Goal: Task Accomplishment & Management: Manage account settings

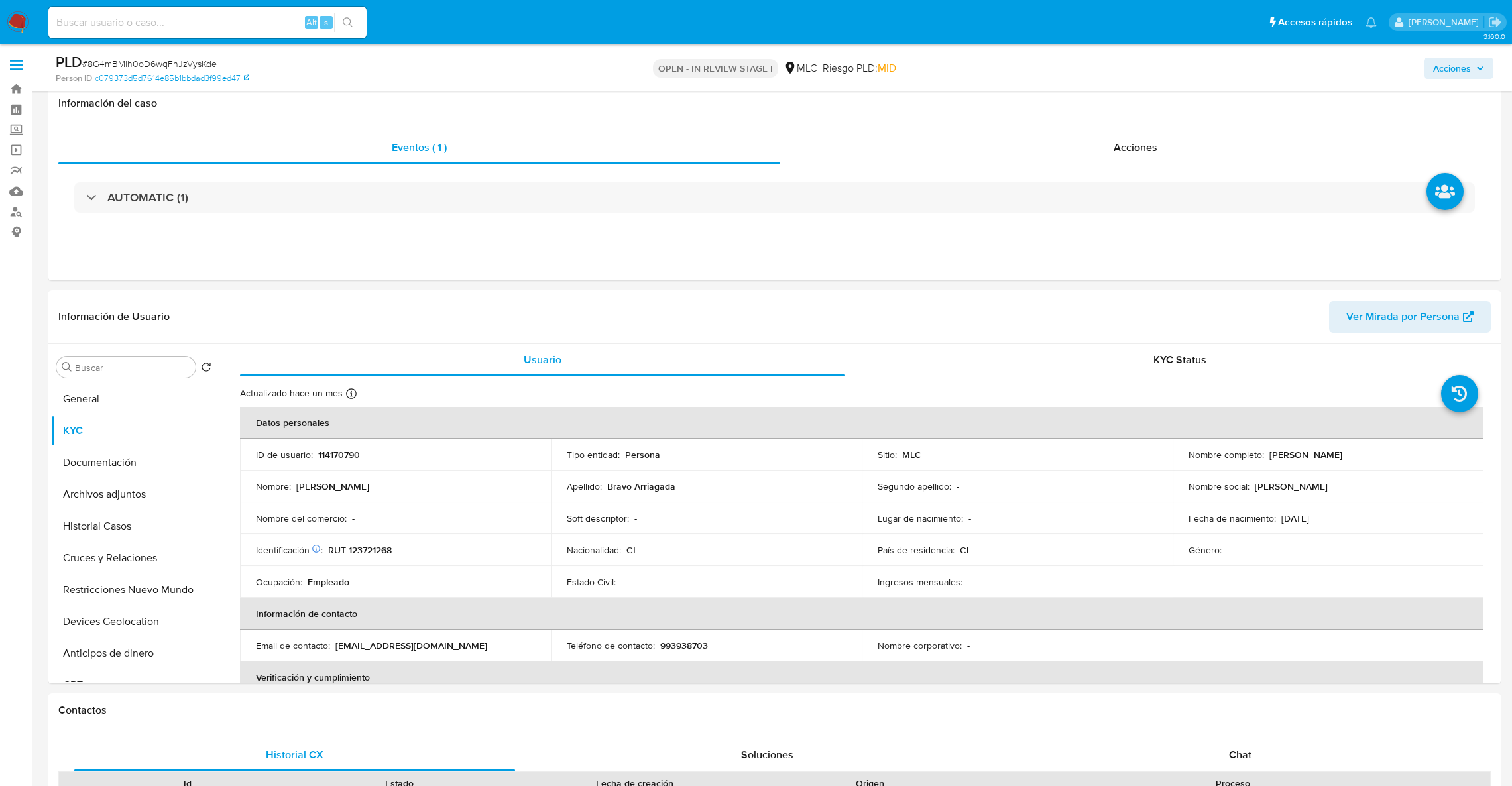
select select "10"
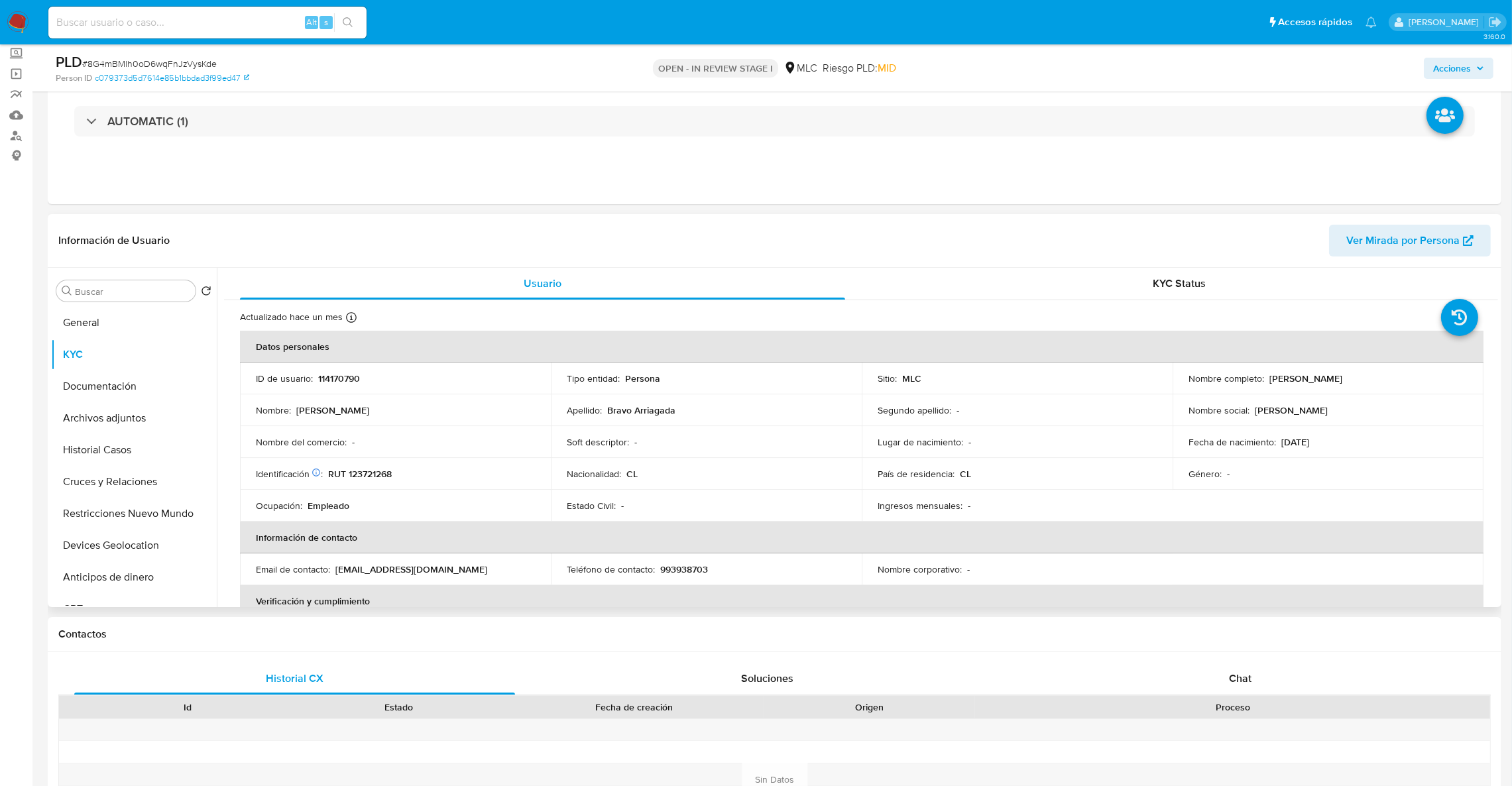
scroll to position [67, 0]
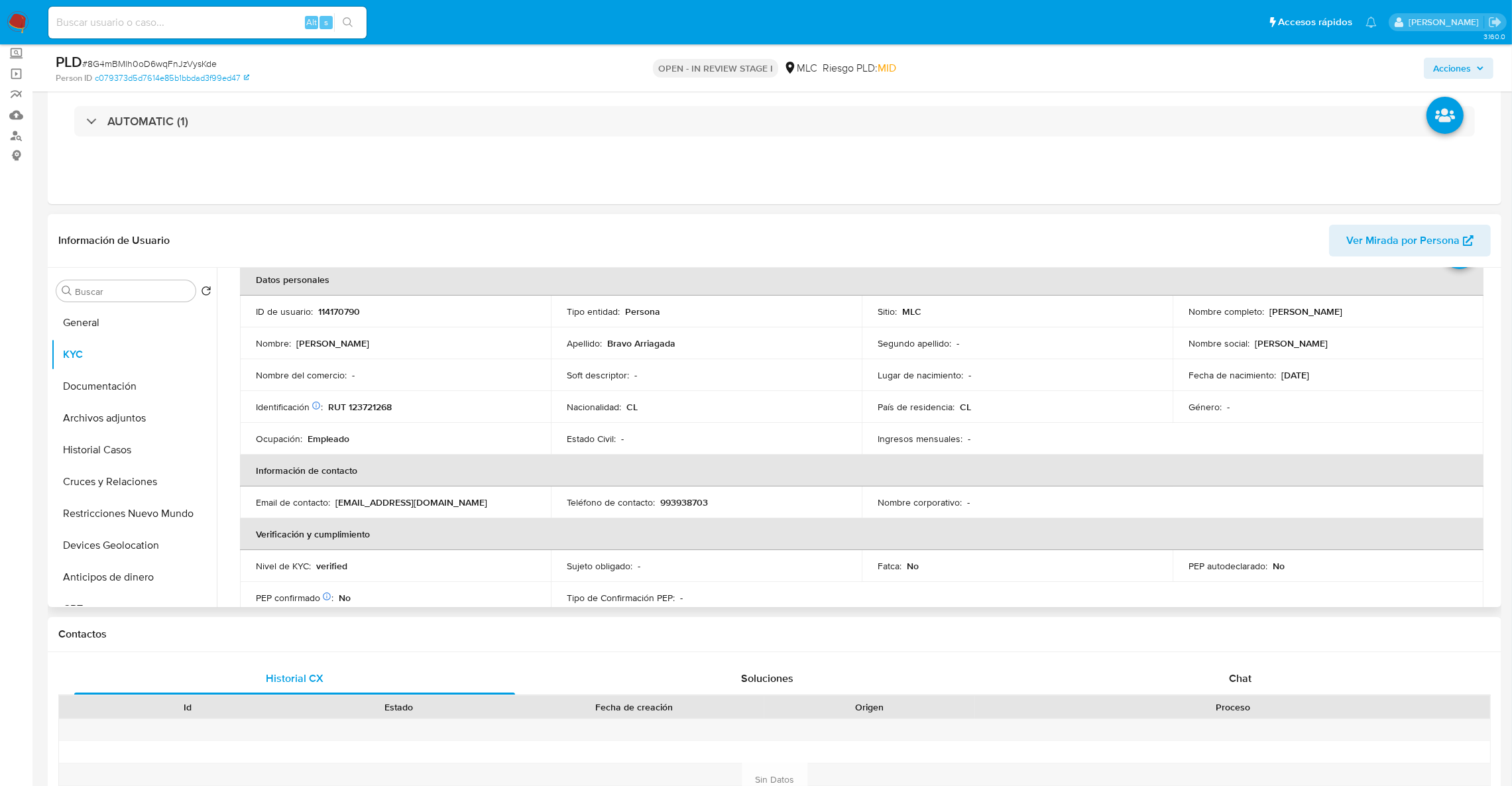
click at [1077, 457] on th "Información de contacto" at bounding box center [862, 470] width 1243 height 32
click at [348, 397] on td "Identificación Nº de serie: A031276139 : RUT 123721268" at bounding box center [395, 406] width 311 height 32
drag, startPoint x: 354, startPoint y: 399, endPoint x: 363, endPoint y: 407, distance: 12.0
click at [360, 404] on td "Identificación Nº de serie: A031276139 : RUT 123721268" at bounding box center [395, 406] width 311 height 32
click at [365, 408] on p "RUT 123721268" at bounding box center [360, 406] width 64 height 12
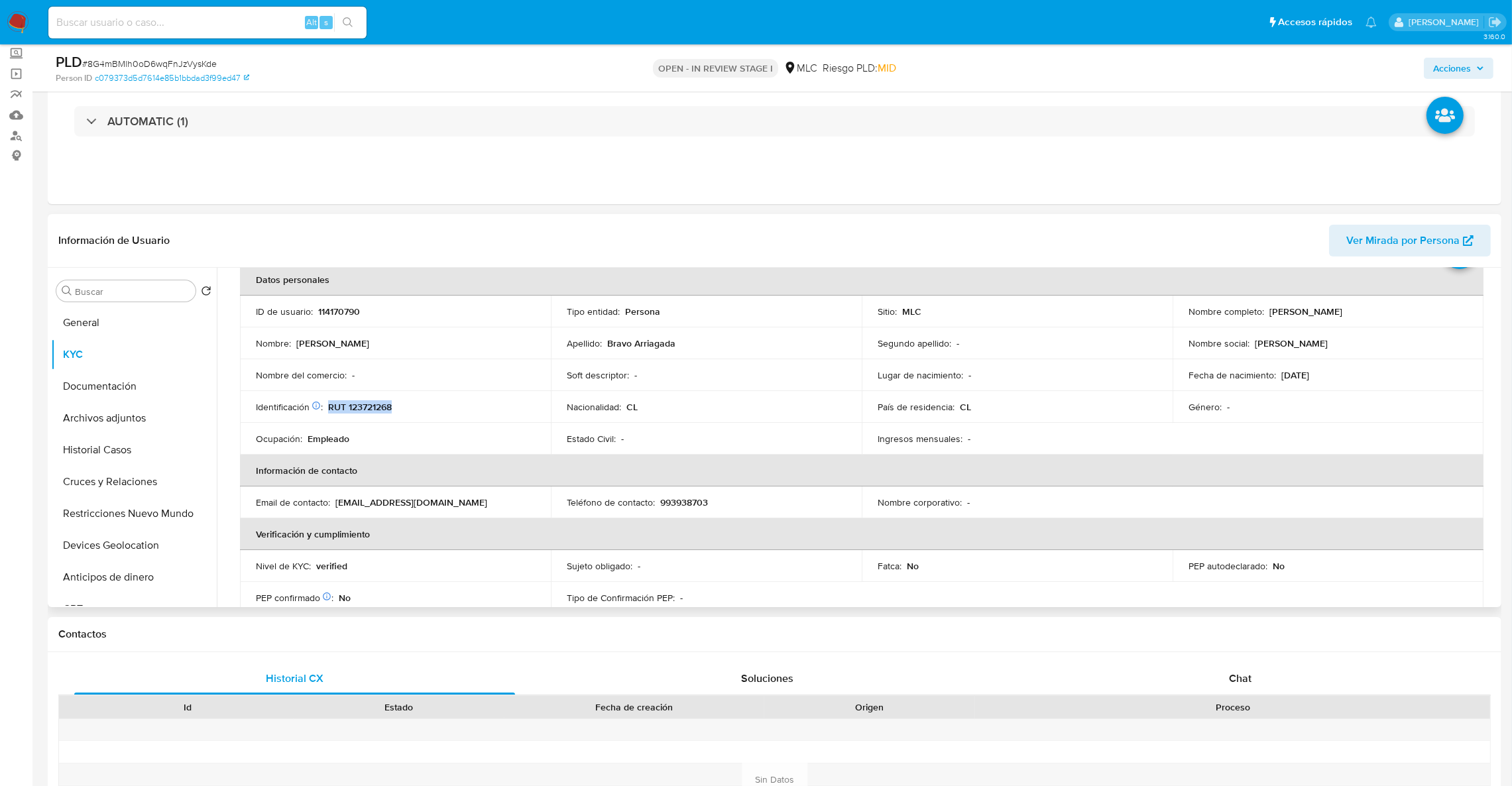
click at [366, 408] on p "RUT 123721268" at bounding box center [360, 406] width 64 height 12
click at [363, 406] on p "RUT 123721268" at bounding box center [360, 406] width 64 height 12
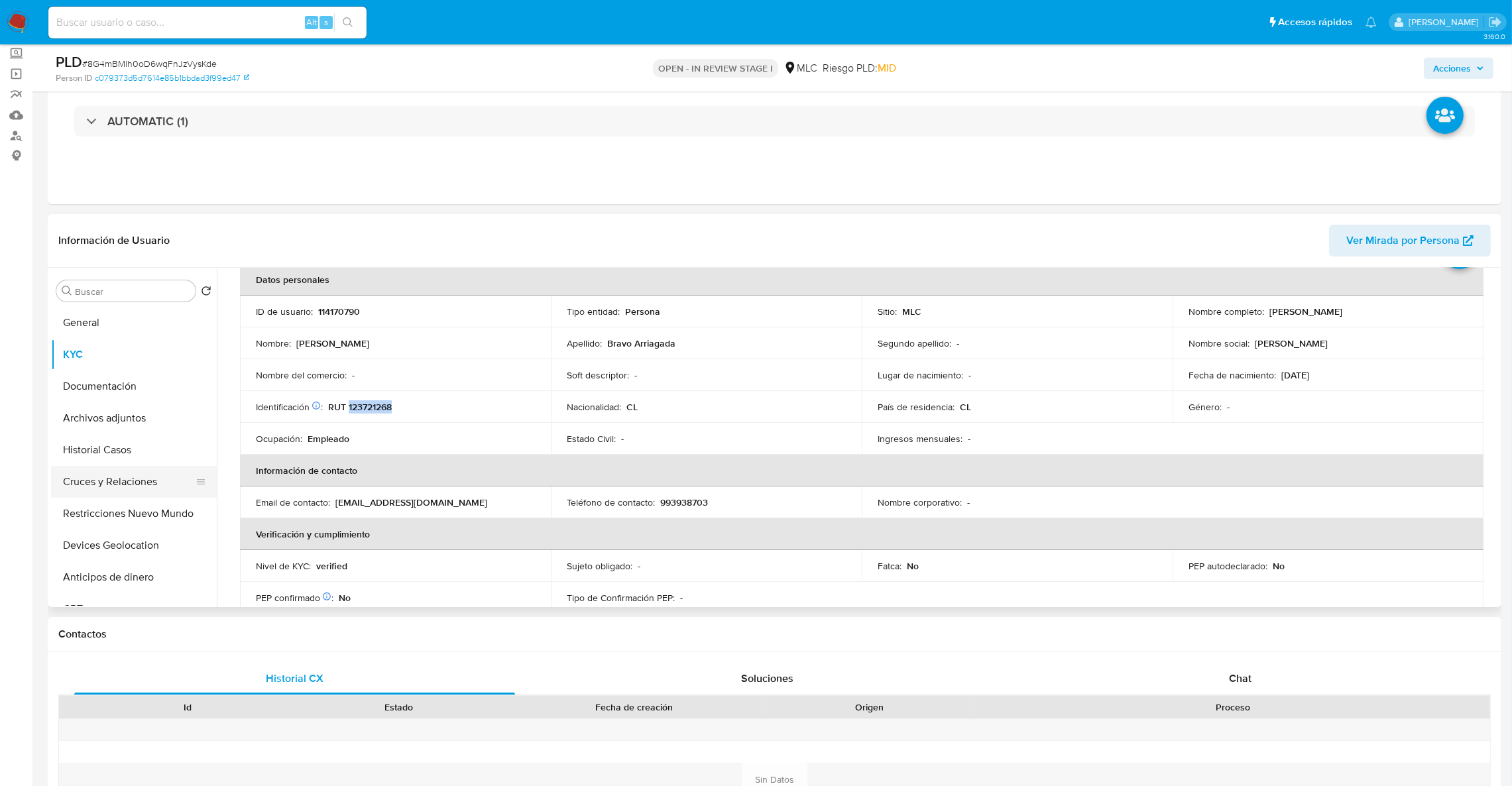
click at [166, 472] on button "Cruces y Relaciones" at bounding box center [128, 481] width 155 height 32
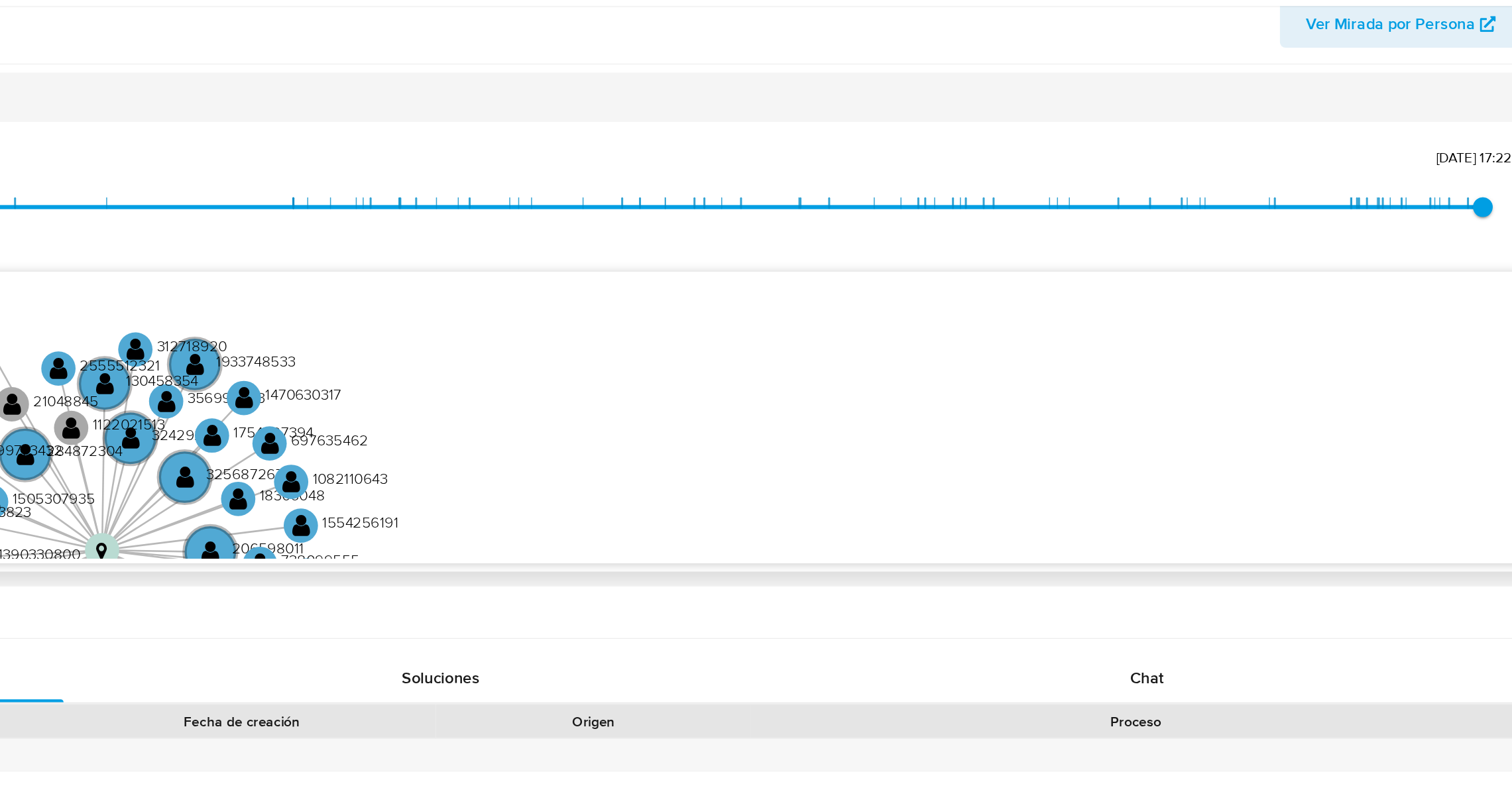
scroll to position [213, 0]
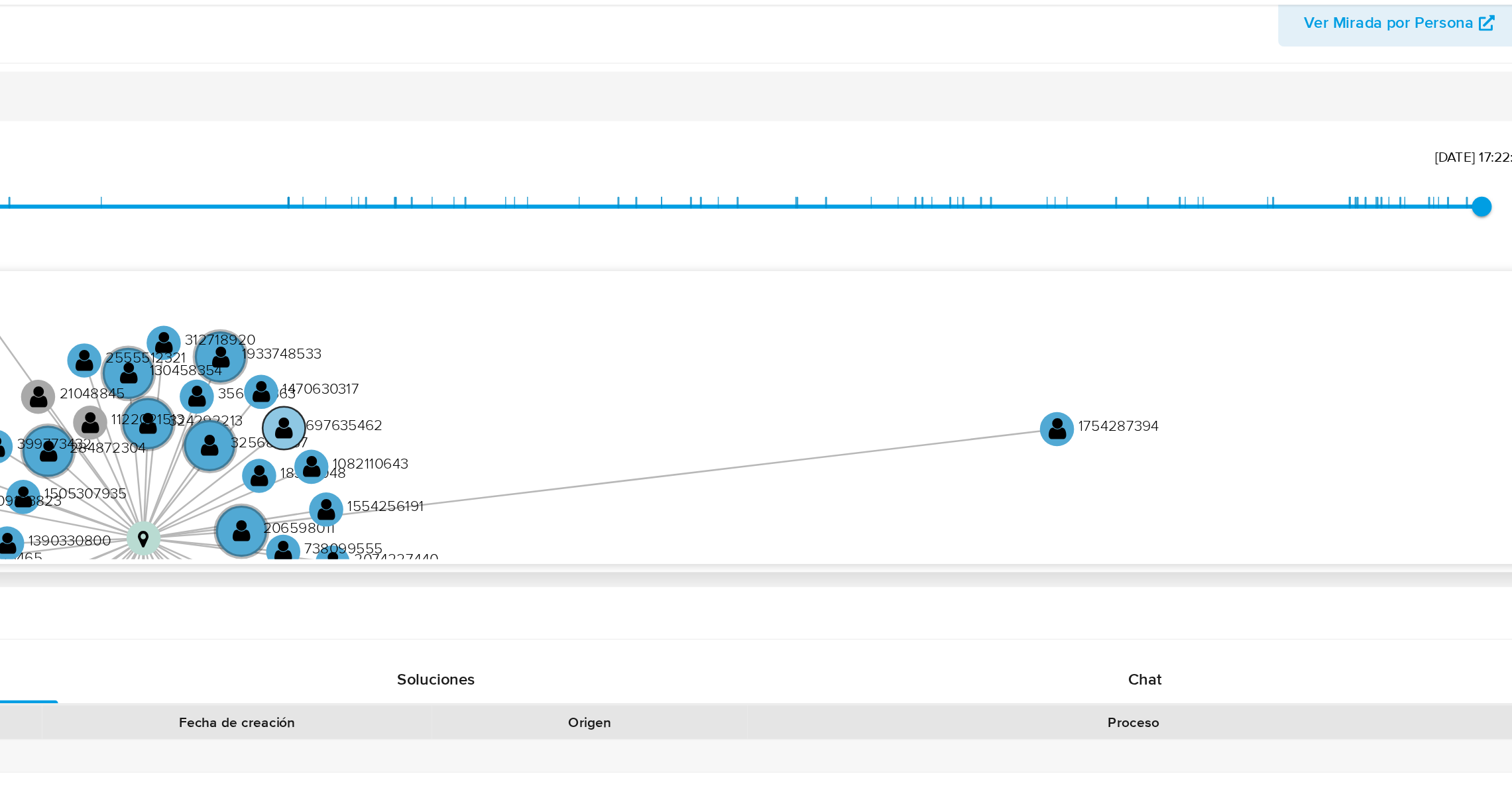
drag, startPoint x: 665, startPoint y: 369, endPoint x: 712, endPoint y: 369, distance: 47.0
click at [1205, 366] on text "1754287394" at bounding box center [1222, 372] width 54 height 14
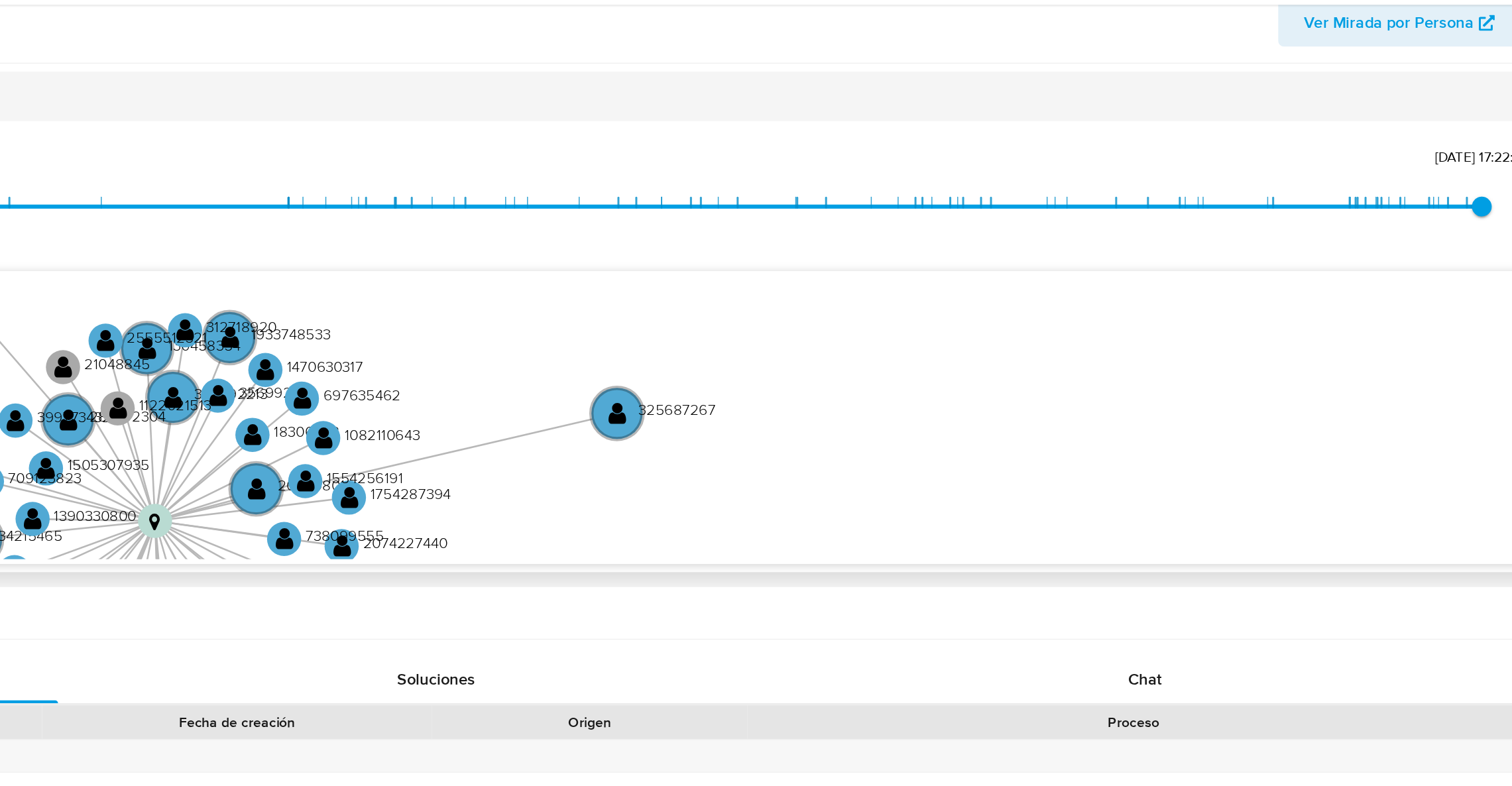
drag, startPoint x: 601, startPoint y: 365, endPoint x: 574, endPoint y: 448, distance: 87.3
click at [917, 354] on text "325687267" at bounding box center [928, 361] width 52 height 14
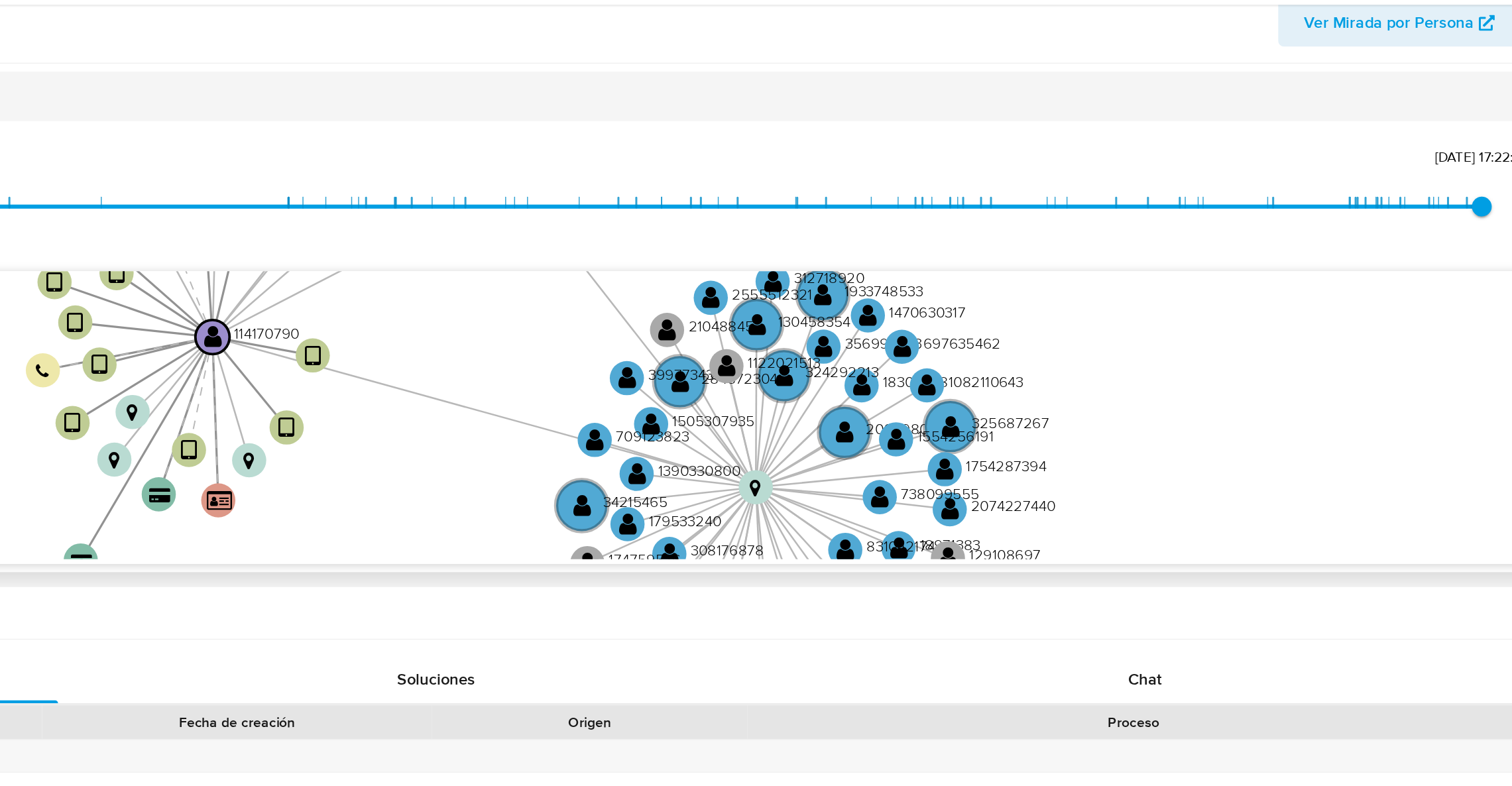
drag, startPoint x: 587, startPoint y: 429, endPoint x: 1003, endPoint y: 401, distance: 416.9
click at [1003, 401] on icon "device-624b474e08813b001dd941c1  user-114170790  114170790 device-618be013088…" at bounding box center [871, 366] width 1255 height 192
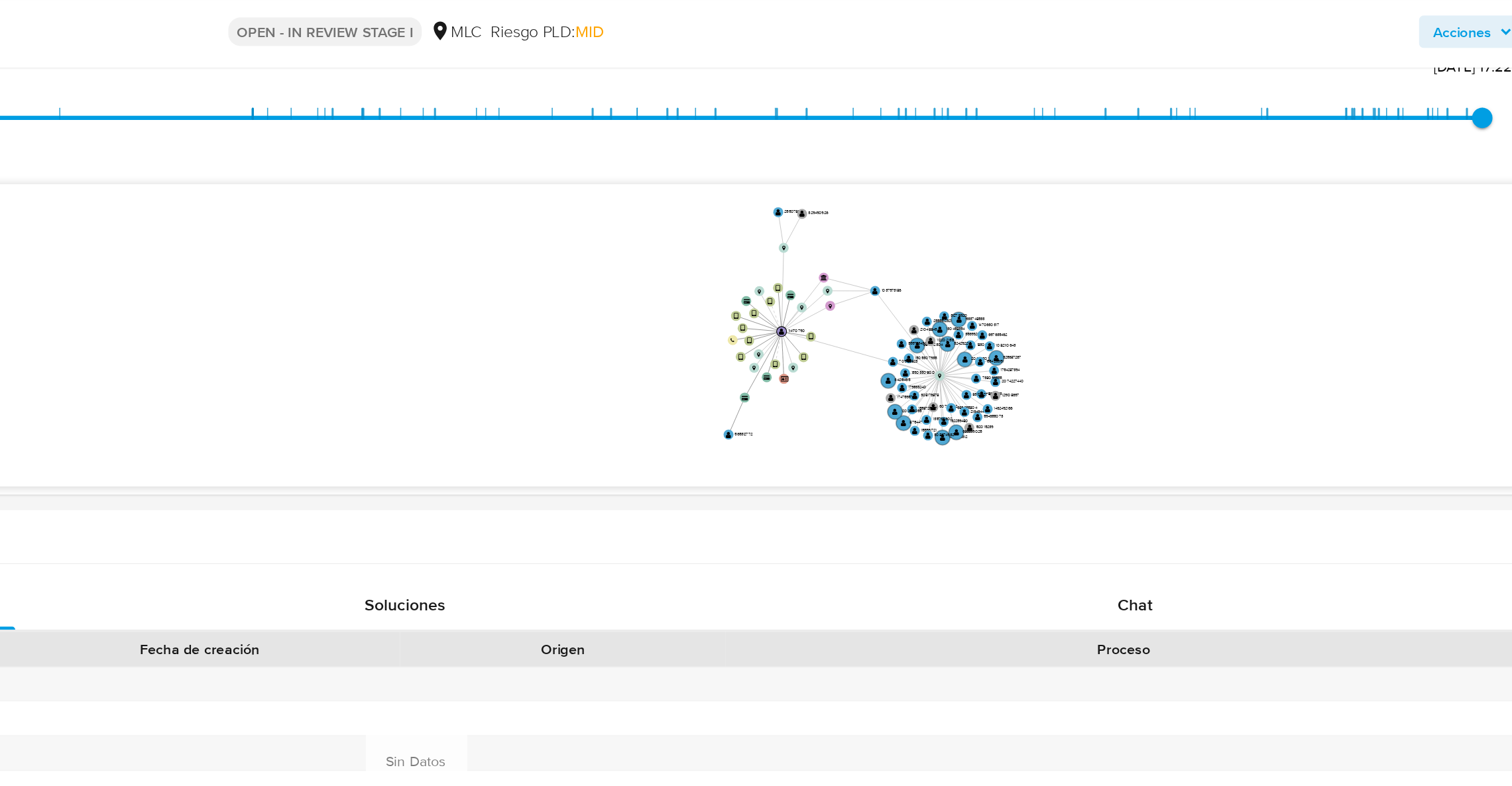
scroll to position [316, 0]
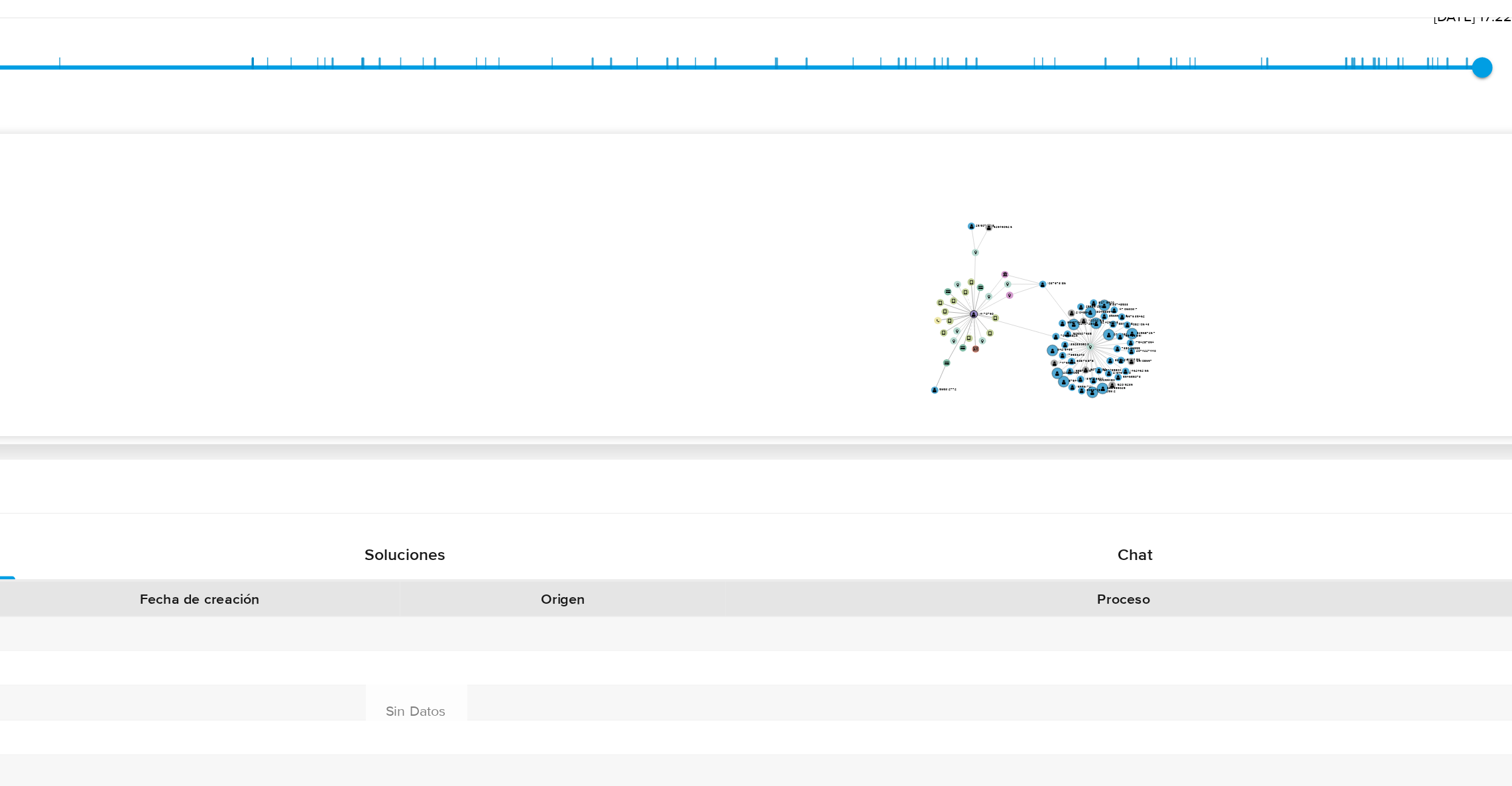
drag, startPoint x: 1465, startPoint y: 272, endPoint x: 1466, endPoint y: 289, distance: 17.0
click at [1466, 289] on icon "device-624b474e08813b001dd941c1  user-114170790  114170790 device-618be013088…" at bounding box center [871, 263] width 1255 height 192
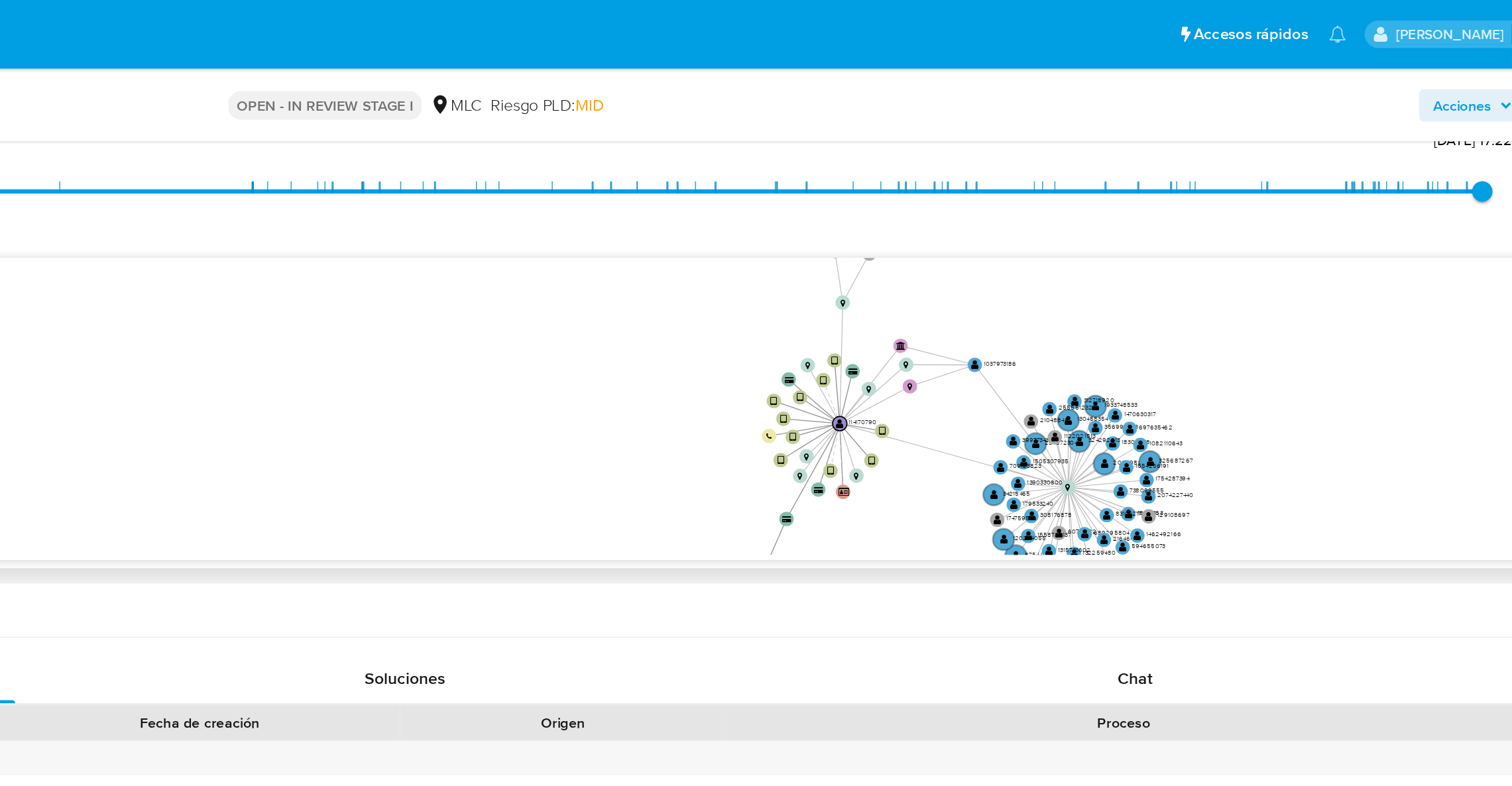
drag, startPoint x: 1172, startPoint y: 307, endPoint x: 1168, endPoint y: 300, distance: 8.1
click at [1168, 300] on icon "device-624b474e08813b001dd941c1  user-114170790  114170790 device-618be013088…" at bounding box center [871, 263] width 1255 height 192
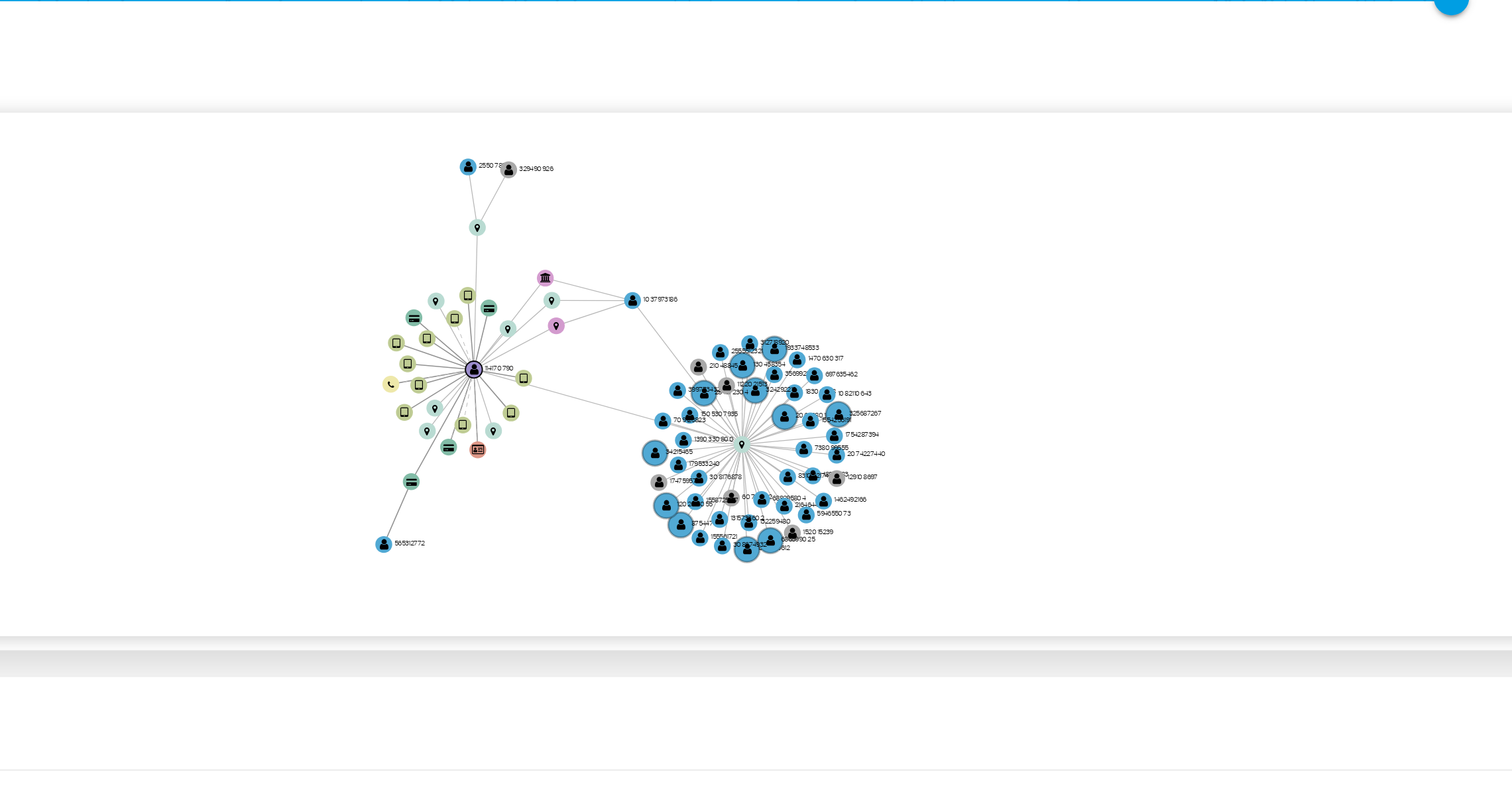
click at [1329, 248] on icon "device-624b474e08813b001dd941c1  user-114170790  114170790 device-618be013088…" at bounding box center [871, 263] width 1255 height 192
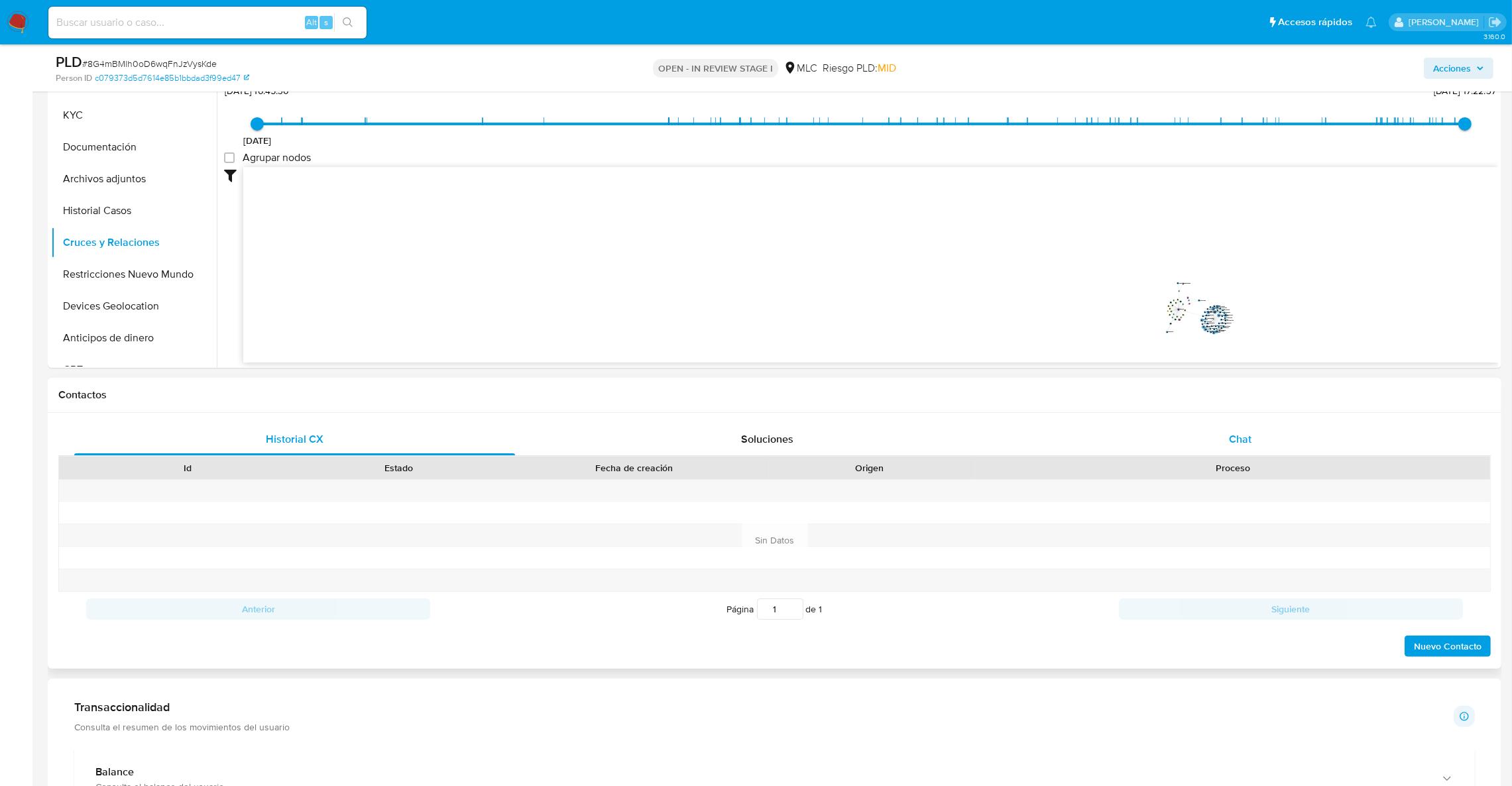
click at [1250, 449] on div "Chat" at bounding box center [1240, 439] width 441 height 32
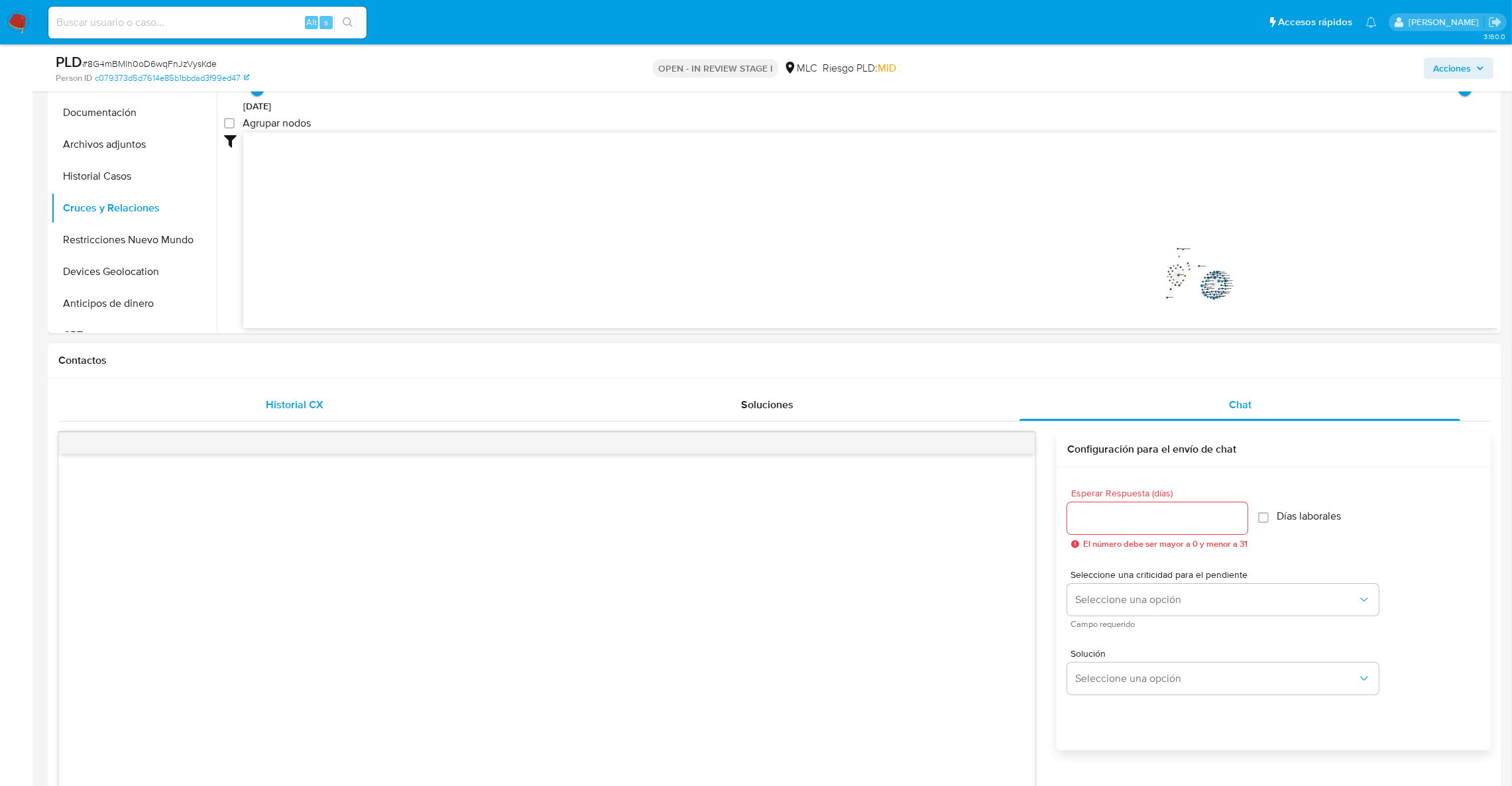
scroll to position [235, 0]
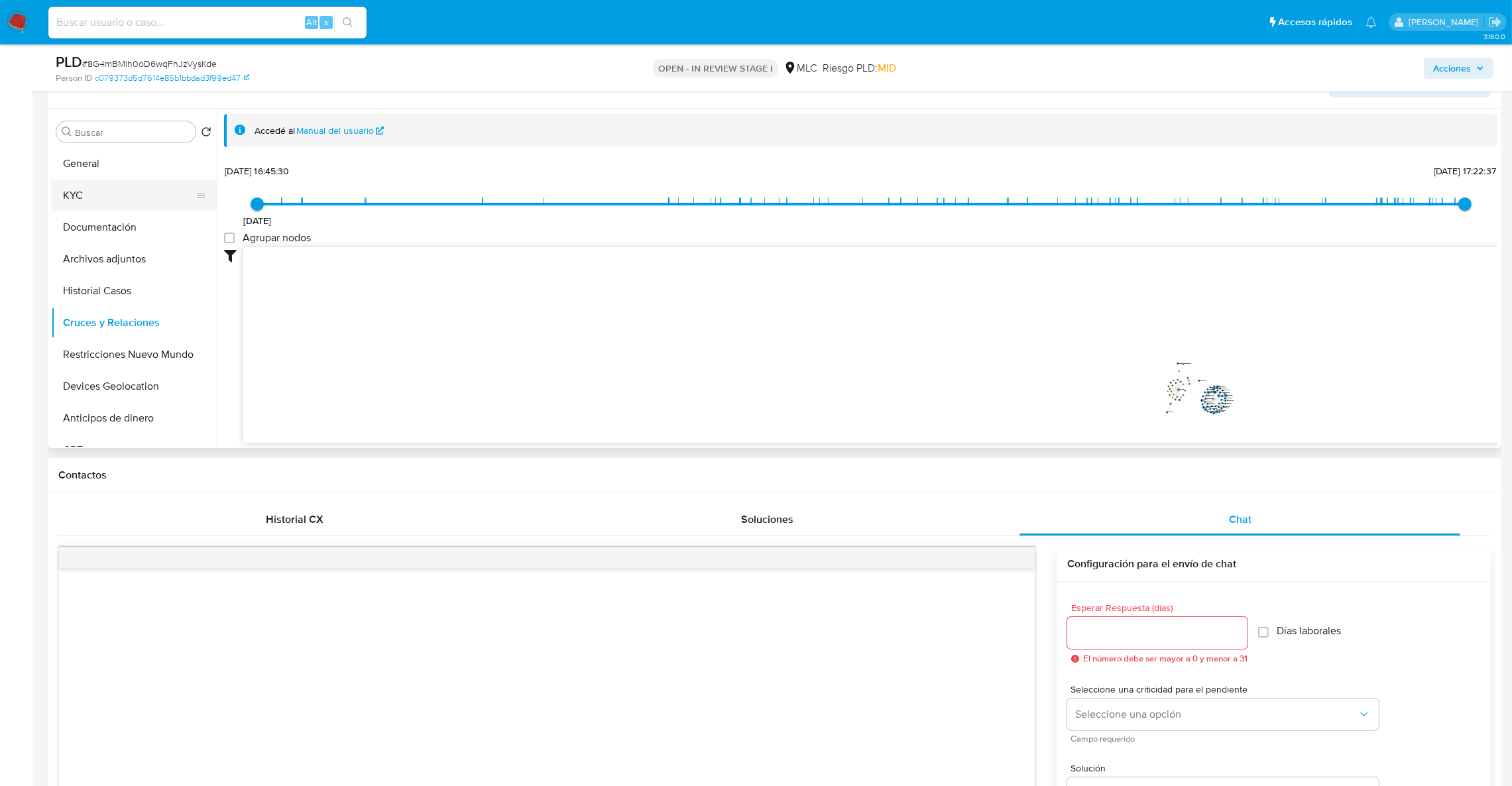
click at [114, 187] on button "KYC" at bounding box center [128, 195] width 155 height 32
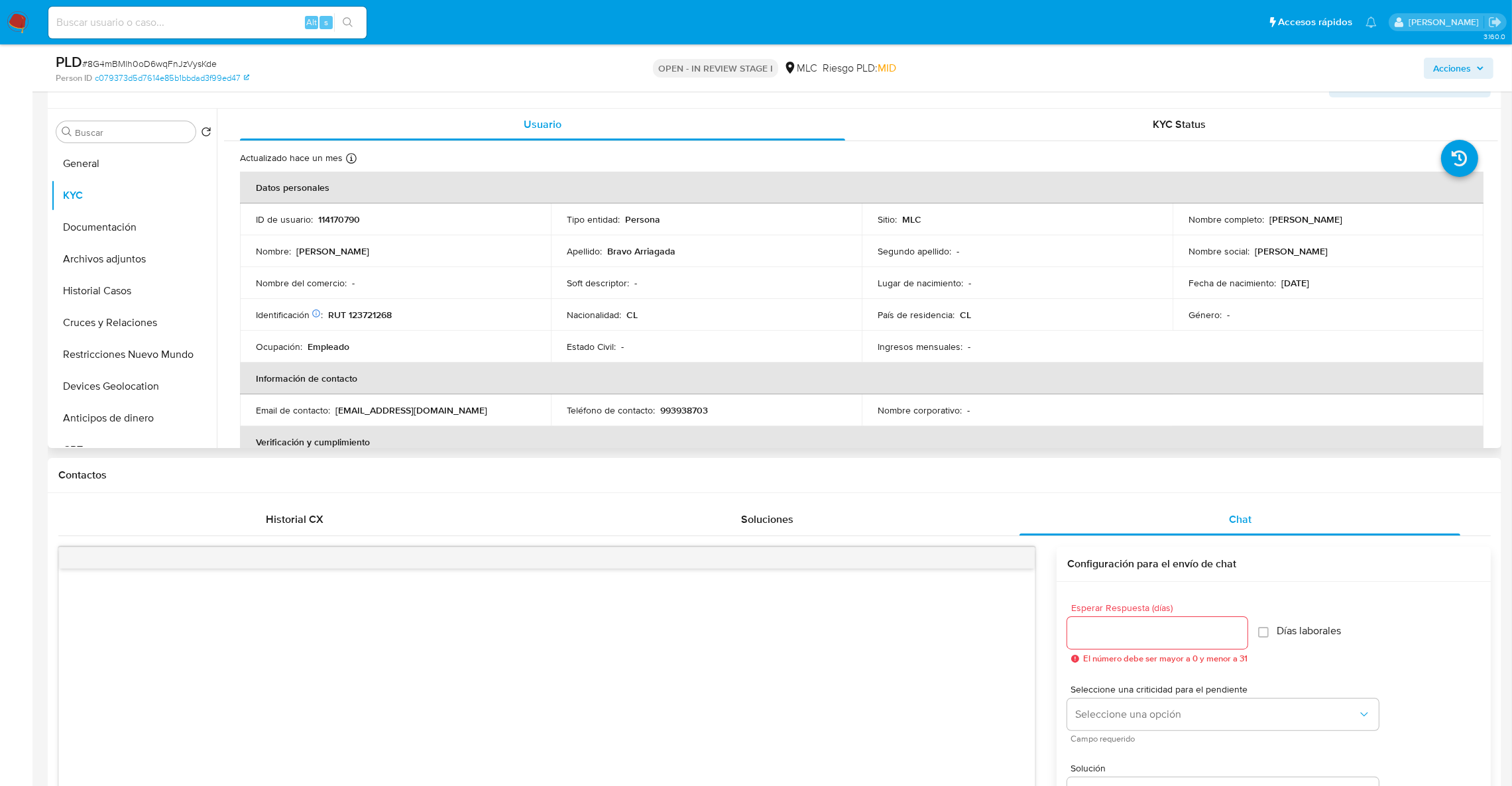
drag, startPoint x: 1275, startPoint y: 226, endPoint x: 1446, endPoint y: 219, distance: 171.1
click at [1446, 219] on div "Nombre completo : Héctor Sebastián Bravo Arriagada" at bounding box center [1328, 219] width 279 height 12
copy div "Héctor Sebastián Bravo Arriagada"
click at [1045, 517] on div "Chat" at bounding box center [1240, 519] width 441 height 32
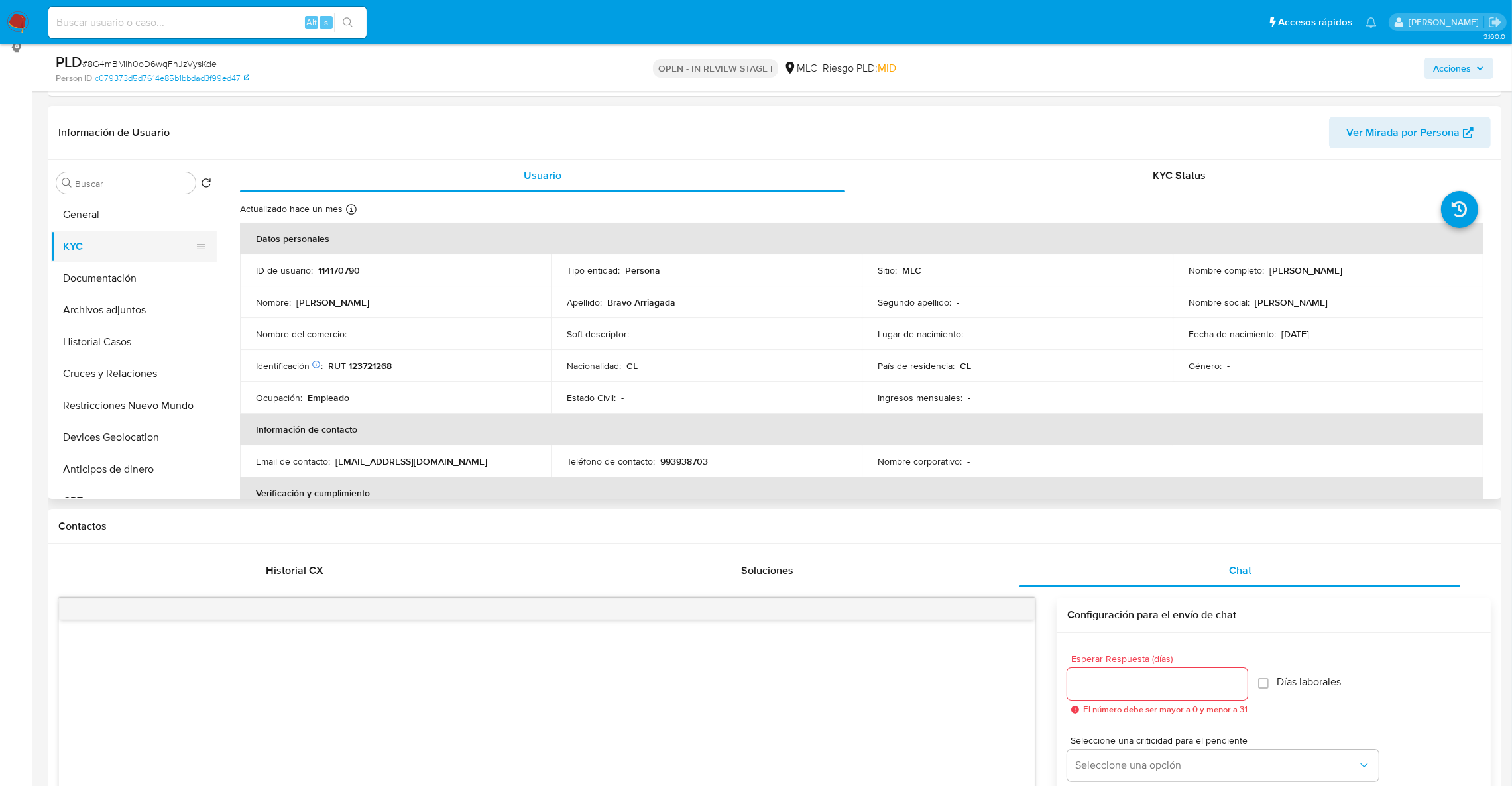
scroll to position [136, 0]
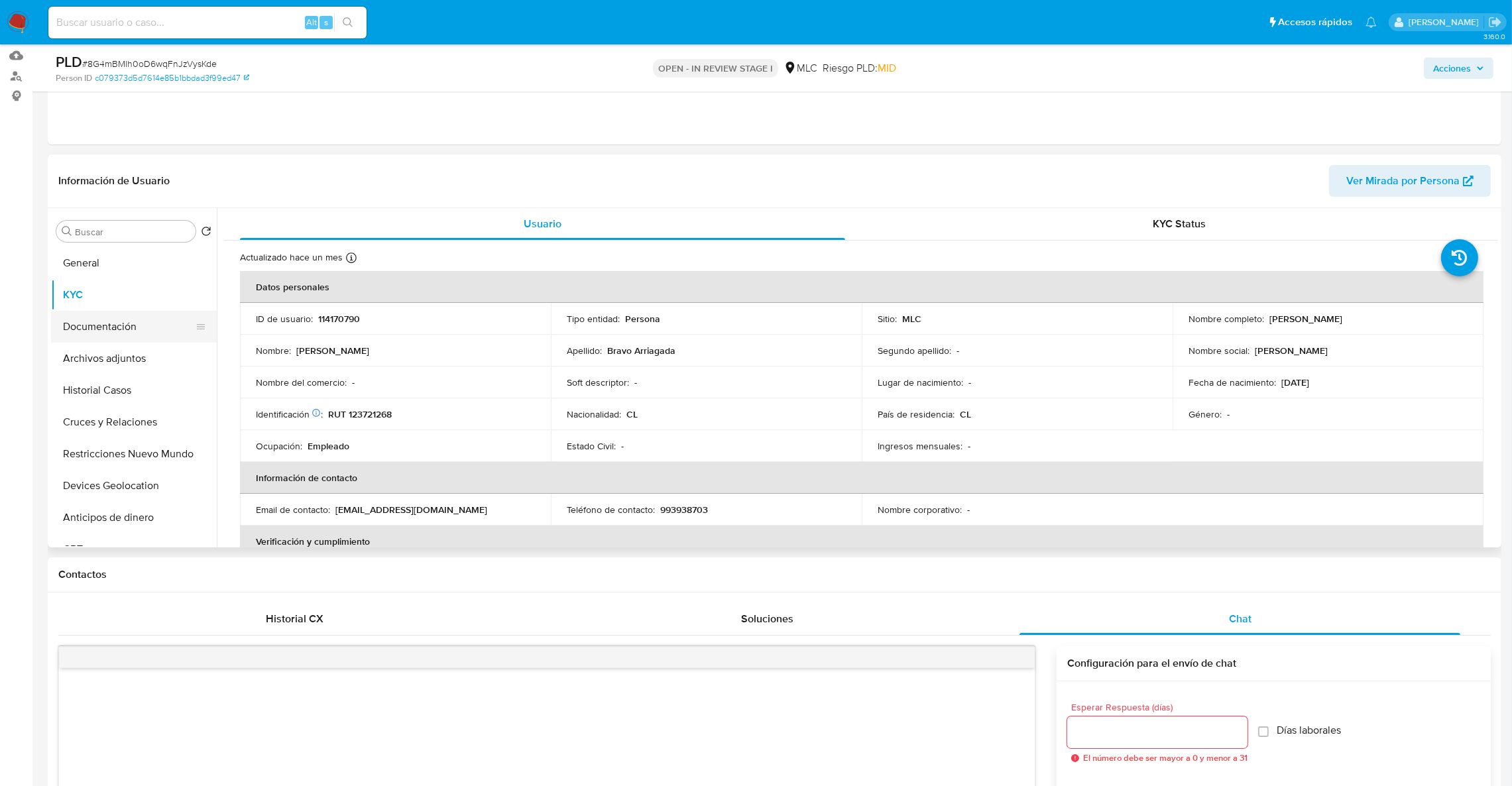
click at [126, 326] on button "Documentación" at bounding box center [128, 326] width 155 height 32
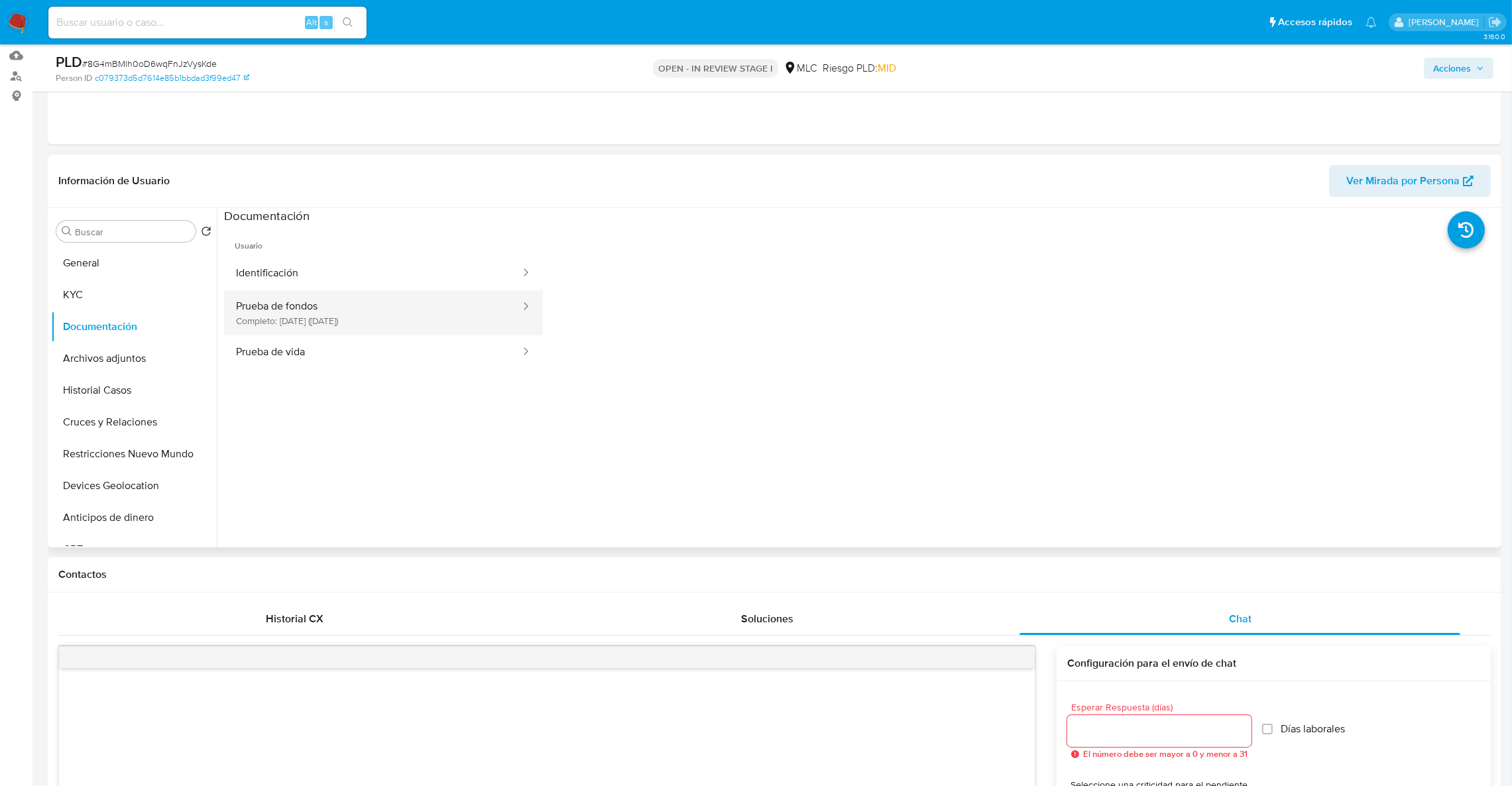
click at [373, 325] on button "Prueba de fondos Completo: 09/07/2025 (hace 2 meses)" at bounding box center [373, 313] width 297 height 45
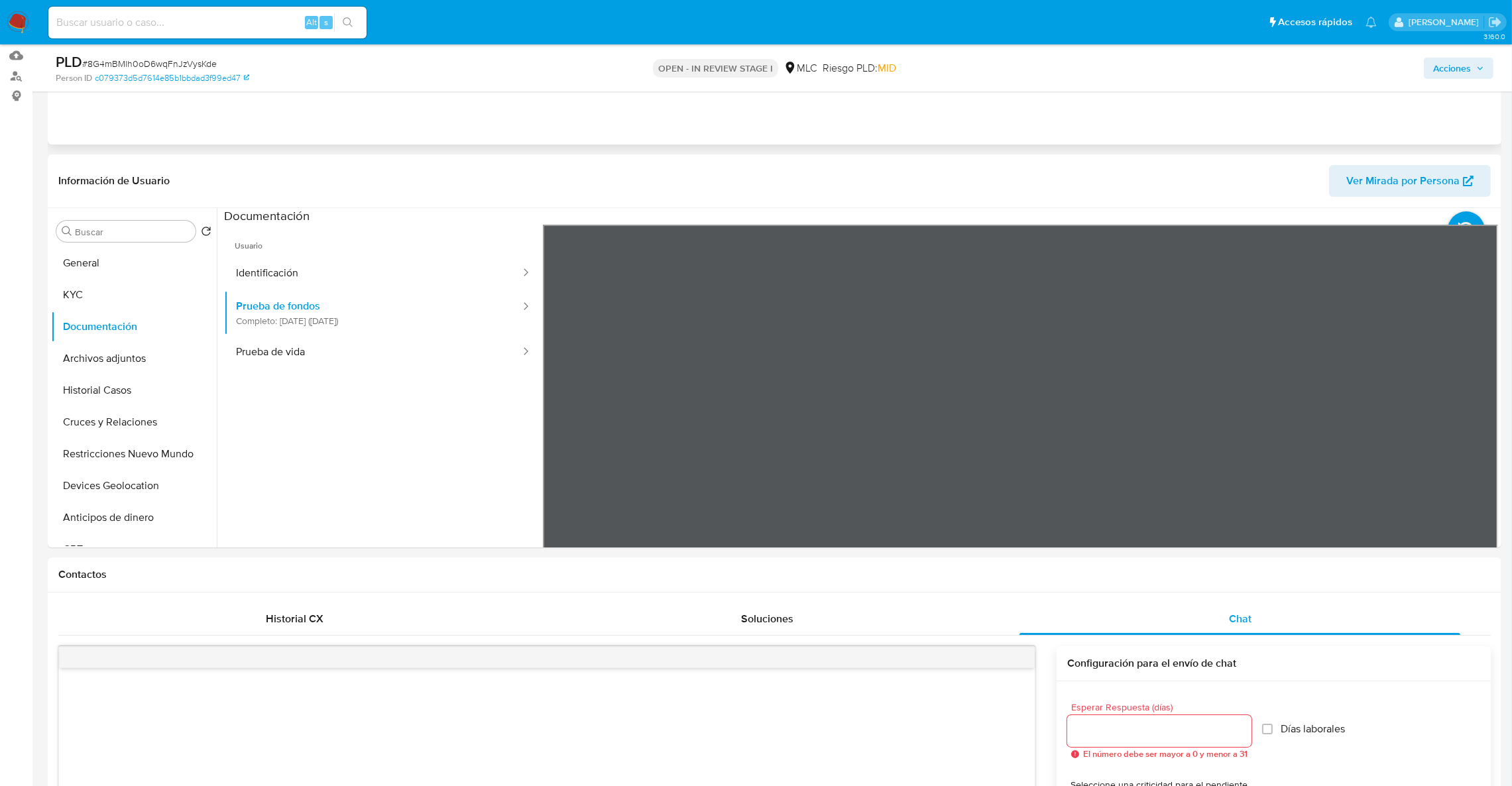
click at [154, 277] on button "General" at bounding box center [128, 262] width 155 height 32
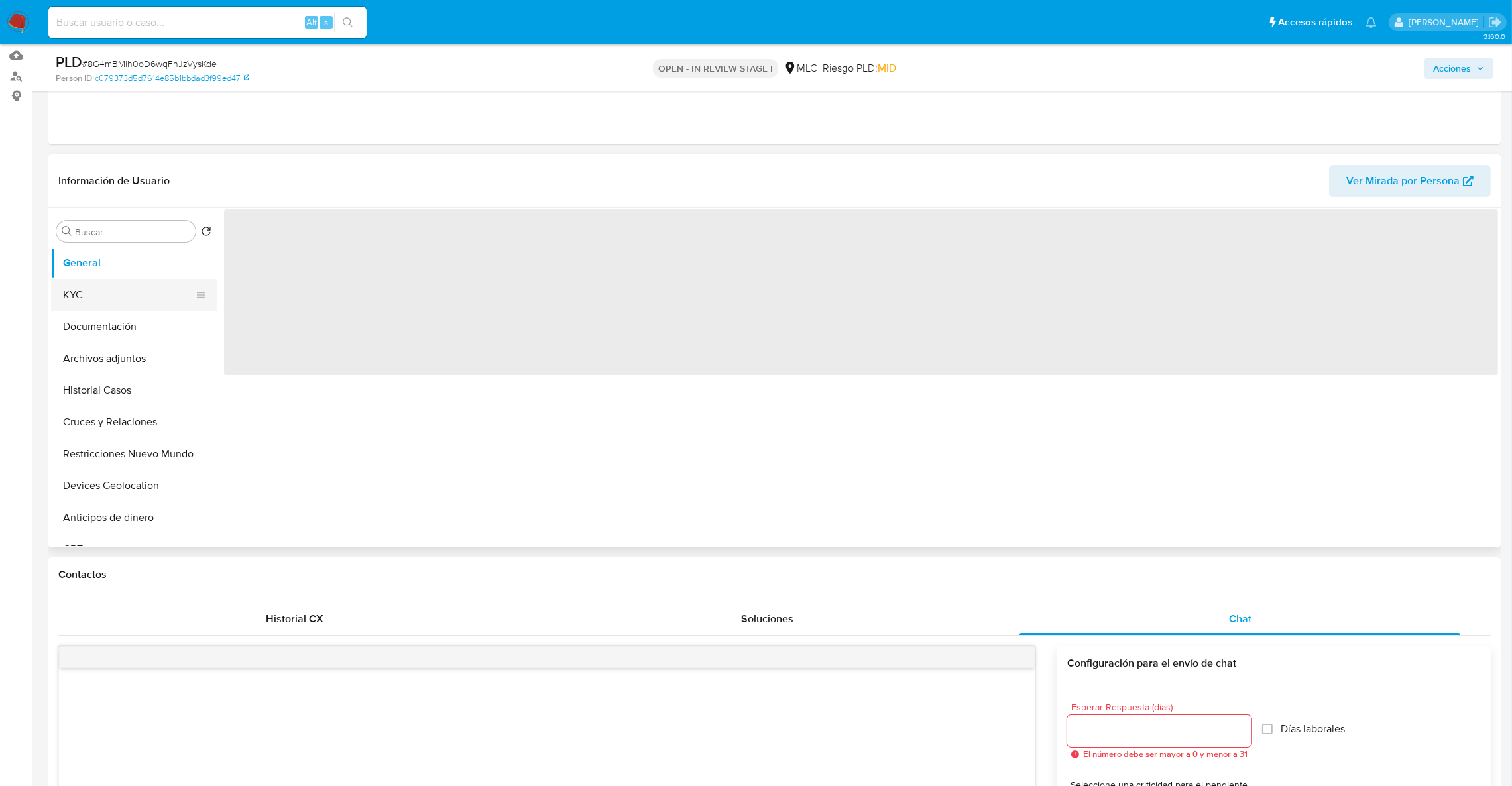
click at [159, 289] on button "KYC" at bounding box center [128, 295] width 155 height 32
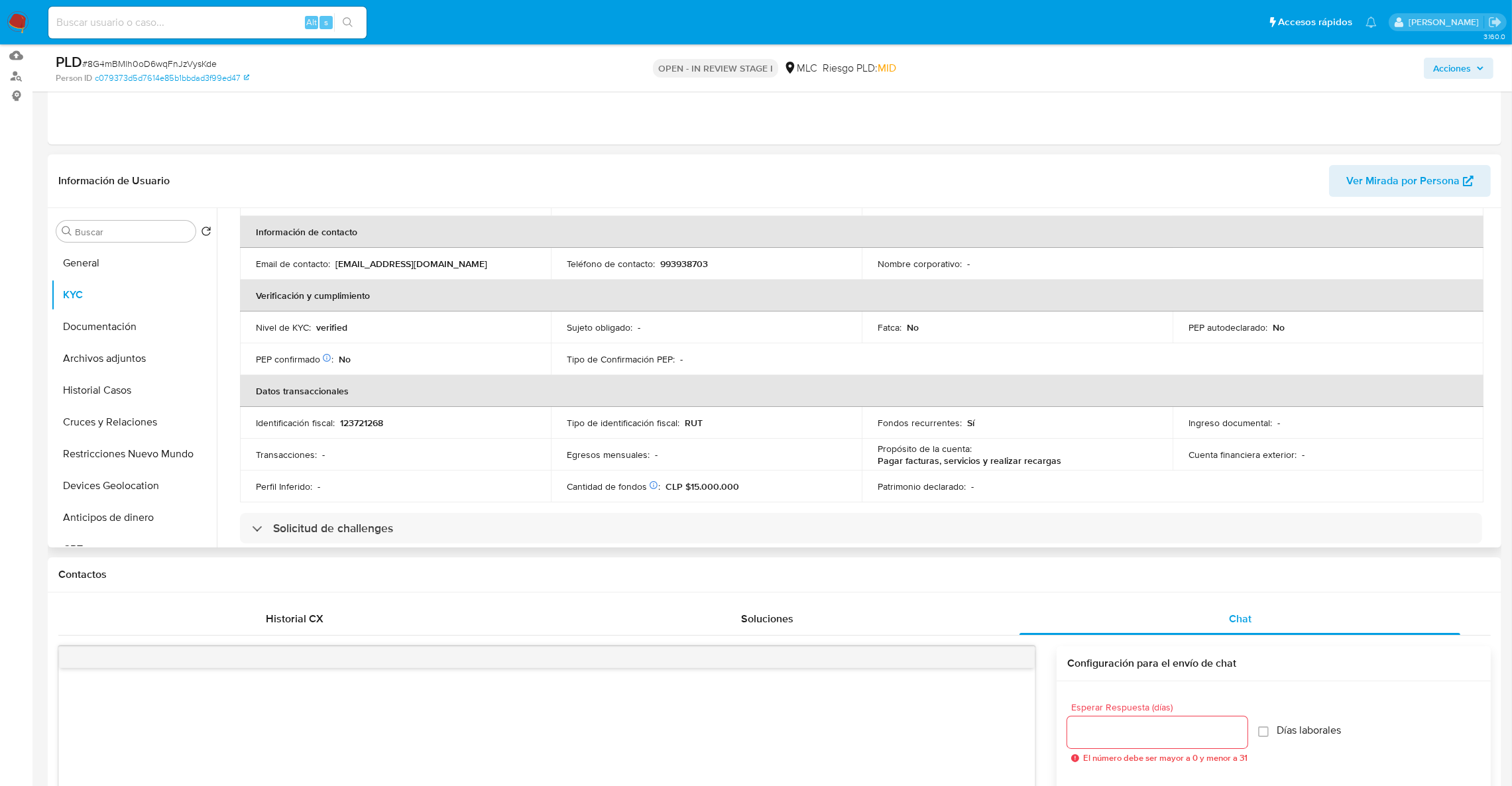
scroll to position [398, 0]
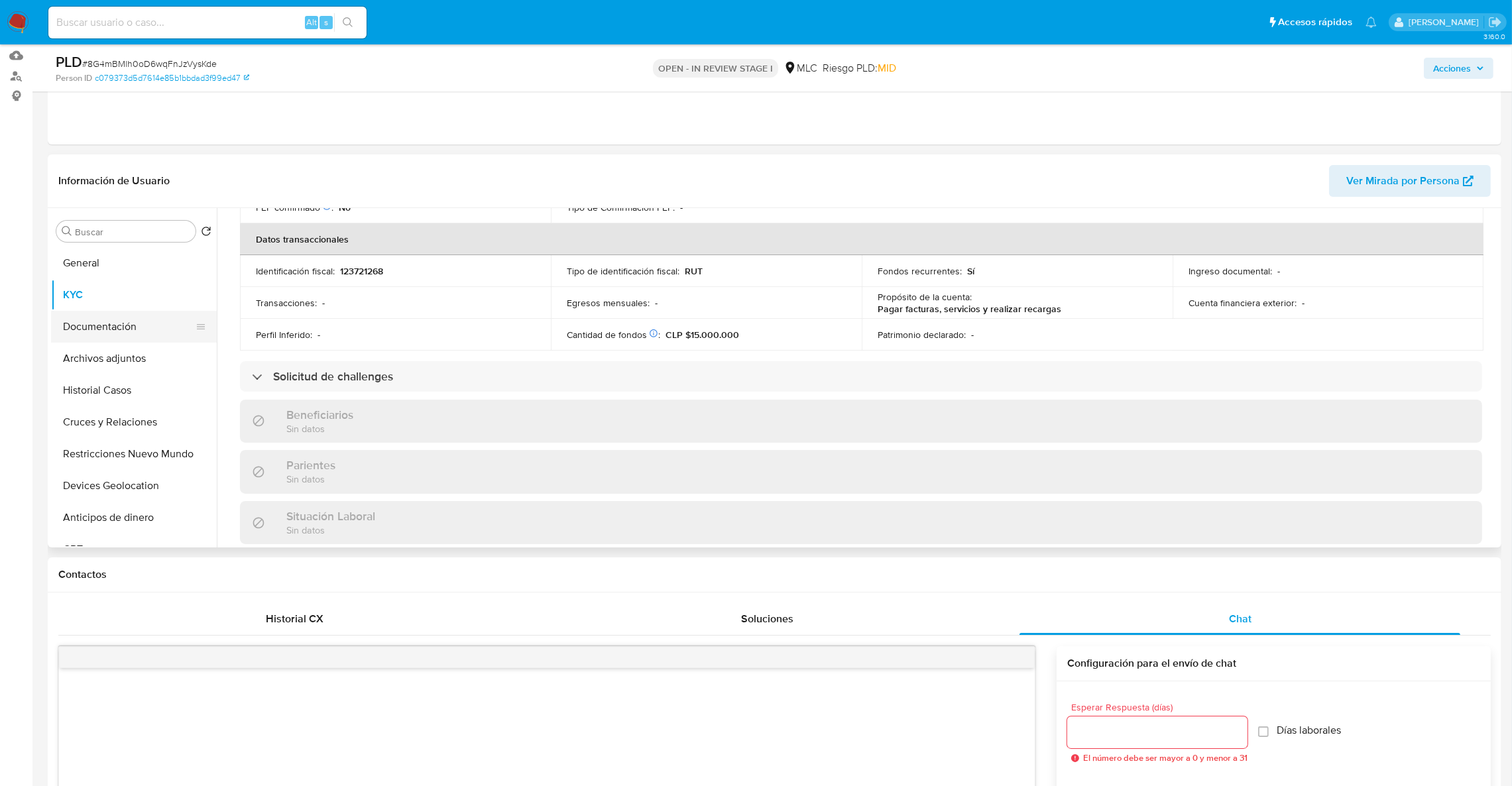
click at [98, 320] on button "Documentación" at bounding box center [128, 326] width 155 height 32
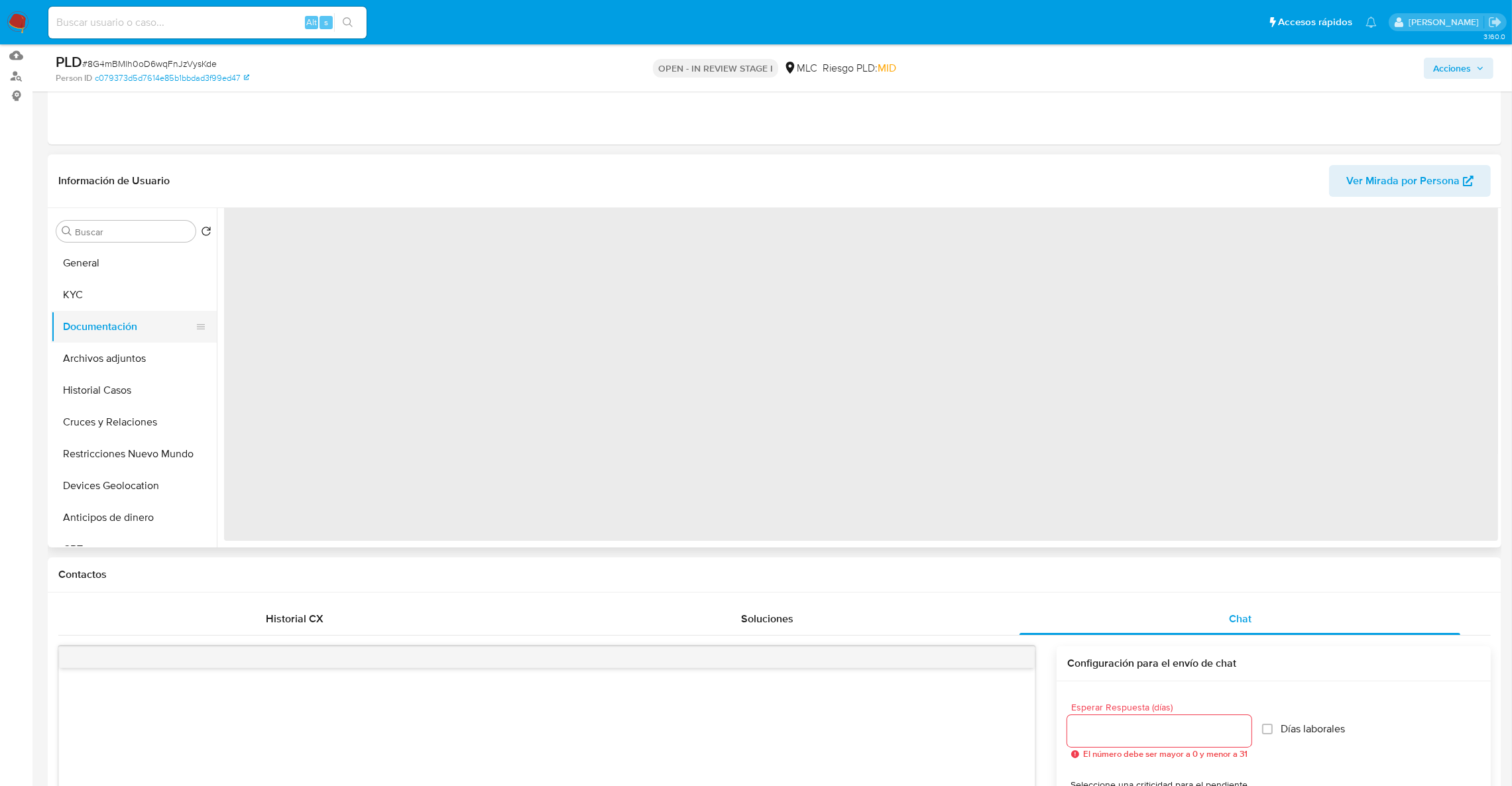
scroll to position [0, 0]
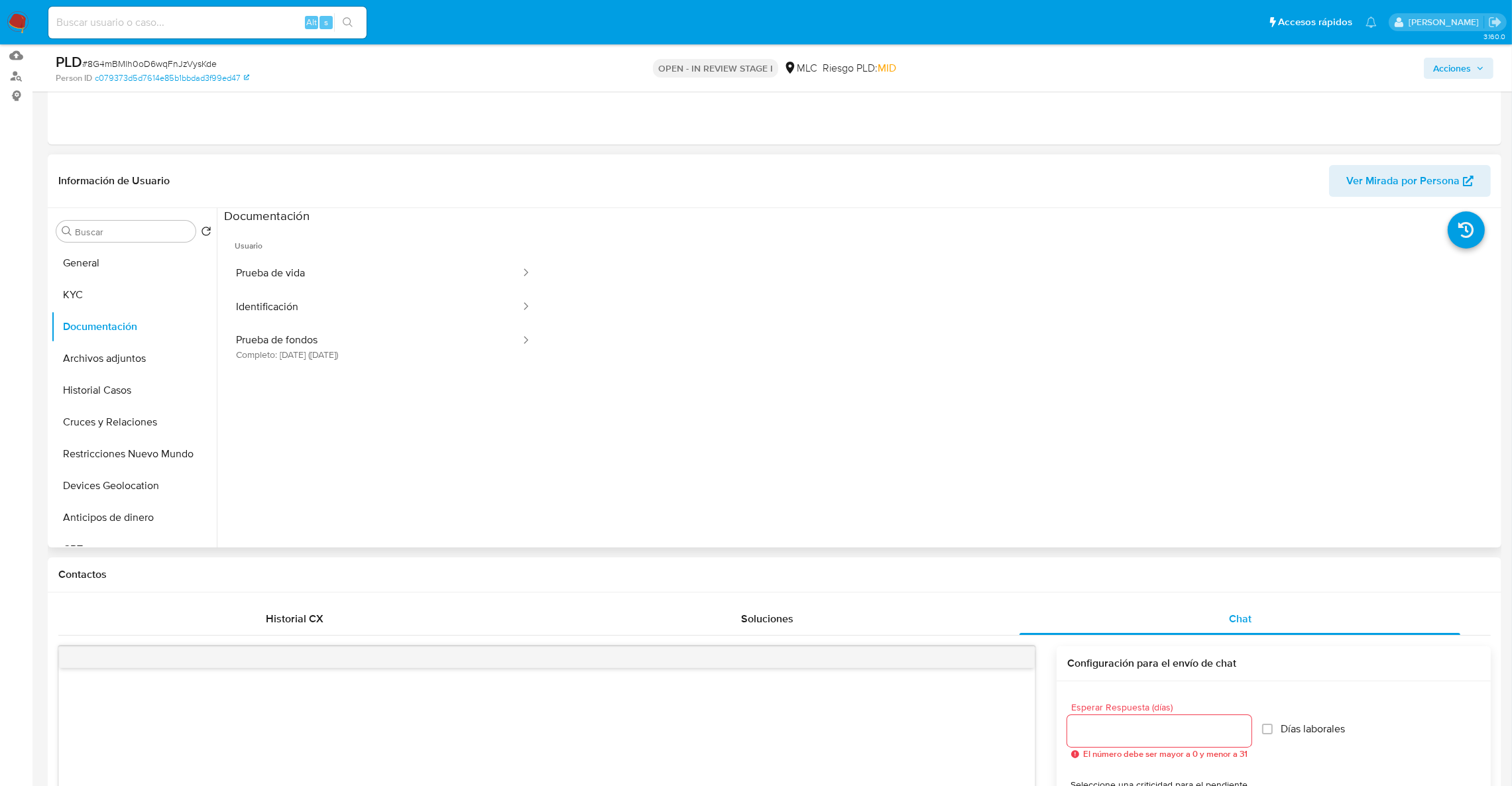
click at [309, 373] on ul "Usuario Prueba de vida Identificación Prueba de fondos Completo: 09/07/2025 (ha…" at bounding box center [383, 415] width 319 height 382
click at [300, 357] on button "Prueba de fondos Completo: 09/07/2025 (hace 2 meses)" at bounding box center [373, 347] width 297 height 45
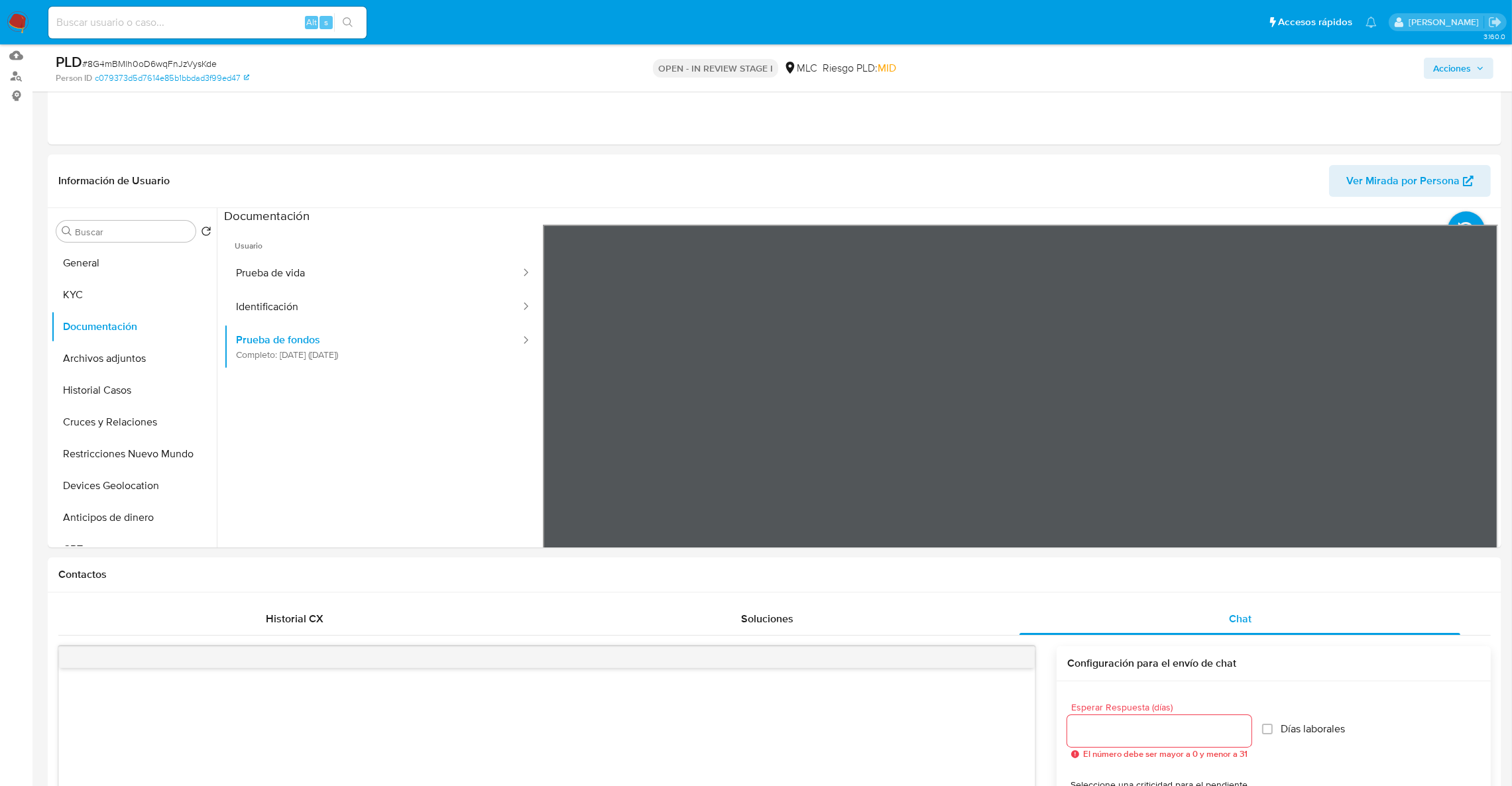
click at [144, 293] on button "KYC" at bounding box center [128, 295] width 155 height 32
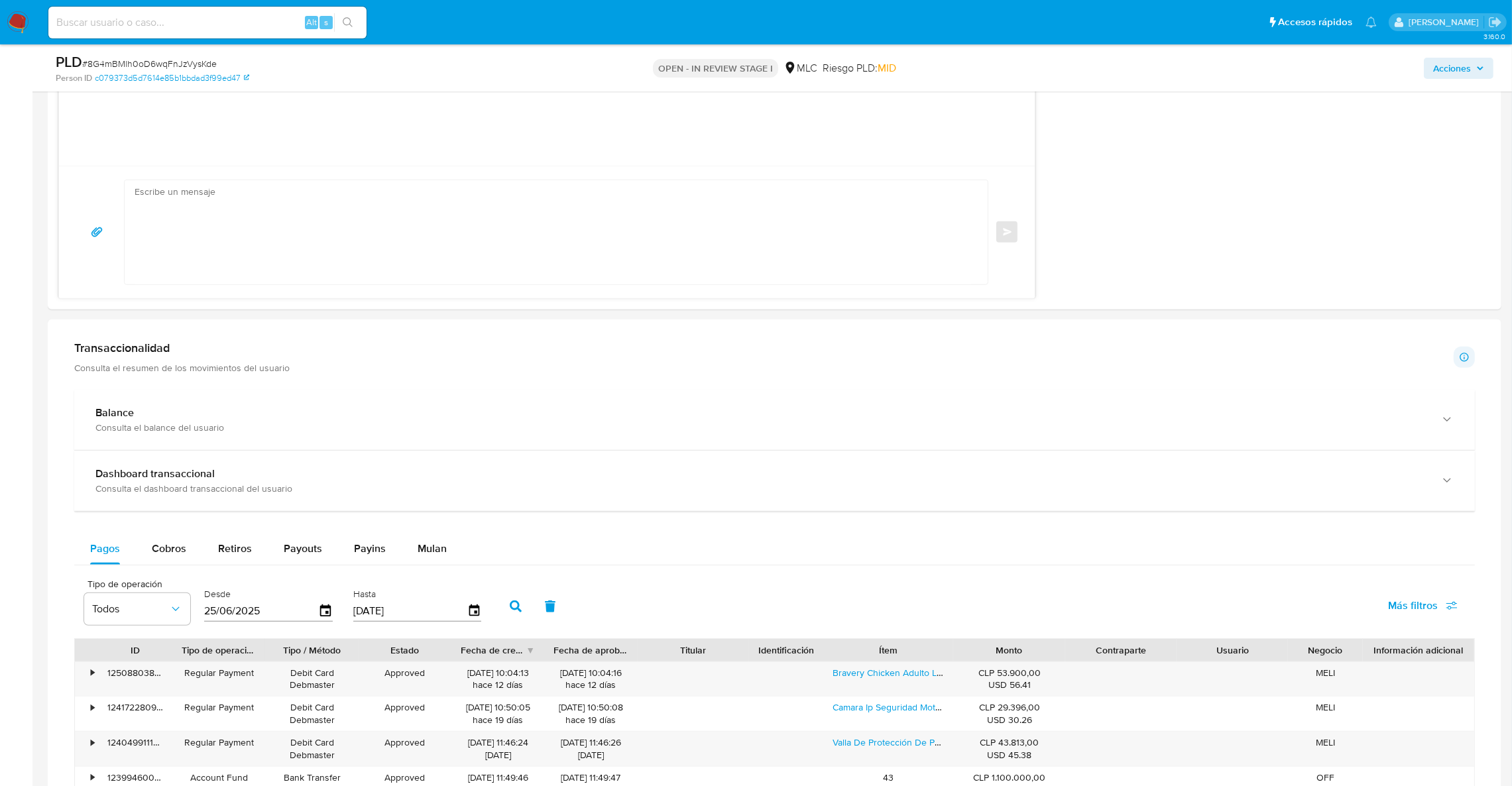
scroll to position [1329, 0]
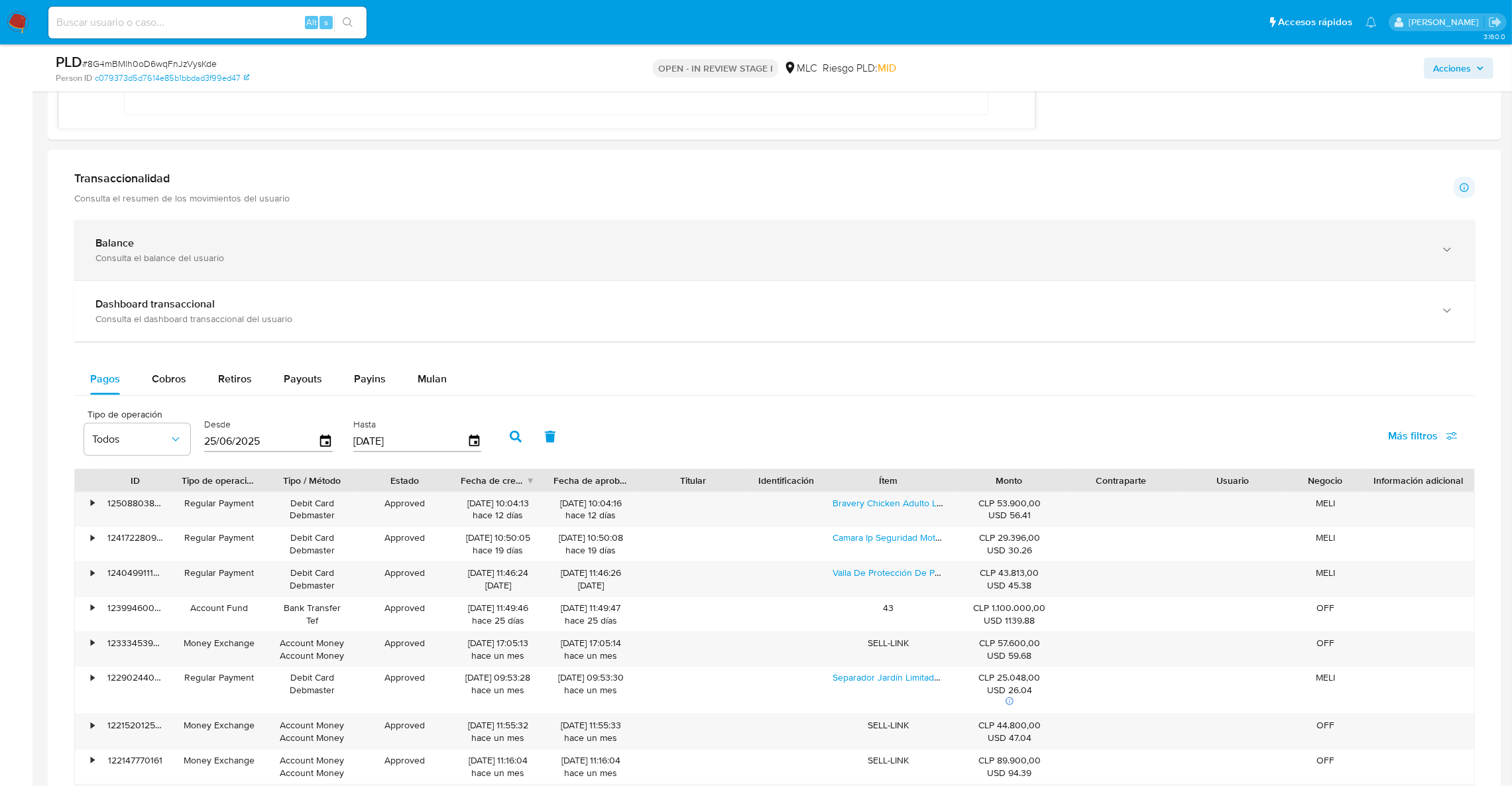
click at [185, 234] on div "Balance Consulta el balance del usuario" at bounding box center [775, 251] width 1400 height 60
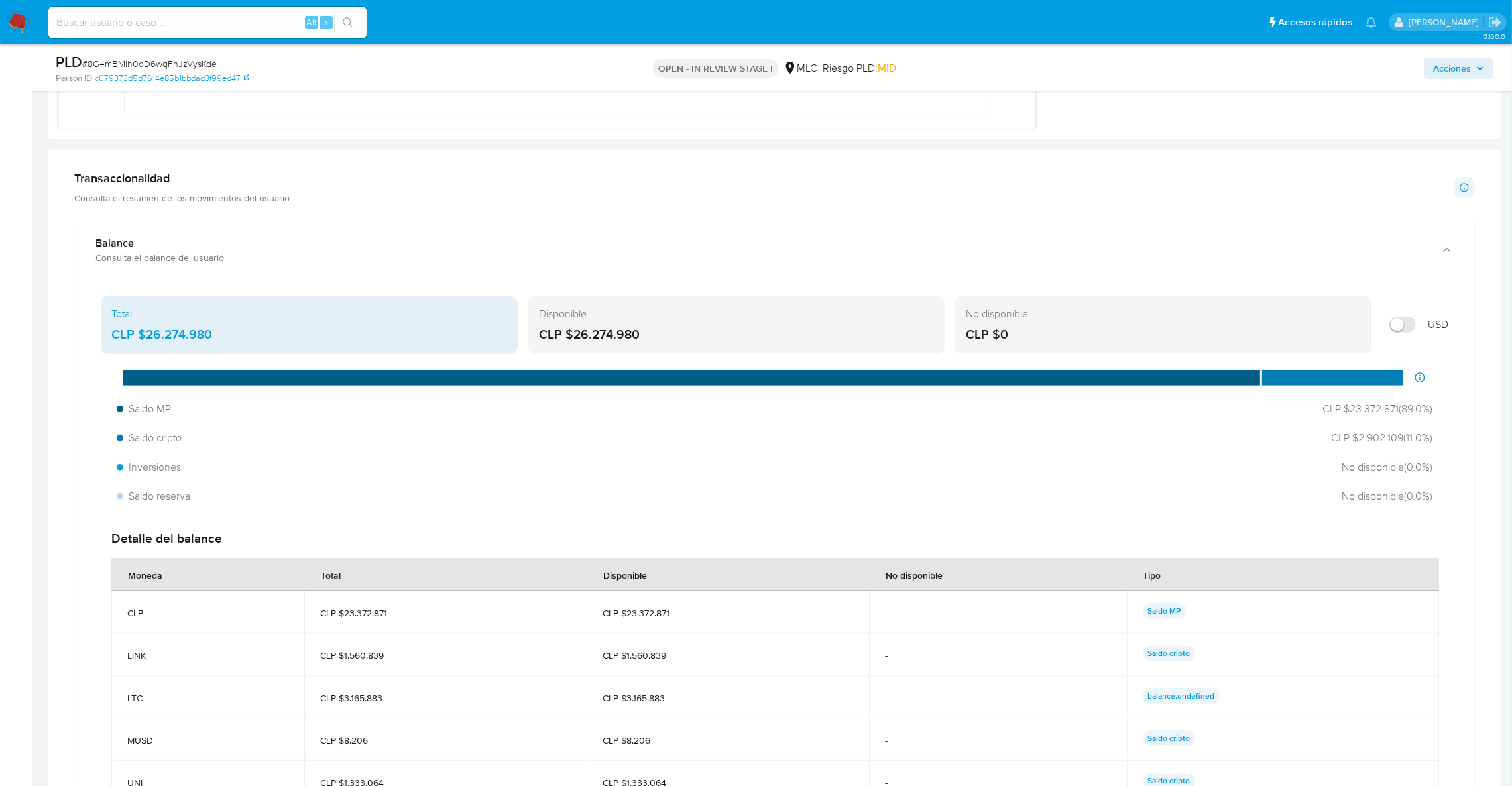
click at [1400, 331] on input "Mostrar en USD" at bounding box center [1403, 325] width 27 height 16
checkbox input "true"
click at [164, 440] on span "Saldo cripto" at bounding box center [151, 438] width 69 height 15
click at [1379, 432] on span "USD $3.059,42 ( 11.0 %)" at bounding box center [1379, 438] width 105 height 15
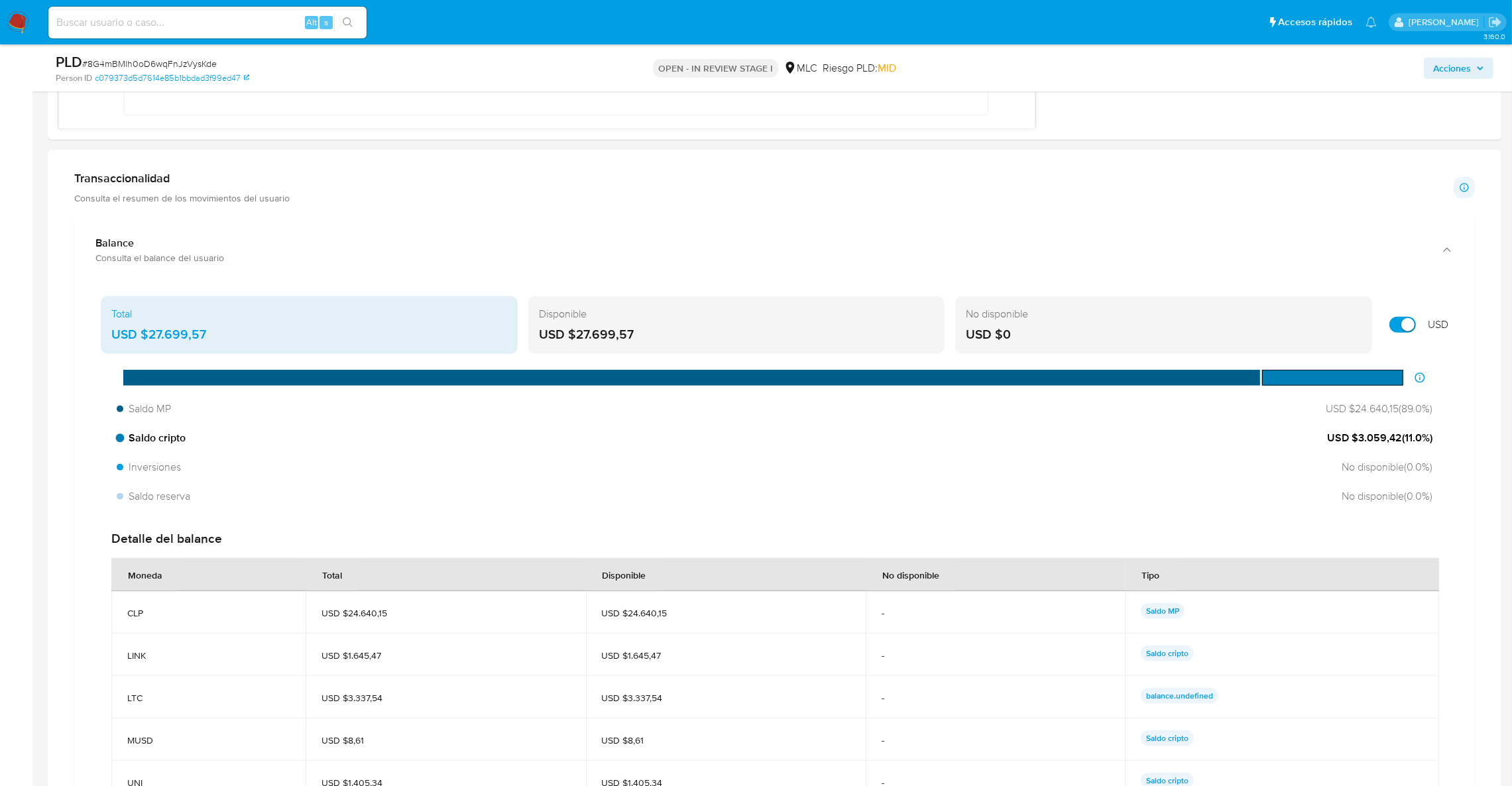
click at [1379, 432] on span "USD $3.059,42 ( 11.0 %)" at bounding box center [1379, 438] width 105 height 15
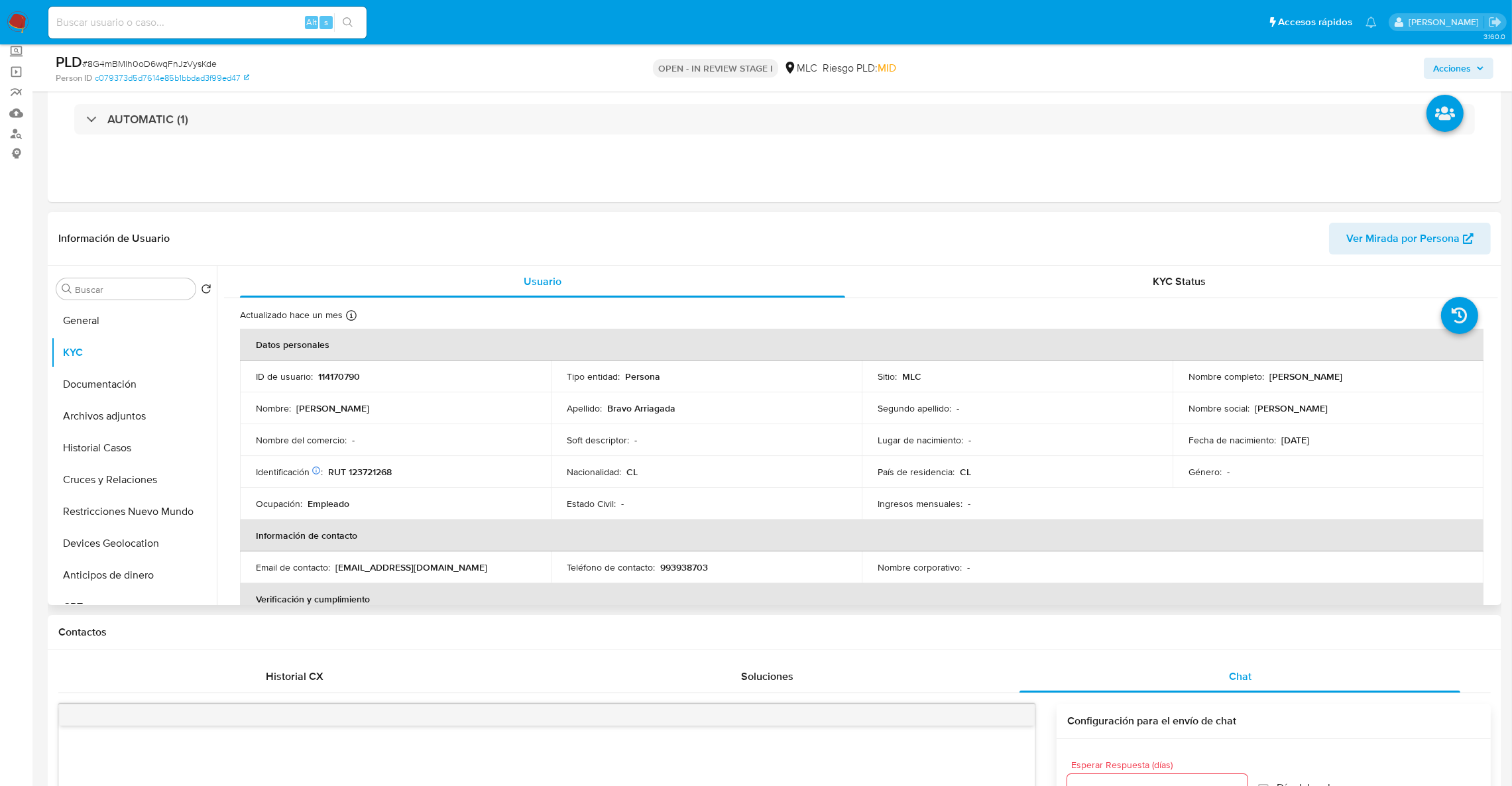
scroll to position [54, 0]
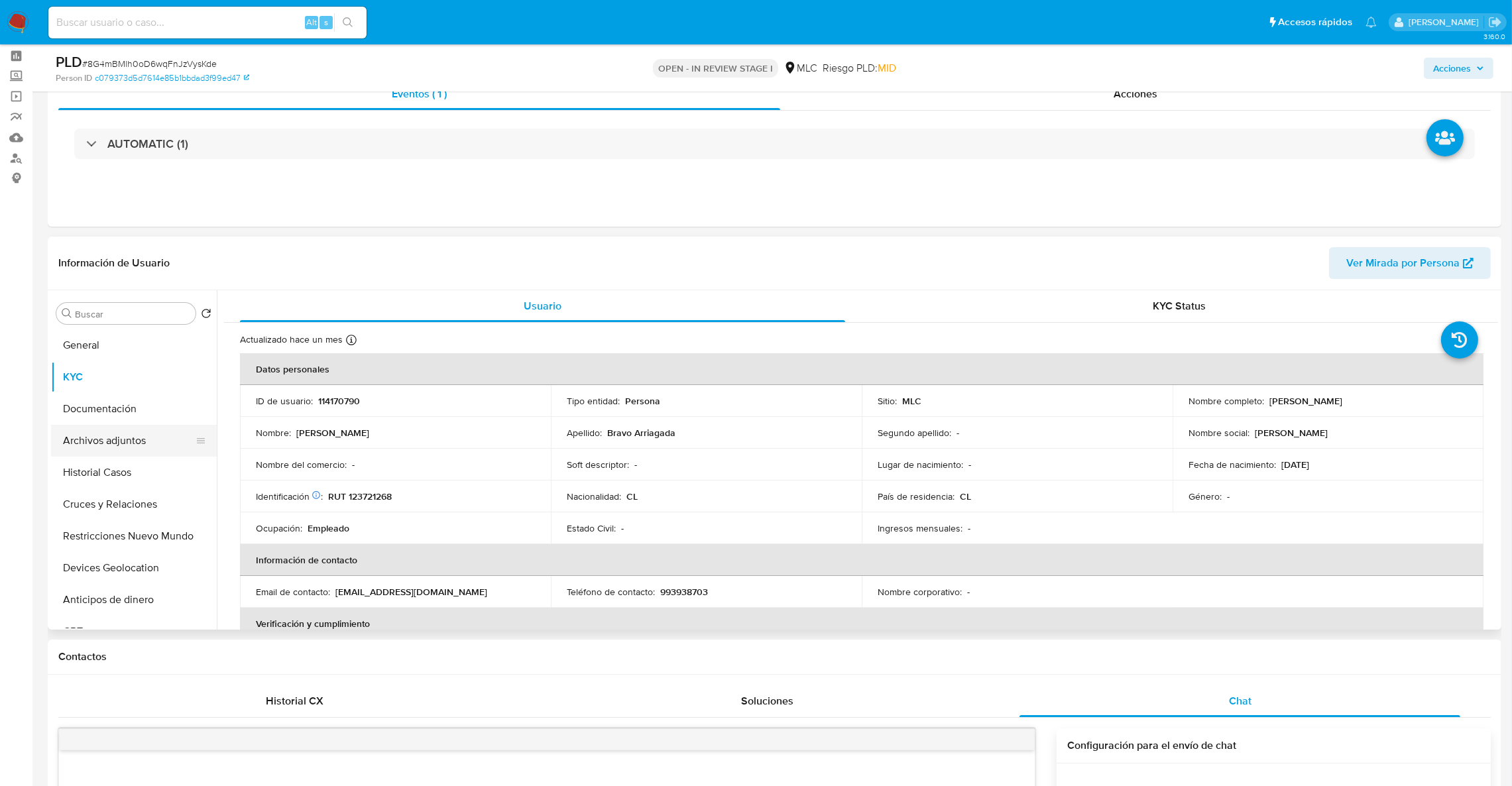
click at [131, 448] on button "Archivos adjuntos" at bounding box center [128, 441] width 155 height 32
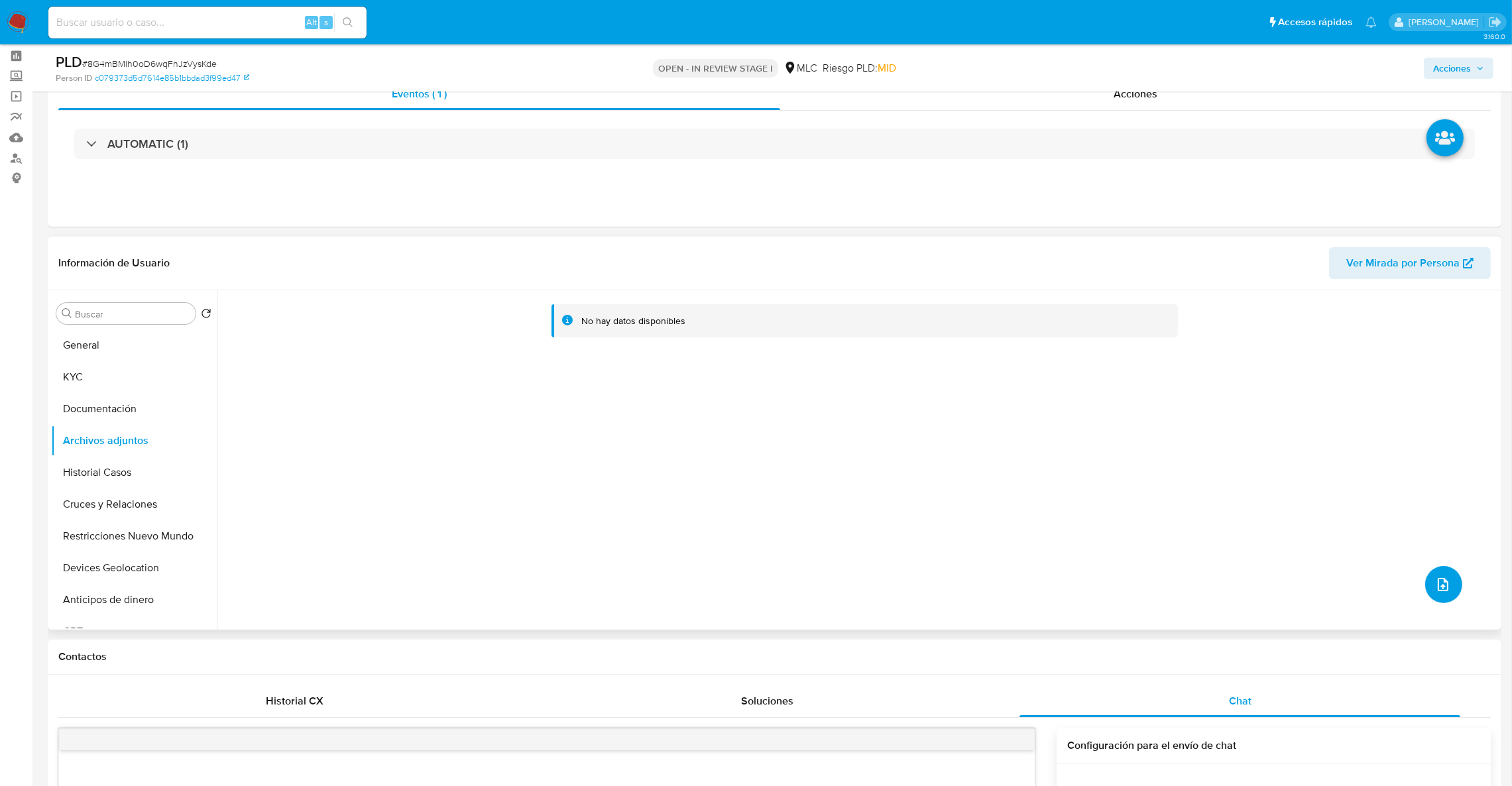
click at [1425, 577] on button "upload-file" at bounding box center [1443, 585] width 37 height 37
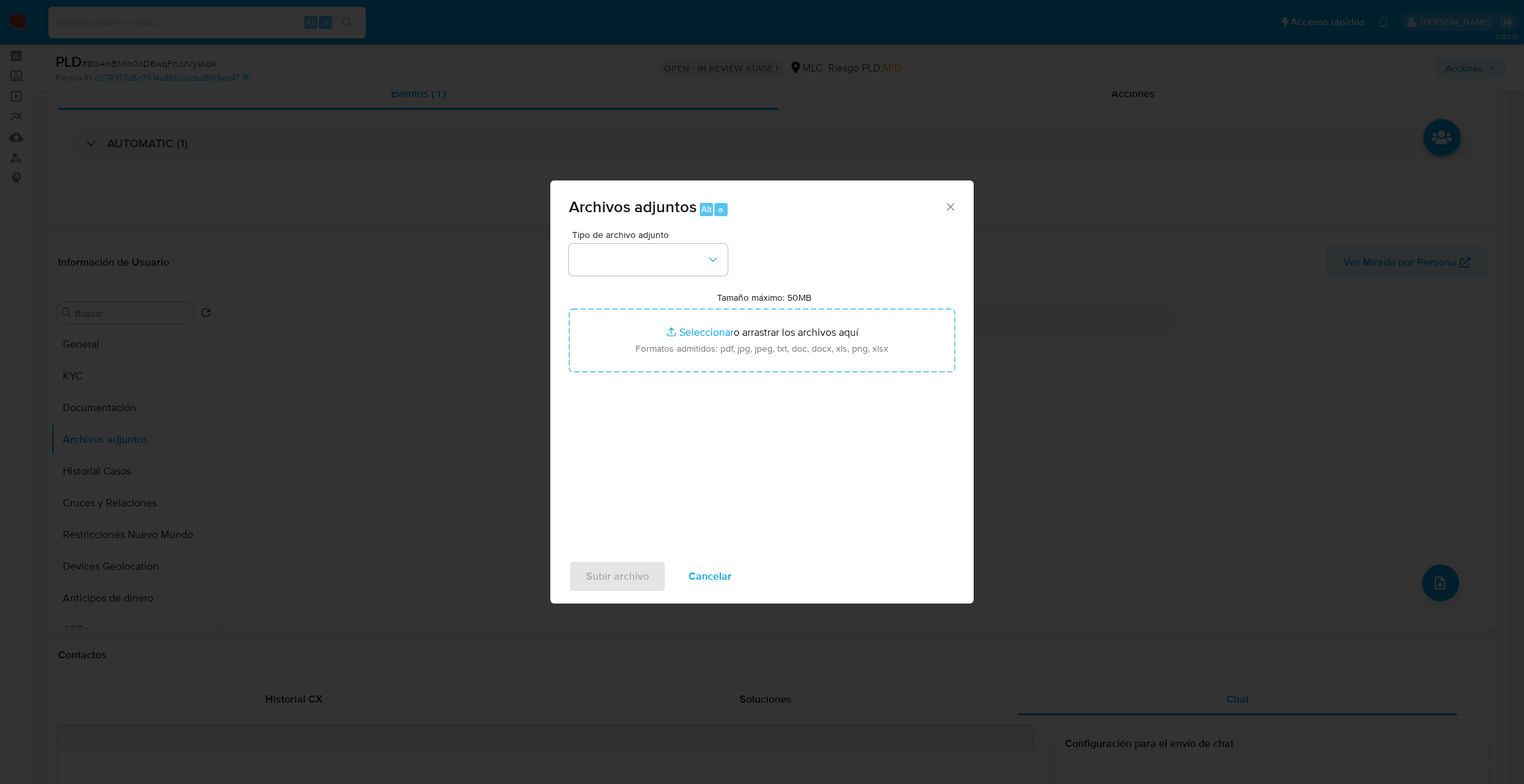
click at [31, 391] on div "Archivos adjuntos Alt a Tipo de archivo adjunto Tamaño máximo: 50MB Seleccionar…" at bounding box center [762, 392] width 1524 height 784
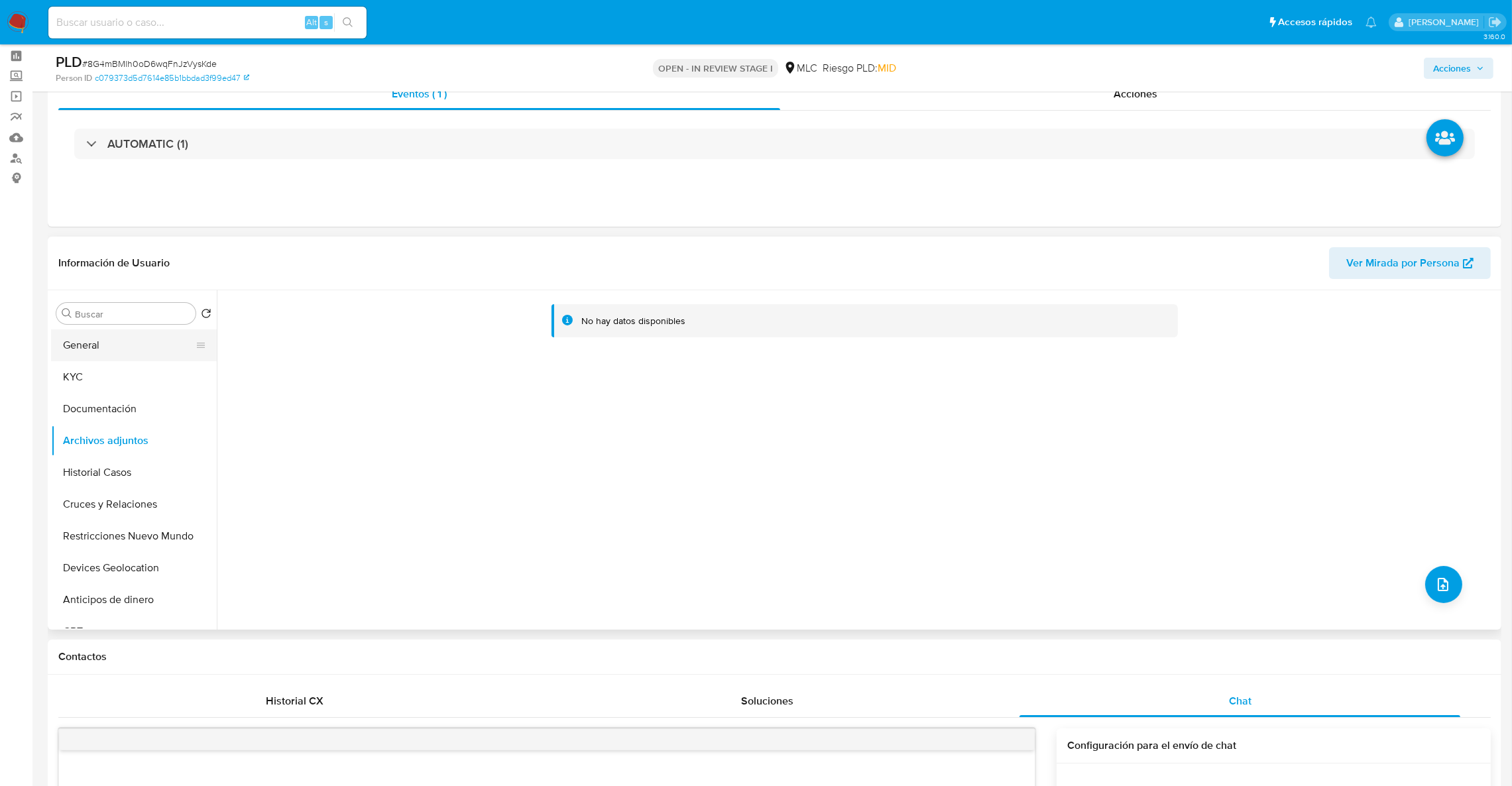
click at [82, 333] on button "General" at bounding box center [128, 345] width 155 height 32
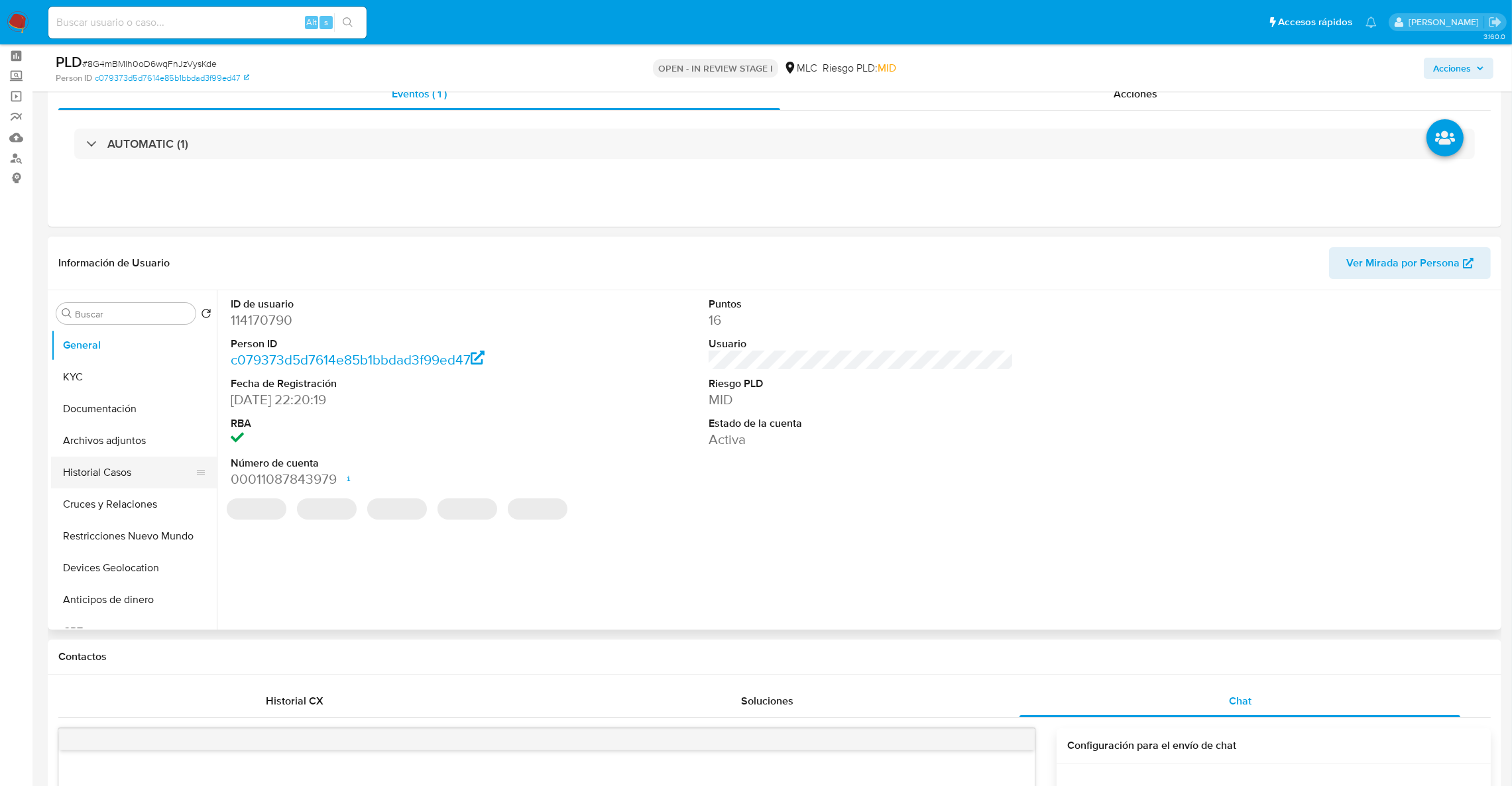
click at [112, 476] on button "Historial Casos" at bounding box center [128, 472] width 155 height 32
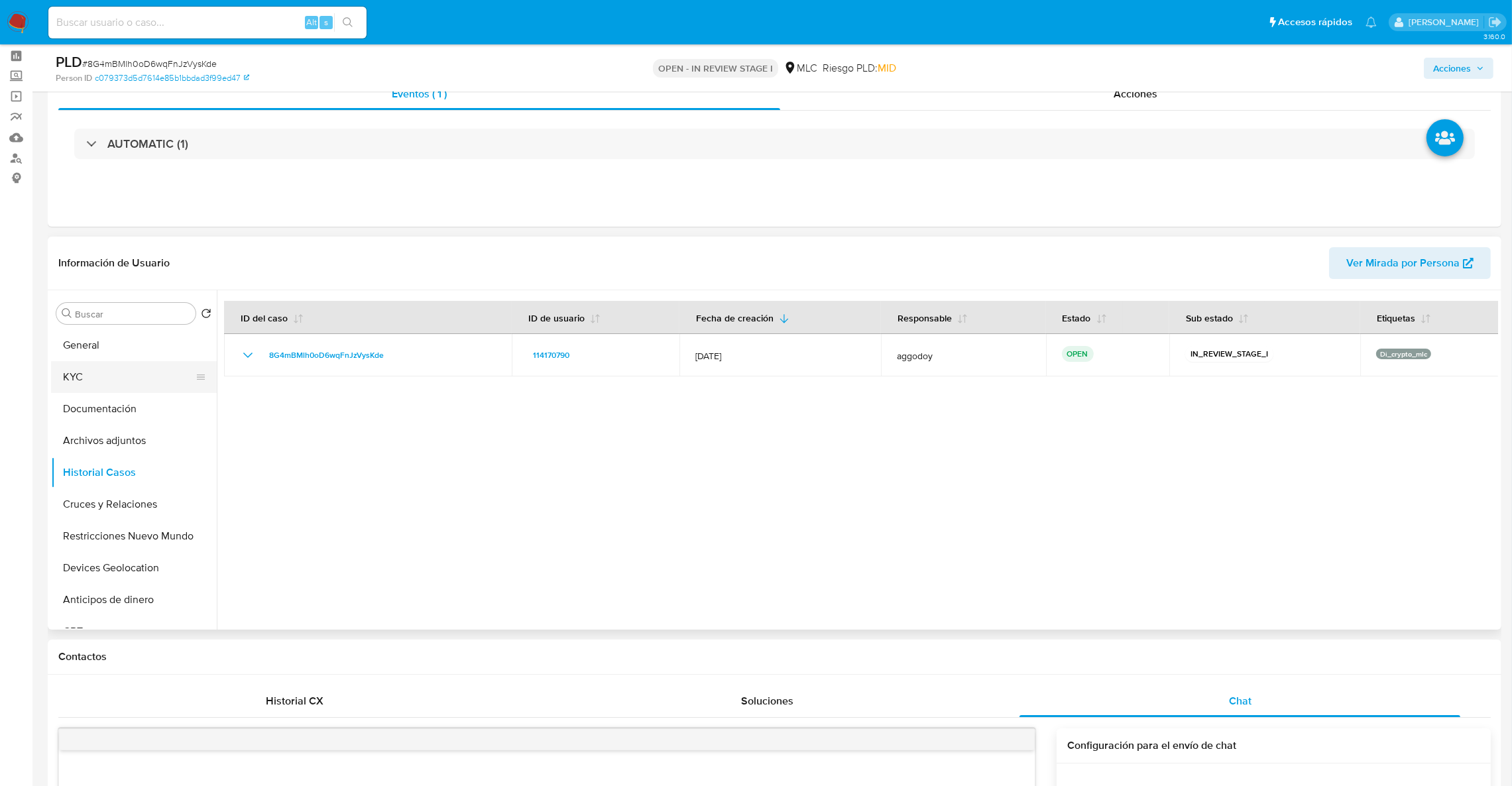
click at [119, 377] on button "KYC" at bounding box center [128, 377] width 155 height 32
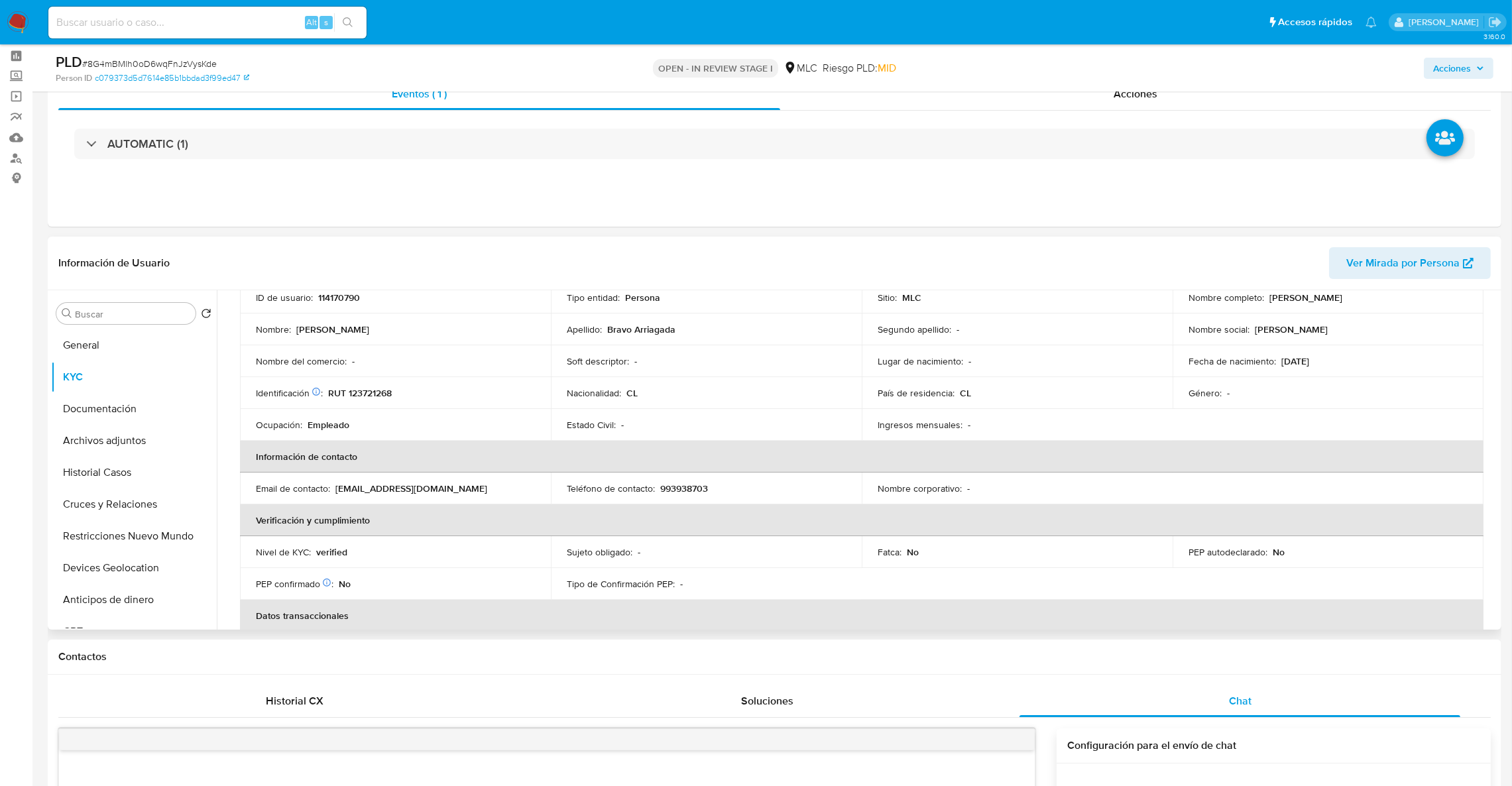
scroll to position [0, 0]
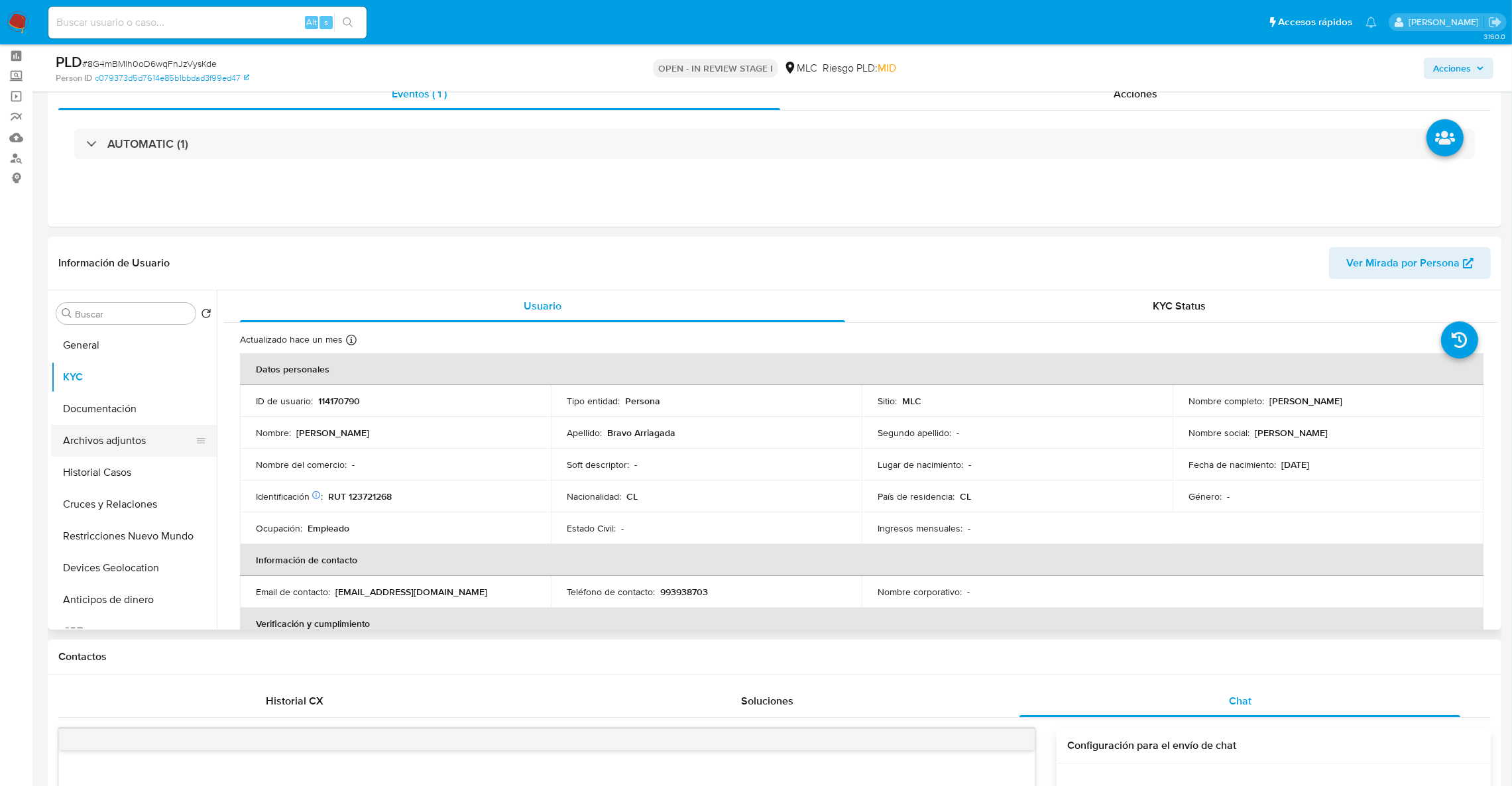
click at [133, 436] on button "Archivos adjuntos" at bounding box center [128, 441] width 155 height 32
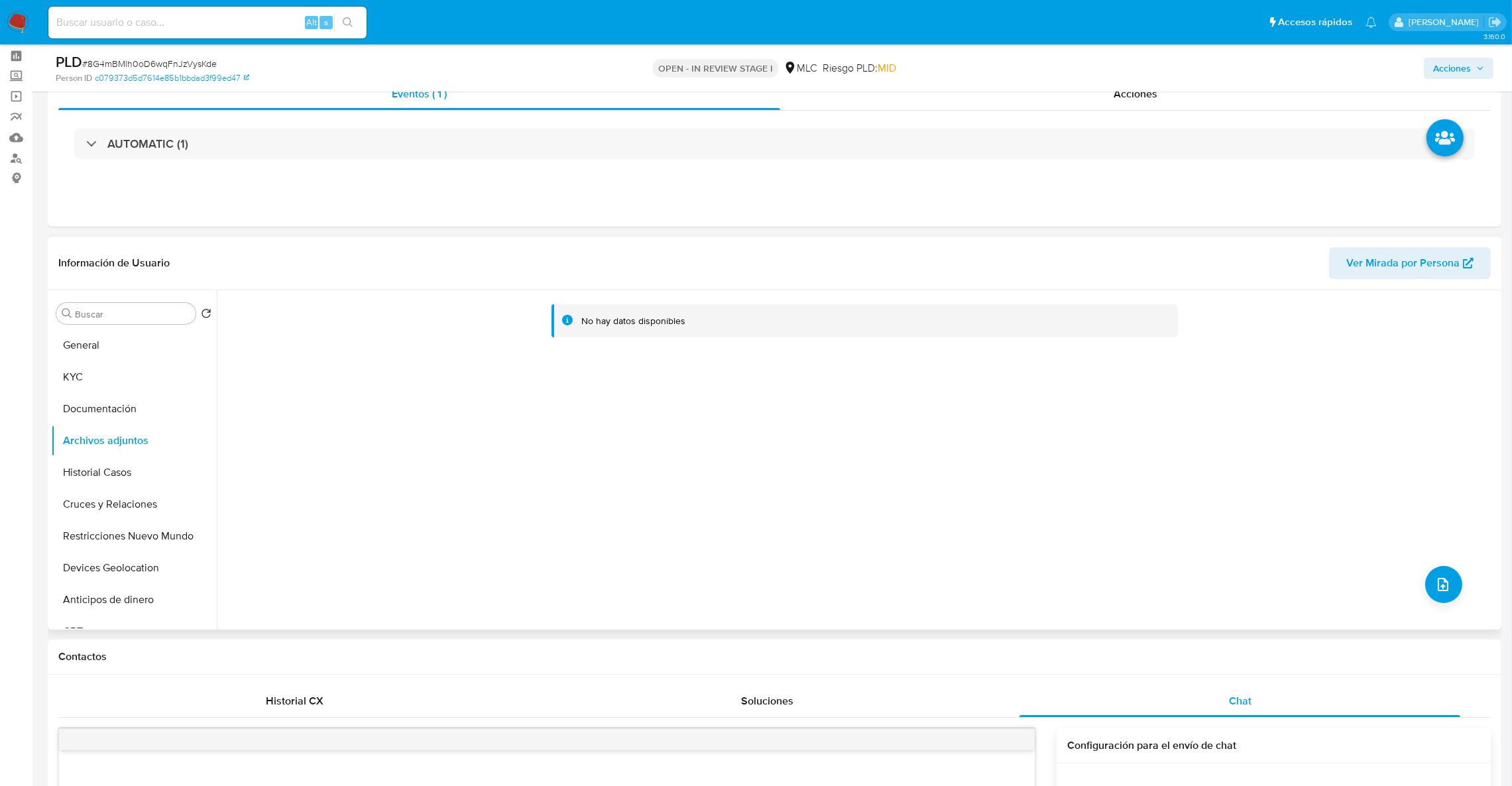
click at [1438, 527] on div "No hay datos disponibles" at bounding box center [857, 460] width 1281 height 340
click at [1438, 566] on button "upload-file" at bounding box center [1443, 585] width 37 height 37
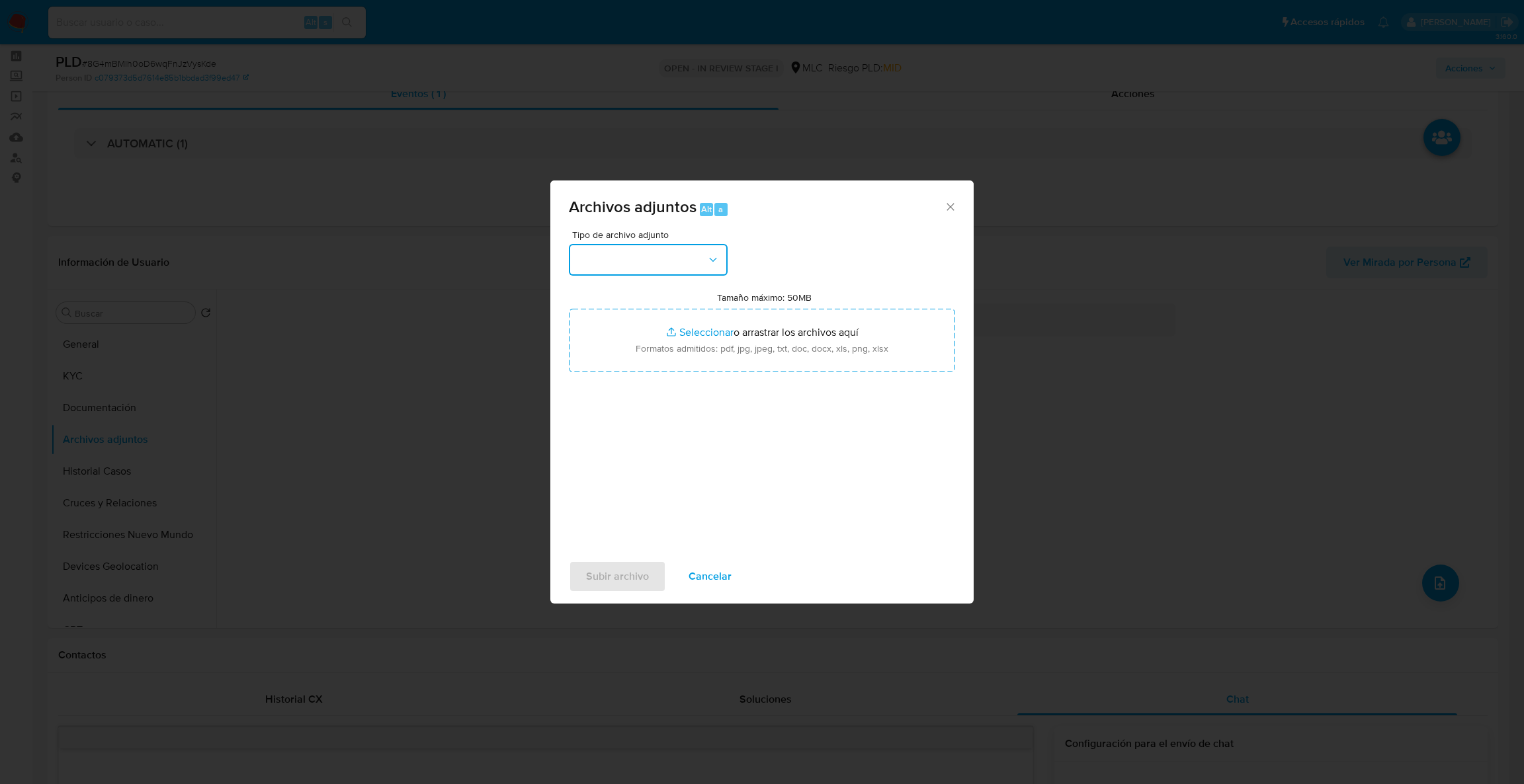
click at [672, 265] on button "button" at bounding box center [648, 260] width 159 height 31
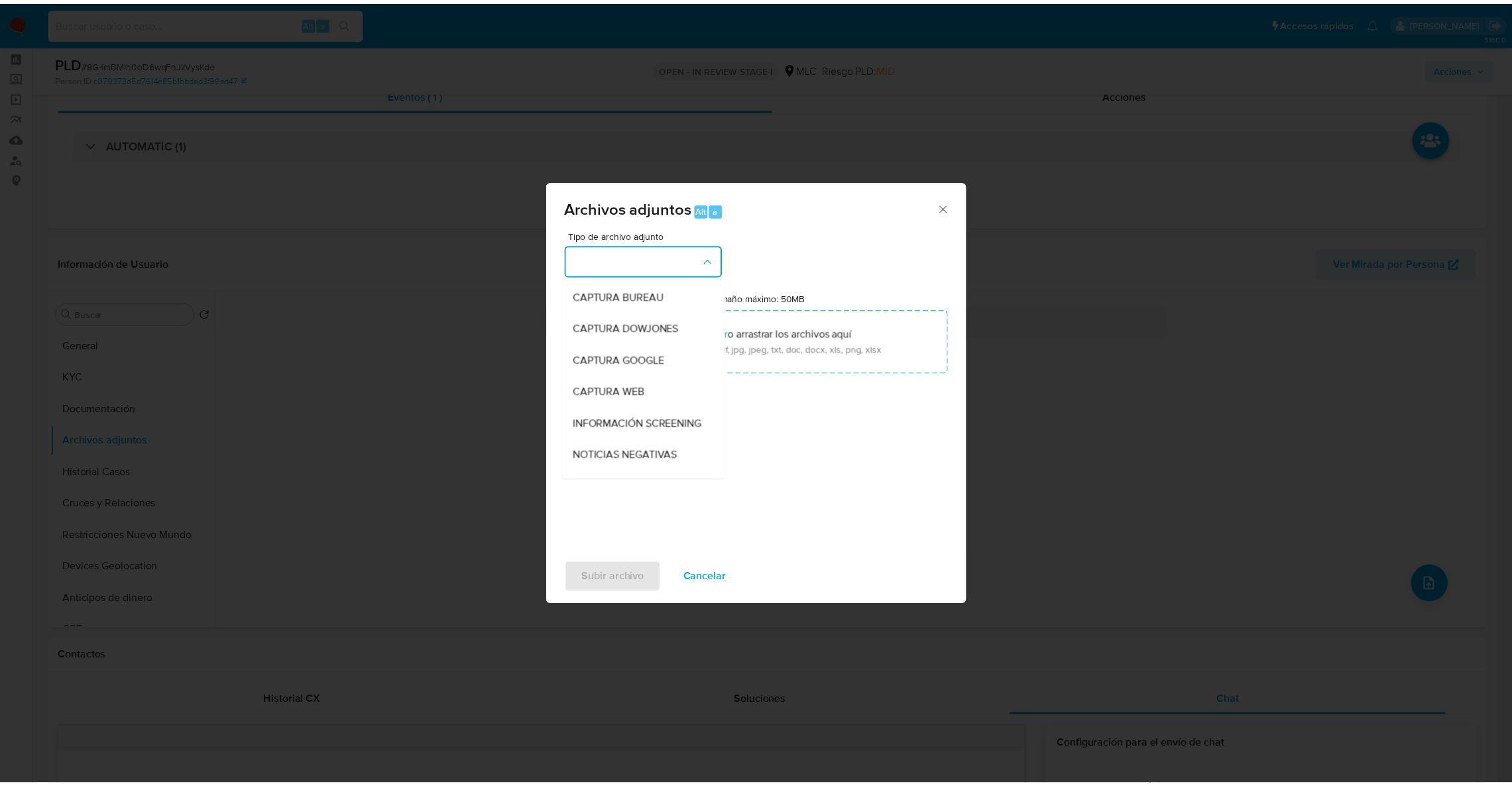
scroll to position [118, 0]
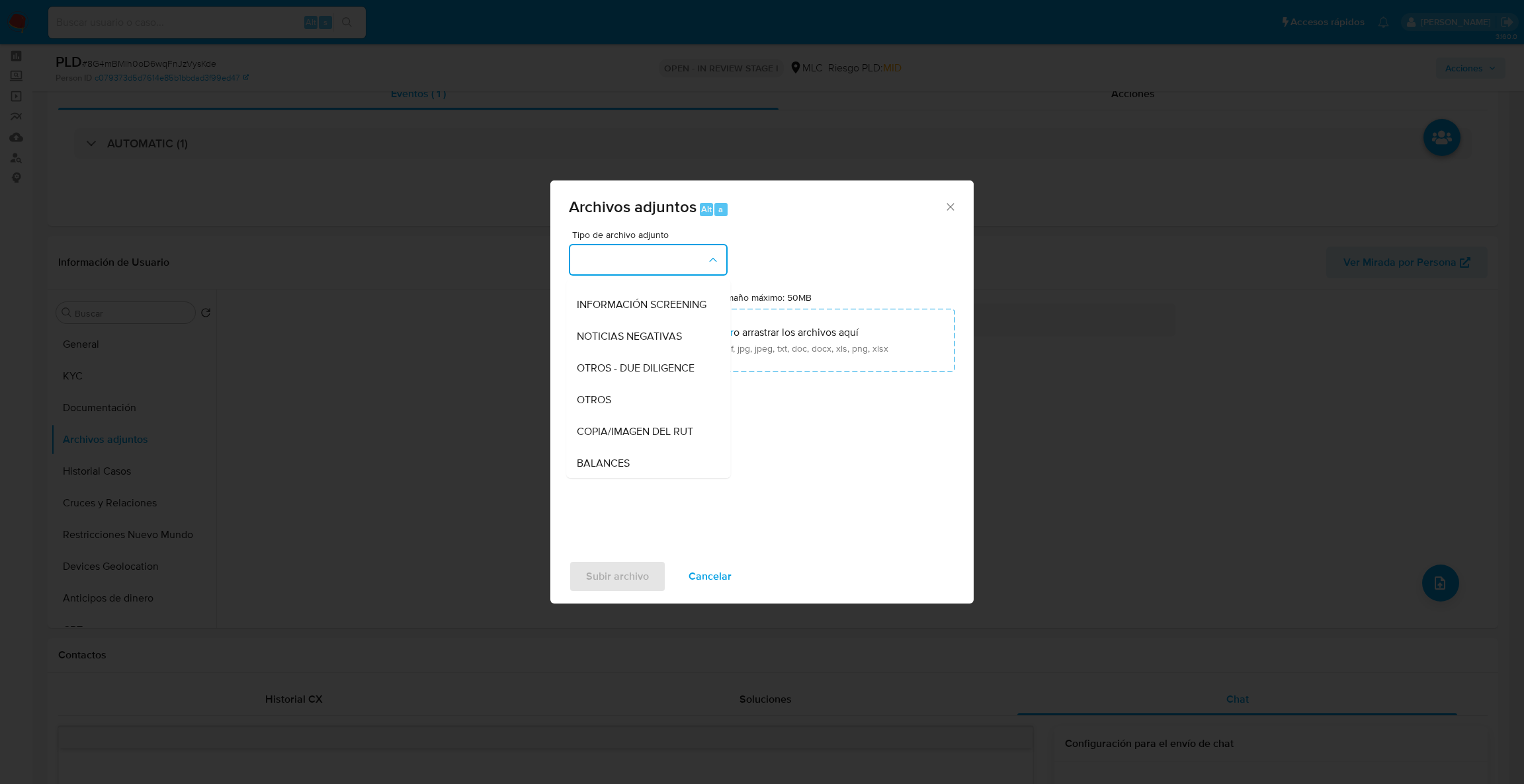
click at [628, 403] on div "OTROS" at bounding box center [644, 400] width 135 height 31
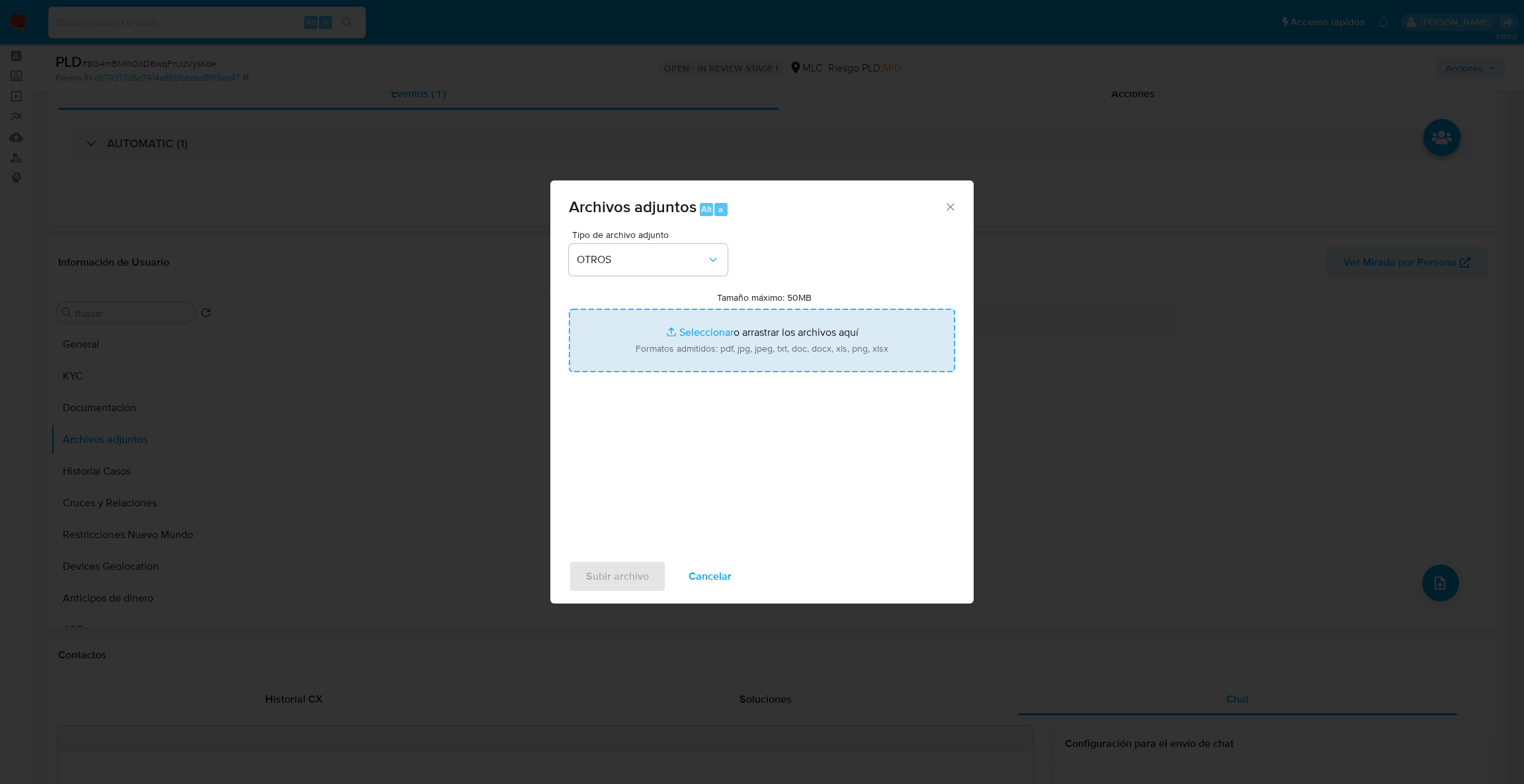
click at [616, 368] on input "Tamaño máximo: 50MB Seleccionar archivos" at bounding box center [762, 340] width 387 height 64
type input "C:\fakepath\1170670380Movimientos.xlsx"
click at [782, 330] on input "Tamaño máximo: 50MB Seleccionar archivos" at bounding box center [762, 340] width 387 height 64
type input "C:\fakepath\Case Log - 114170790.pdf"
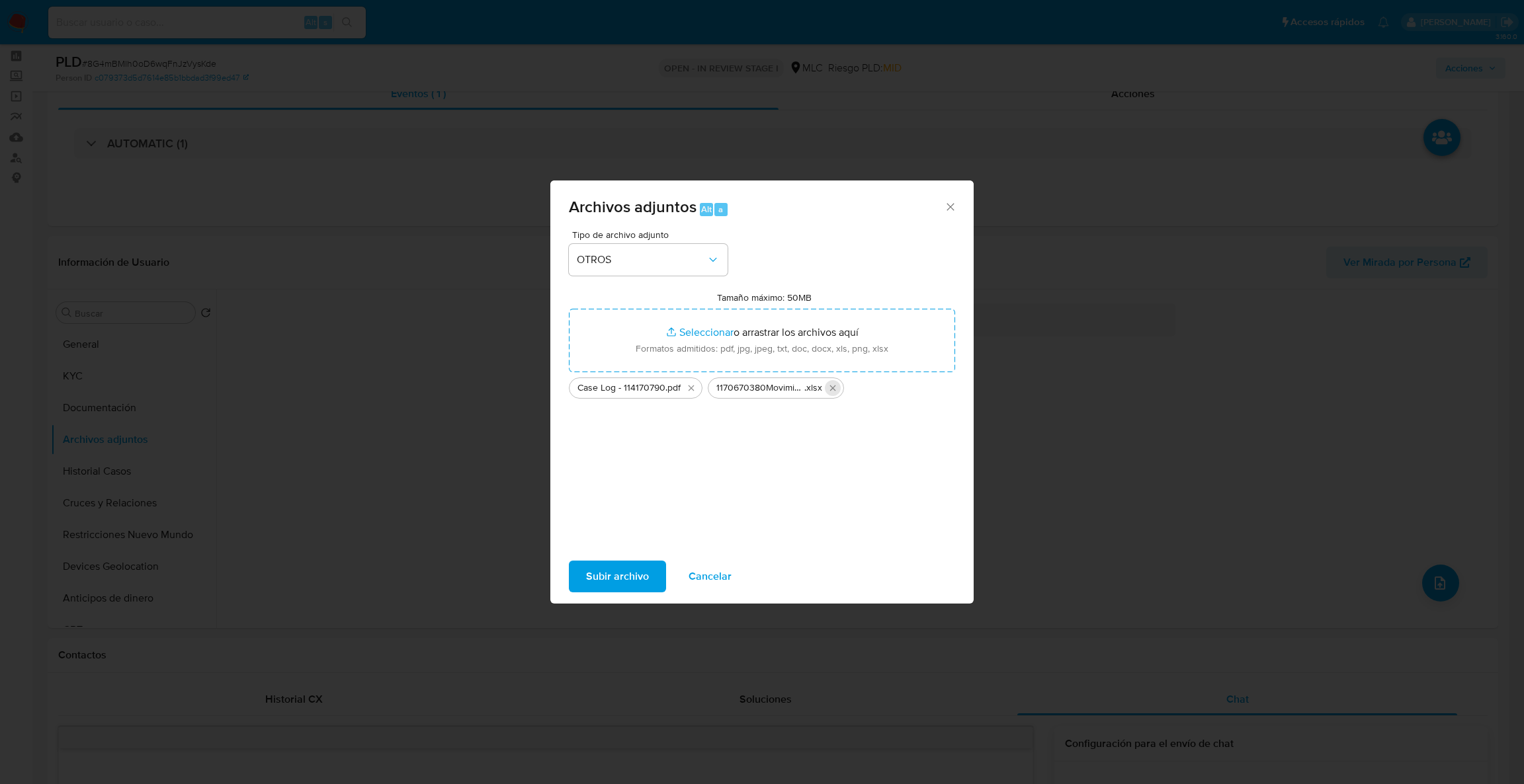
click at [827, 394] on button "Eliminar 1170670380Movimientos.xlsx" at bounding box center [833, 388] width 16 height 16
click at [689, 390] on icon "Eliminar Case Log - 114170790.pdf" at bounding box center [691, 388] width 11 height 10
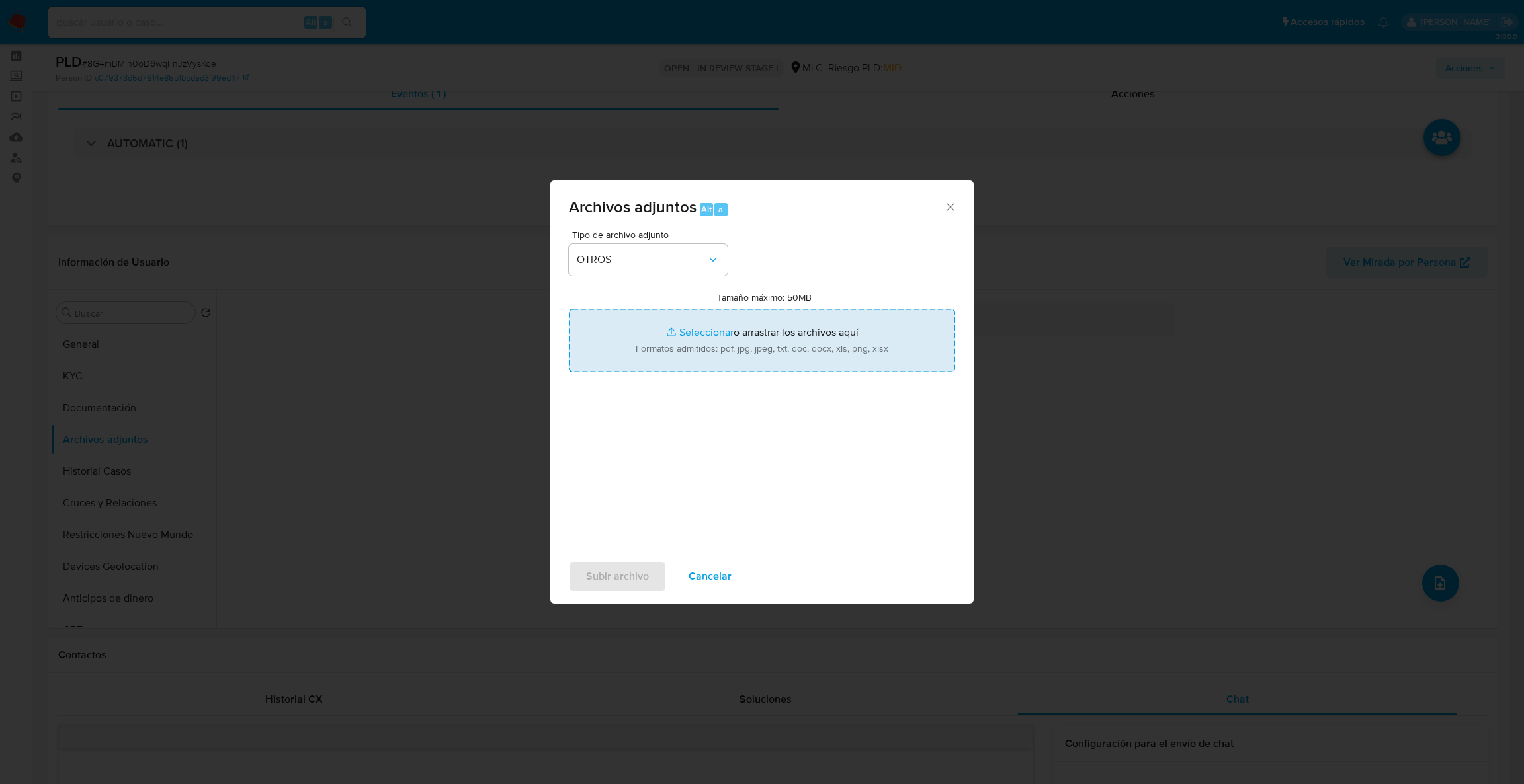
click at [660, 340] on input "Tamaño máximo: 50MB Seleccionar archivos" at bounding box center [762, 340] width 387 height 64
click at [604, 342] on input "Tamaño máximo: 50MB Seleccionar archivos" at bounding box center [762, 340] width 387 height 64
type input "C:\fakepath\Case Log - 114170790.pdf"
click at [684, 356] on input "Tamaño máximo: 50MB Seleccionar archivos" at bounding box center [762, 340] width 387 height 64
type input "C:\fakepath\114170790Movimientos .xlsx"
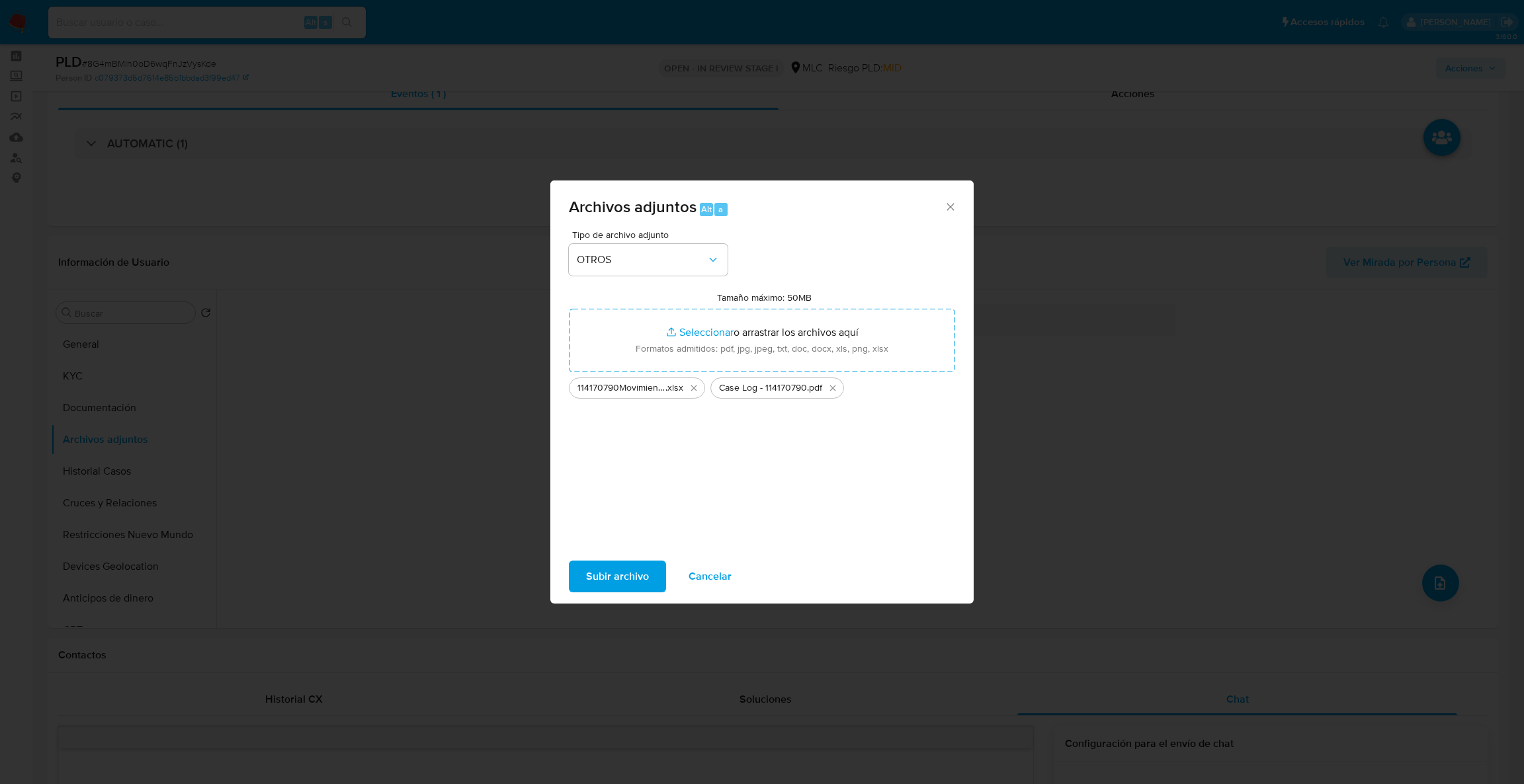
click at [637, 575] on span "Subir archivo" at bounding box center [618, 577] width 63 height 29
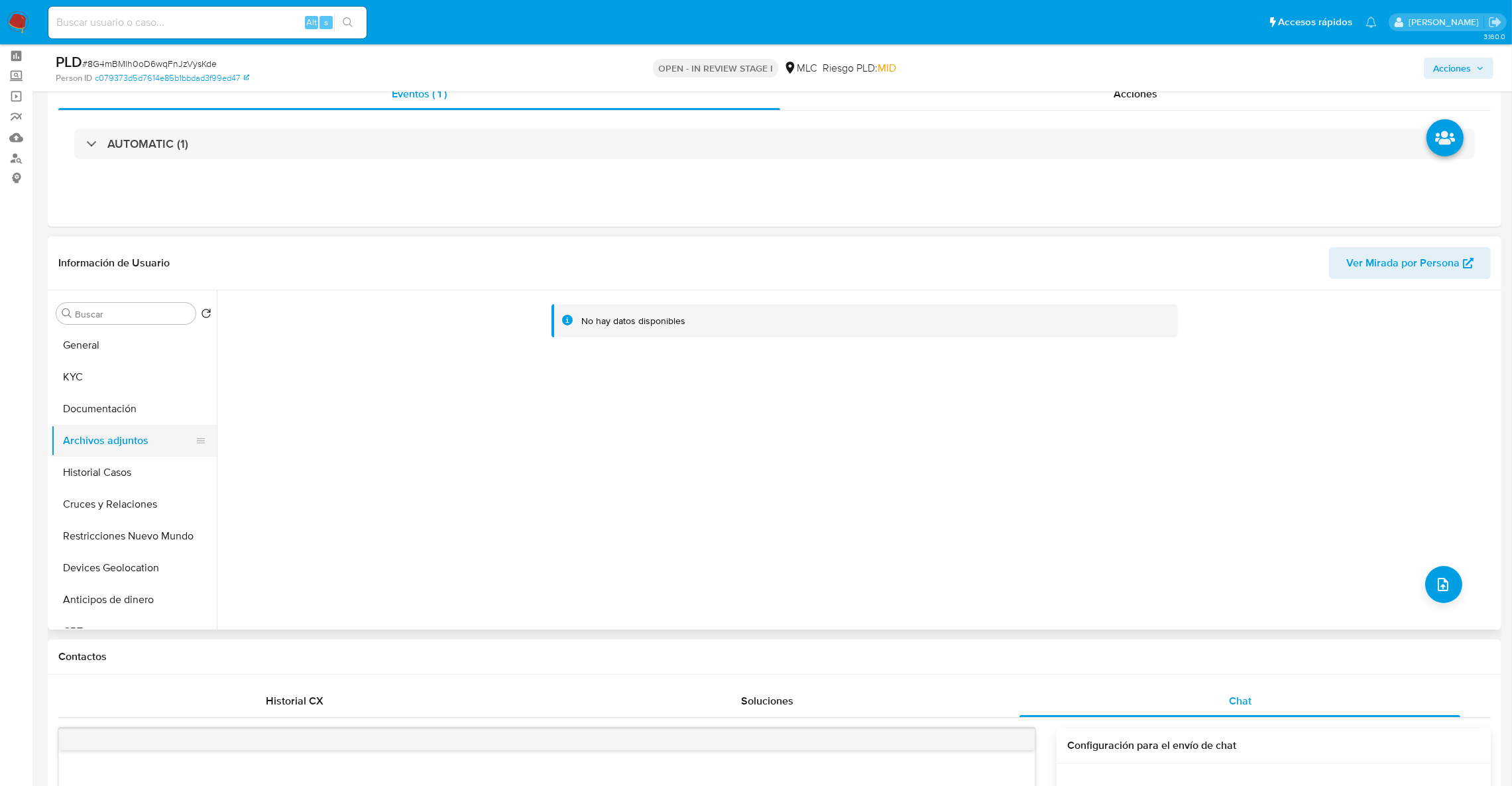
click at [138, 446] on button "Archivos adjuntos" at bounding box center [128, 441] width 155 height 32
click at [132, 464] on button "Historial Casos" at bounding box center [128, 472] width 155 height 32
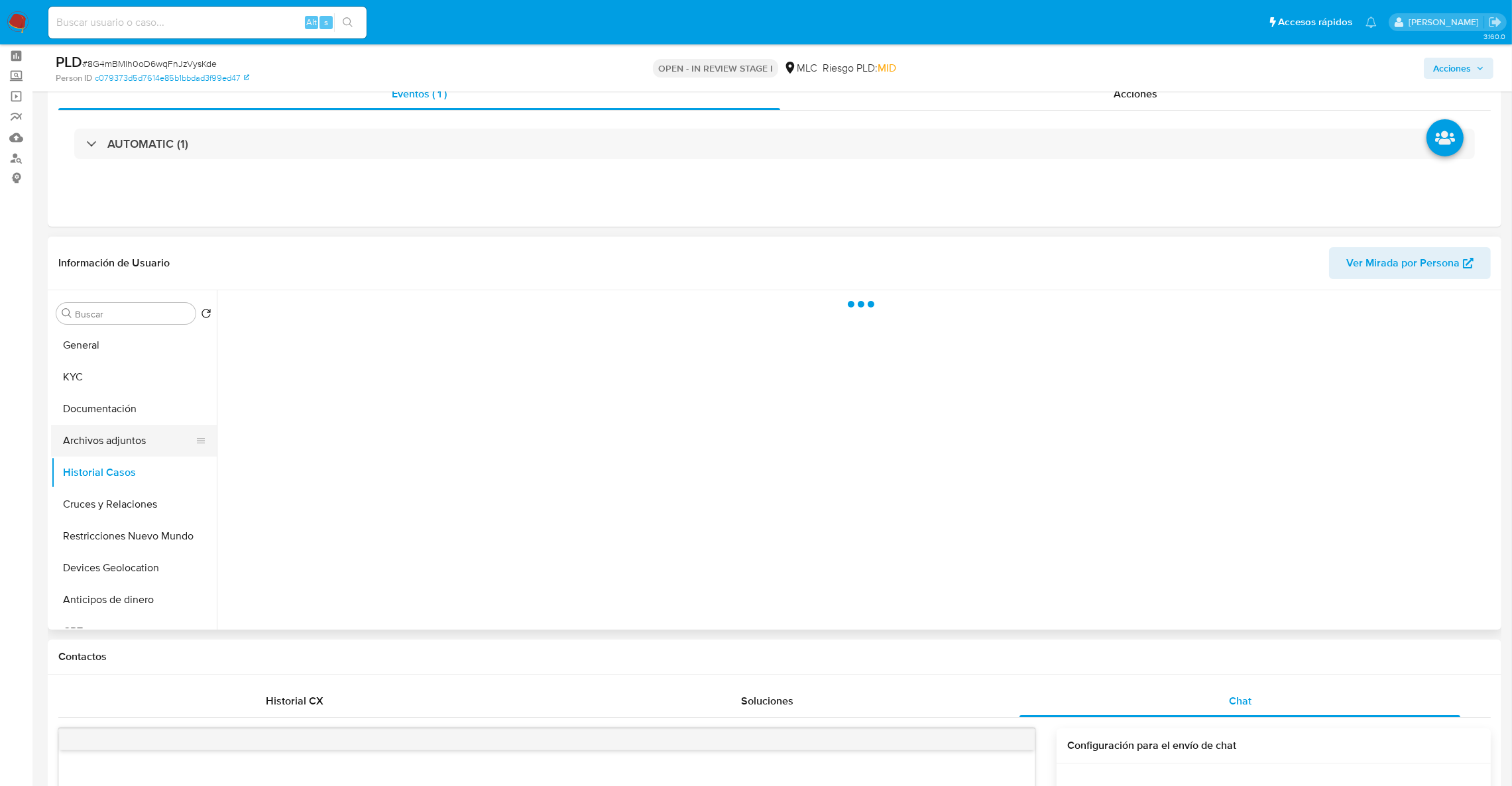
click at [119, 444] on button "Archivos adjuntos" at bounding box center [128, 441] width 155 height 32
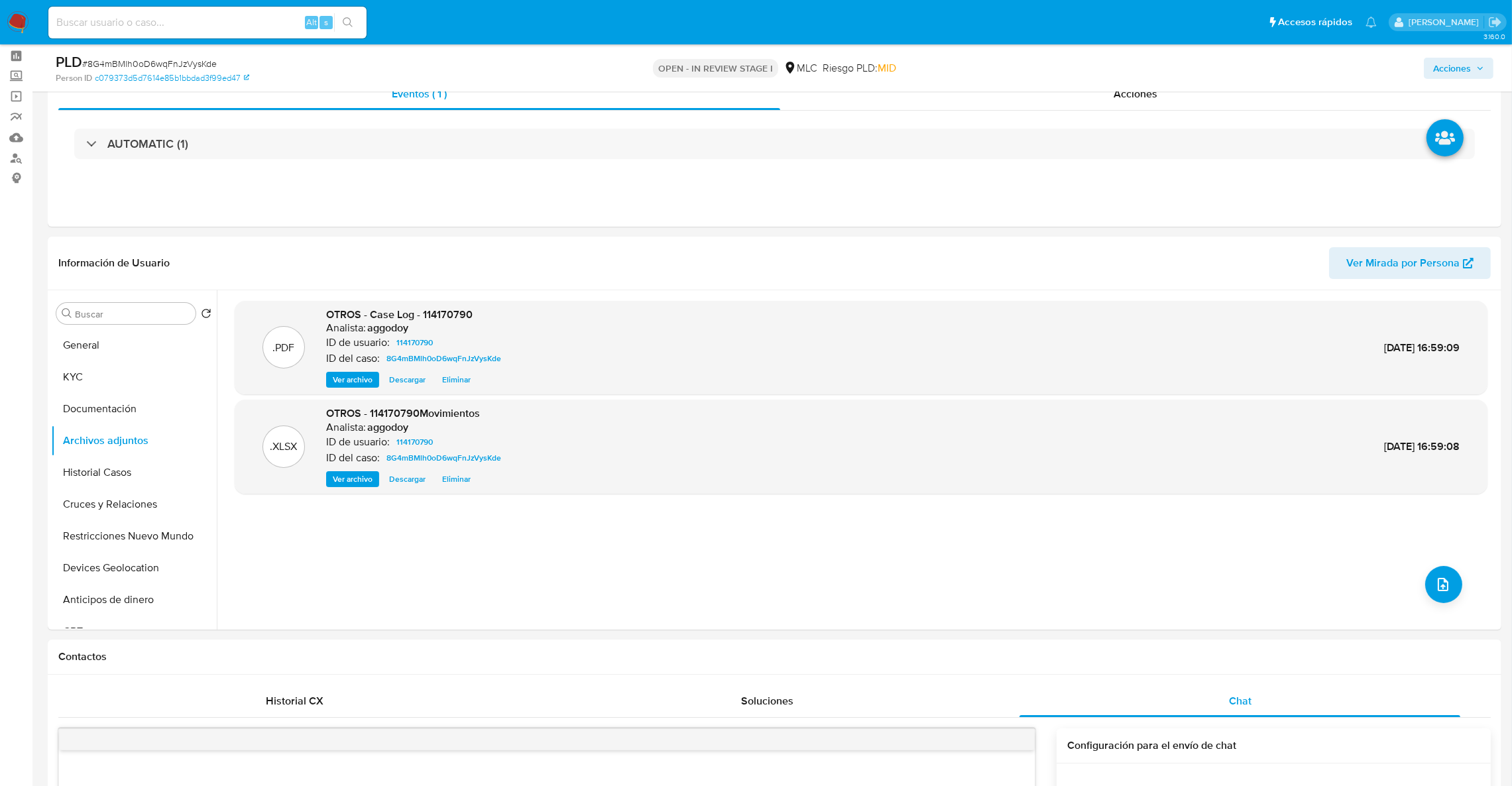
click at [1453, 74] on span "Acciones" at bounding box center [1452, 68] width 38 height 21
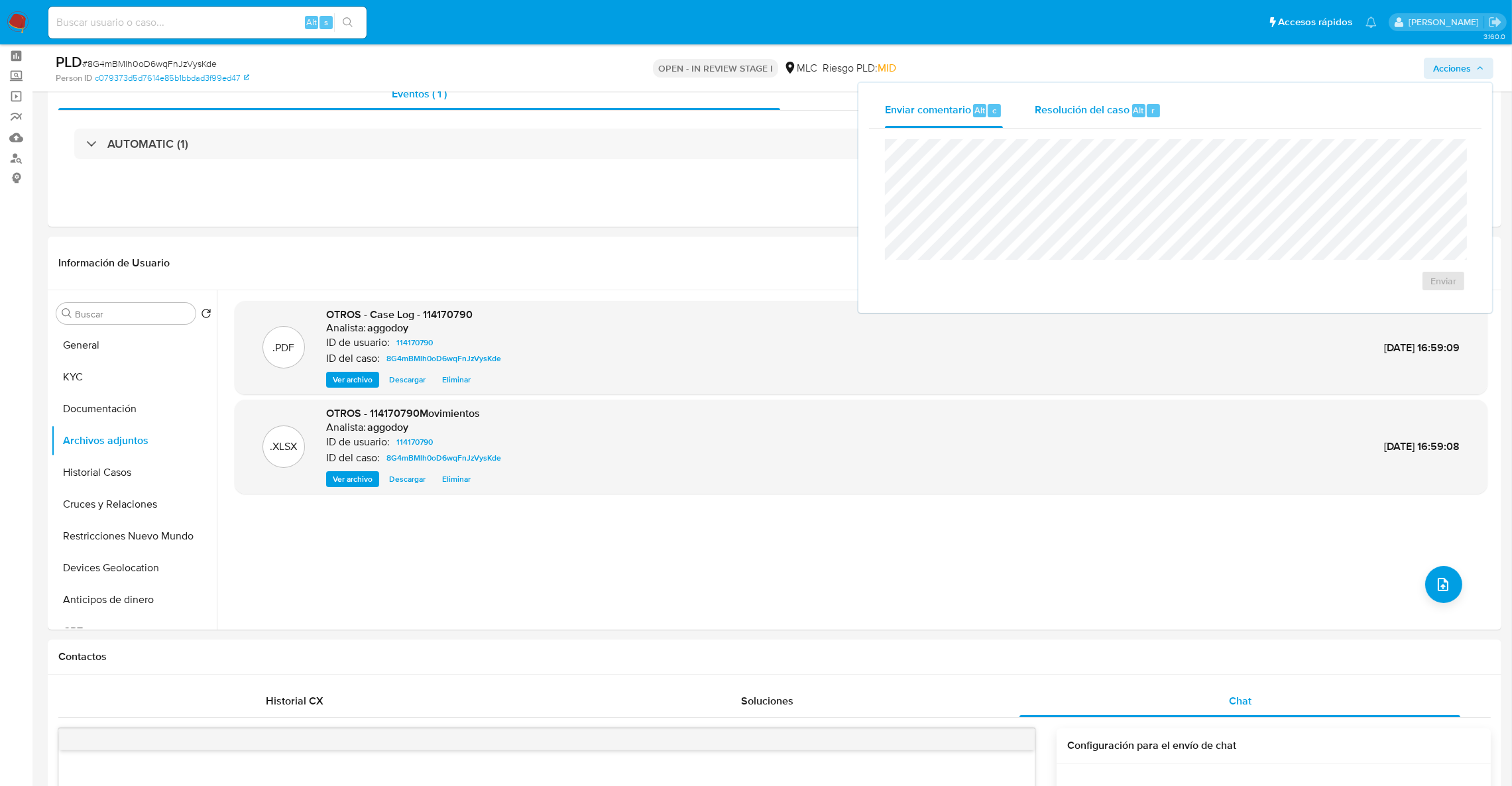
click at [1098, 119] on div "Resolución del caso Alt r" at bounding box center [1098, 110] width 126 height 34
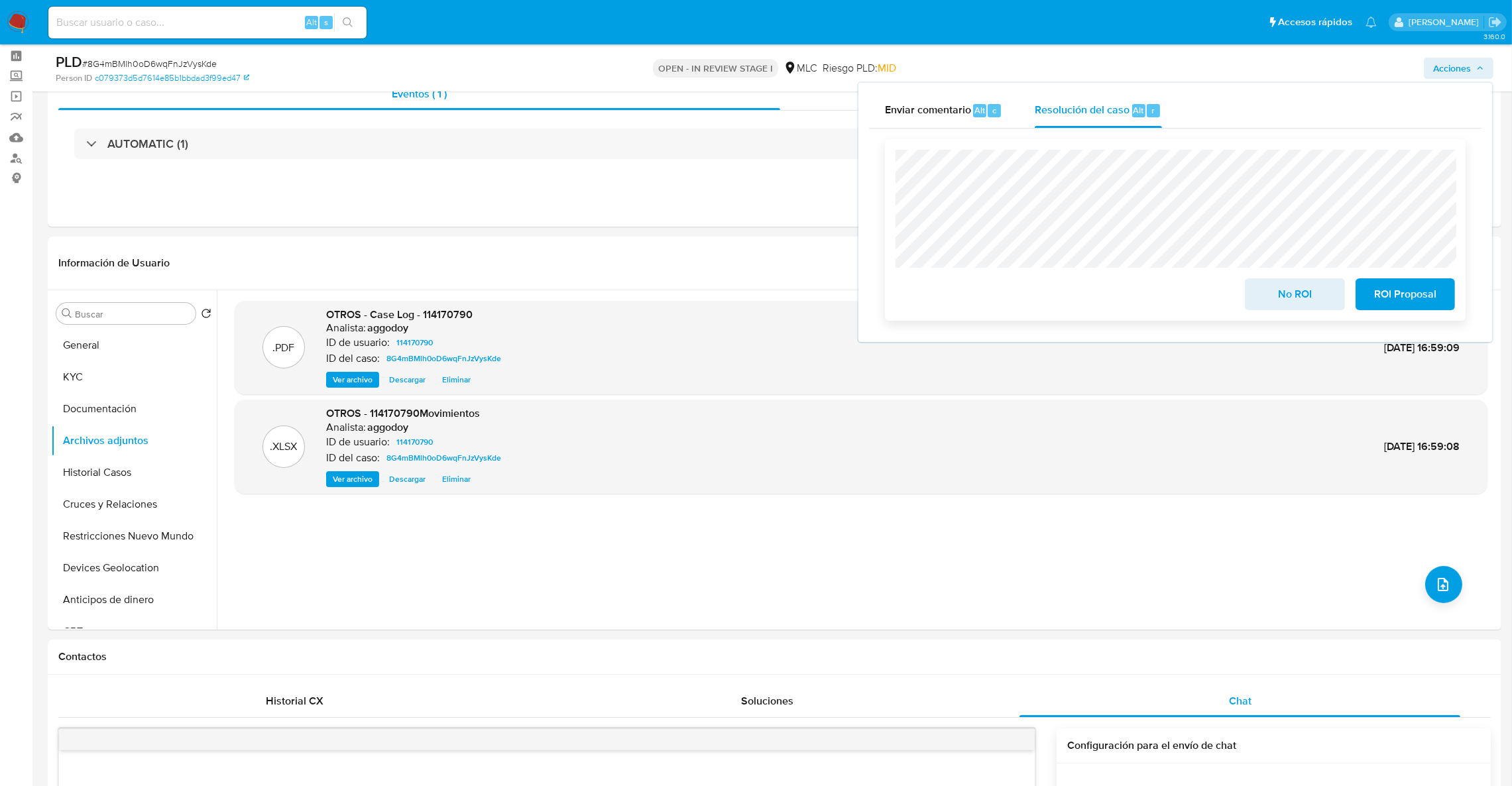
click at [1293, 301] on span "No ROI" at bounding box center [1294, 295] width 65 height 29
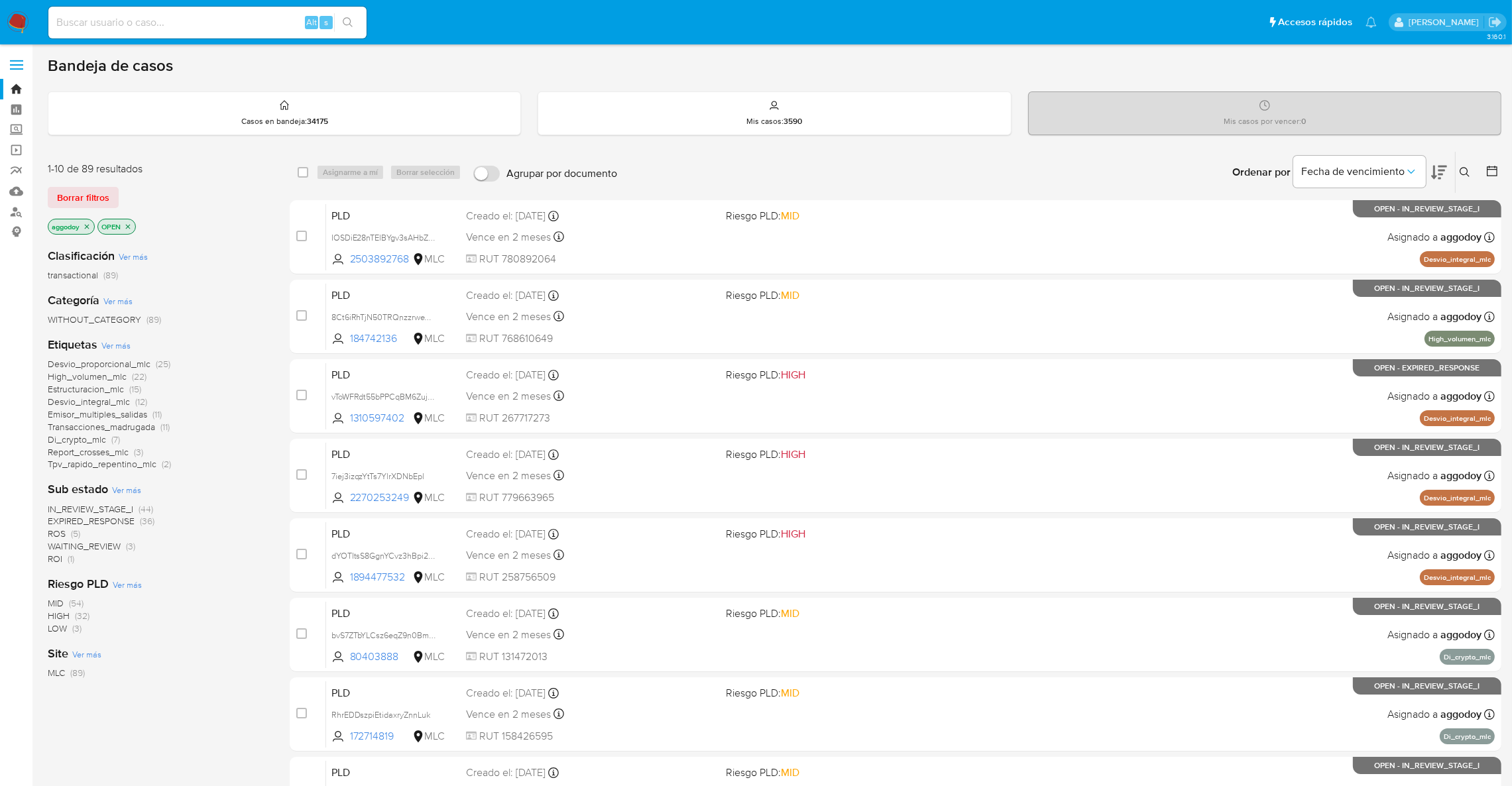
click at [58, 560] on span "ROI" at bounding box center [55, 559] width 15 height 13
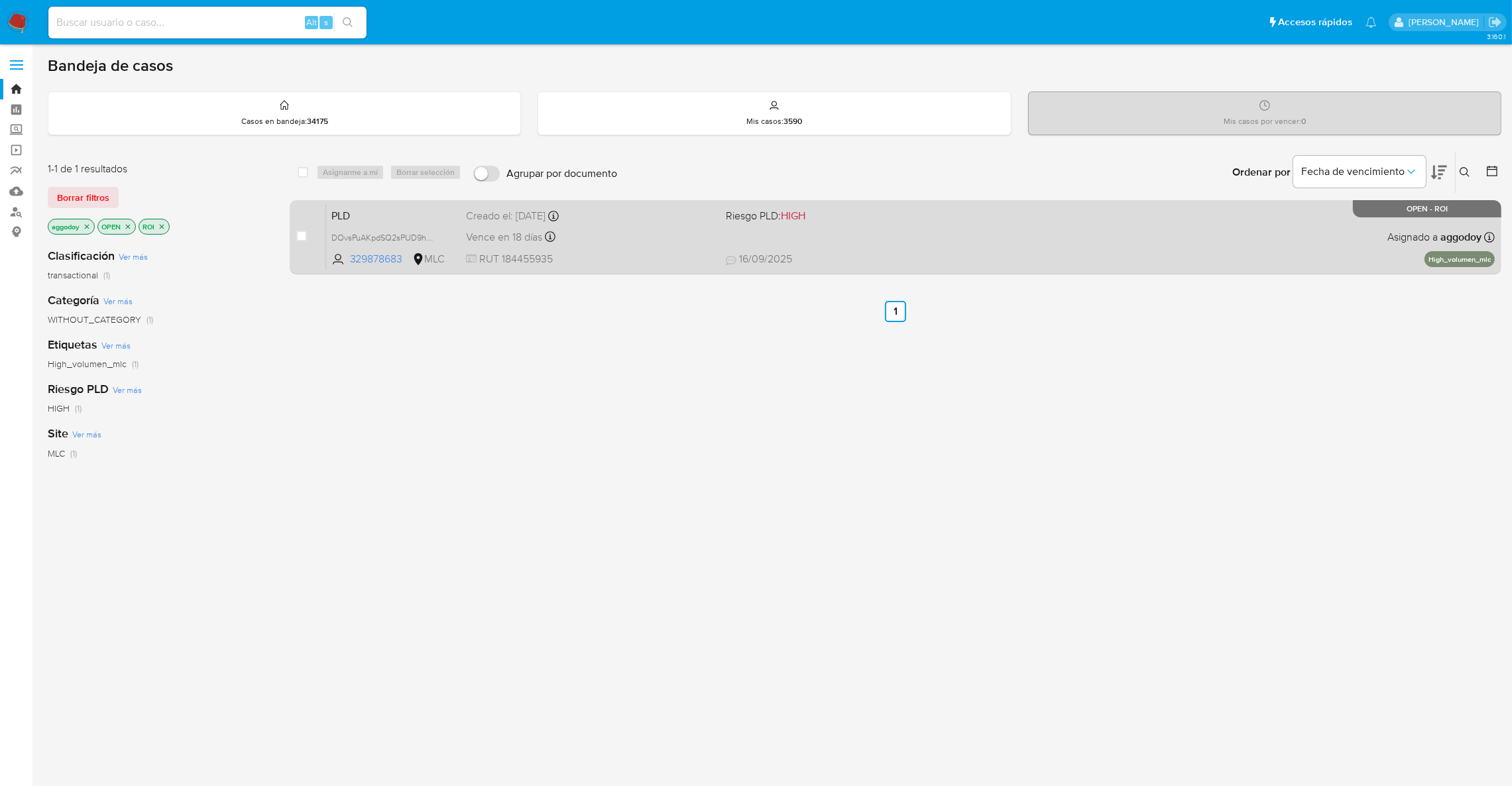
click at [801, 226] on div "PLD DOvsPuAKpdSQ2sPUD9hnIUoe 329878683 MLC Riesgo PLD: HIGH Creado el: [DATE] C…" at bounding box center [910, 237] width 1168 height 67
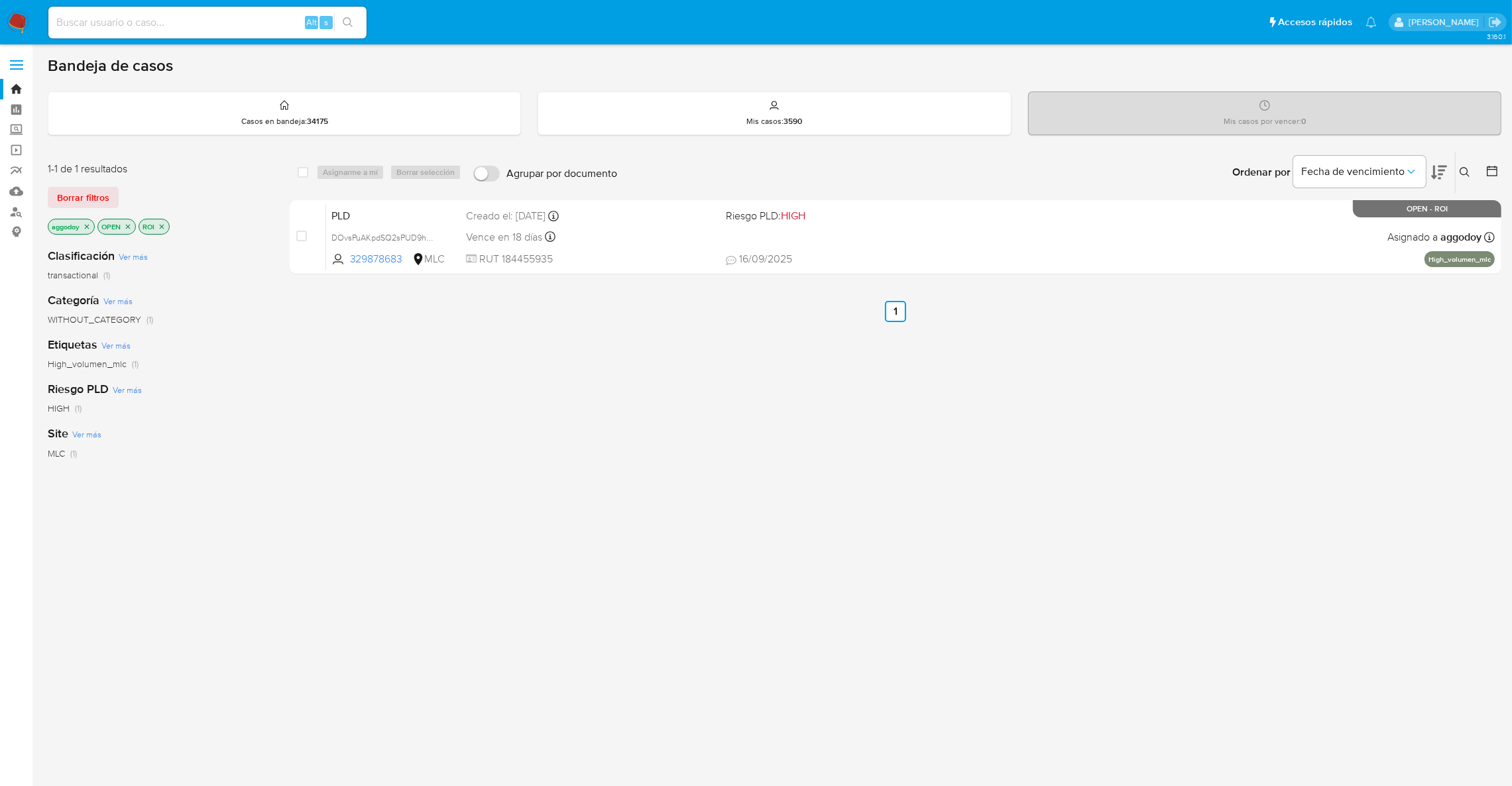
click at [161, 229] on icon "close-filter" at bounding box center [161, 226] width 8 height 8
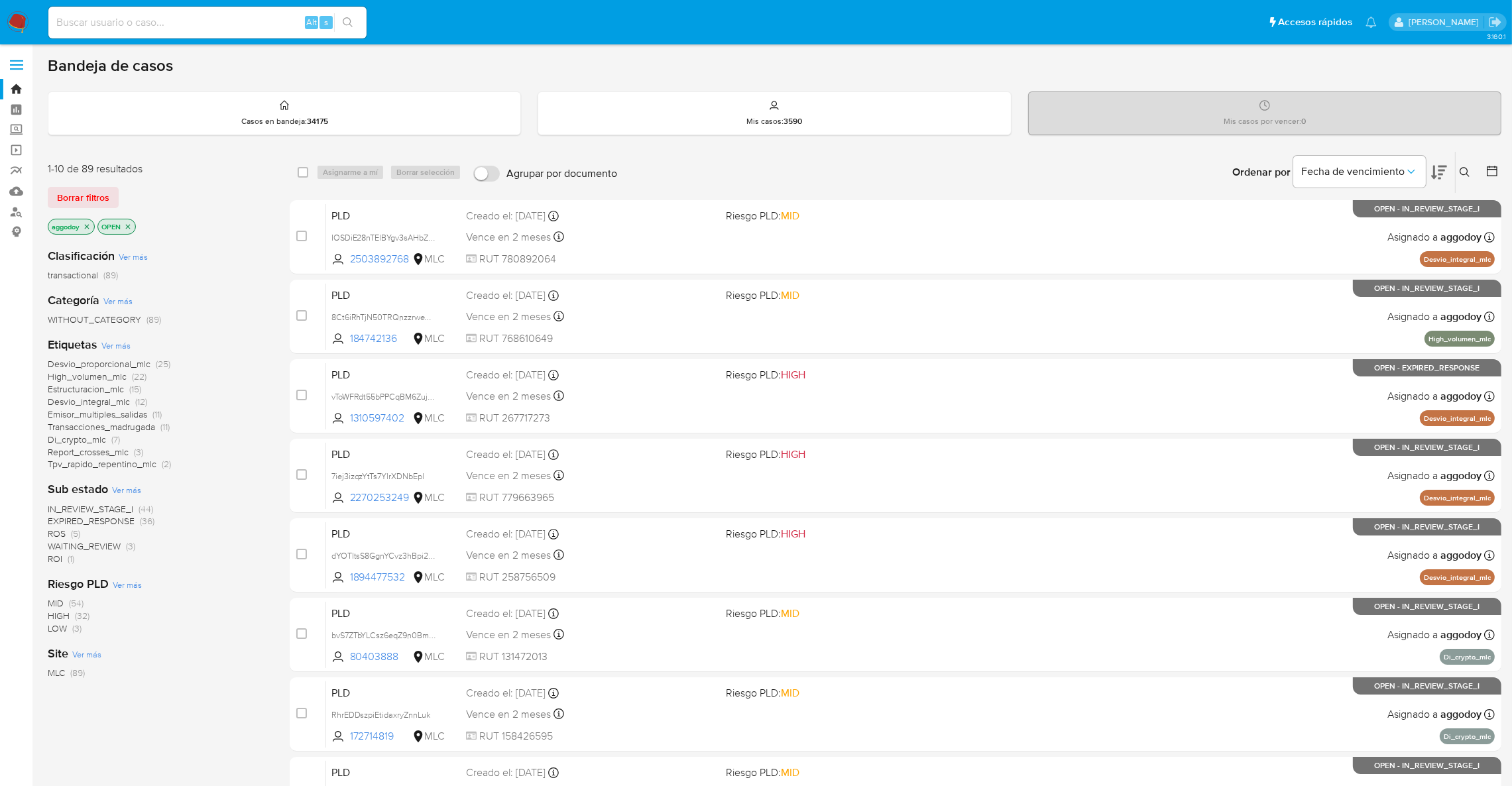
click at [123, 520] on span "EXPIRED_RESPONSE" at bounding box center [91, 521] width 87 height 13
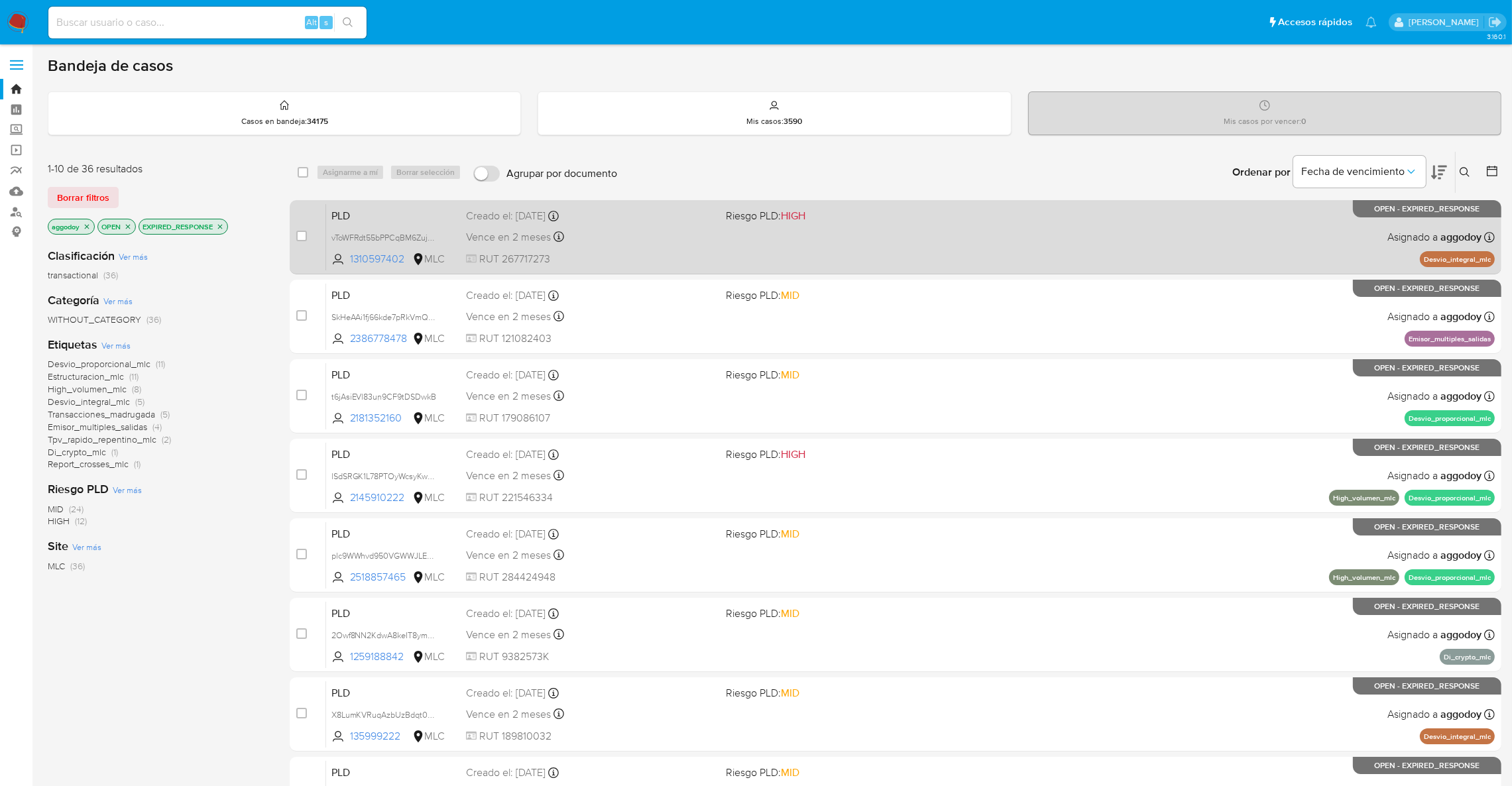
click at [1008, 210] on div "PLD vToWFRdt55bPPCqBM6Zuj19F 1310597402 MLC Riesgo PLD: HIGH Creado el: 12/08/2…" at bounding box center [910, 237] width 1168 height 67
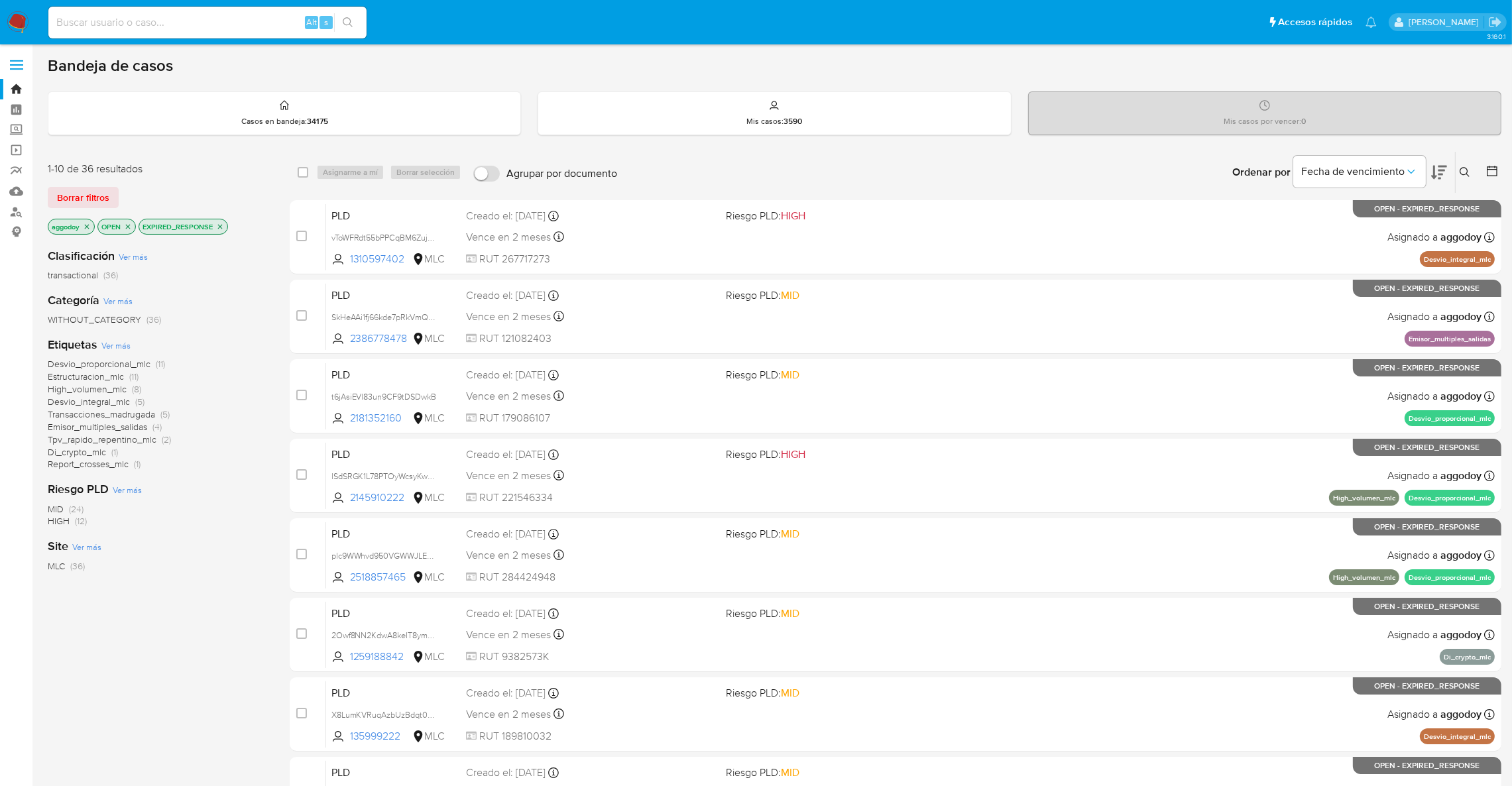
click at [1438, 167] on icon at bounding box center [1438, 172] width 16 height 16
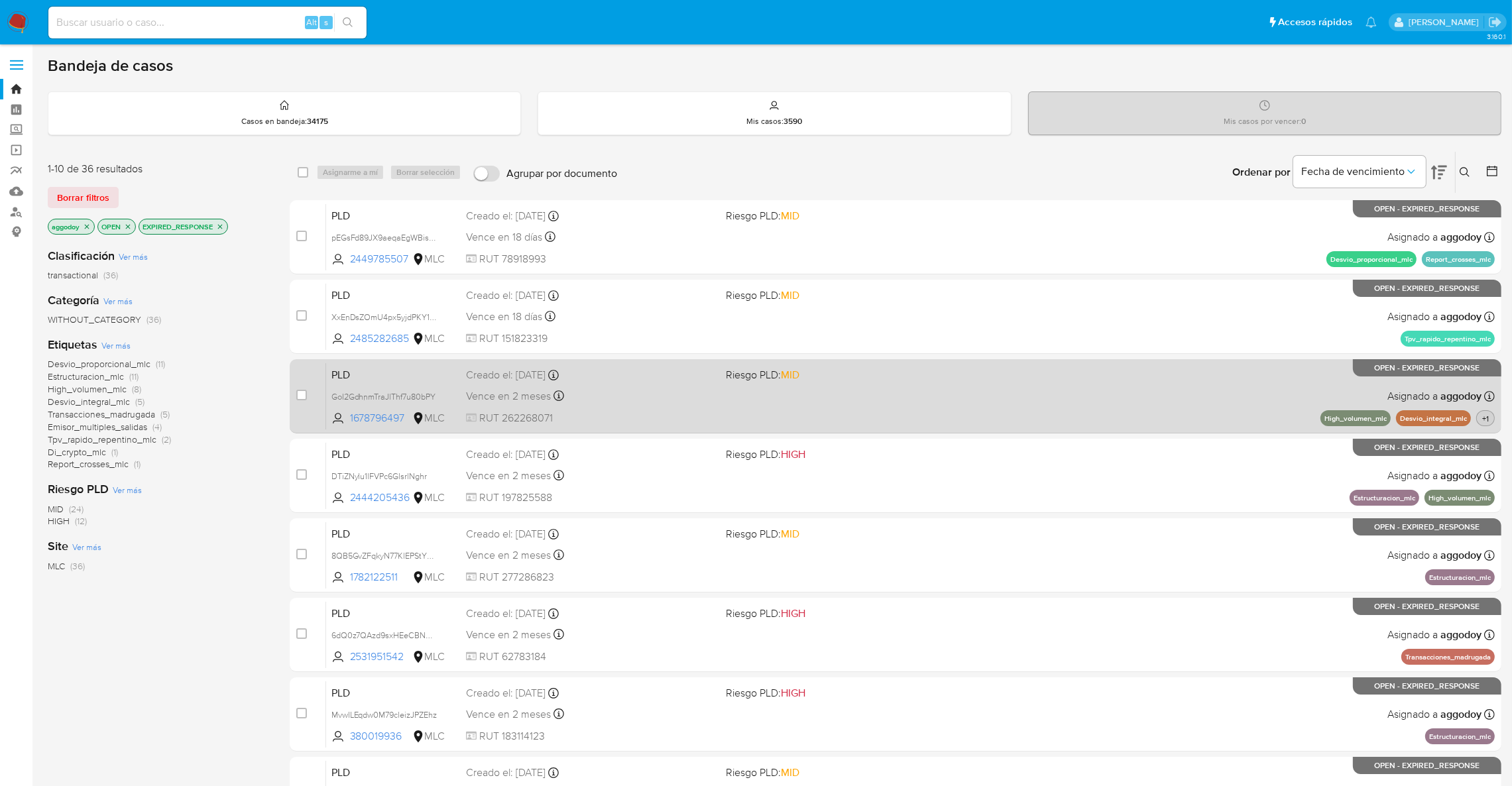
click at [1485, 416] on span "+1" at bounding box center [1485, 418] width 12 height 11
click at [1053, 424] on div "PLD GoI2GdhnmTraJlThf7u80bPY 1678796497 MLC Riesgo PLD: MID Creado el: 12/08/20…" at bounding box center [910, 396] width 1168 height 67
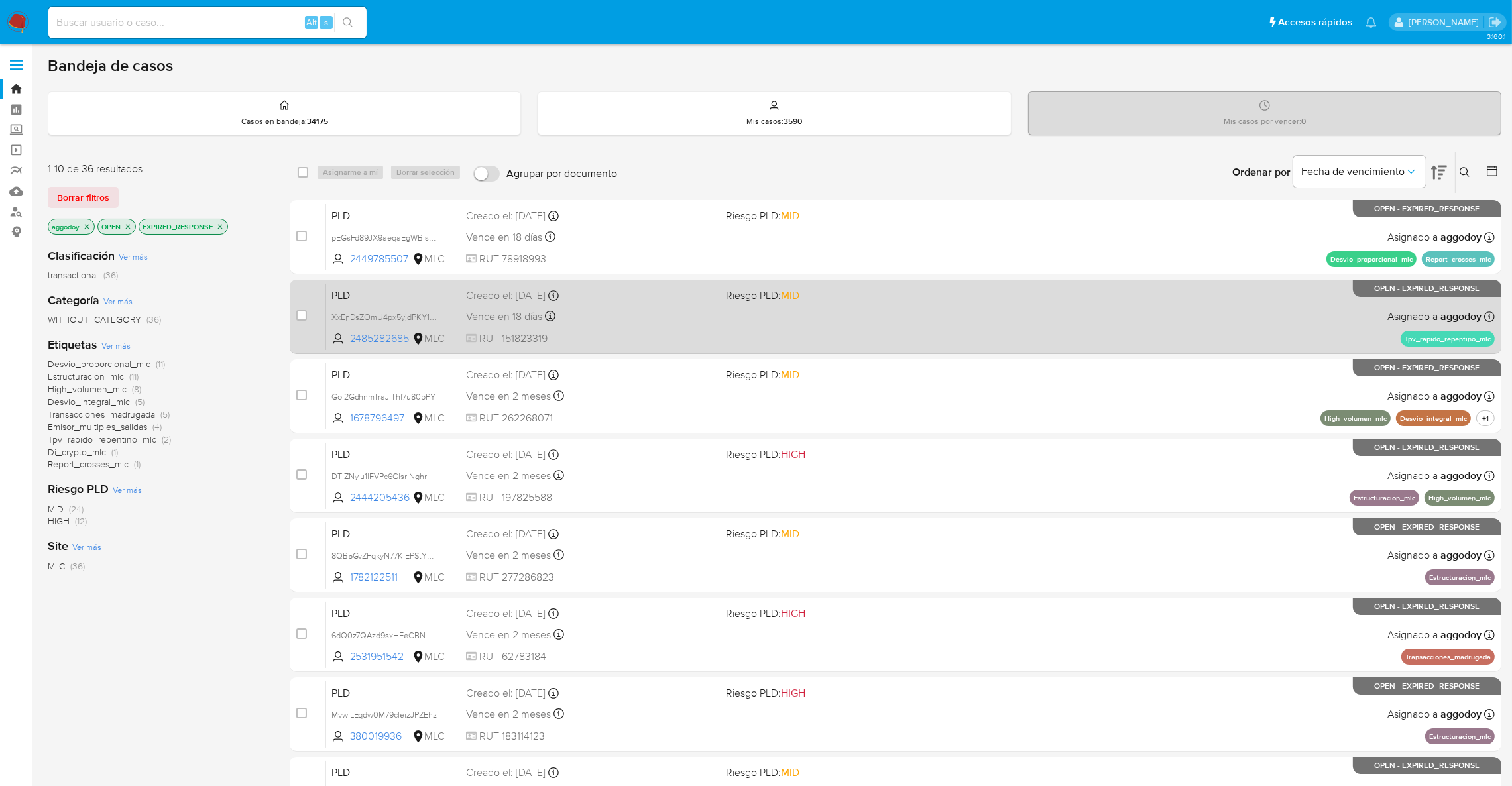
click at [625, 305] on div "PLD XxEnDsZOmU4px5yjdPKY1T6L 2485282685 MLC Riesgo PLD: MID Creado el: 12/07/20…" at bounding box center [910, 316] width 1168 height 67
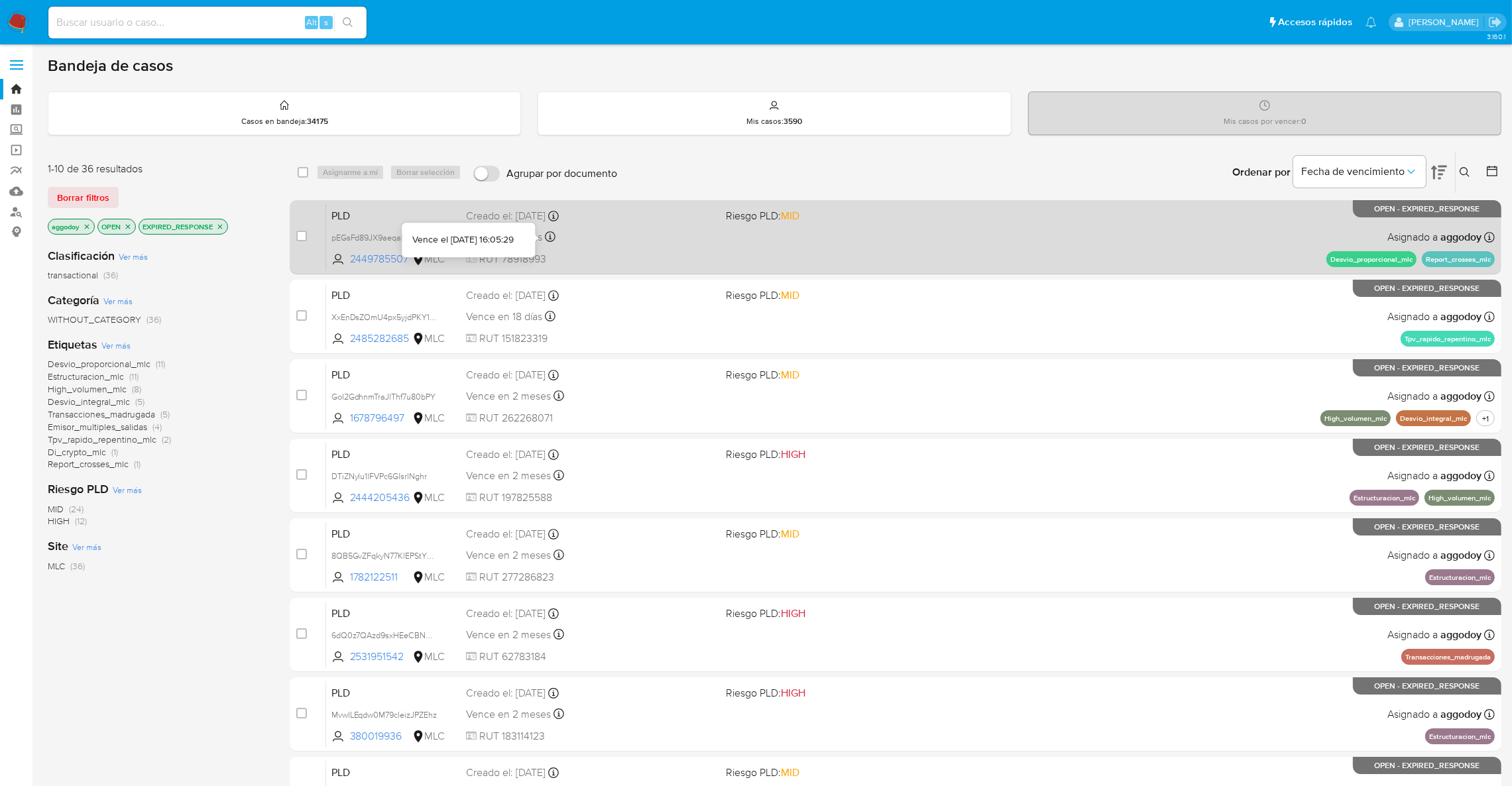
click at [600, 237] on div "Vence en 18 días Vence el 10/10/2025 16:05:29" at bounding box center [590, 237] width 249 height 18
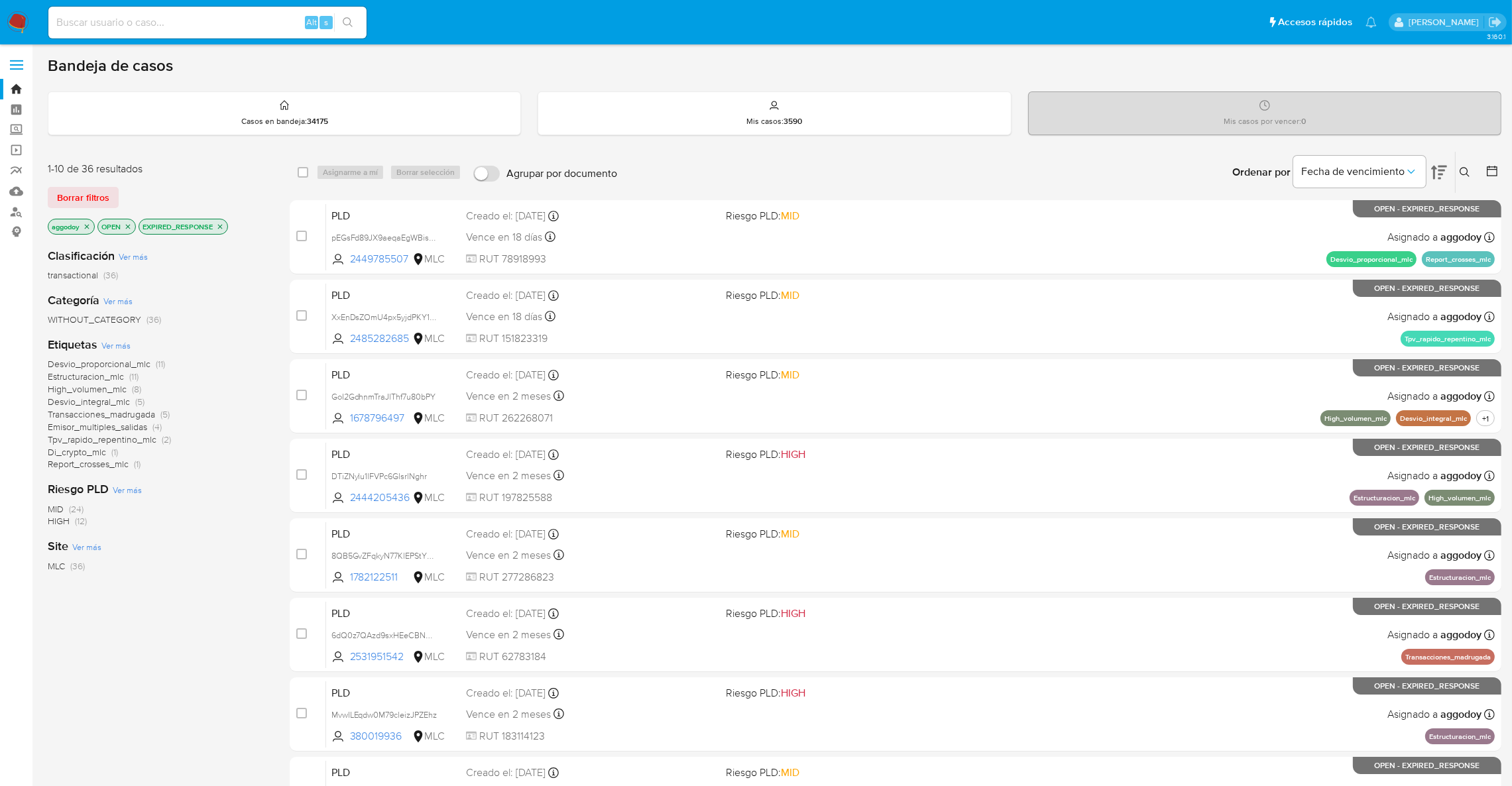
click at [218, 229] on icon "close-filter" at bounding box center [220, 226] width 8 height 8
click at [220, 225] on div "aggodoy OPEN EXPIRED_RESPONSE" at bounding box center [154, 228] width 212 height 18
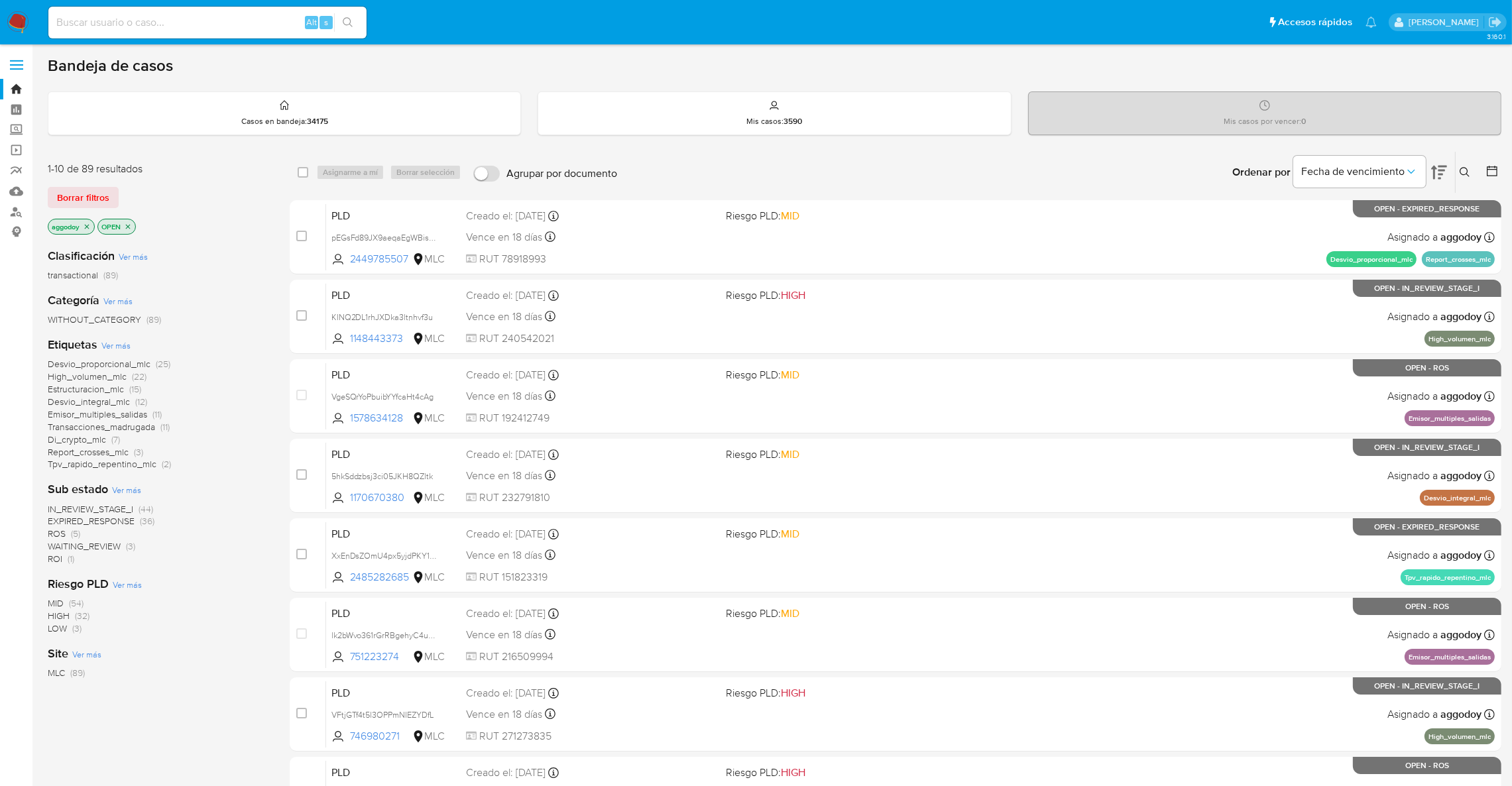
click at [85, 505] on span "IN_REVIEW_STAGE_I" at bounding box center [91, 509] width 86 height 13
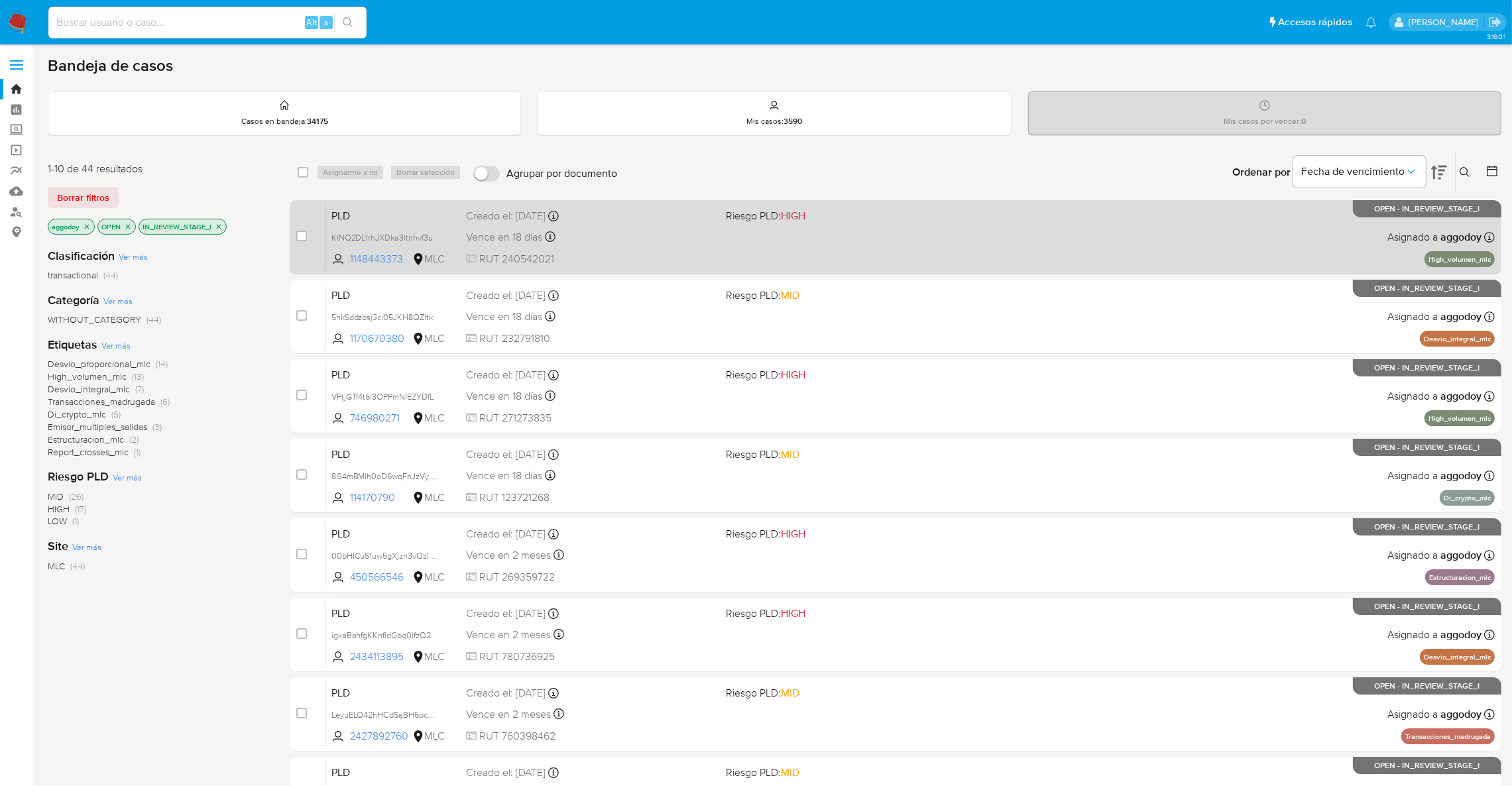
click at [939, 237] on span at bounding box center [850, 237] width 249 height 3
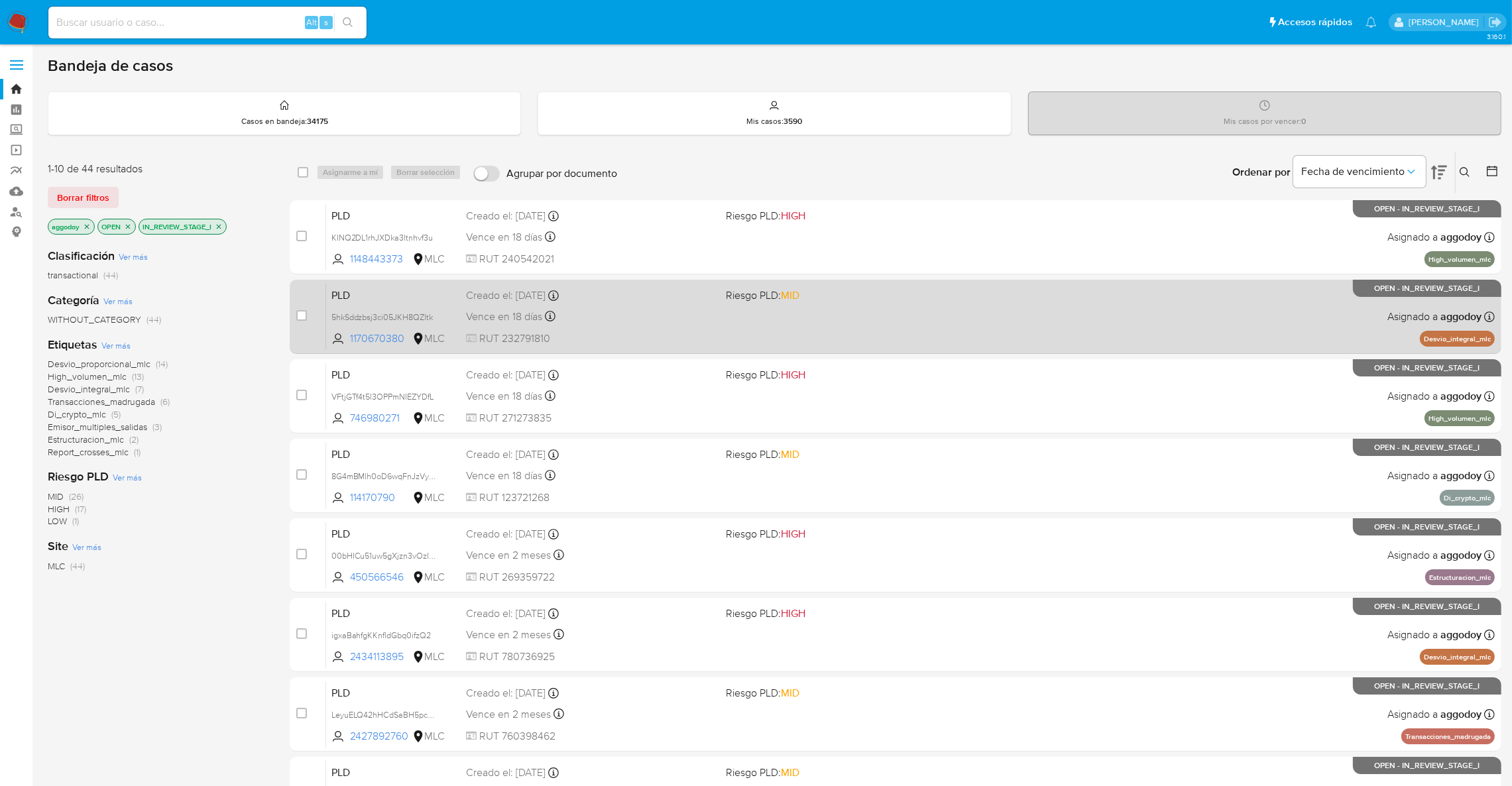
click at [808, 301] on span "Riesgo PLD: MID" at bounding box center [850, 294] width 249 height 18
drag, startPoint x: 726, startPoint y: 472, endPoint x: 756, endPoint y: 331, distance: 144.2
click at [730, 468] on div "PLD 8G4mBMlh0oD6wqFnJzVysKde 114170790 MLC Riesgo PLD: MID Creado el: 12/07/202…" at bounding box center [910, 475] width 1168 height 67
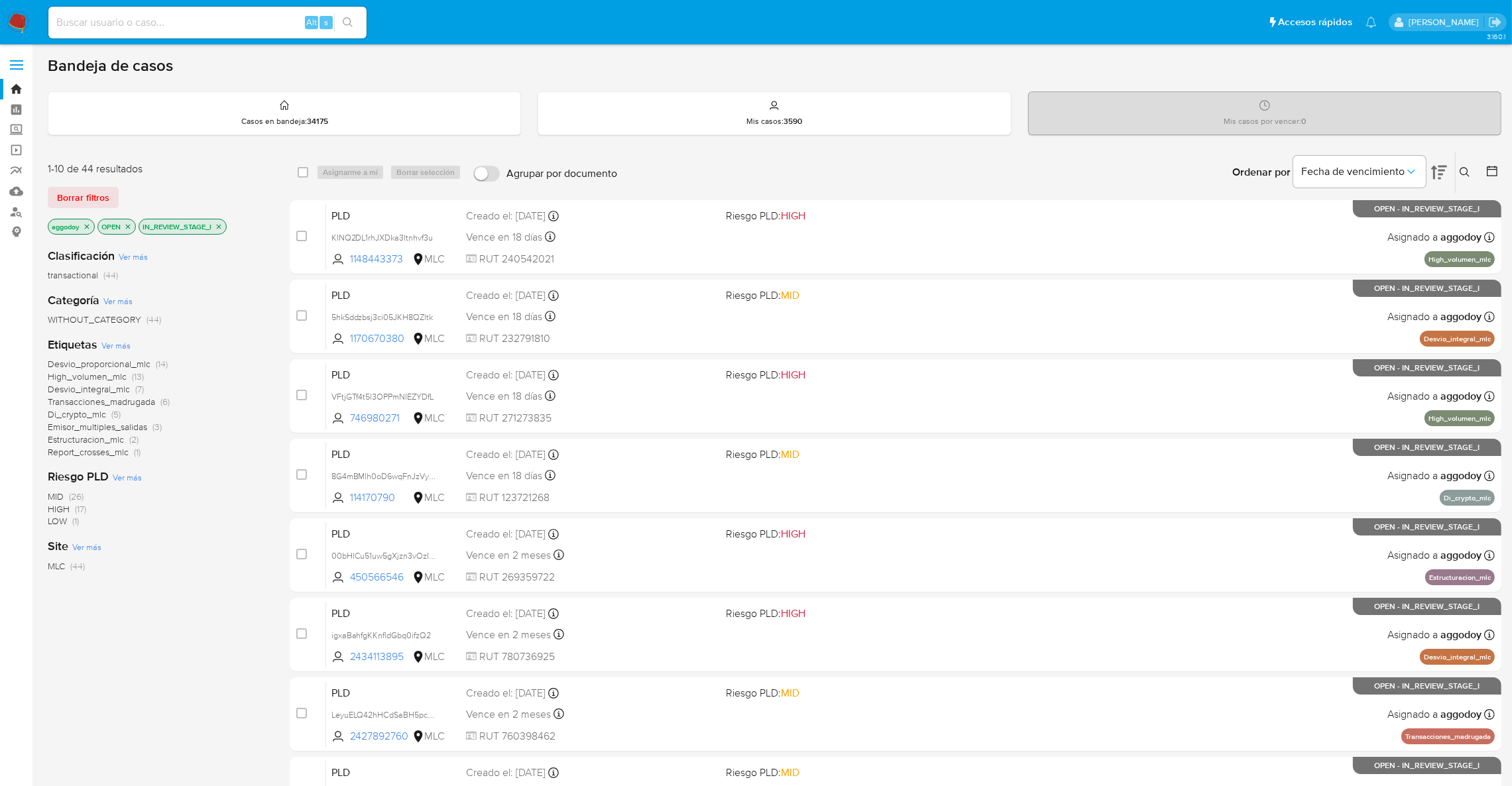
click at [214, 228] on p "IN_REVIEW_STAGE_I" at bounding box center [182, 227] width 87 height 15
click at [220, 225] on icon "close-filter" at bounding box center [219, 226] width 5 height 5
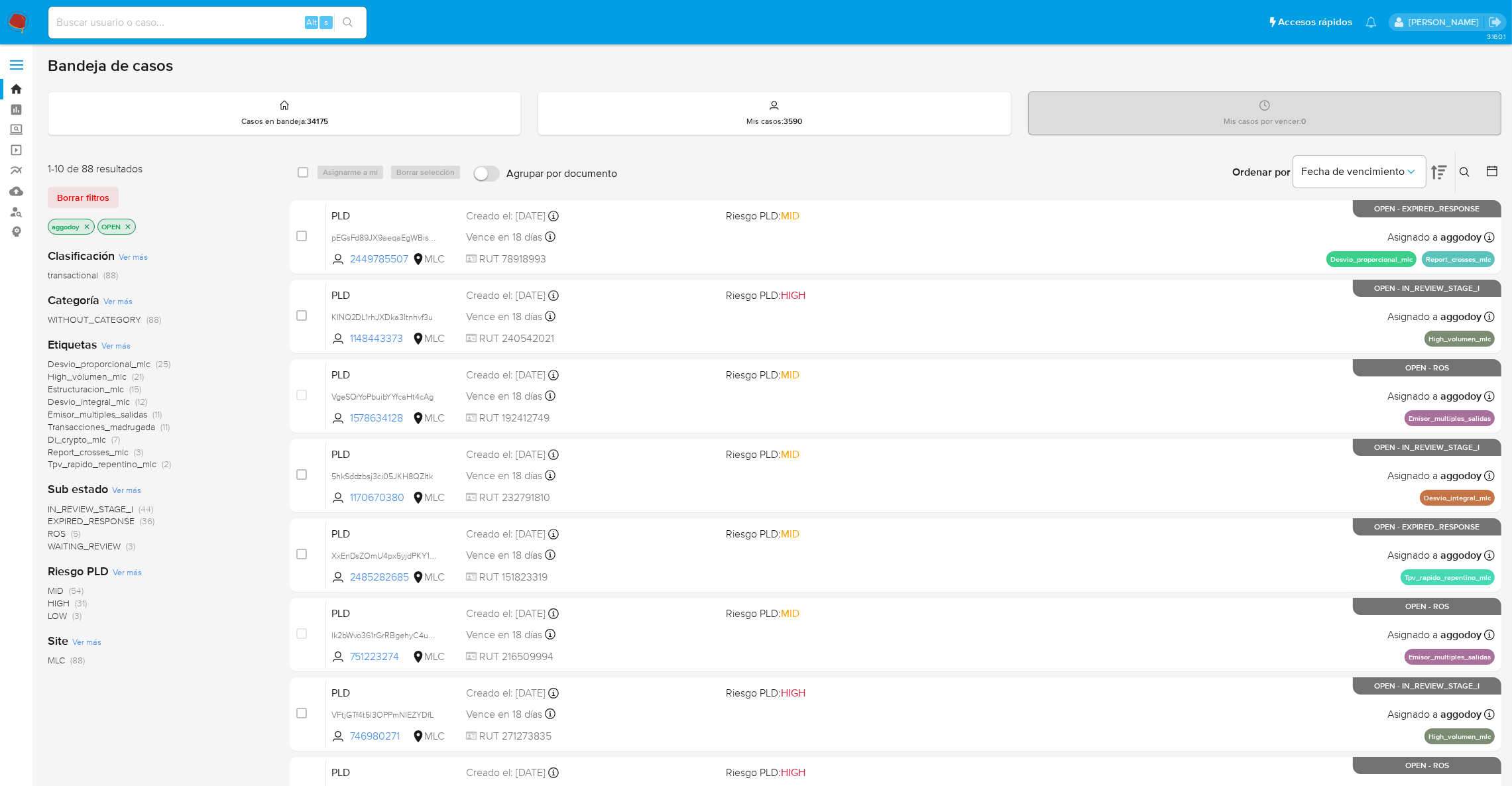
click at [1464, 173] on icon at bounding box center [1464, 172] width 11 height 11
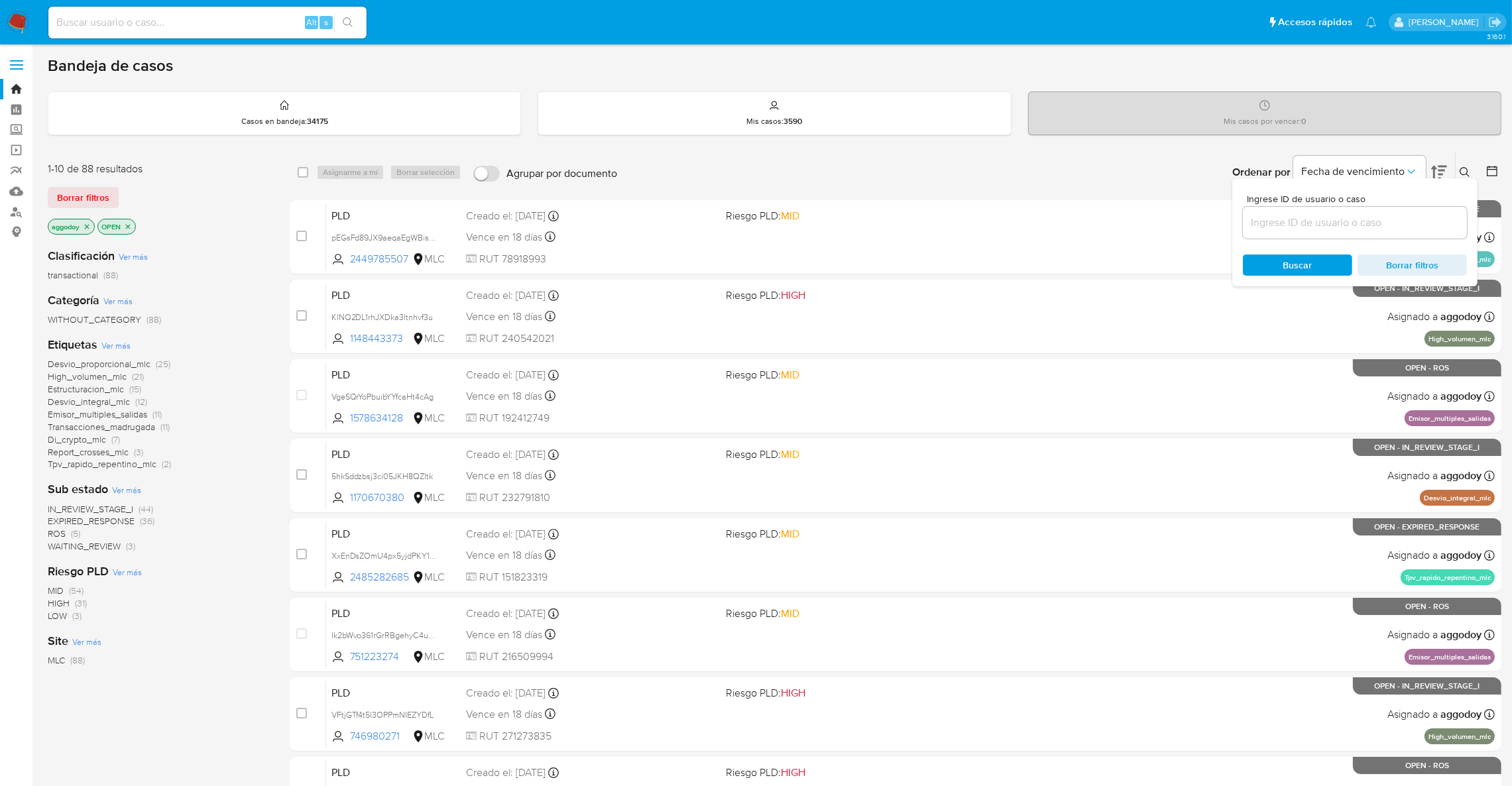
click at [1410, 225] on input at bounding box center [1354, 222] width 224 height 18
type input "1170670380"
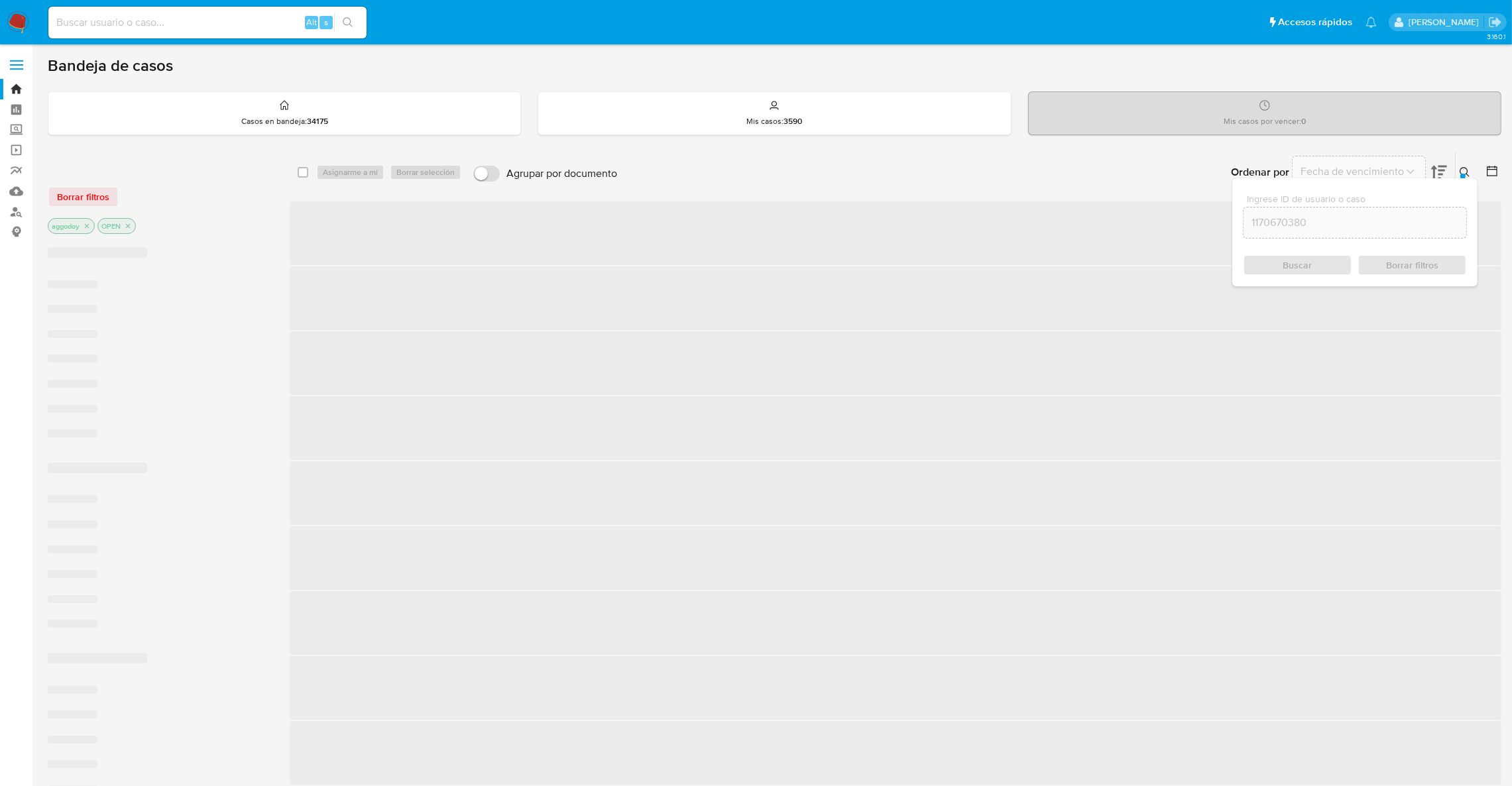
click at [1458, 164] on button at bounding box center [1466, 172] width 22 height 16
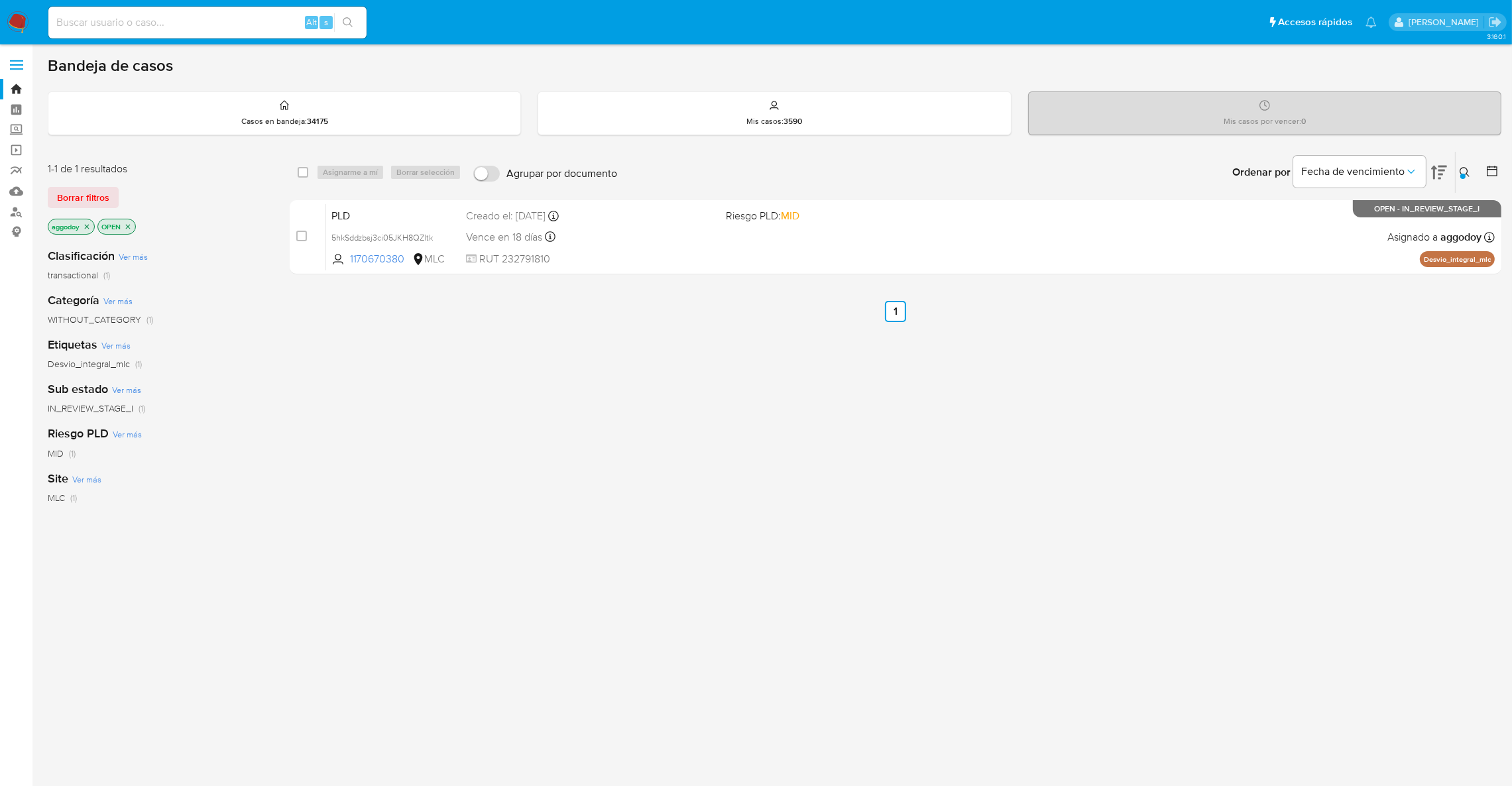
drag, startPoint x: 1466, startPoint y: 173, endPoint x: 1430, endPoint y: 215, distance: 55.3
click at [1465, 173] on button at bounding box center [1466, 172] width 22 height 16
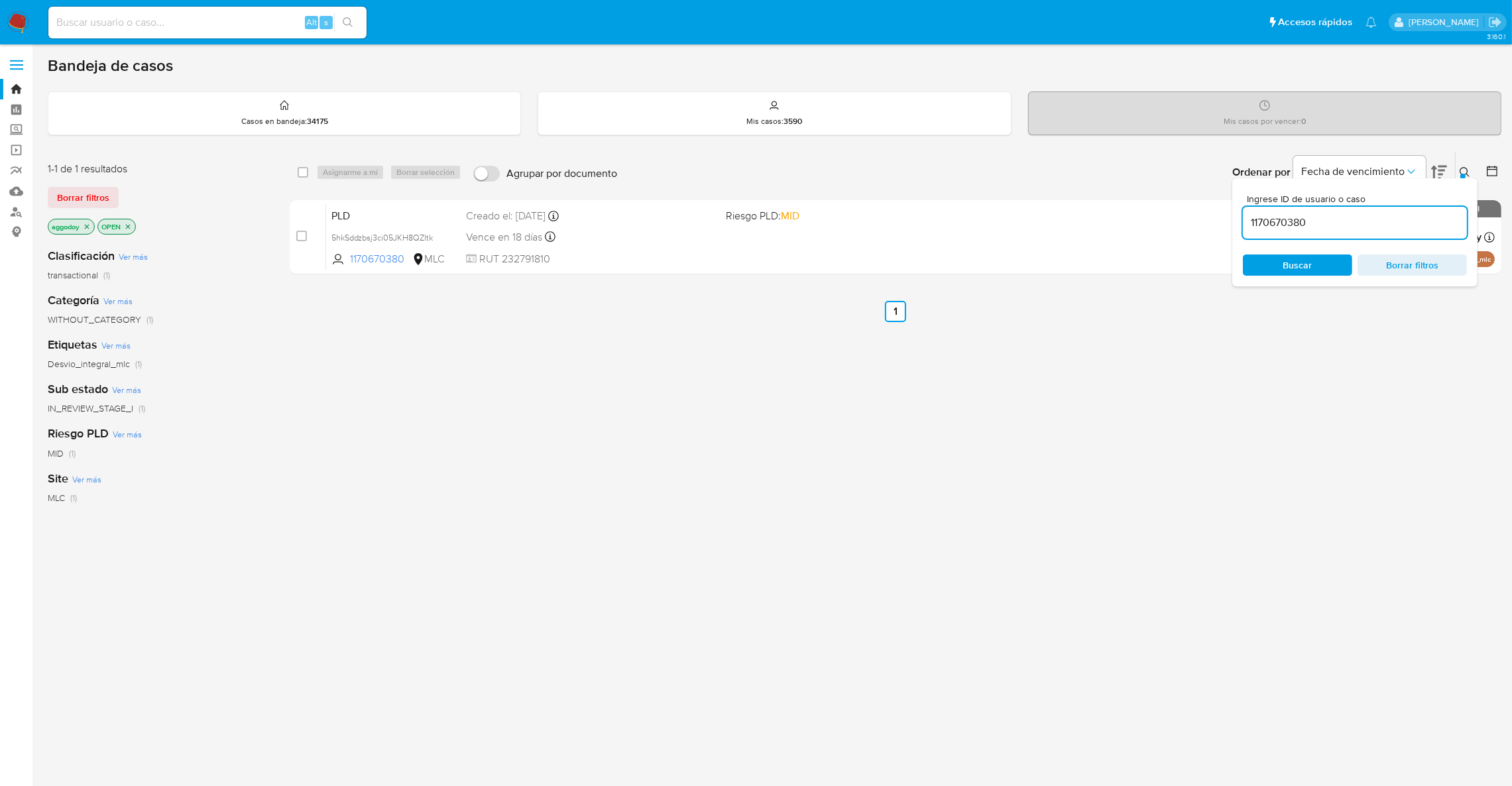
click at [1410, 218] on input "1170670380" at bounding box center [1354, 222] width 224 height 18
click at [1410, 218] on input "1148443373" at bounding box center [1354, 222] width 224 height 18
type input "1148443373"
click at [1470, 178] on div "Ingrese ID de usuario o caso 1148443373 Buscar Borrar filtros" at bounding box center [1355, 232] width 246 height 108
click at [1468, 173] on icon at bounding box center [1464, 172] width 11 height 11
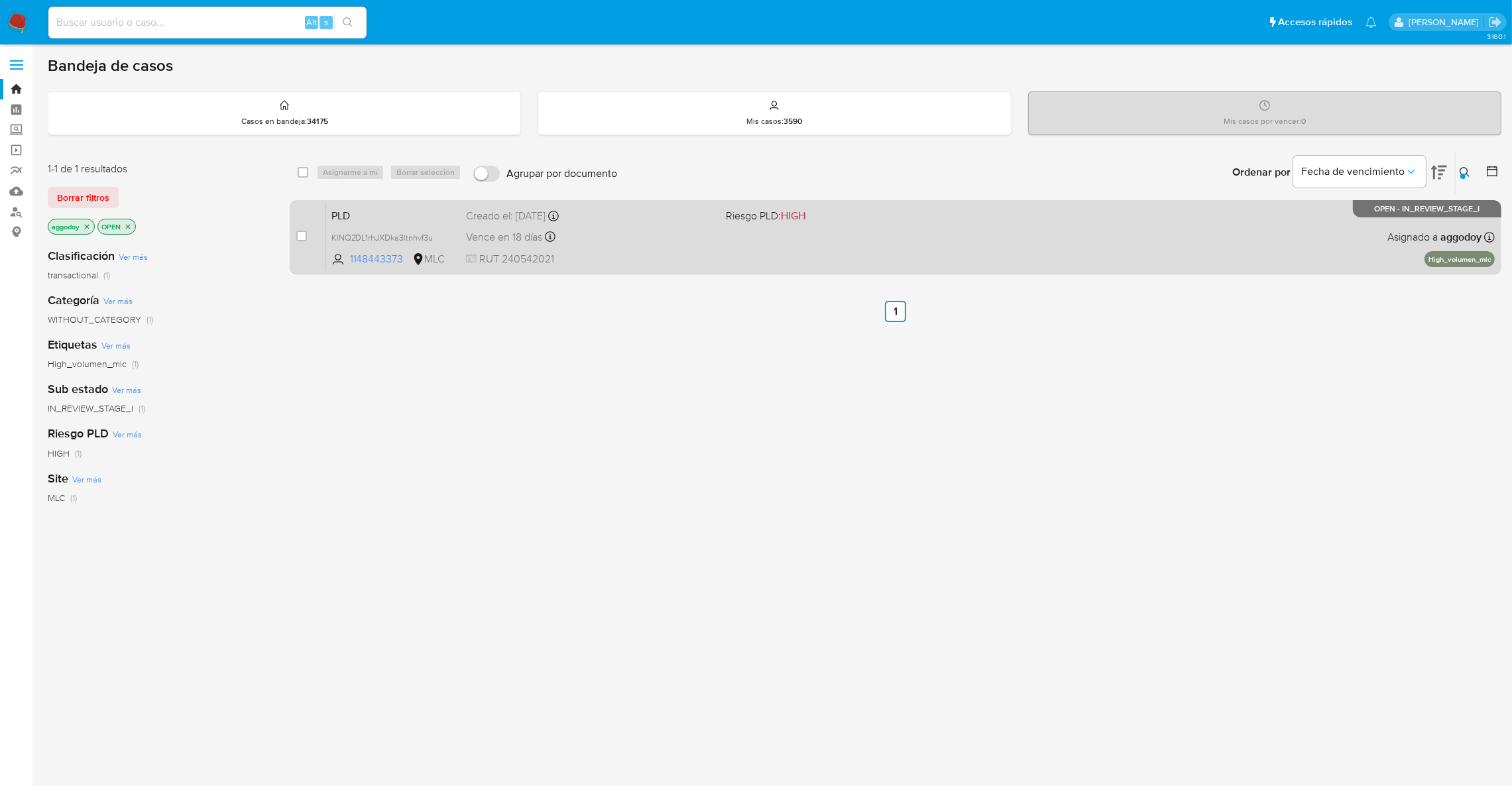
click at [657, 248] on div "PLD KINQ2DL1rhJXDka3ltnhvf3u 1148443373 MLC Riesgo PLD: HIGH Creado el: 12/07/2…" at bounding box center [910, 237] width 1168 height 67
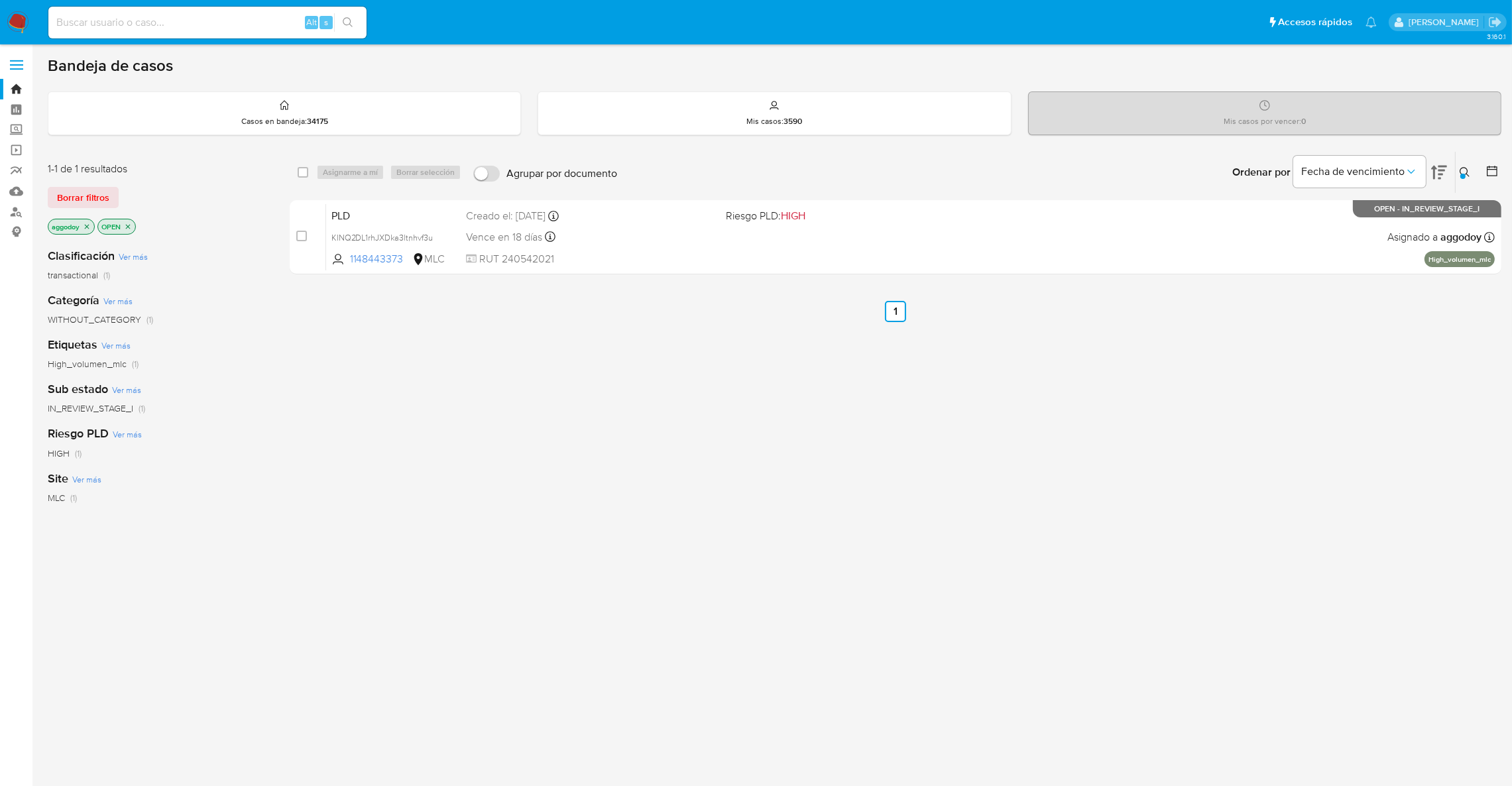
click at [1473, 173] on button at bounding box center [1466, 172] width 22 height 16
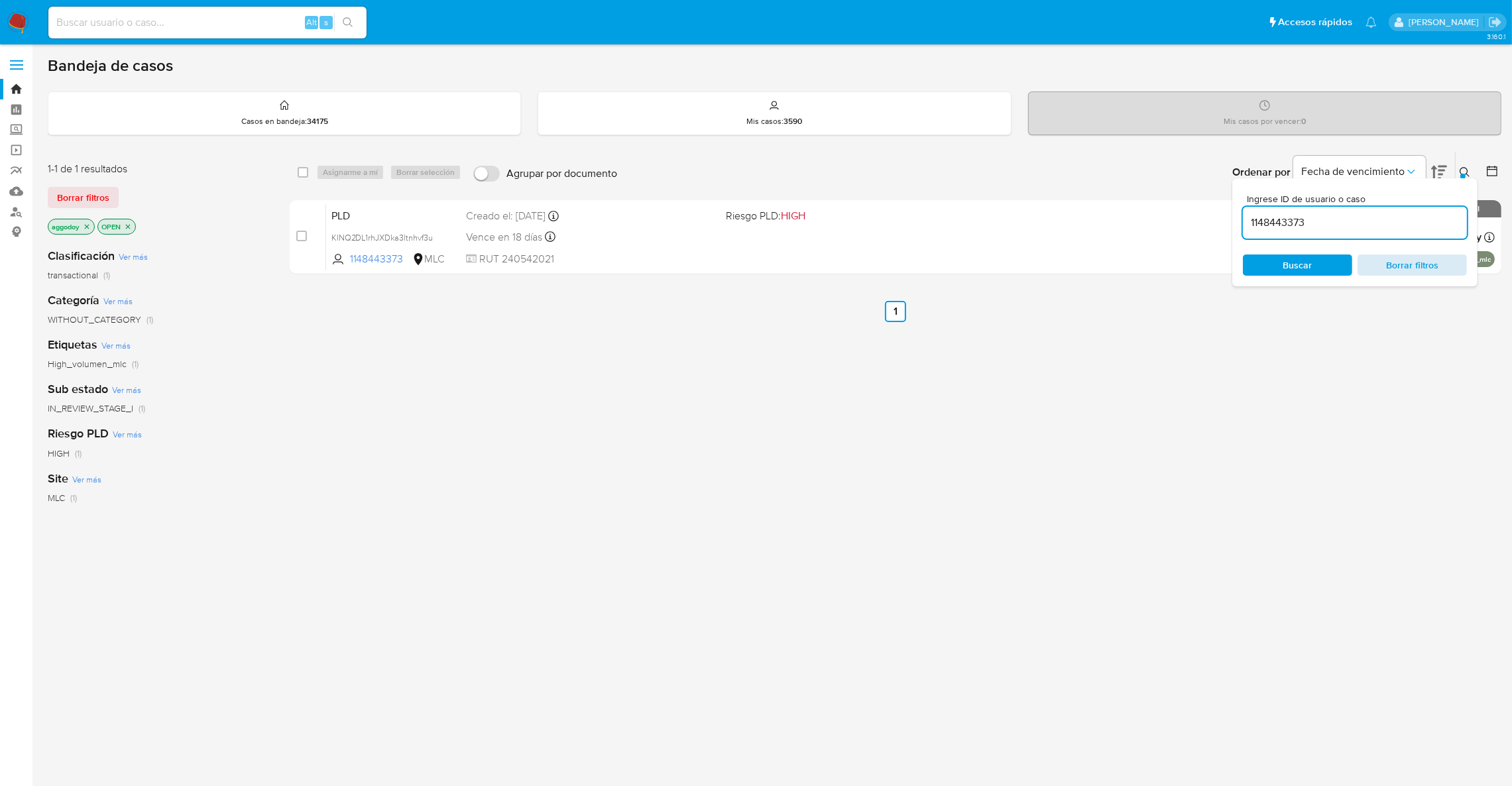
click at [1437, 258] on span "Borrar filtros" at bounding box center [1412, 265] width 91 height 18
click at [1399, 265] on span "Borrar filtros" at bounding box center [1412, 265] width 91 height 18
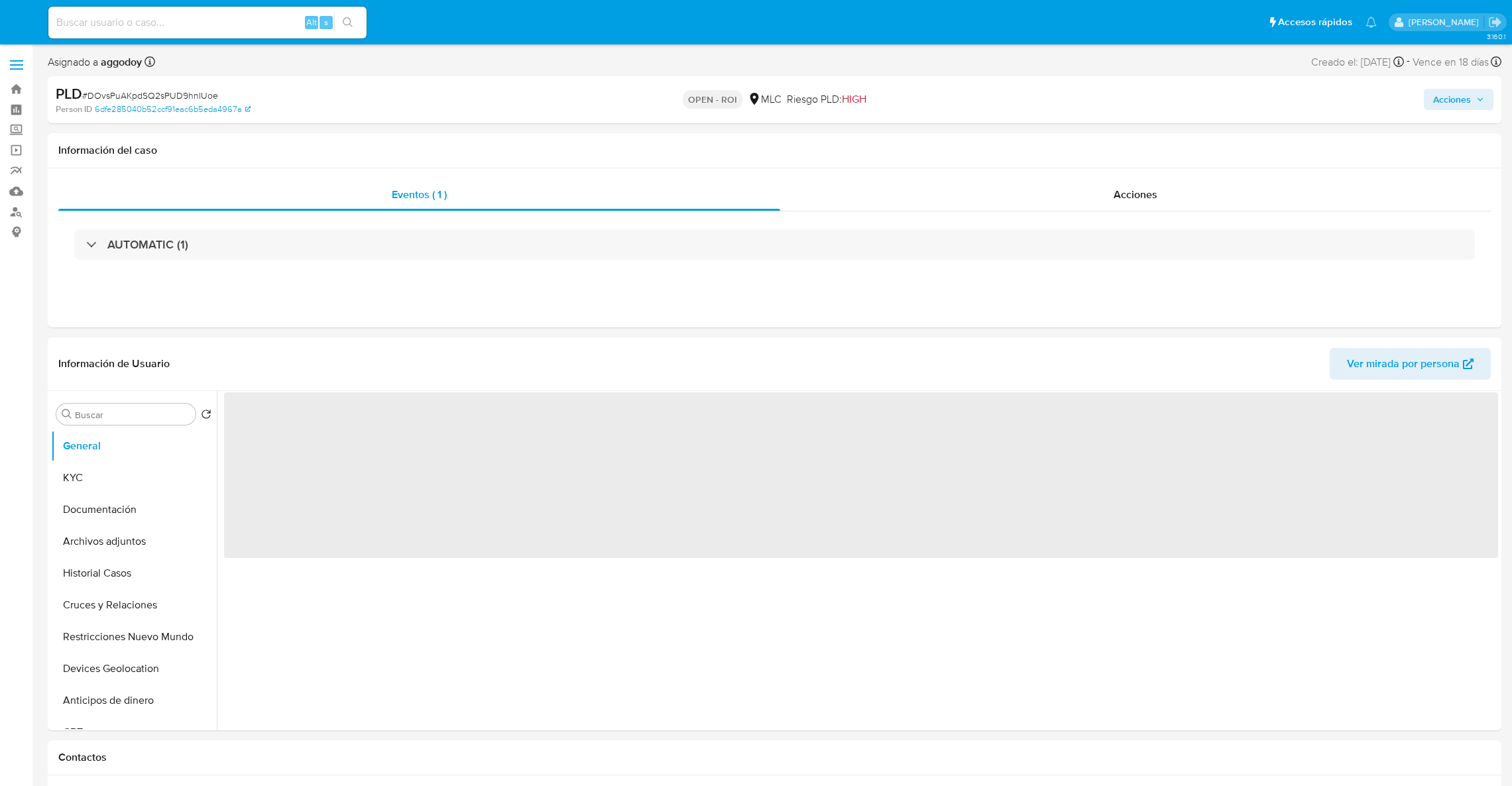
select select "10"
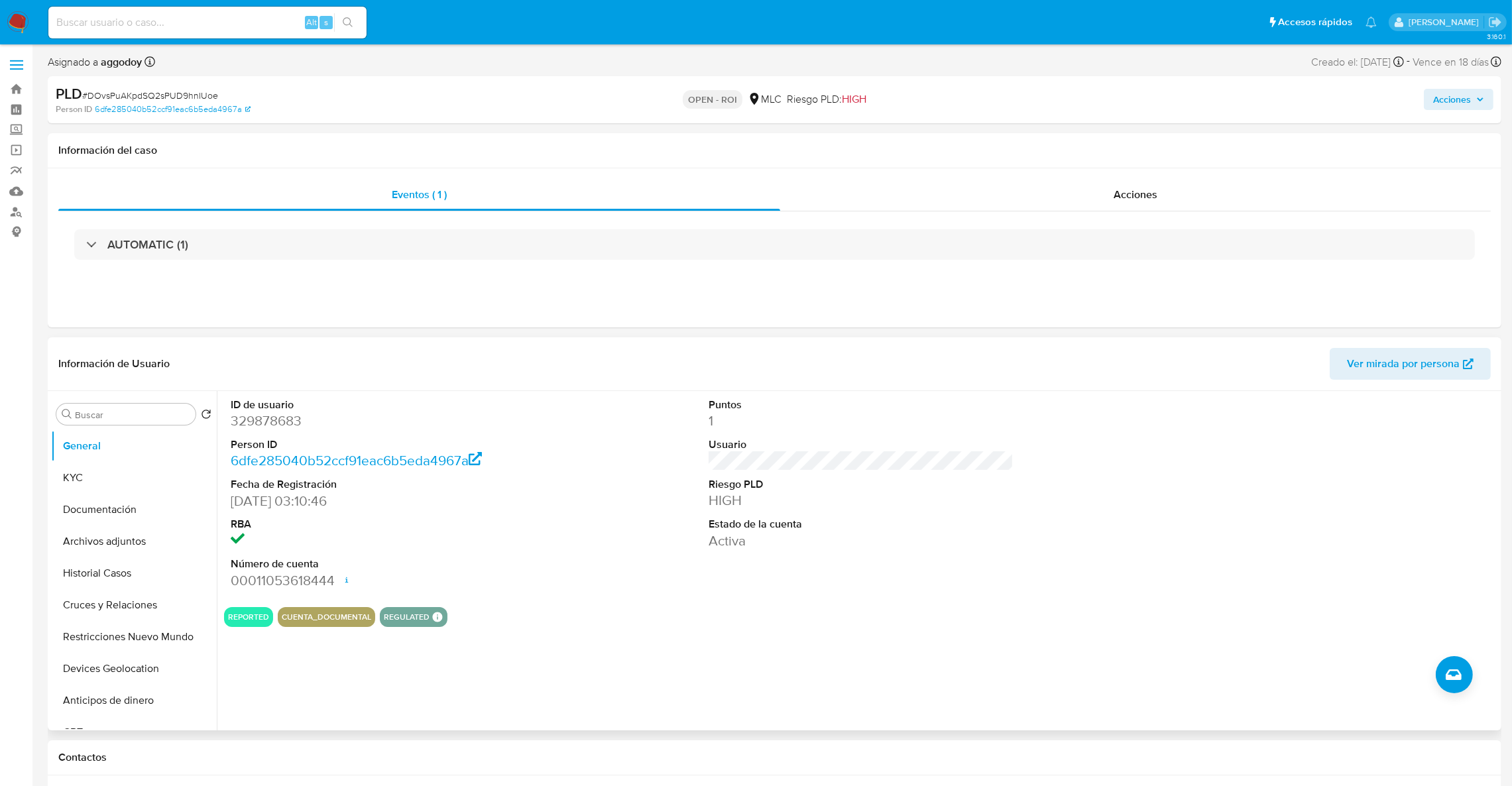
click at [275, 421] on dd "329878683" at bounding box center [383, 421] width 305 height 18
copy dd "329878683"
click at [1186, 215] on div "AUTOMATIC (1)" at bounding box center [774, 244] width 1432 height 66
click at [1194, 197] on div "Acciones" at bounding box center [1135, 194] width 711 height 32
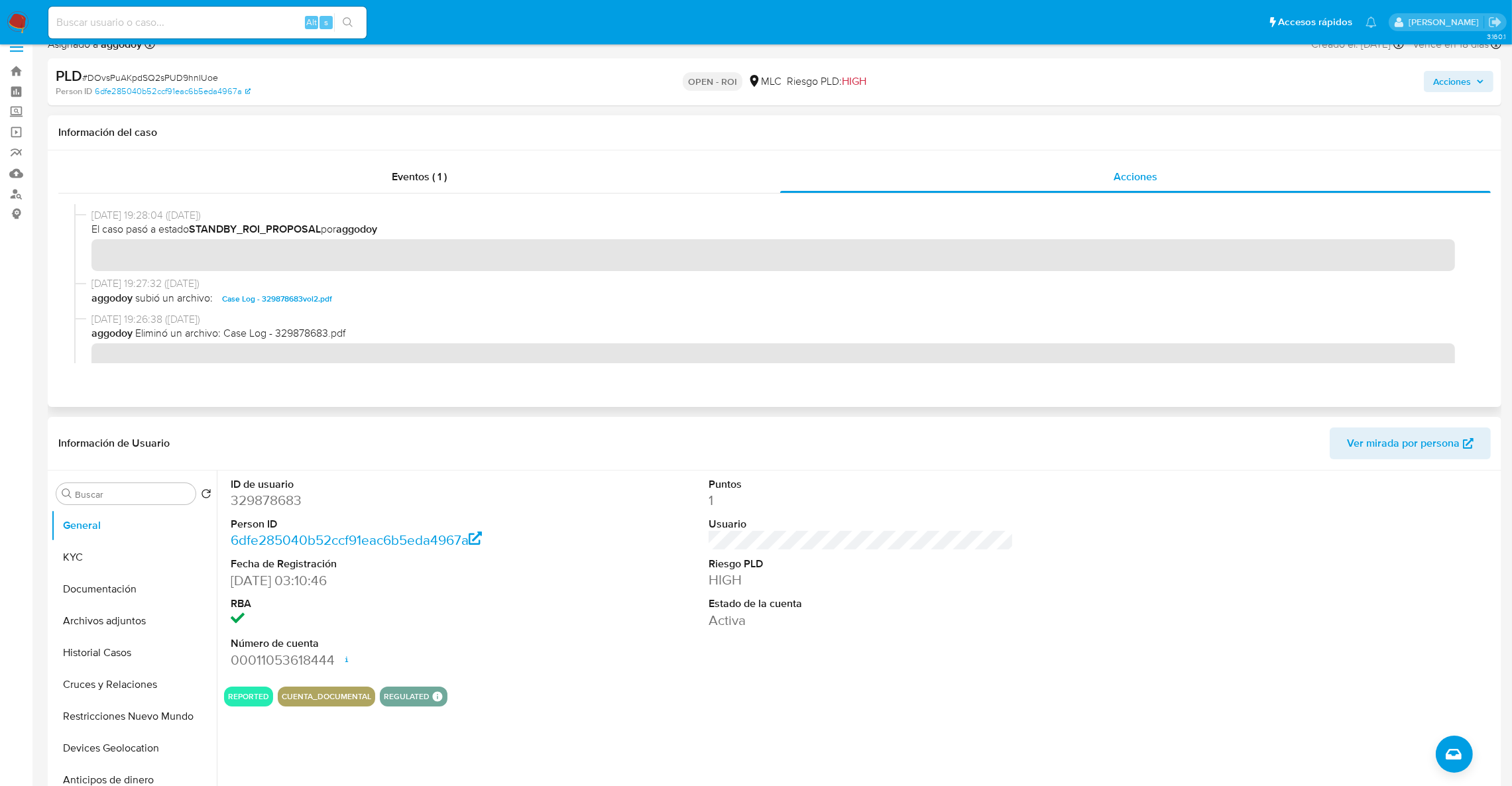
scroll to position [298, 0]
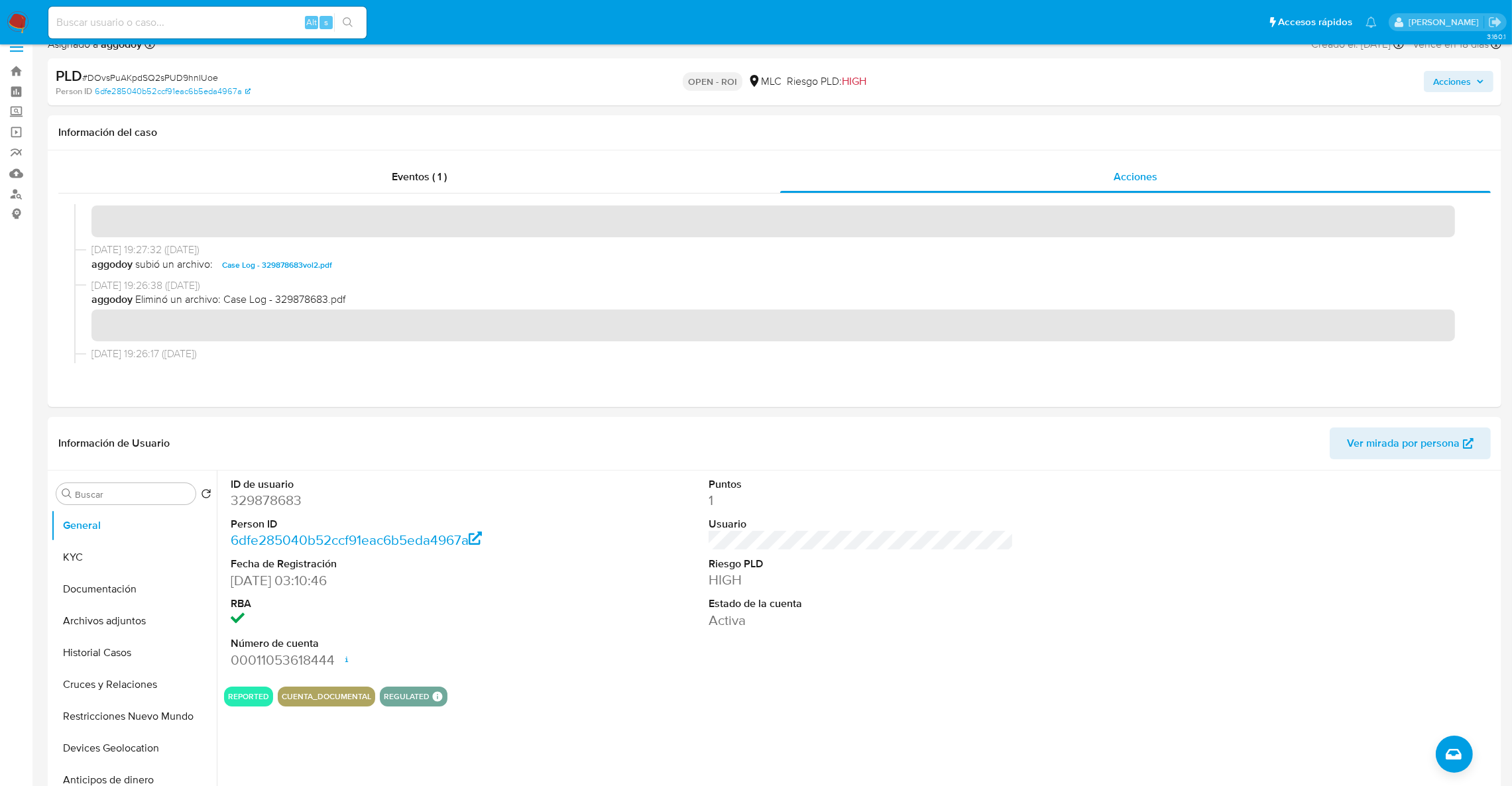
click at [1437, 81] on span "Acciones" at bounding box center [1452, 81] width 38 height 21
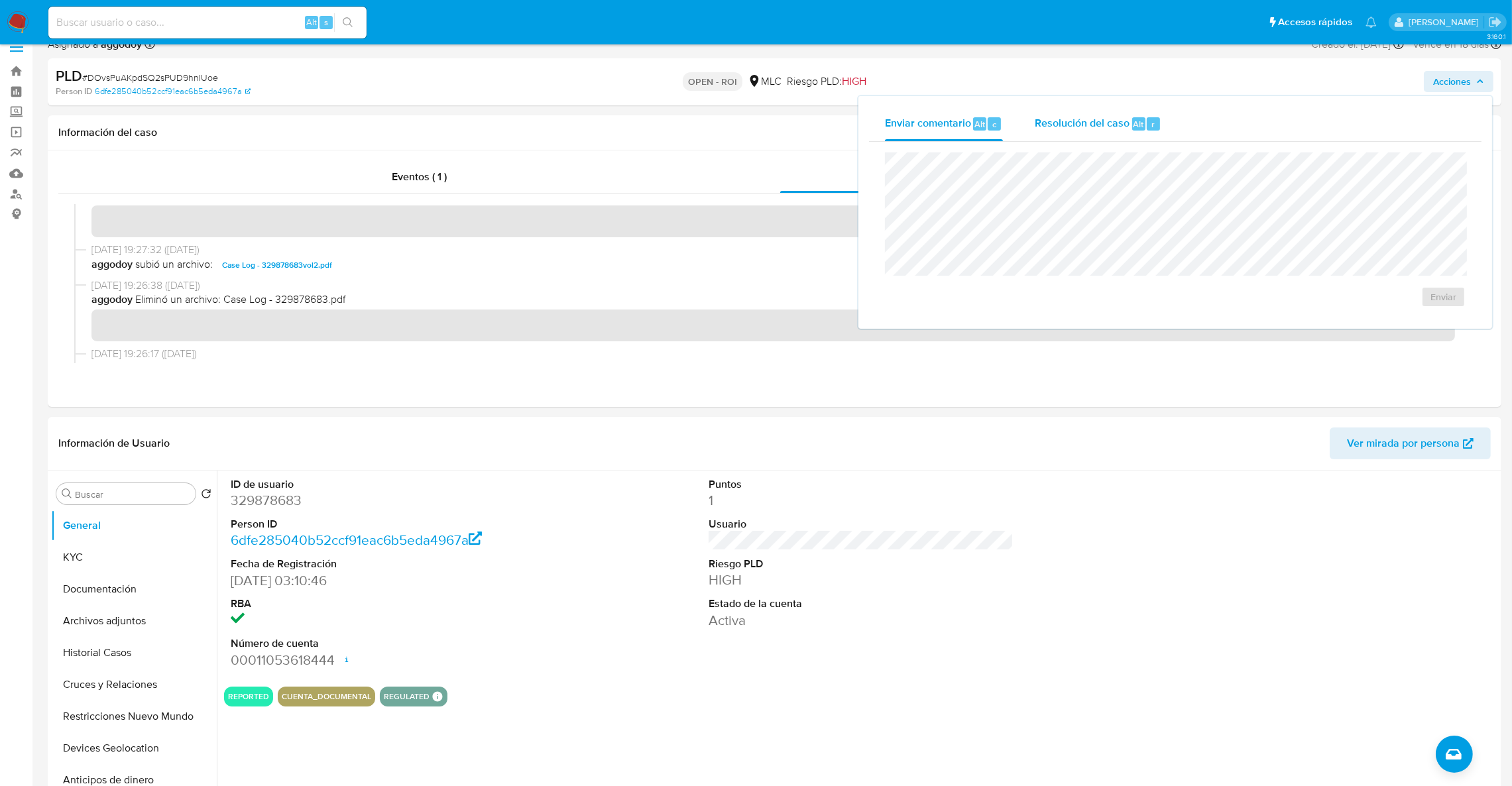
click at [1083, 114] on div "Resolución del caso Alt r" at bounding box center [1098, 124] width 126 height 34
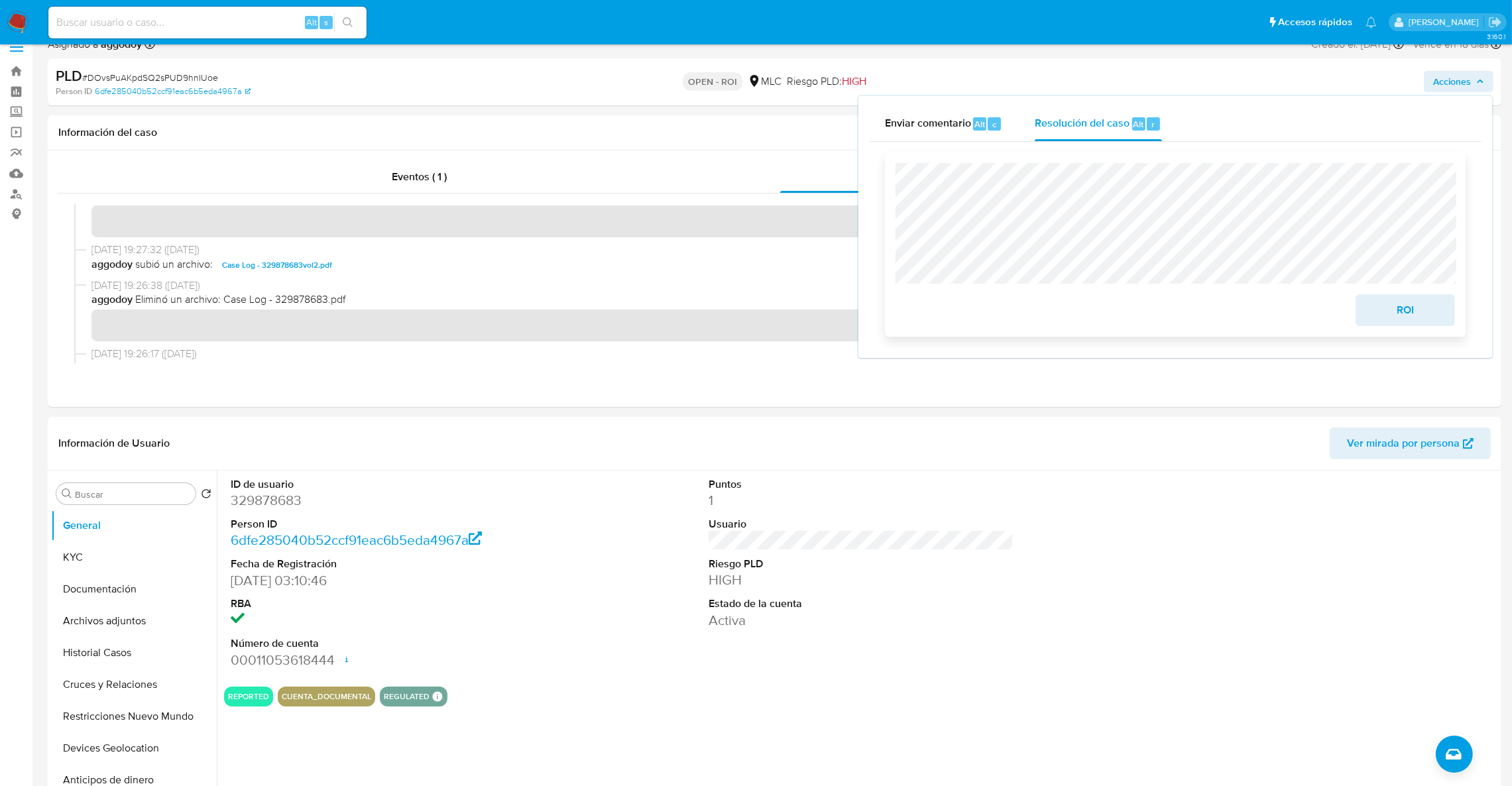
click at [1381, 305] on span "ROI" at bounding box center [1405, 310] width 65 height 29
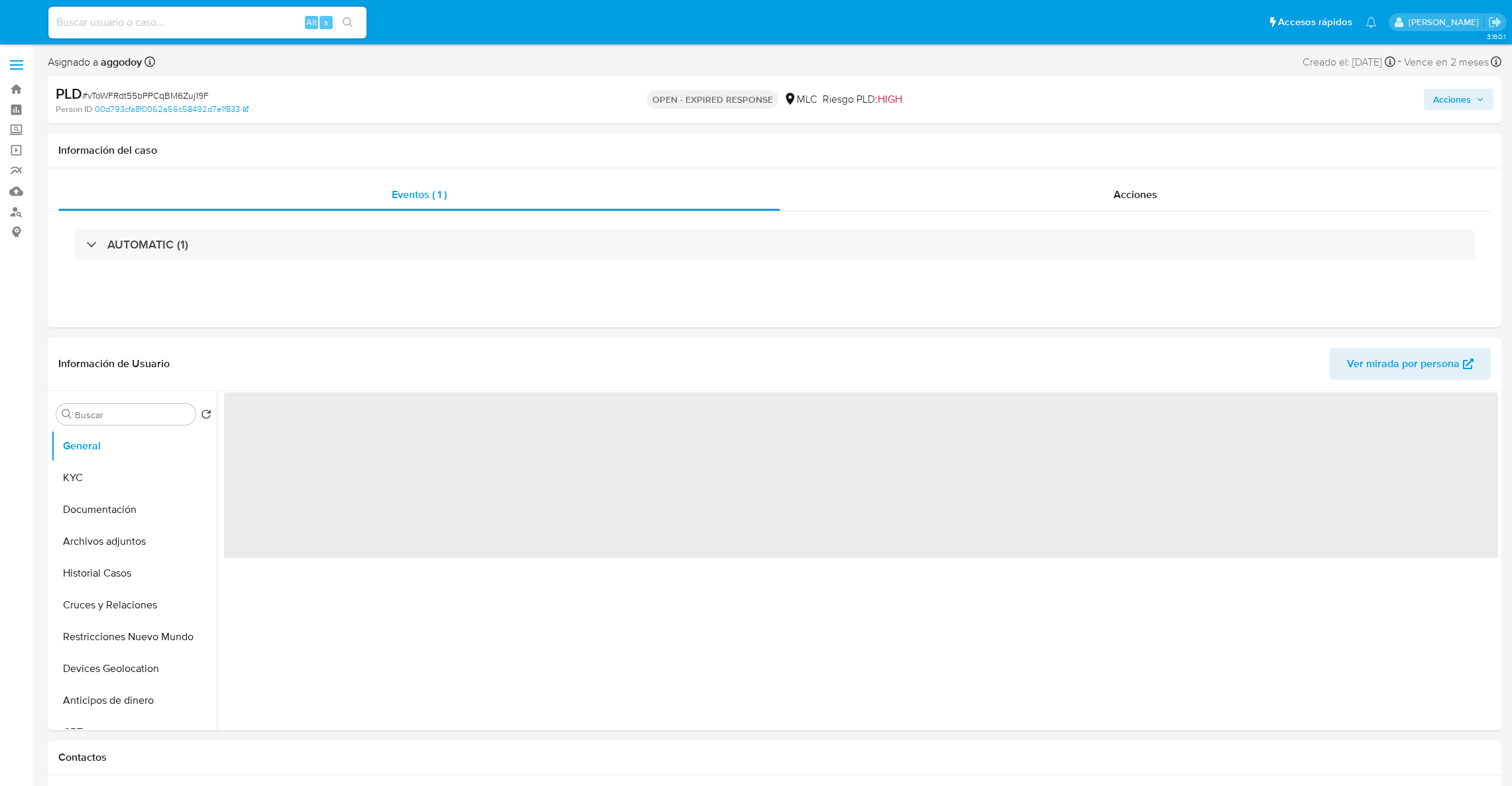
select select "10"
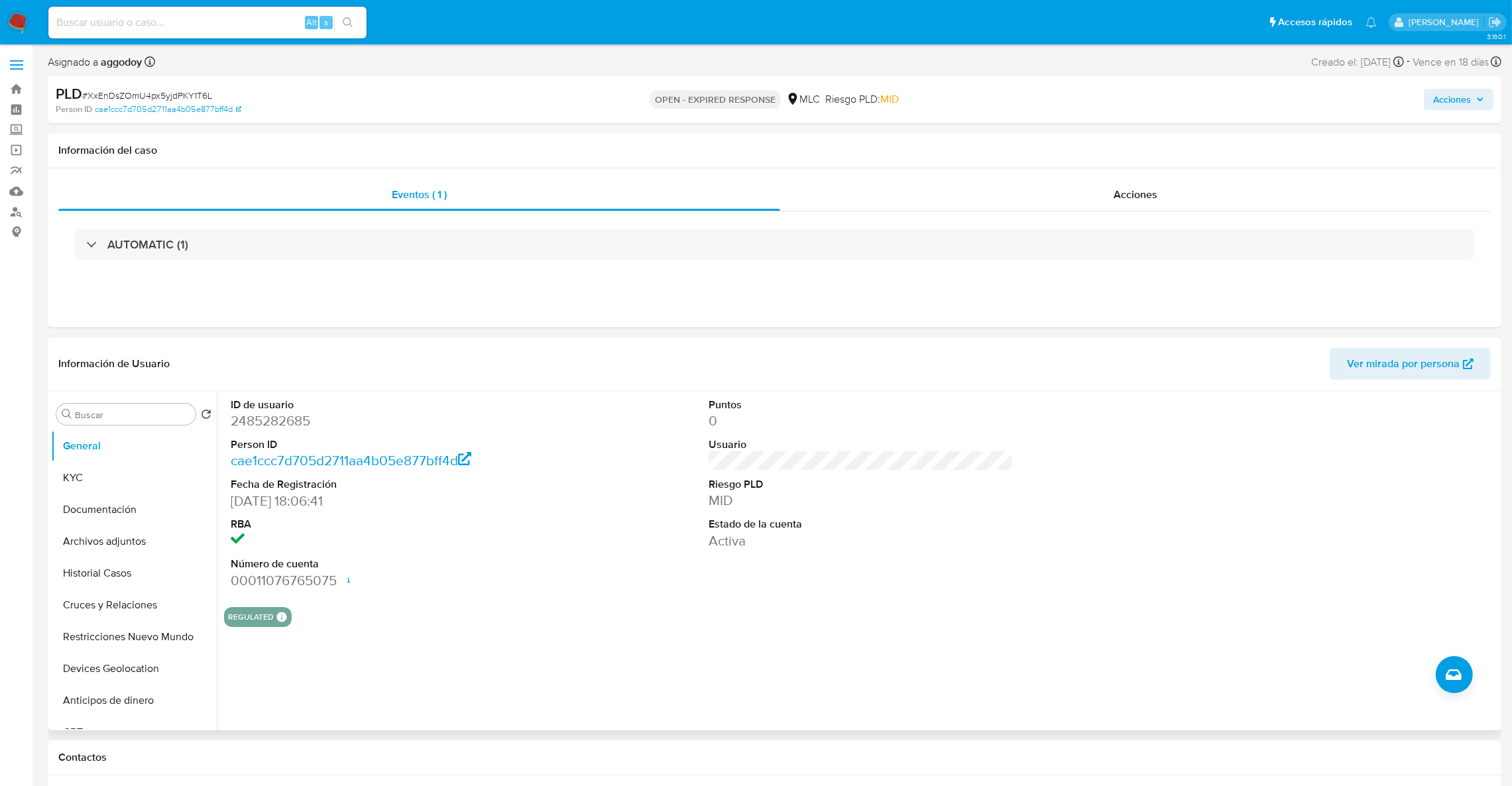
click at [283, 416] on dd "2485282685" at bounding box center [383, 421] width 305 height 18
copy dd "2485282685"
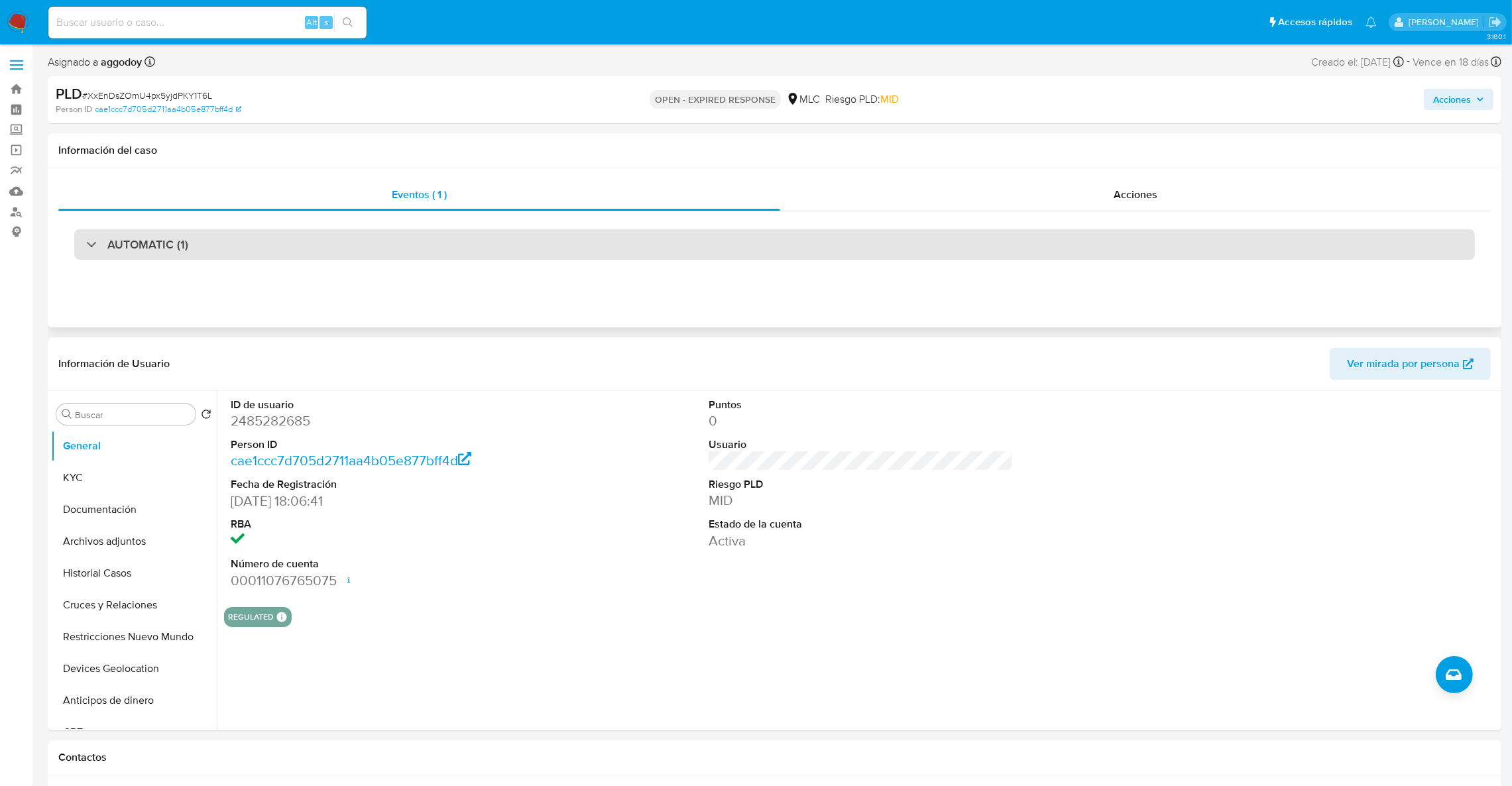
click at [255, 256] on div "AUTOMATIC (1)" at bounding box center [775, 244] width 1400 height 30
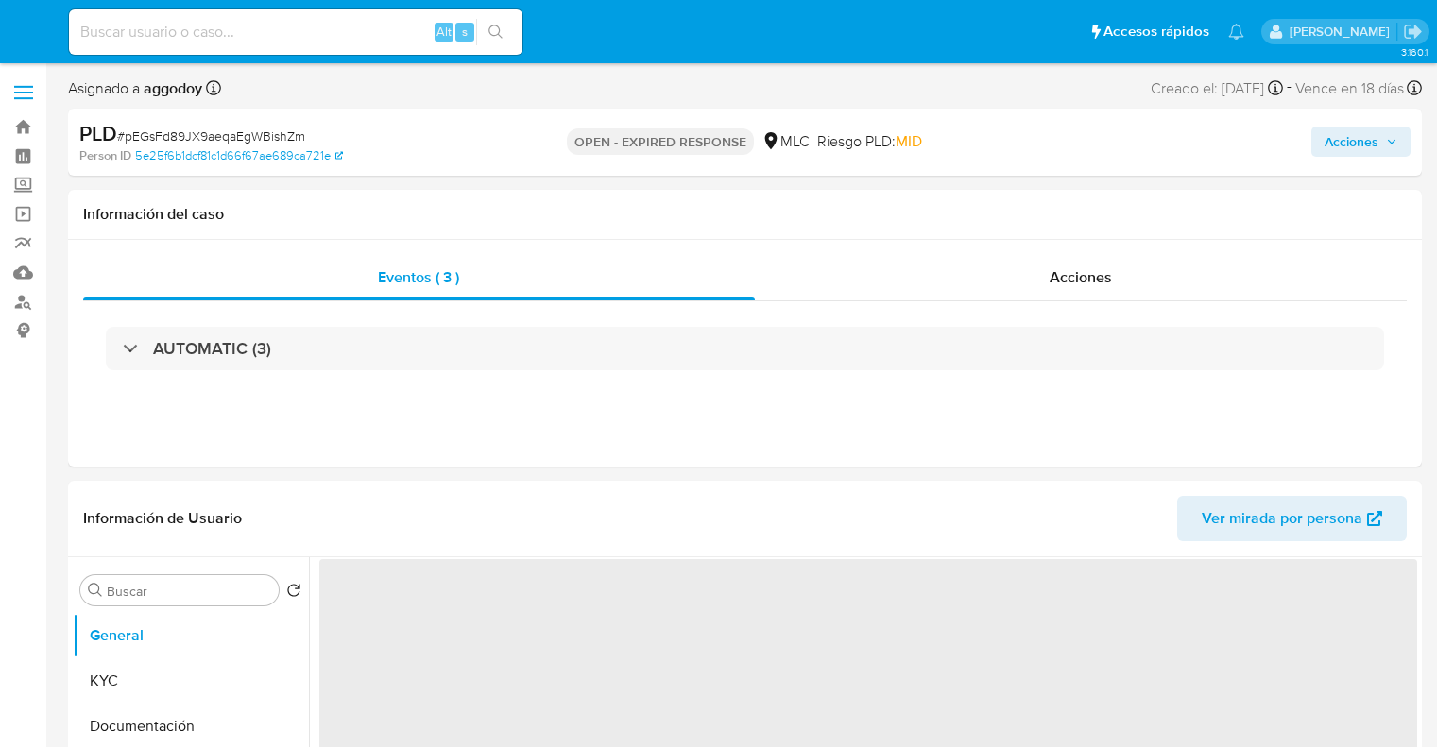
select select "10"
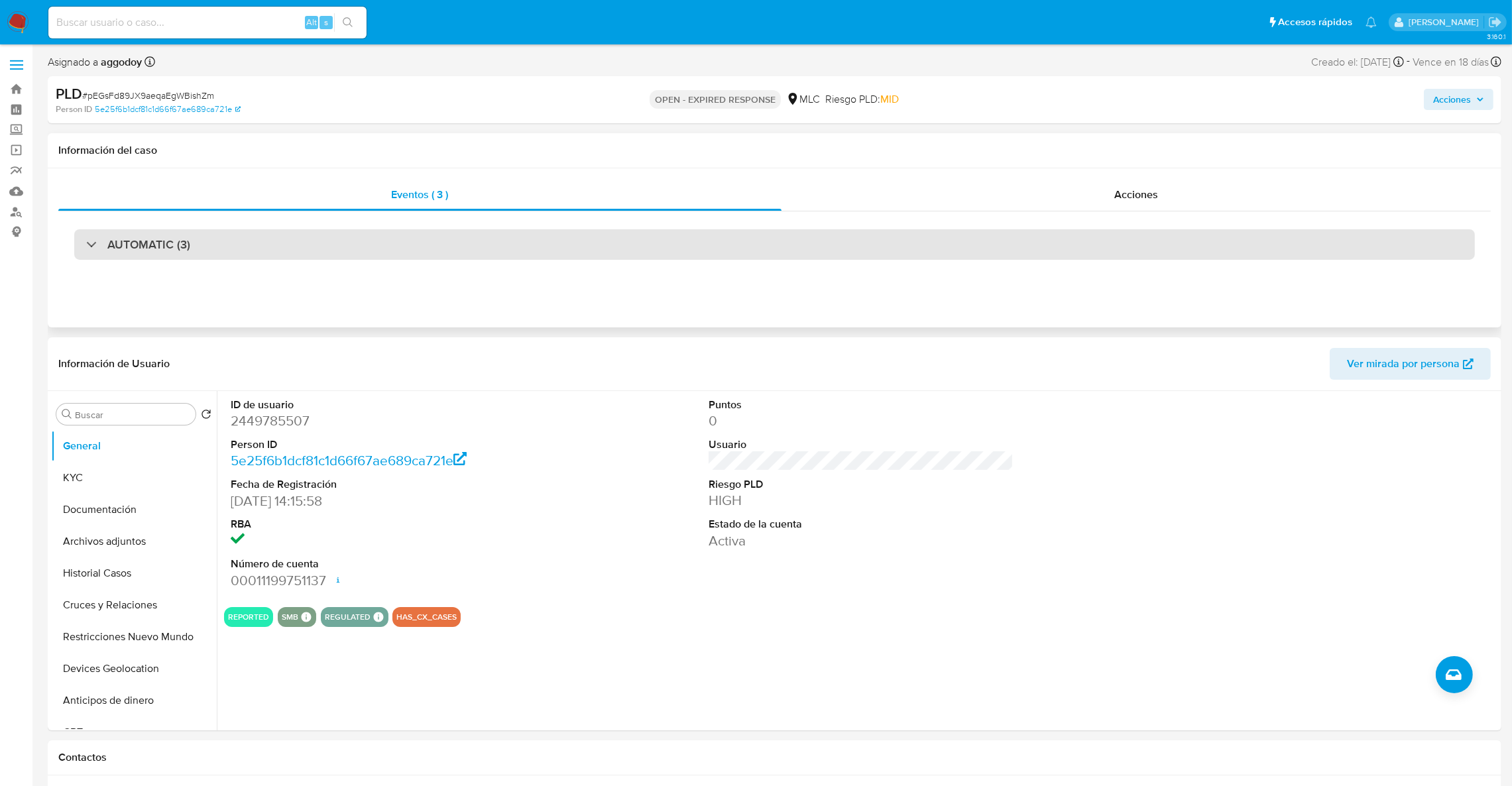
click at [587, 229] on div "AUTOMATIC (3)" at bounding box center [775, 244] width 1400 height 30
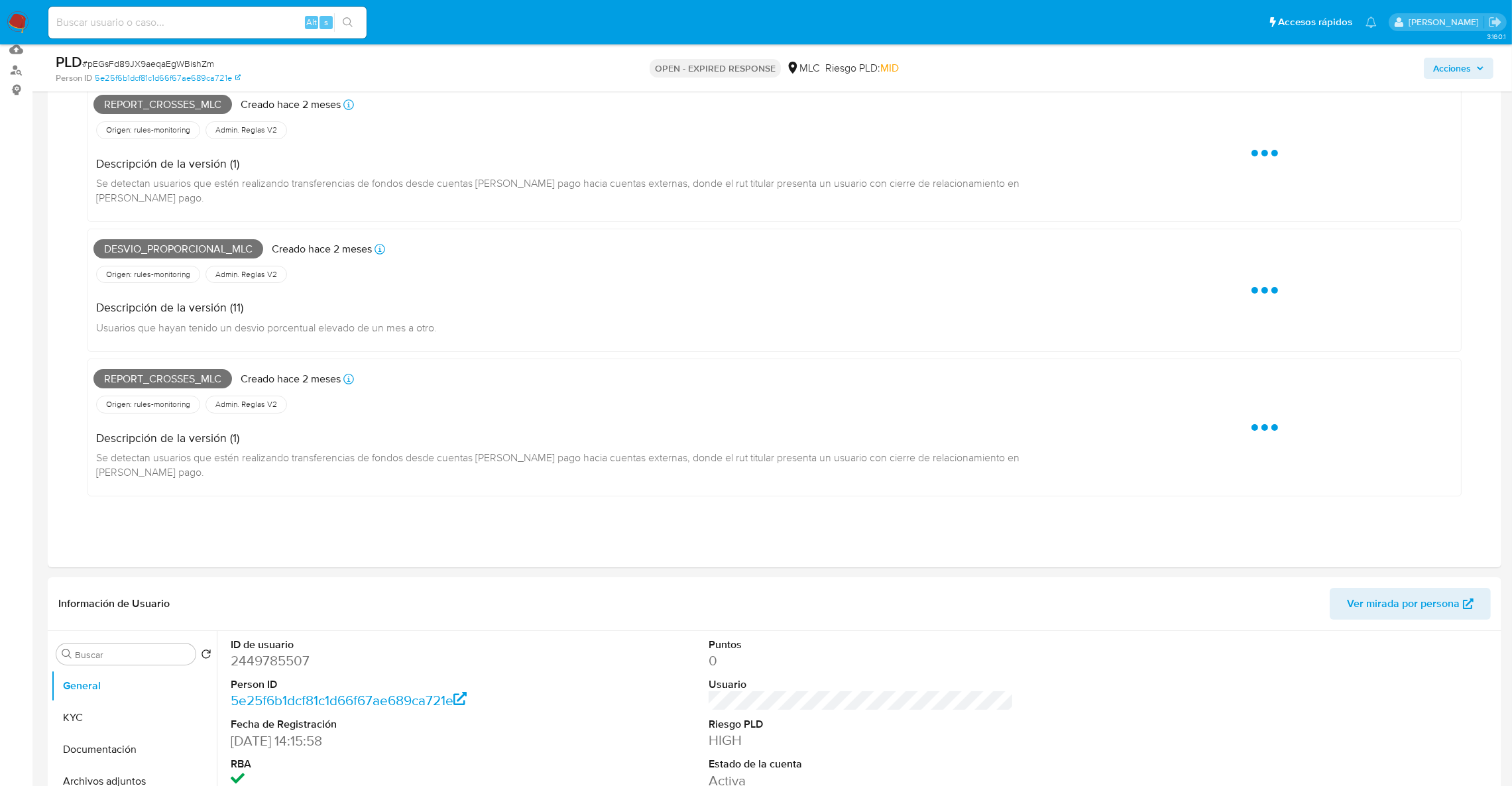
scroll to position [298, 0]
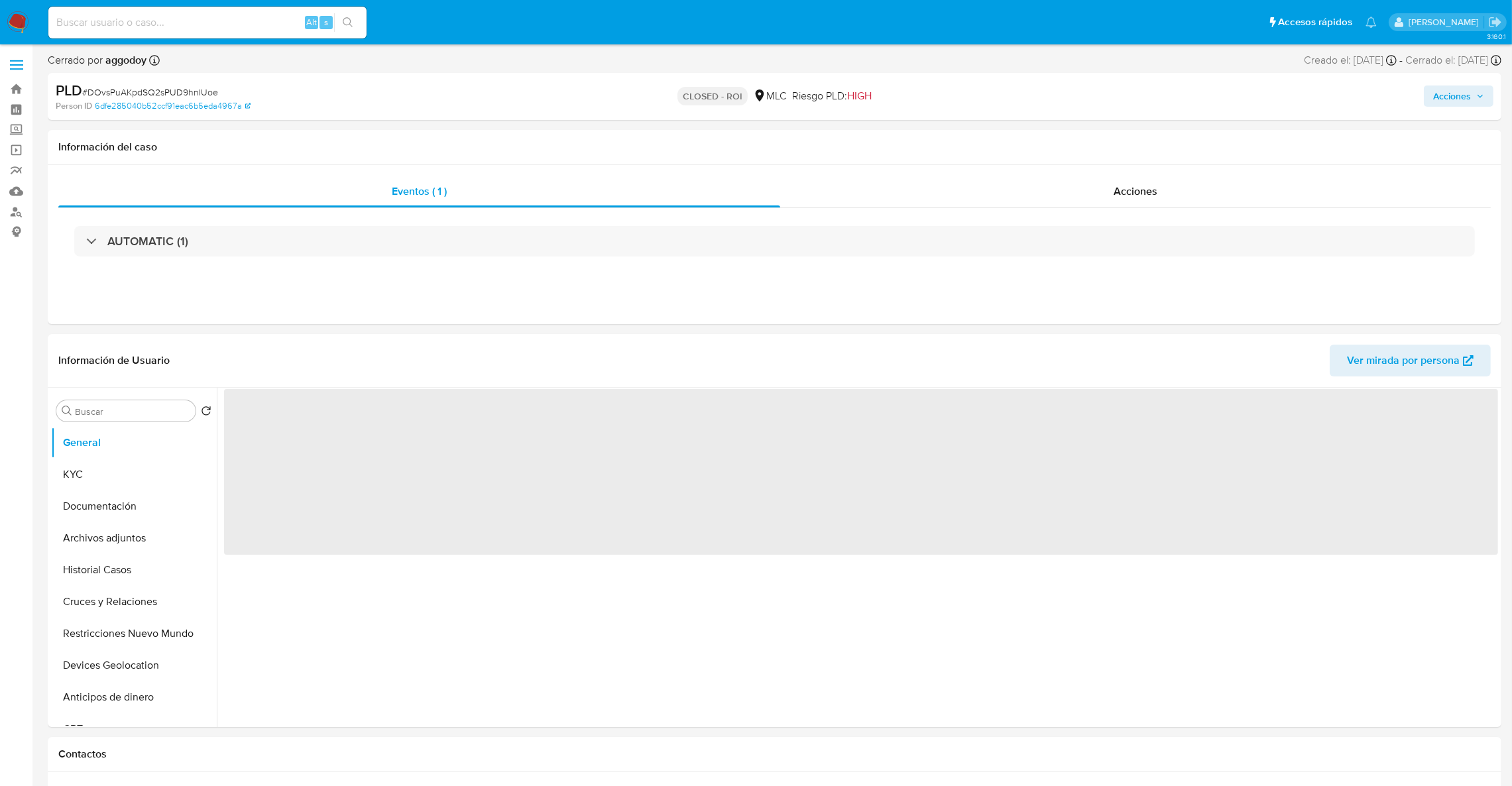
select select "10"
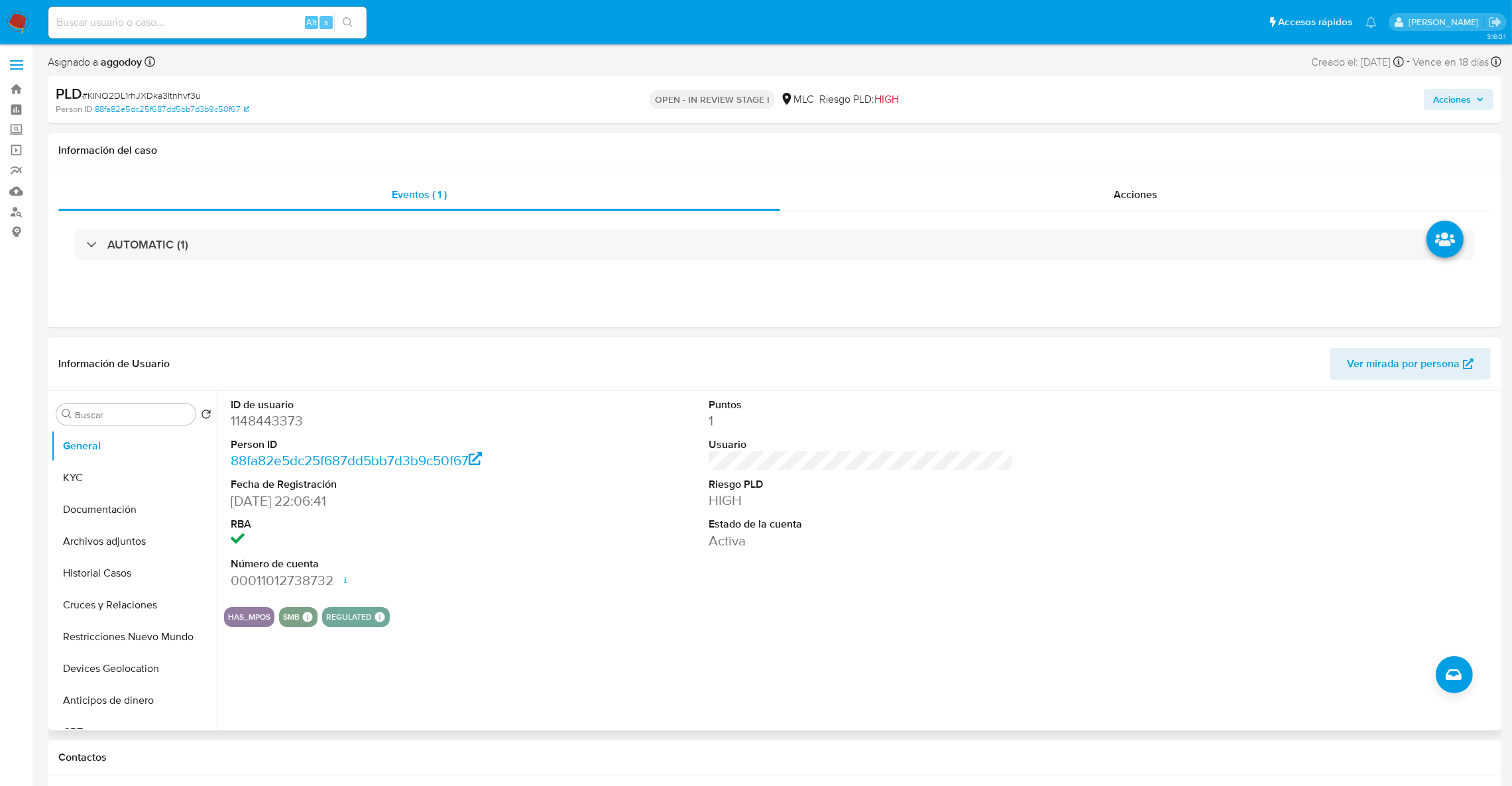
click at [266, 425] on dd "1148443373" at bounding box center [383, 421] width 305 height 18
copy dd "1148443373"
click at [276, 436] on dl "ID de usuario 1148443373 Person ID 88fa82e5dc25f687dd5bb7d3b9c50f67 Fecha de Re…" at bounding box center [383, 494] width 305 height 192
click at [269, 427] on dd "1148443373" at bounding box center [383, 421] width 305 height 18
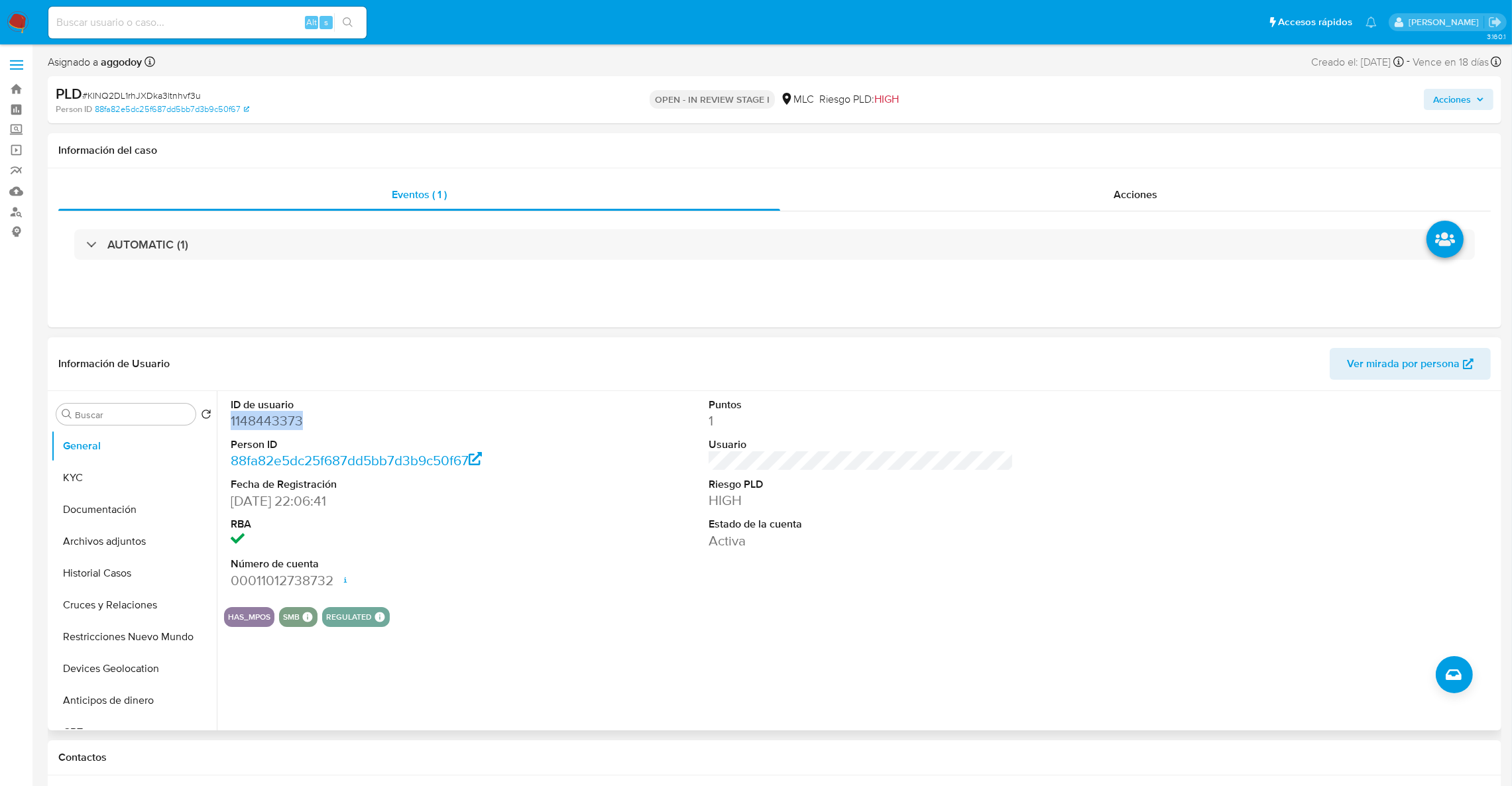
click at [269, 427] on dd "1148443373" at bounding box center [383, 421] width 305 height 18
copy dd "1148443373"
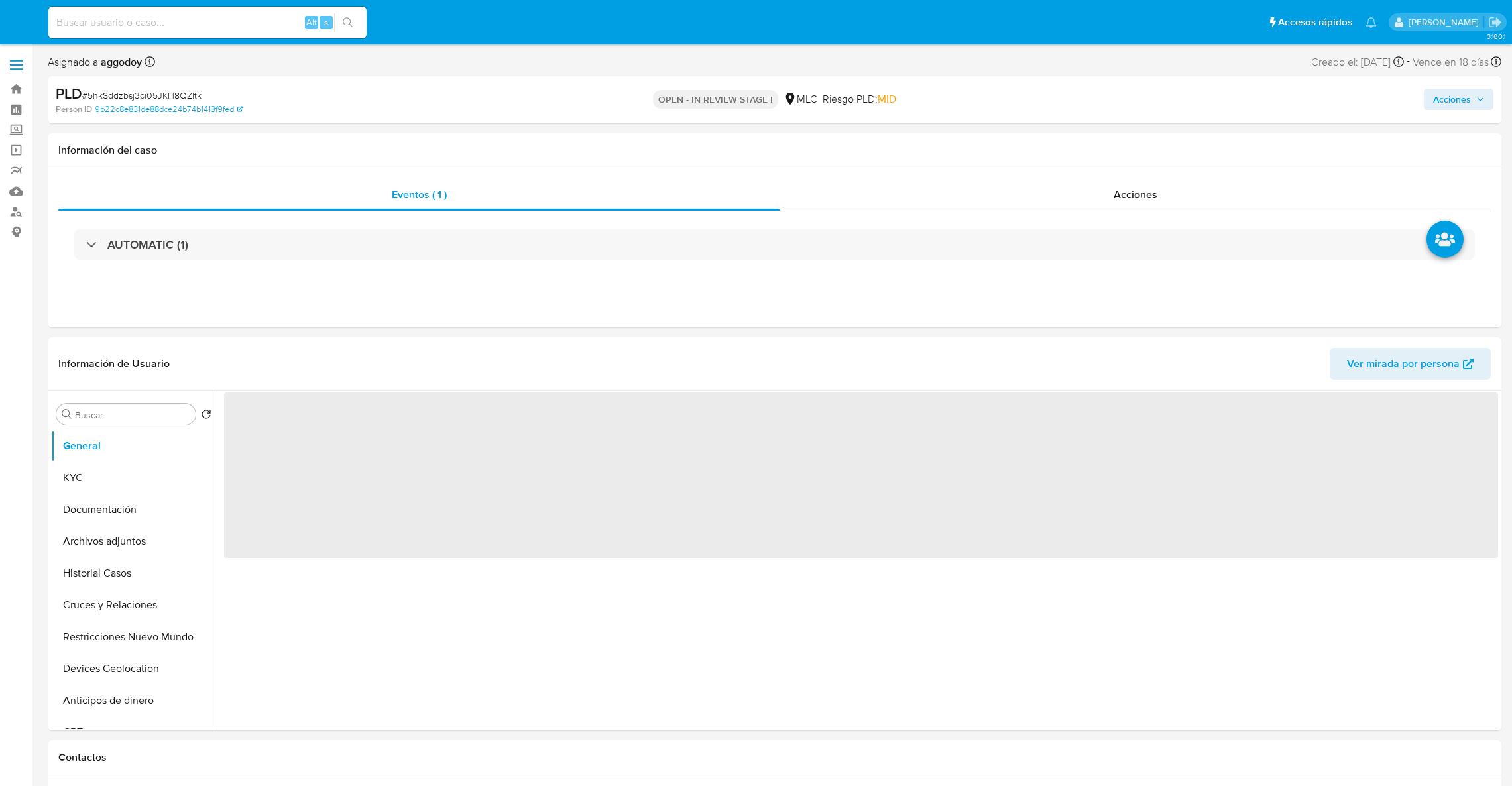
select select "10"
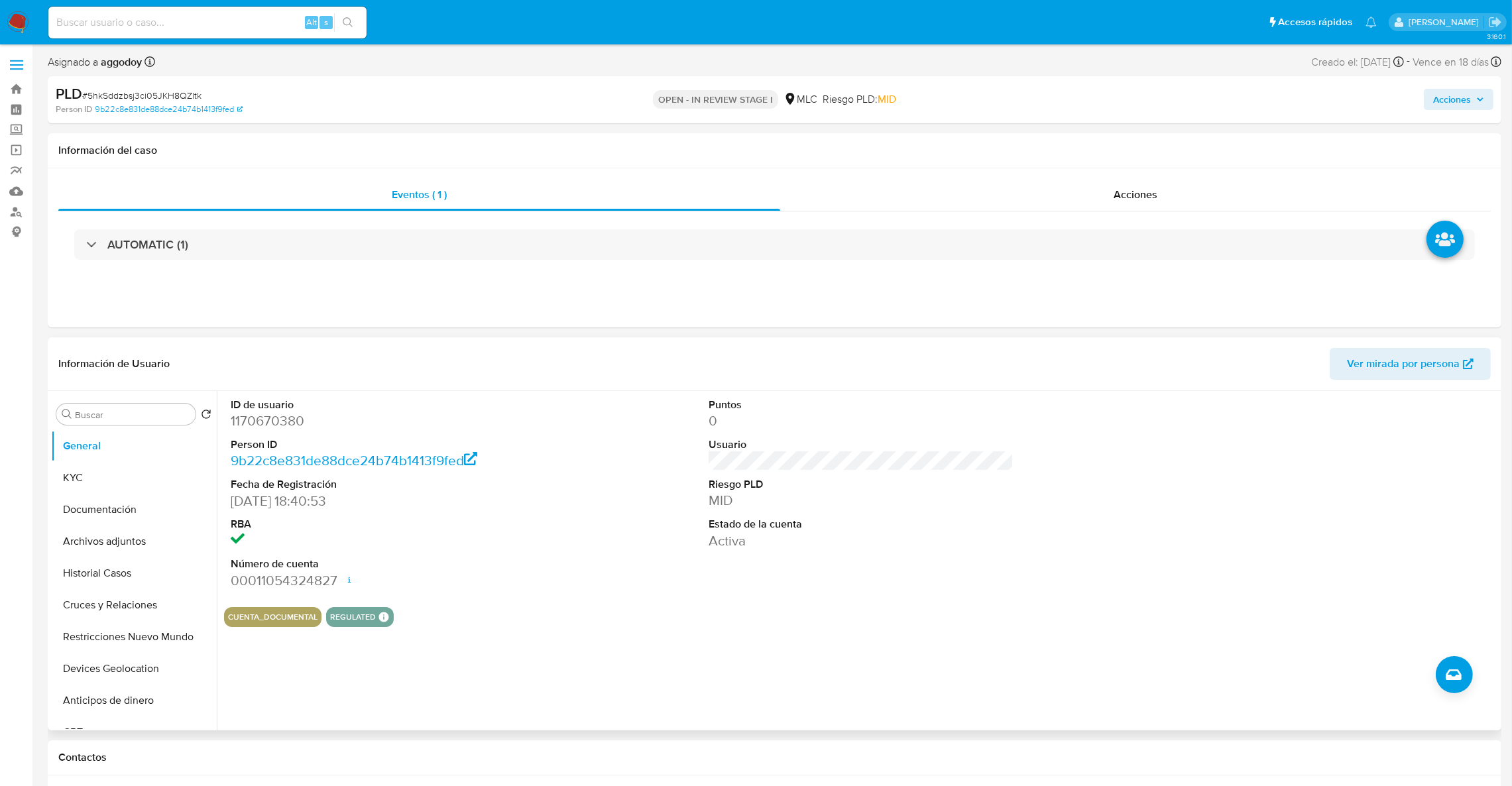
click at [288, 425] on dd "1170670380" at bounding box center [383, 421] width 305 height 18
copy dd "1170670380"
click at [120, 546] on button "Archivos adjuntos" at bounding box center [128, 541] width 155 height 32
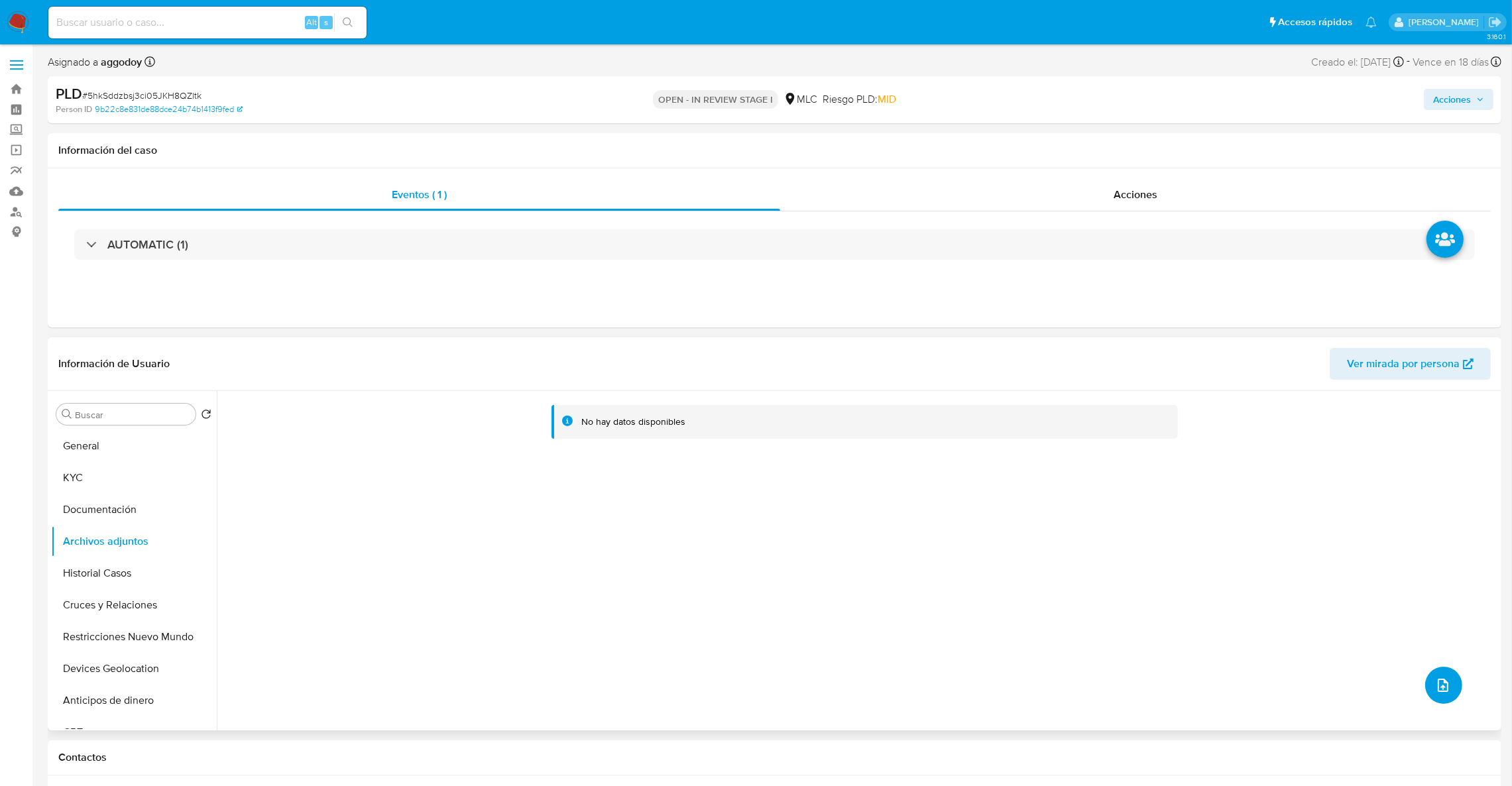
click at [1447, 686] on button "upload-file" at bounding box center [1443, 685] width 37 height 37
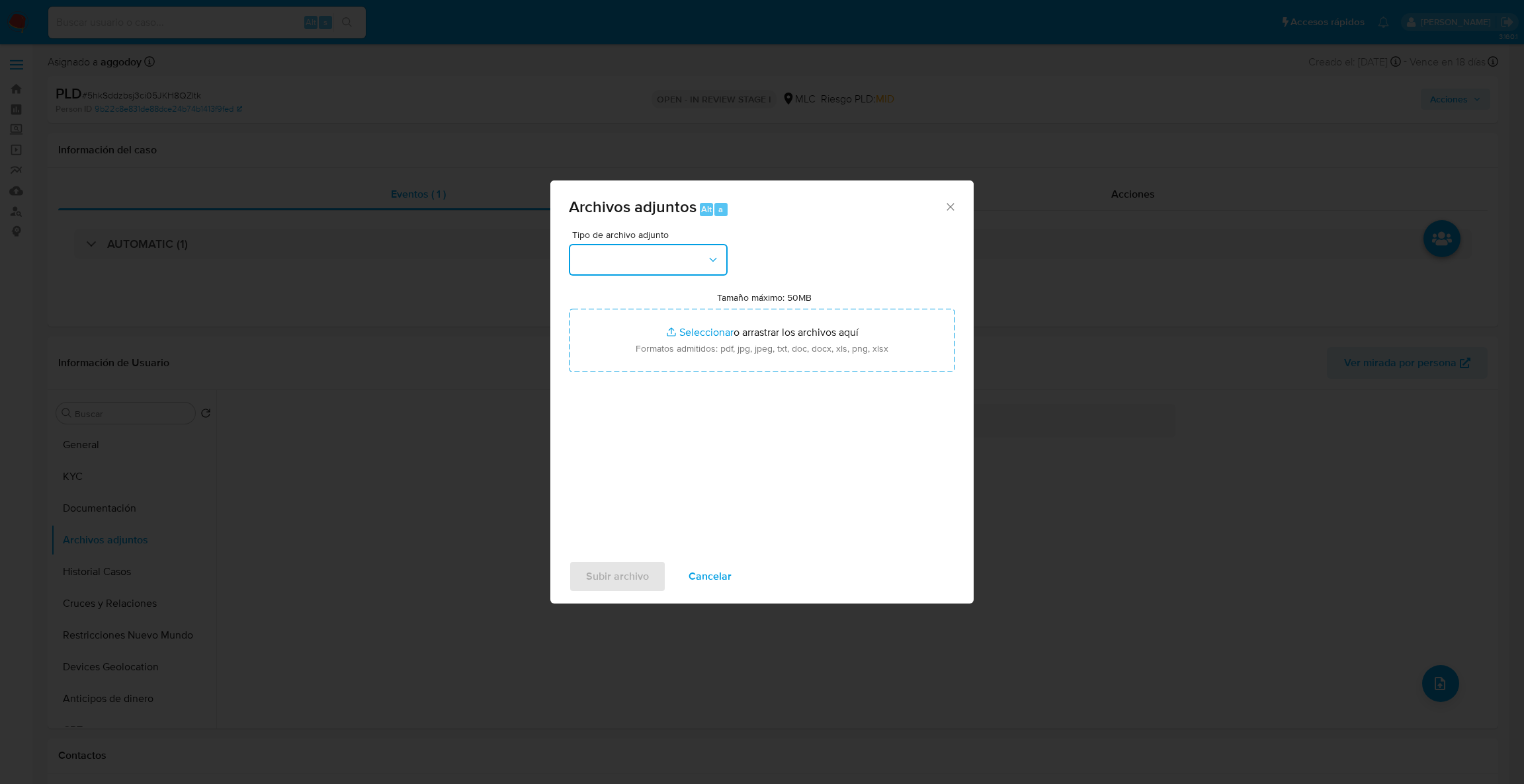
click at [680, 253] on button "button" at bounding box center [648, 260] width 159 height 31
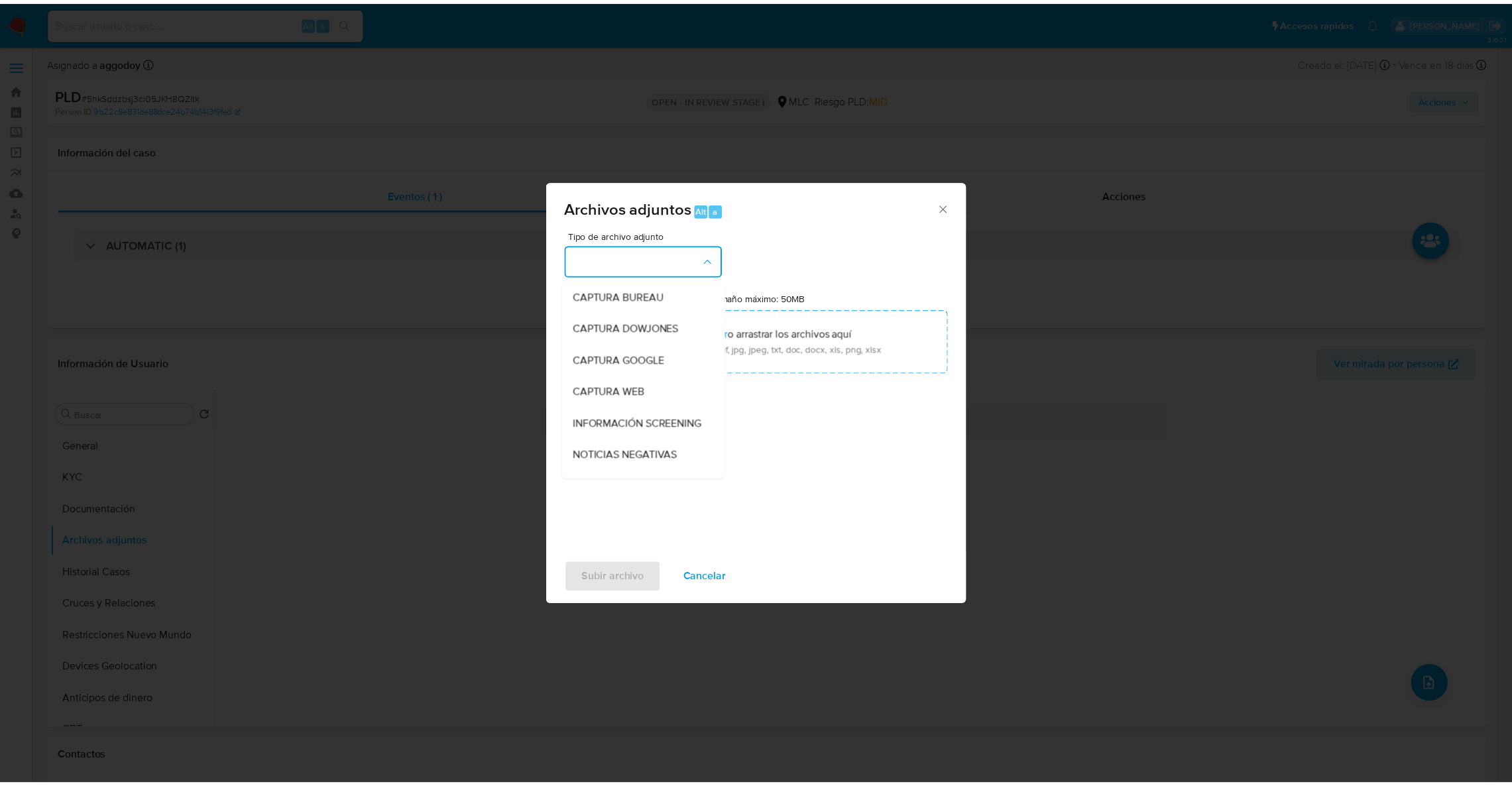
scroll to position [111, 0]
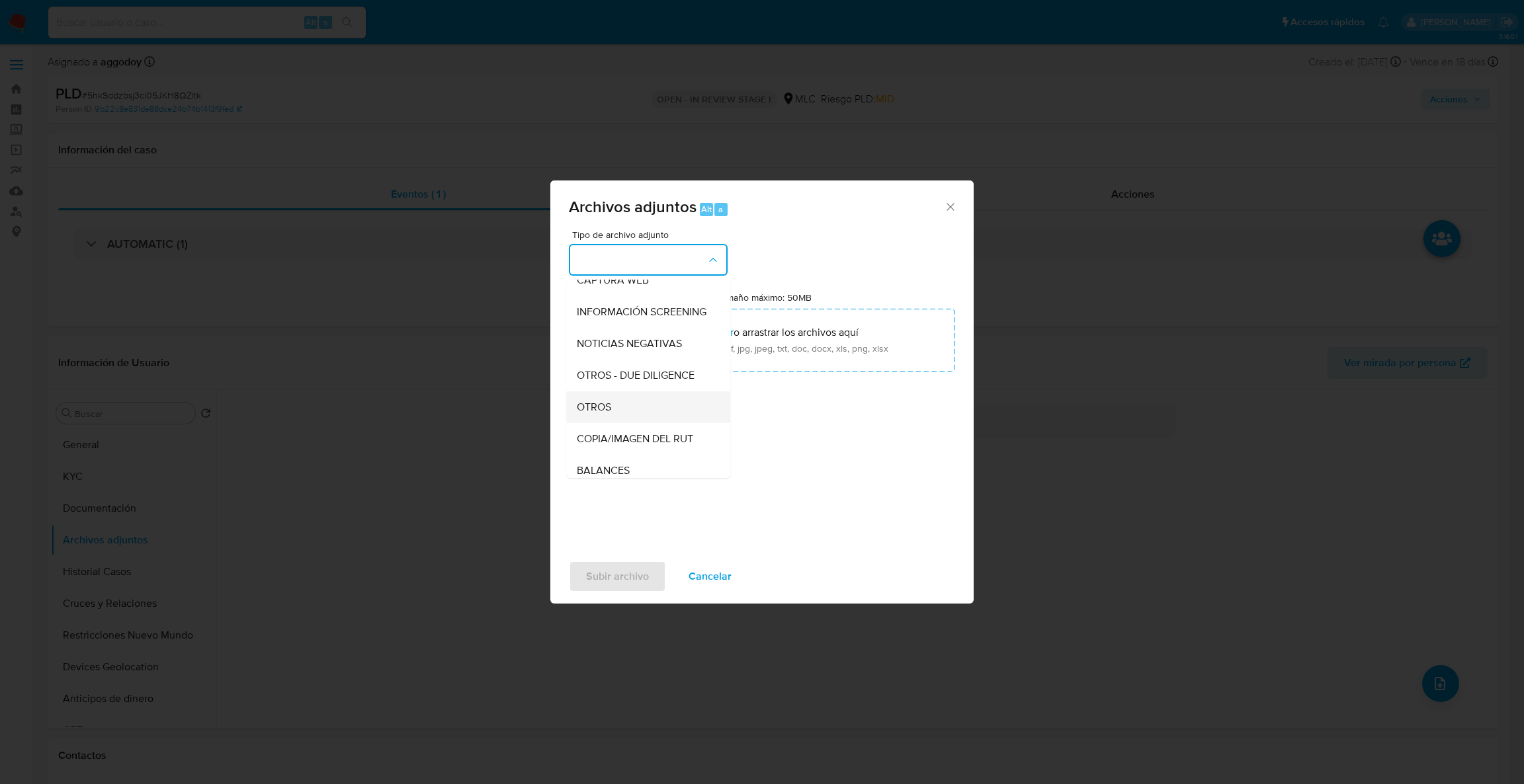
click at [612, 420] on div "OTROS" at bounding box center [644, 407] width 135 height 31
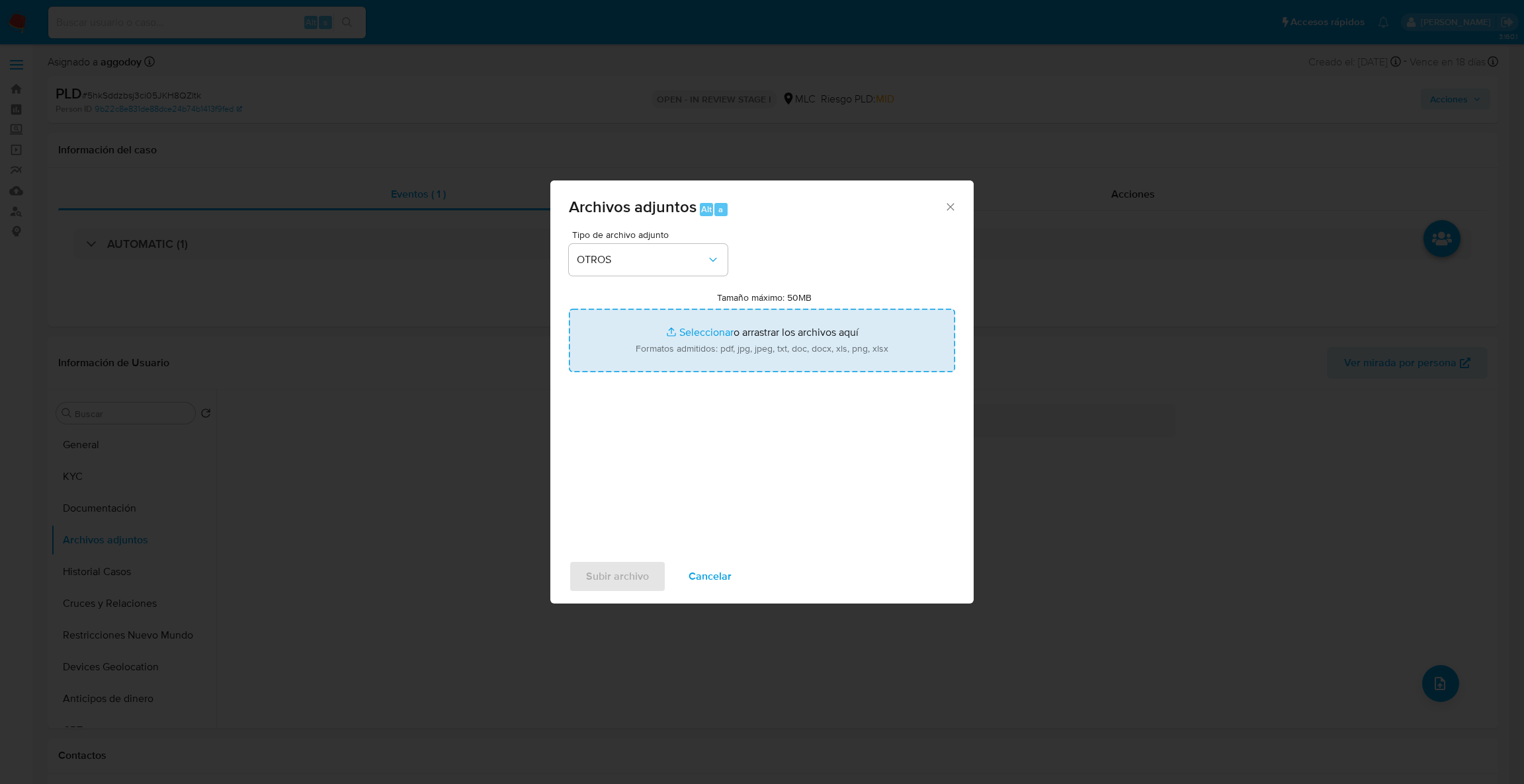
click at [627, 358] on input "Tamaño máximo: 50MB Seleccionar archivos" at bounding box center [762, 340] width 387 height 64
type input "C:\fakepath\Case Log - 1170670380.pdf"
click at [777, 331] on input "Tamaño máximo: 50MB Seleccionar archivos" at bounding box center [762, 340] width 387 height 64
type input "C:\fakepath\1170670380Movimientos.xlsx"
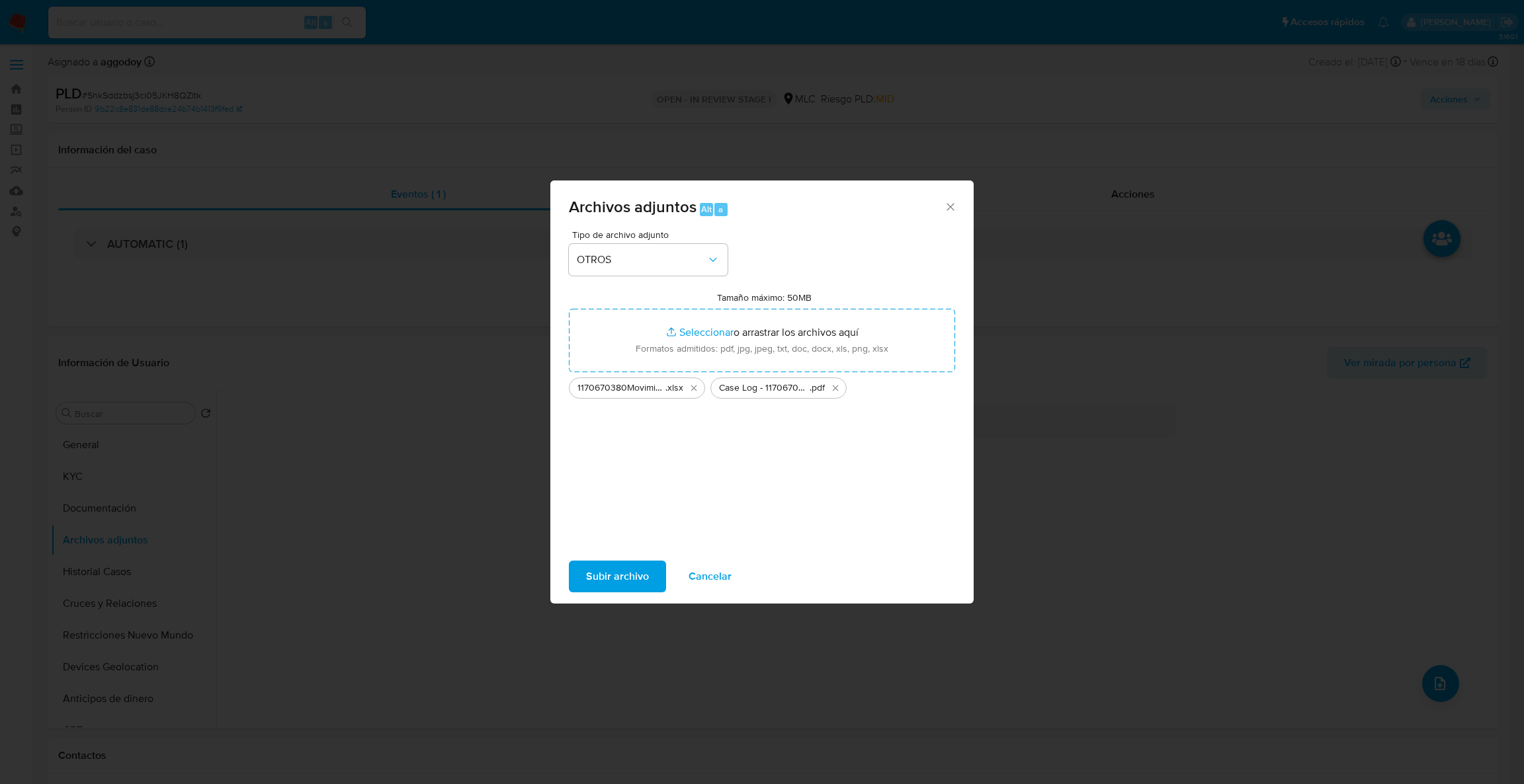
click at [630, 582] on span "Subir archivo" at bounding box center [618, 577] width 63 height 29
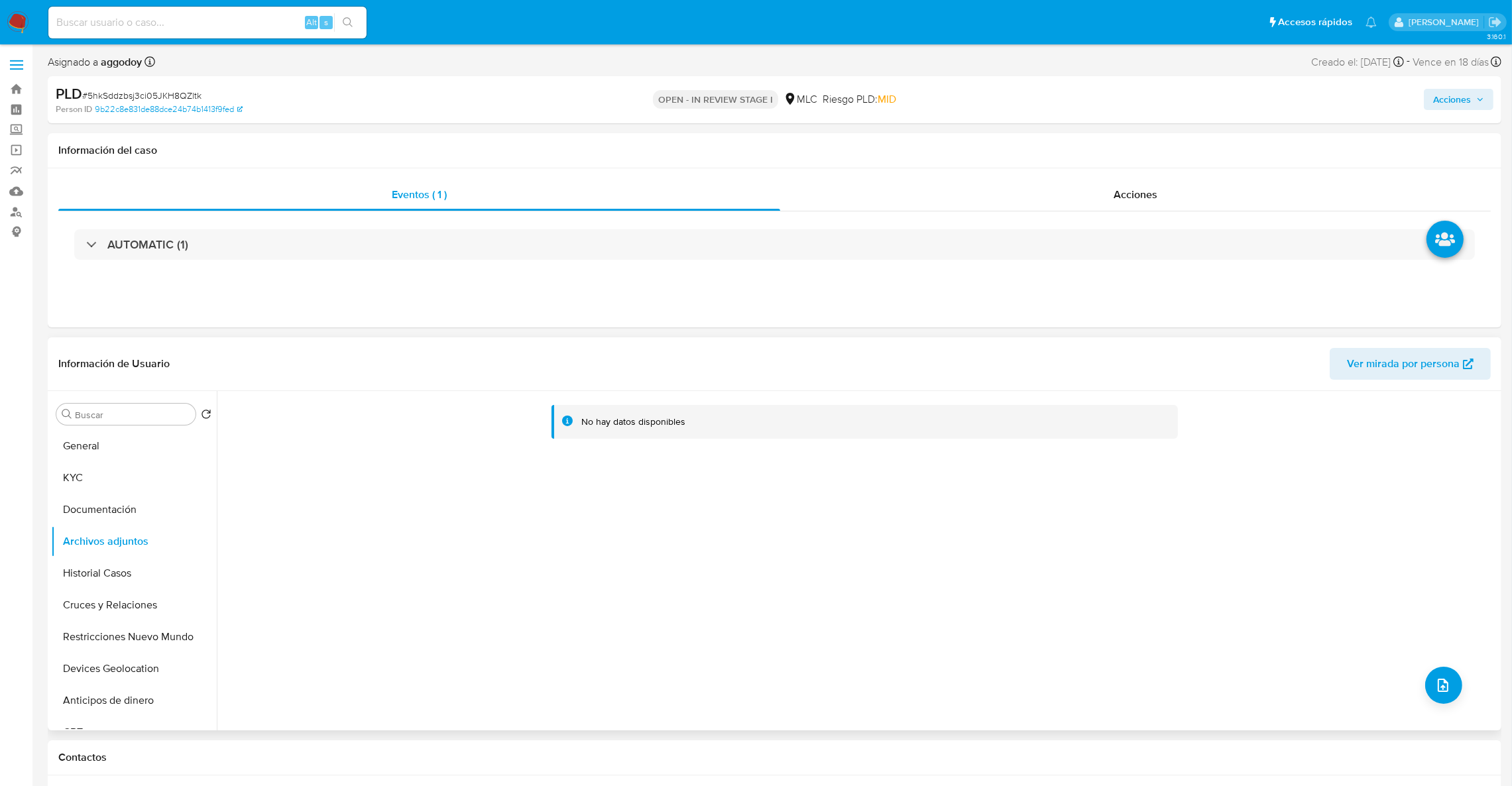
click at [987, 469] on div "No hay datos disponibles" at bounding box center [857, 561] width 1281 height 340
click at [104, 603] on button "Cruces y Relaciones" at bounding box center [128, 605] width 155 height 32
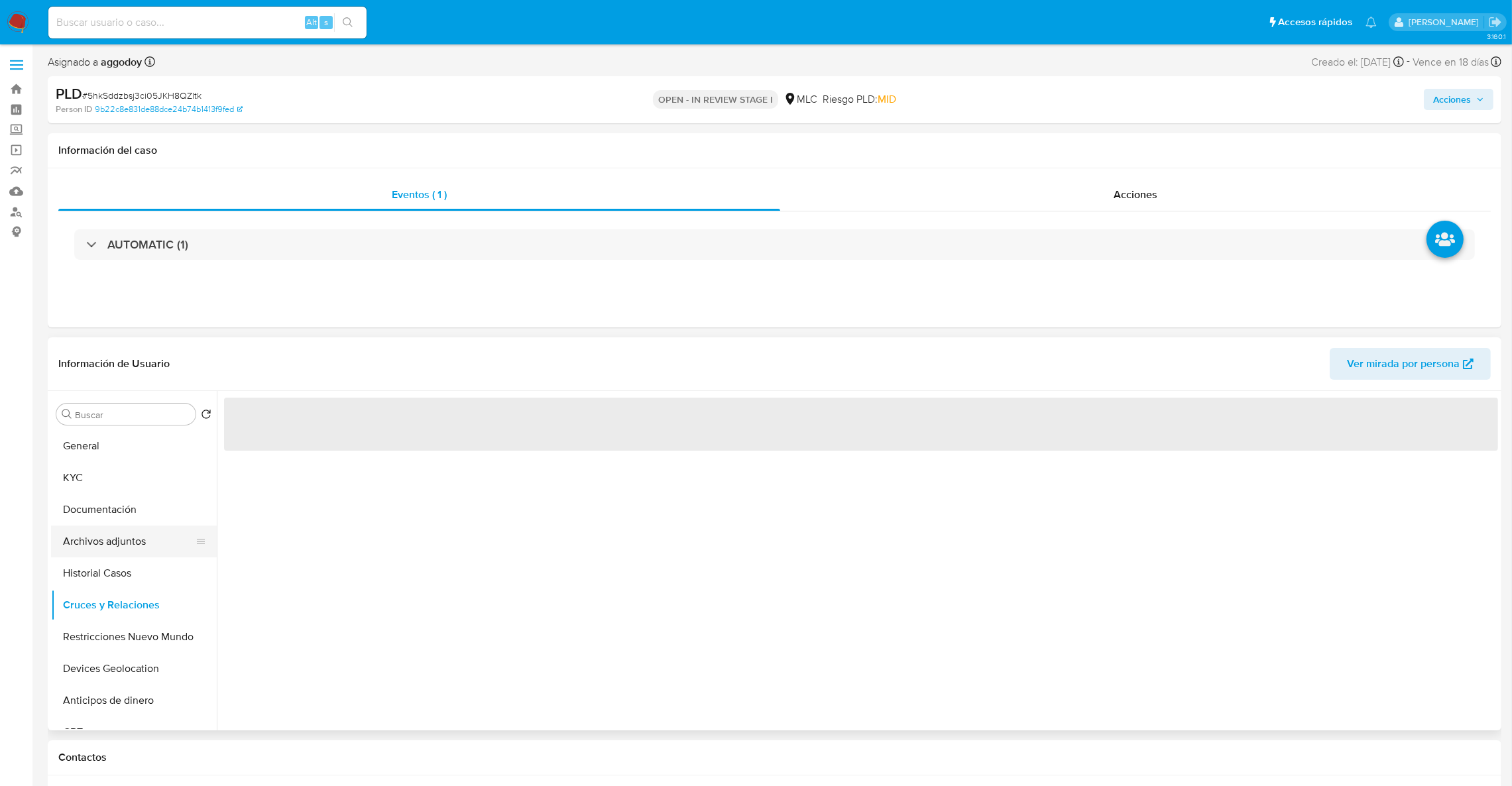
click at [102, 557] on button "Archivos adjuntos" at bounding box center [128, 541] width 155 height 32
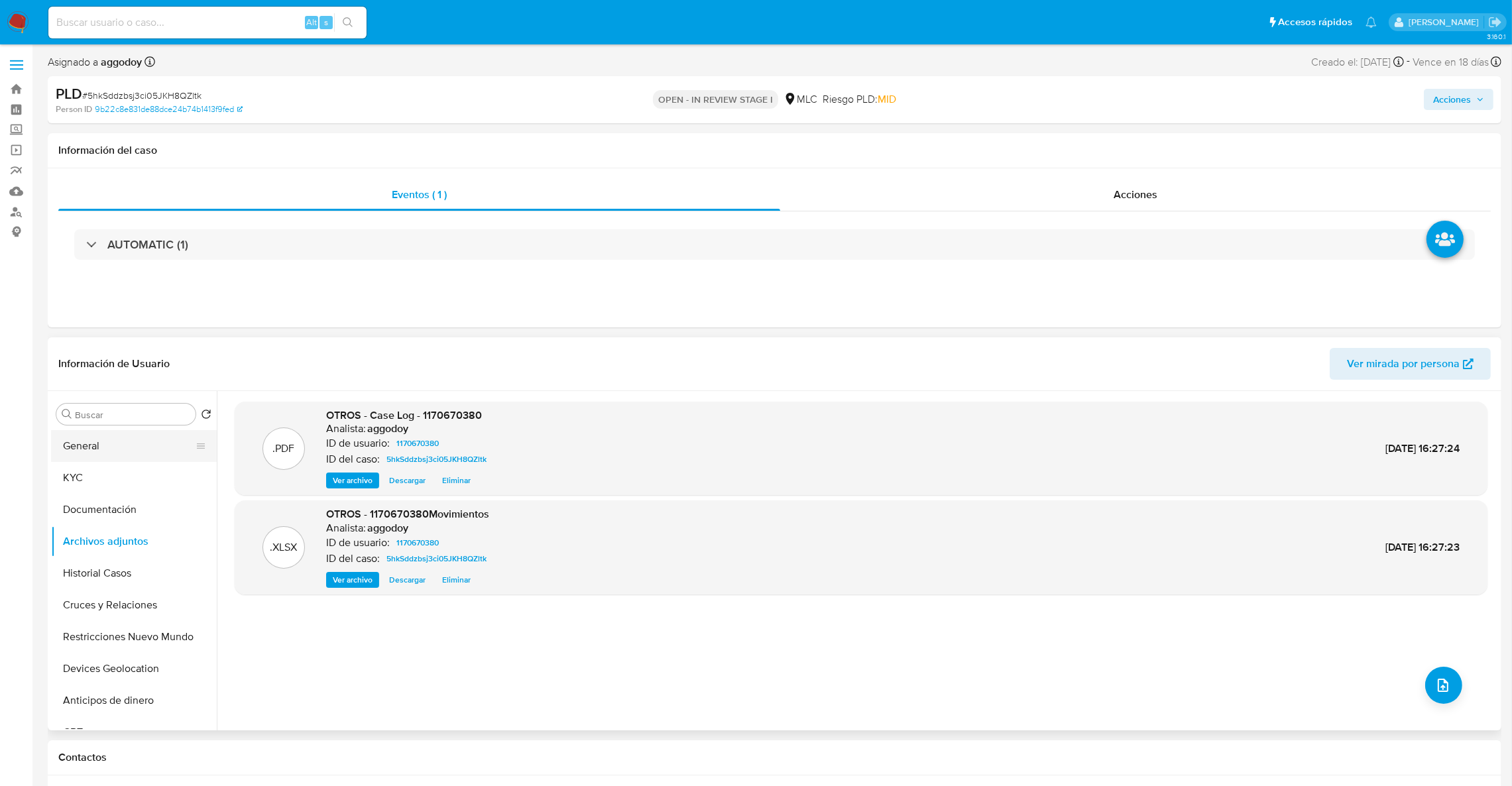
click at [97, 448] on button "General" at bounding box center [128, 446] width 155 height 32
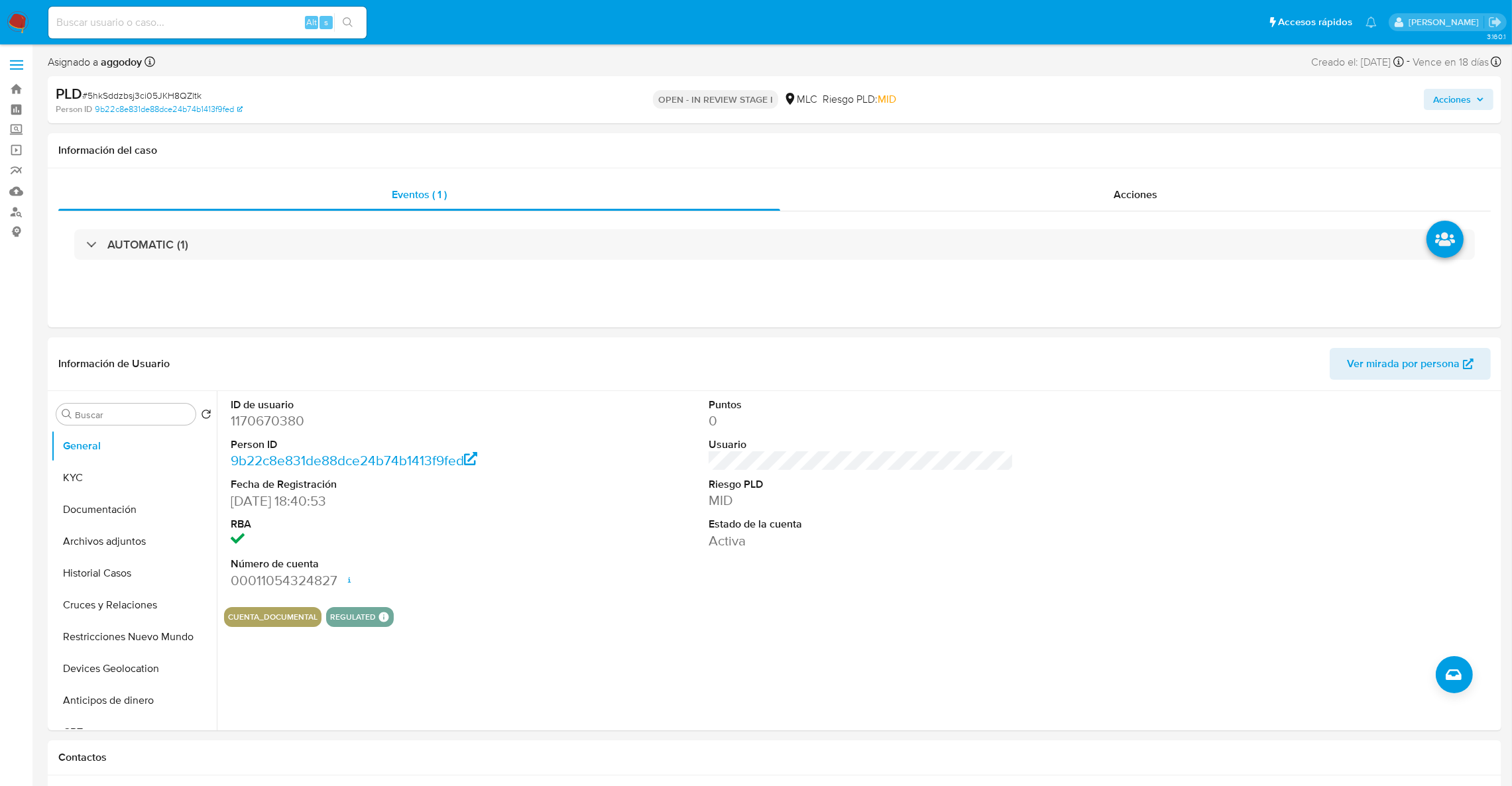
click at [1463, 99] on span "Acciones" at bounding box center [1452, 100] width 38 height 21
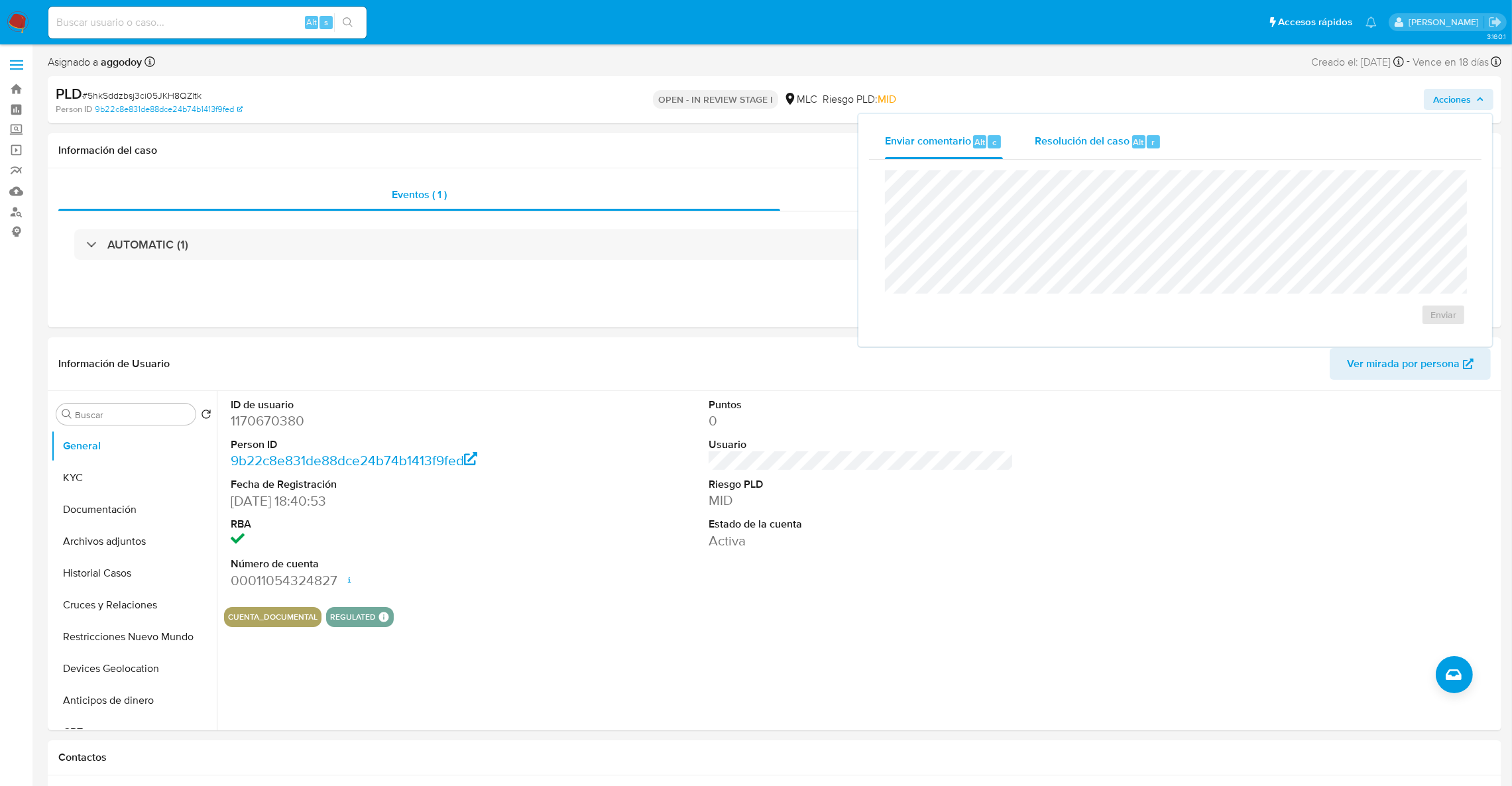
click at [1084, 134] on span "Resolución del caso" at bounding box center [1082, 142] width 95 height 15
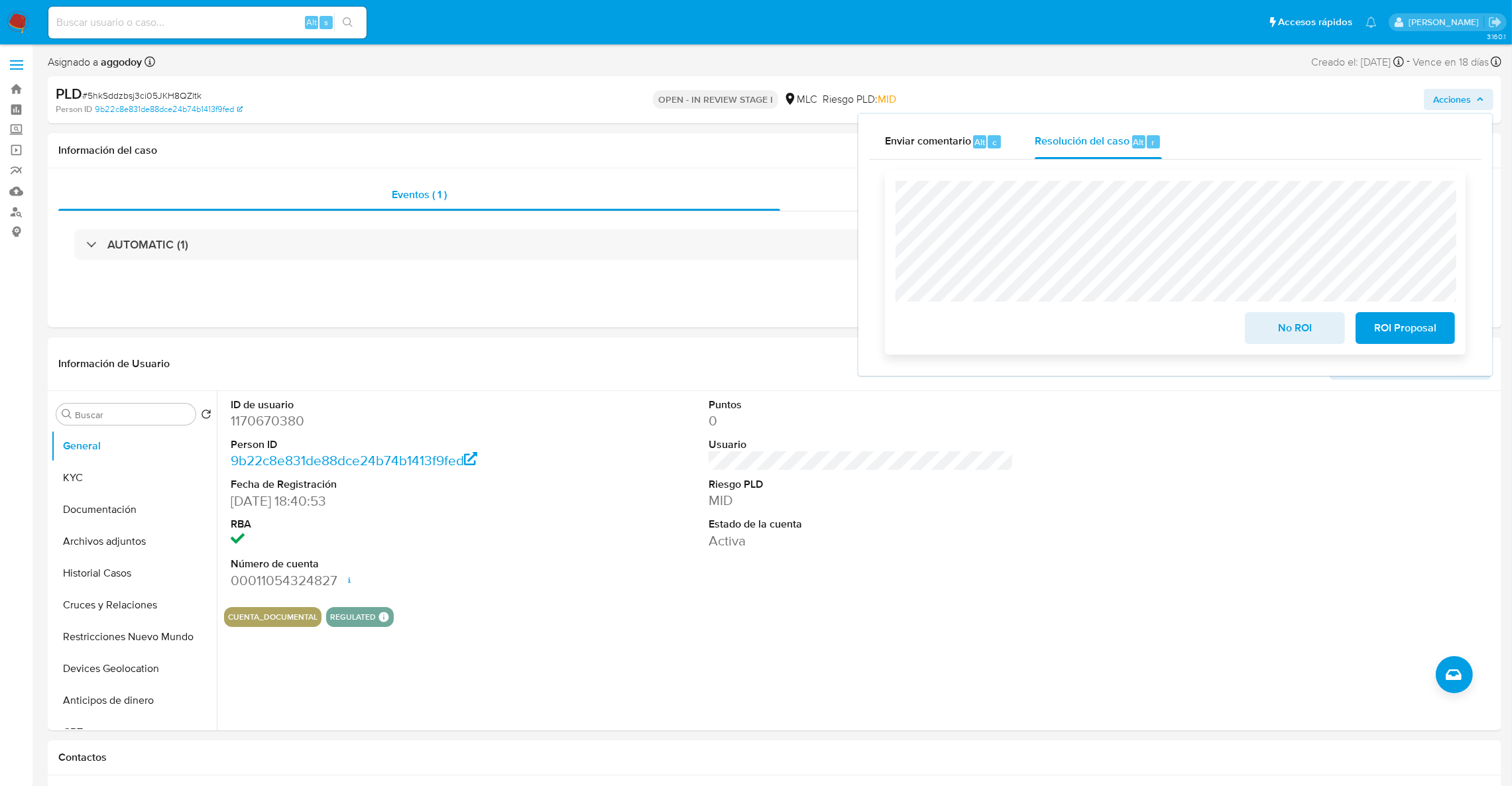
click at [1410, 338] on span "ROI Proposal" at bounding box center [1405, 328] width 65 height 29
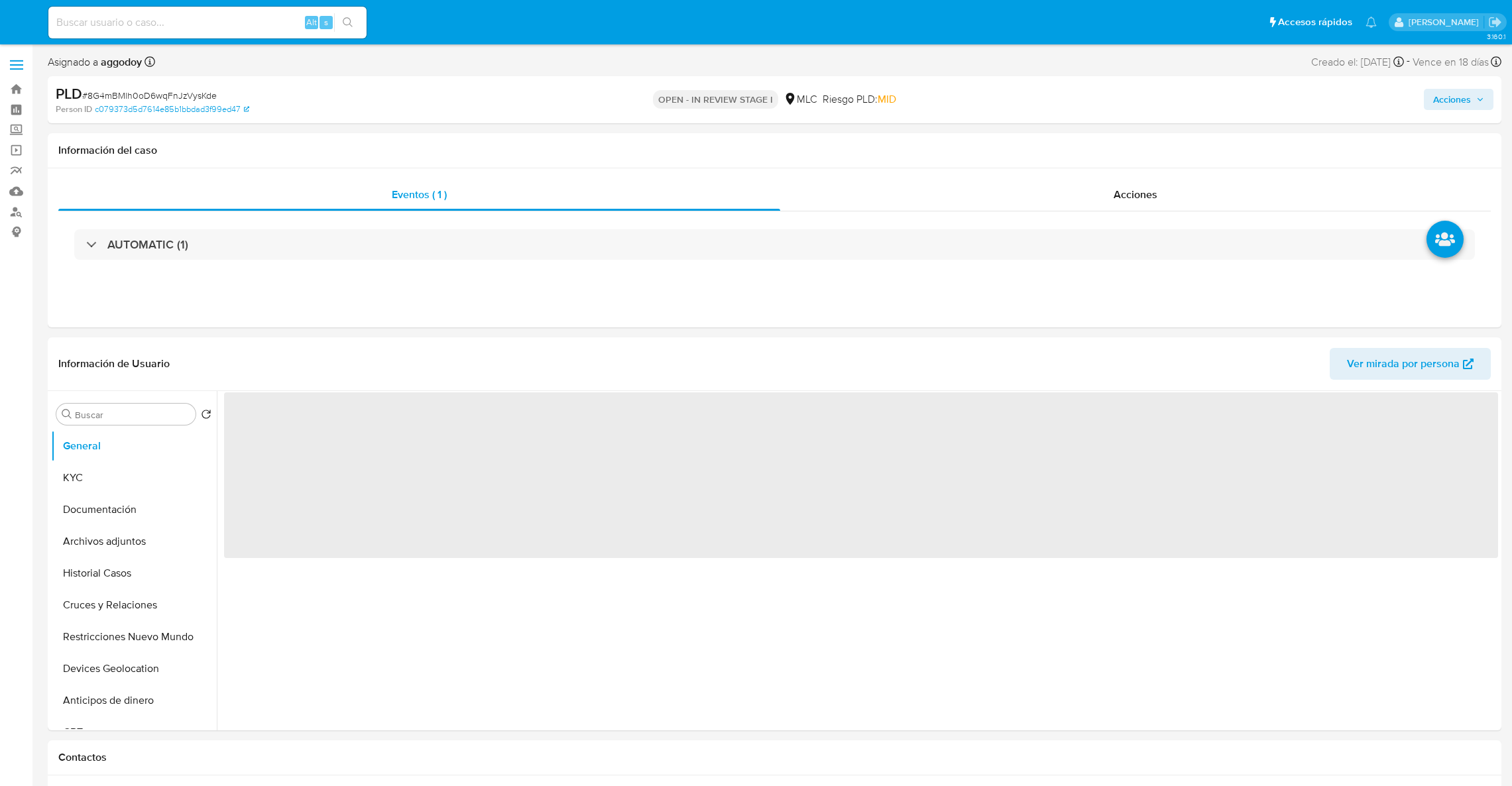
select select "10"
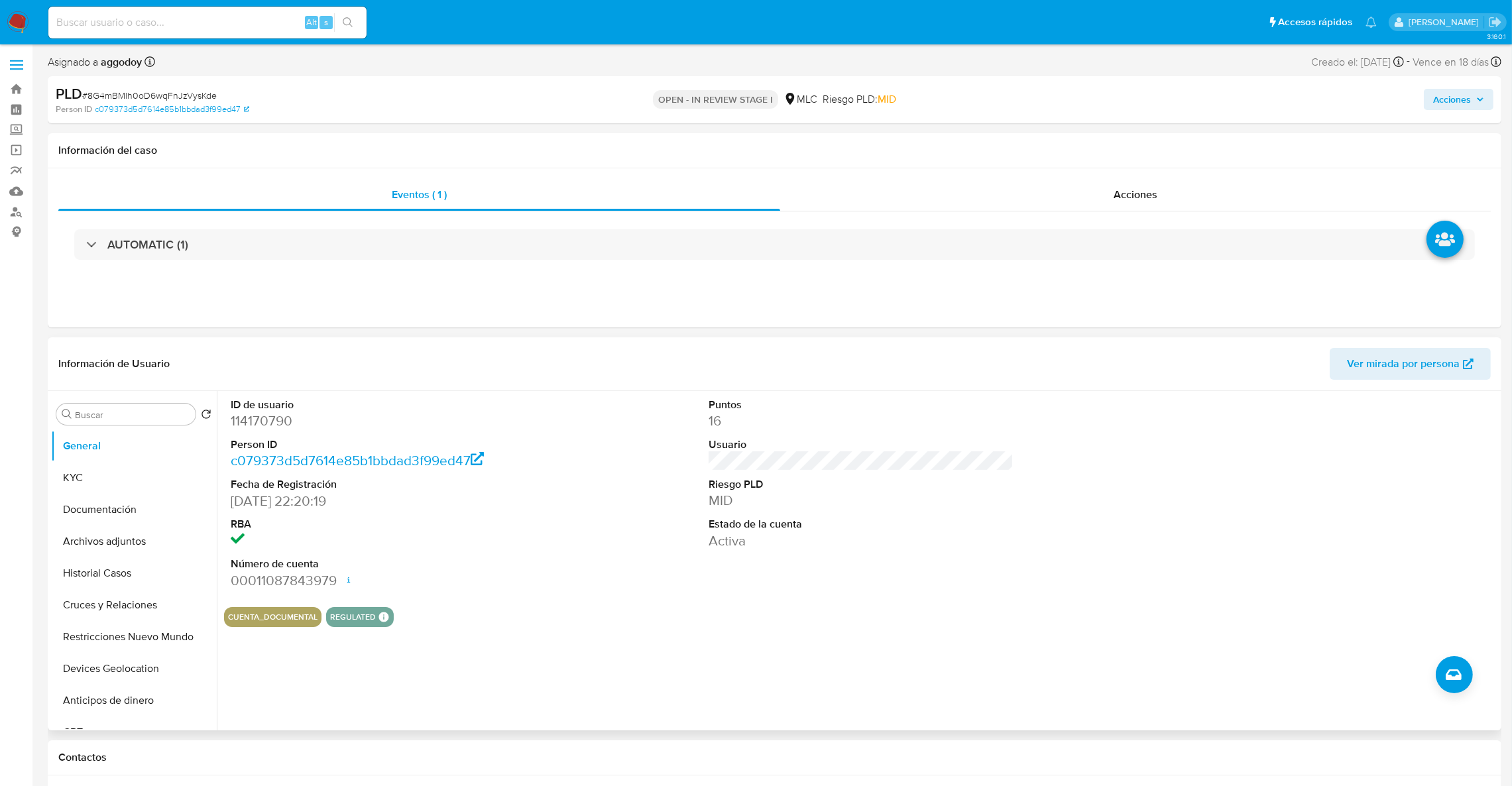
click at [269, 413] on dd "114170790" at bounding box center [383, 421] width 305 height 18
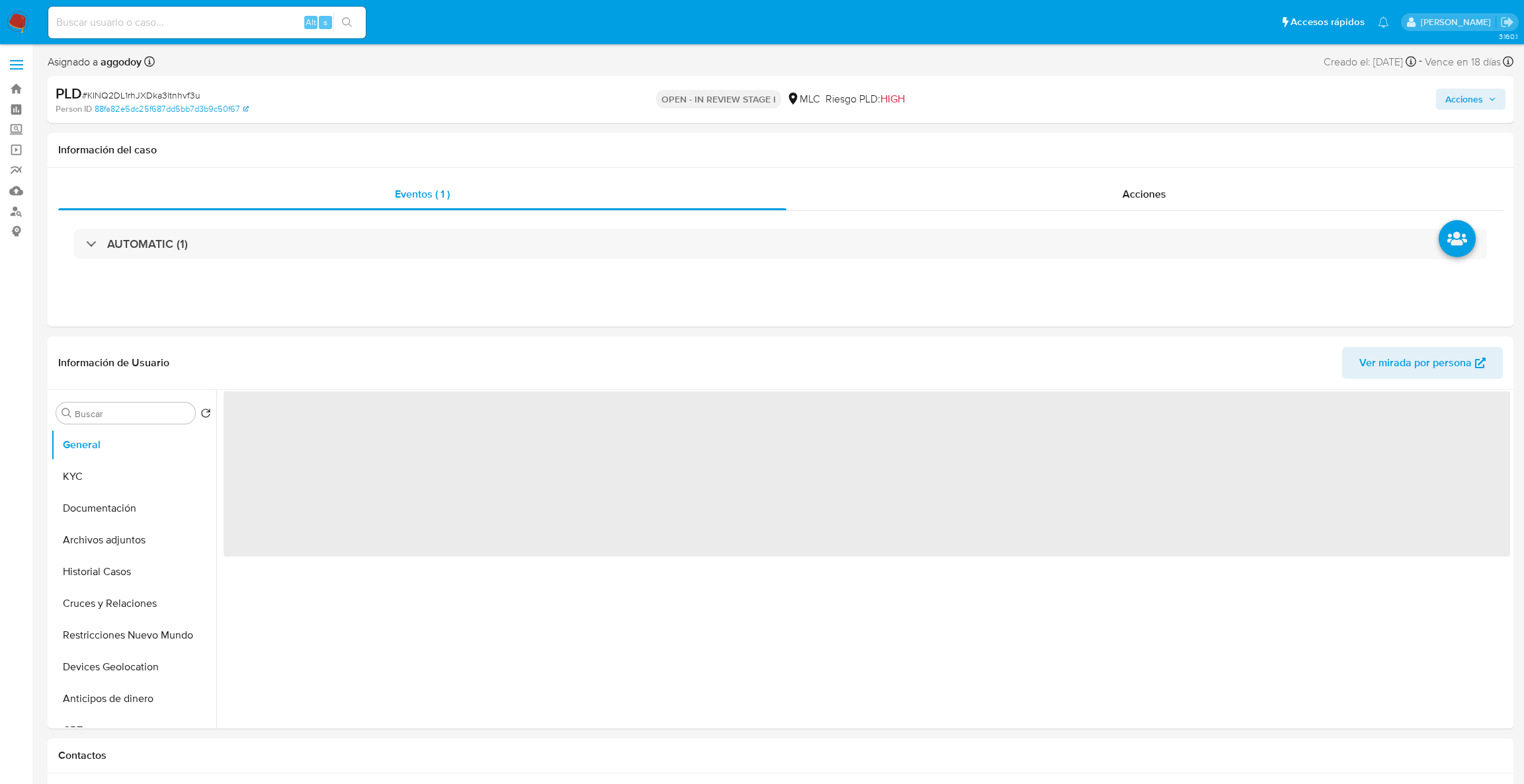
select select "10"
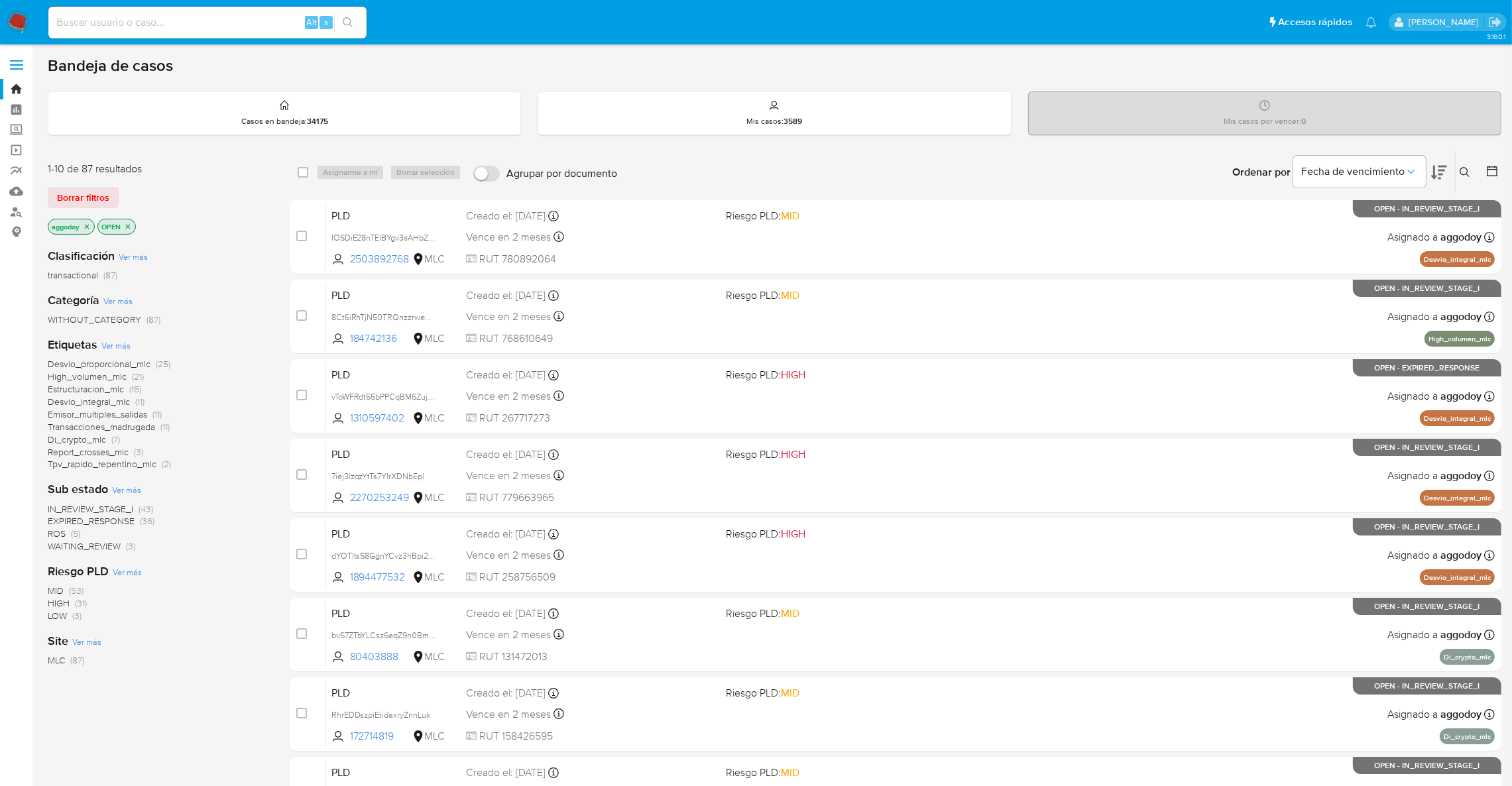
click at [1434, 175] on icon at bounding box center [1438, 173] width 16 height 14
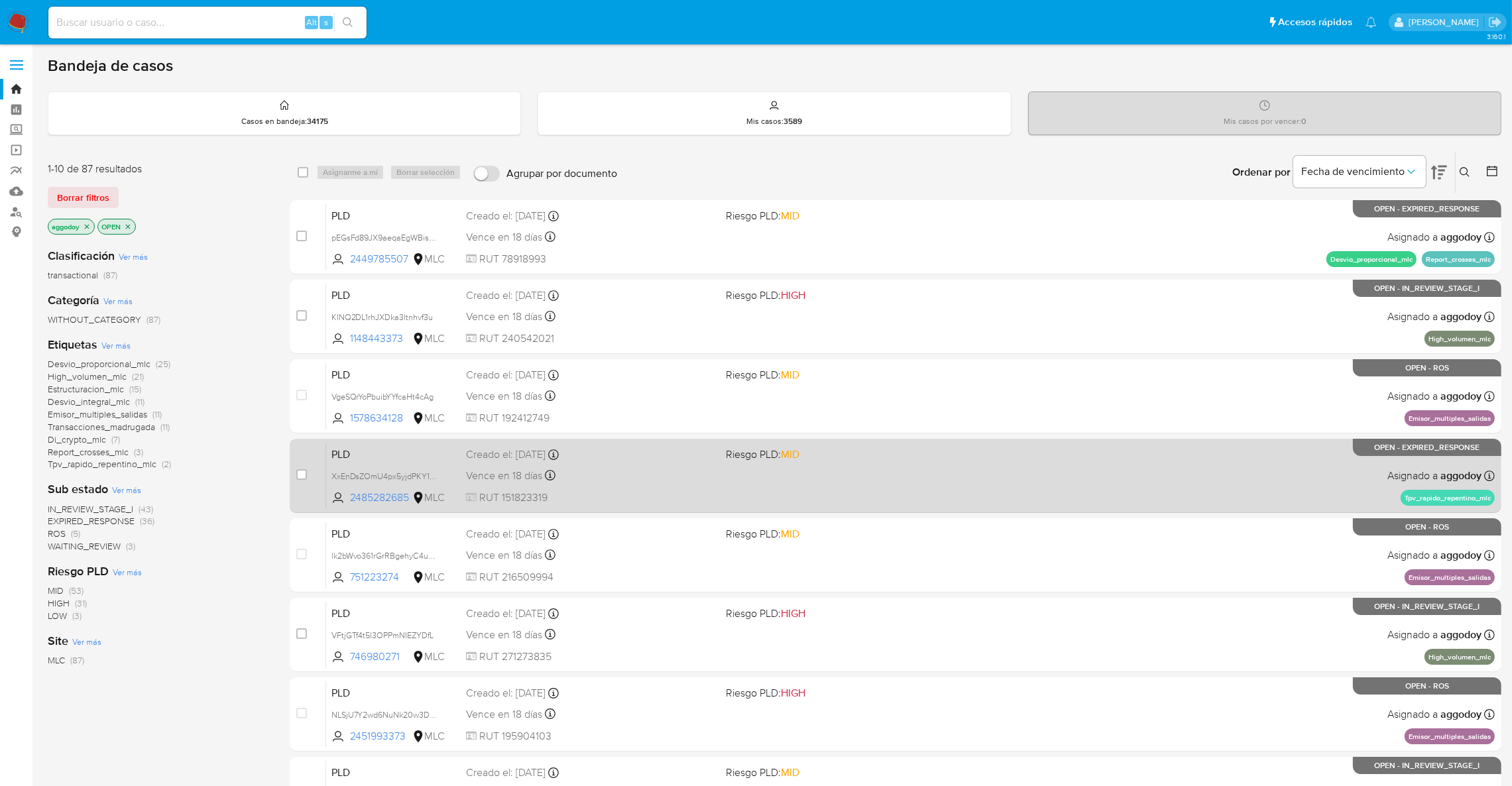
click at [1143, 455] on div "PLD XxEnDsZOmU4px5yjdPKY1T6L 2485282685 MLC Riesgo PLD: MID Creado el: 12/07/20…" at bounding box center [910, 475] width 1168 height 67
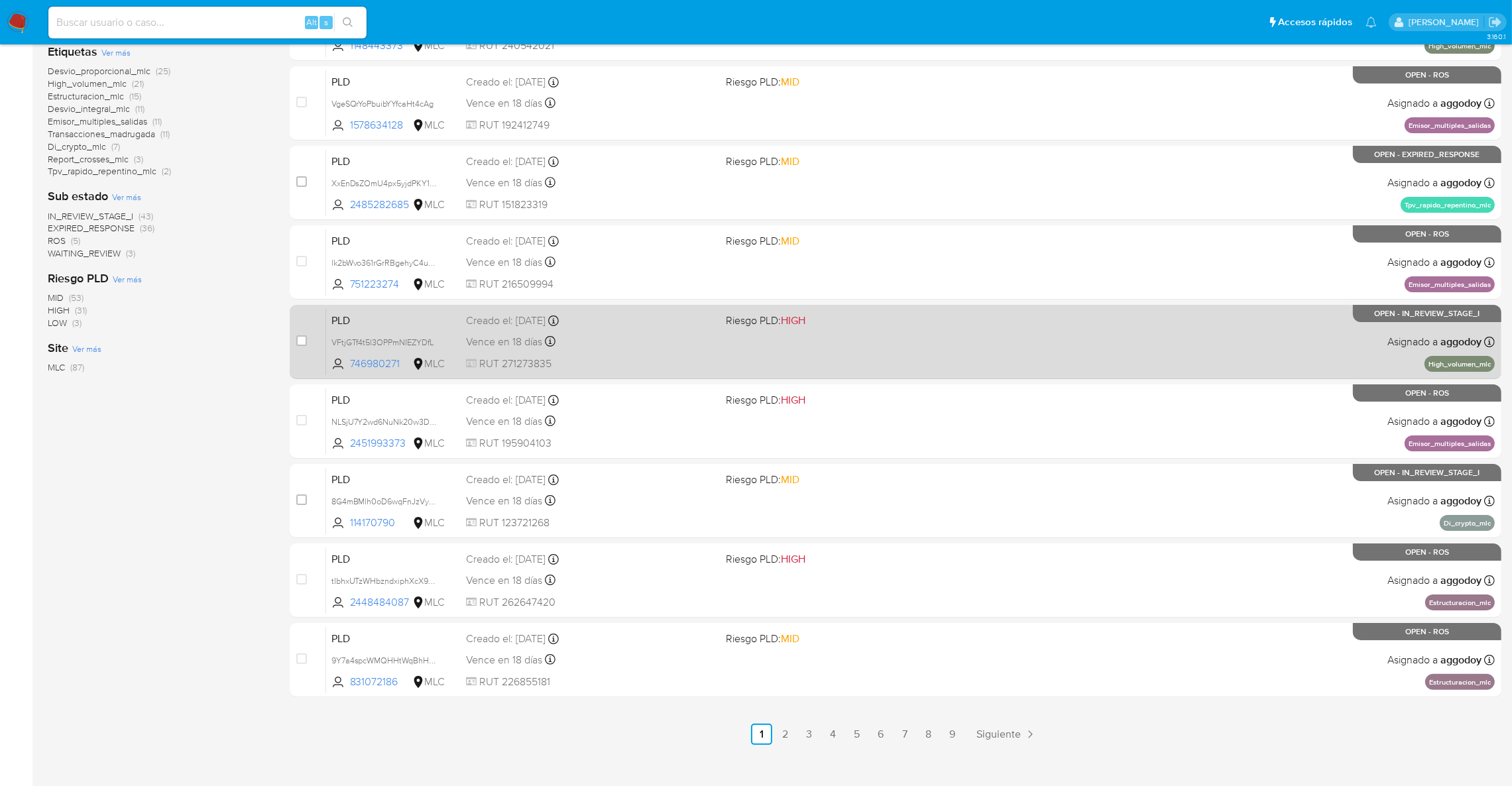
scroll to position [298, 0]
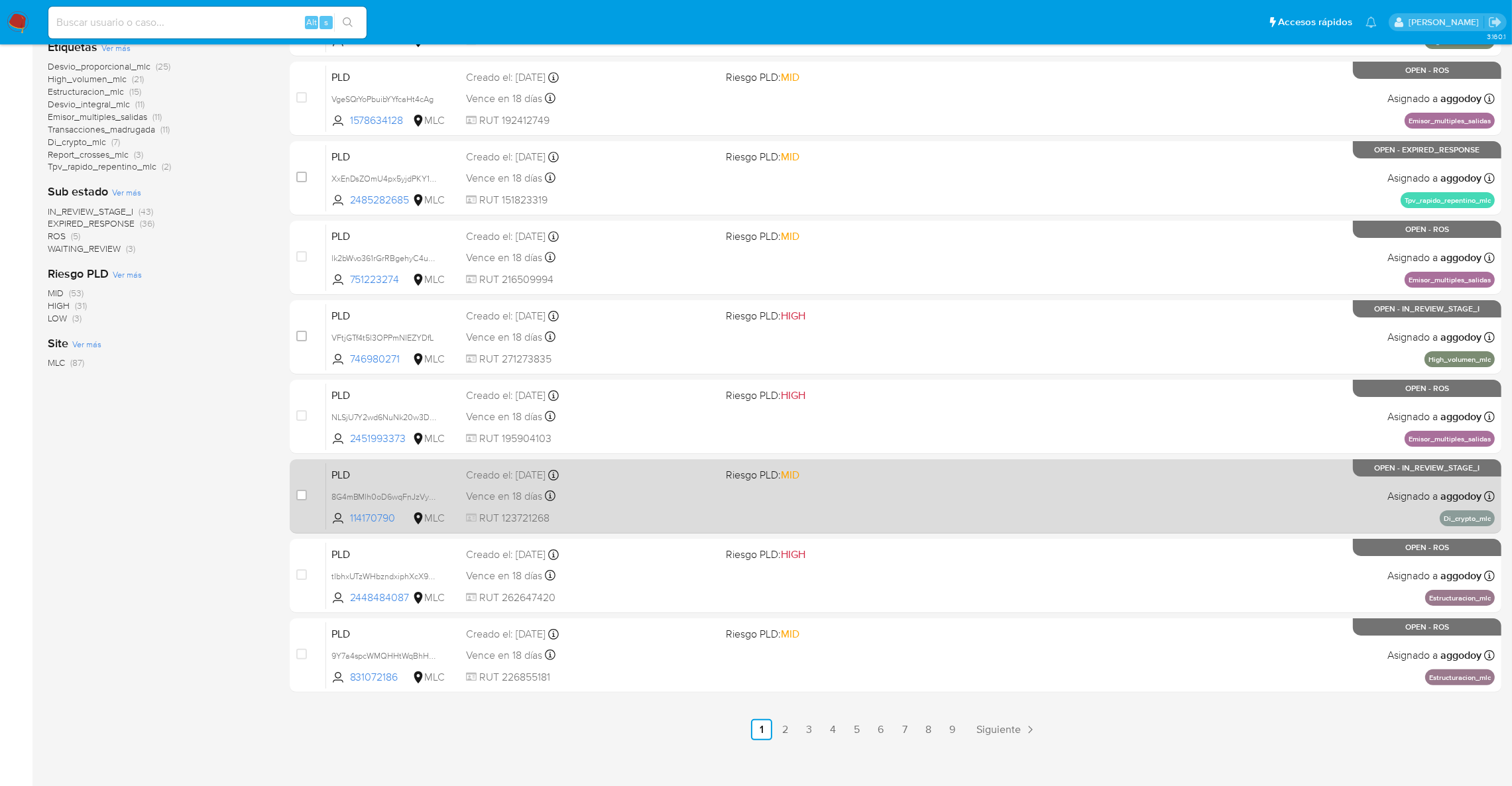
click at [742, 511] on div "PLD 8G4mBMlh0oD6wqFnJzVysKde 114170790 MLC Riesgo PLD: MID Creado el: 12/07/202…" at bounding box center [910, 495] width 1168 height 67
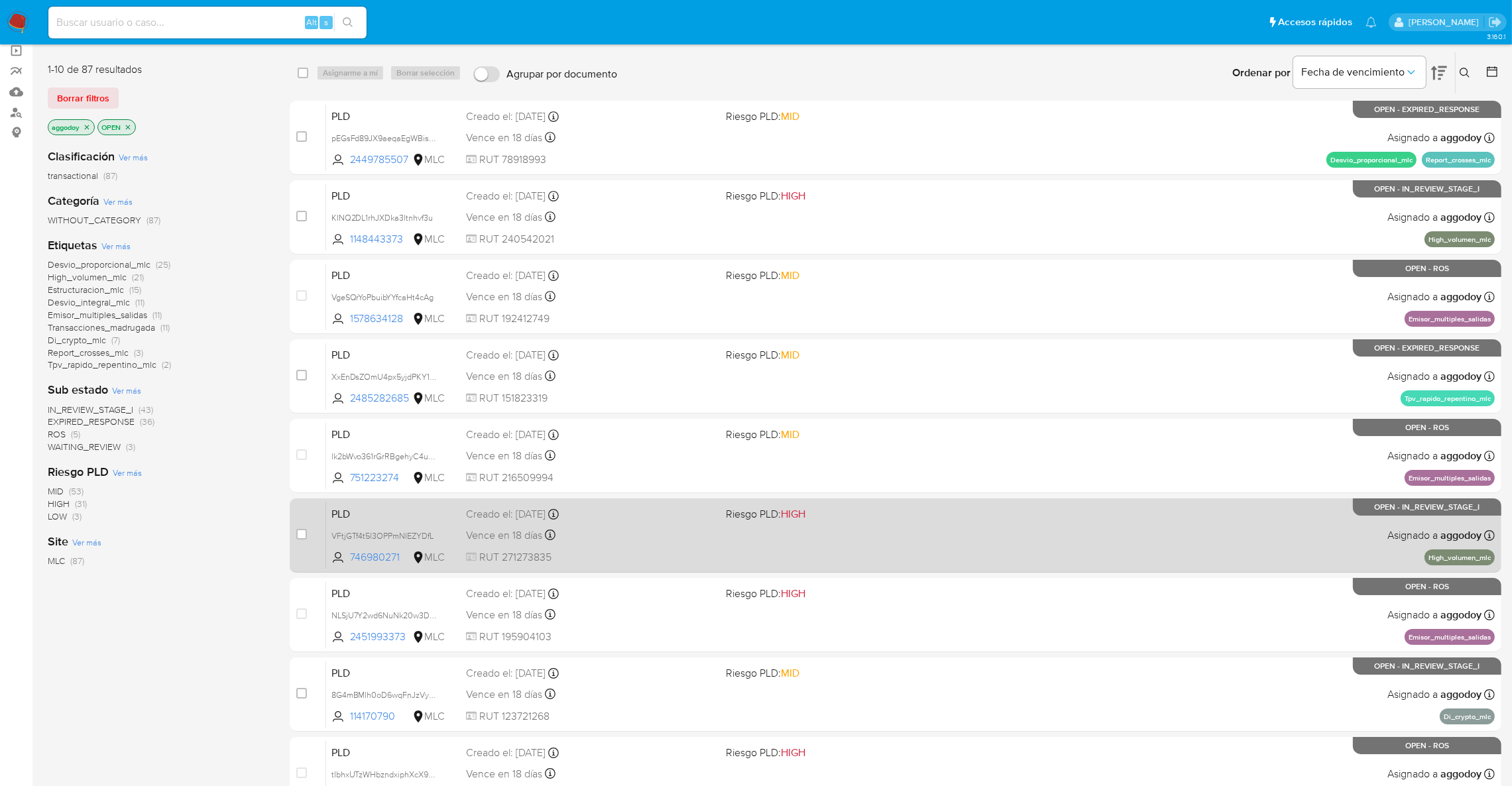
click at [904, 512] on span "Riesgo PLD: HIGH" at bounding box center [850, 513] width 249 height 18
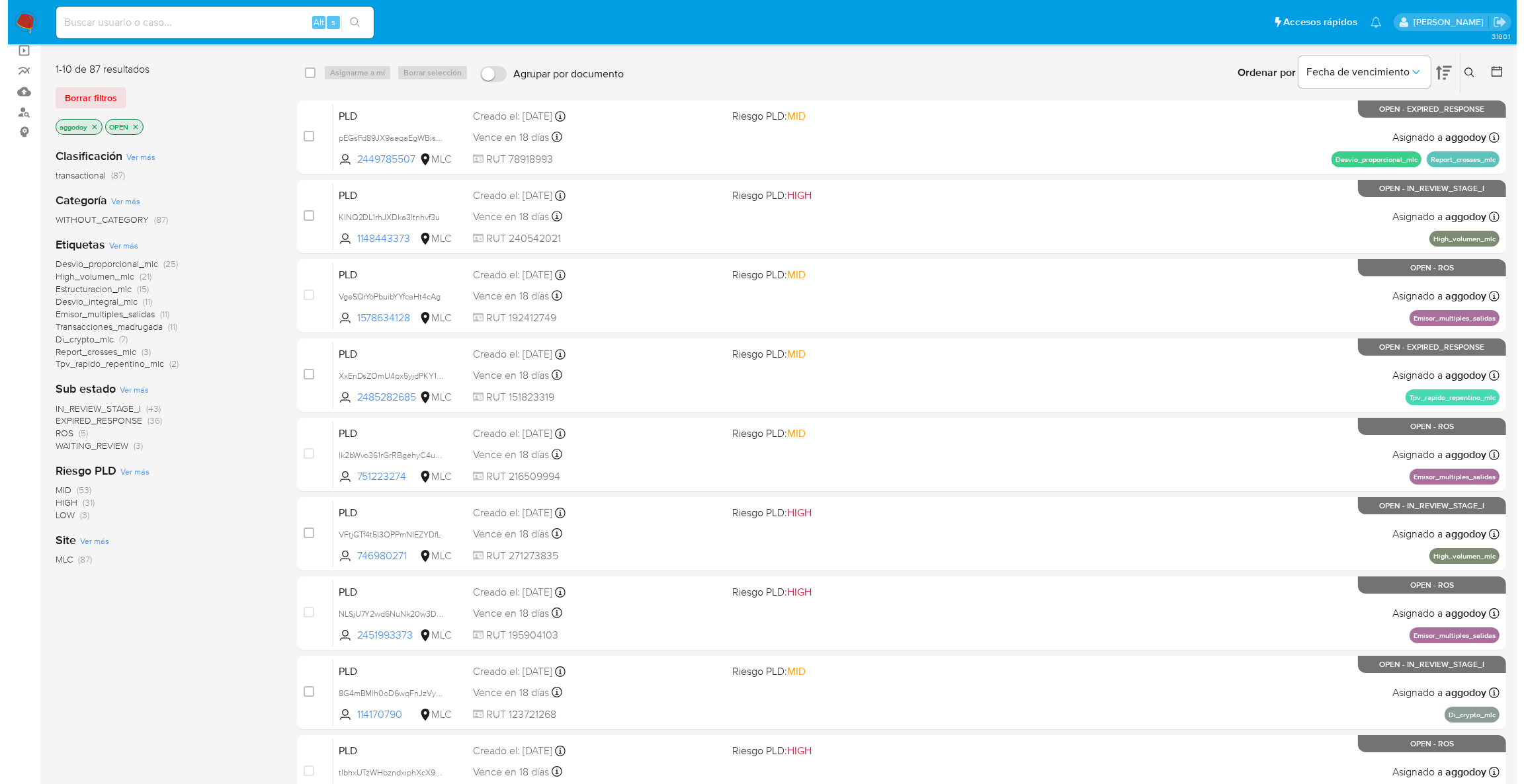
scroll to position [0, 0]
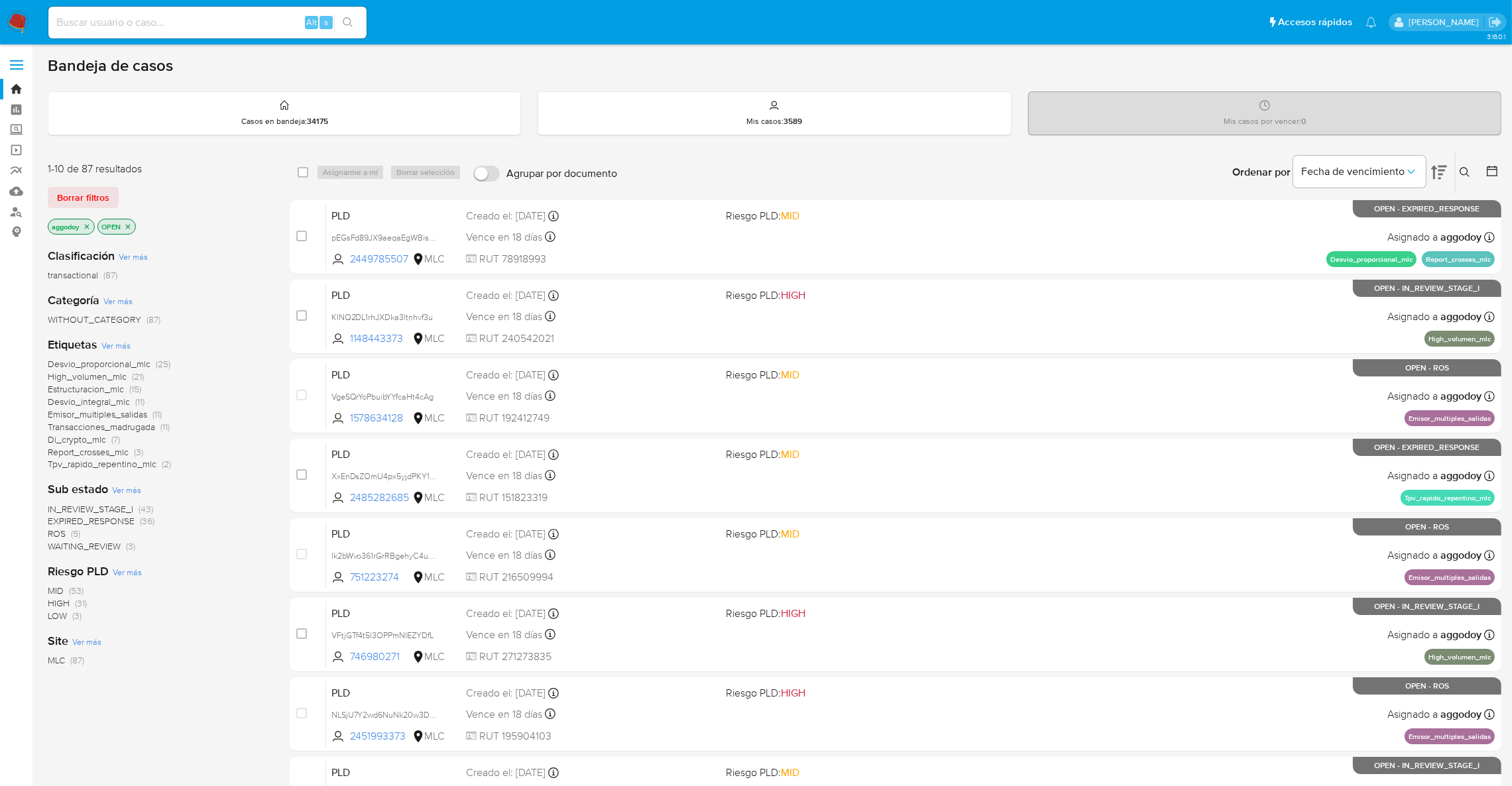
click at [92, 378] on span "High_volumen_mlc" at bounding box center [87, 376] width 79 height 13
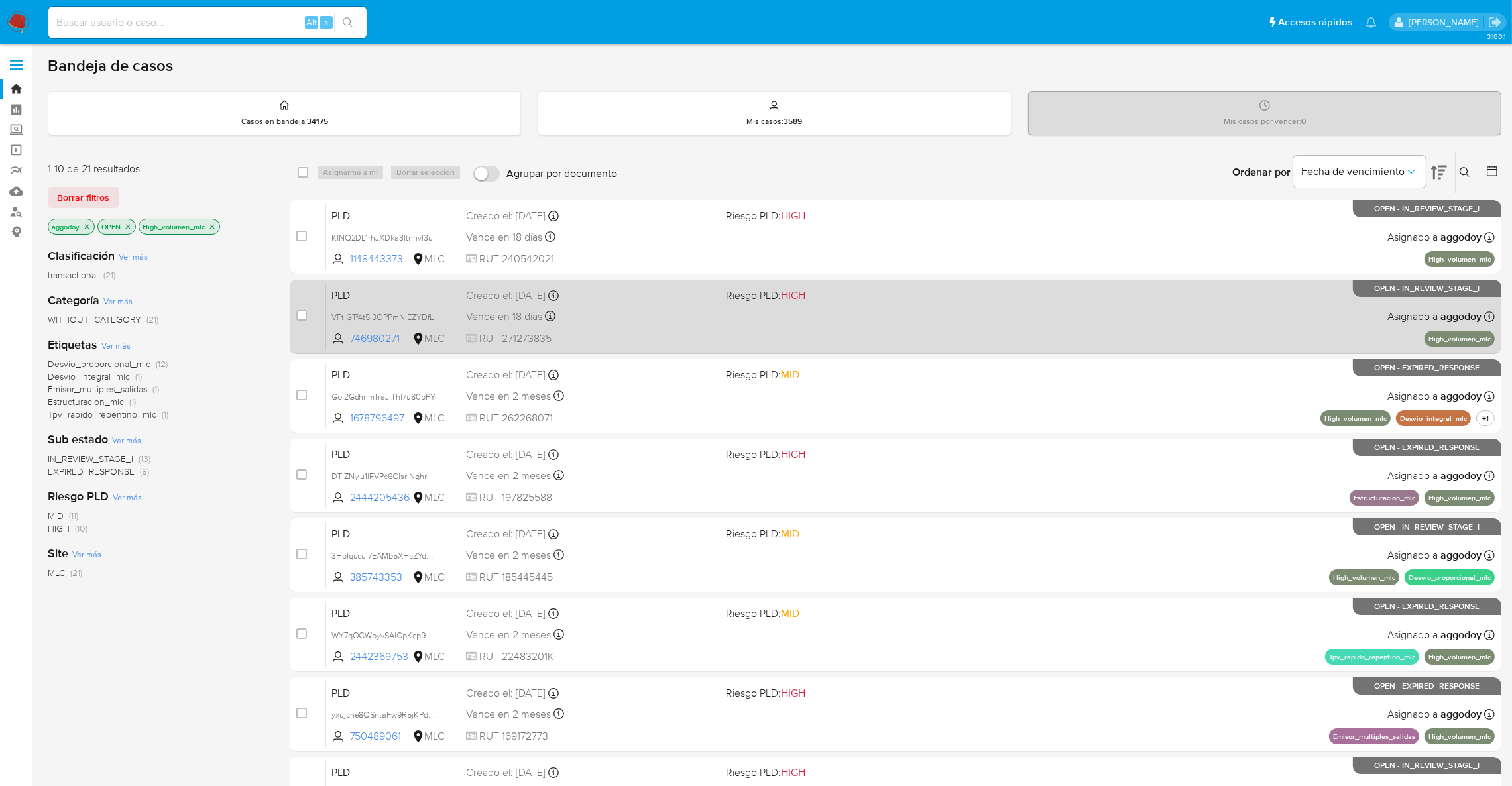
click at [782, 305] on div "PLD VFtjGTf4t5l3OPPmNIEZYDfL 746980271 MLC Riesgo PLD: HIGH Creado el: 12/07/20…" at bounding box center [910, 316] width 1168 height 67
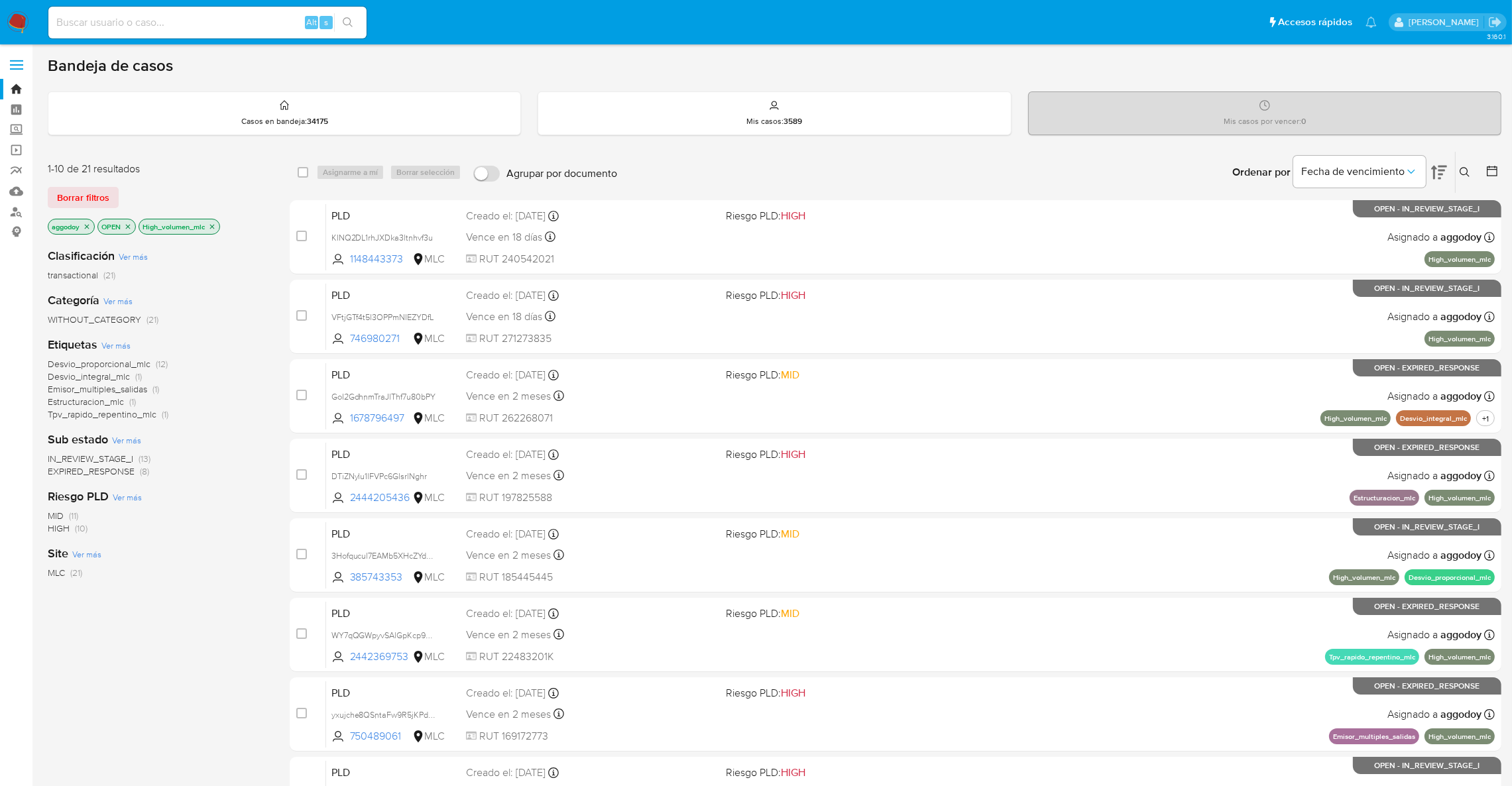
click at [133, 226] on p "OPEN" at bounding box center [116, 227] width 37 height 15
click at [132, 226] on icon "close-filter" at bounding box center [128, 226] width 8 height 8
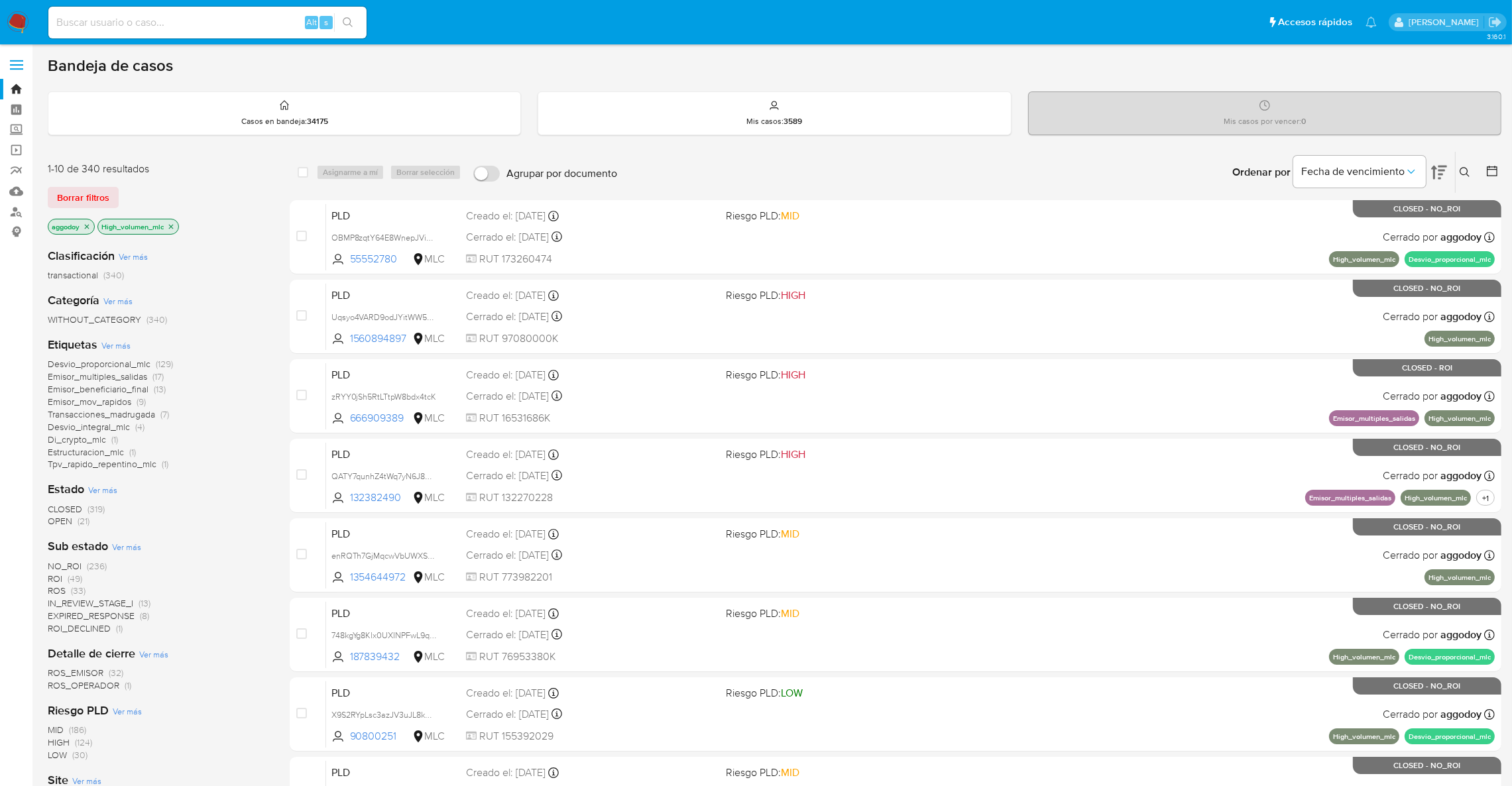
click at [175, 227] on icon "close-filter" at bounding box center [170, 226] width 8 height 8
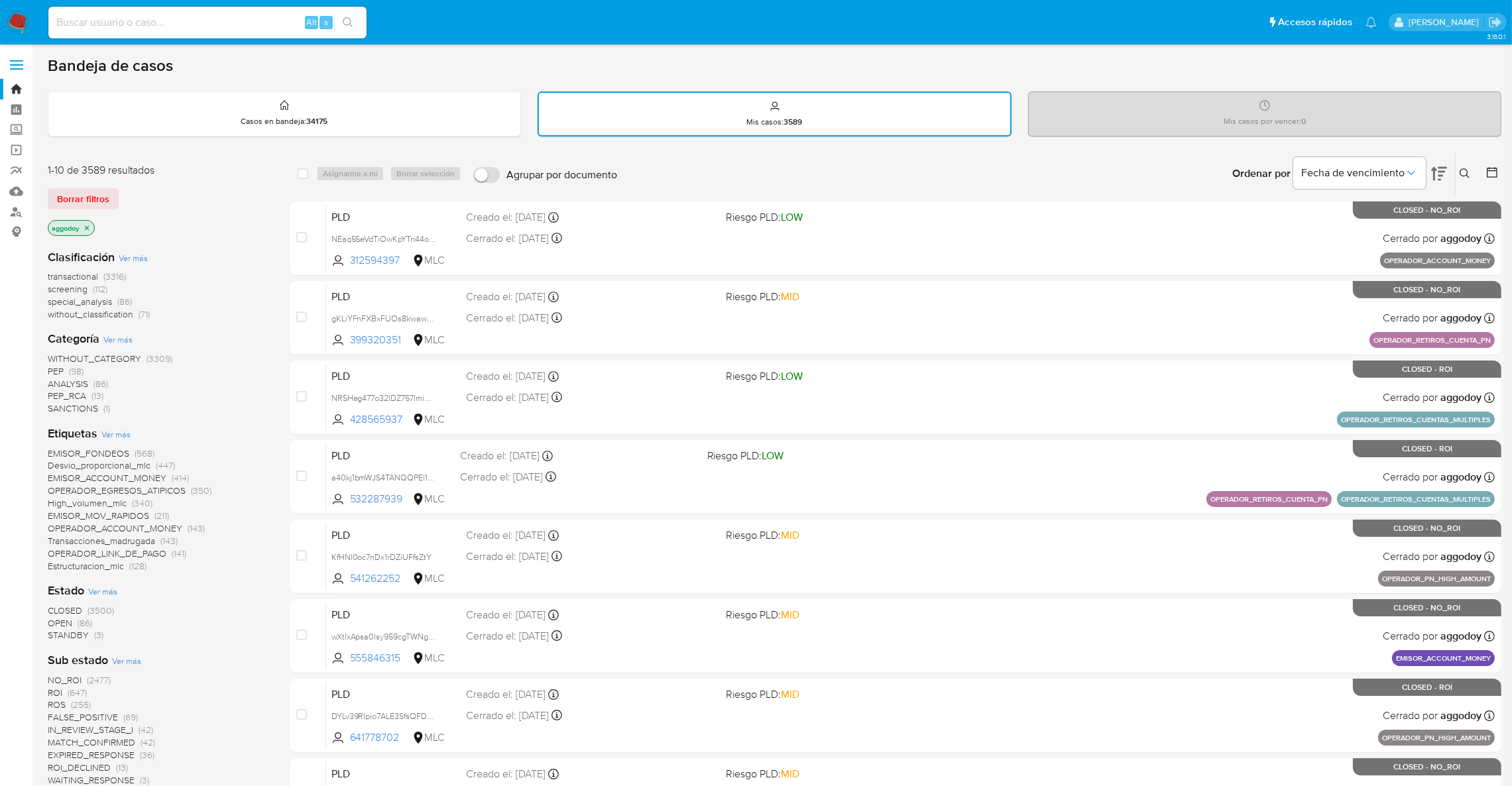
click at [61, 604] on span "CLOSED" at bounding box center [65, 611] width 34 height 13
click at [1391, 173] on span "Fecha de vencimiento" at bounding box center [1352, 173] width 103 height 13
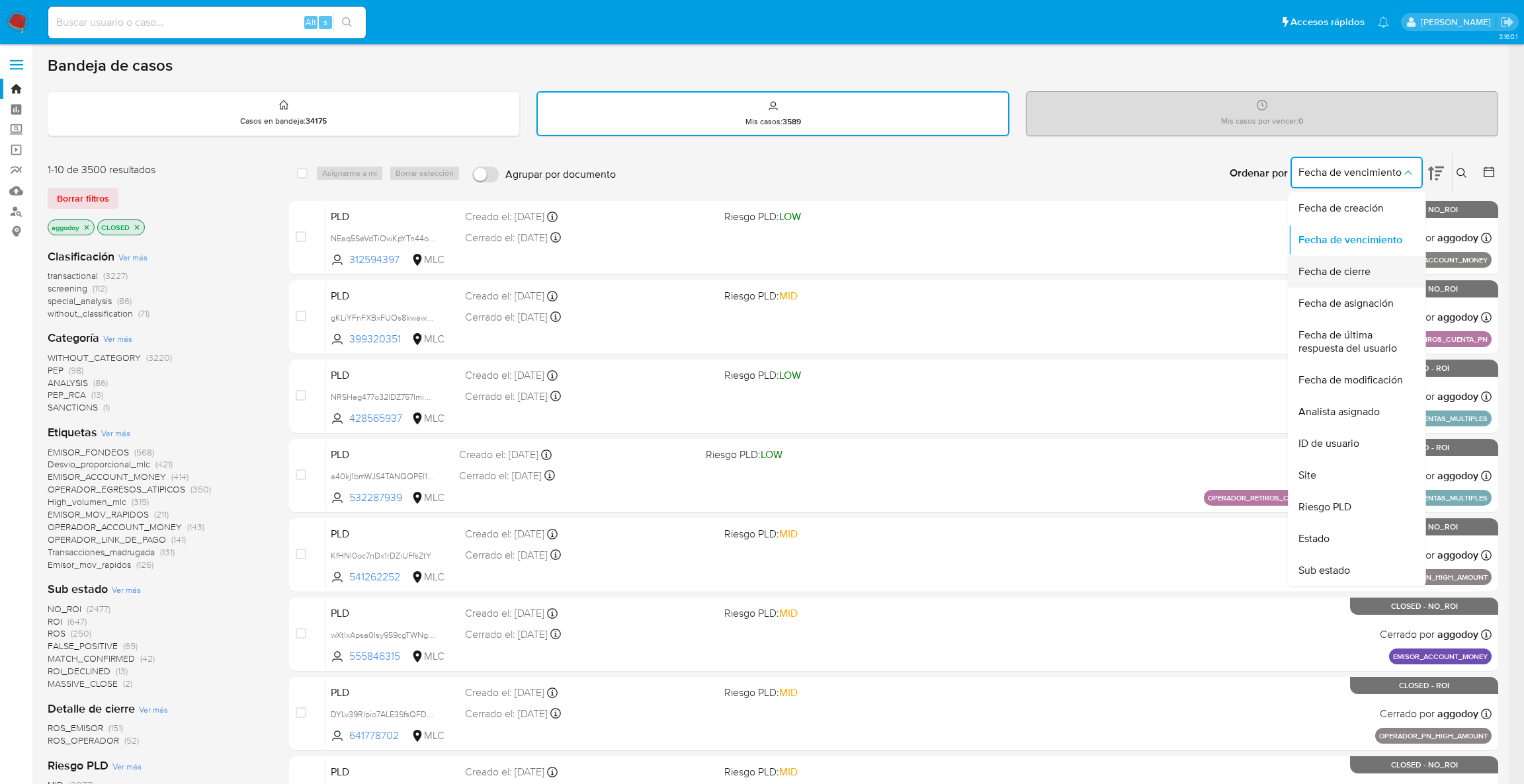
click at [1356, 265] on span "Fecha de cierre" at bounding box center [1334, 272] width 72 height 13
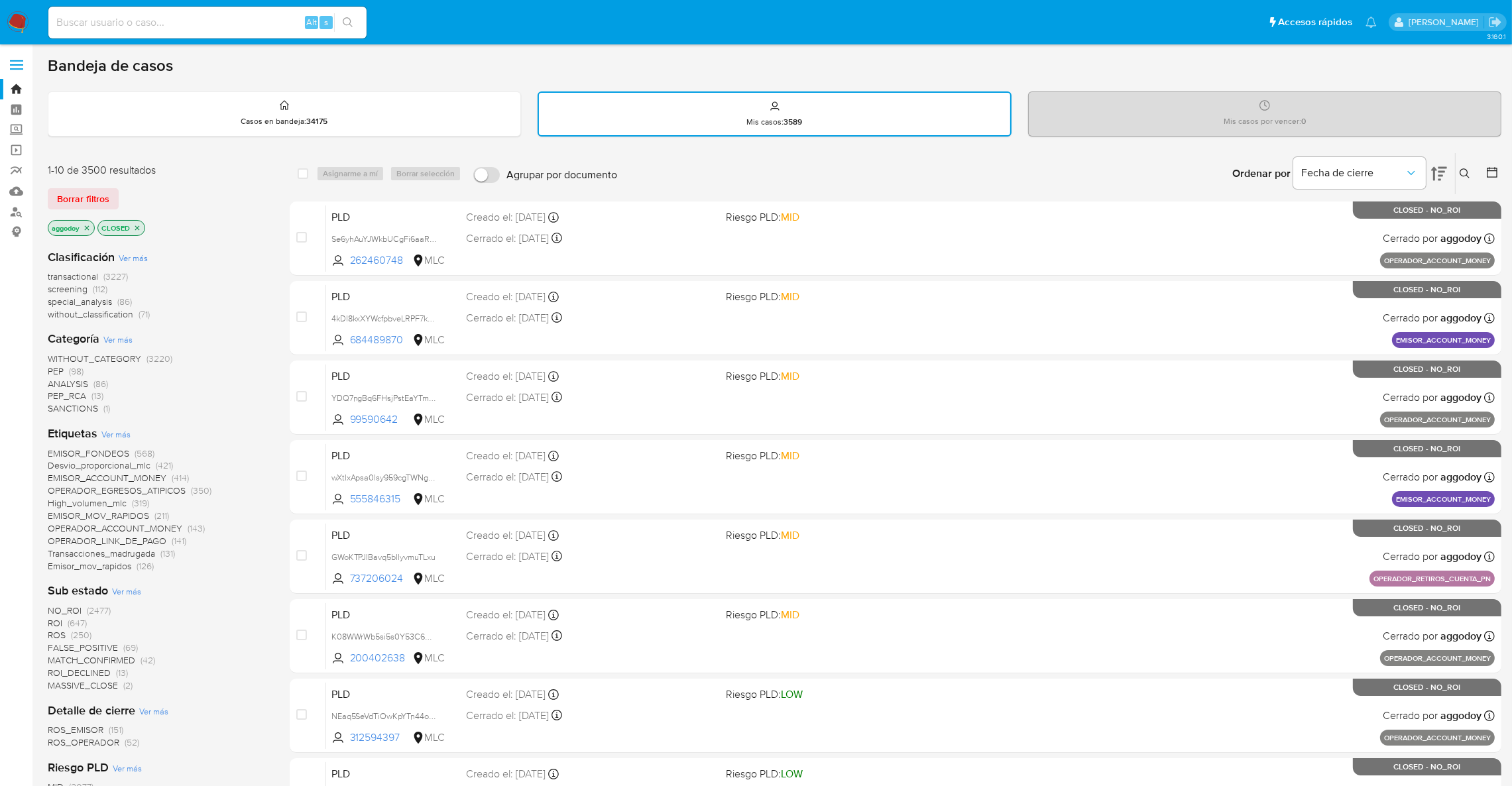
click at [1442, 173] on icon at bounding box center [1438, 174] width 16 height 14
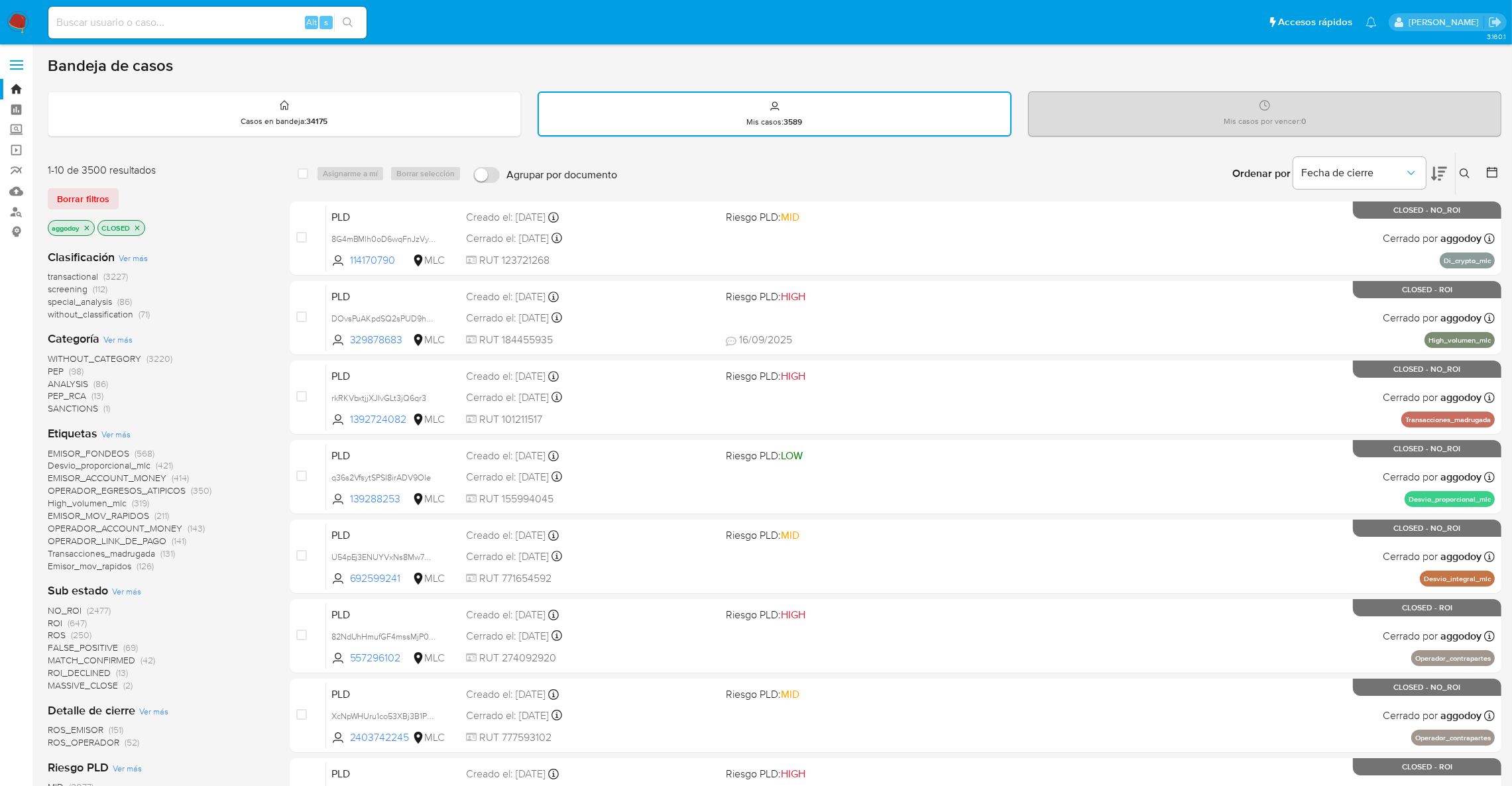
click at [1465, 173] on icon at bounding box center [1464, 173] width 11 height 11
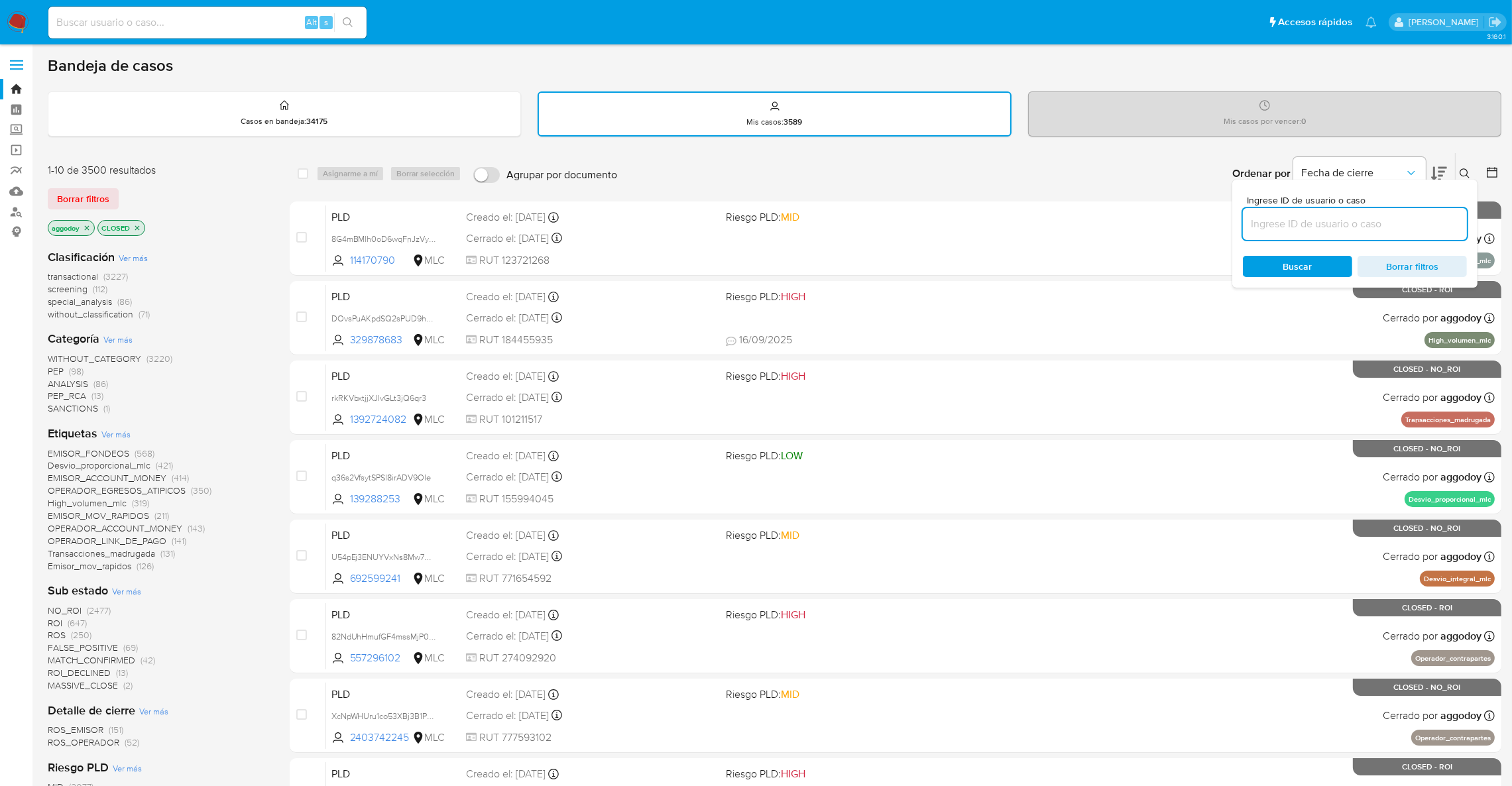
click at [1430, 216] on input at bounding box center [1354, 224] width 224 height 18
type input "2485282685"
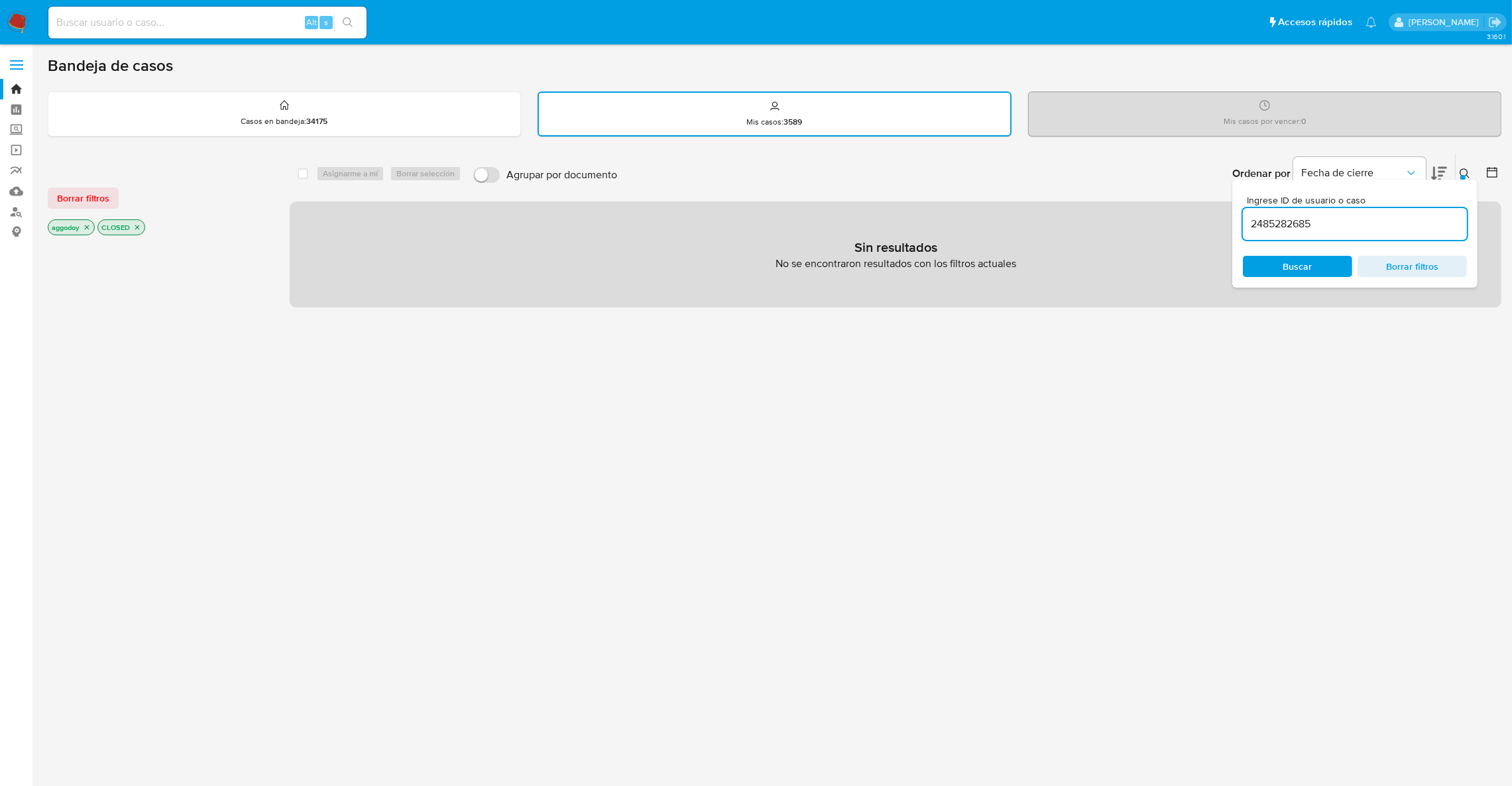
click at [140, 225] on icon "close-filter" at bounding box center [137, 227] width 8 height 8
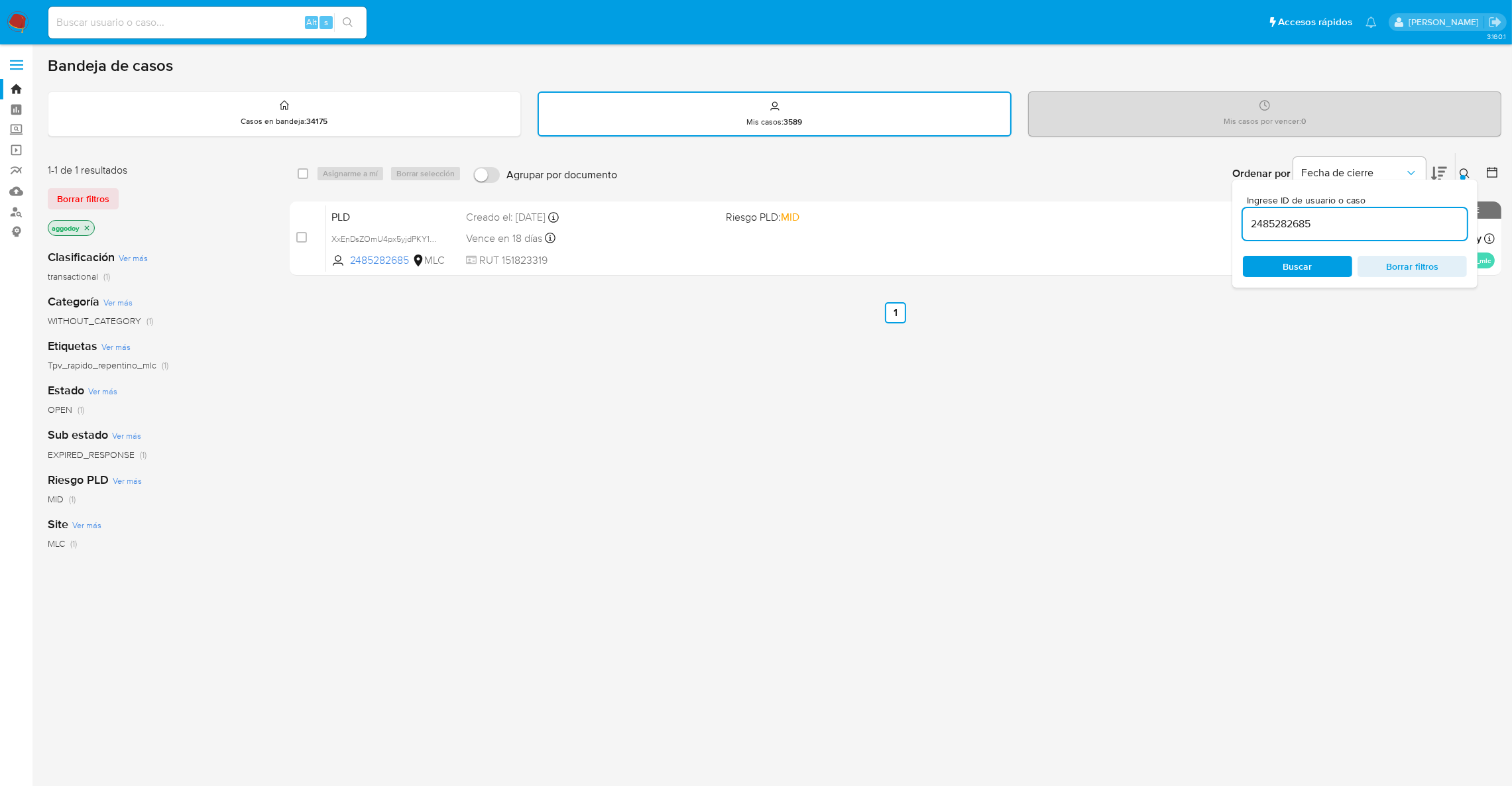
click at [1465, 180] on div "Ingrese ID de usuario o caso 2485282685 Buscar Borrar filtros" at bounding box center [1355, 234] width 246 height 108
click at [1459, 171] on icon at bounding box center [1464, 173] width 11 height 11
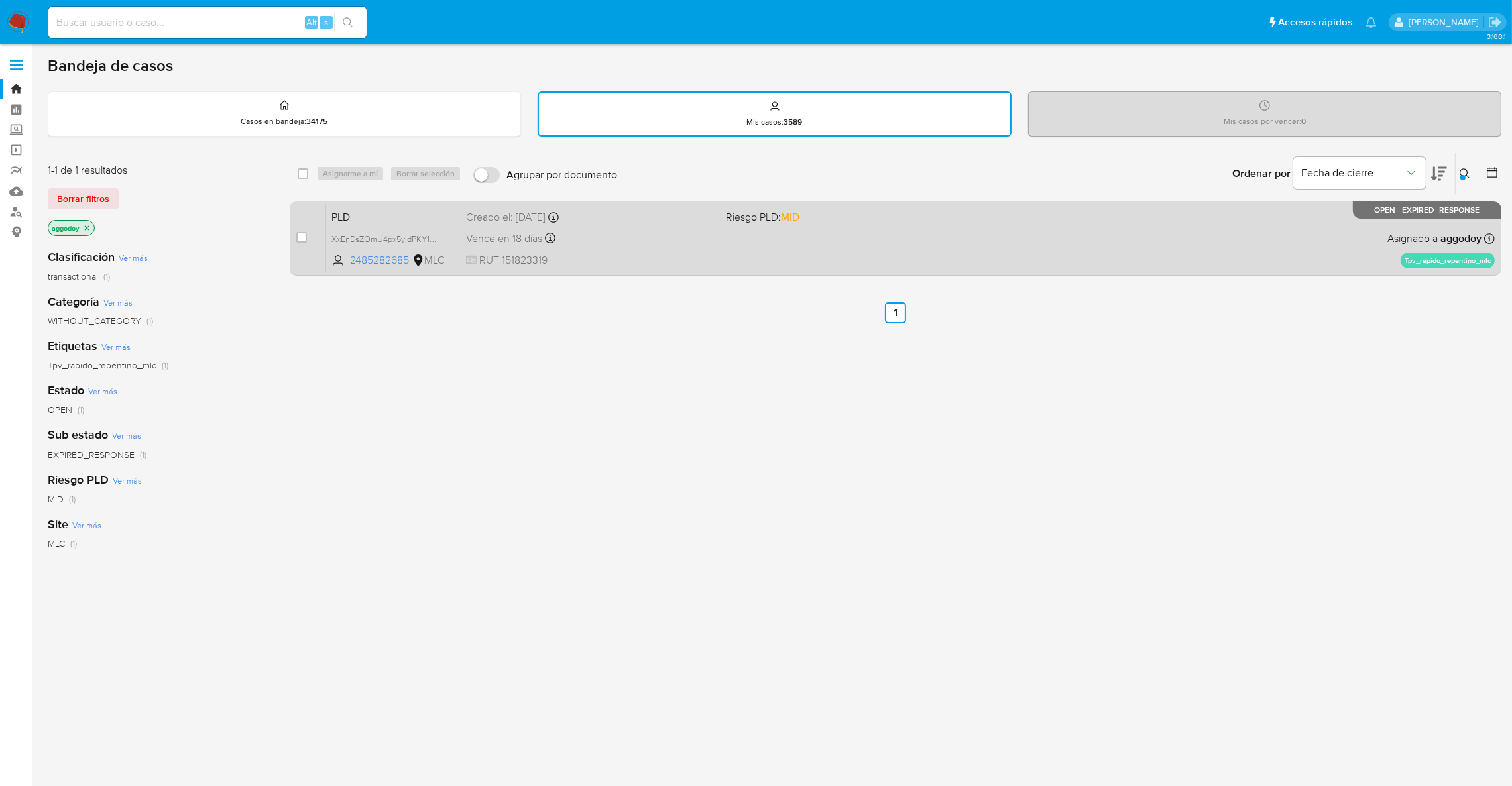
drag, startPoint x: 714, startPoint y: 228, endPoint x: 711, endPoint y: 237, distance: 9.5
click at [711, 237] on div "Vence en 18 días Vence el 10/10/2025 16:07:08" at bounding box center [590, 239] width 249 height 18
click at [305, 241] on div "case-item-checkbox" at bounding box center [301, 237] width 11 height 13
drag, startPoint x: 312, startPoint y: 234, endPoint x: 304, endPoint y: 234, distance: 8.0
click at [309, 234] on div "case-item-checkbox No es posible asignar el caso" at bounding box center [311, 238] width 29 height 67
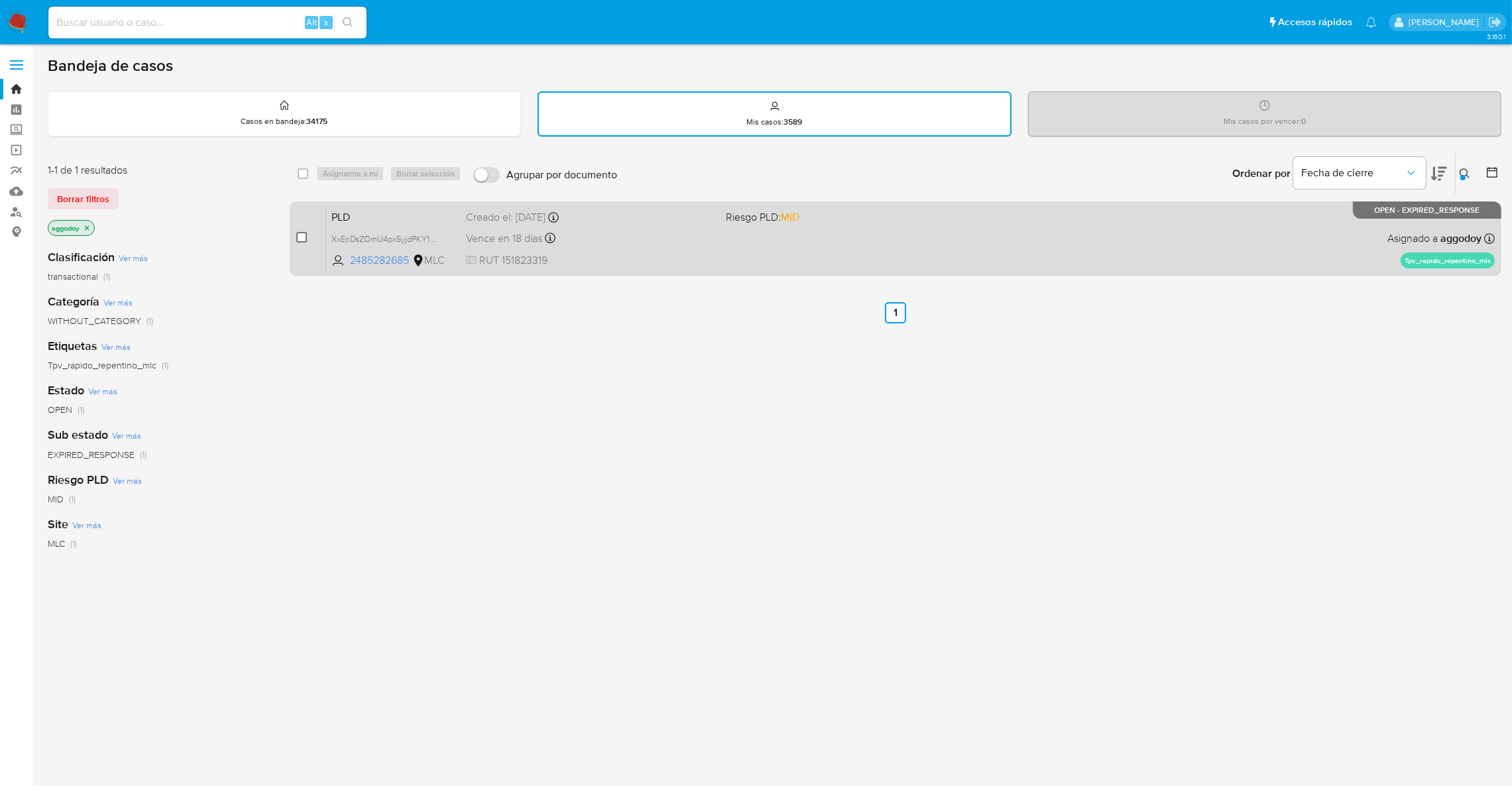
click at [304, 234] on input "checkbox" at bounding box center [301, 237] width 11 height 11
checkbox input "true"
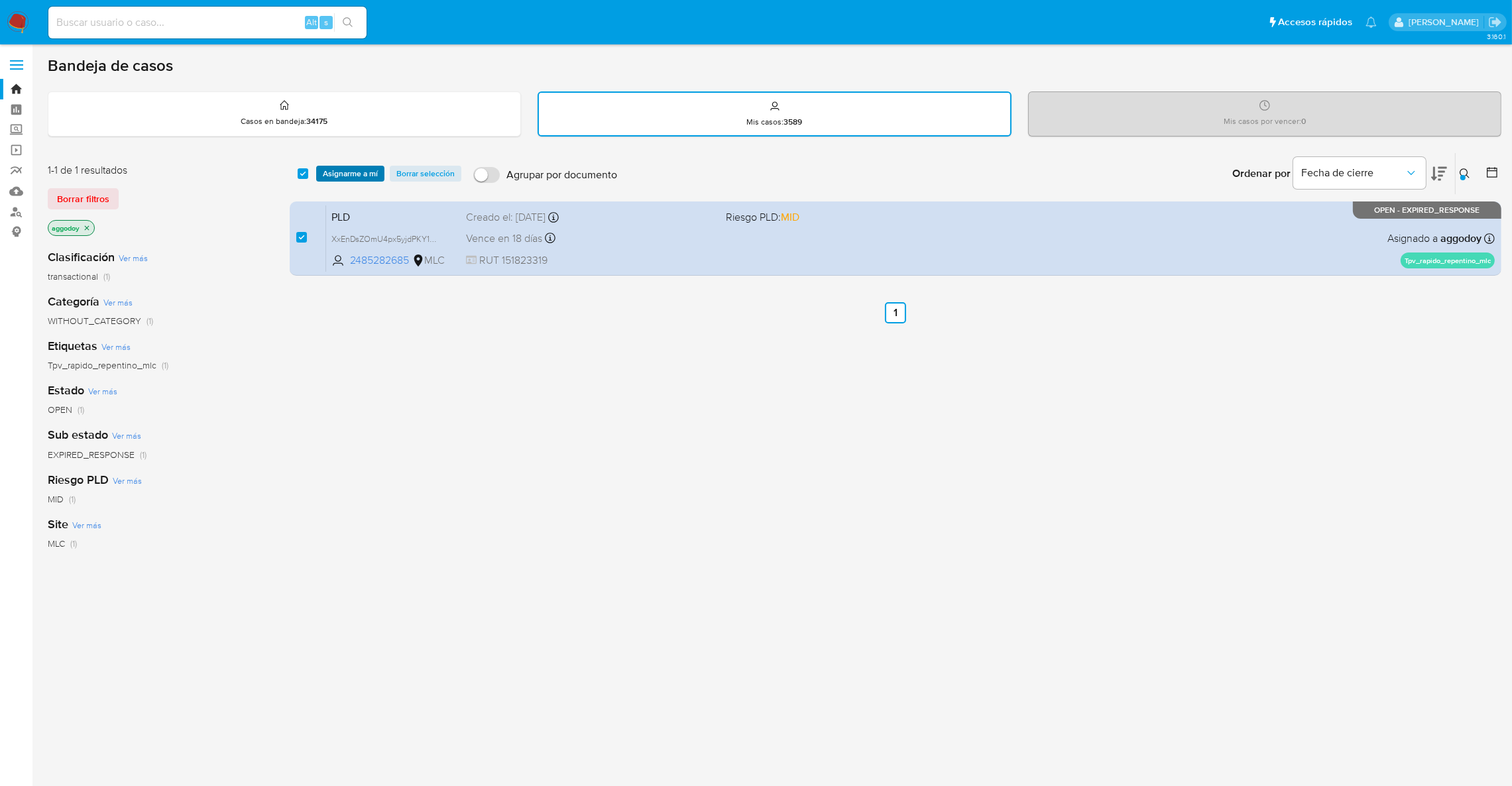
click at [337, 167] on span "Asignarme a mí" at bounding box center [350, 173] width 55 height 13
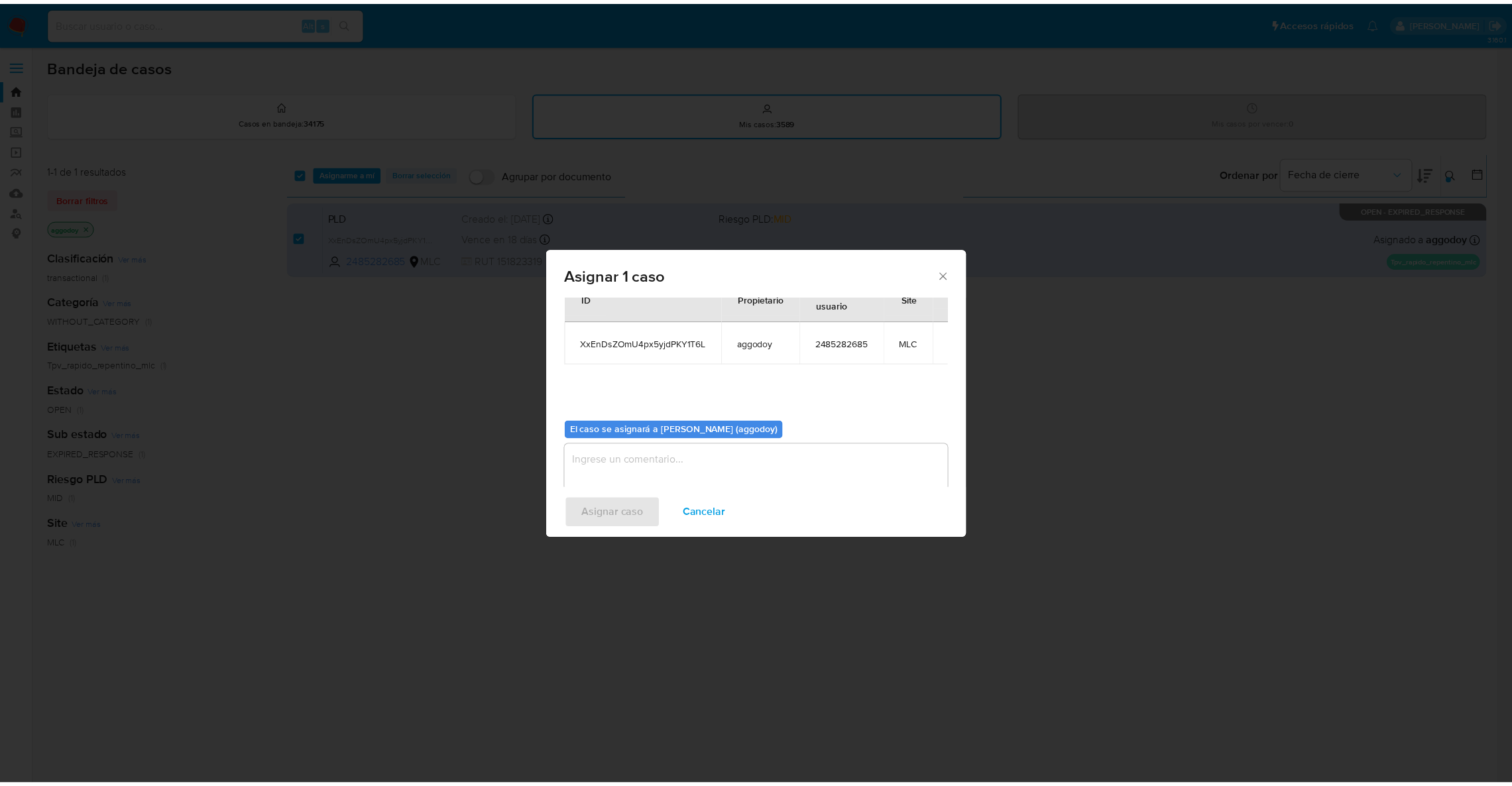
scroll to position [68, 0]
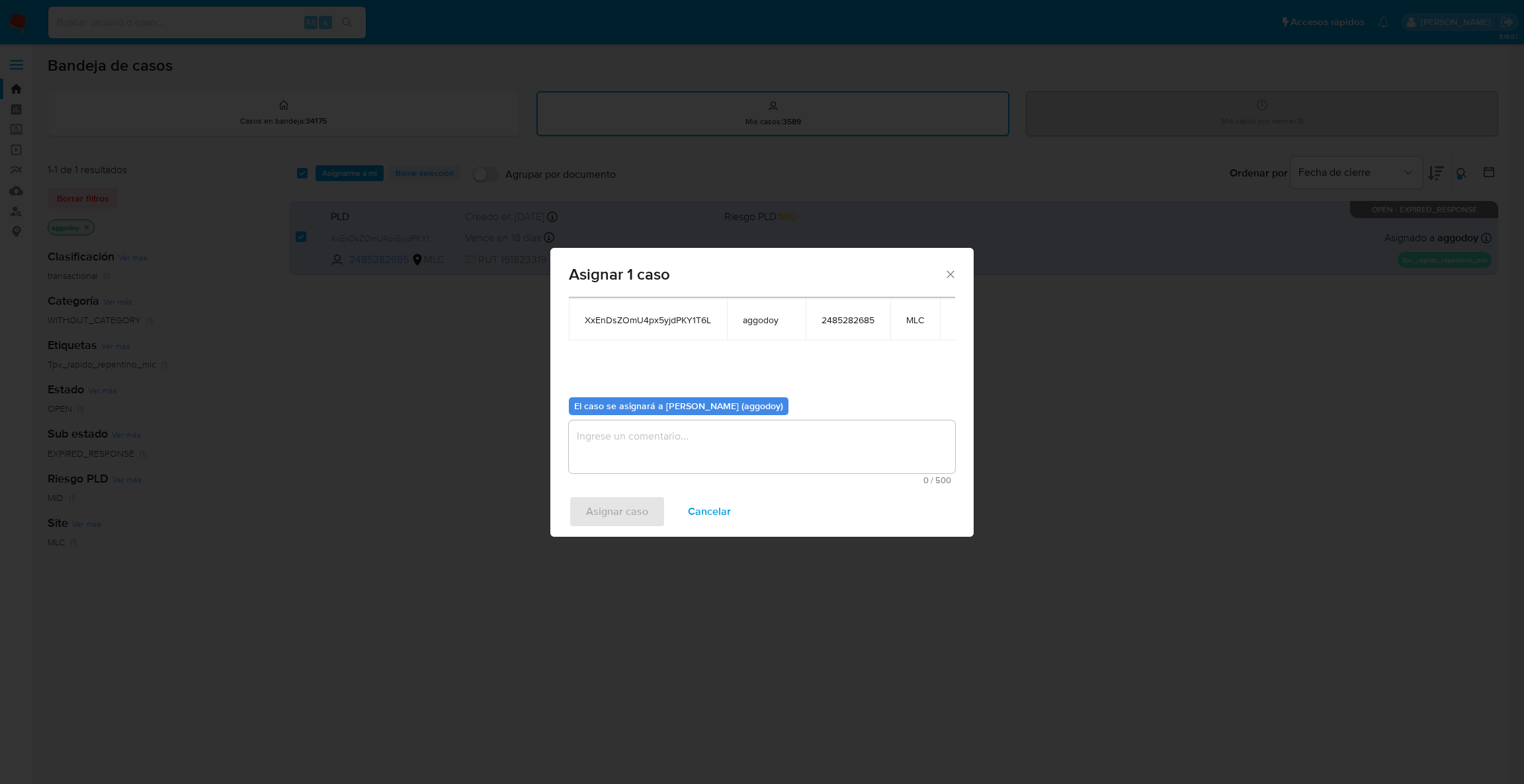
click at [690, 463] on textarea "assign-modal" at bounding box center [762, 447] width 387 height 53
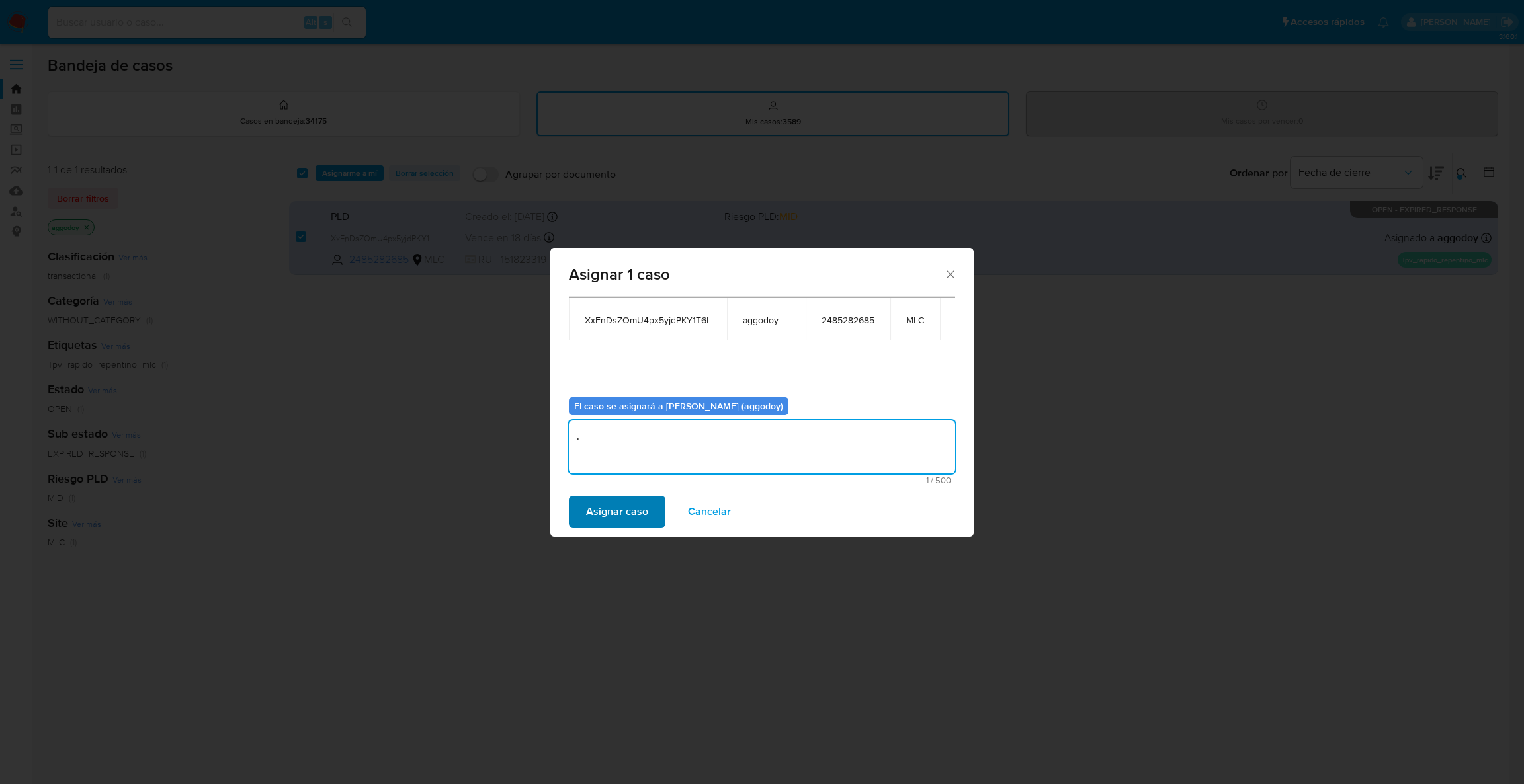
type textarea "."
click at [611, 512] on span "Asignar caso" at bounding box center [617, 512] width 62 height 29
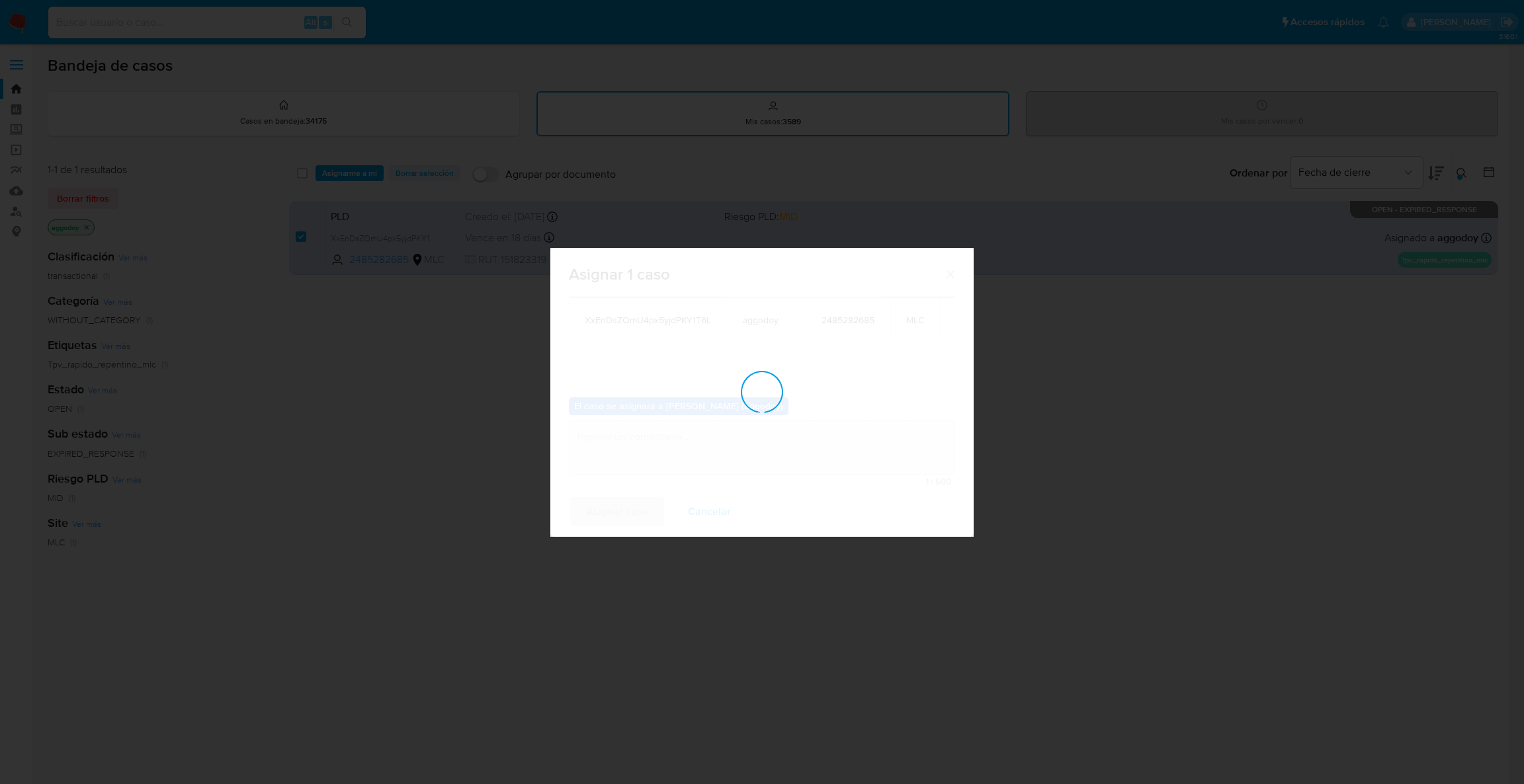
checkbox input "false"
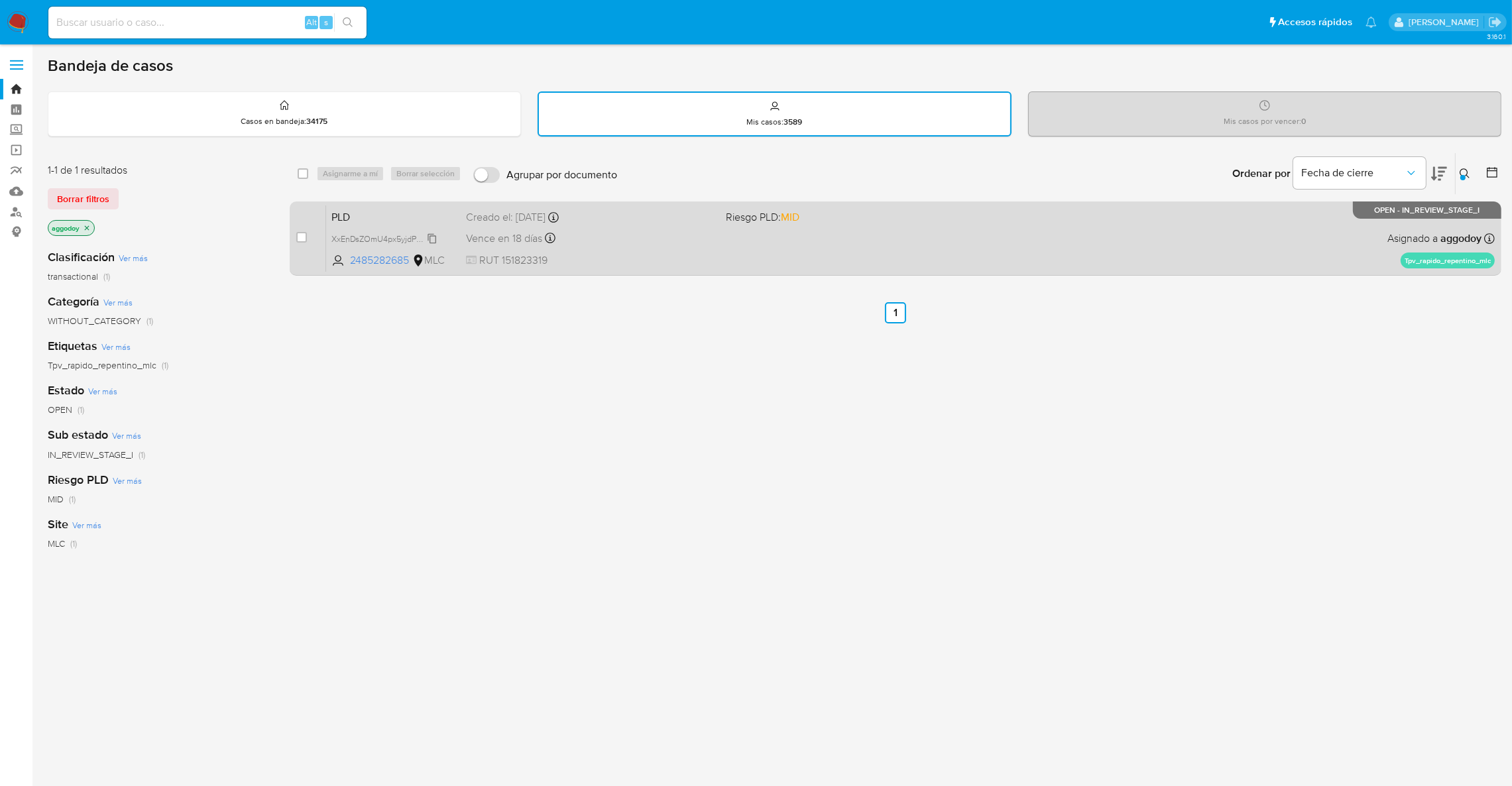
click at [413, 234] on span "XxEnDsZOmU4px5yjdPKY1T6L" at bounding box center [387, 238] width 112 height 15
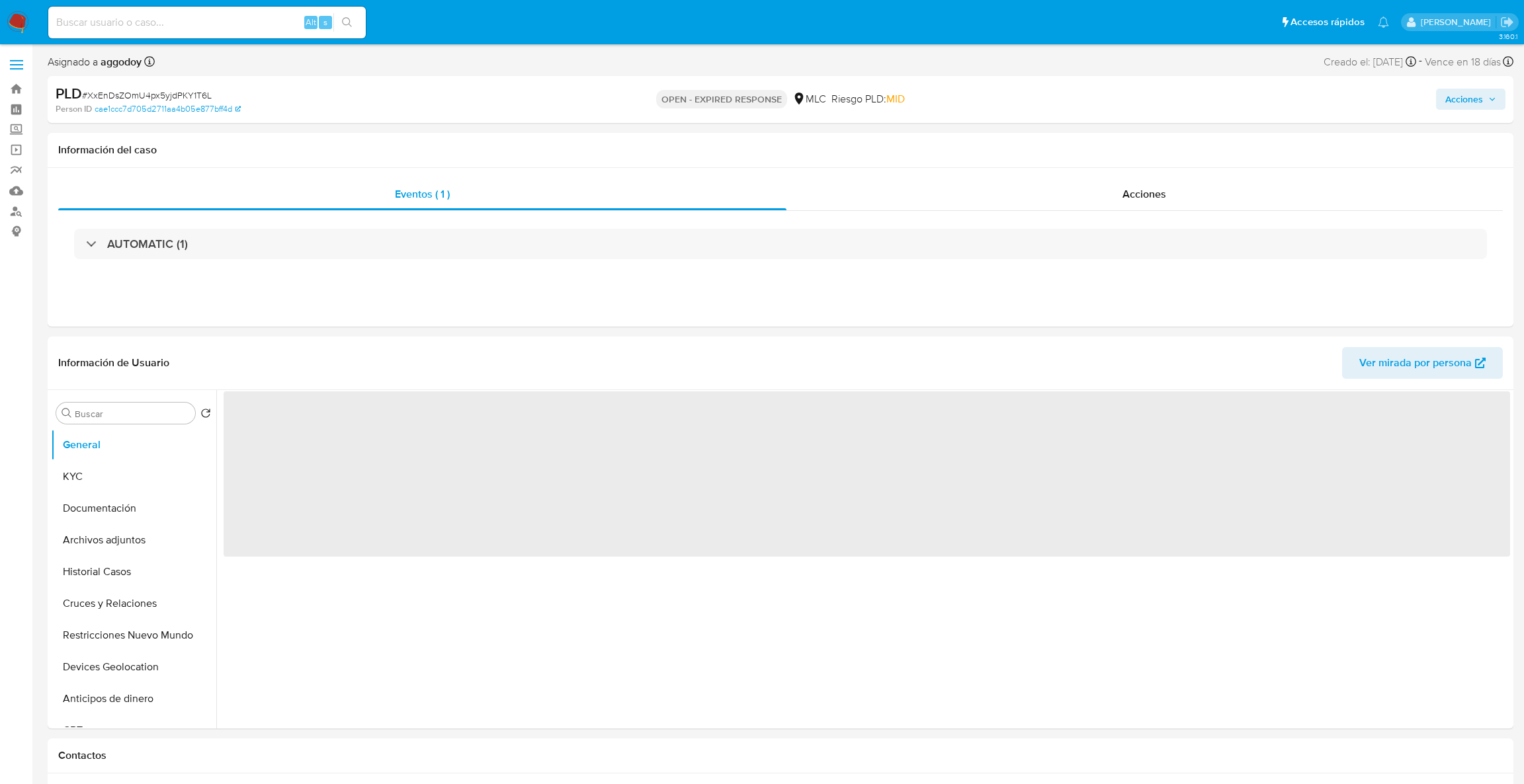
select select "10"
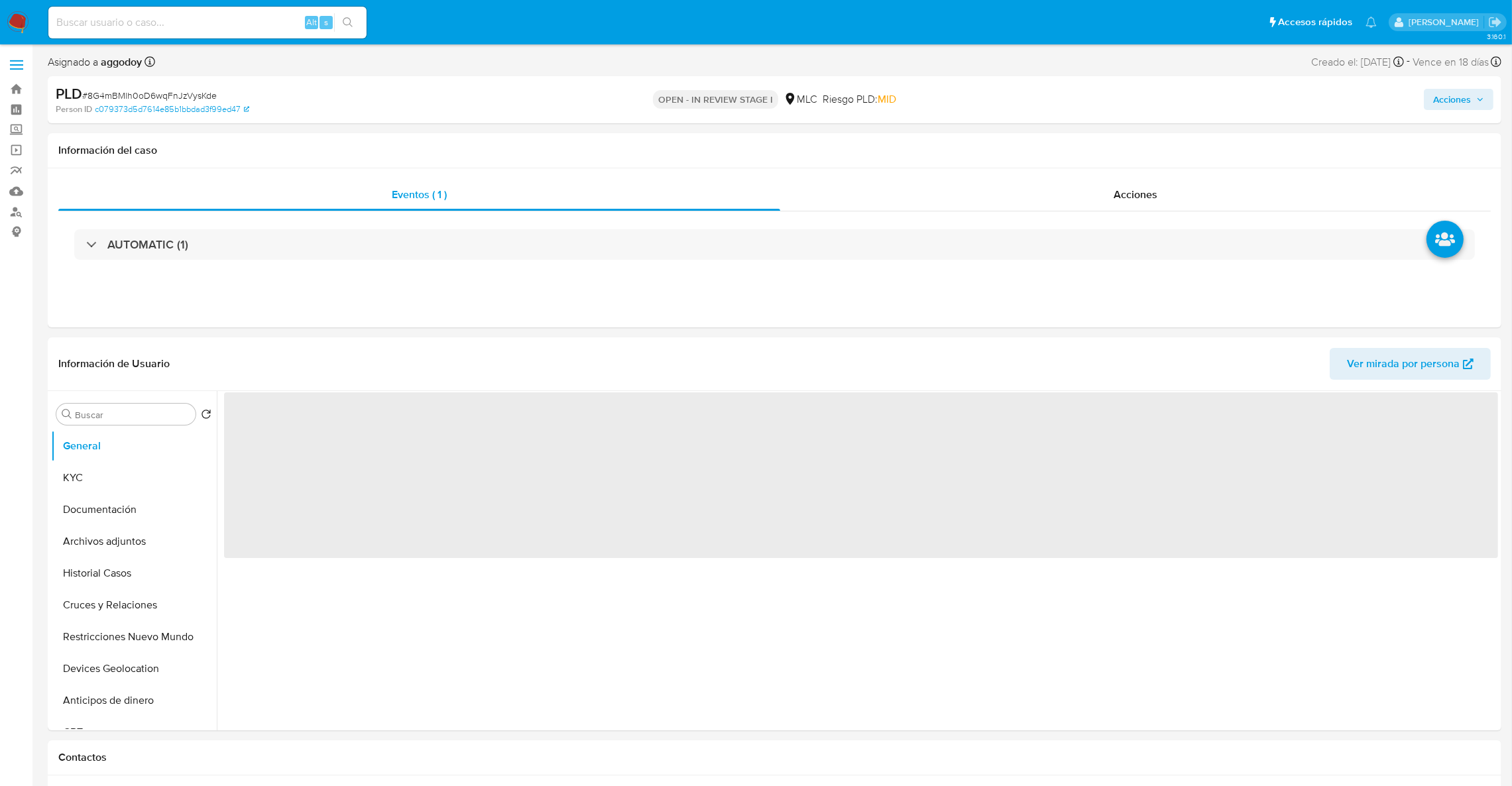
select select "10"
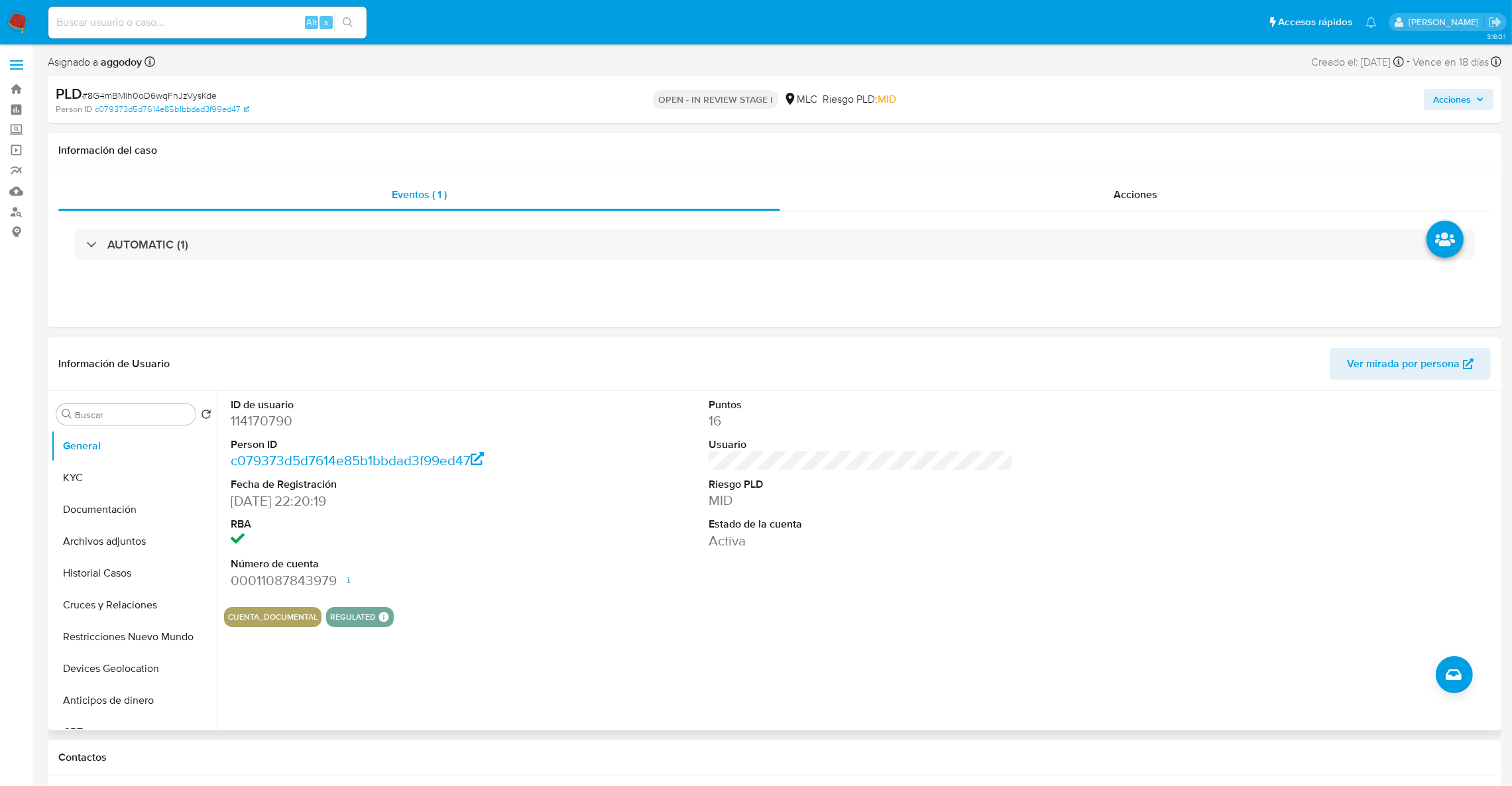
click at [272, 416] on dd "114170790" at bounding box center [383, 421] width 305 height 18
copy dd "114170790"
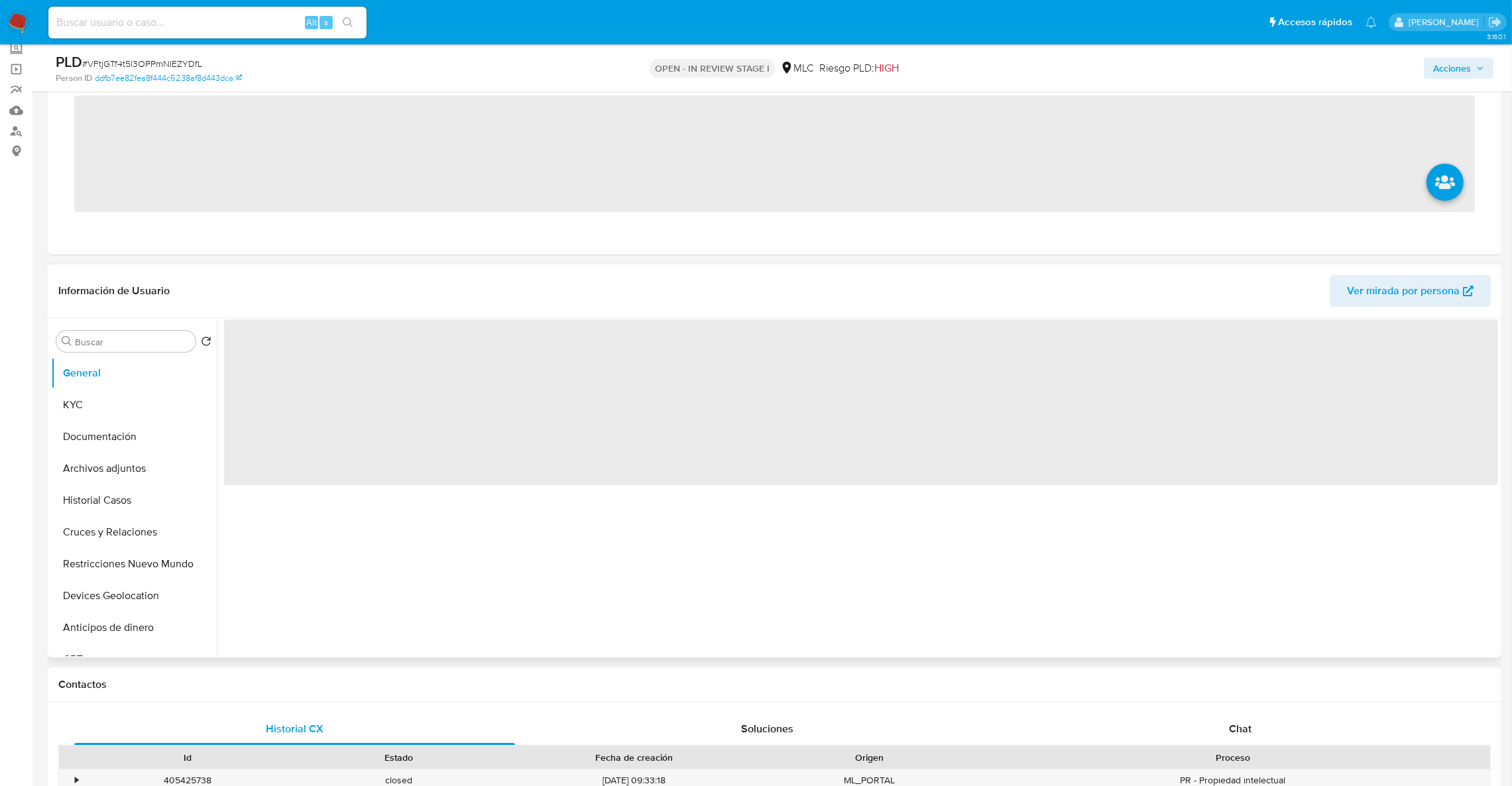
scroll to position [199, 0]
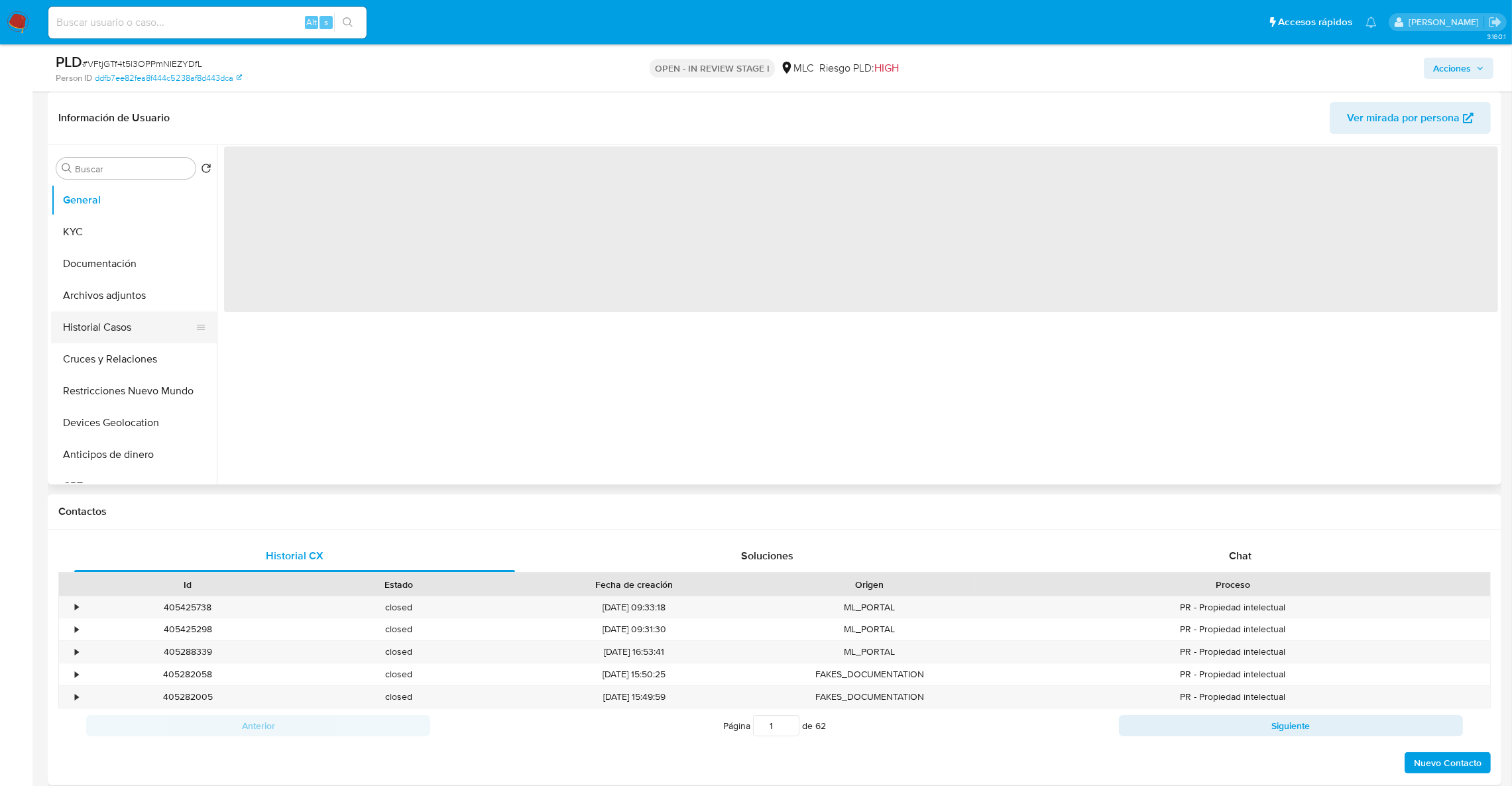
click at [101, 325] on button "Historial Casos" at bounding box center [128, 327] width 155 height 32
select select "10"
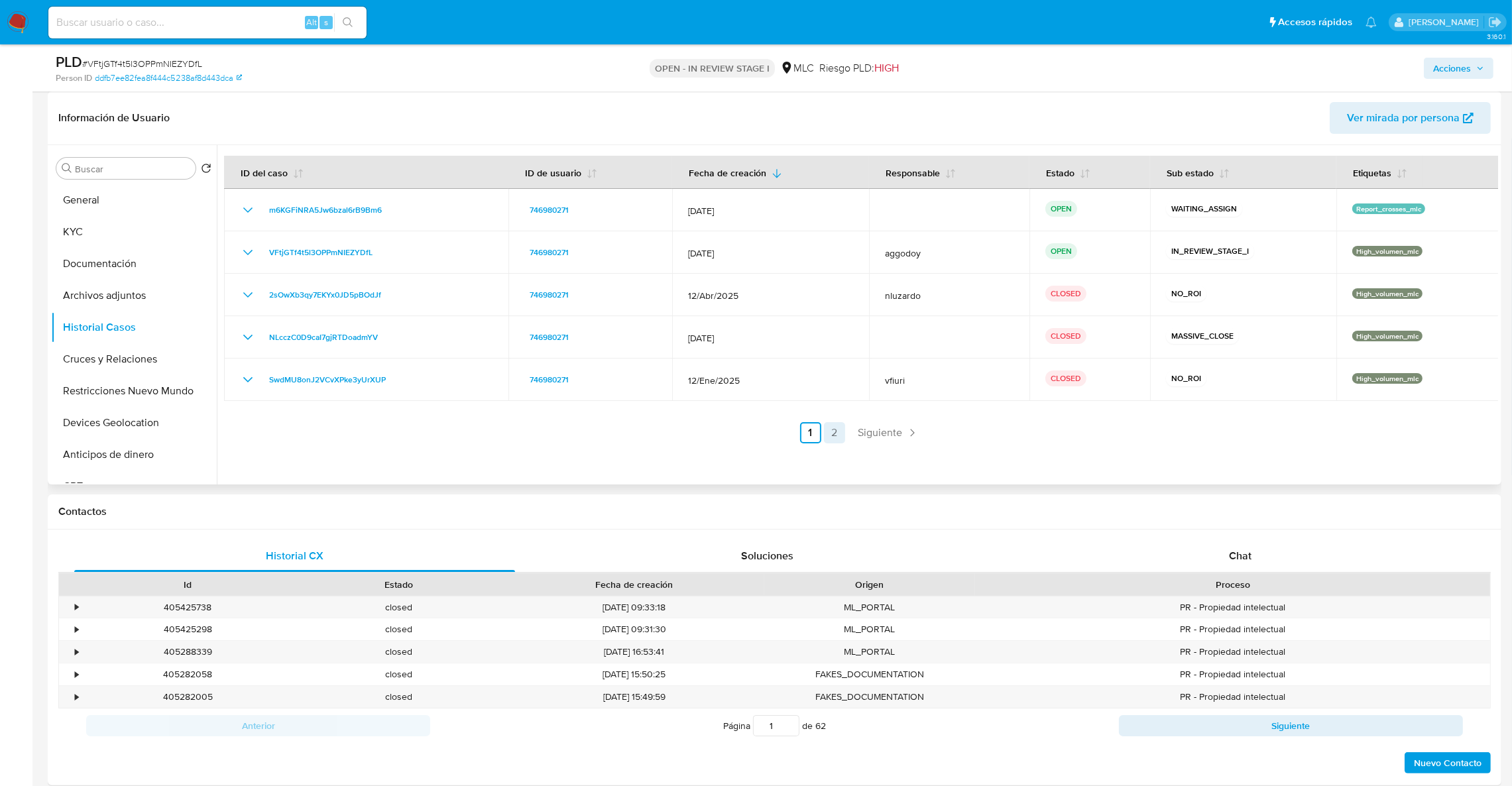
click at [834, 437] on link "2" at bounding box center [834, 433] width 21 height 21
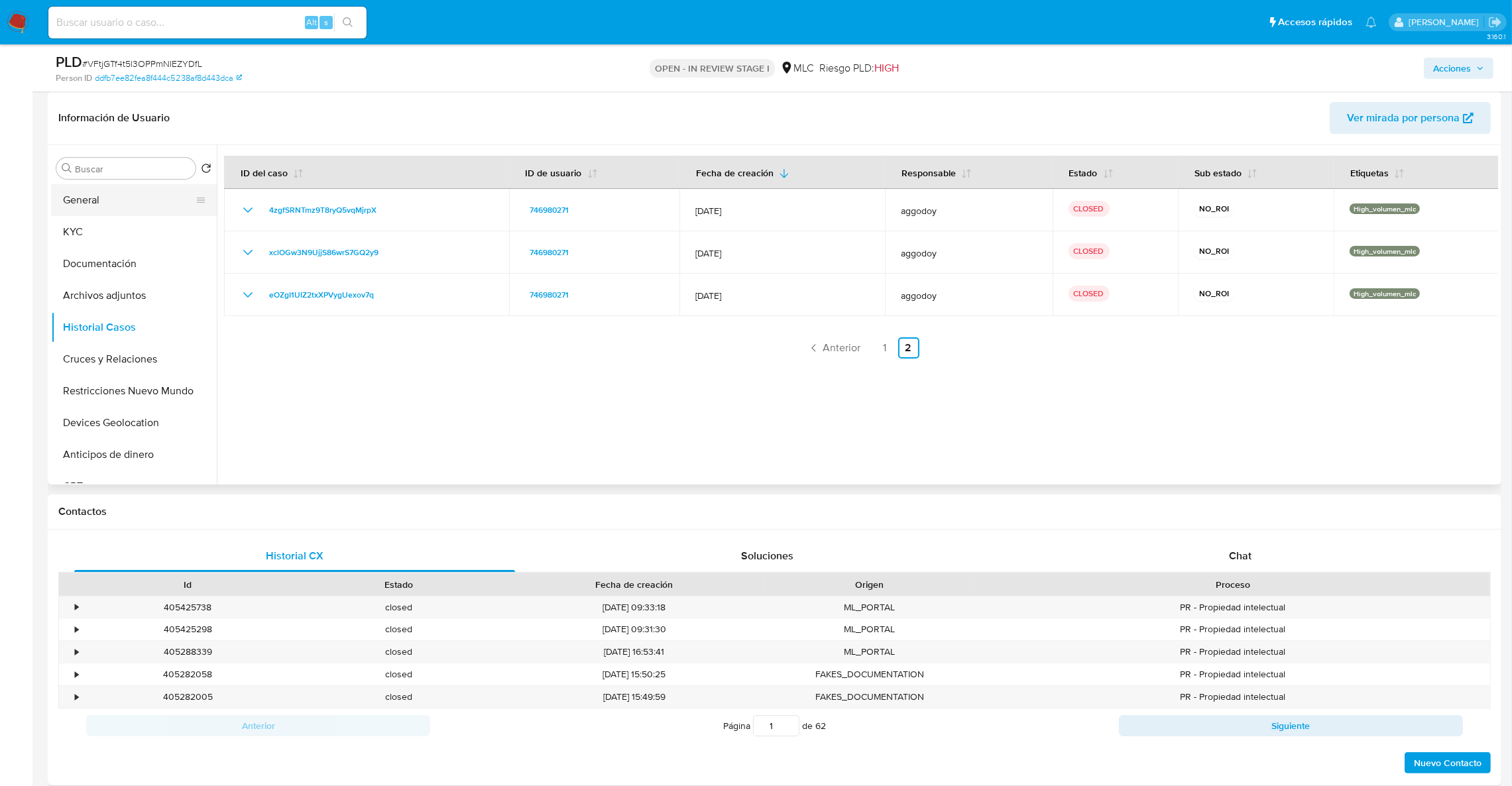
click at [152, 200] on button "General" at bounding box center [128, 200] width 155 height 32
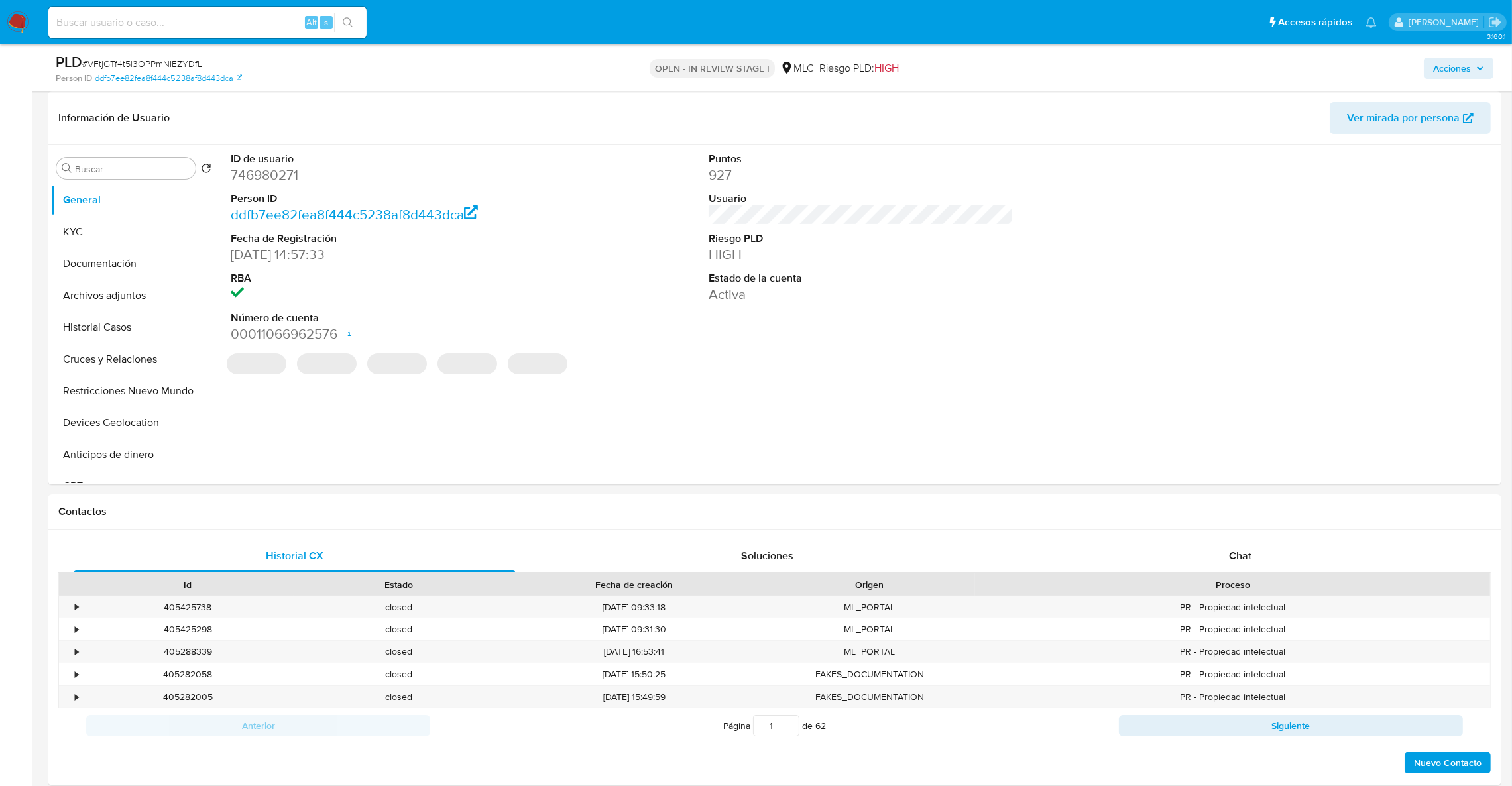
click at [280, 173] on dd "746980271" at bounding box center [383, 175] width 305 height 18
copy dd "746980271"
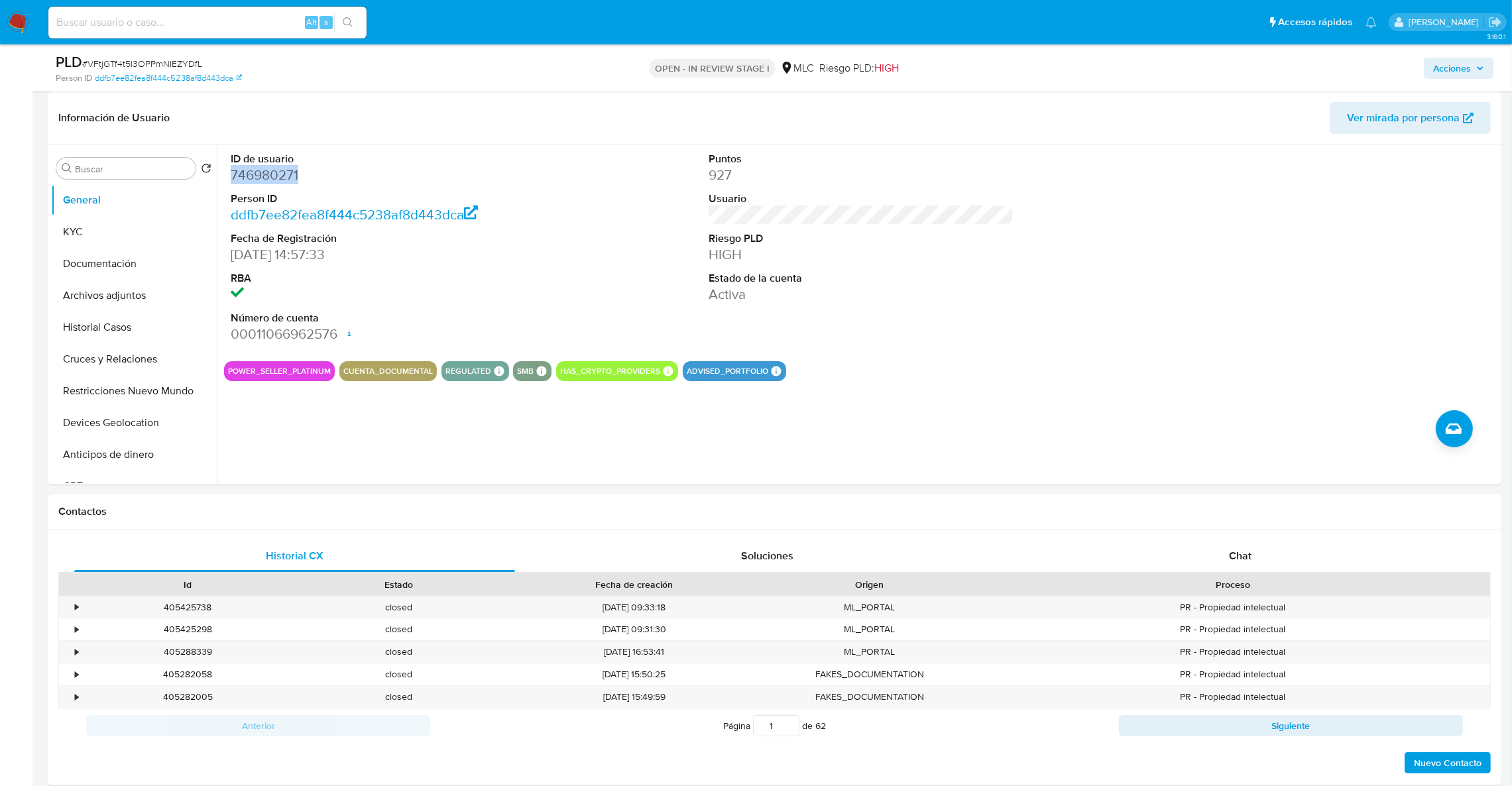
copy dd "746980271"
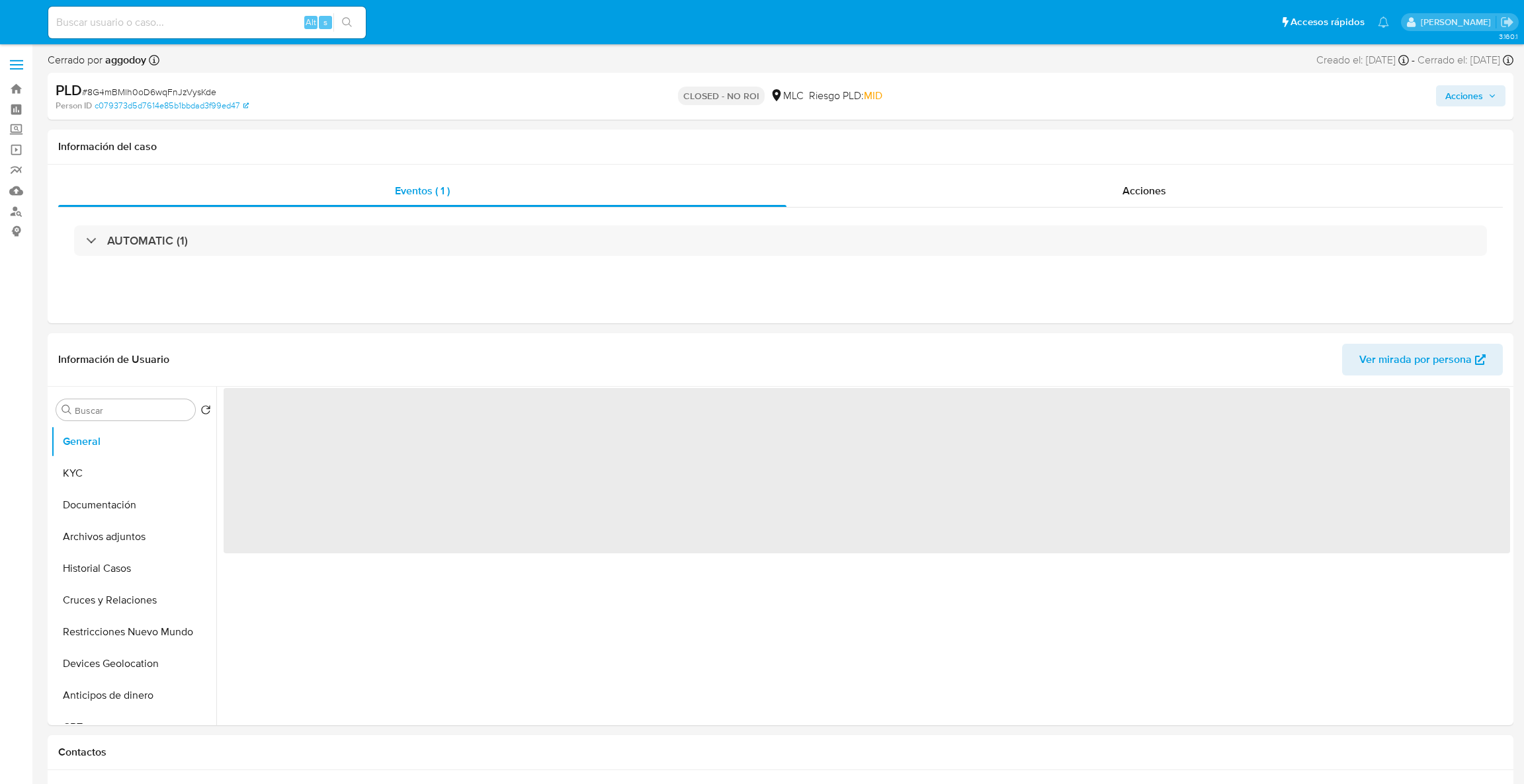
select select "10"
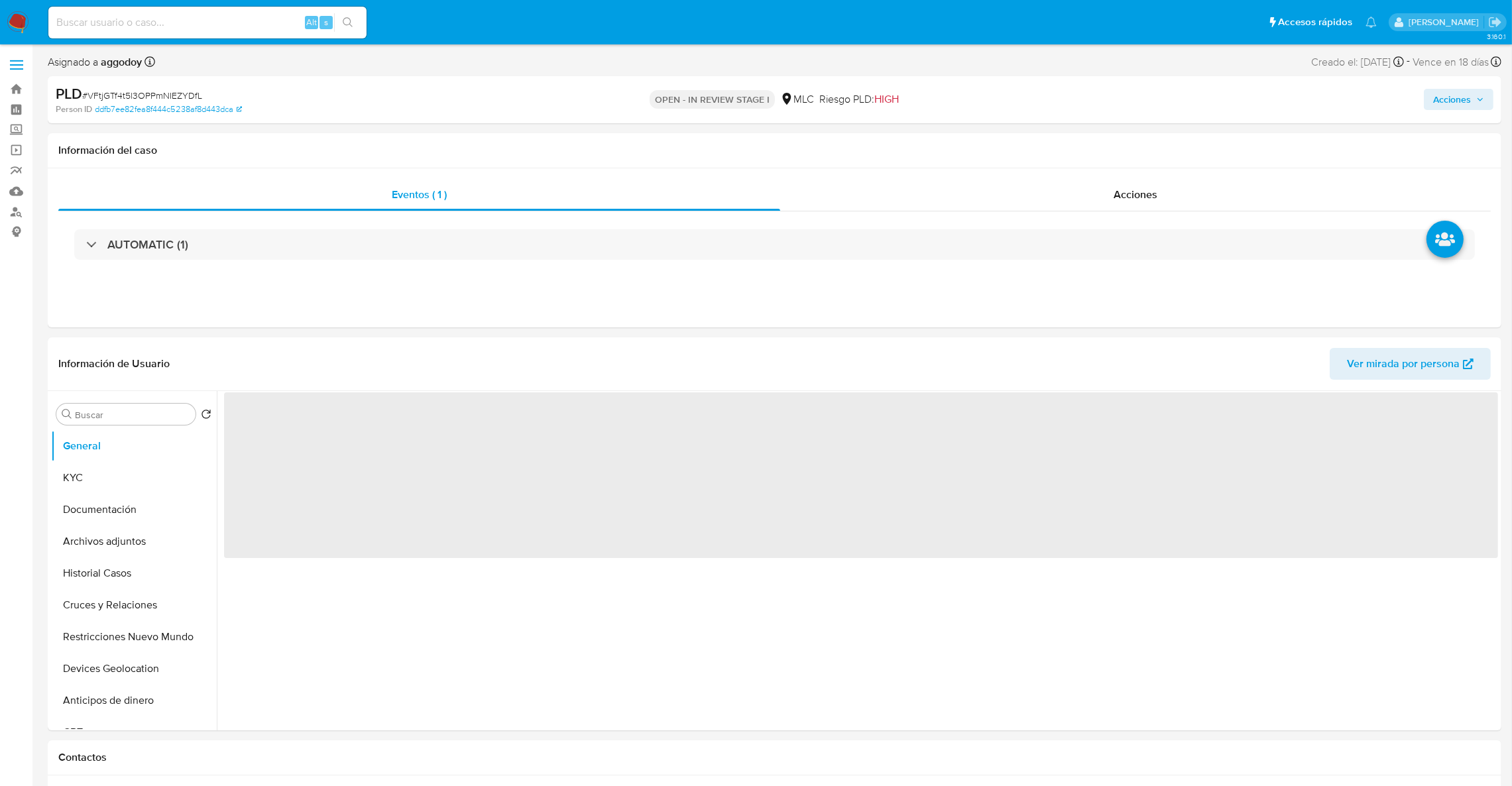
select select "10"
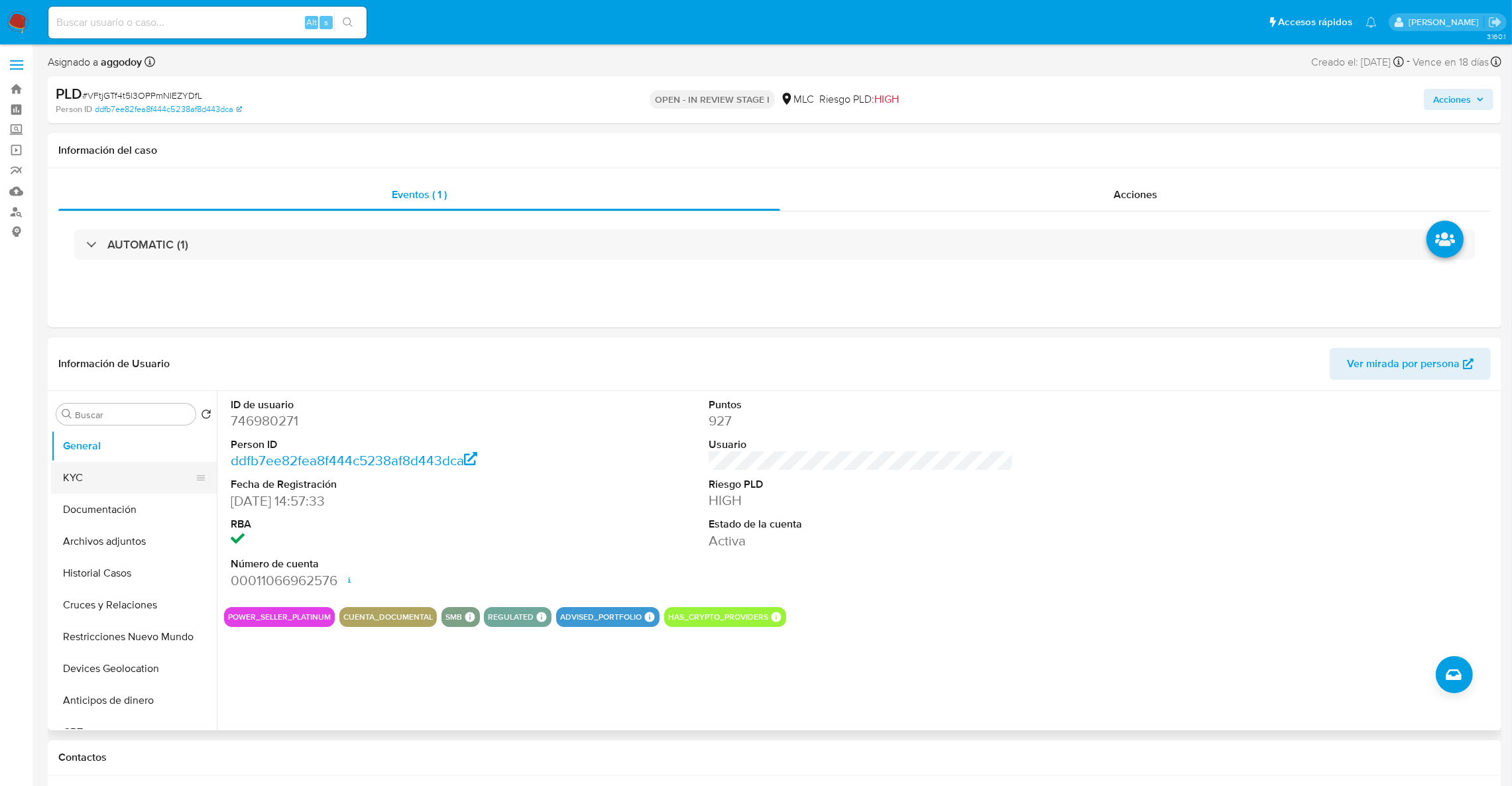
click at [93, 479] on button "KYC" at bounding box center [128, 477] width 155 height 32
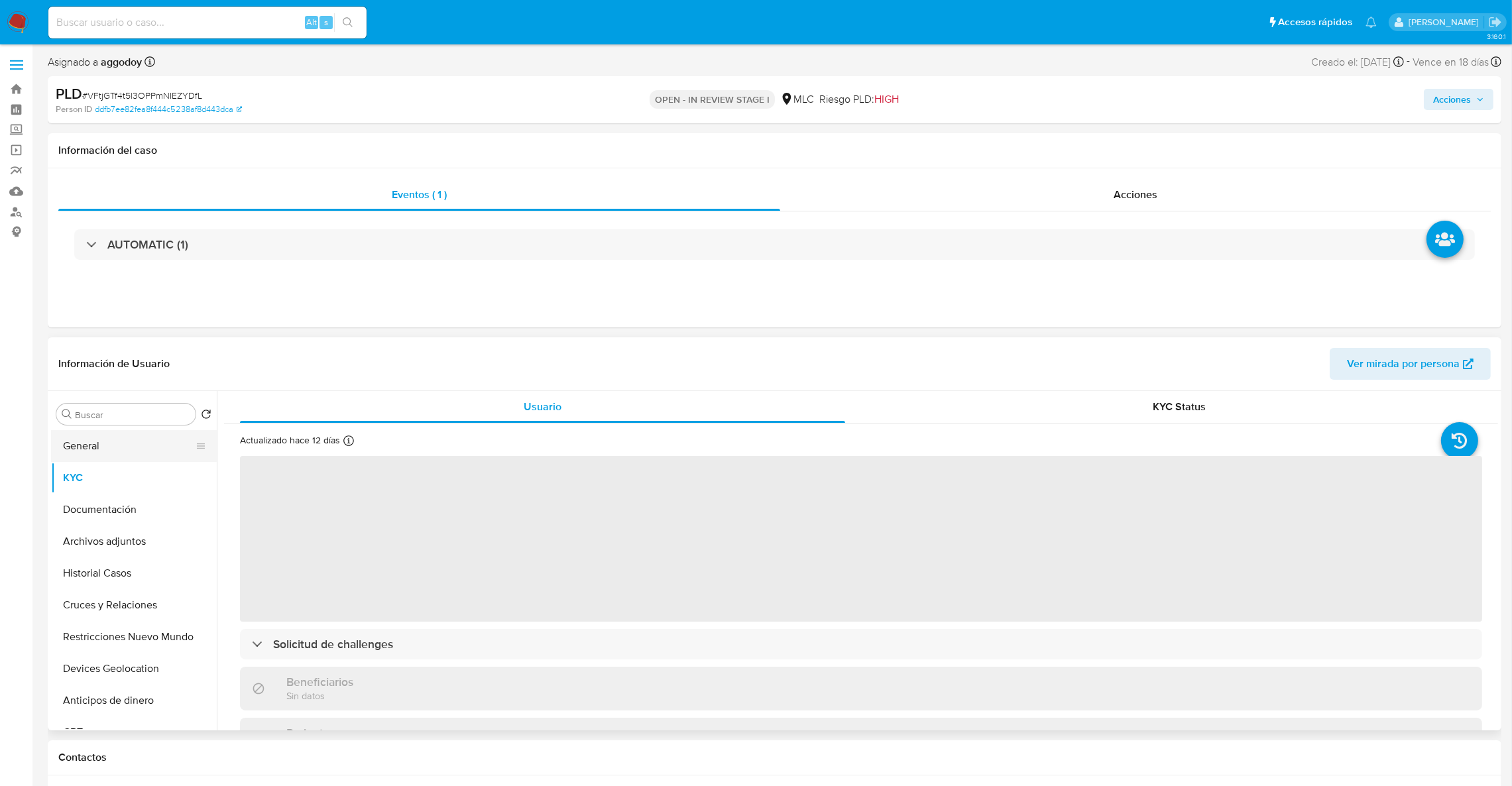
click at [149, 443] on button "General" at bounding box center [128, 446] width 155 height 32
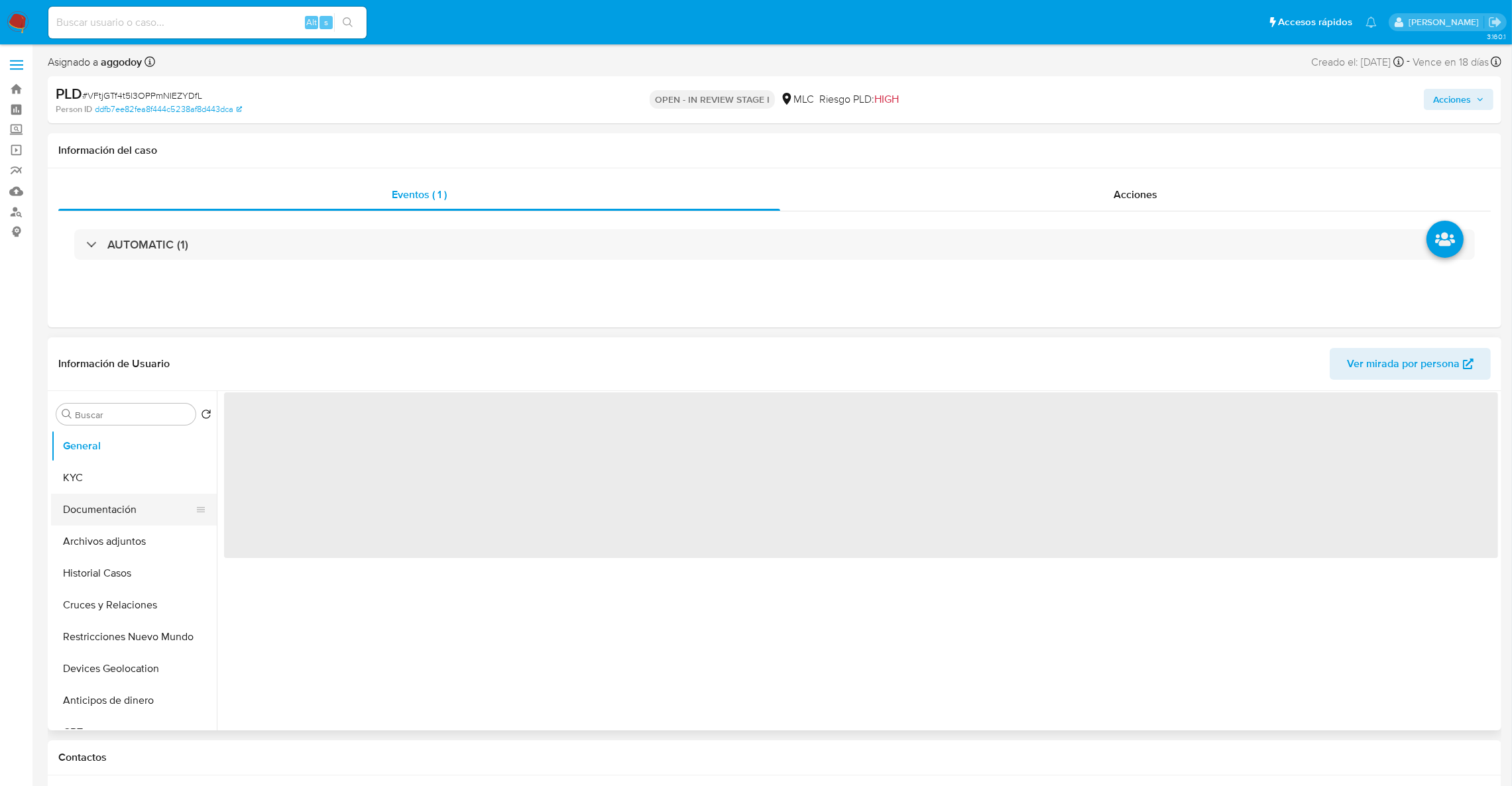
click at [113, 510] on button "Documentación" at bounding box center [128, 509] width 155 height 32
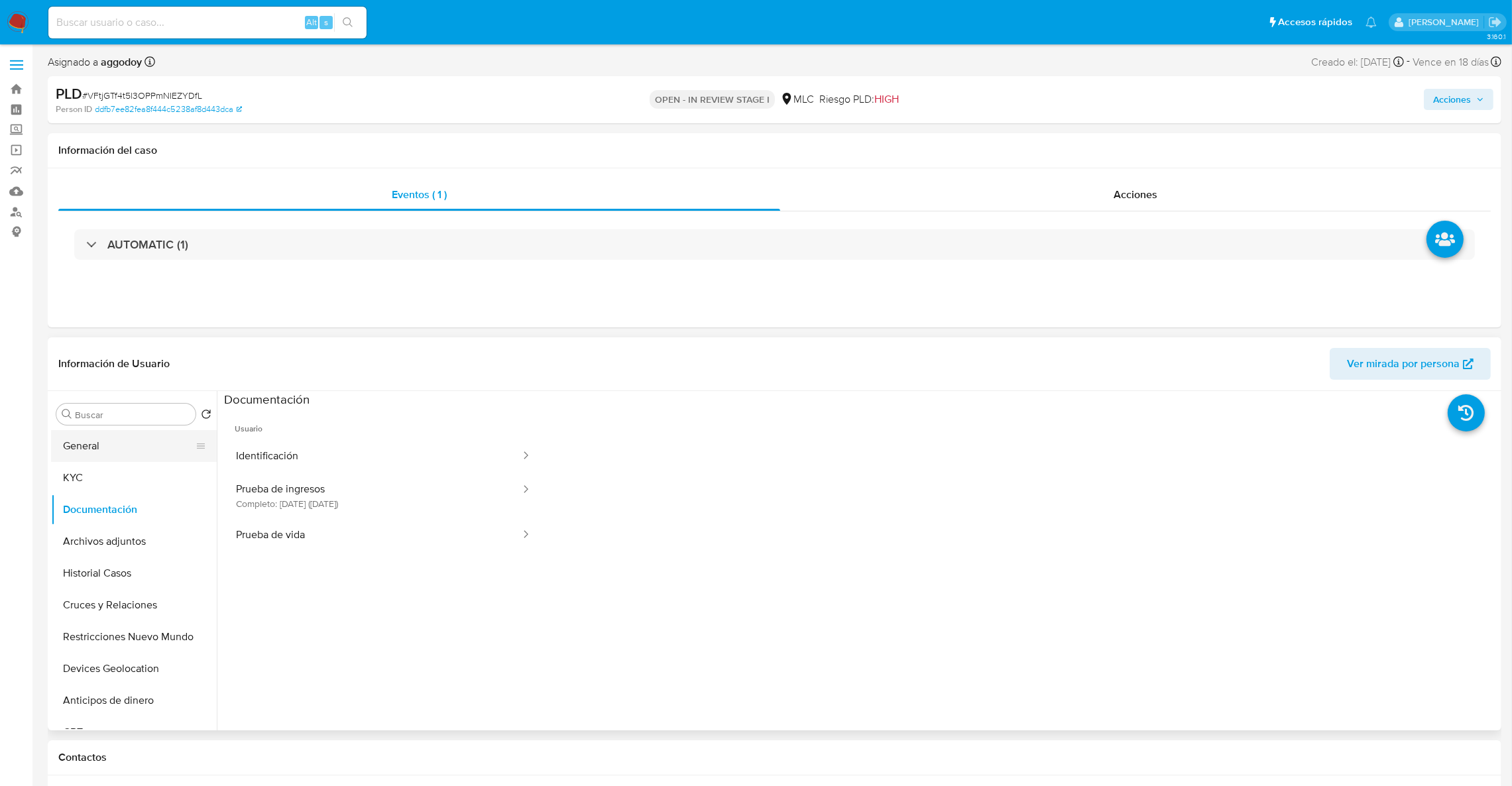
click at [121, 460] on button "General" at bounding box center [128, 446] width 155 height 32
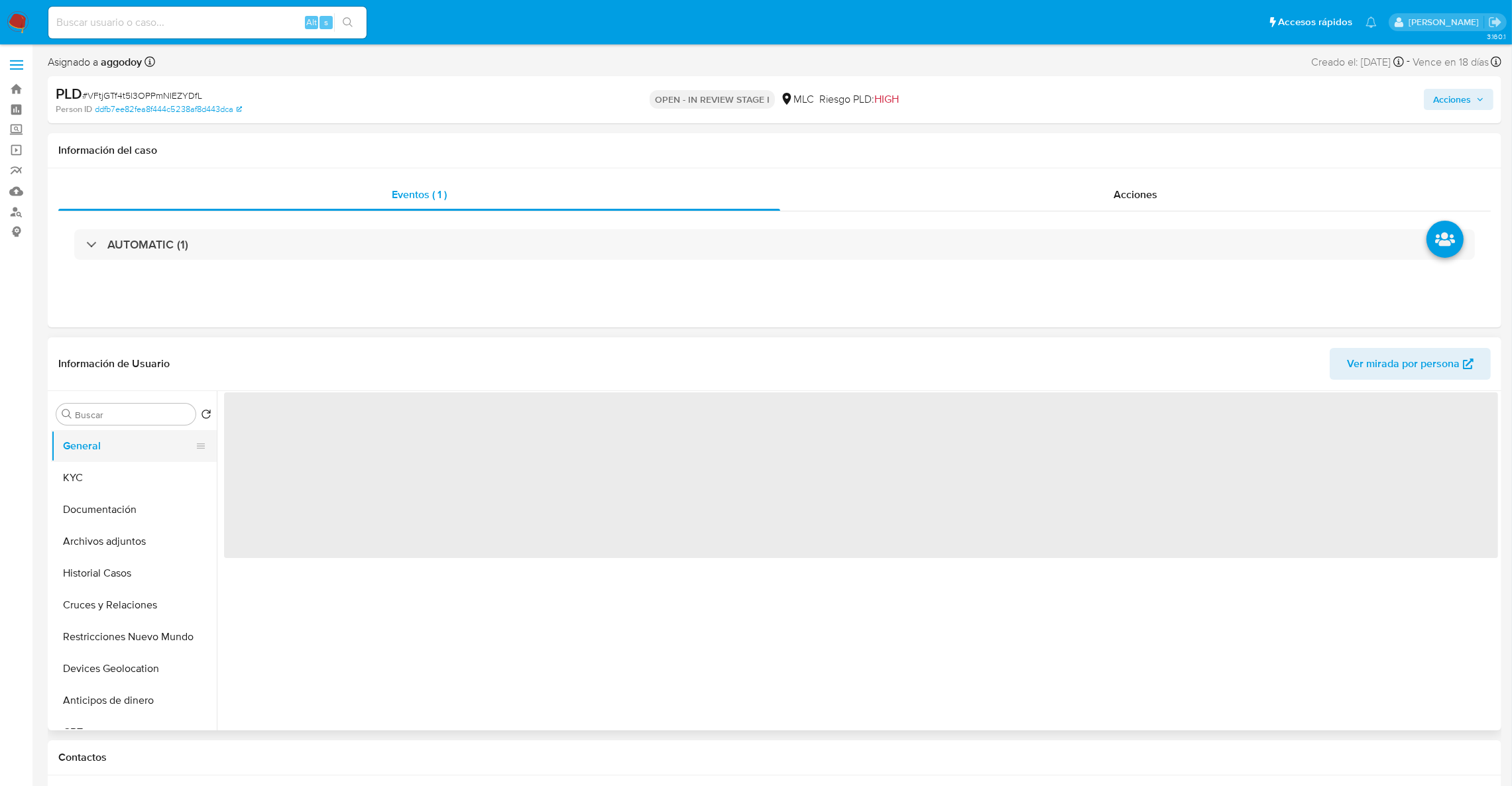
click at [112, 448] on button "General" at bounding box center [128, 446] width 155 height 32
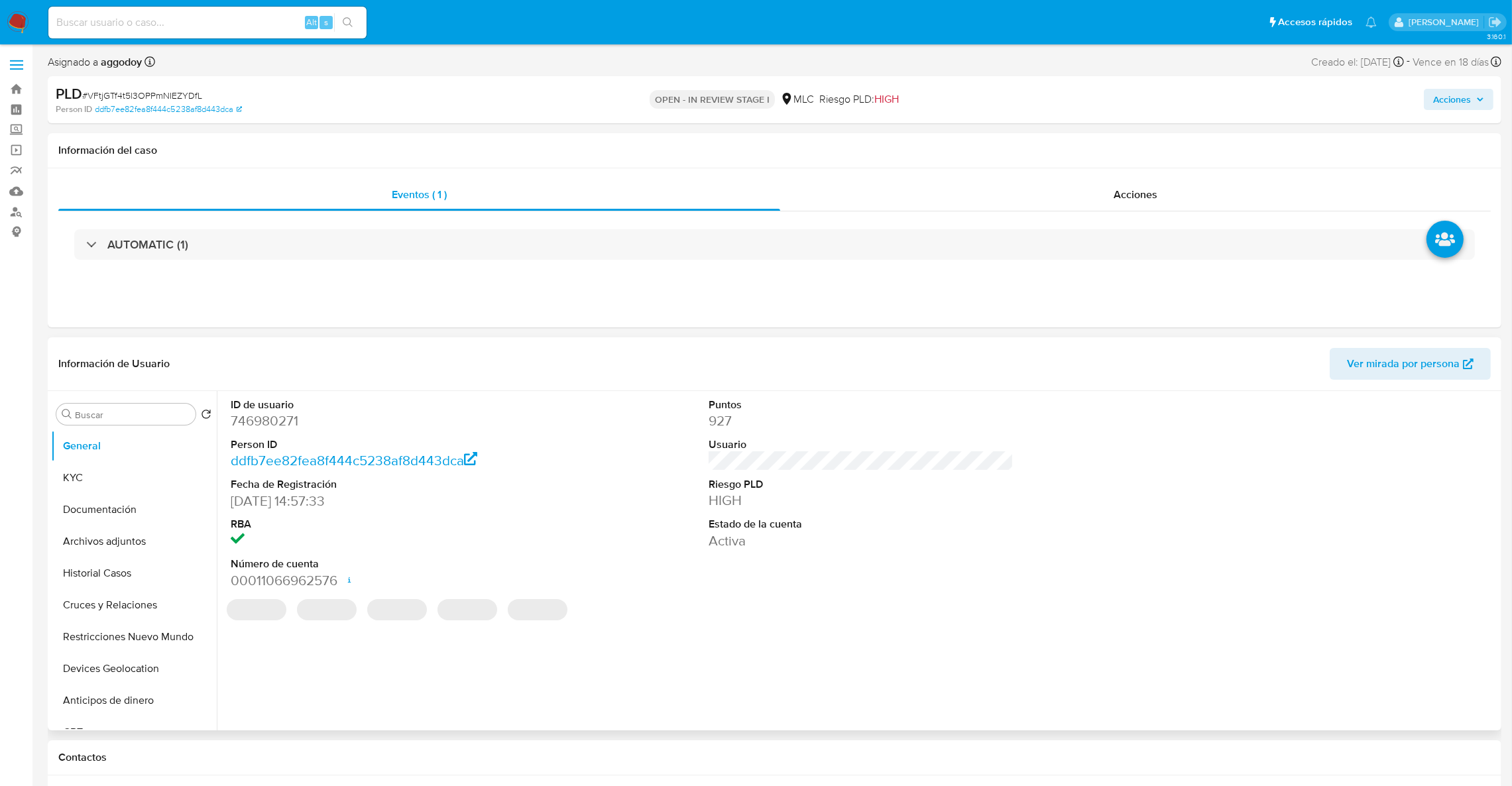
click at [262, 445] on dt "Person ID" at bounding box center [383, 444] width 305 height 15
click at [262, 429] on dd "746980271" at bounding box center [383, 421] width 305 height 18
copy dd "746980271"
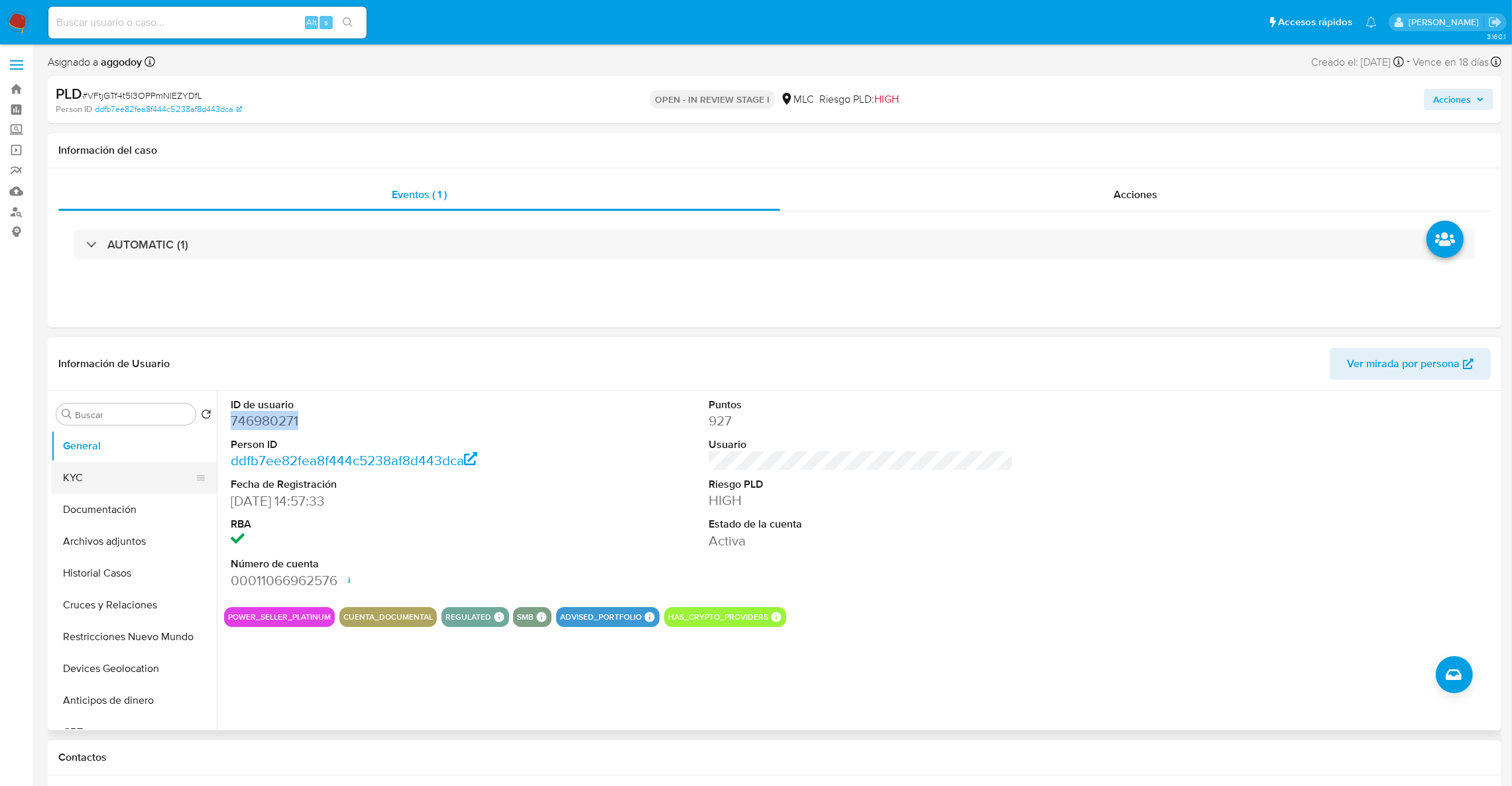
click at [78, 489] on button "KYC" at bounding box center [128, 477] width 155 height 32
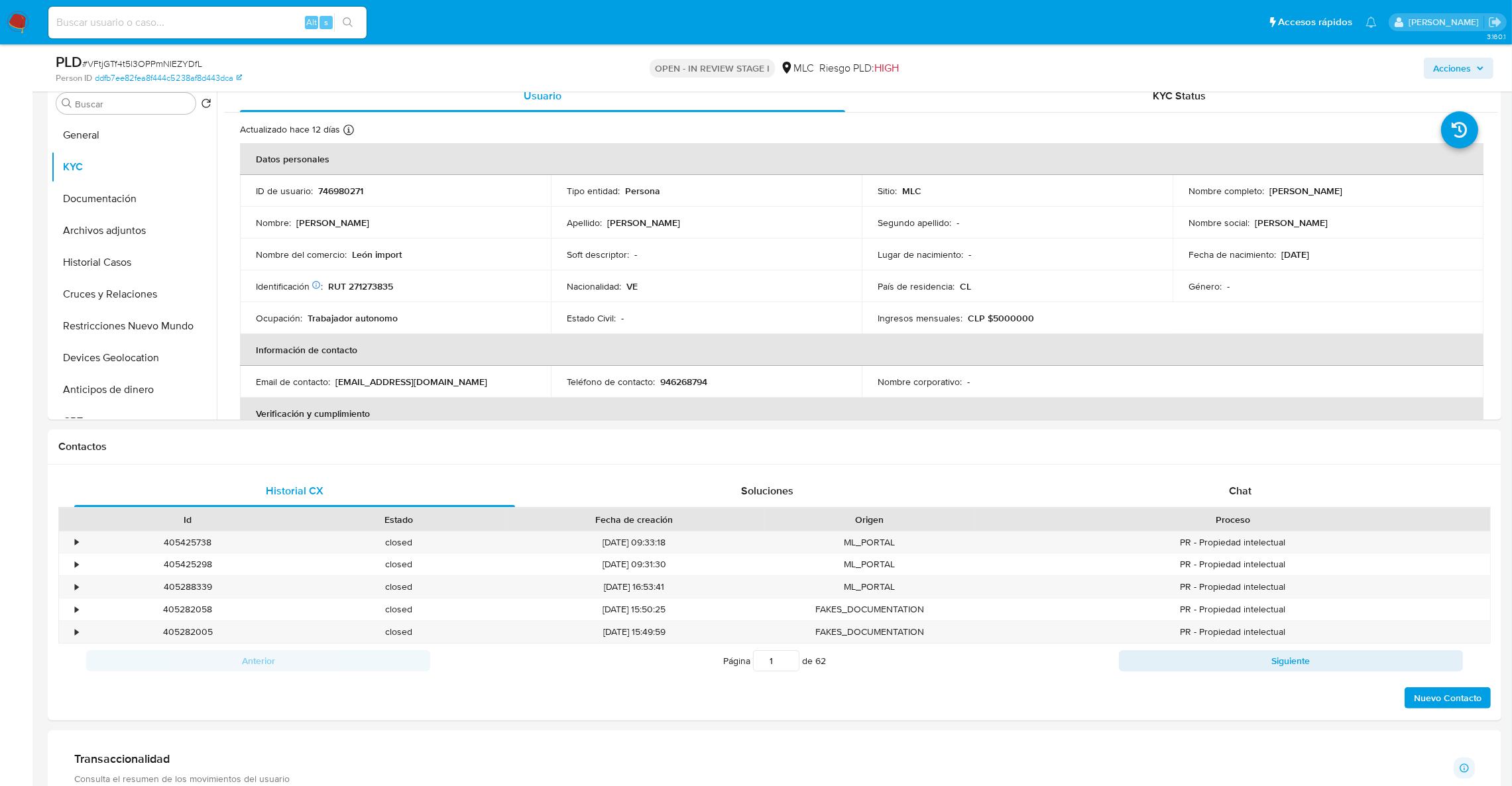
scroll to position [398, 0]
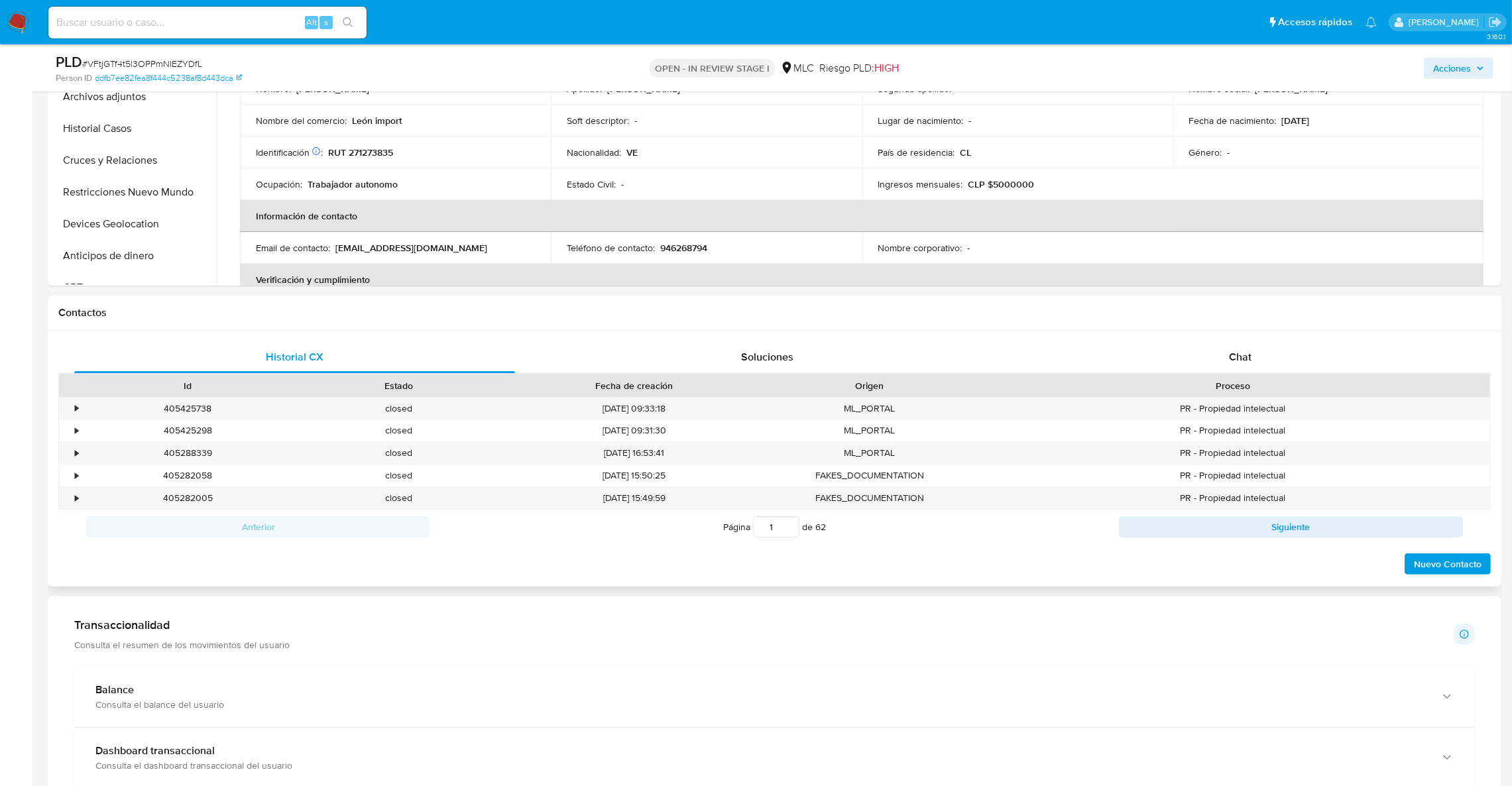
click at [1259, 381] on div "Proceso" at bounding box center [1233, 385] width 497 height 13
click at [1252, 368] on div "Chat" at bounding box center [1240, 357] width 441 height 32
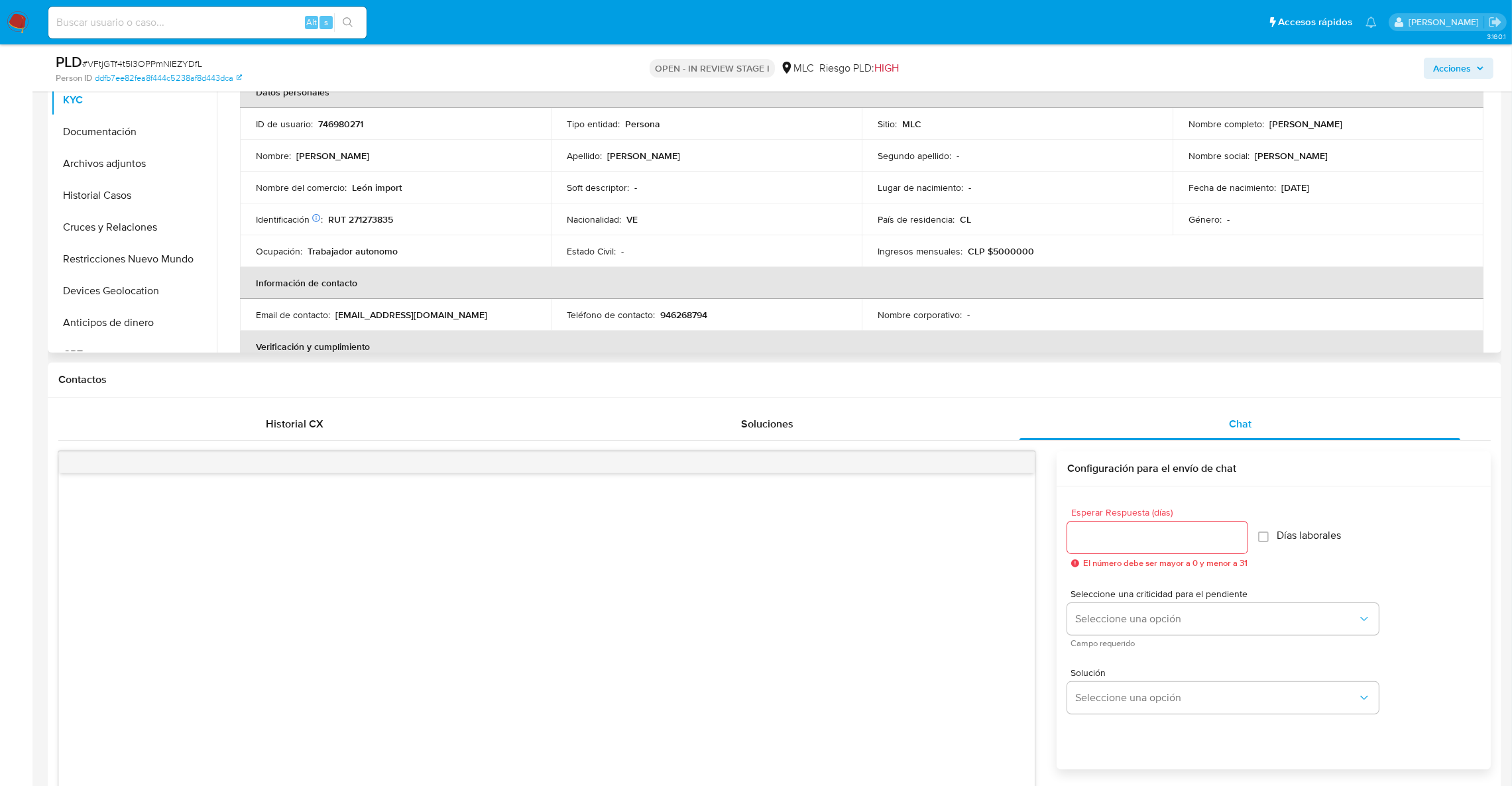
scroll to position [199, 0]
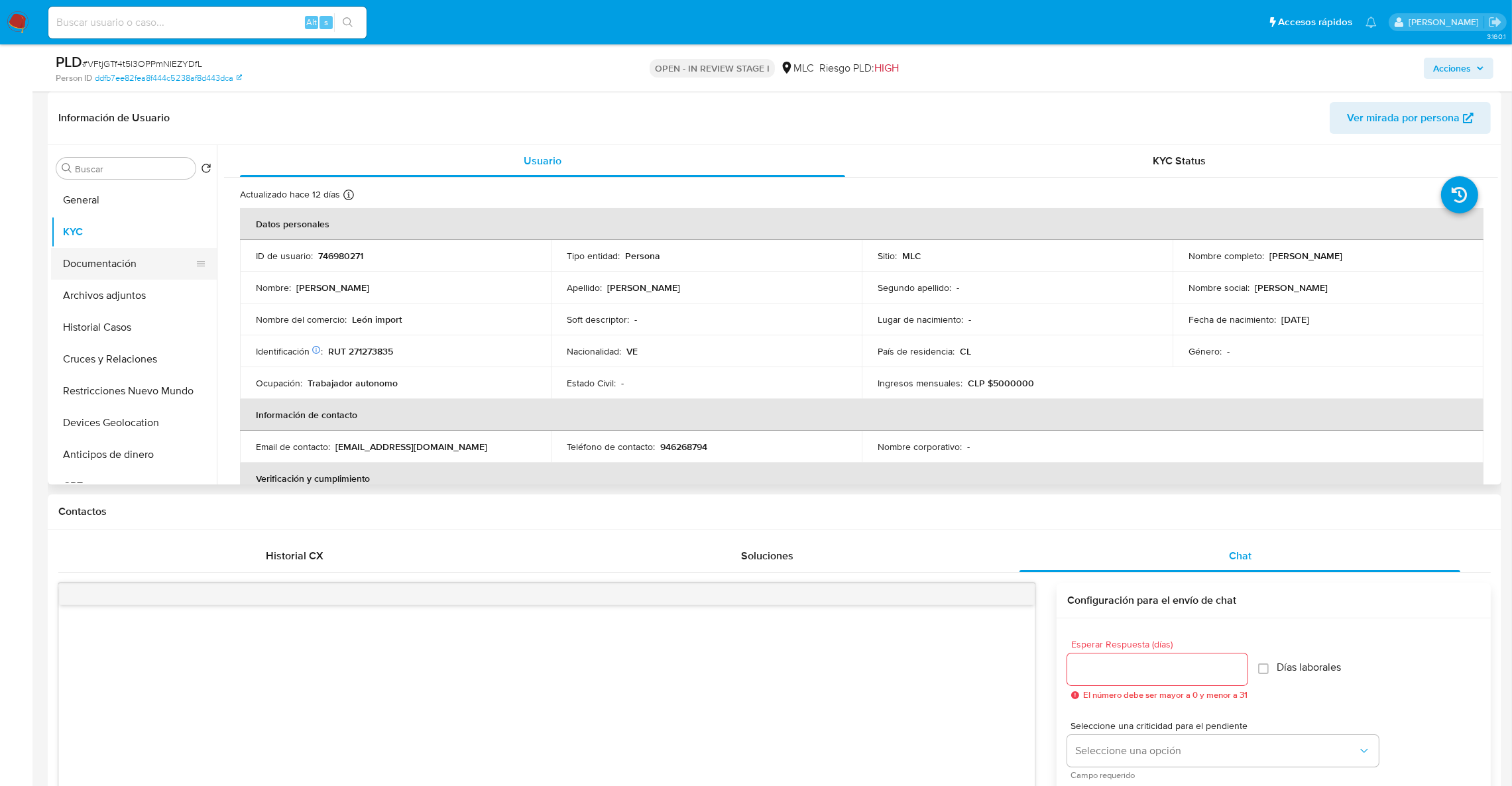
click at [145, 262] on button "Documentación" at bounding box center [128, 263] width 155 height 32
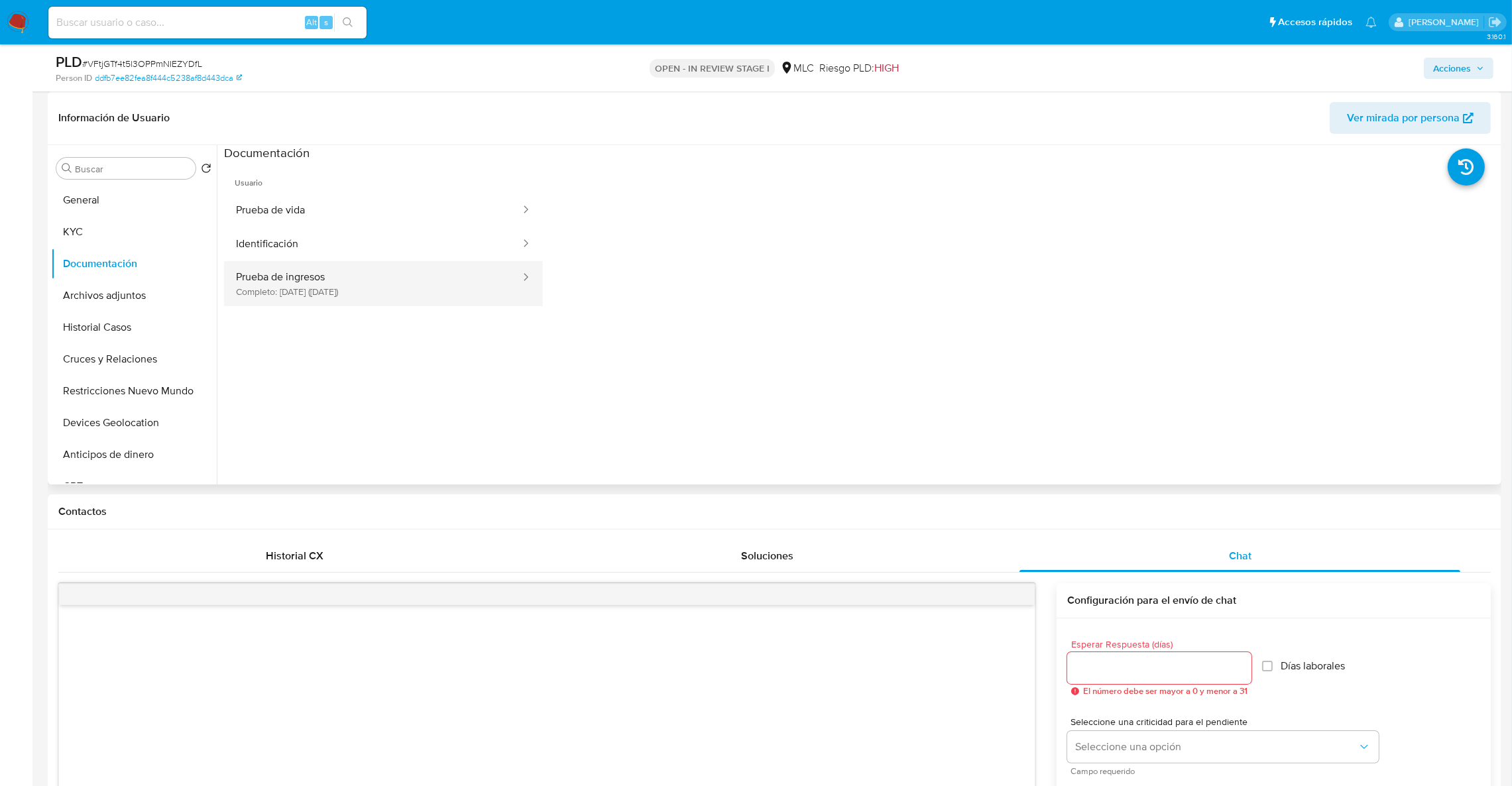
click at [302, 288] on button "Prueba de ingresos Completo: [DATE] ([DATE])" at bounding box center [373, 284] width 297 height 45
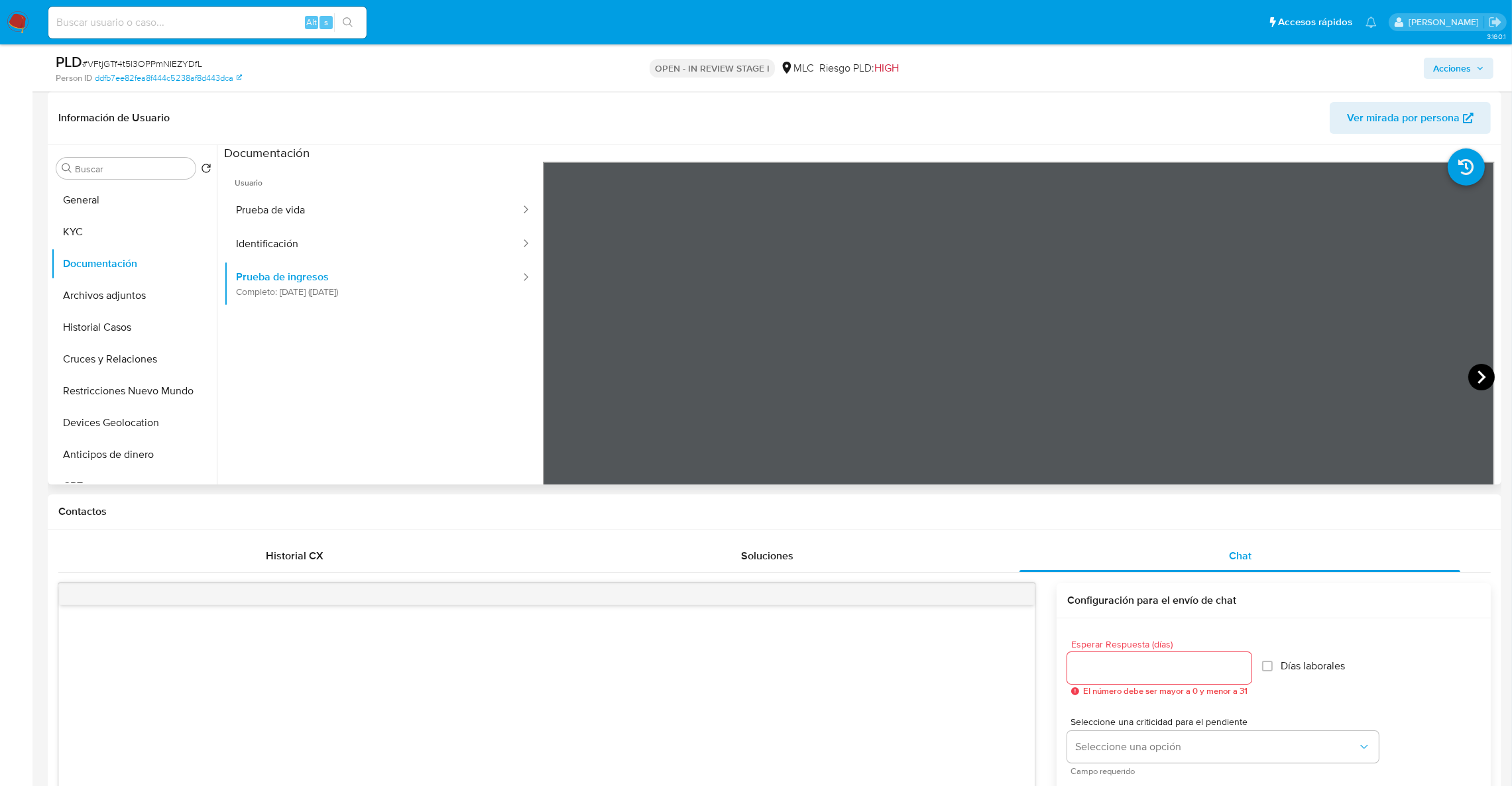
click at [1485, 374] on icon at bounding box center [1481, 378] width 27 height 27
drag, startPoint x: 138, startPoint y: 239, endPoint x: 149, endPoint y: 238, distance: 11.0
click at [140, 239] on button "KYC" at bounding box center [128, 232] width 155 height 32
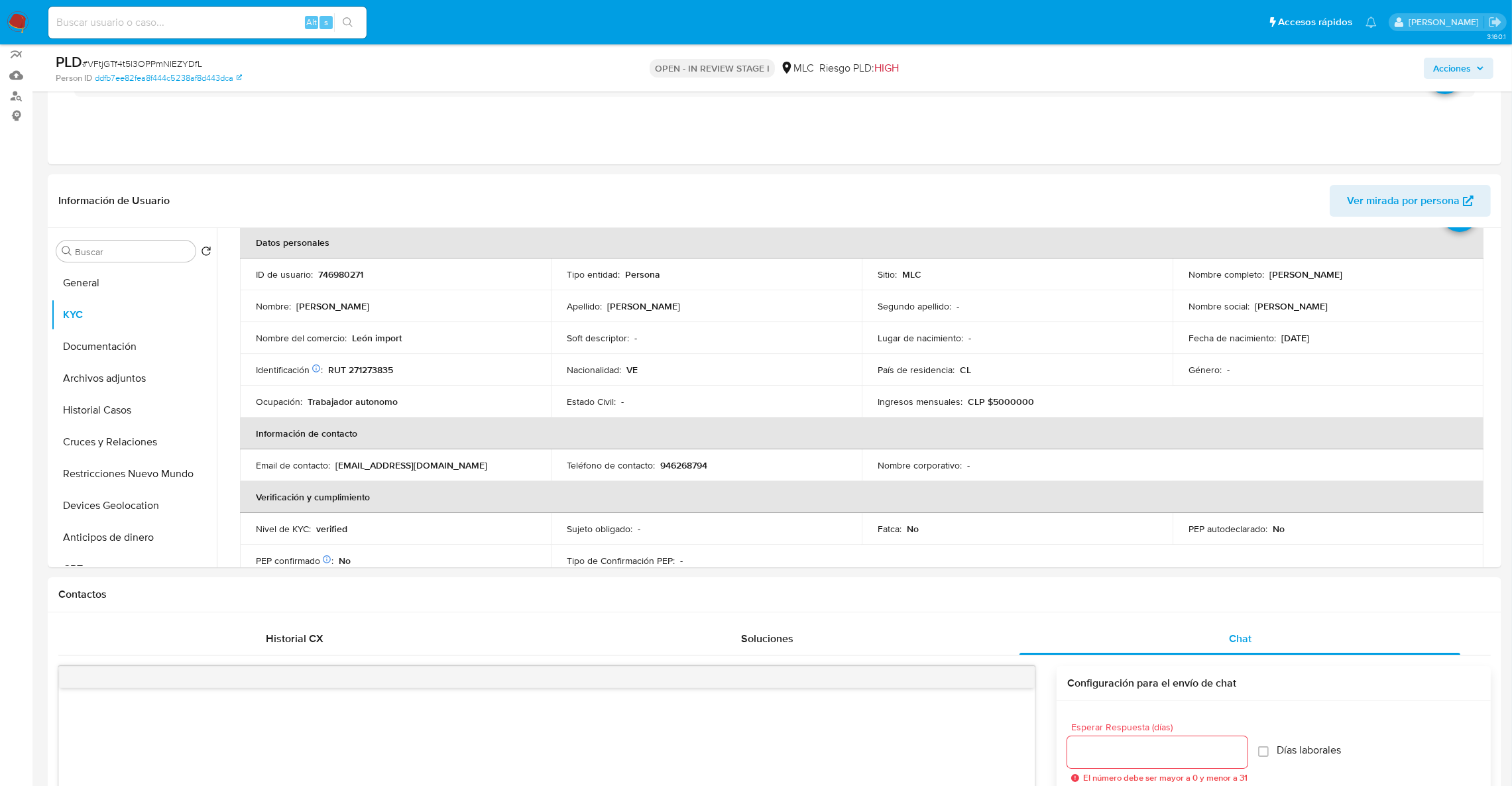
scroll to position [65, 0]
drag, startPoint x: 1498, startPoint y: 266, endPoint x: 1508, endPoint y: 273, distance: 12.2
click at [360, 370] on p "RUT 271273835" at bounding box center [361, 367] width 65 height 12
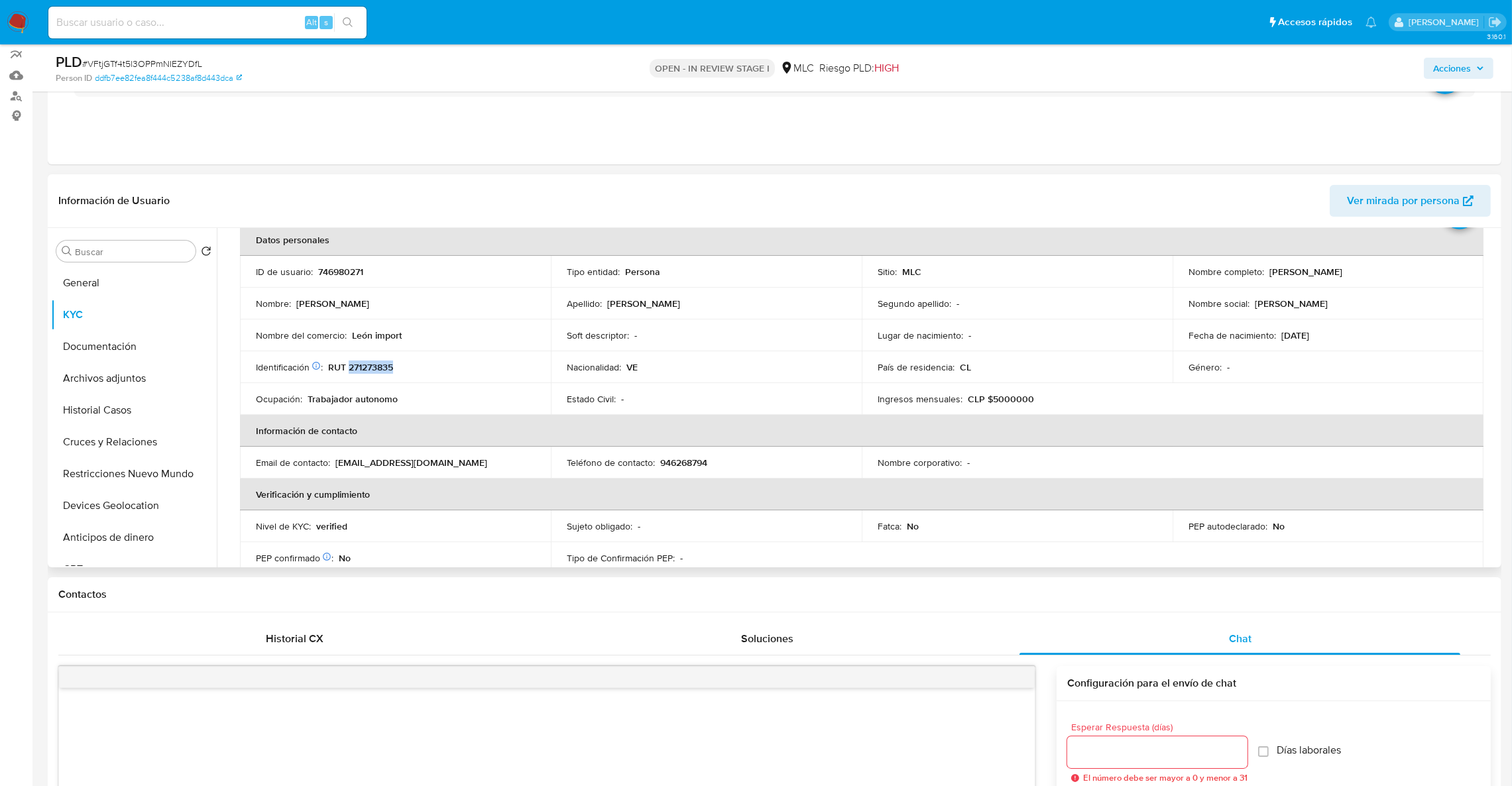
click at [360, 370] on p "RUT 271273835" at bounding box center [361, 367] width 65 height 12
copy p "271273835"
click at [129, 444] on button "Cruces y Relaciones" at bounding box center [128, 441] width 155 height 32
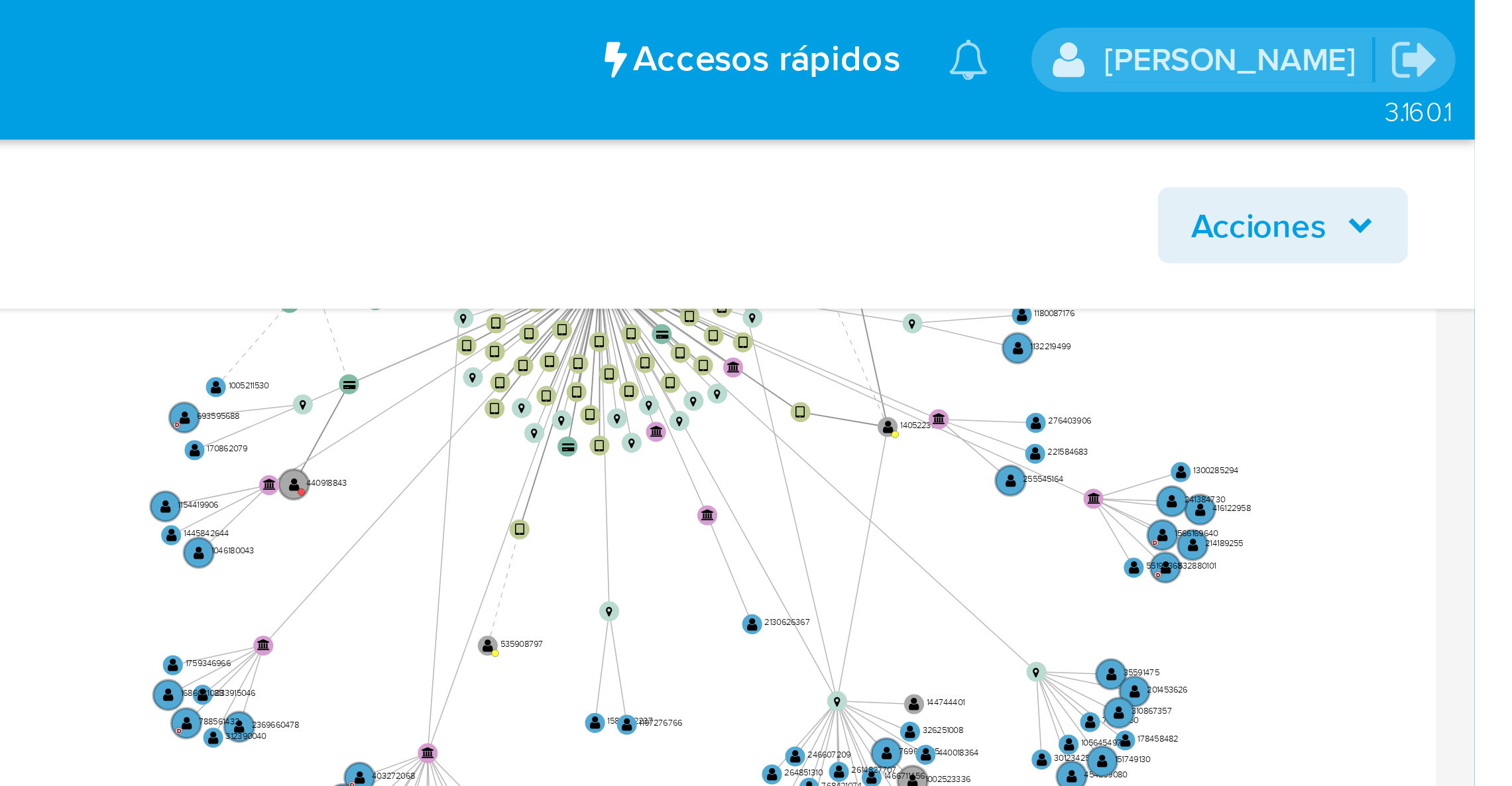
scroll to position [414, 0]
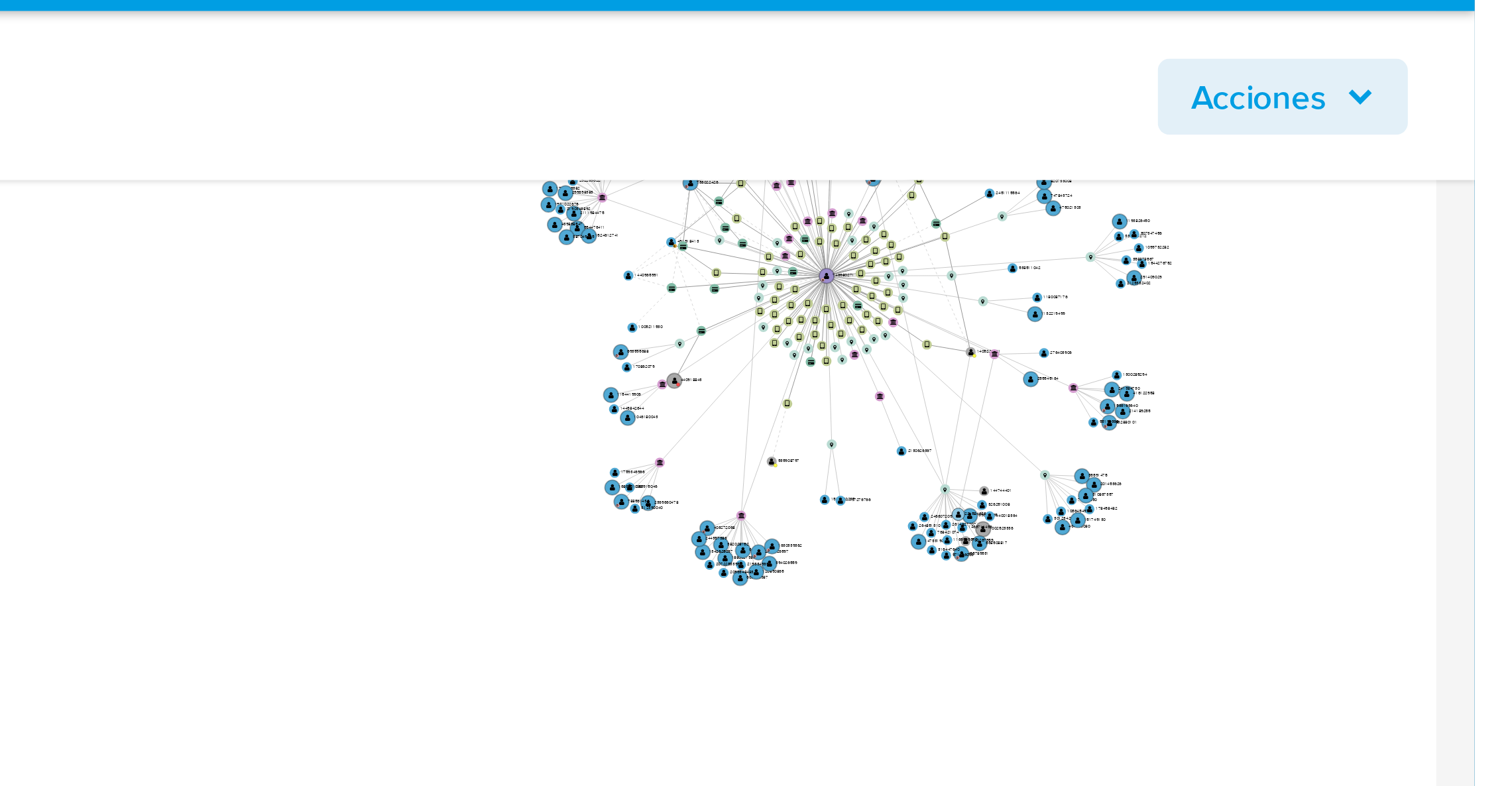
drag, startPoint x: 1370, startPoint y: 182, endPoint x: 1366, endPoint y: 188, distance: 7.2
click at [1367, 185] on g "user-221584683  221584683" at bounding box center [1371, 184] width 9 height 4
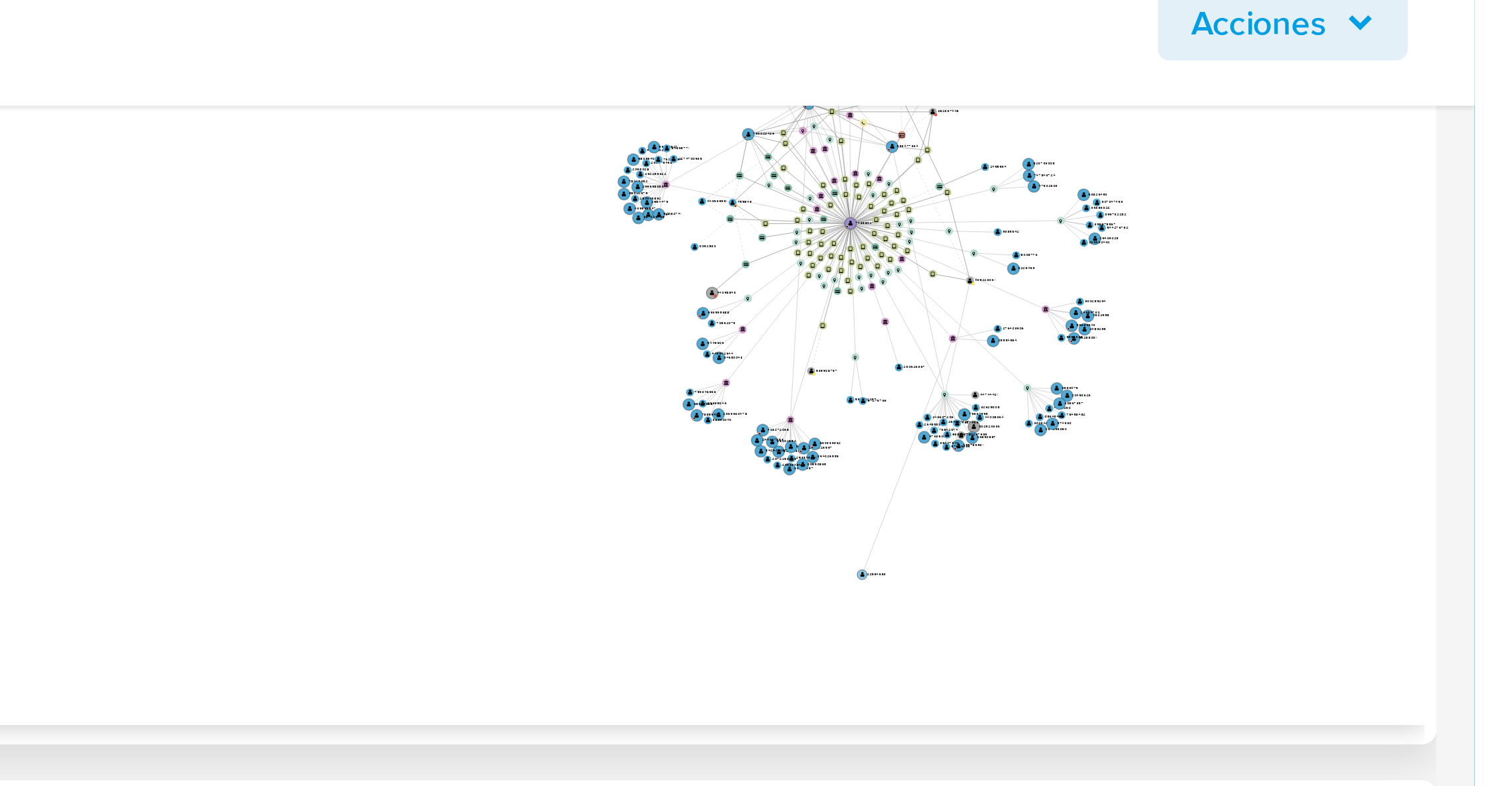
drag, startPoint x: 1375, startPoint y: 168, endPoint x: 1340, endPoint y: 222, distance: 64.4
click at [1341, 222] on text "" at bounding box center [1342, 221] width 1 height 2
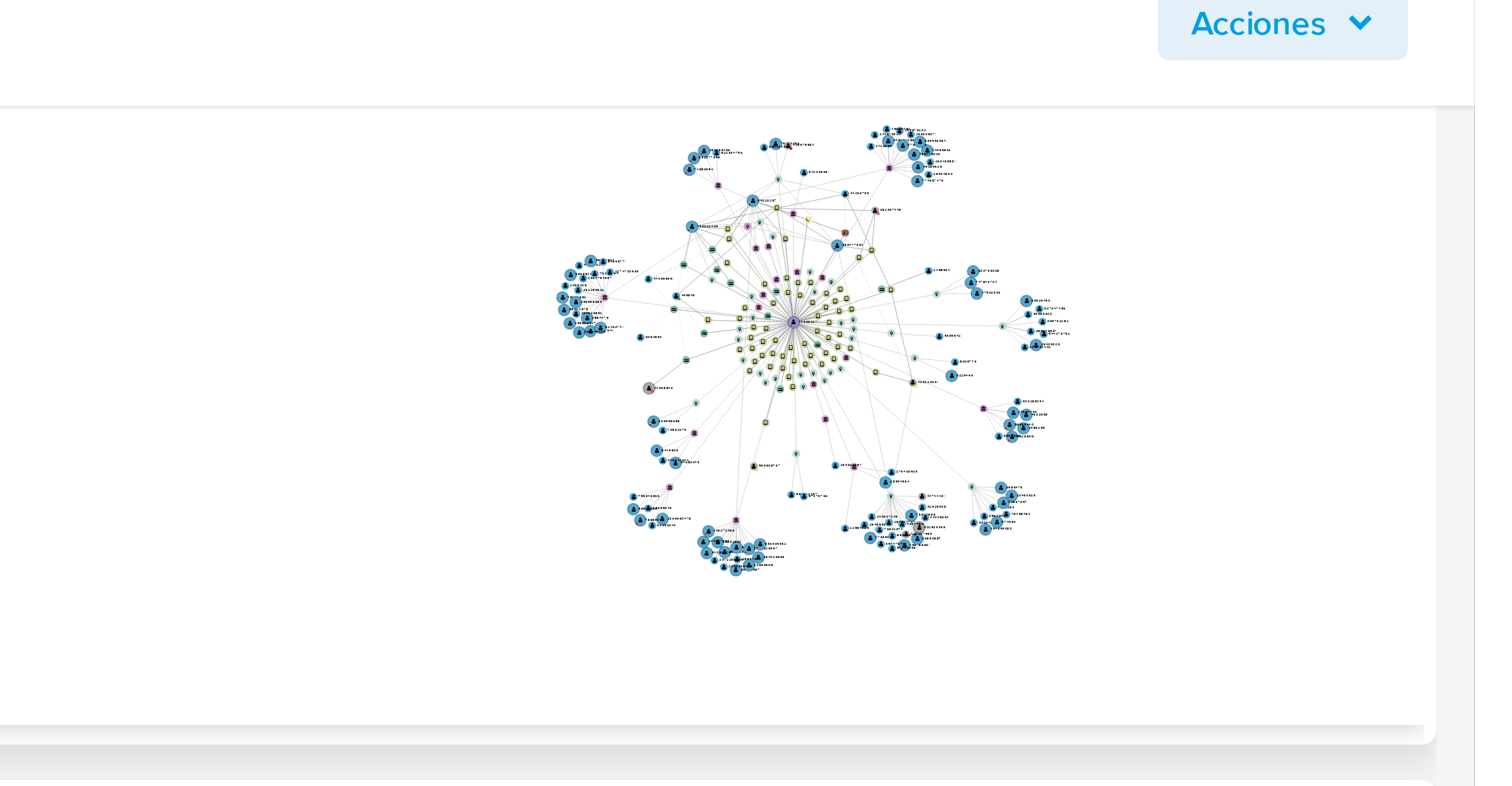
drag, startPoint x: 1343, startPoint y: 218, endPoint x: 1318, endPoint y: 248, distance: 39.1
click at [1321, 248] on icon "device-649762219aa41da732009af9  user-746980271  746980271 D device-6733e00ae…" at bounding box center [871, 164] width 1255 height 192
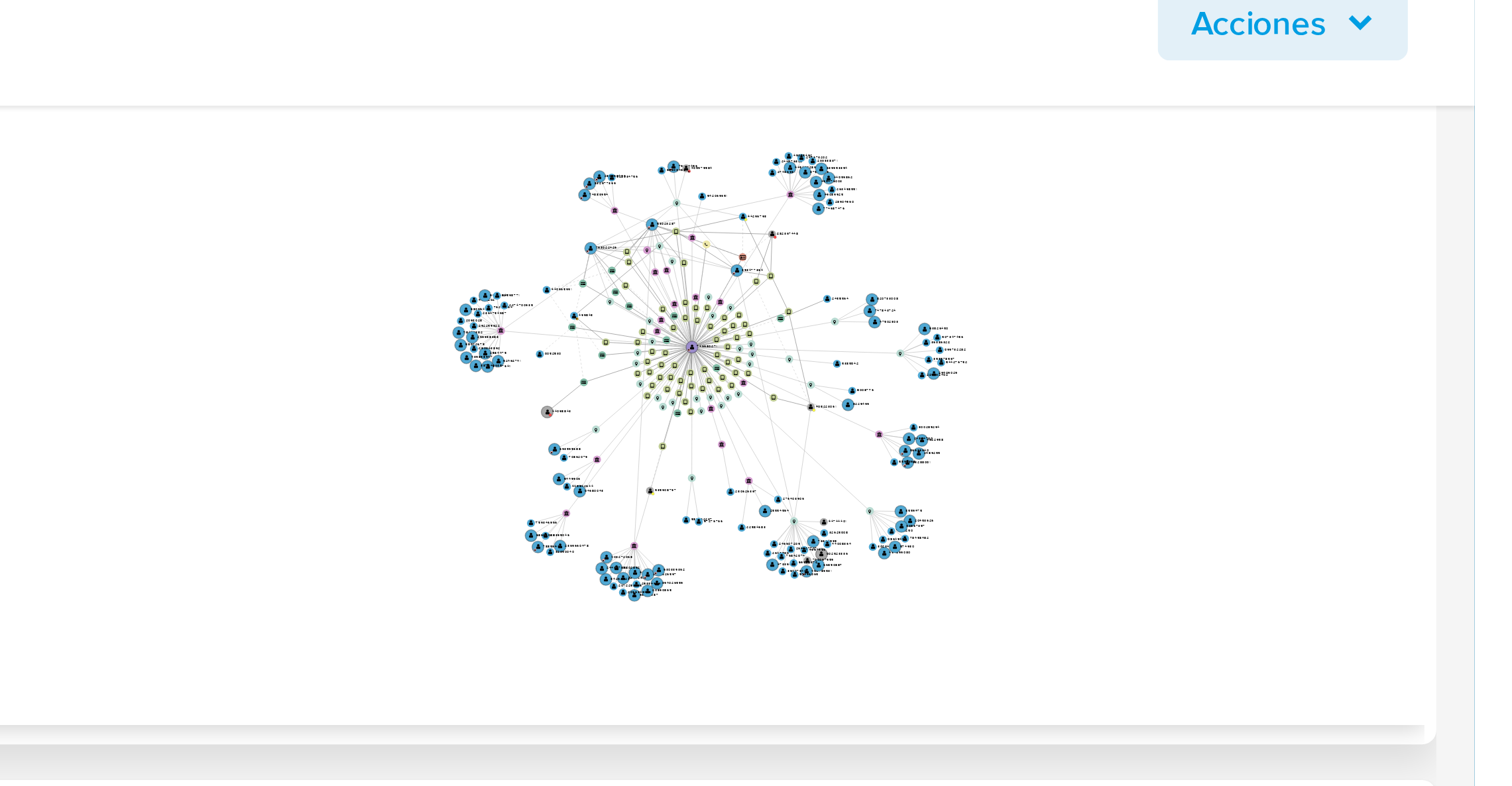
drag, startPoint x: 1318, startPoint y: 248, endPoint x: 1294, endPoint y: 254, distance: 24.7
click at [1294, 254] on icon "device-649762219aa41da732009af9  user-746980271  746980271 D device-6733e00ae…" at bounding box center [871, 164] width 1255 height 192
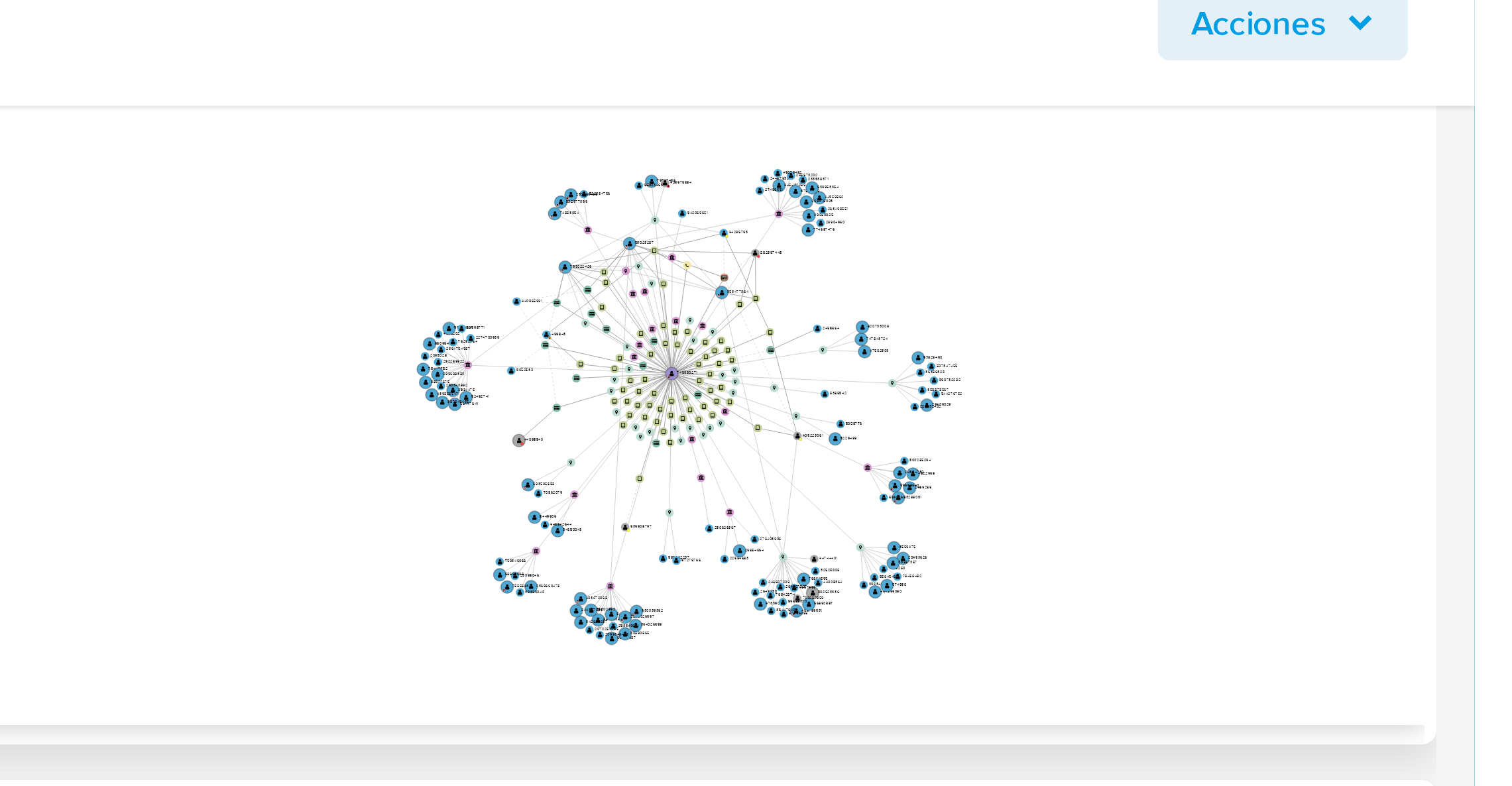
drag, startPoint x: 1374, startPoint y: 206, endPoint x: 1372, endPoint y: 218, distance: 12.2
click at [1372, 218] on icon "device-649762219aa41da732009af9  user-746980271  746980271 D device-6733e00ae…" at bounding box center [871, 164] width 1255 height 192
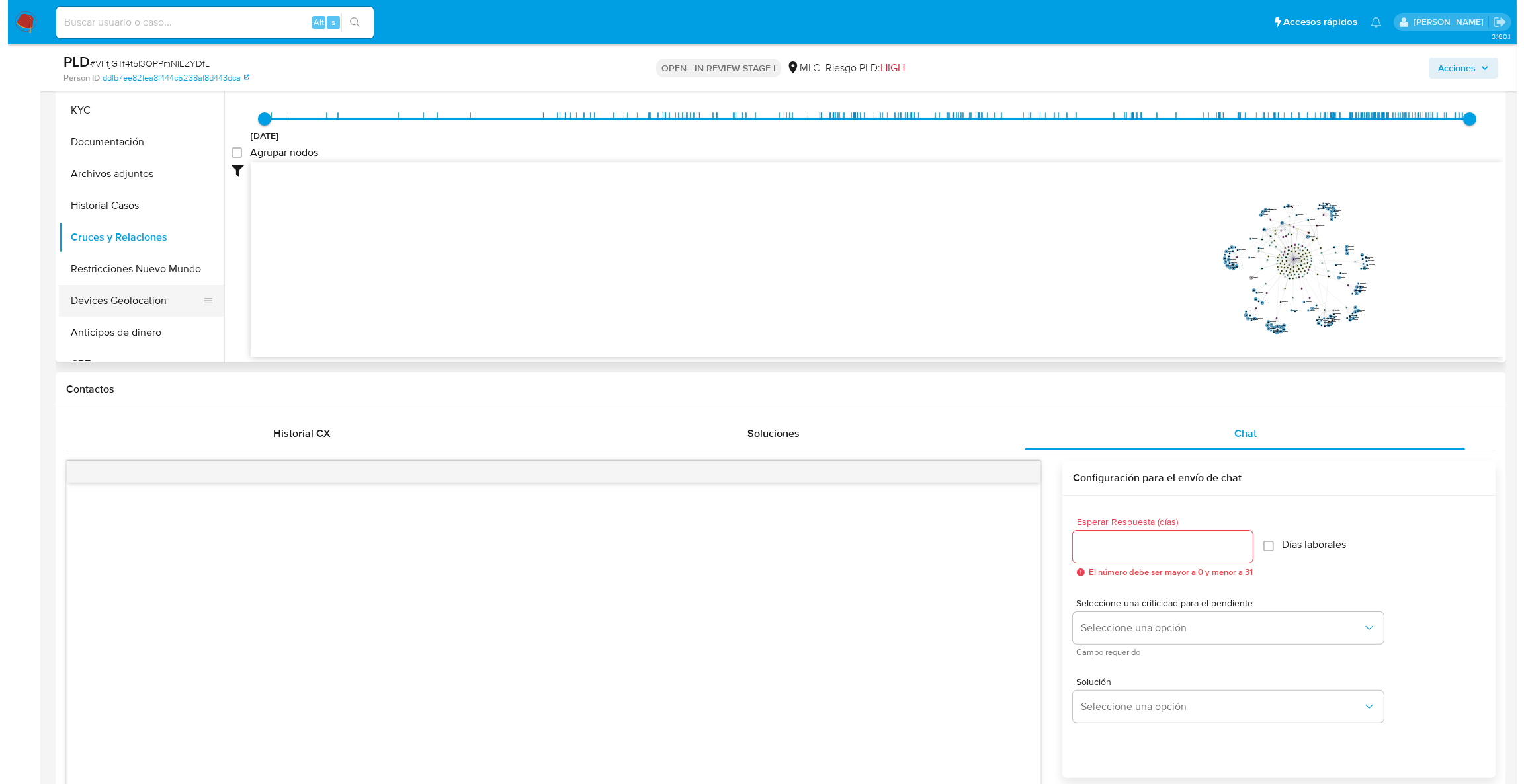
scroll to position [233, 0]
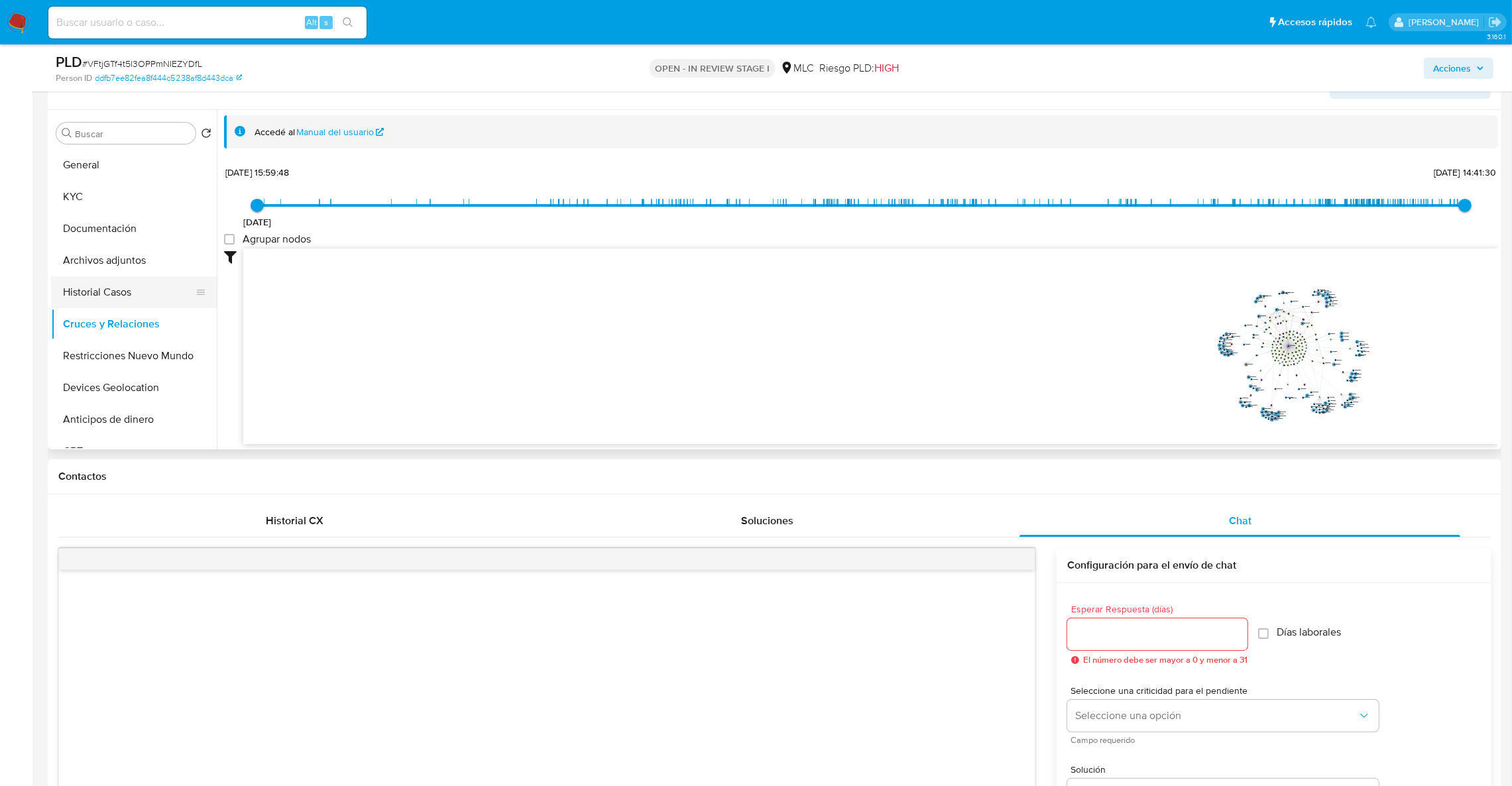
click at [133, 288] on button "Historial Casos" at bounding box center [128, 292] width 155 height 32
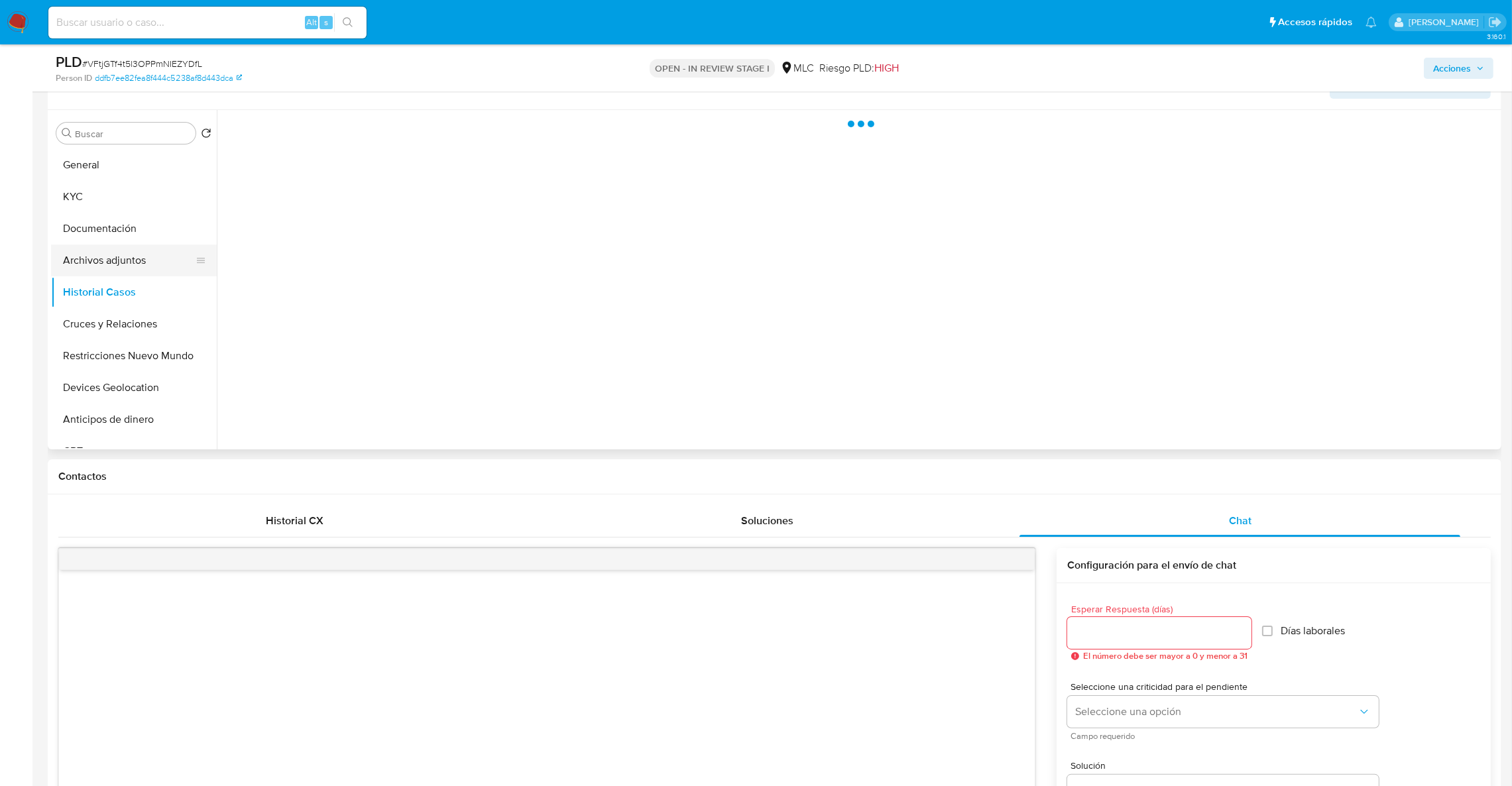
click at [133, 269] on button "Archivos adjuntos" at bounding box center [128, 260] width 155 height 32
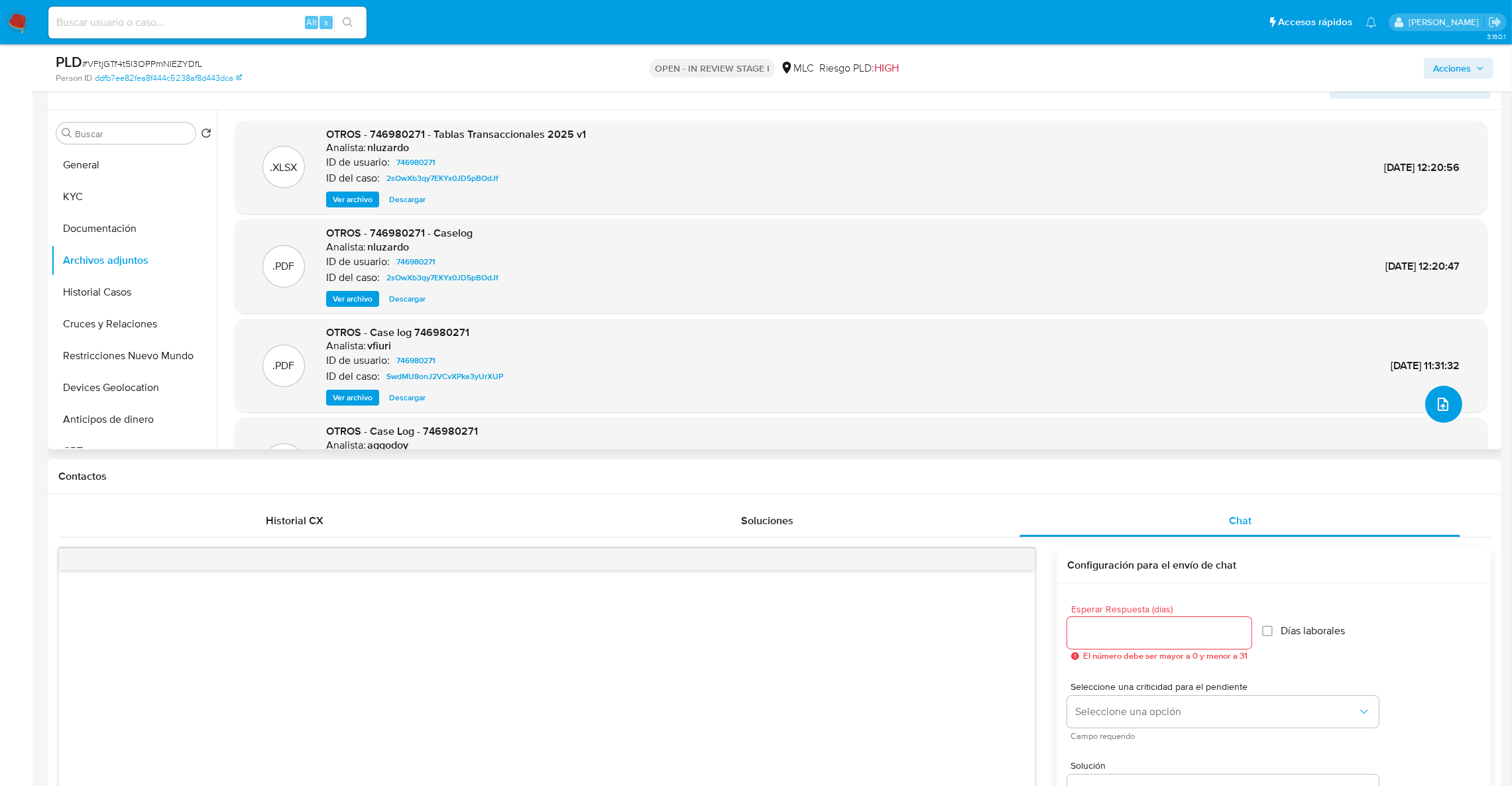
click at [1438, 406] on icon "upload-file" at bounding box center [1443, 404] width 11 height 13
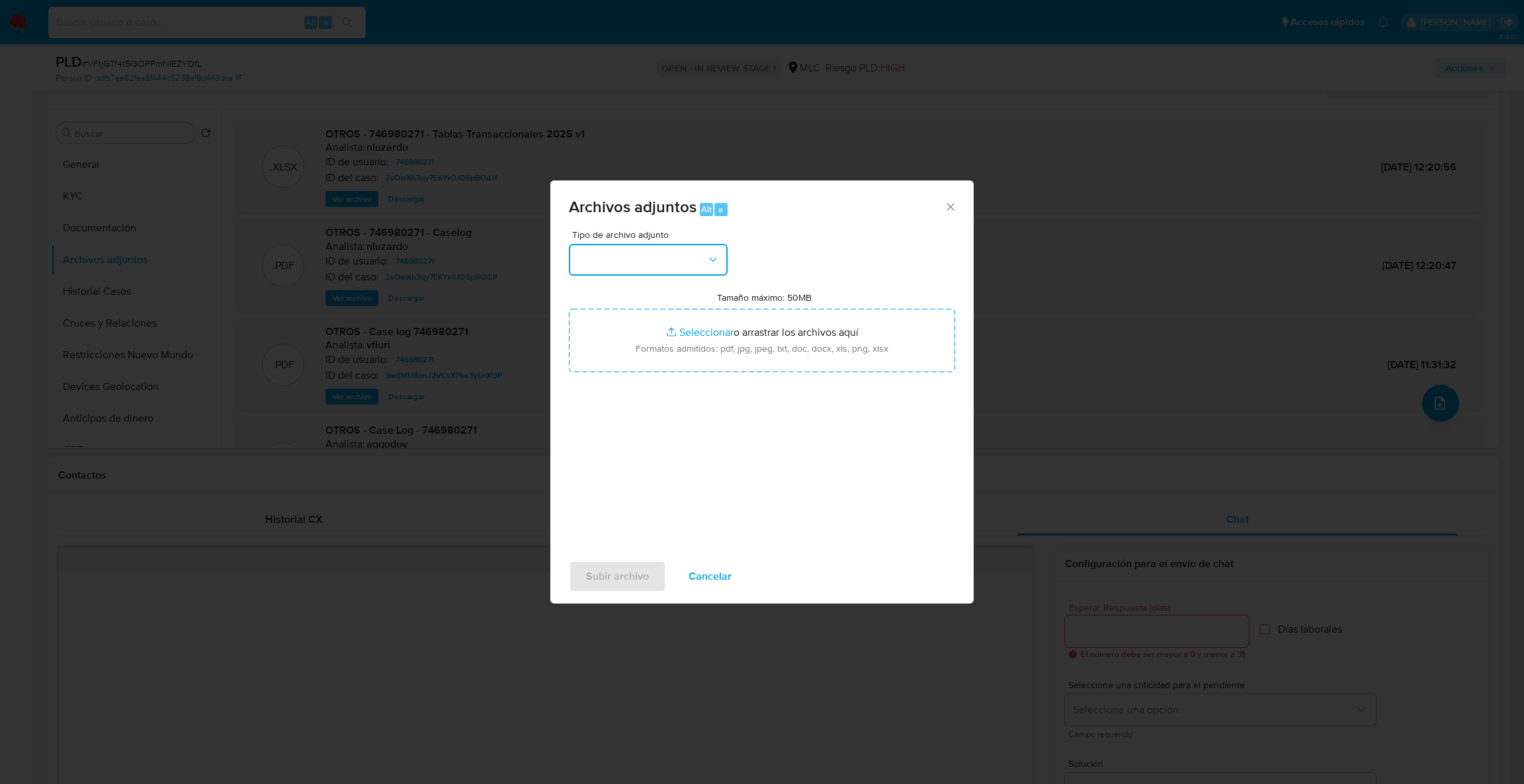
drag, startPoint x: 679, startPoint y: 254, endPoint x: 698, endPoint y: 273, distance: 26.9
click at [681, 259] on button "button" at bounding box center [648, 260] width 159 height 31
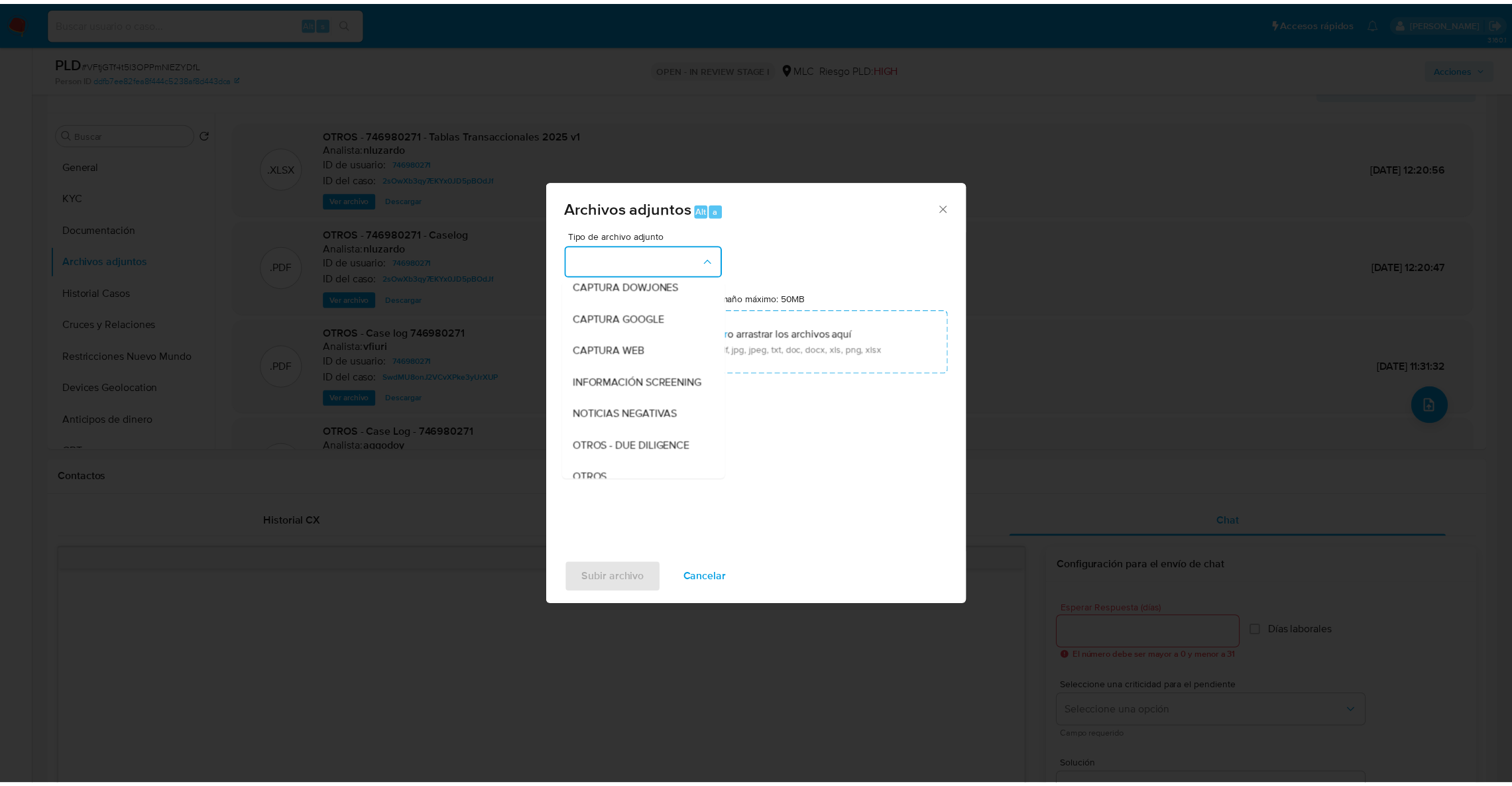
scroll to position [66, 0]
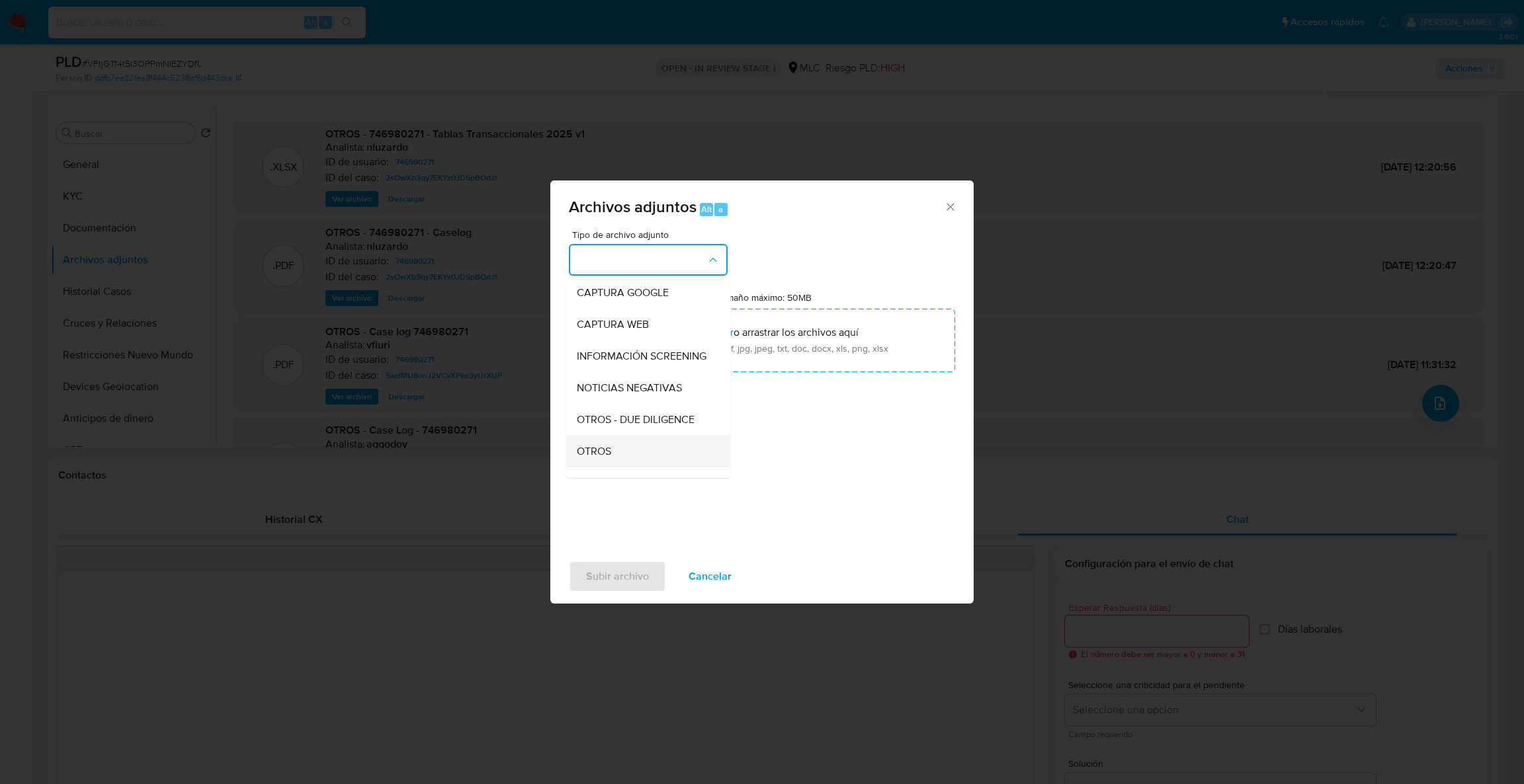
click at [613, 465] on div "OTROS" at bounding box center [644, 451] width 135 height 31
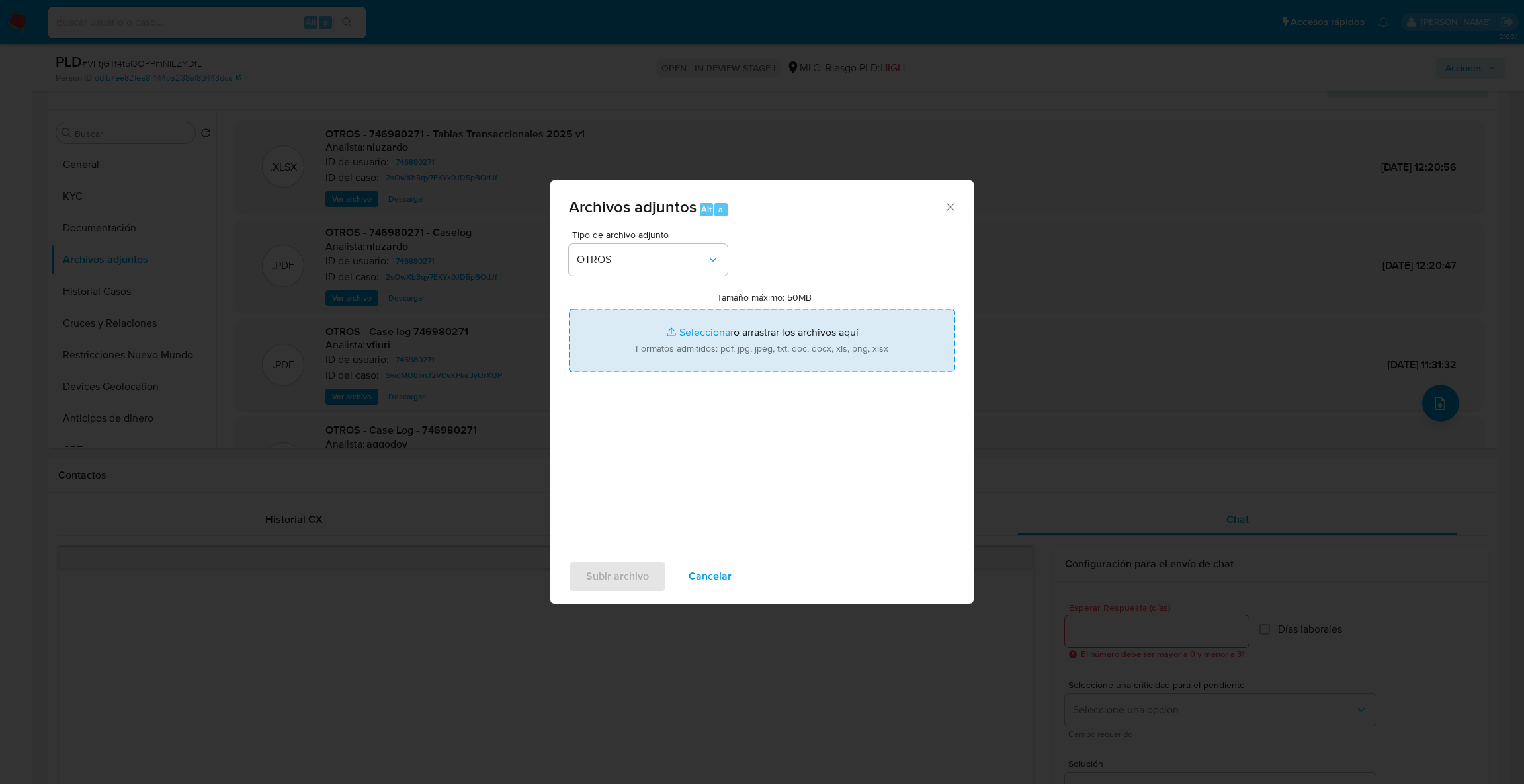
click at [628, 367] on input "Tamaño máximo: 50MB Seleccionar archivos" at bounding box center [762, 340] width 387 height 64
type input "C:\fakepath\Case Log - 746980271.pdf"
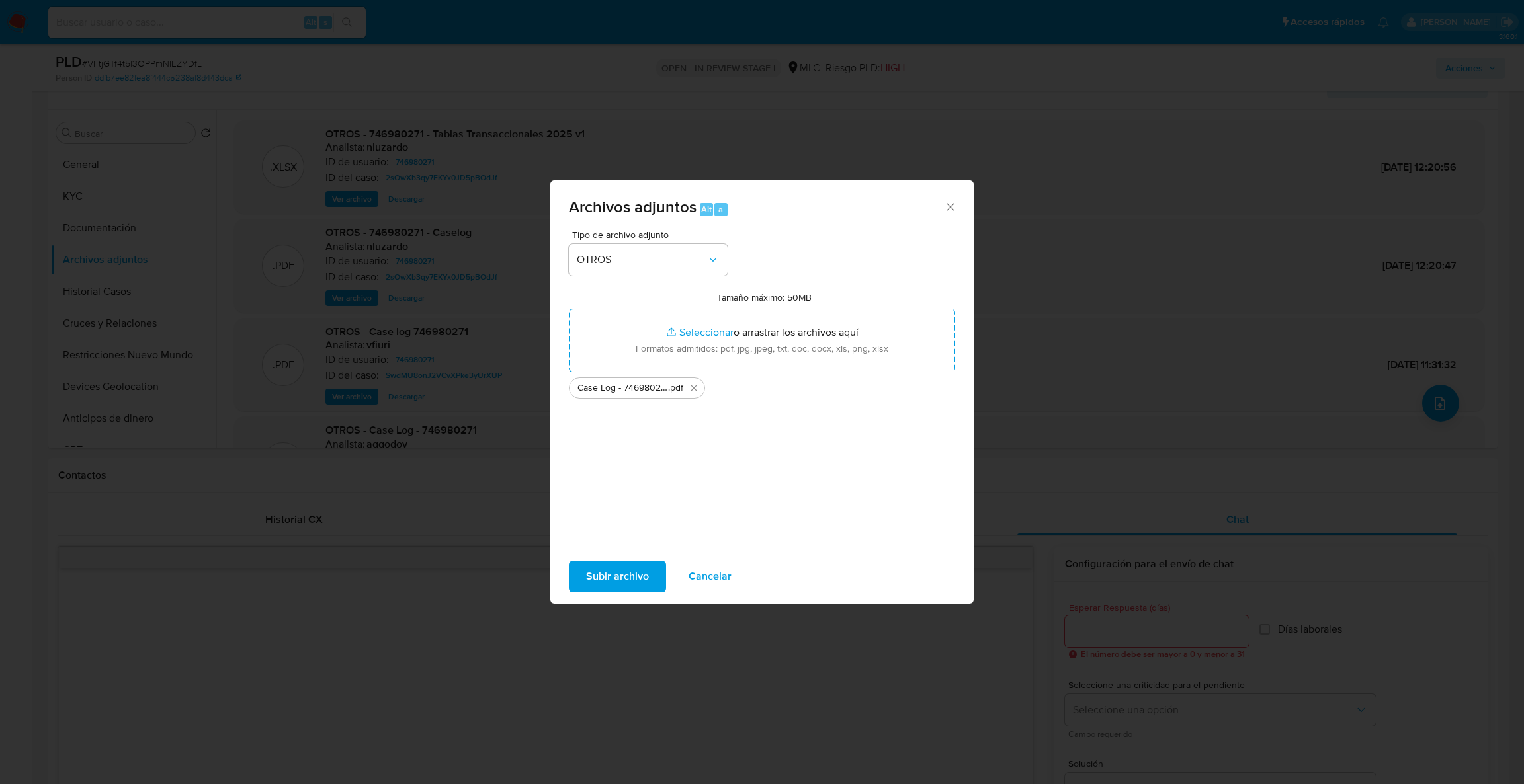
click at [624, 573] on span "Subir archivo" at bounding box center [618, 577] width 63 height 29
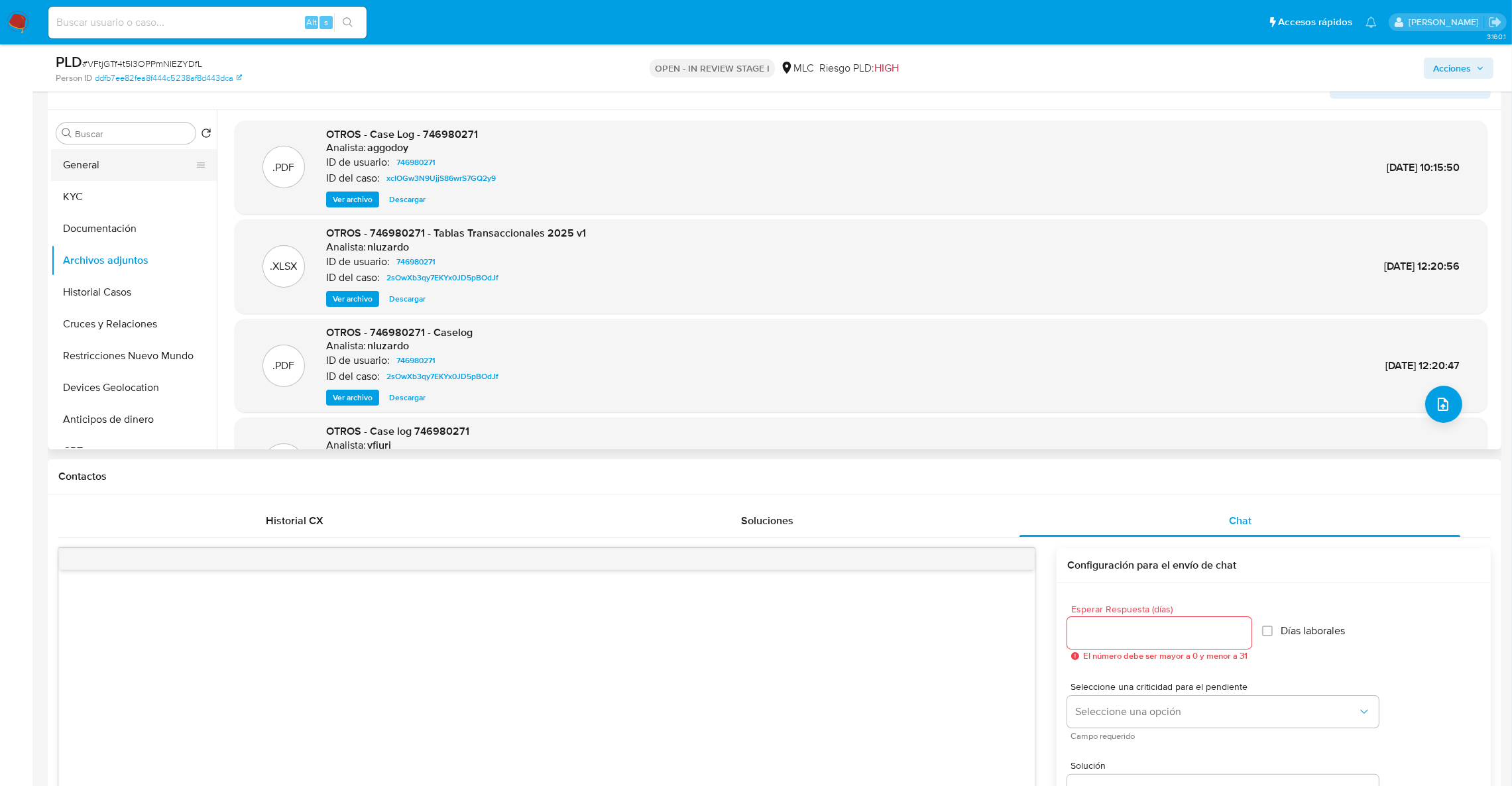
click at [121, 171] on button "General" at bounding box center [128, 165] width 155 height 32
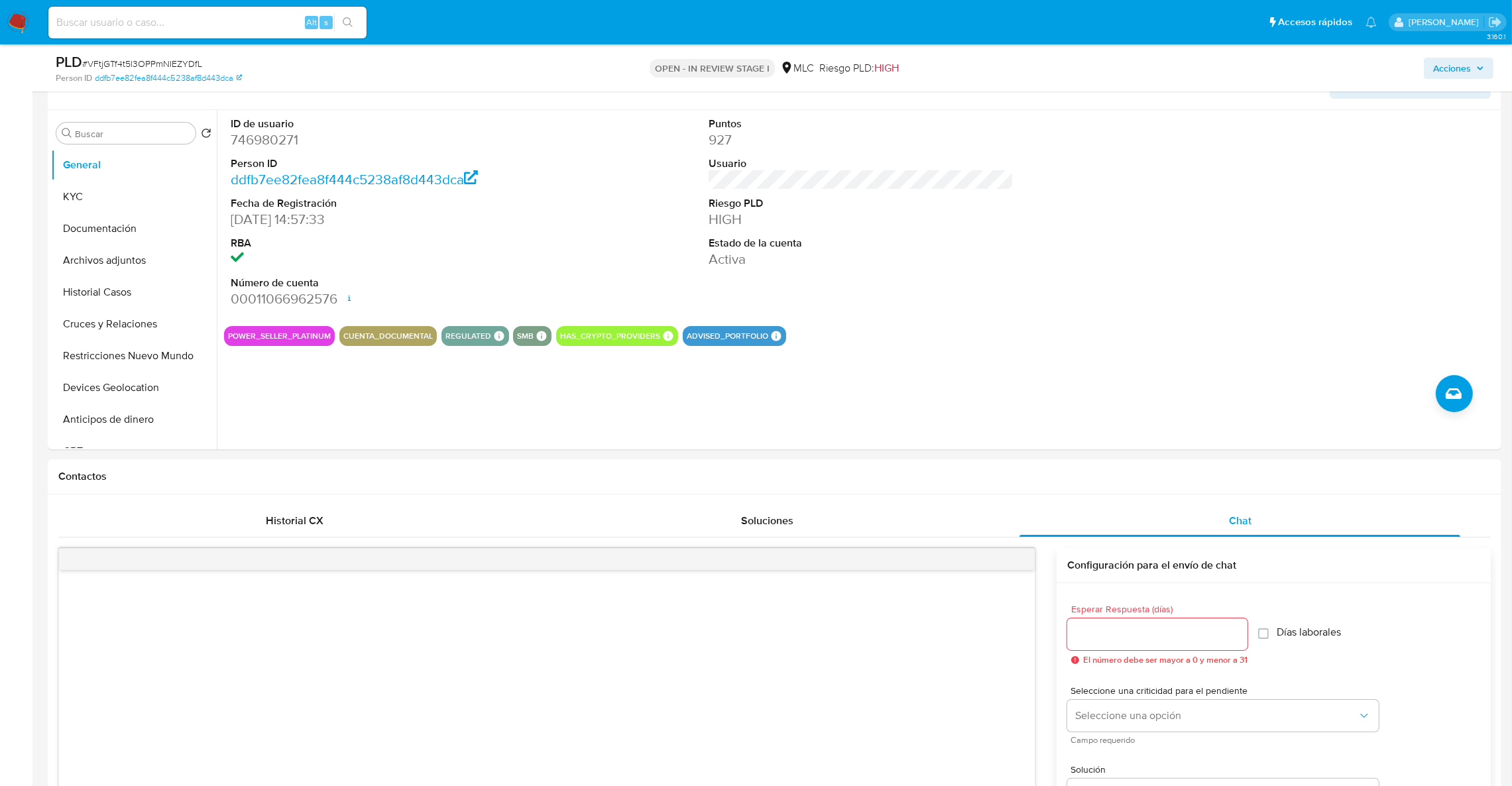
click at [1451, 71] on span "Acciones" at bounding box center [1452, 68] width 38 height 21
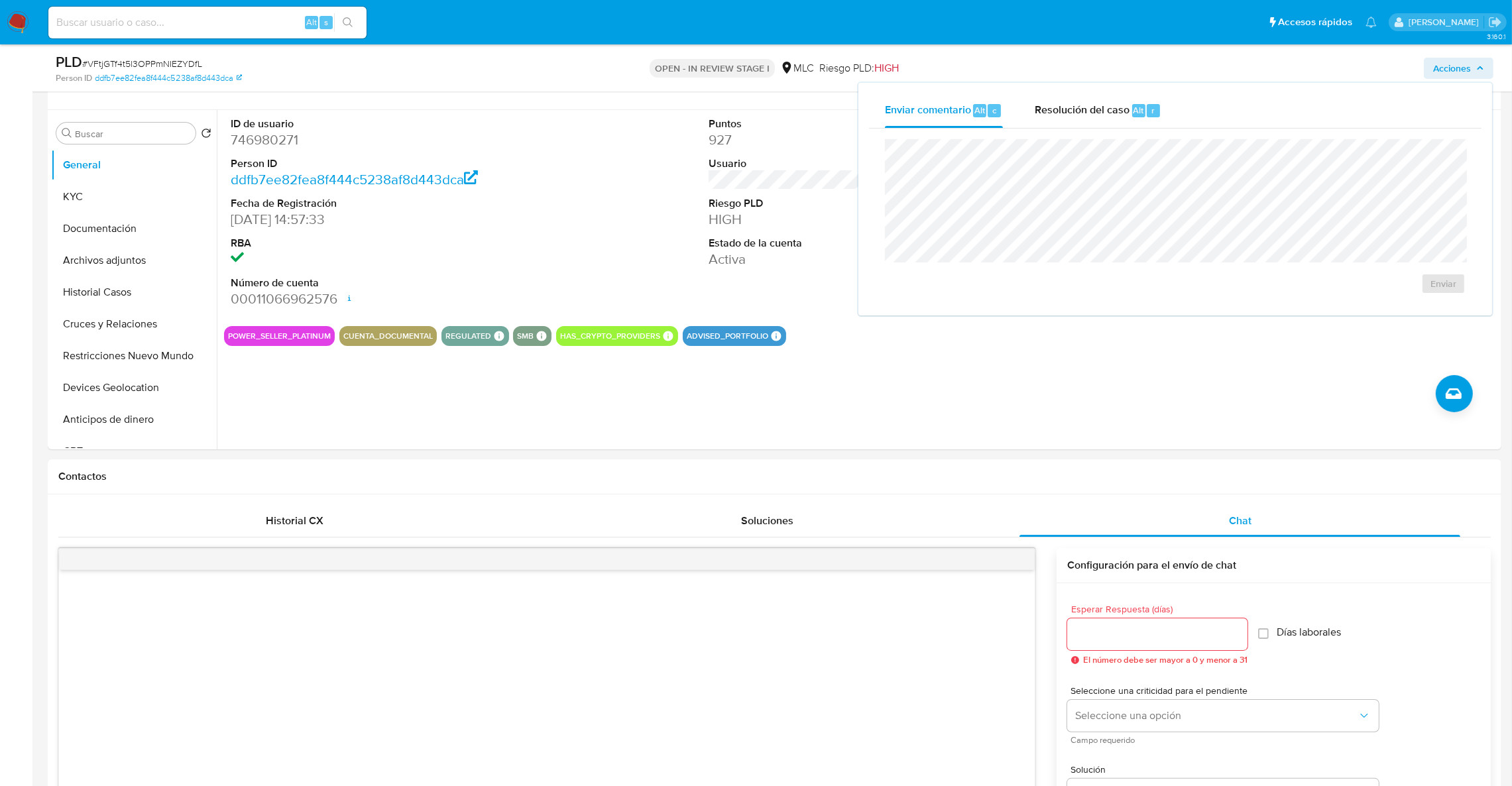
click at [1182, 95] on div "Enviar comentario Alt c Resolución del caso Alt r" at bounding box center [1175, 110] width 613 height 34
click at [1167, 115] on button "Resolución del caso Alt r" at bounding box center [1098, 110] width 159 height 34
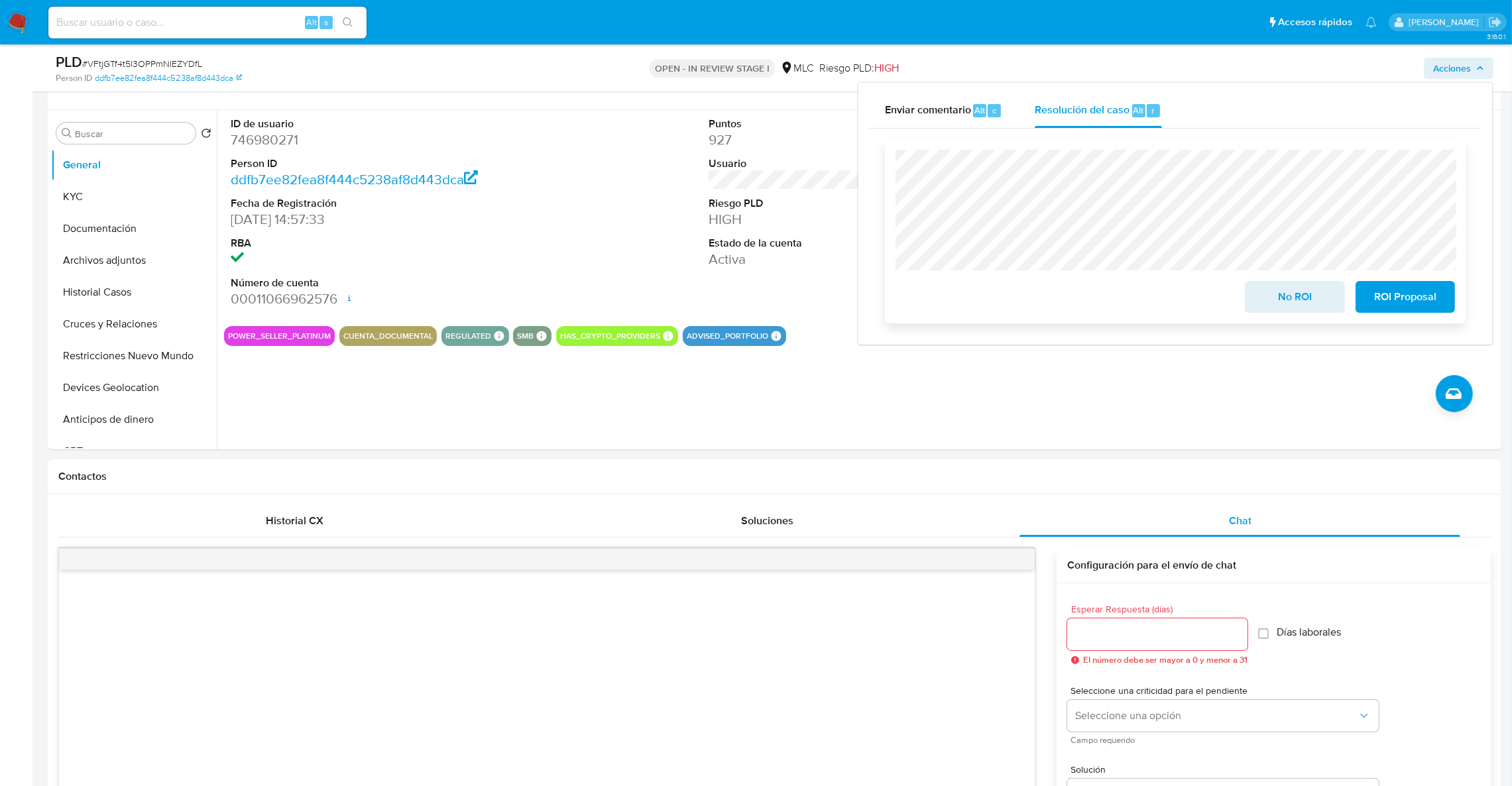
click at [1259, 306] on button "No ROI" at bounding box center [1294, 297] width 100 height 32
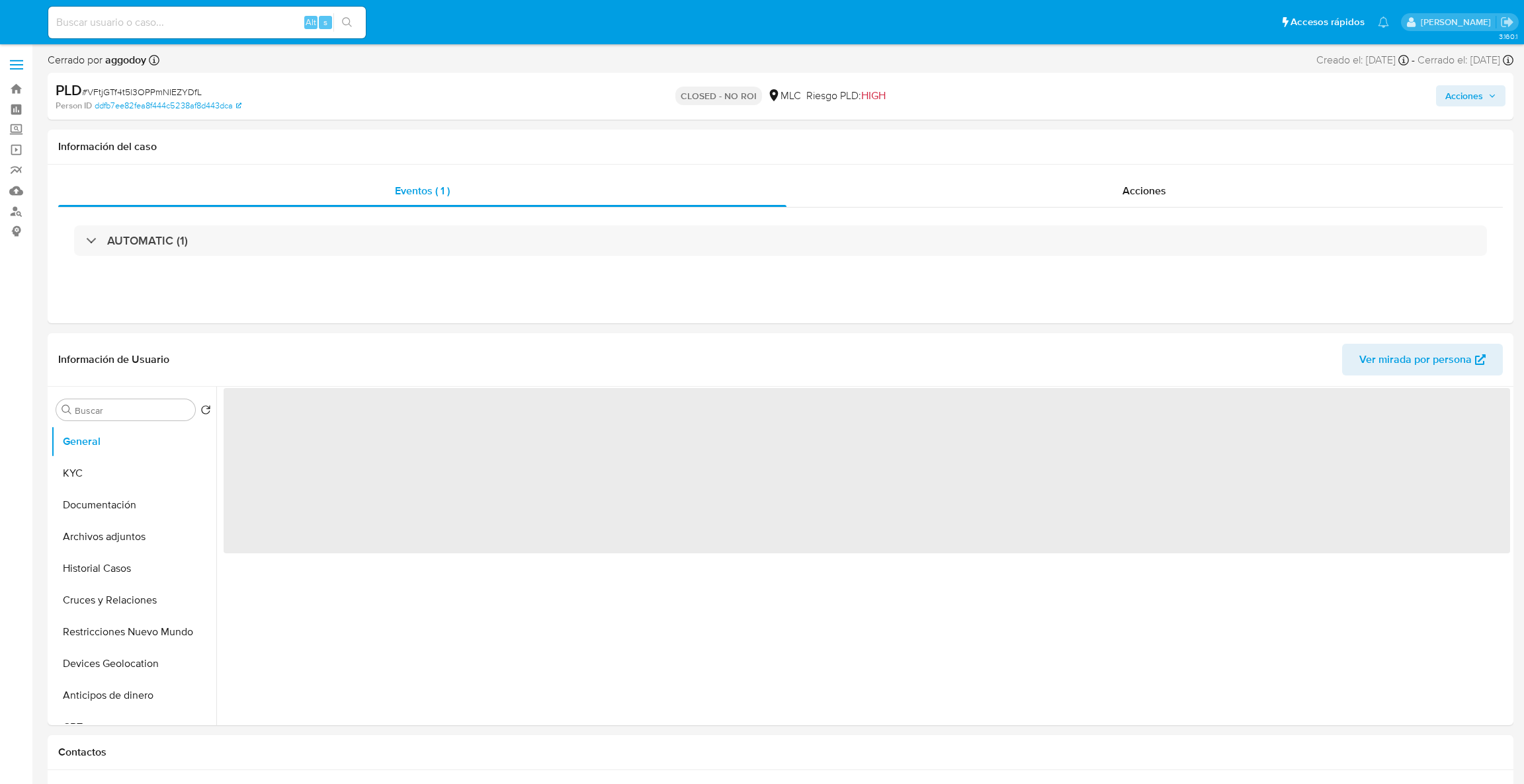
select select "10"
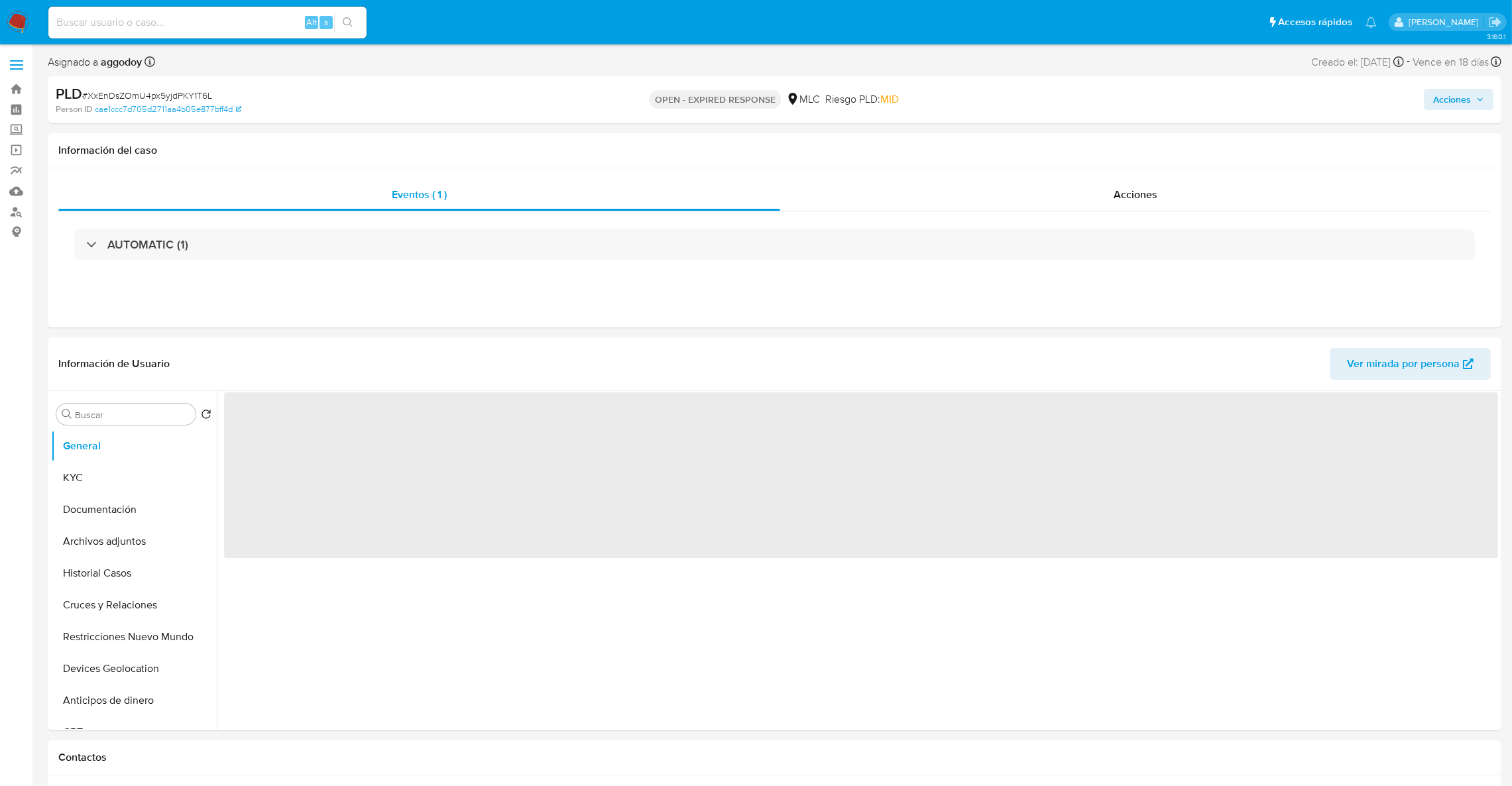
select select "10"
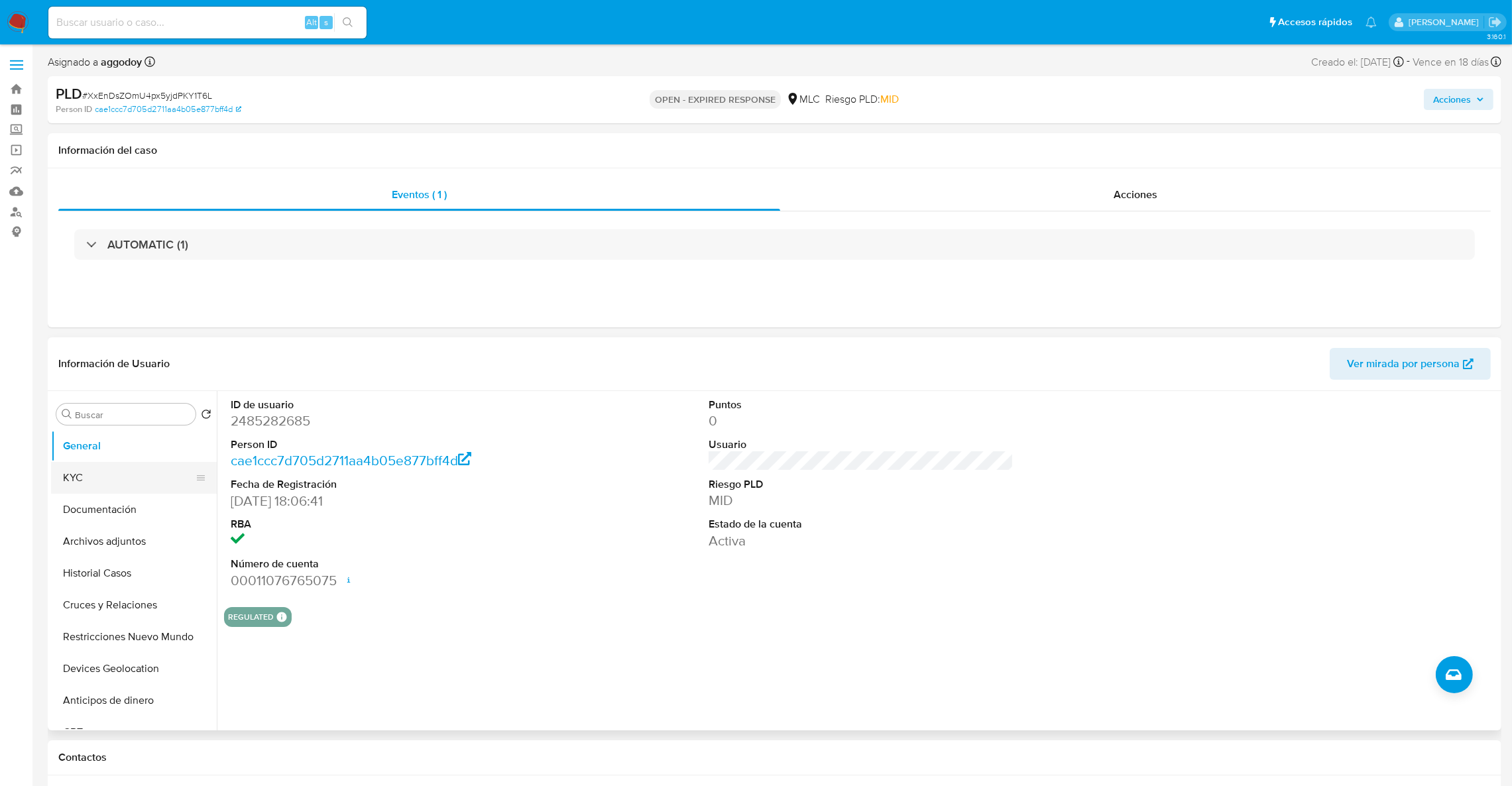
click at [126, 475] on button "KYC" at bounding box center [128, 477] width 155 height 32
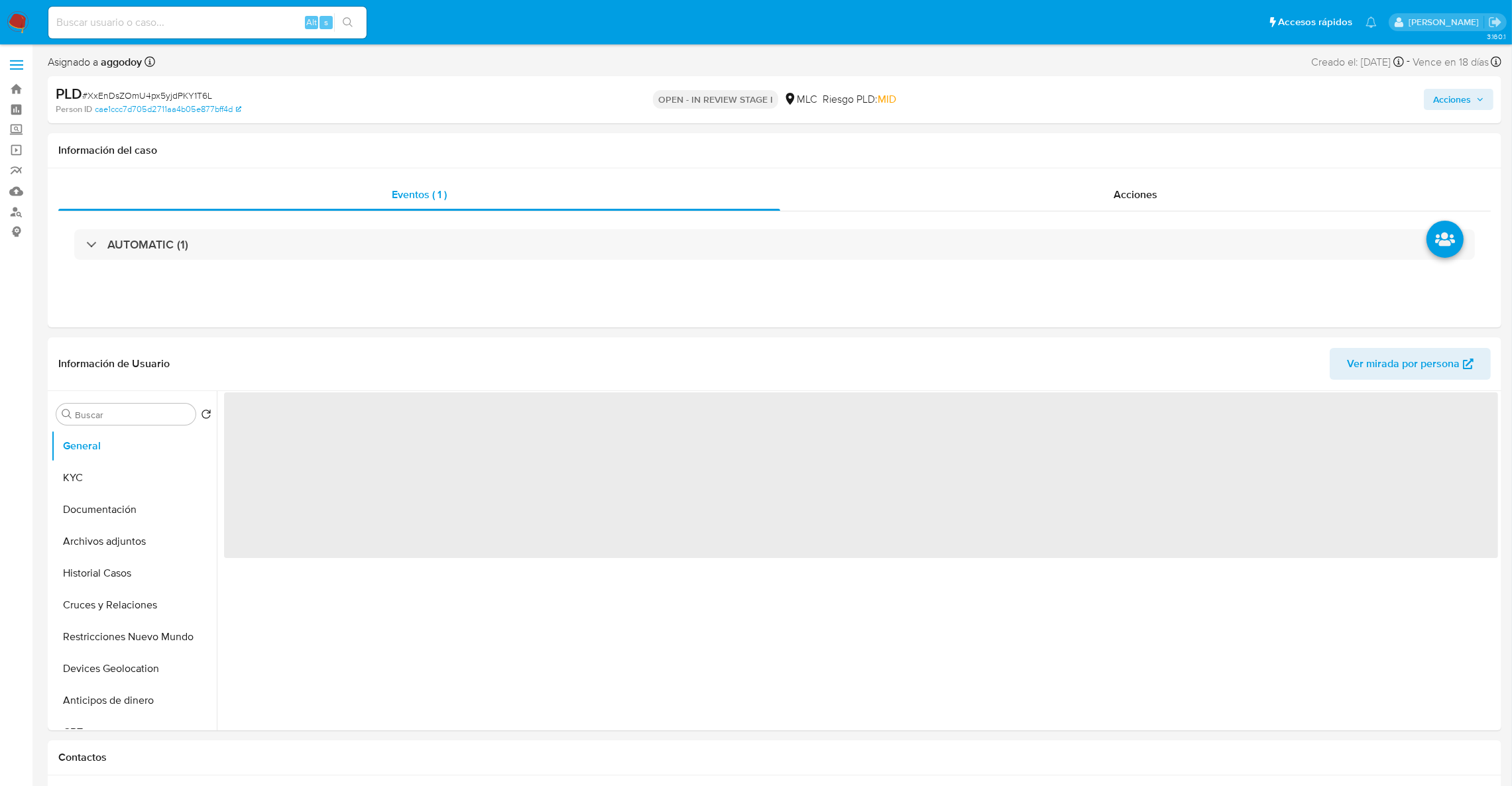
select select "10"
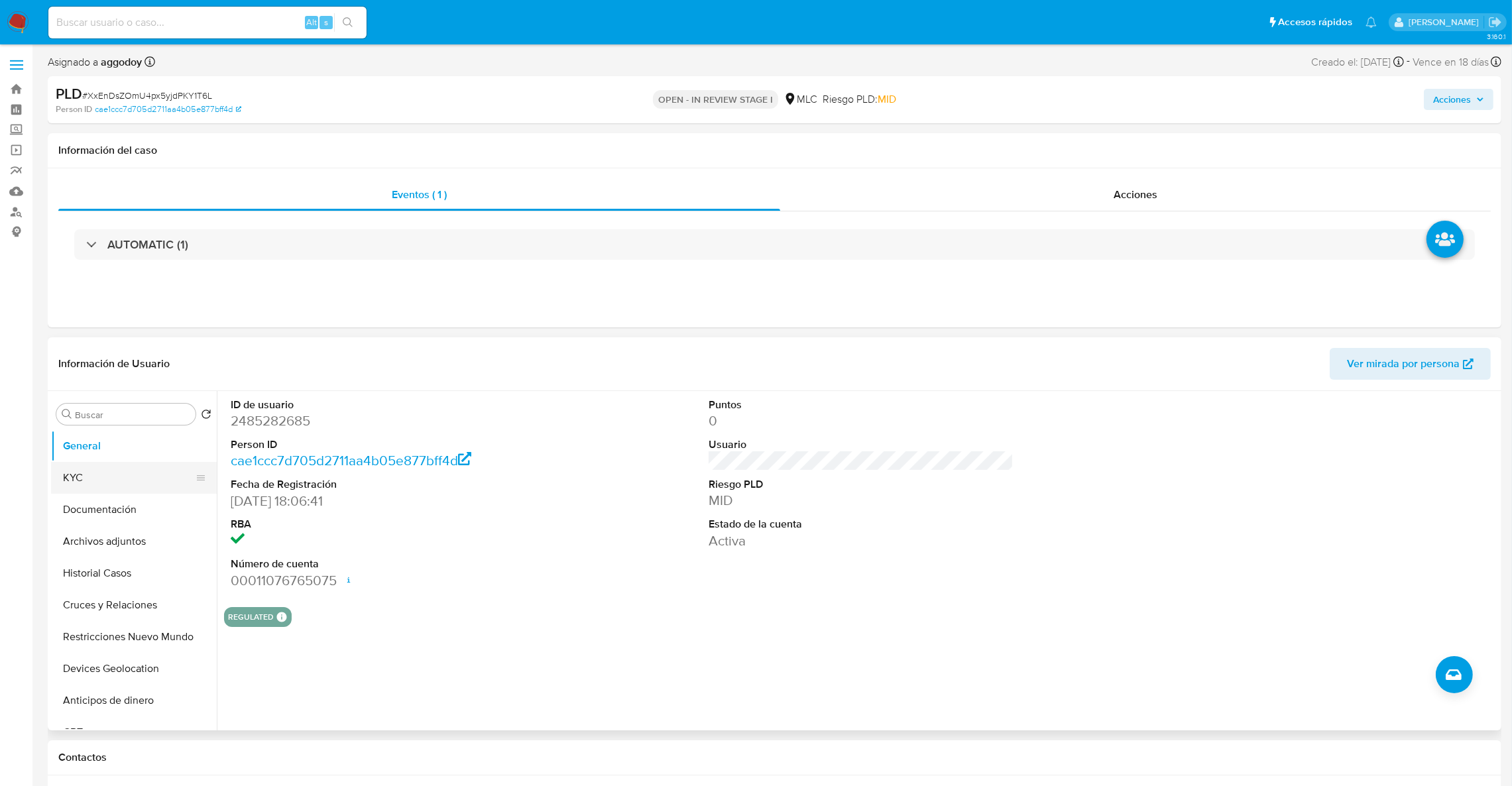
click at [116, 485] on button "KYC" at bounding box center [128, 477] width 155 height 32
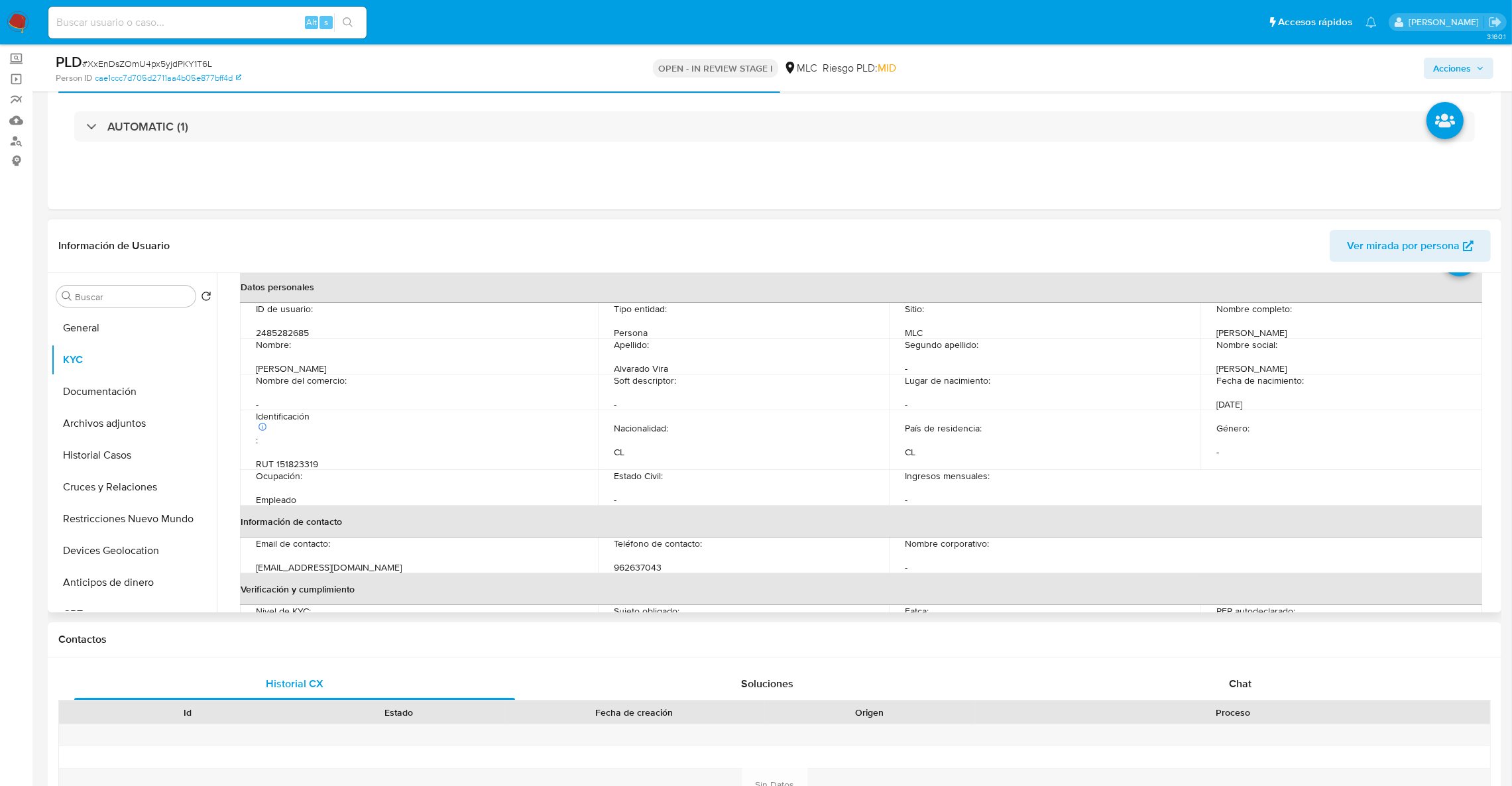
scroll to position [70, 0]
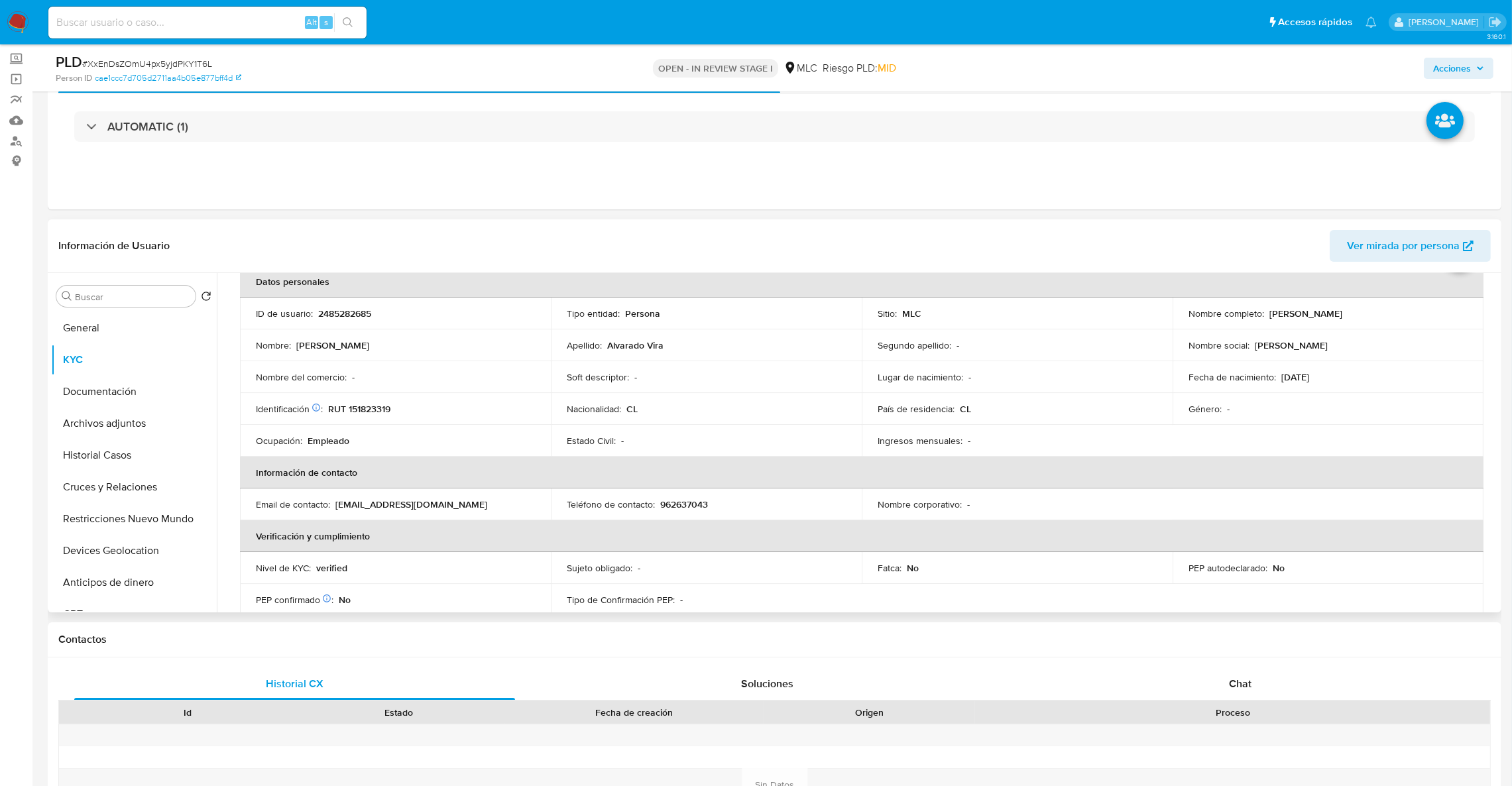
click at [353, 408] on p "RUT 151823319" at bounding box center [359, 408] width 62 height 12
copy p "151823319"
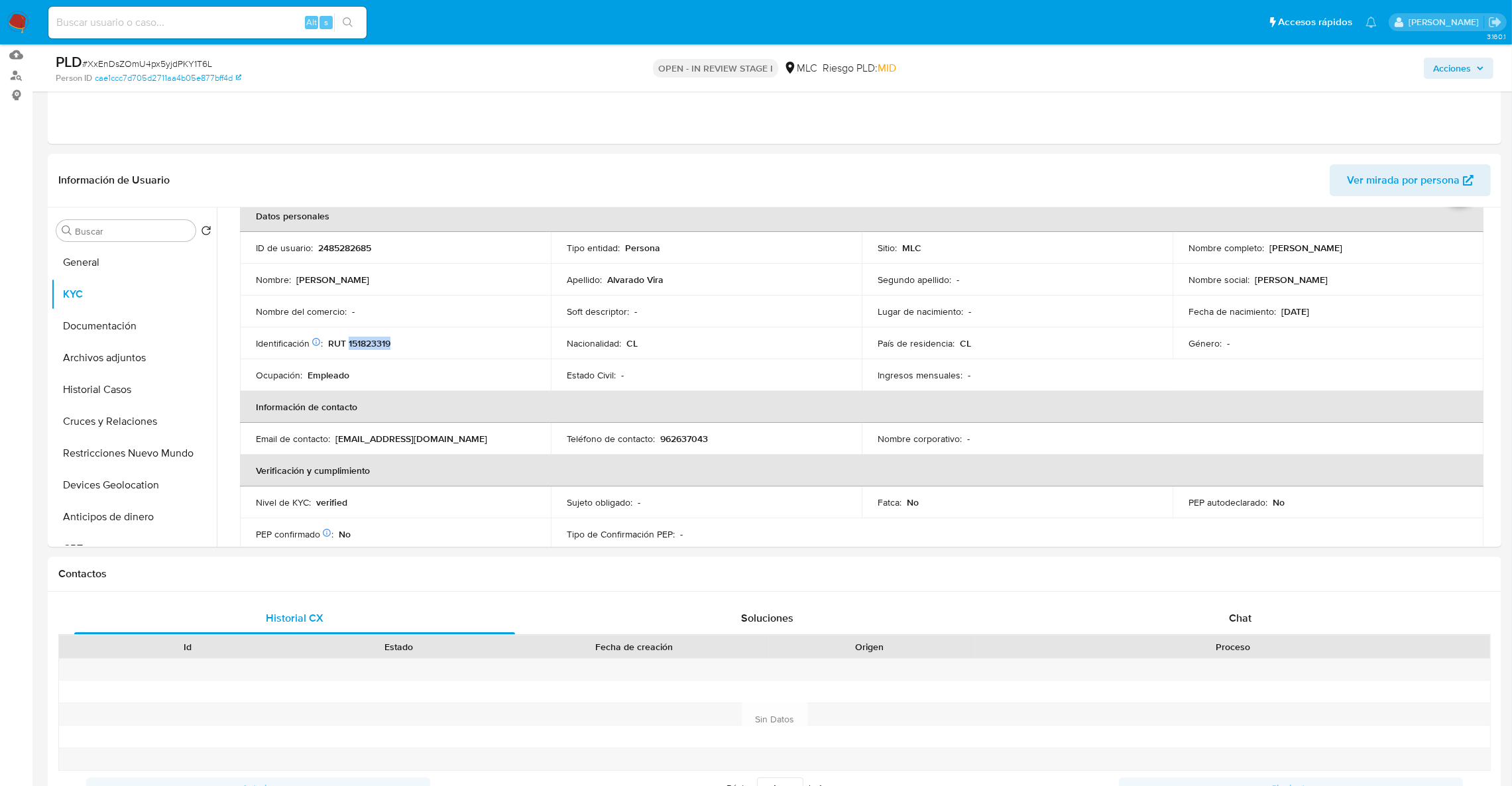
scroll to position [171, 0]
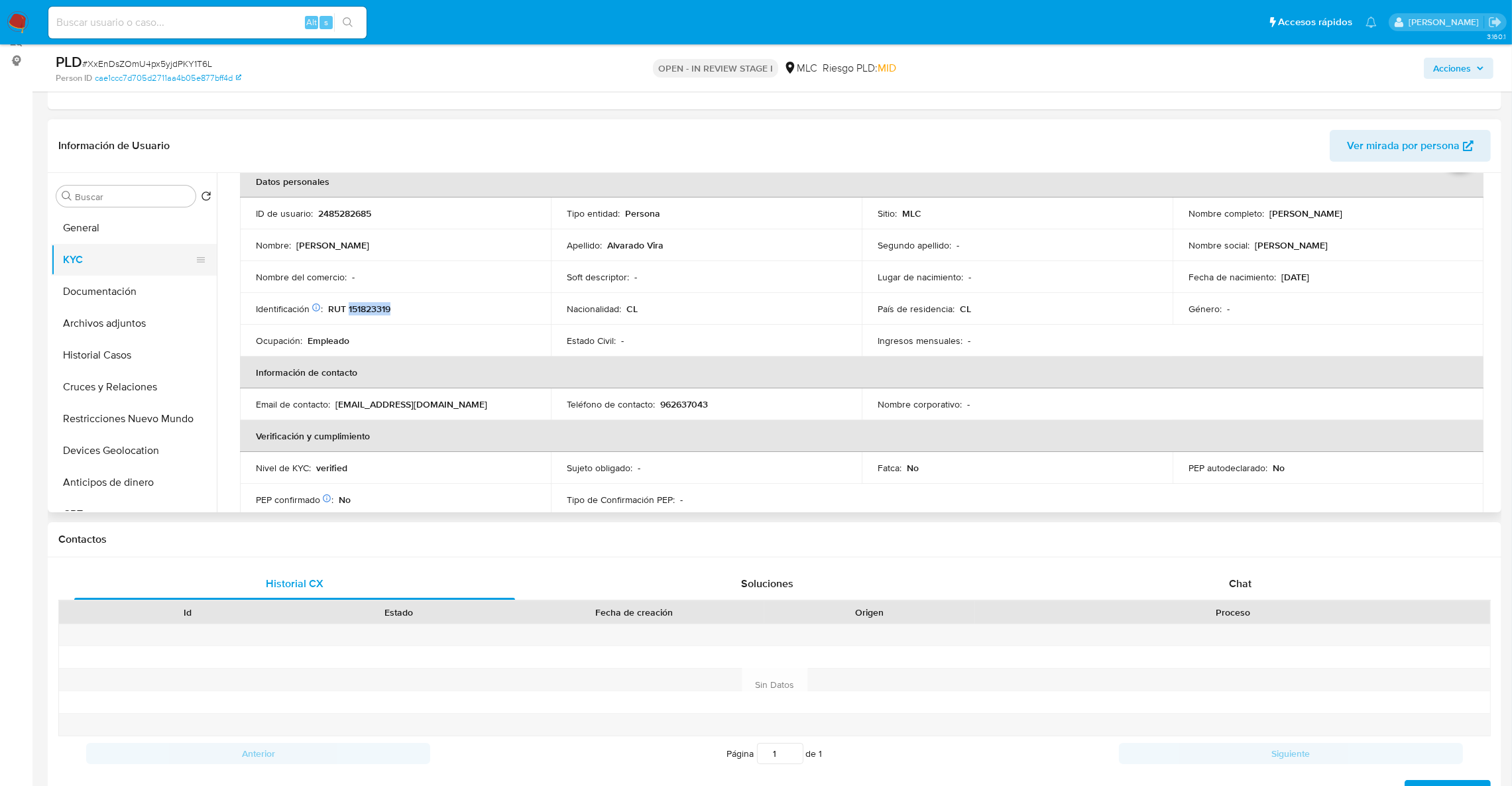
click at [136, 258] on button "KYC" at bounding box center [128, 260] width 155 height 32
click at [138, 302] on button "Documentación" at bounding box center [128, 291] width 155 height 32
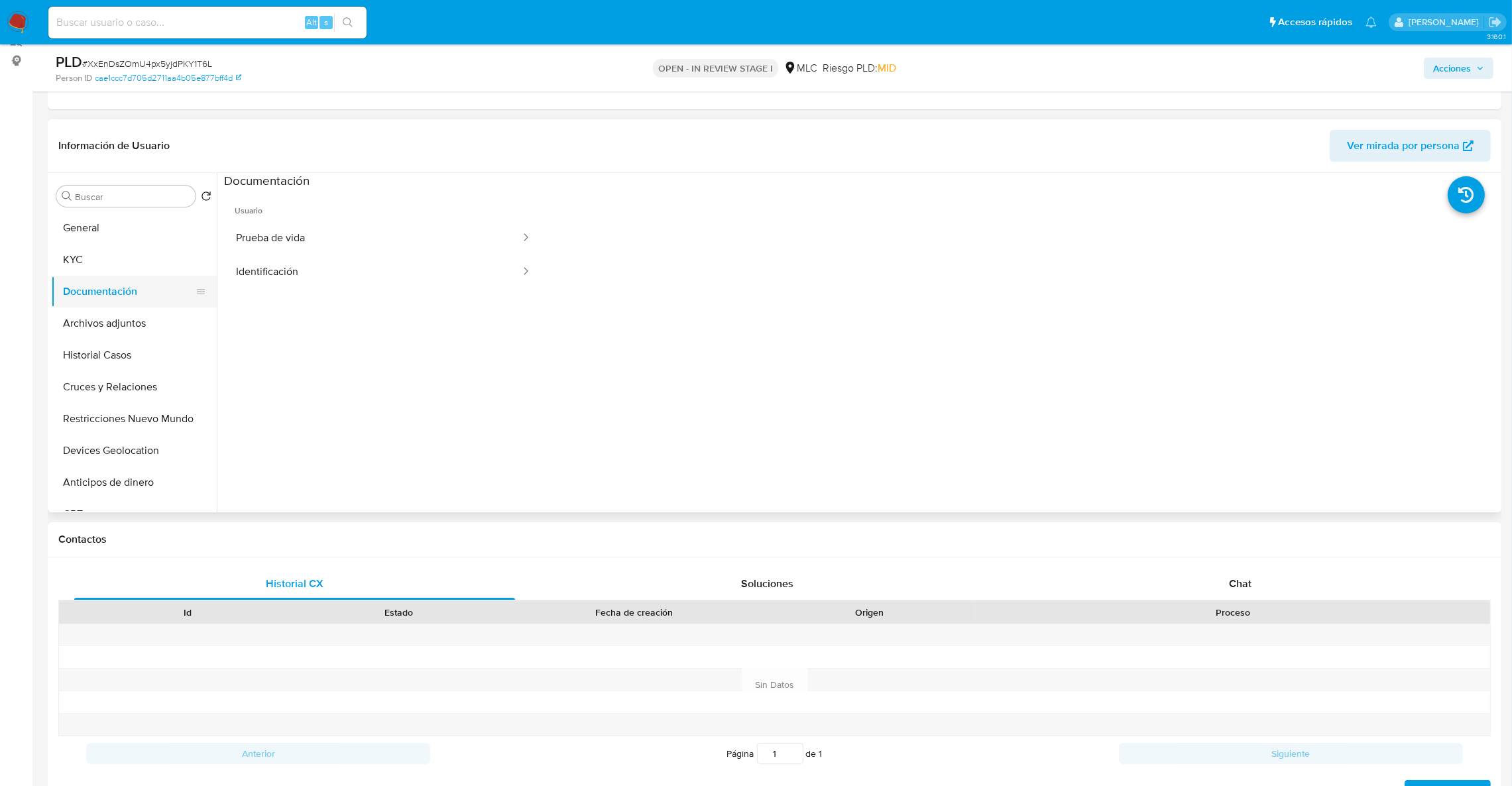
click at [107, 304] on button "Documentación" at bounding box center [128, 291] width 155 height 32
click at [99, 258] on button "KYC" at bounding box center [128, 260] width 155 height 32
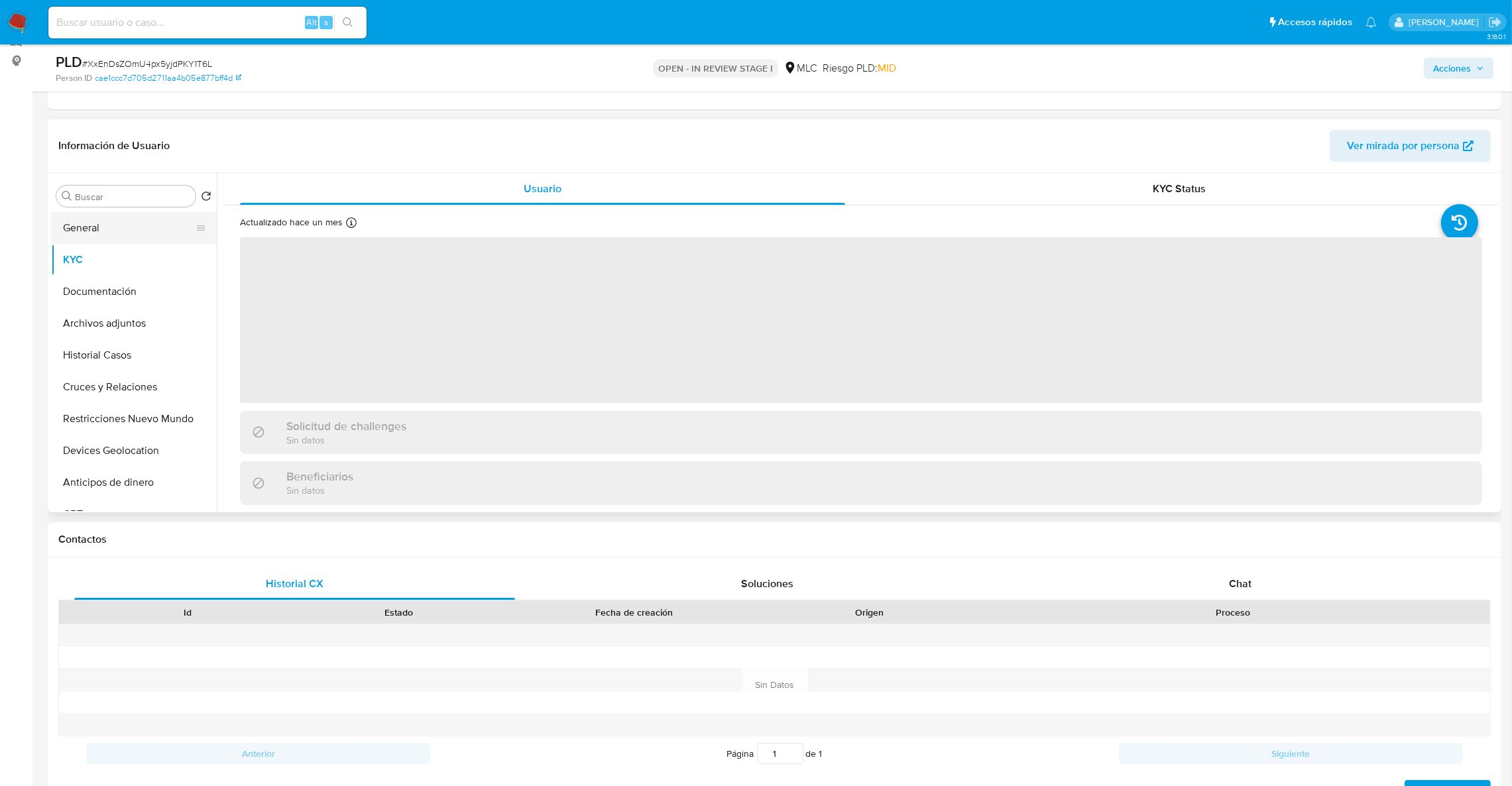
click at [98, 234] on button "General" at bounding box center [128, 227] width 155 height 32
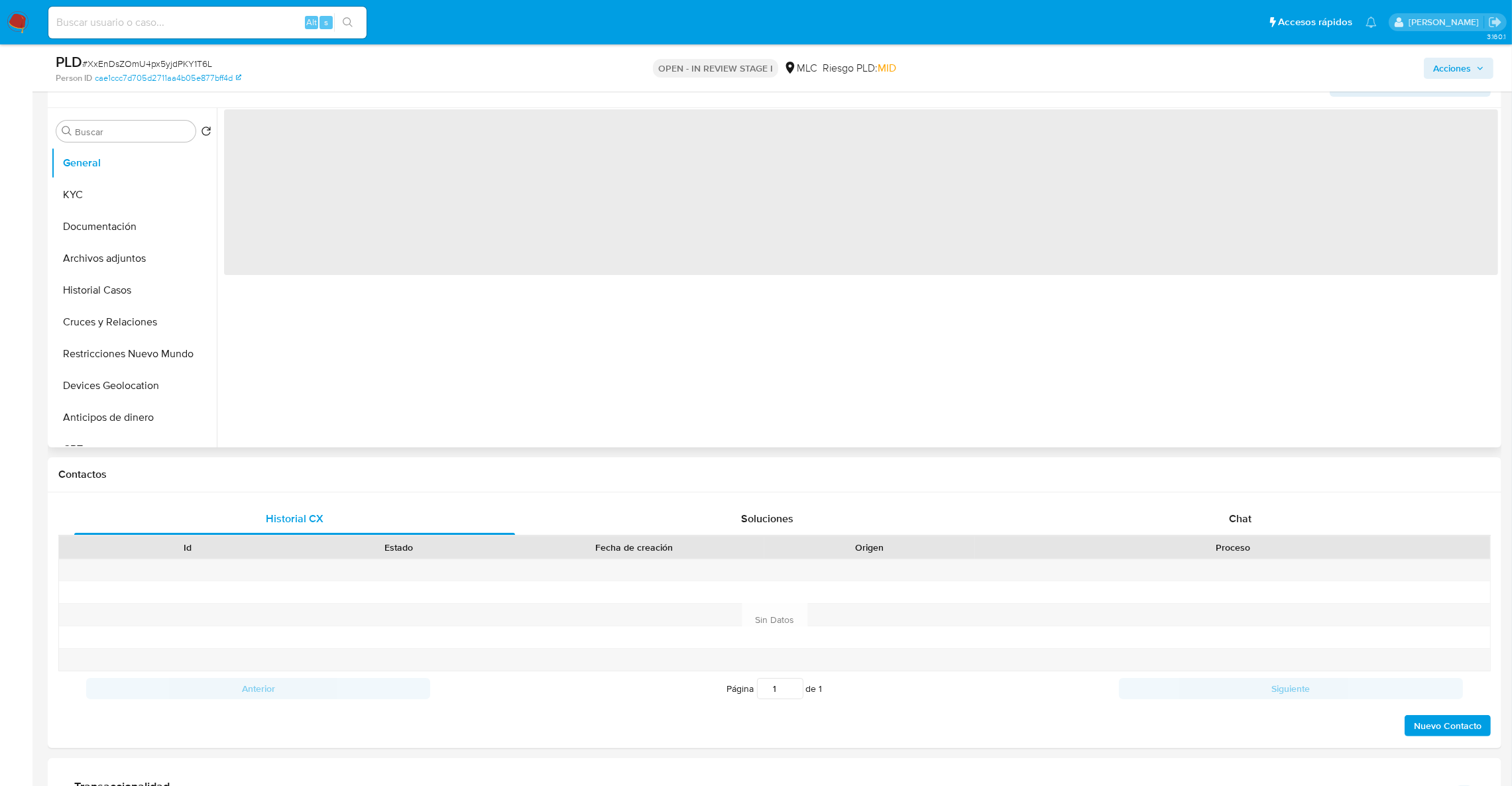
scroll to position [269, 0]
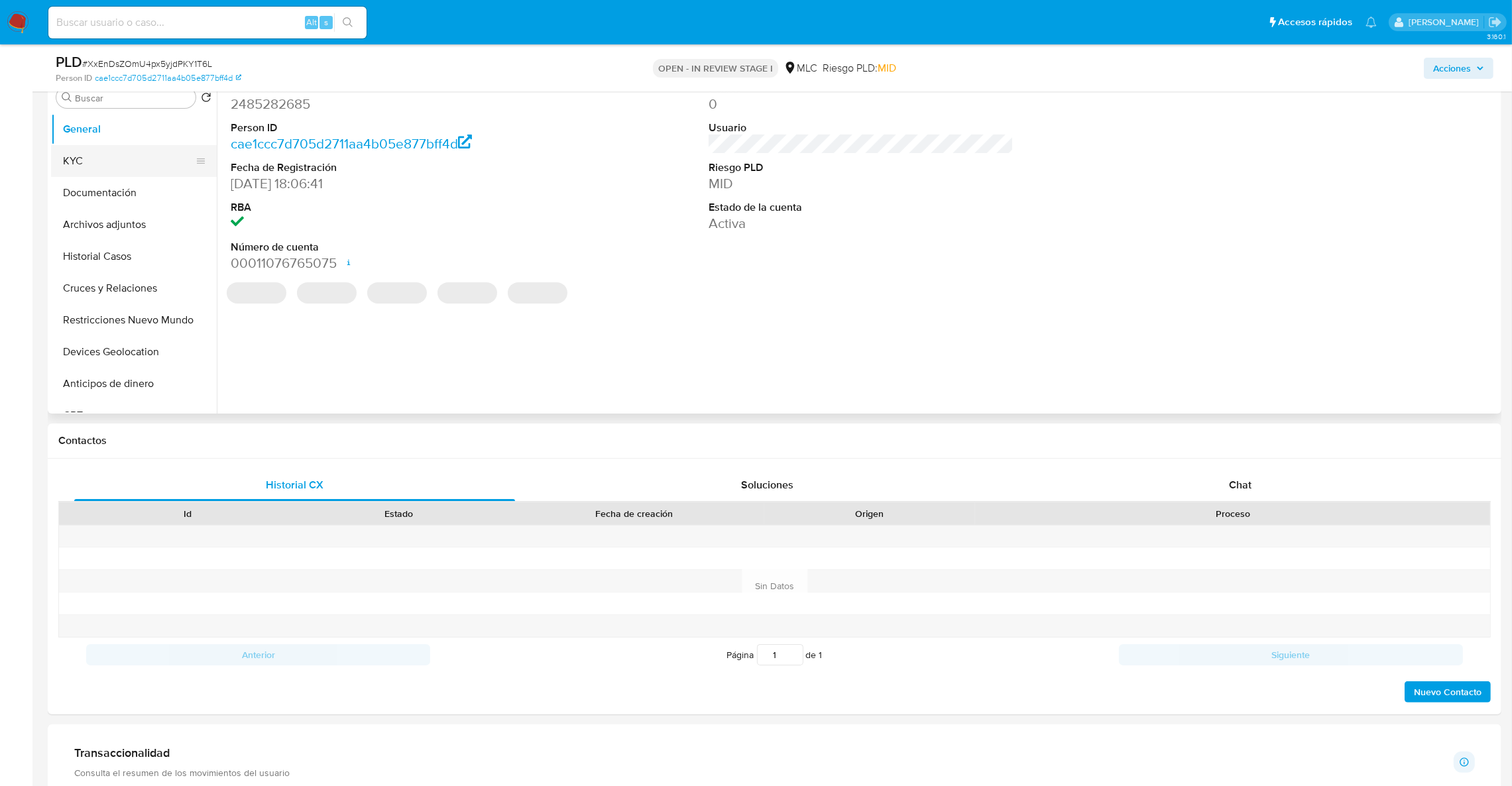
click at [102, 146] on button "KYC" at bounding box center [128, 161] width 155 height 32
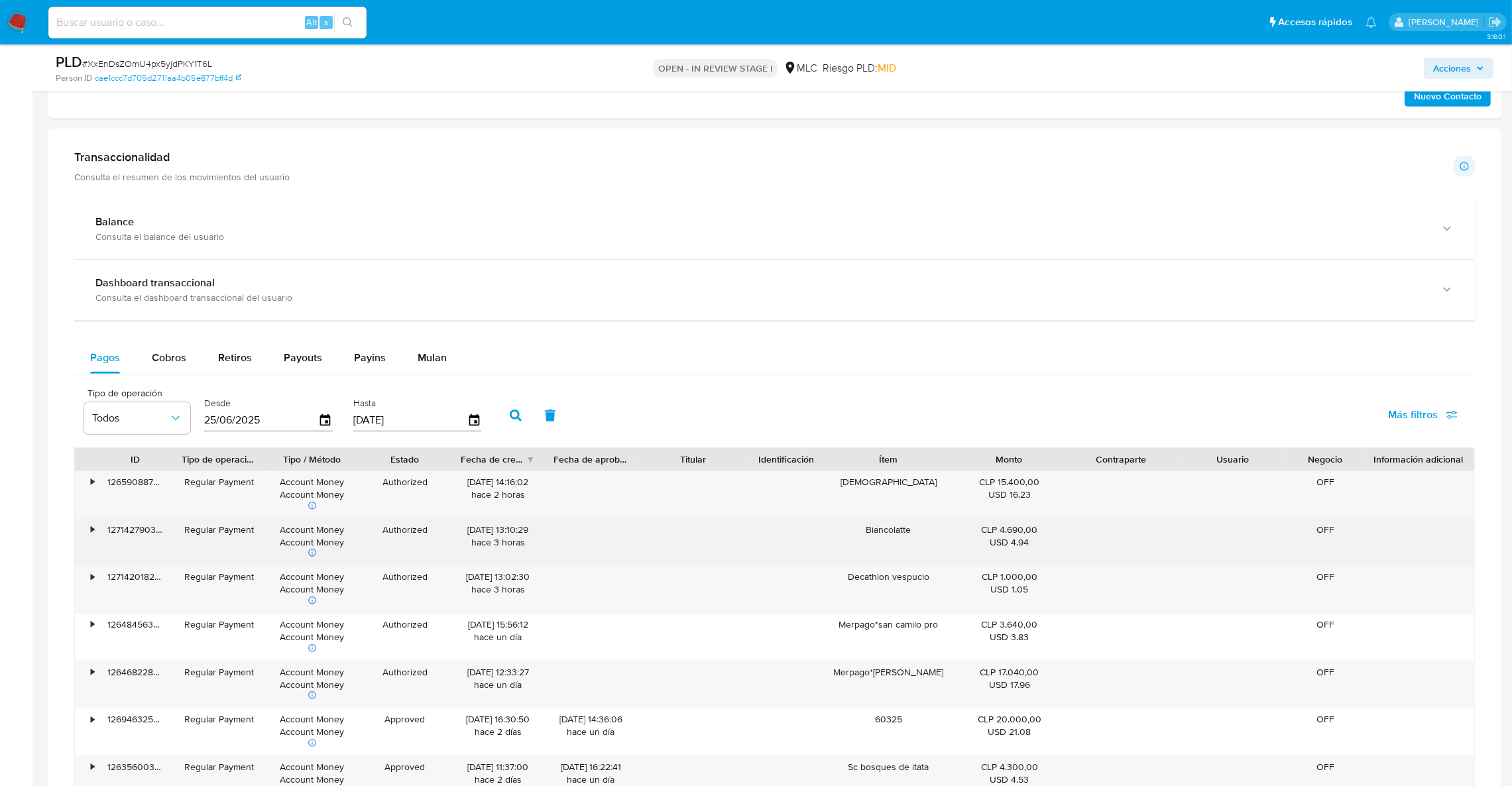
scroll to position [867, 0]
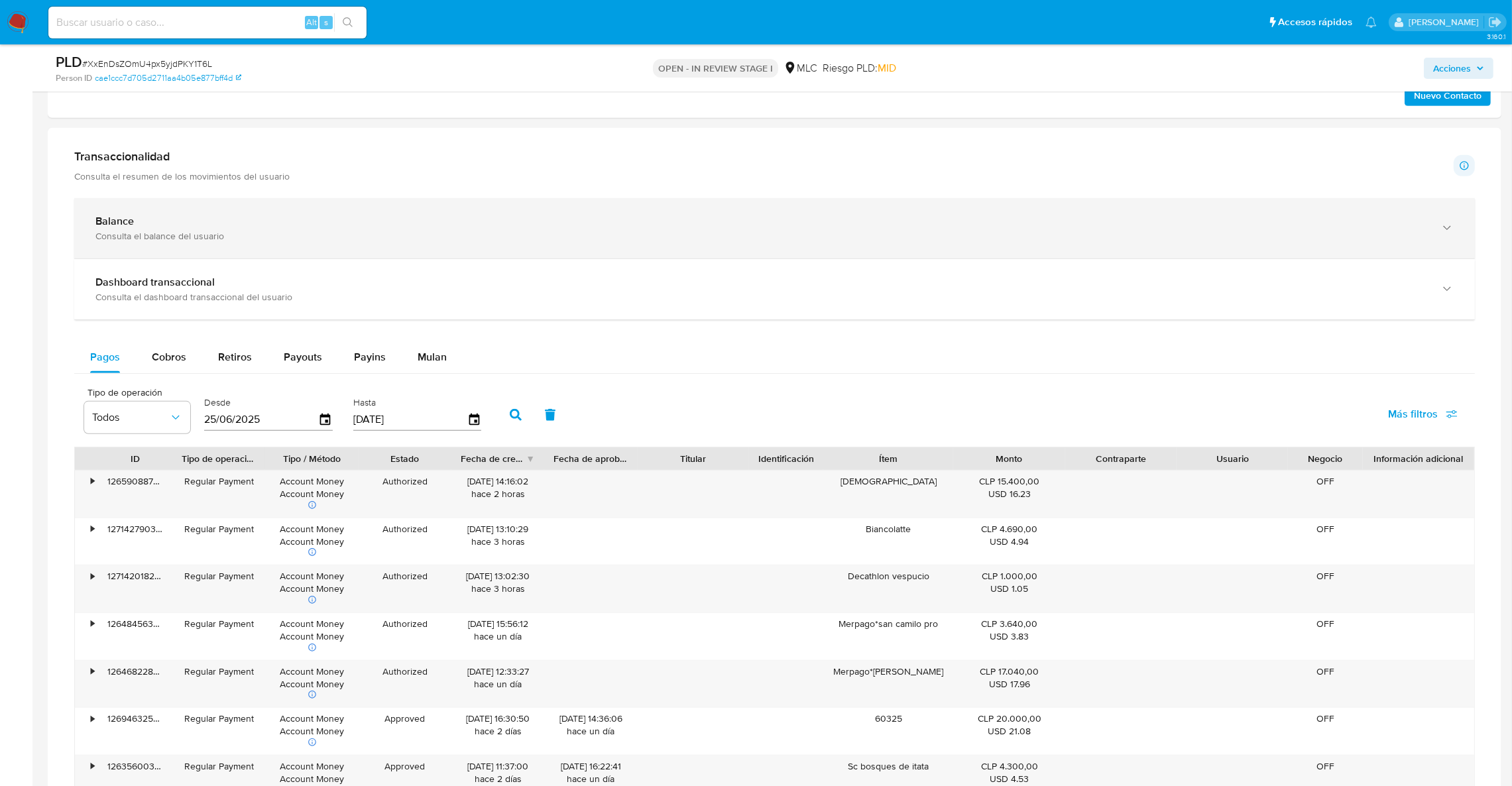
click at [393, 240] on div "Consulta el balance del usuario" at bounding box center [761, 236] width 1332 height 12
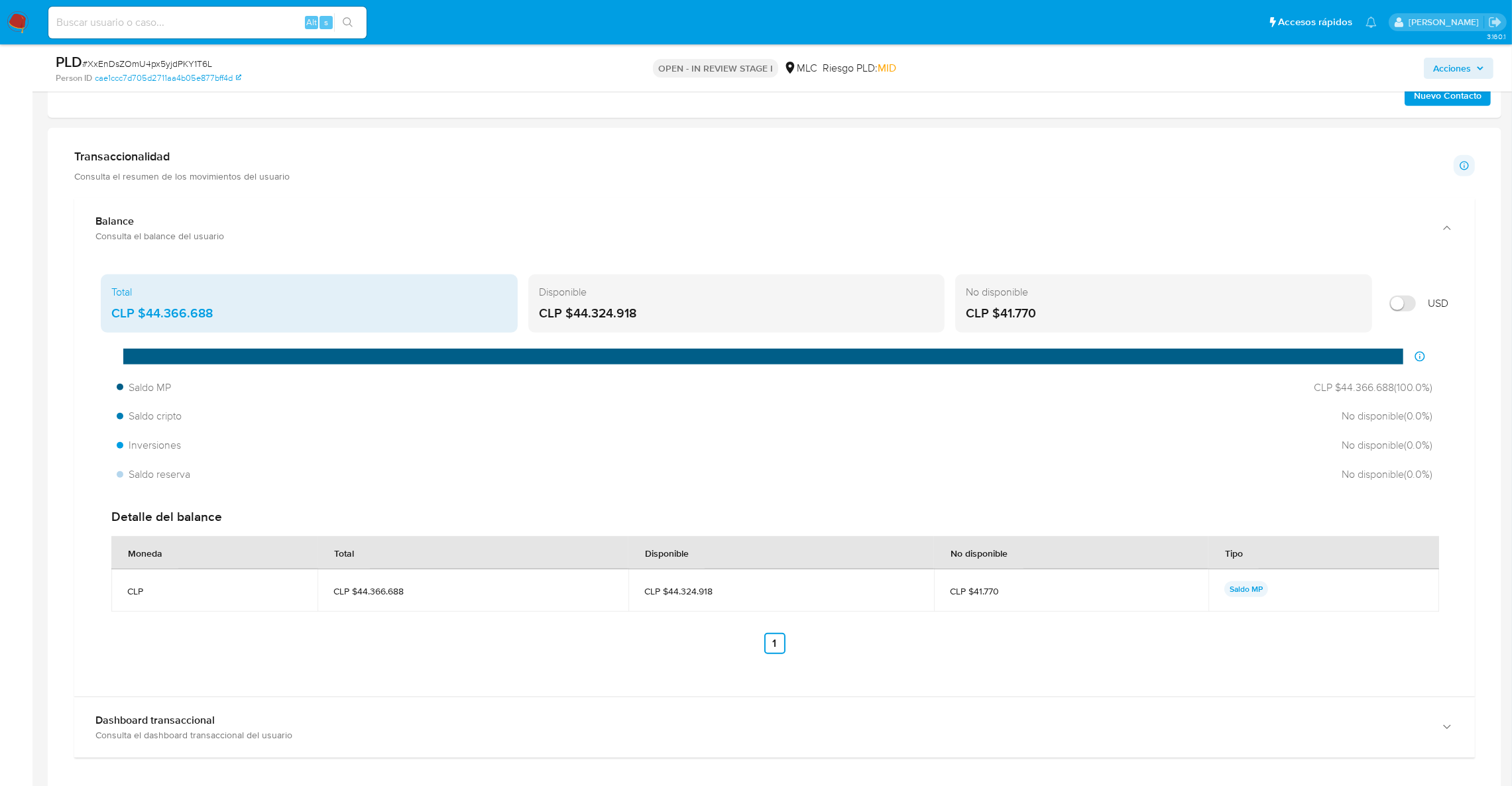
click at [1408, 309] on input "Mostrar en USD" at bounding box center [1403, 303] width 27 height 16
checkbox input "true"
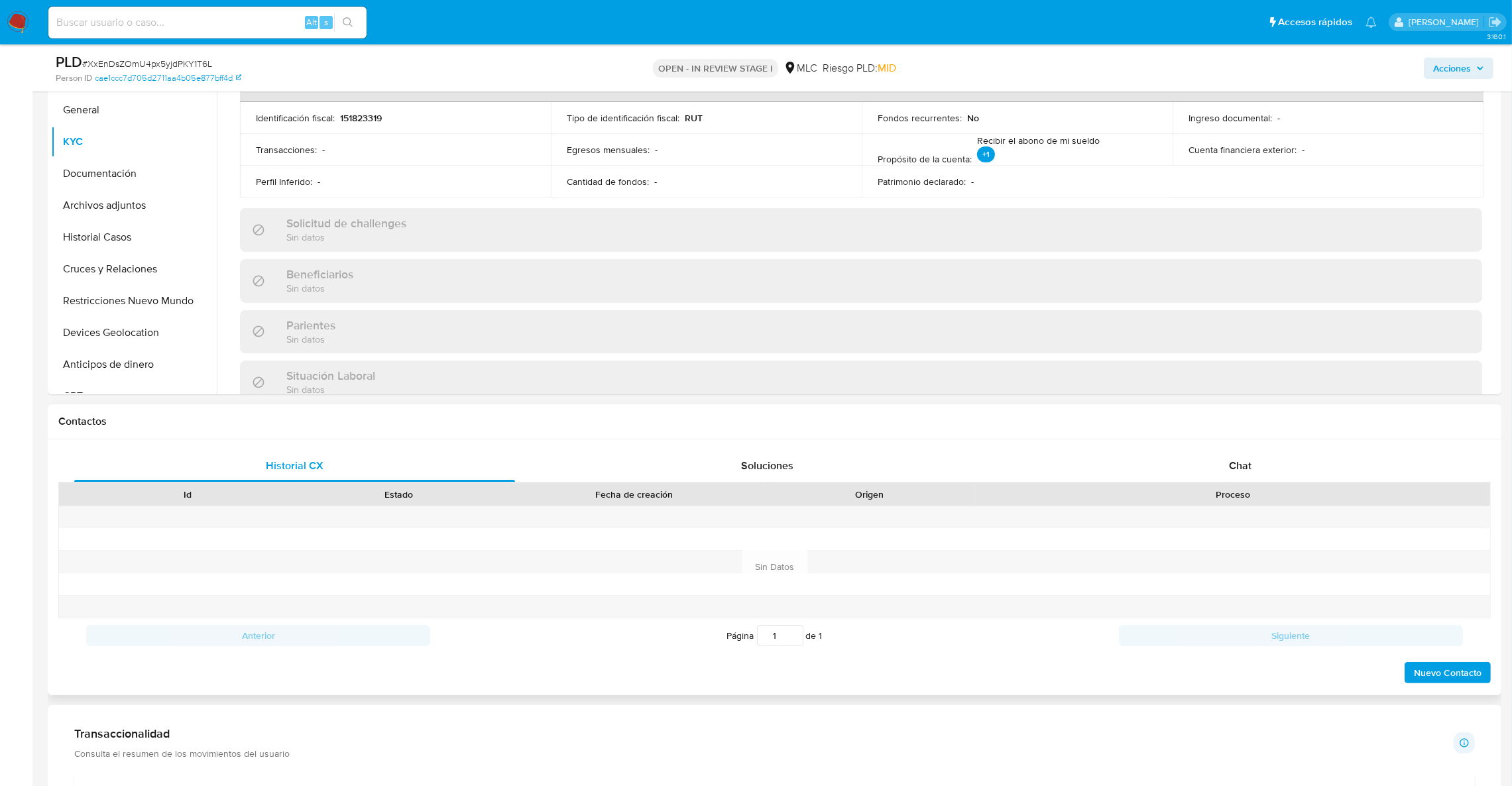
scroll to position [370, 0]
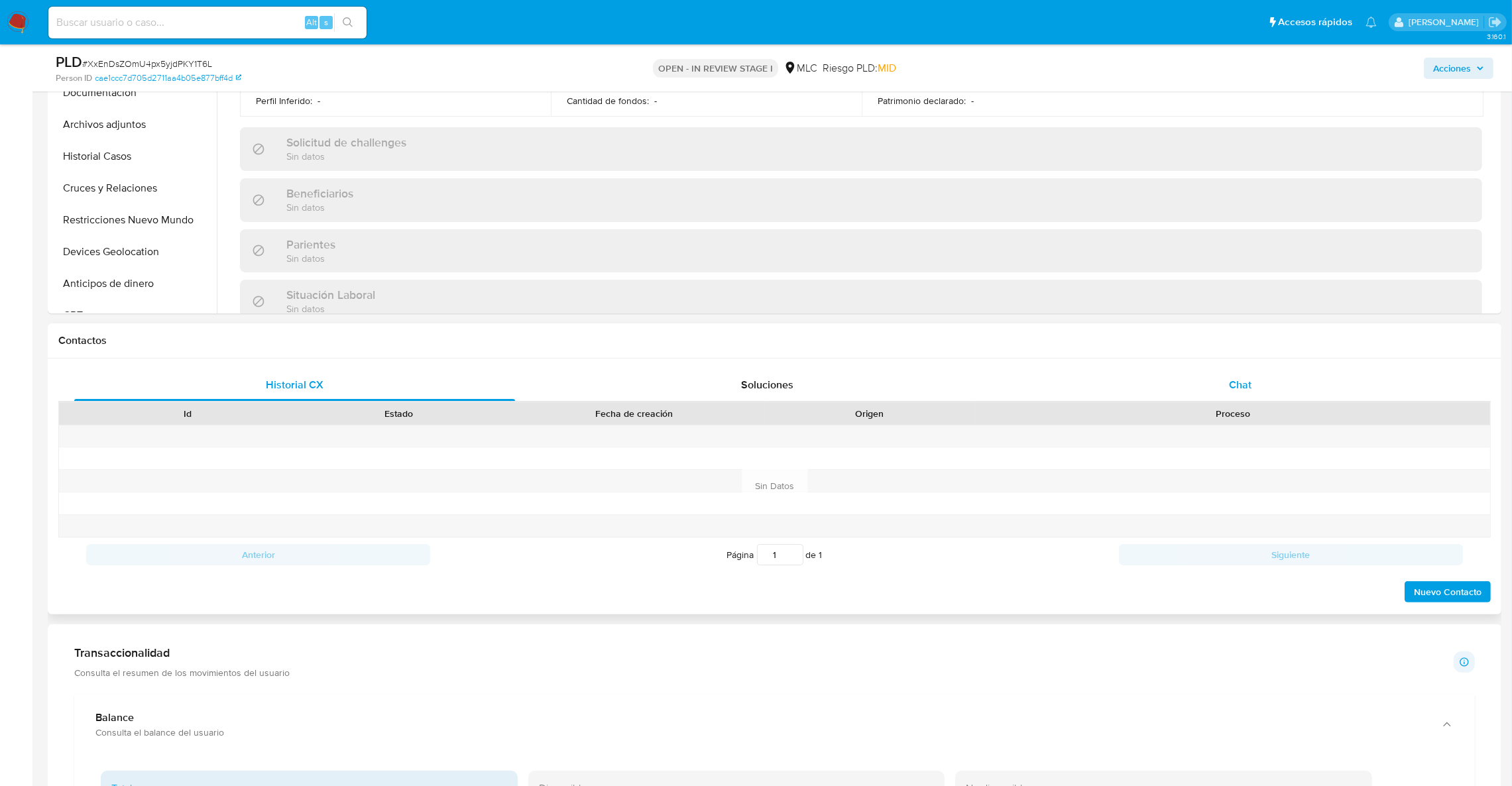
click at [1259, 391] on div "Chat" at bounding box center [1240, 385] width 441 height 32
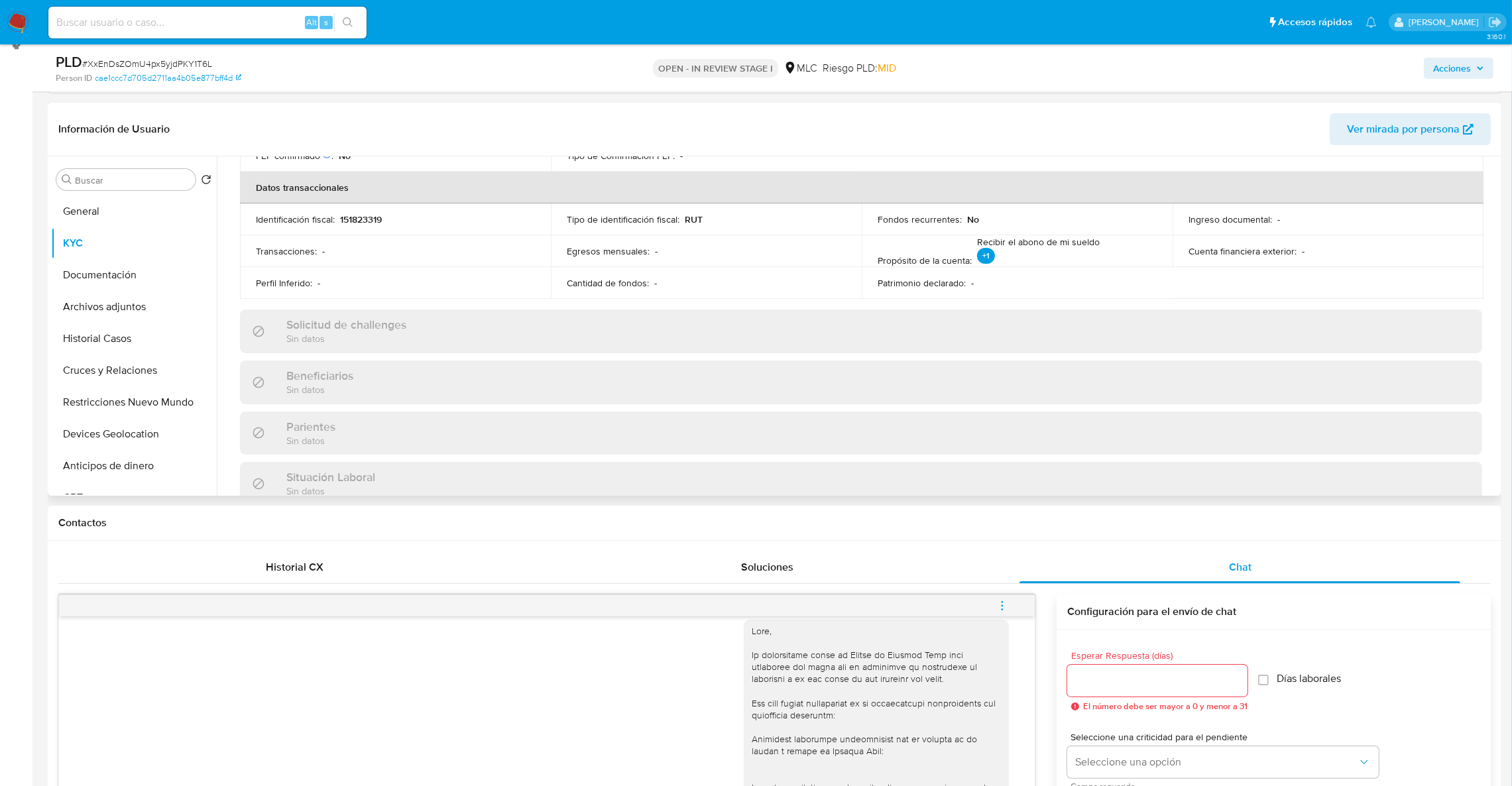
scroll to position [88, 0]
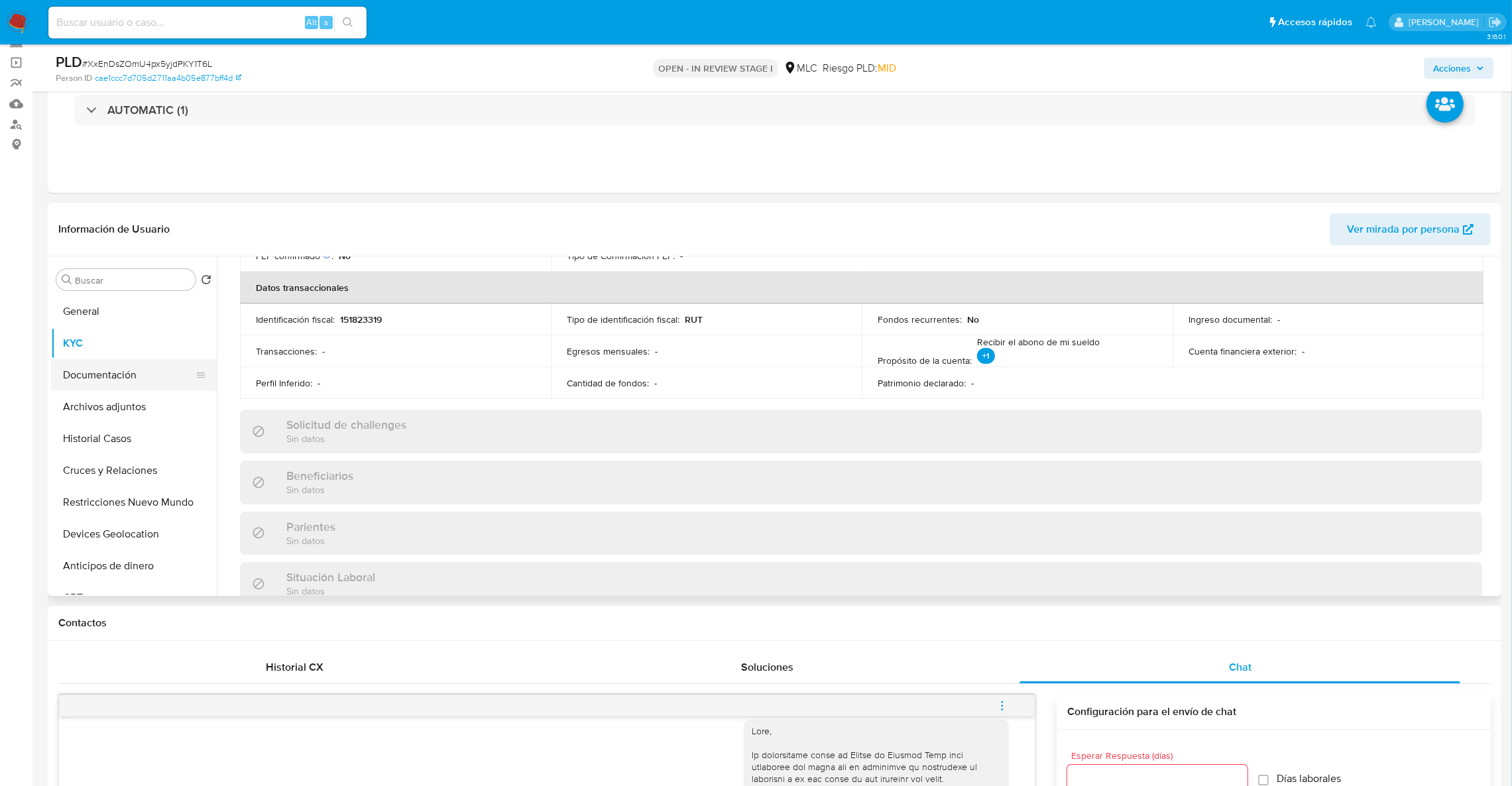
click at [147, 372] on button "Documentación" at bounding box center [128, 375] width 155 height 32
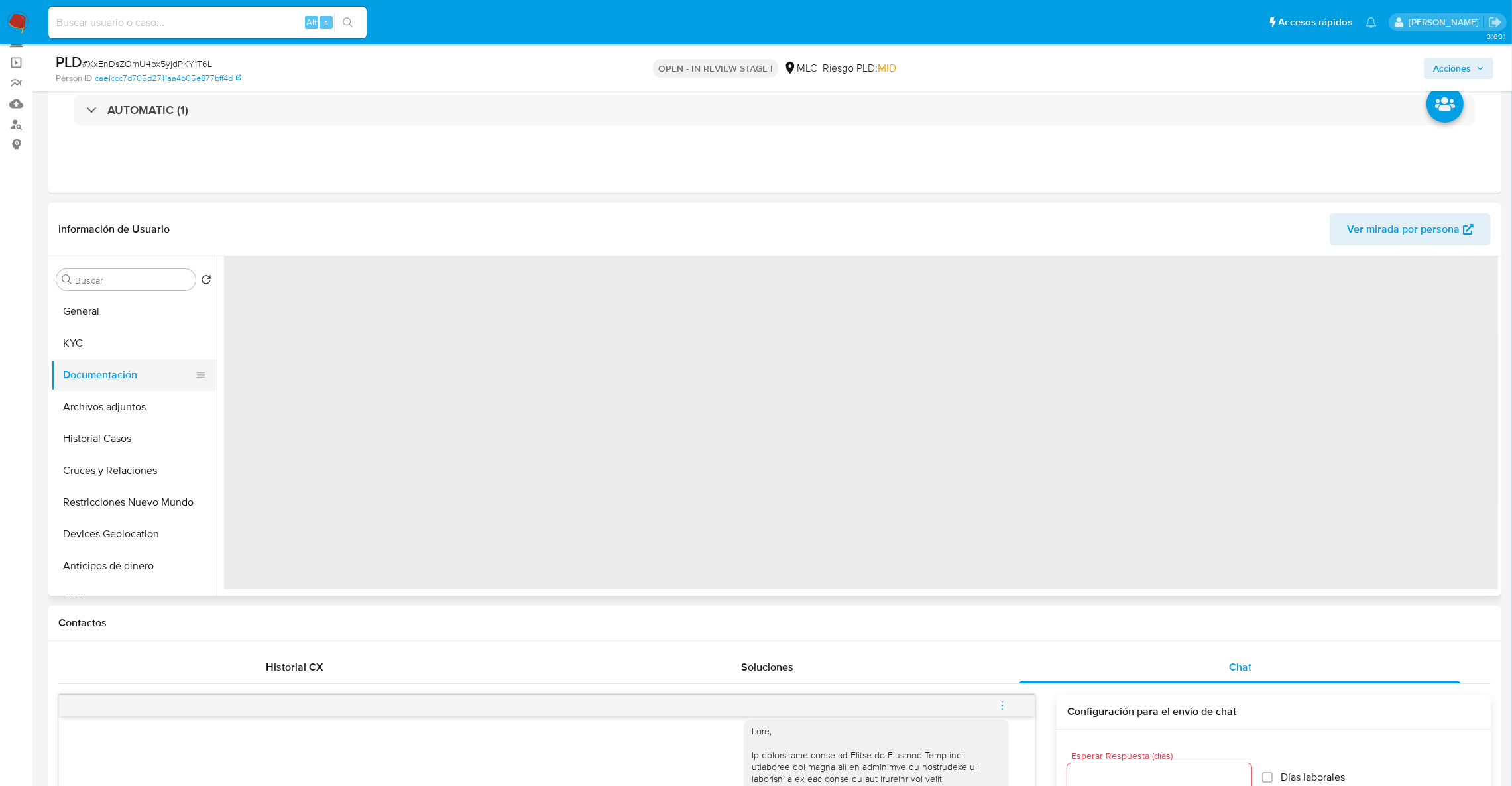
scroll to position [0, 0]
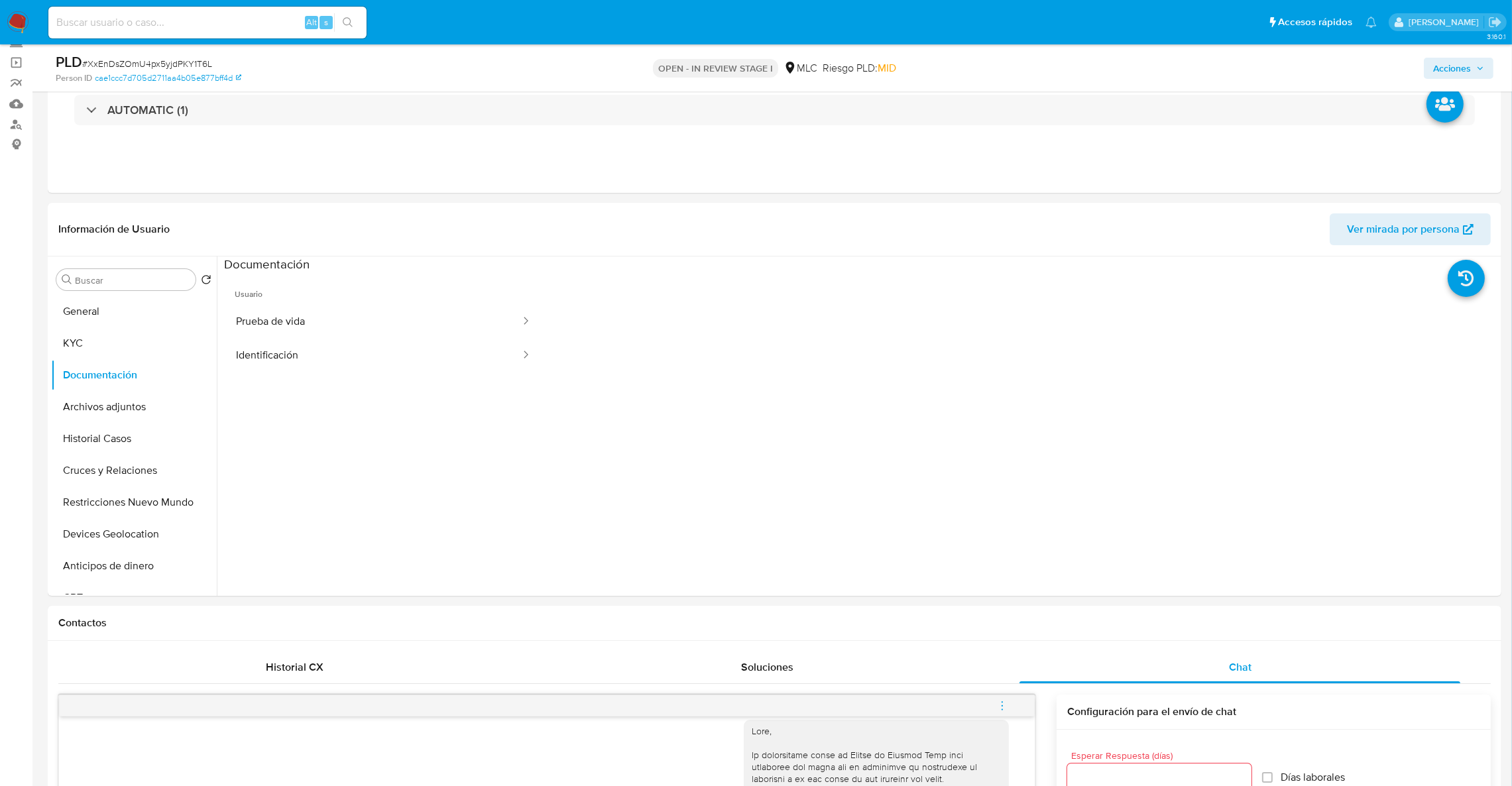
click at [65, 412] on button "Archivos adjuntos" at bounding box center [128, 406] width 155 height 32
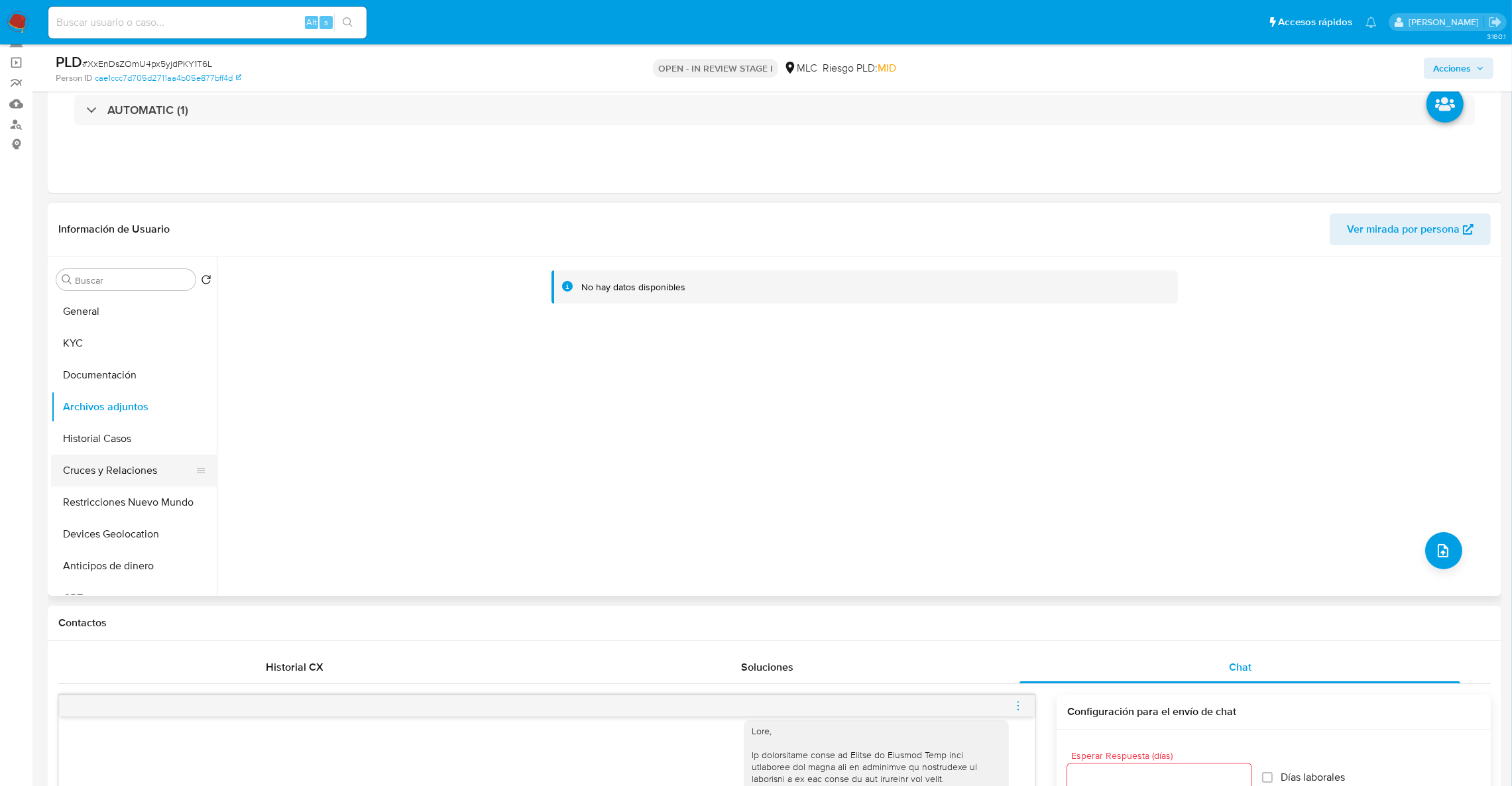
click at [73, 455] on button "Cruces y Relaciones" at bounding box center [128, 470] width 155 height 32
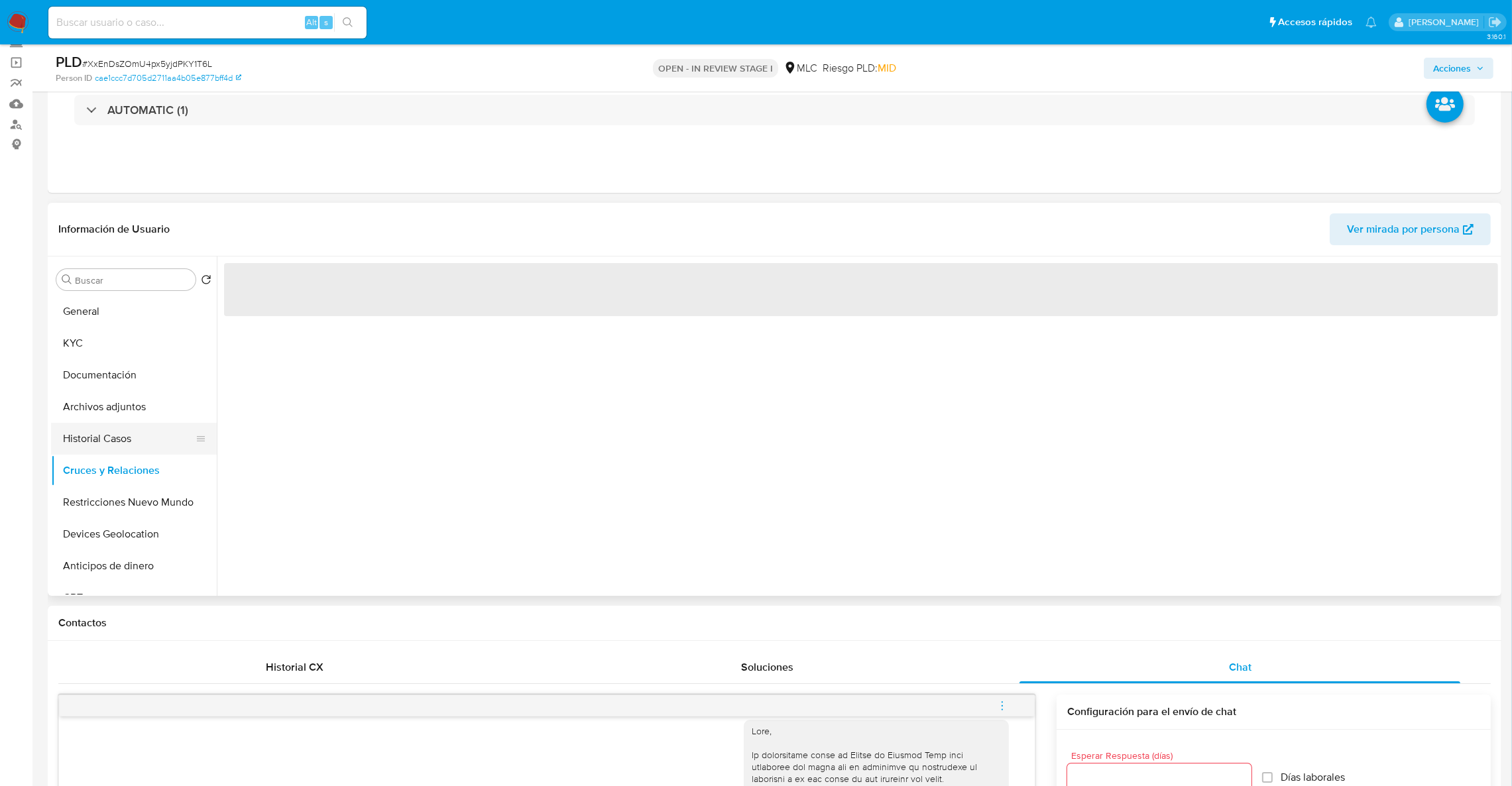
click at [66, 437] on button "Historial Casos" at bounding box center [128, 439] width 155 height 32
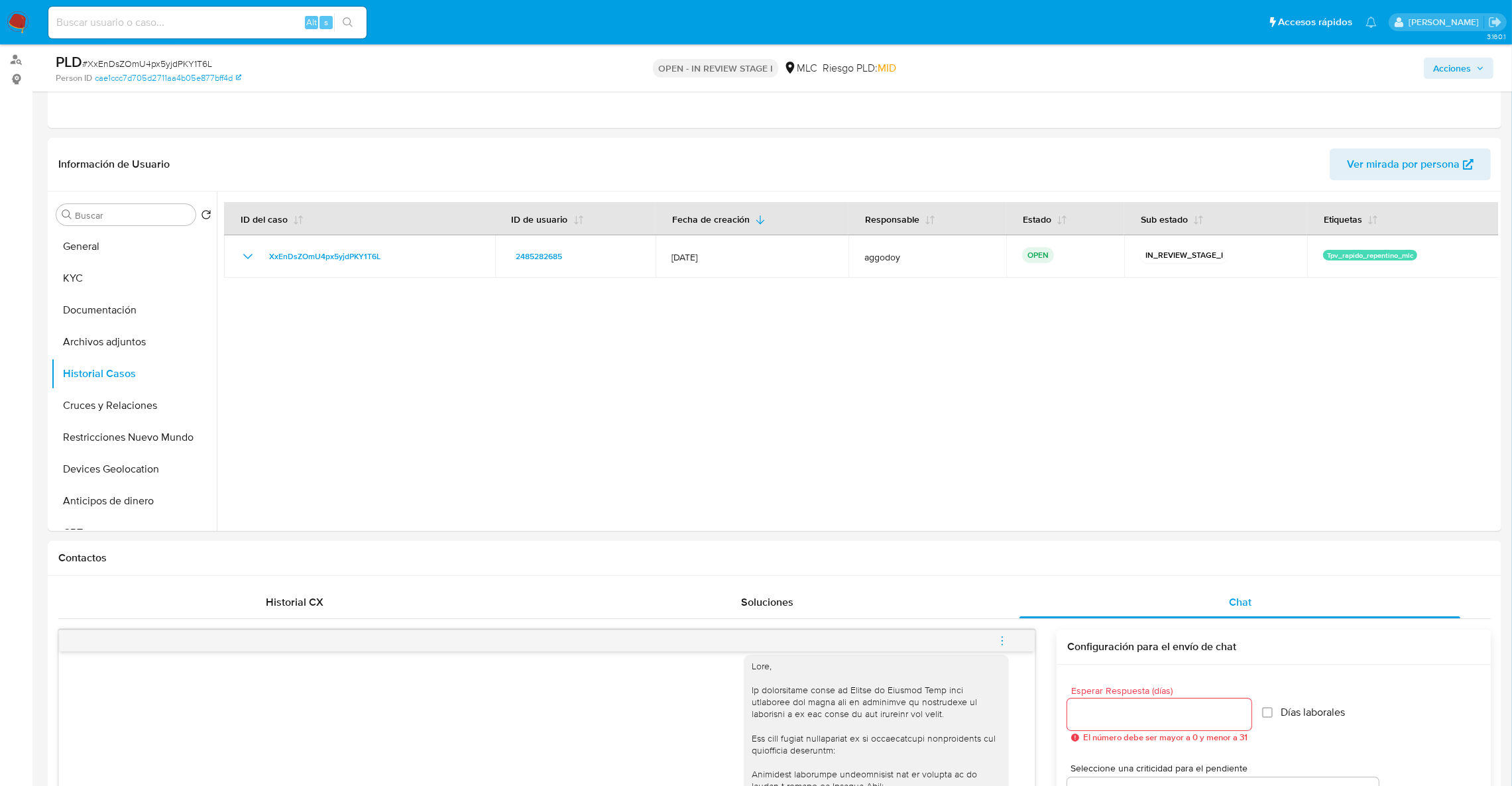
scroll to position [187, 0]
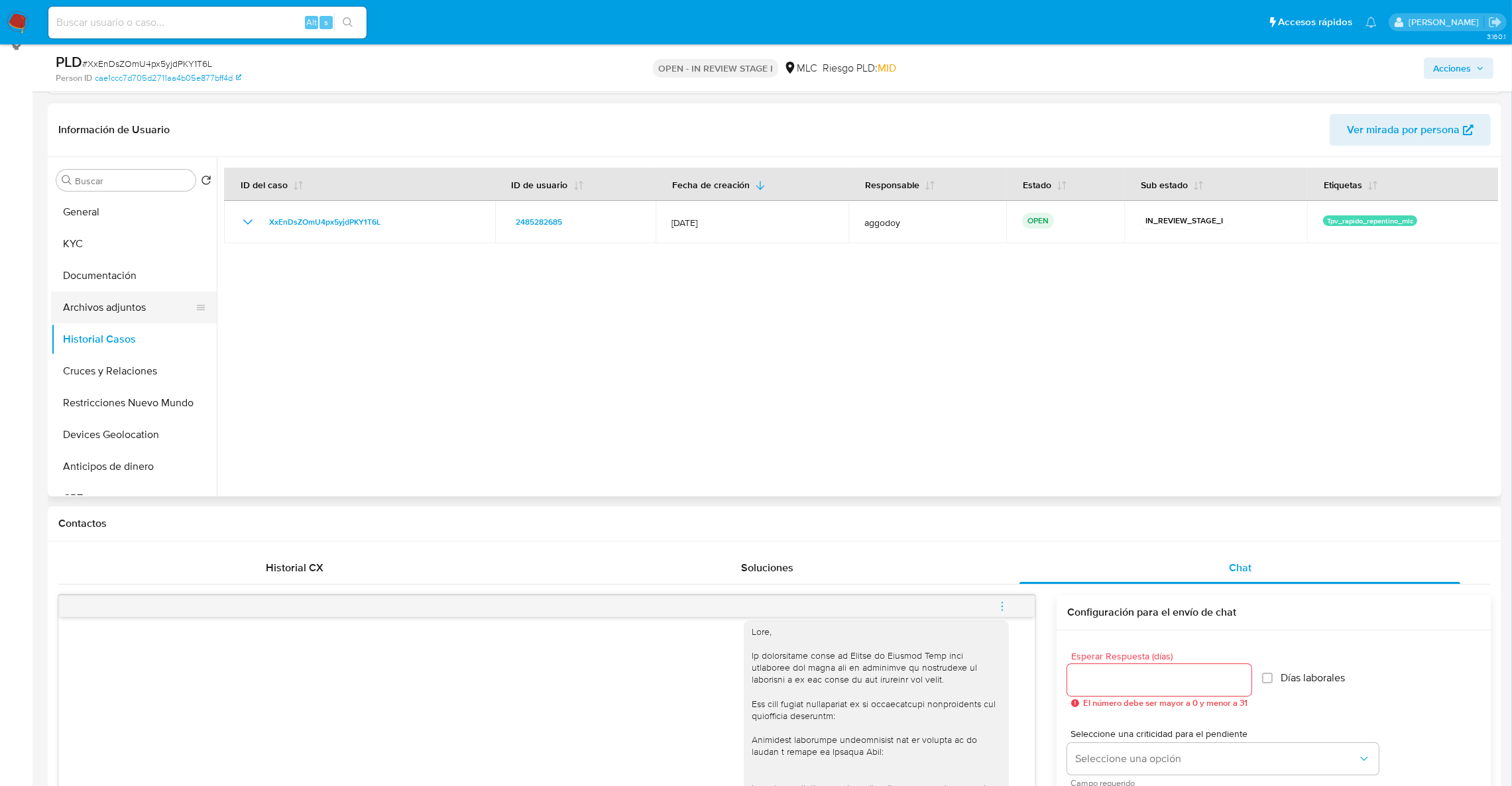
click at [163, 301] on button "Archivos adjuntos" at bounding box center [128, 307] width 155 height 32
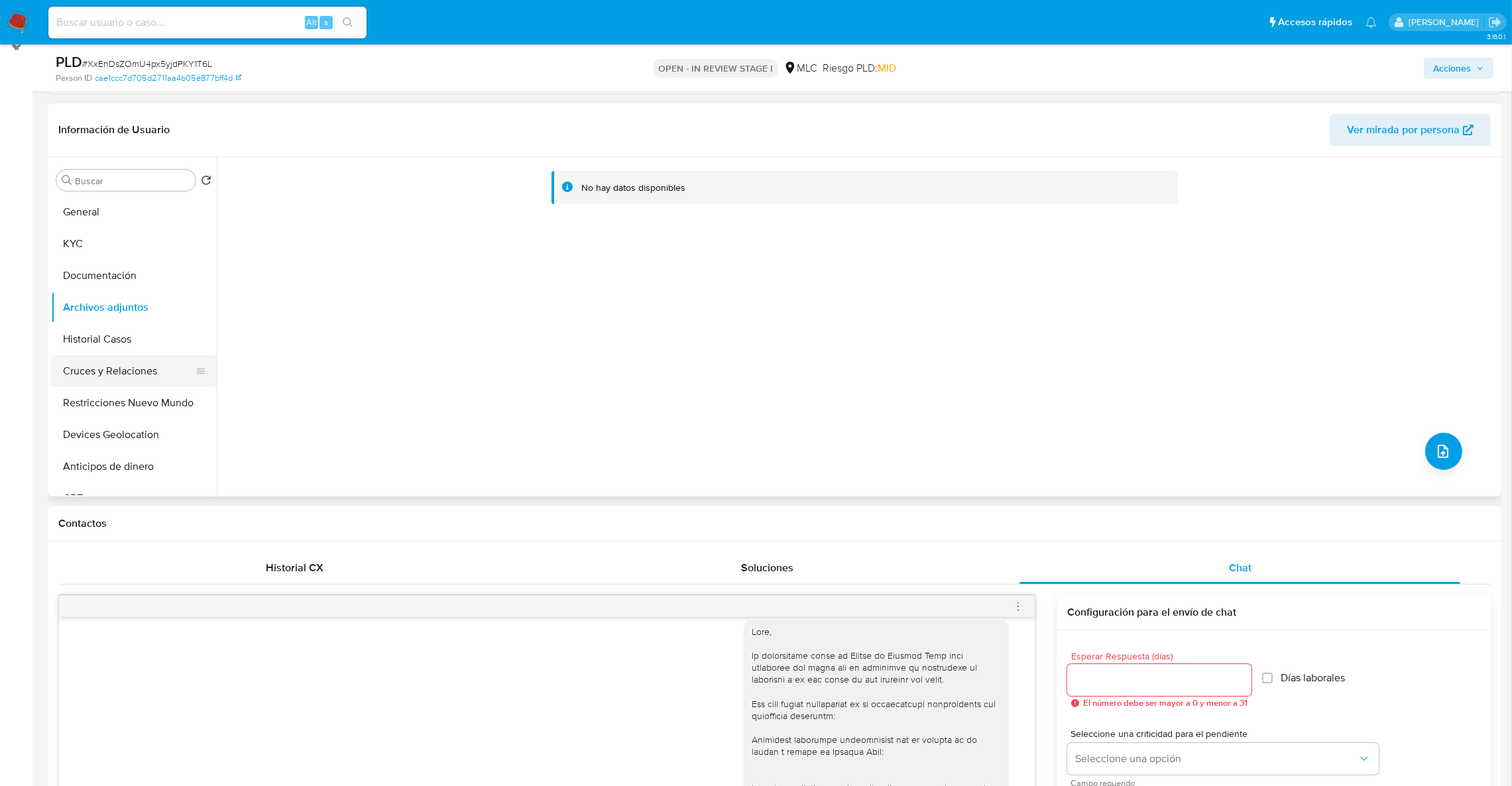
click at [94, 365] on button "Cruces y Relaciones" at bounding box center [128, 371] width 155 height 32
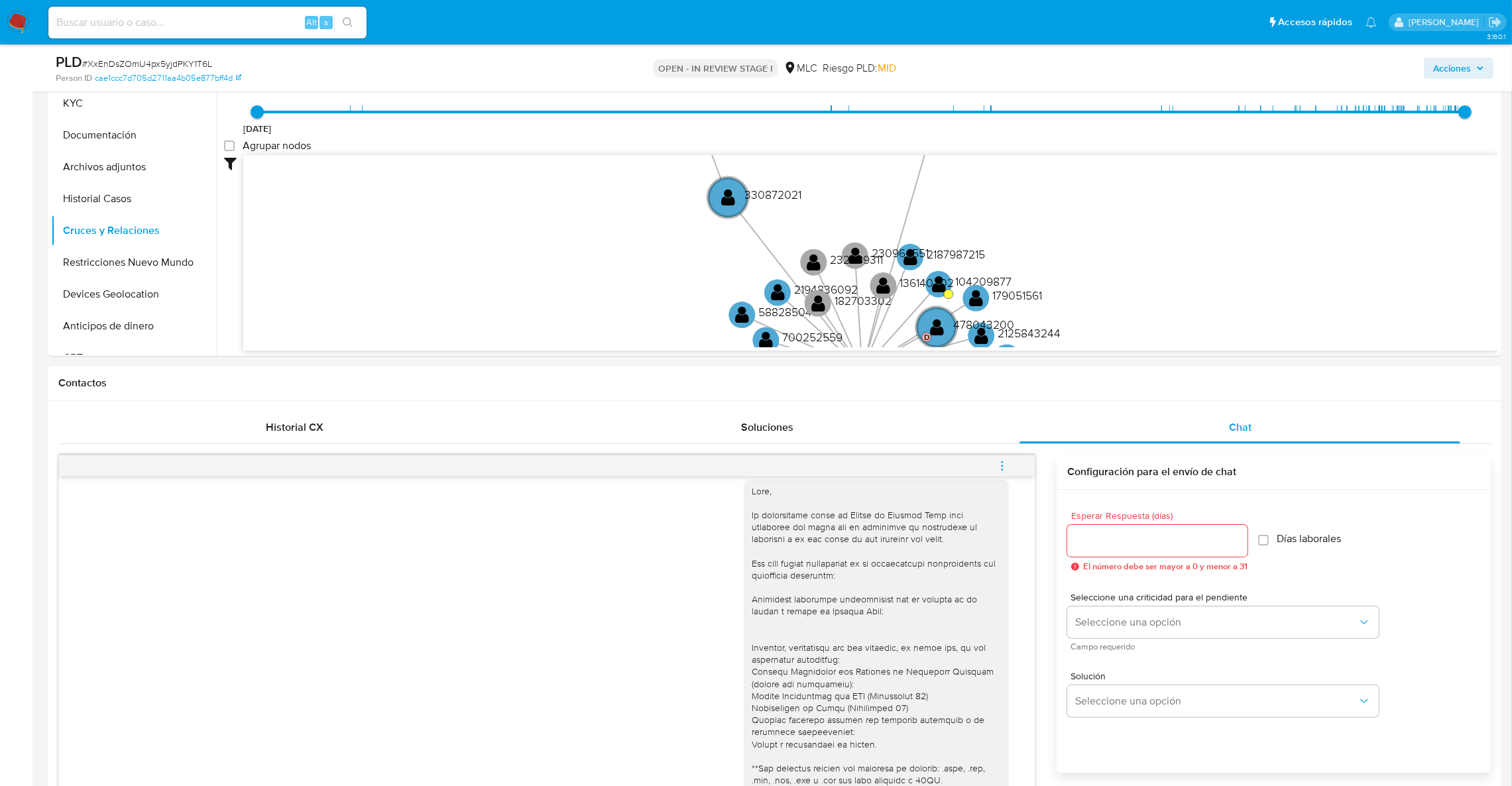
scroll to position [346, 0]
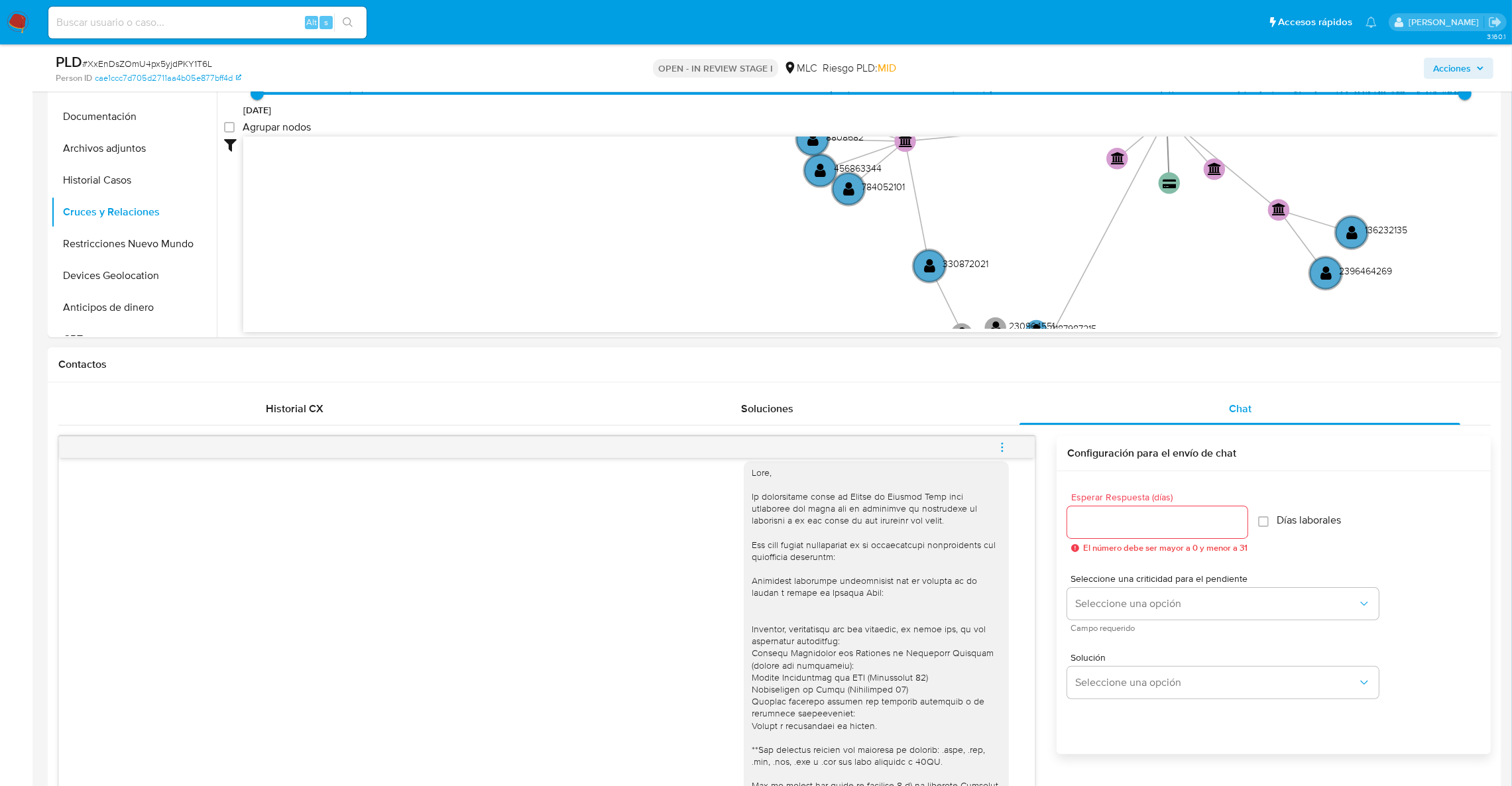
drag, startPoint x: 1266, startPoint y: 304, endPoint x: 1313, endPoint y: 382, distance: 91.1
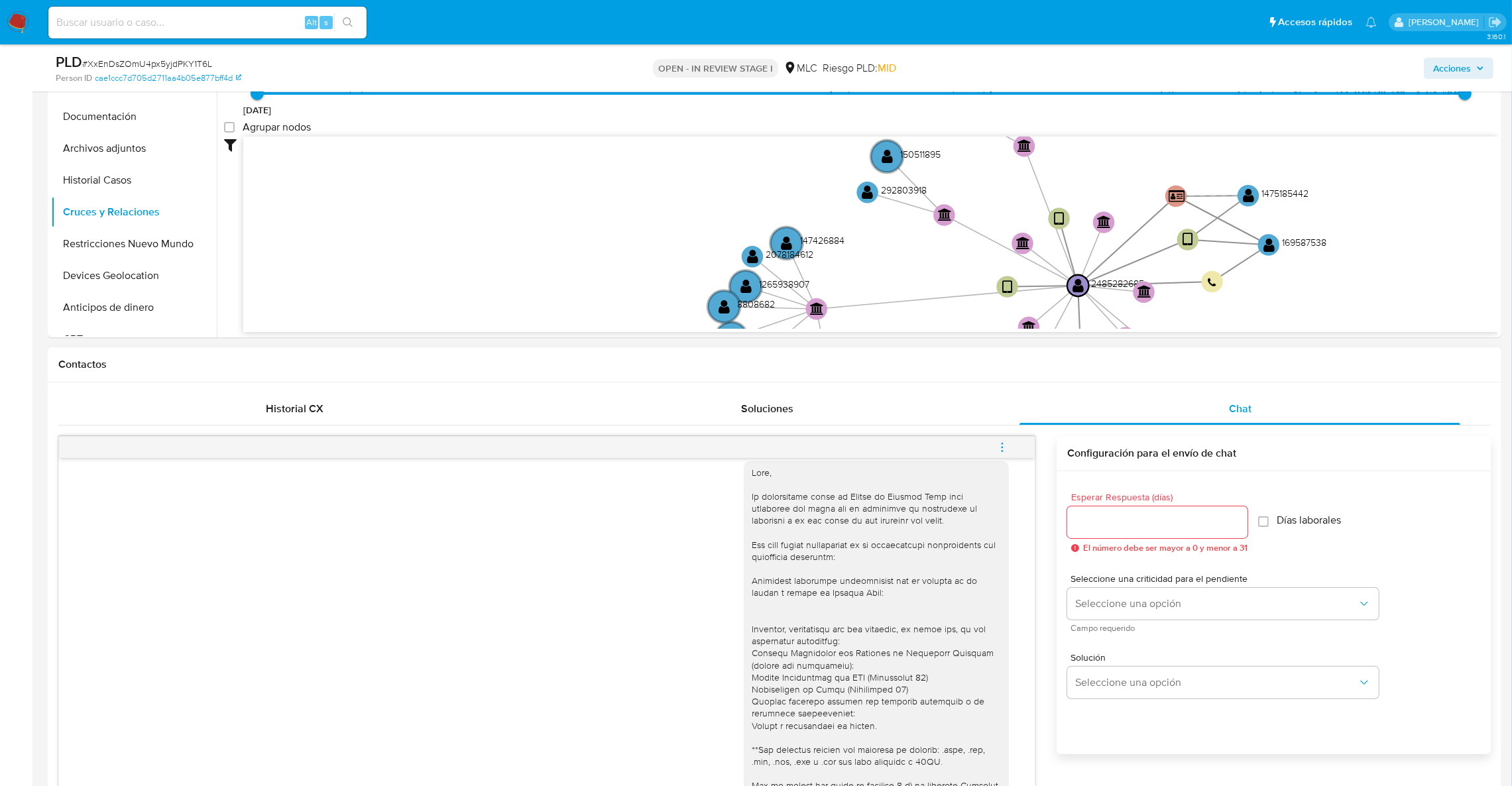
drag, startPoint x: 1130, startPoint y: 340, endPoint x: 1013, endPoint y: 349, distance: 117.3
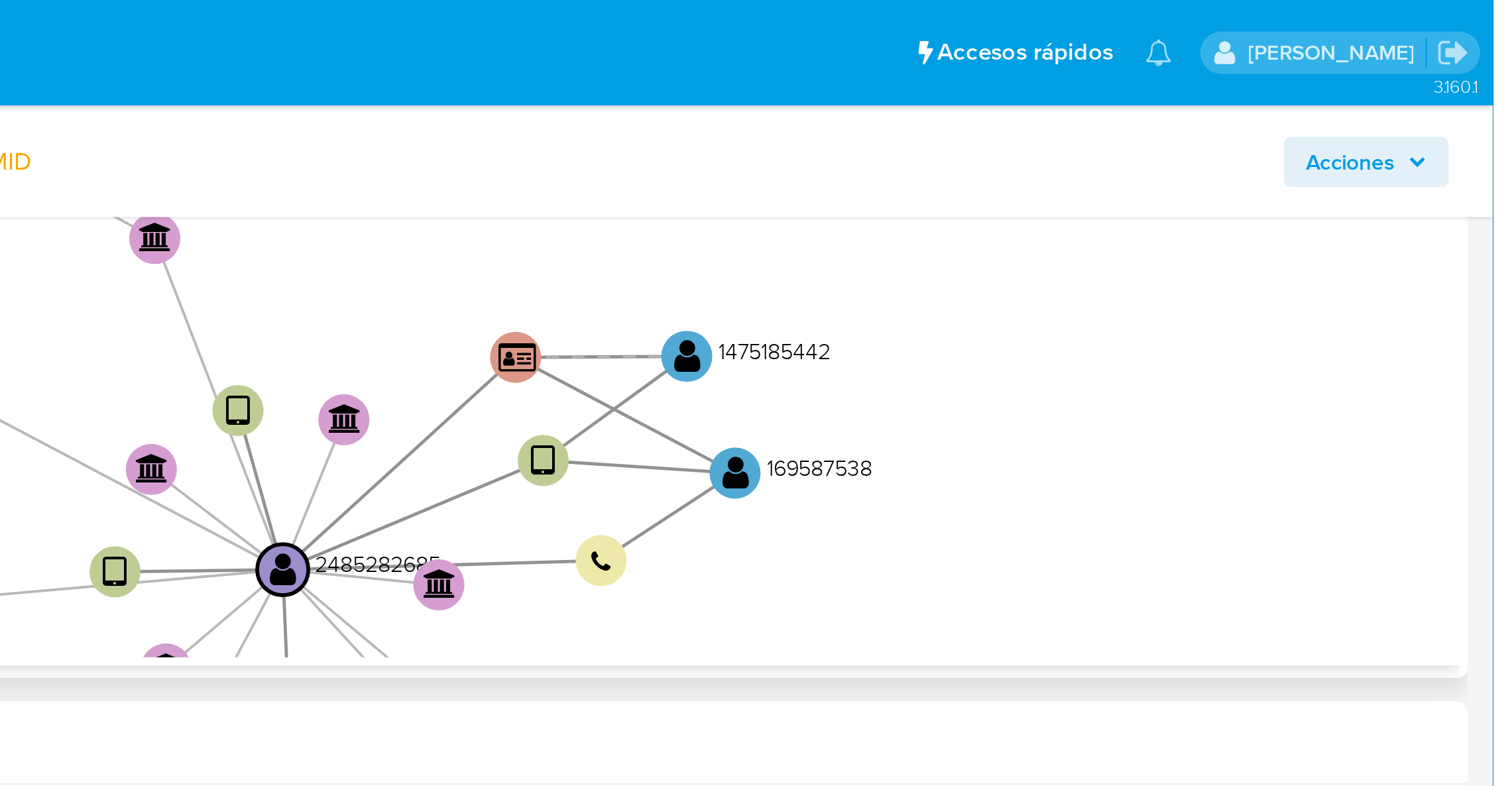
scroll to position [397, 0]
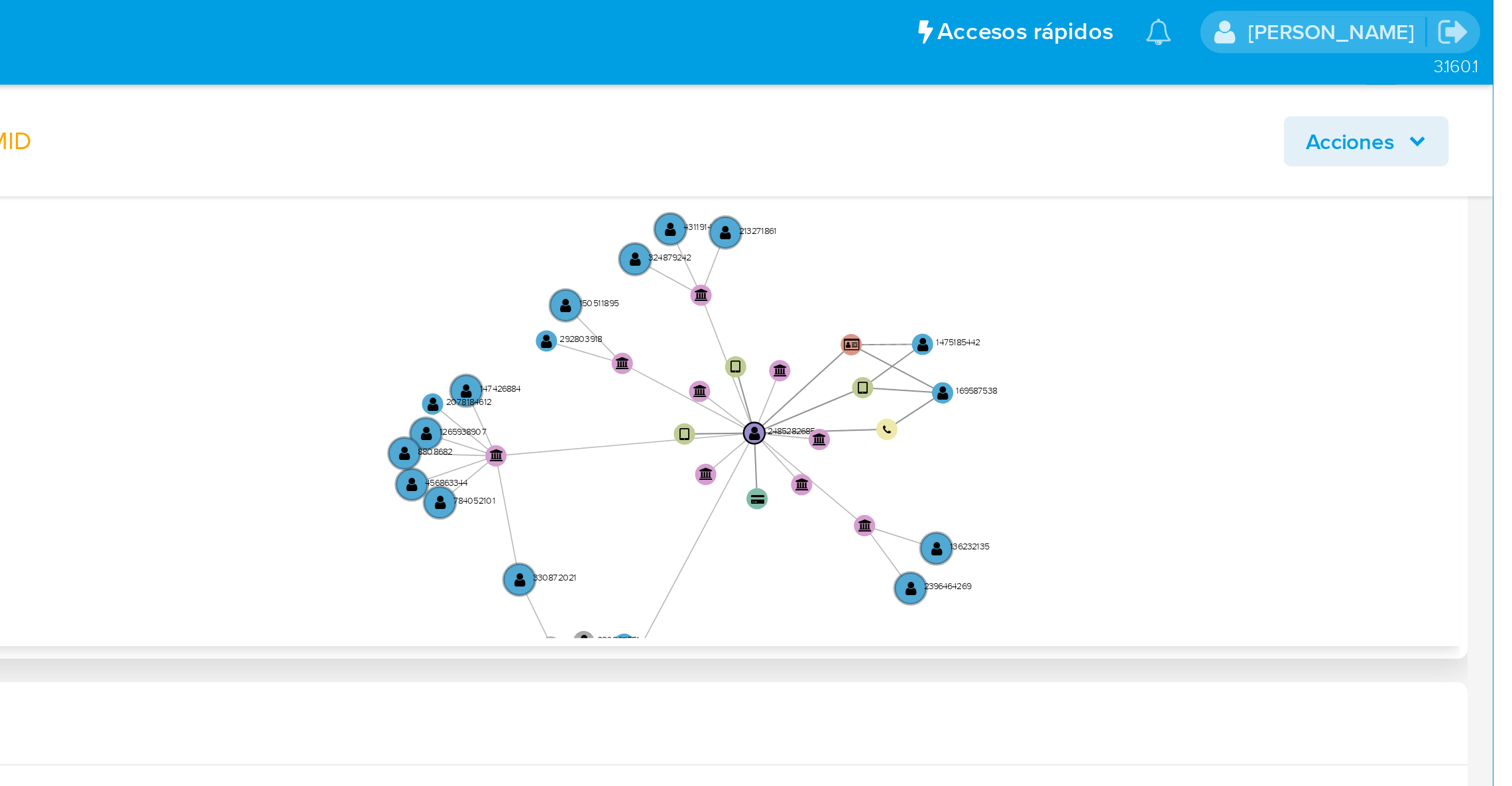
drag, startPoint x: 1295, startPoint y: 204, endPoint x: 1331, endPoint y: 164, distance: 53.8
click at [1331, 164] on icon "device-68475b259cdc4ea1f34911f7  user-2485282685  2485282685 device-68475c264…" at bounding box center [871, 182] width 1255 height 192
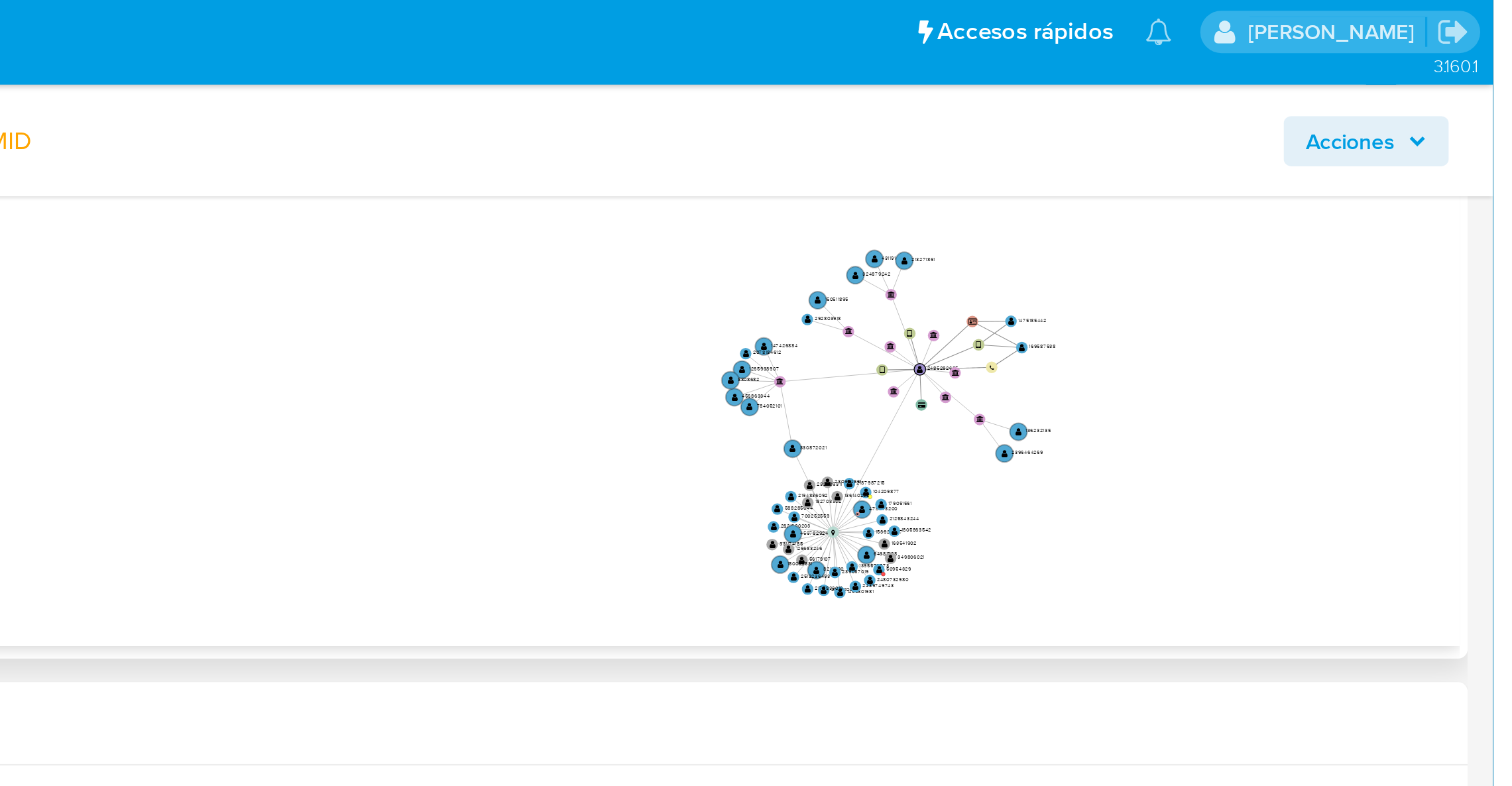
drag, startPoint x: 1331, startPoint y: 168, endPoint x: 1334, endPoint y: 157, distance: 11.4
click at [1334, 157] on icon "device-68475b259cdc4ea1f34911f7  user-2485282685  2485282685 device-68475c264…" at bounding box center [871, 182] width 1255 height 192
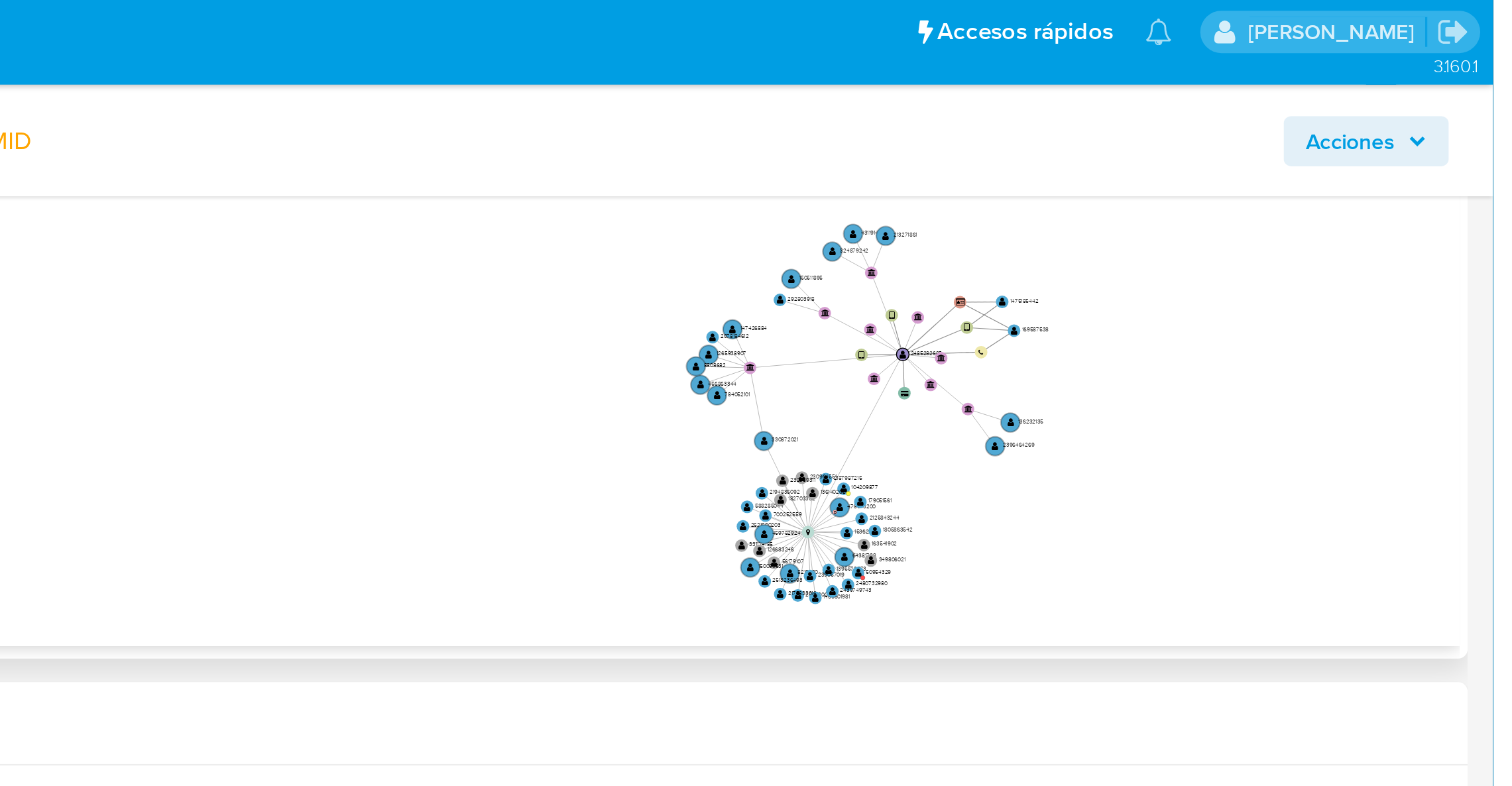
click at [1325, 163] on icon "device-68475b259cdc4ea1f34911f7  user-2485282685  2485282685 device-68475c264…" at bounding box center [871, 182] width 1255 height 192
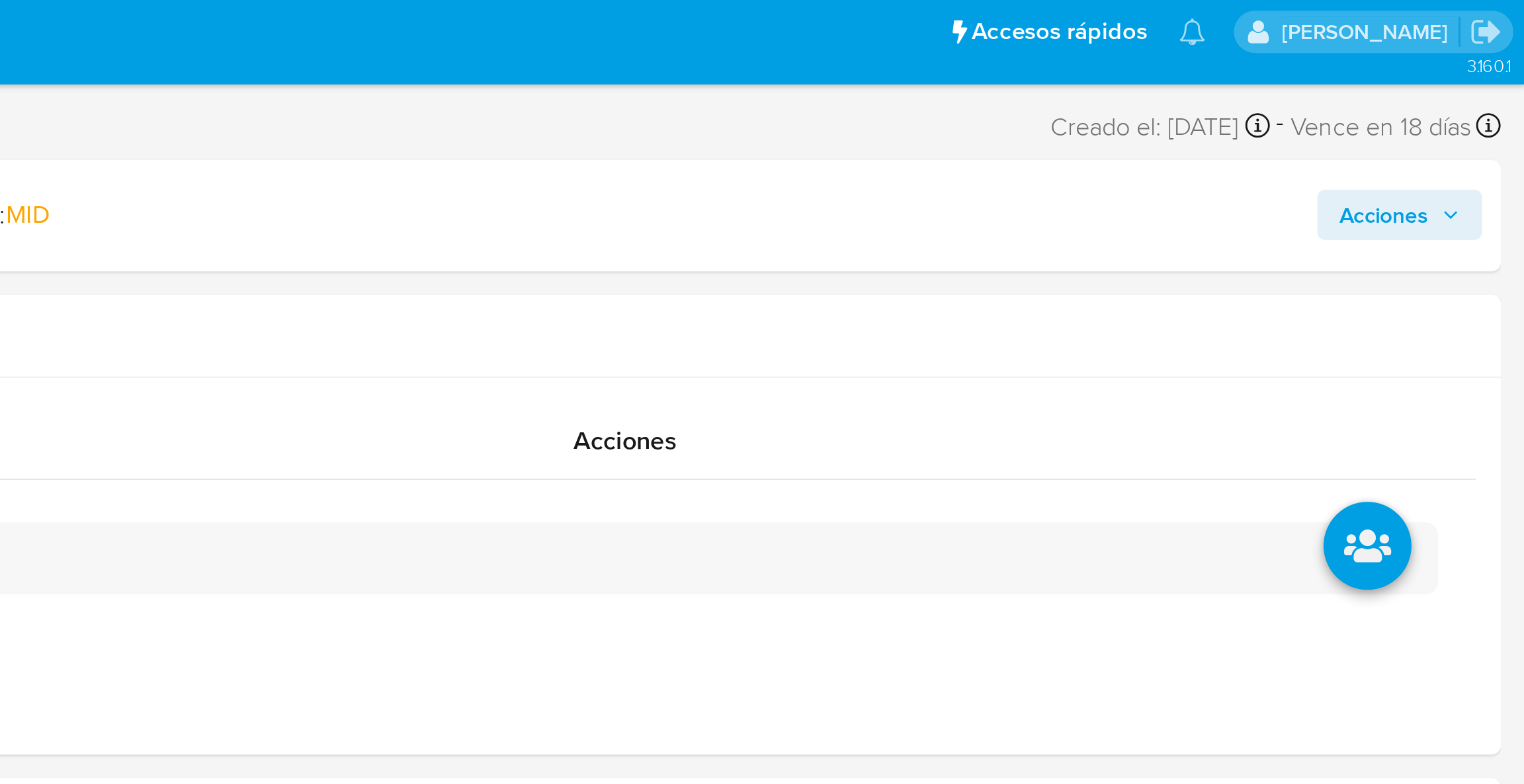
select select "10"
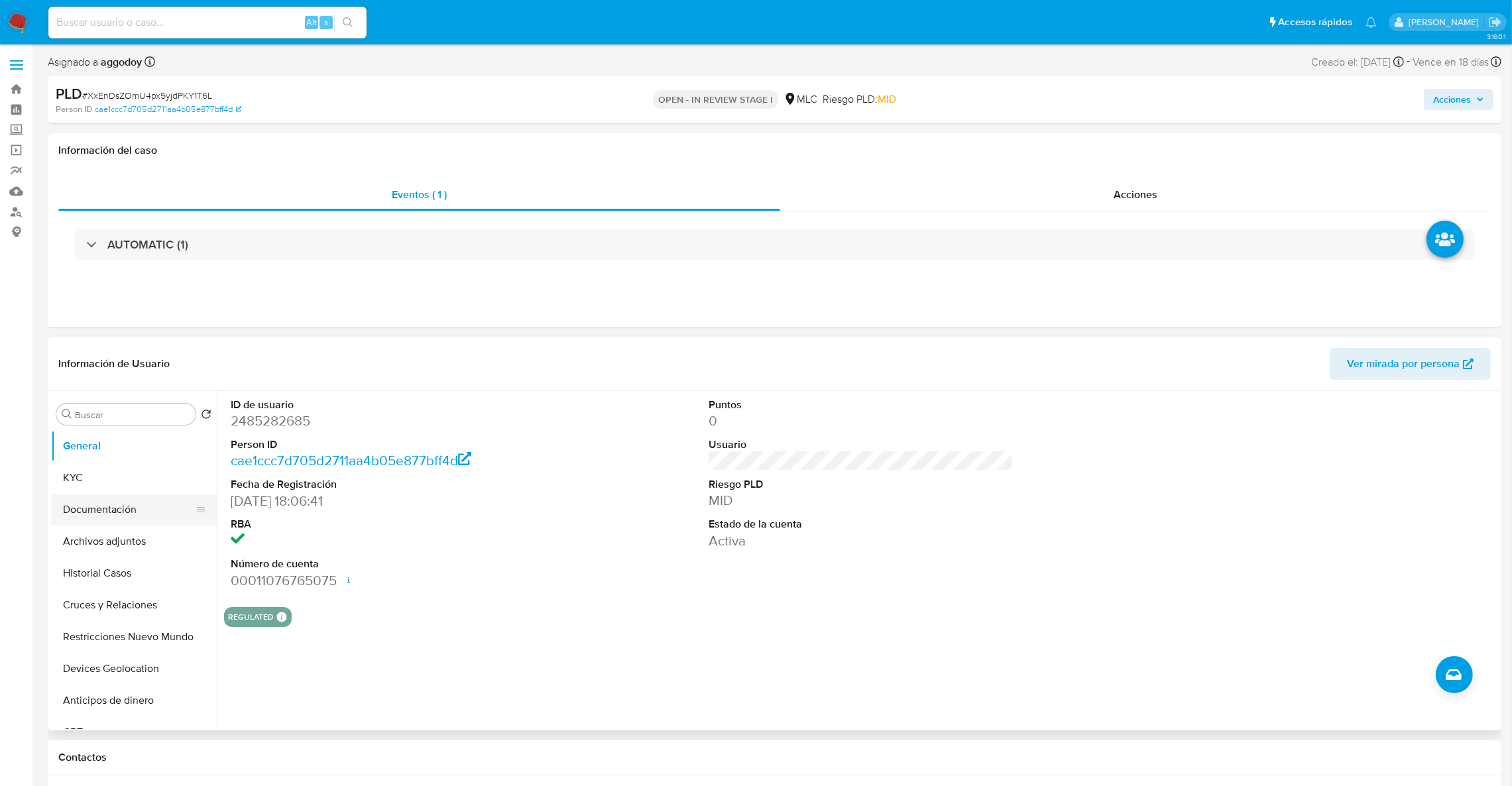
click at [109, 497] on button "Documentación" at bounding box center [128, 509] width 155 height 32
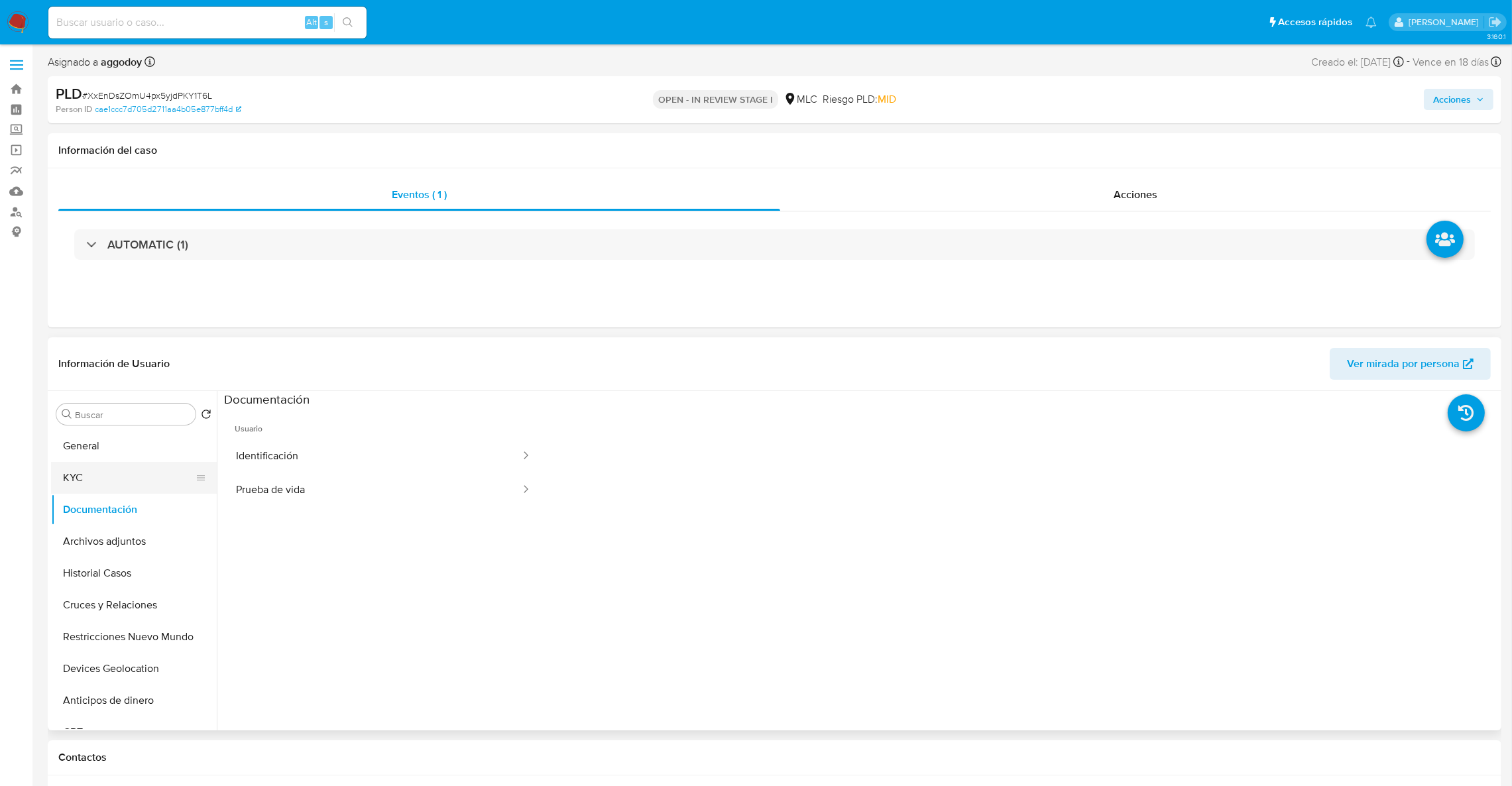
click at [140, 472] on button "KYC" at bounding box center [128, 477] width 155 height 32
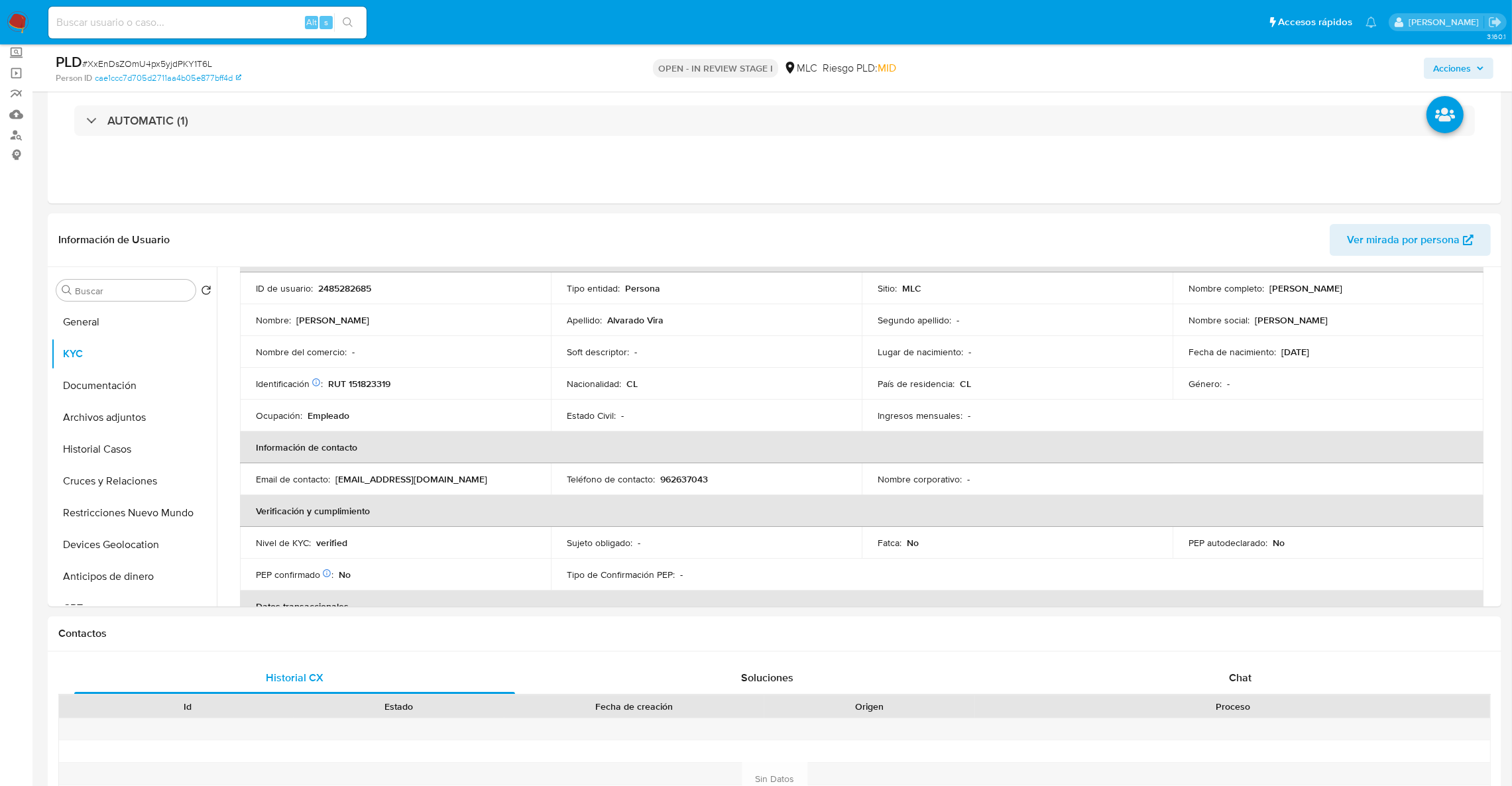
scroll to position [100, 0]
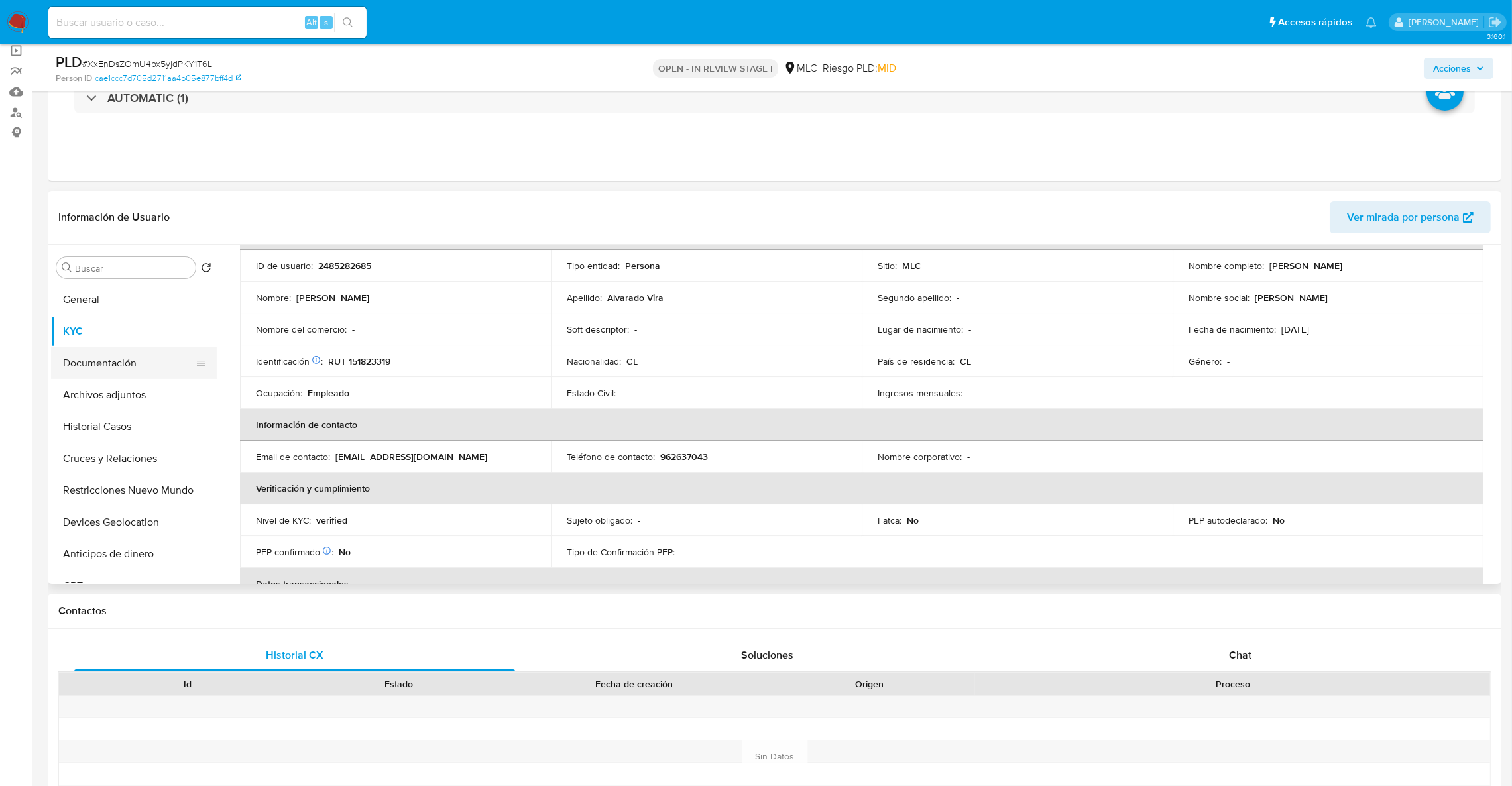
click at [166, 372] on button "Documentación" at bounding box center [128, 363] width 155 height 32
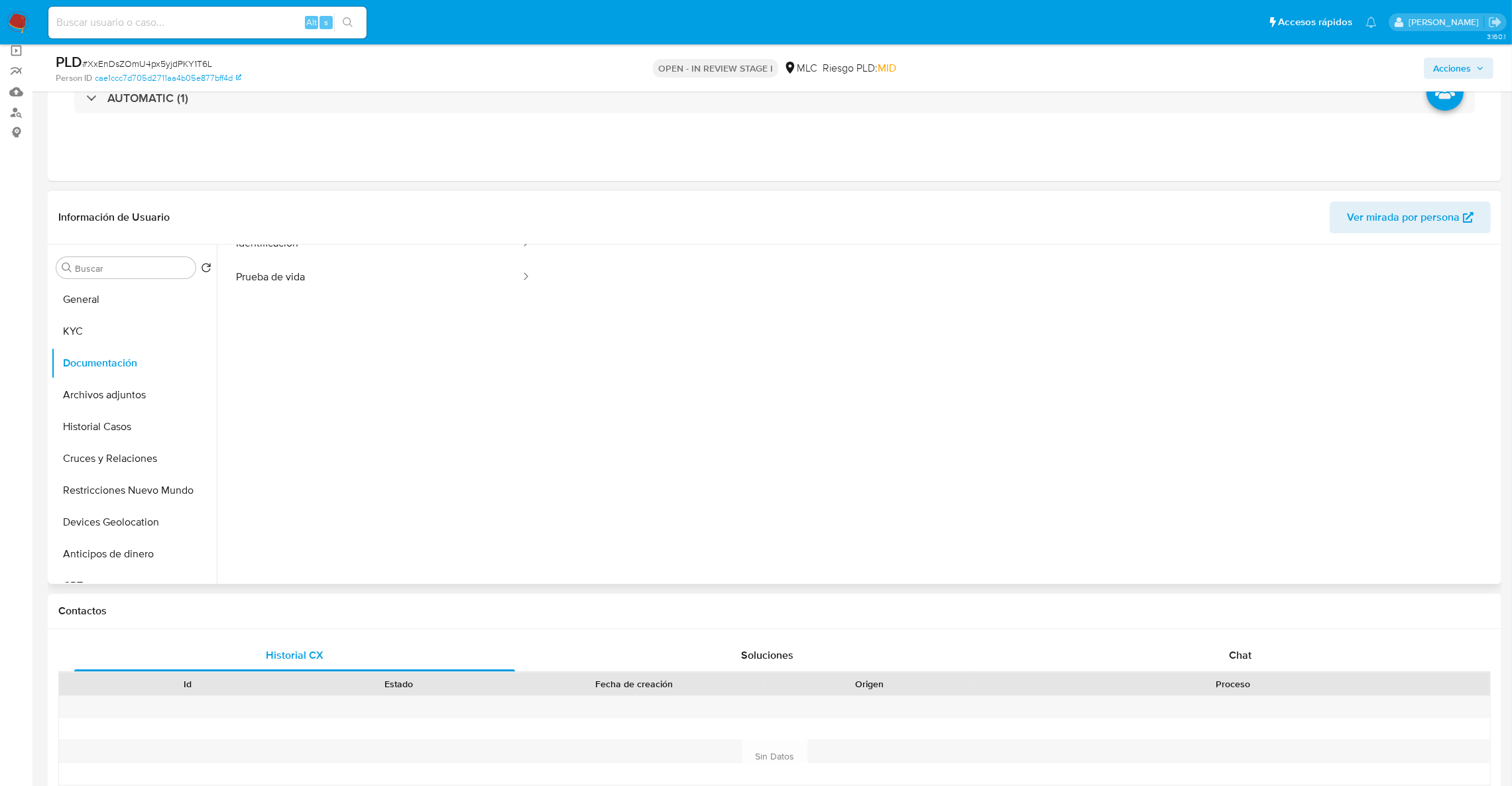
scroll to position [107, 0]
click at [1325, 647] on div "Chat" at bounding box center [1240, 655] width 441 height 32
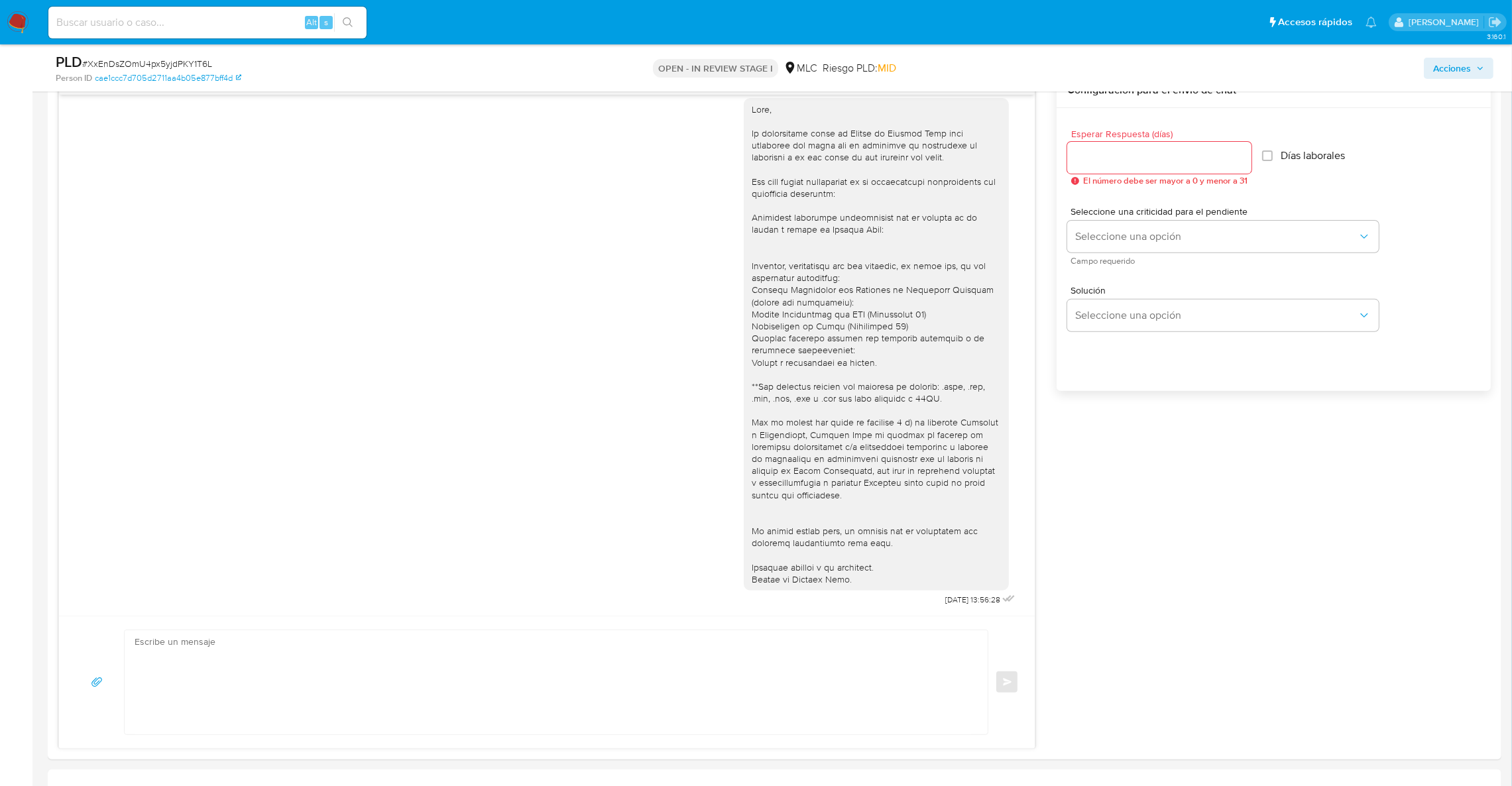
scroll to position [728, 0]
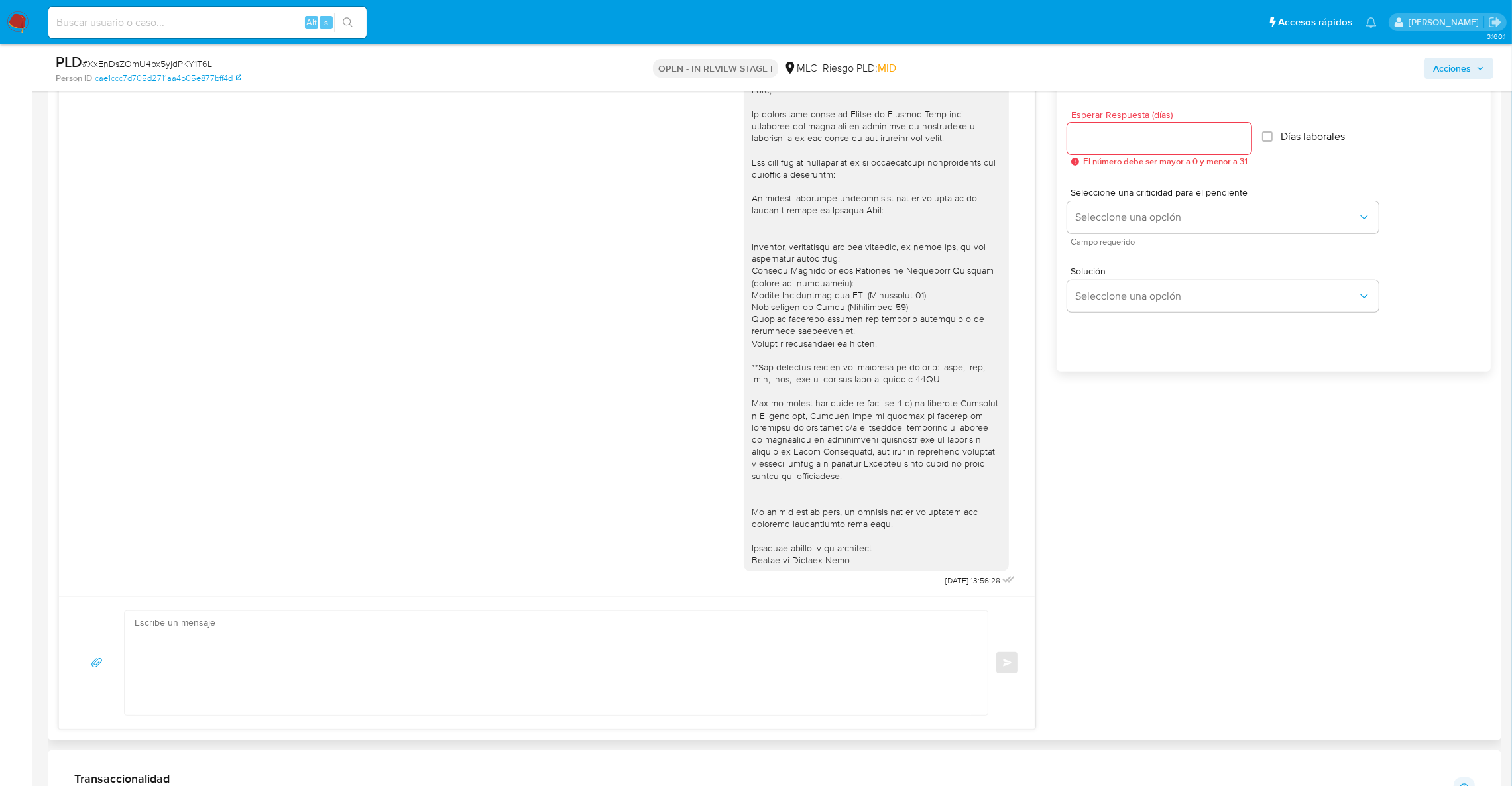
click at [1148, 546] on div "[DATE] 13:56:28 Enviar Configuración para el envío de chat Esperar Respuesta (d…" at bounding box center [774, 392] width 1432 height 677
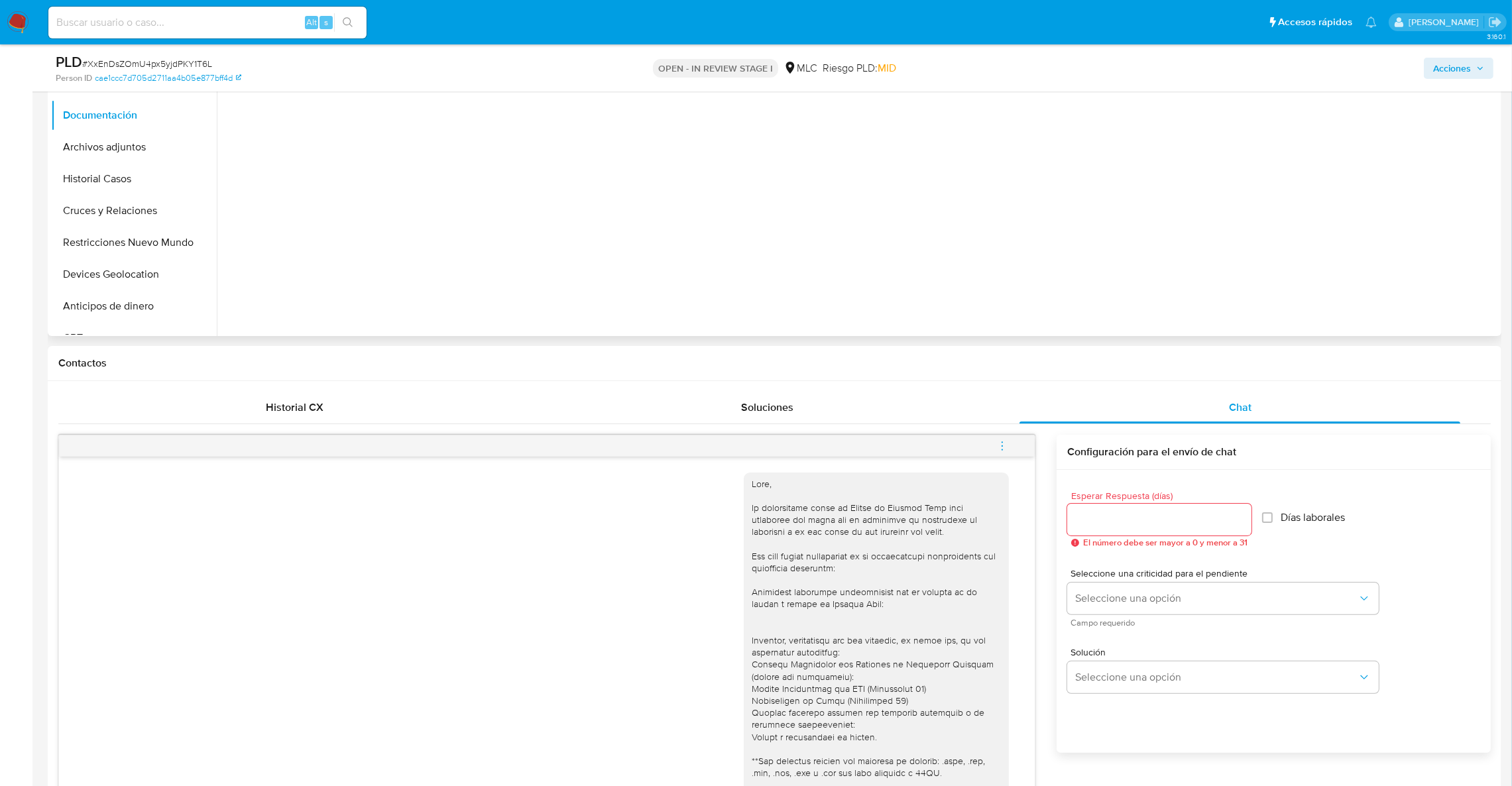
scroll to position [132, 0]
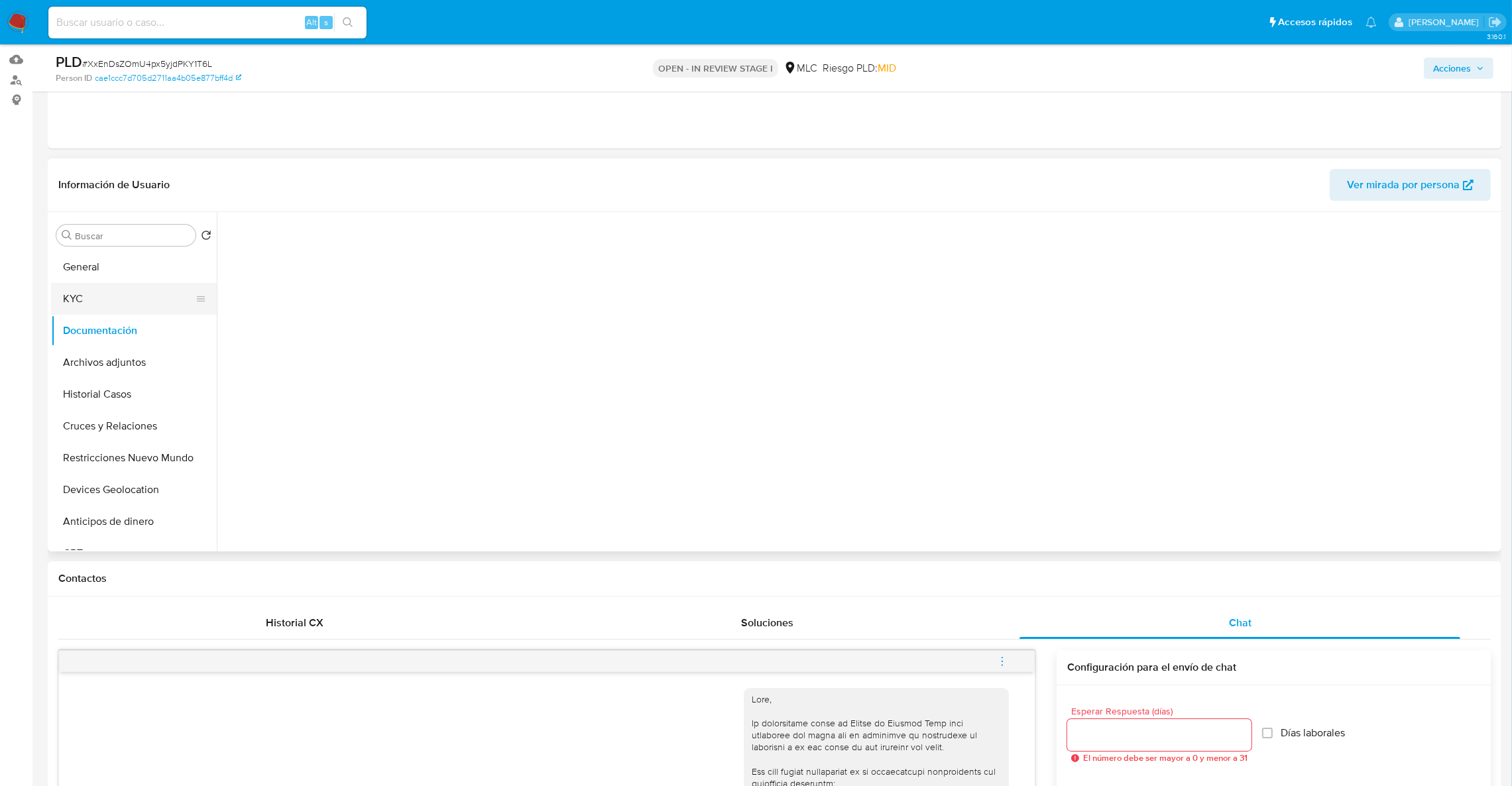
click at [121, 306] on button "KYC" at bounding box center [128, 298] width 155 height 32
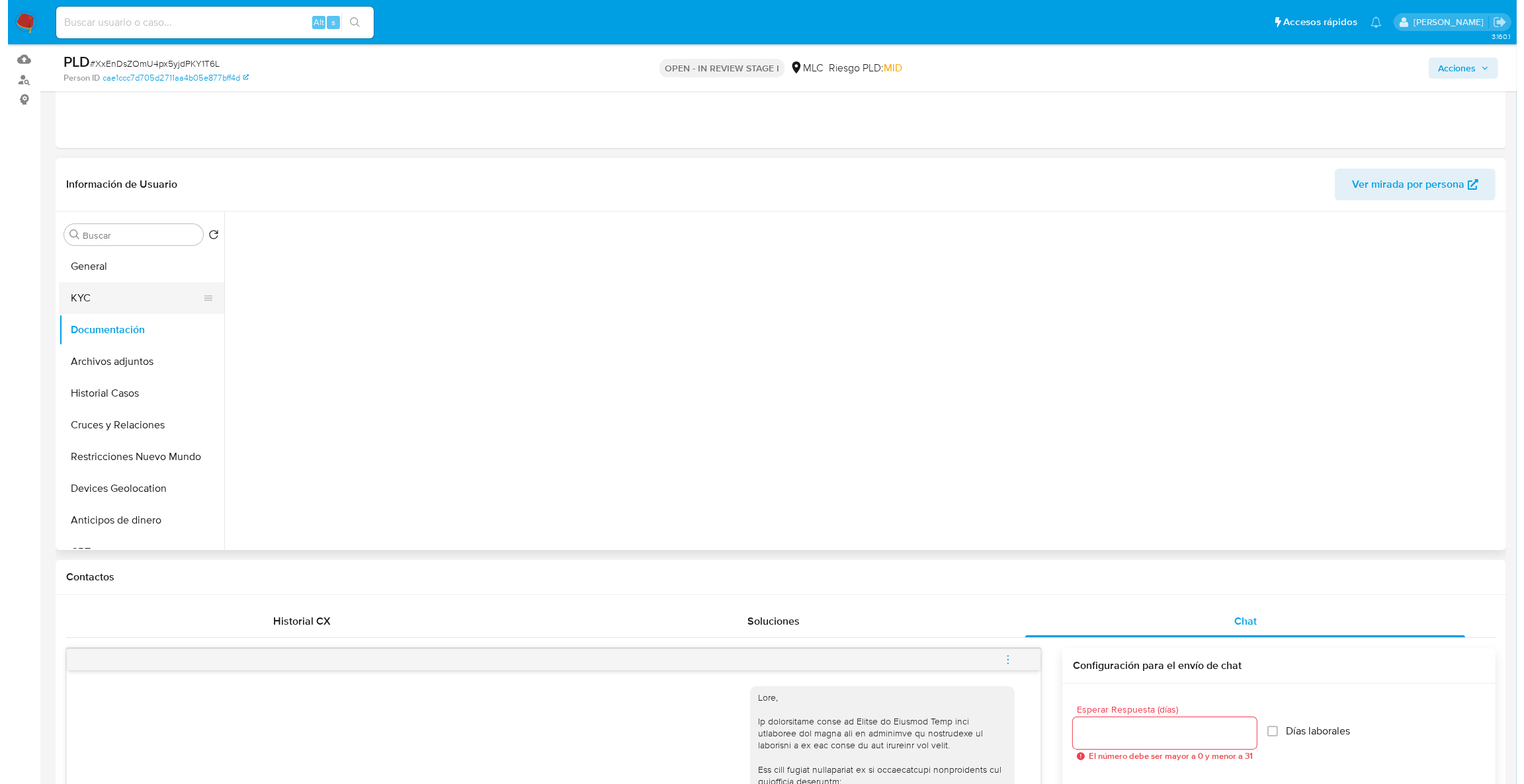
scroll to position [0, 0]
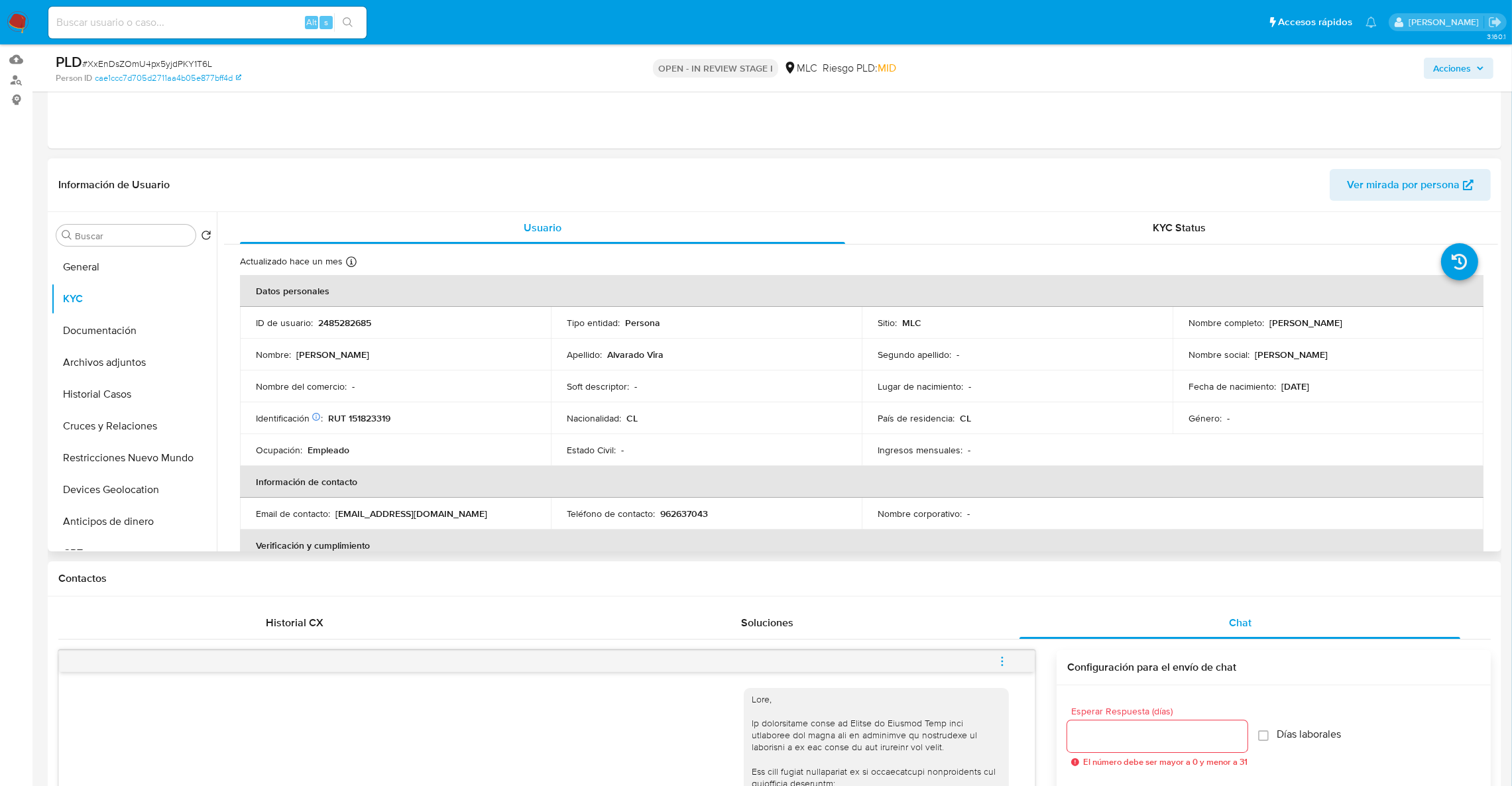
drag, startPoint x: 1267, startPoint y: 332, endPoint x: 1419, endPoint y: 324, distance: 152.2
click at [1436, 329] on td "Nombre completo : [PERSON_NAME]" at bounding box center [1327, 322] width 311 height 32
drag, startPoint x: 1290, startPoint y: 325, endPoint x: 1264, endPoint y: 326, distance: 26.0
click at [1264, 326] on div "Nombre completo : [PERSON_NAME]" at bounding box center [1328, 323] width 279 height 12
copy p "[PERSON_NAME]"
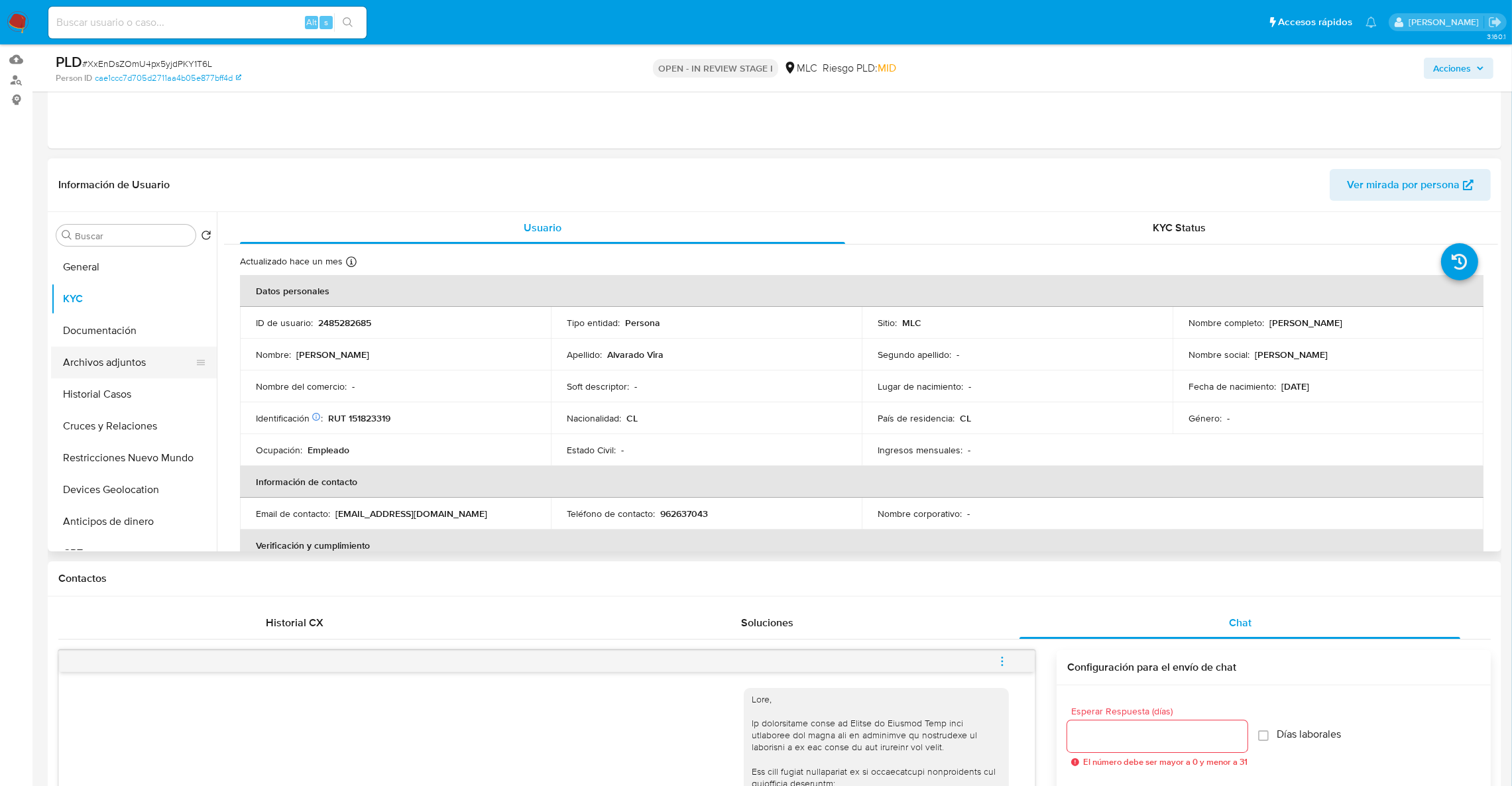
click at [116, 375] on button "Archivos adjuntos" at bounding box center [128, 362] width 155 height 32
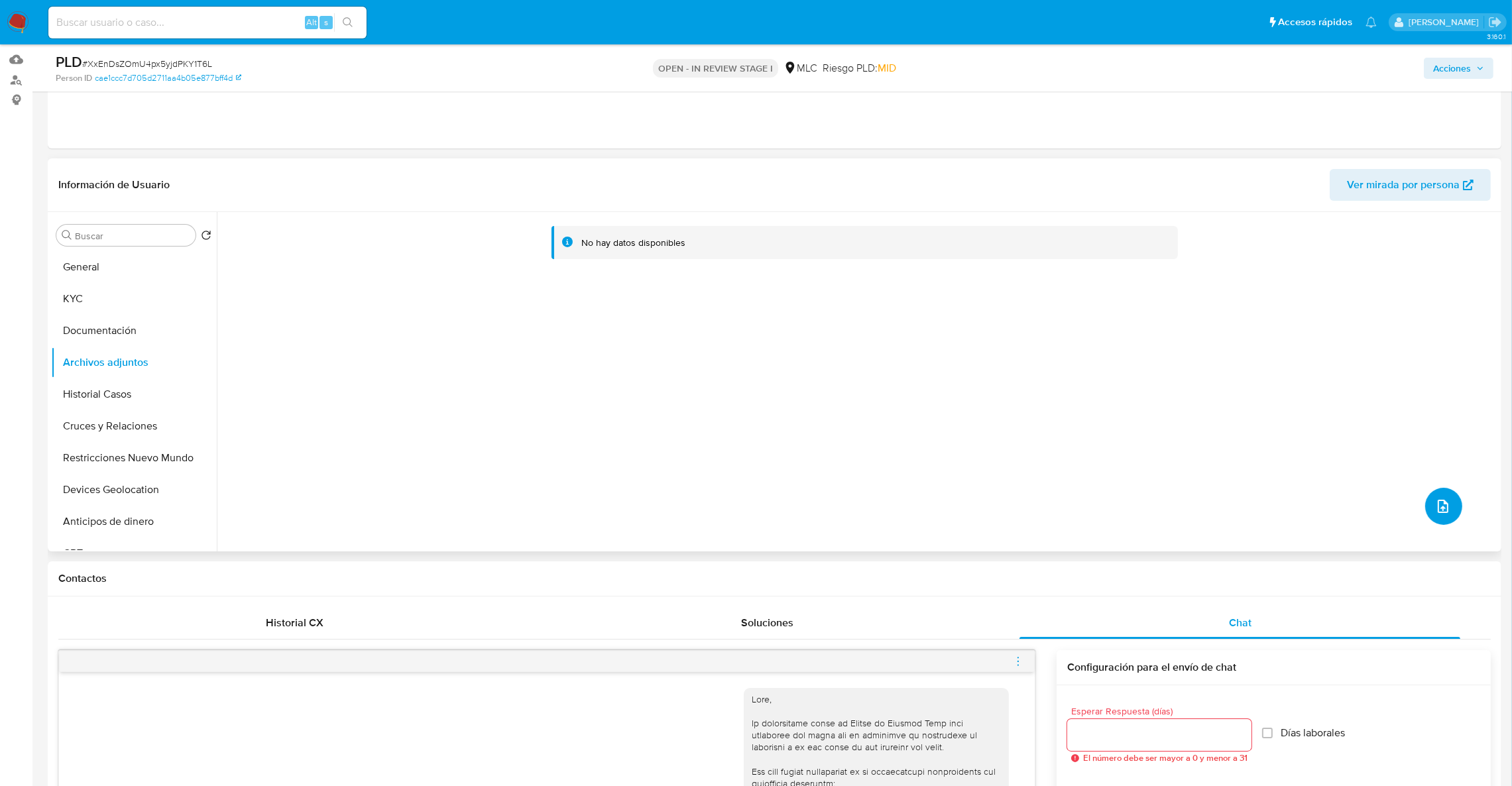
click at [1435, 504] on icon "upload-file" at bounding box center [1443, 506] width 16 height 16
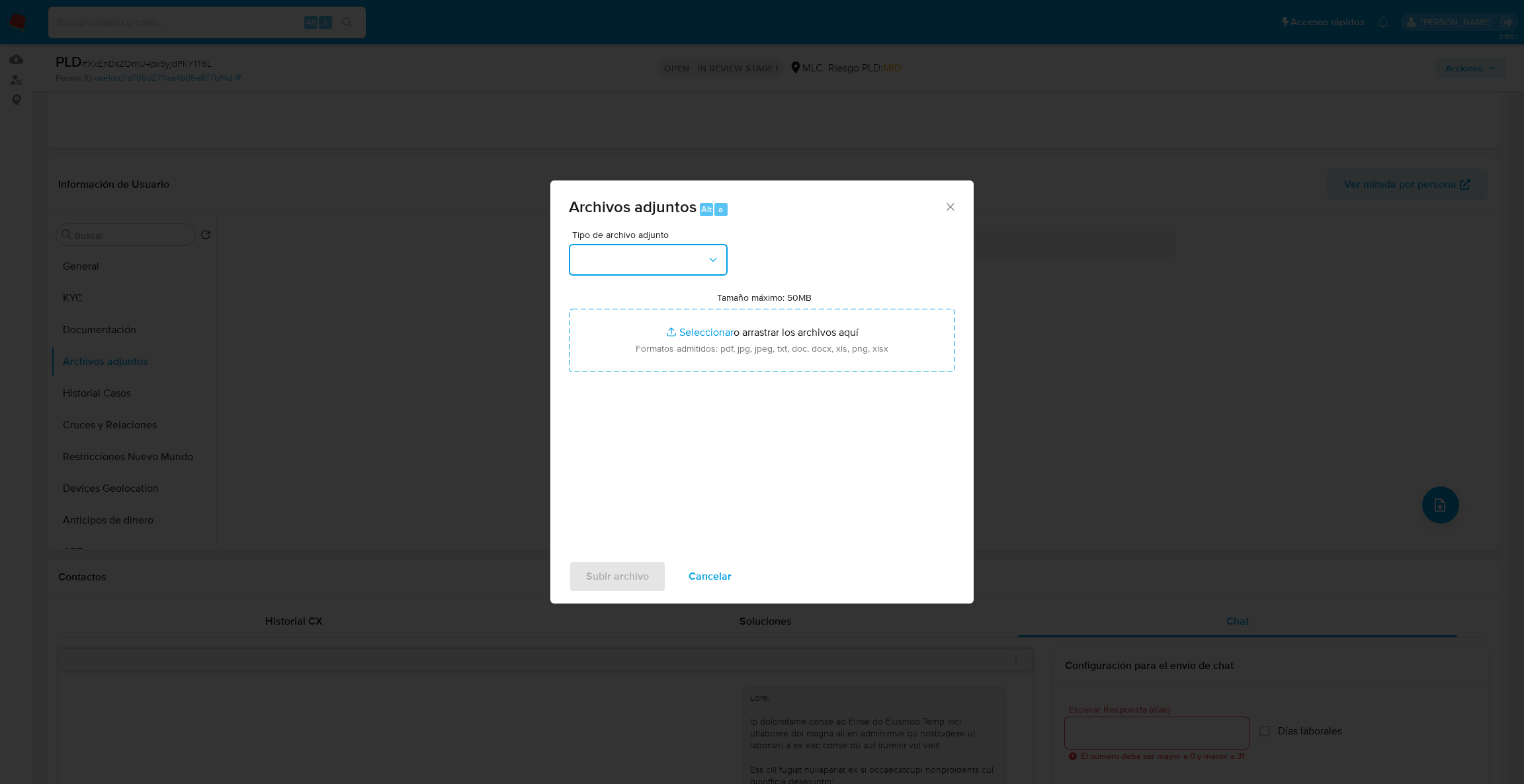
click at [651, 269] on button "button" at bounding box center [648, 260] width 159 height 31
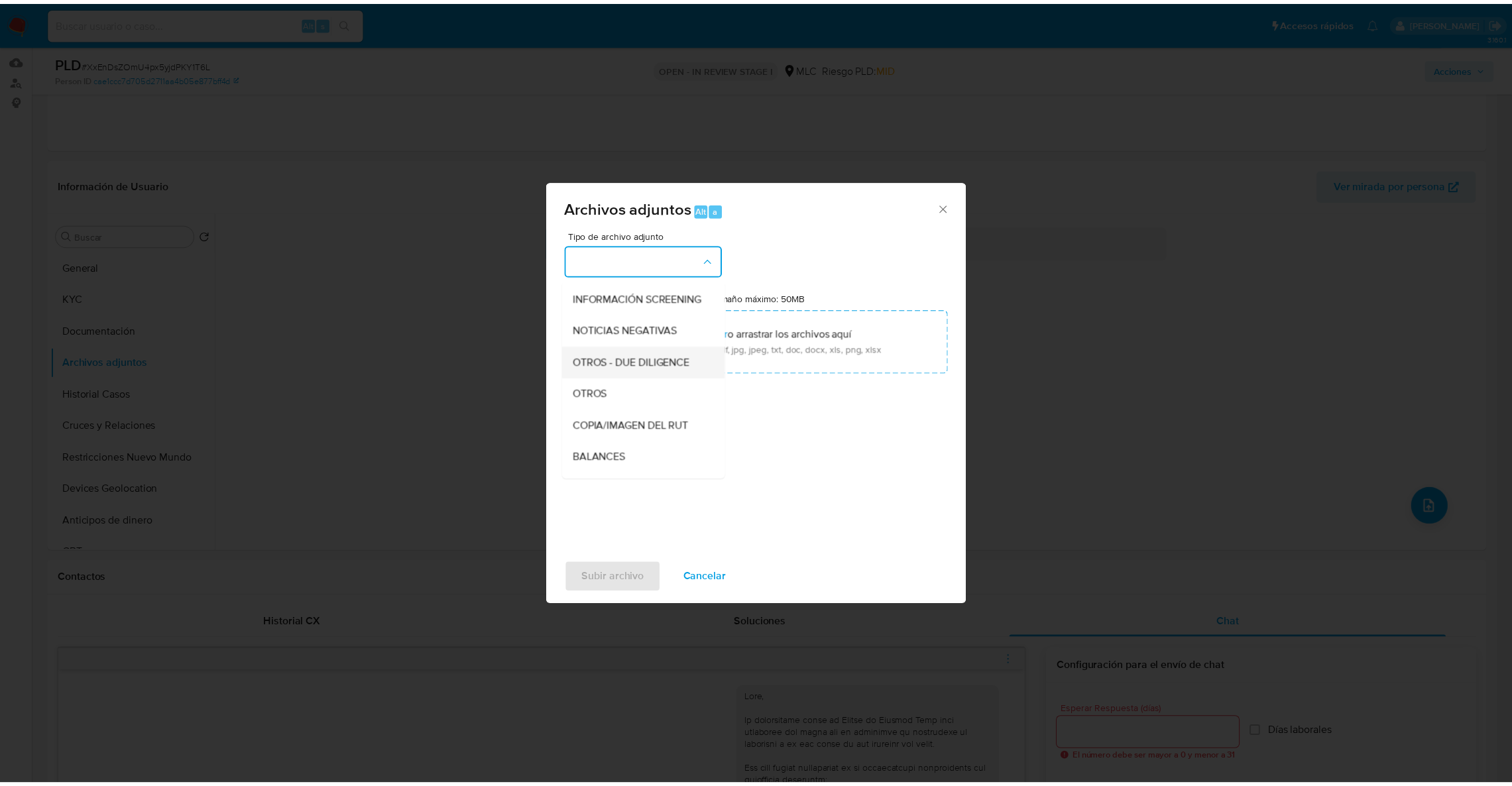
scroll to position [133, 0]
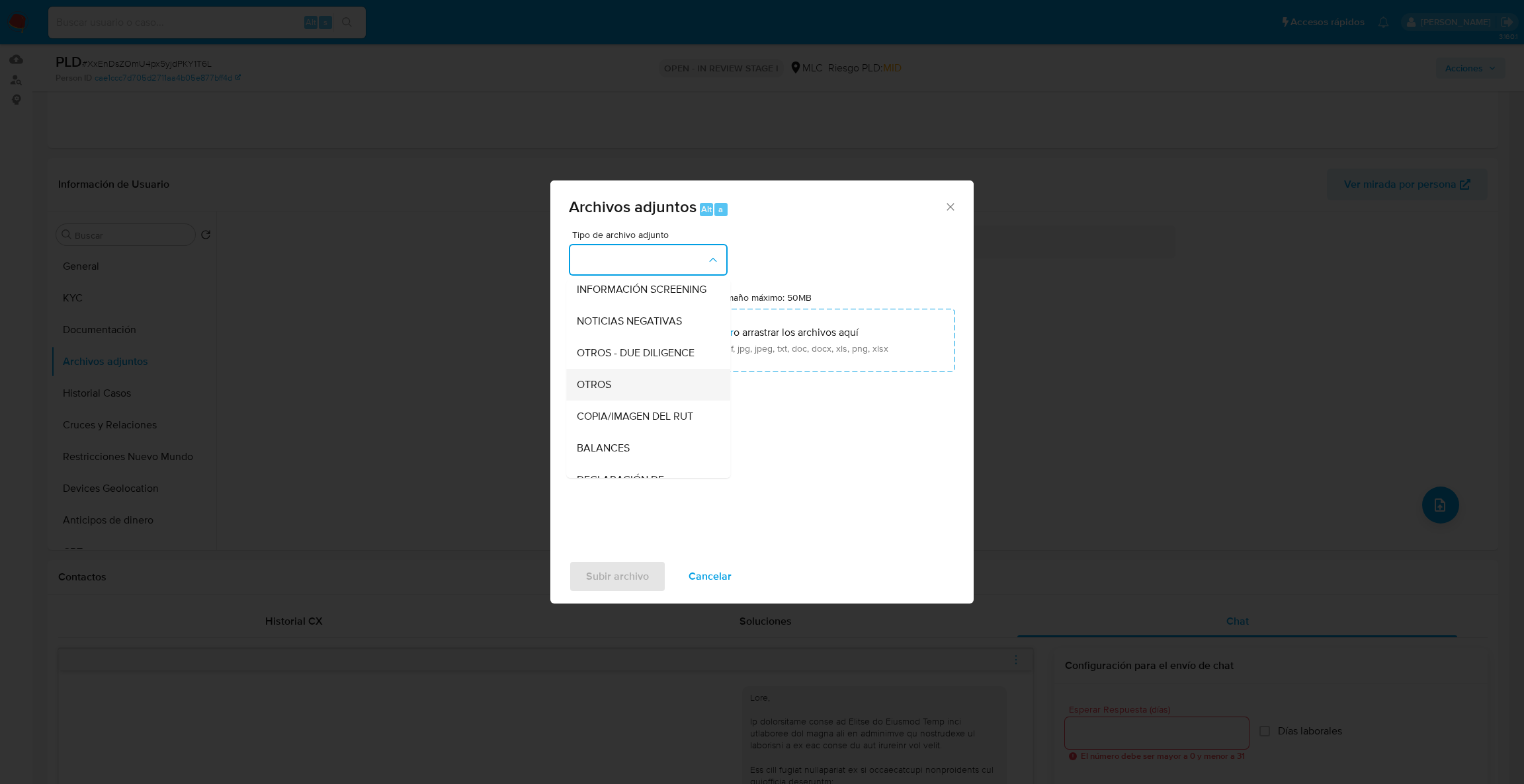
click at [618, 400] on div "OTROS" at bounding box center [644, 384] width 135 height 31
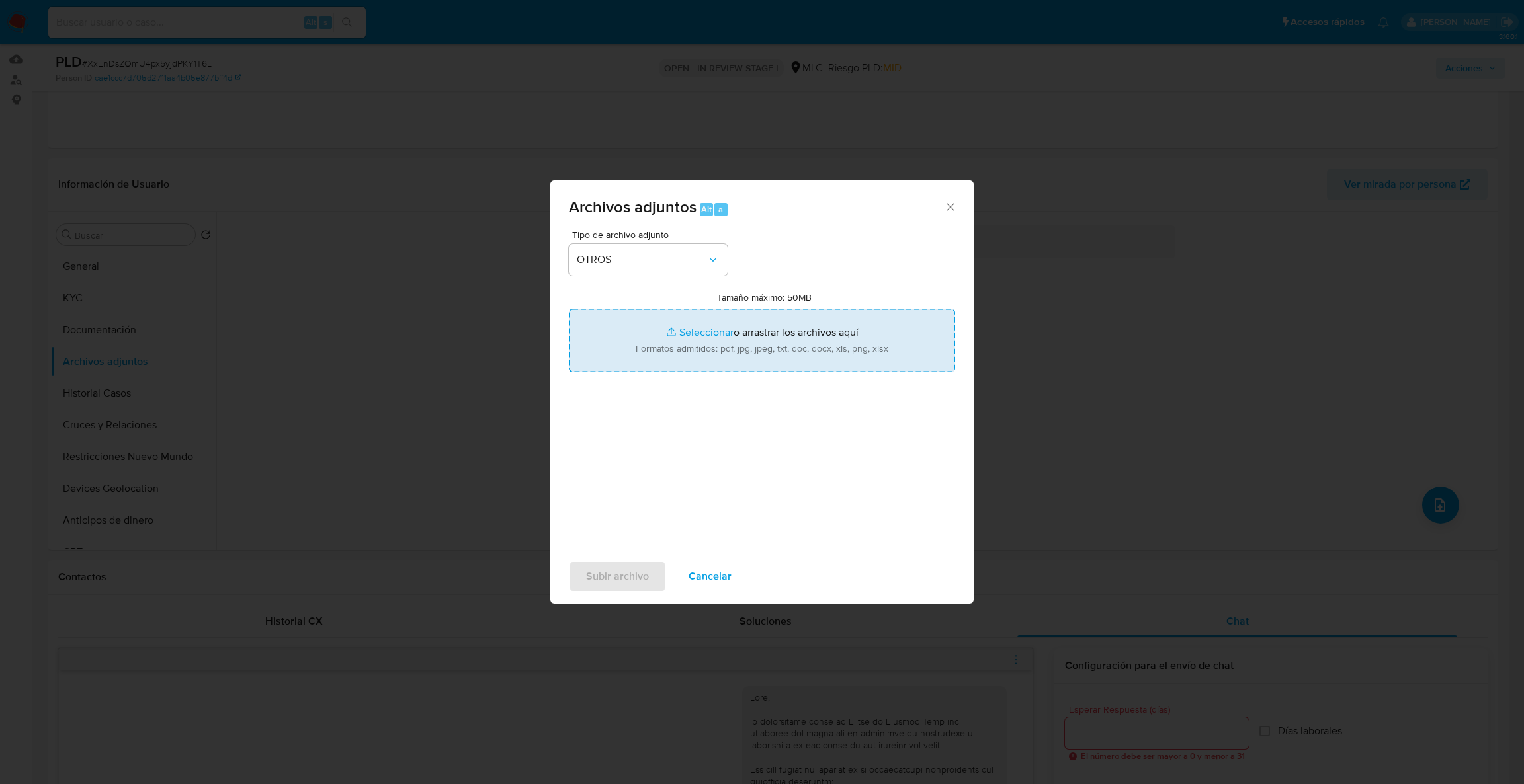
click at [641, 340] on input "Tamaño máximo: 50MB Seleccionar archivos" at bounding box center [762, 340] width 387 height 64
type input "C:\fakepath\Case Log - 2485282685.pdf"
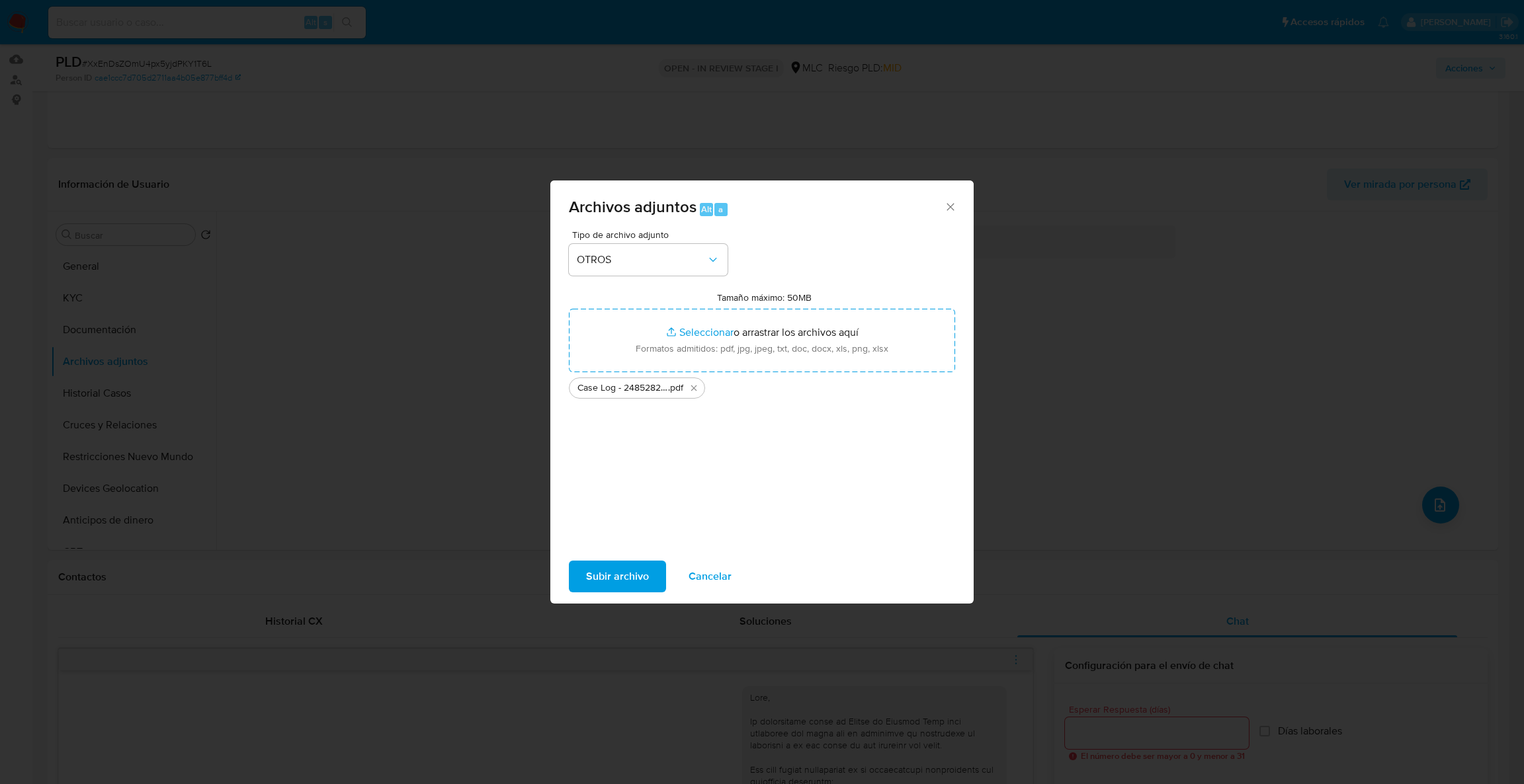
click at [832, 374] on ul "Case Log - 2485282685 .pdf" at bounding box center [762, 386] width 387 height 27
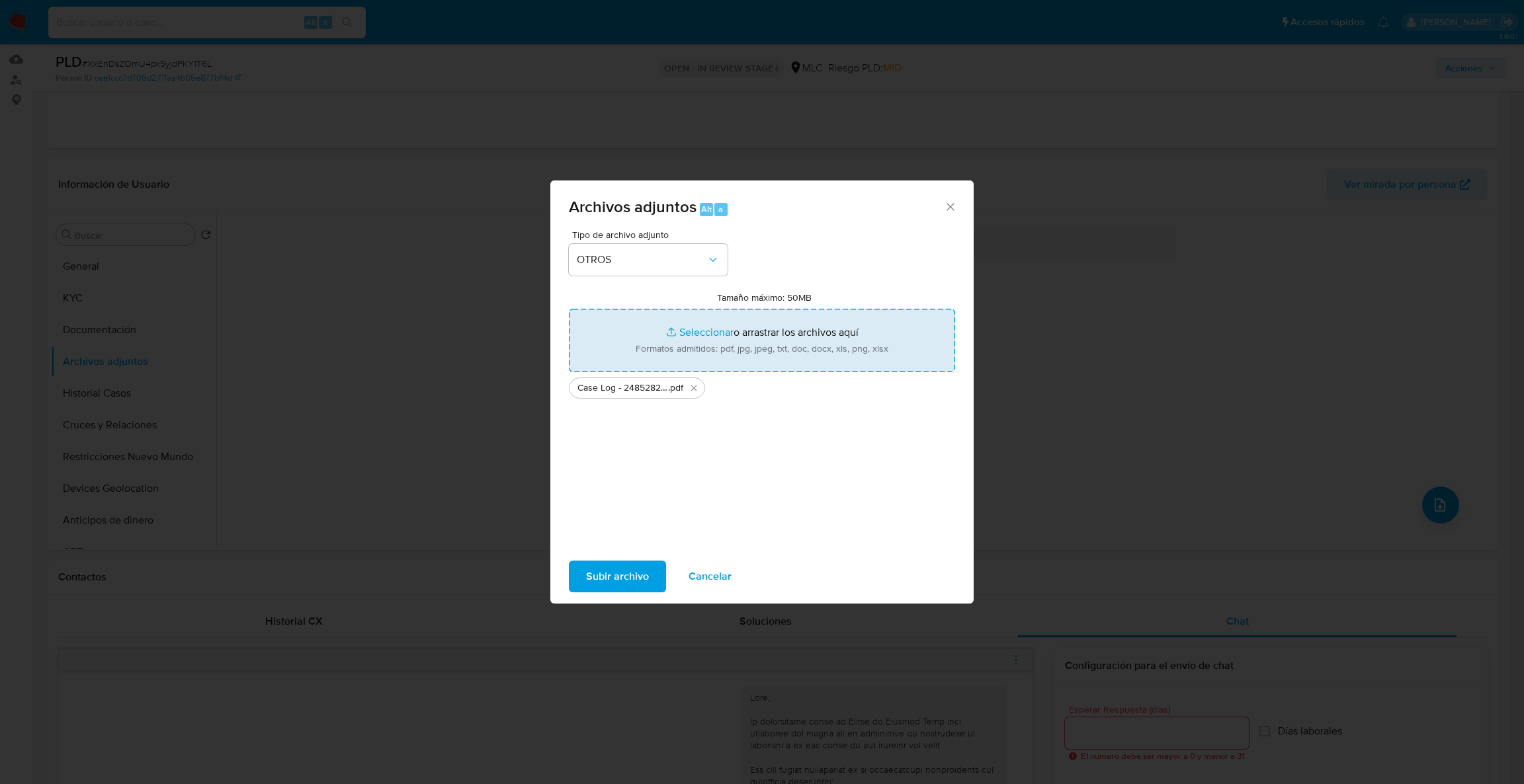
click at [820, 355] on input "Tamaño máximo: 50MB Seleccionar archivos" at bounding box center [762, 340] width 387 height 64
type input "C:\fakepath\2485282685Movimientos .xlsx"
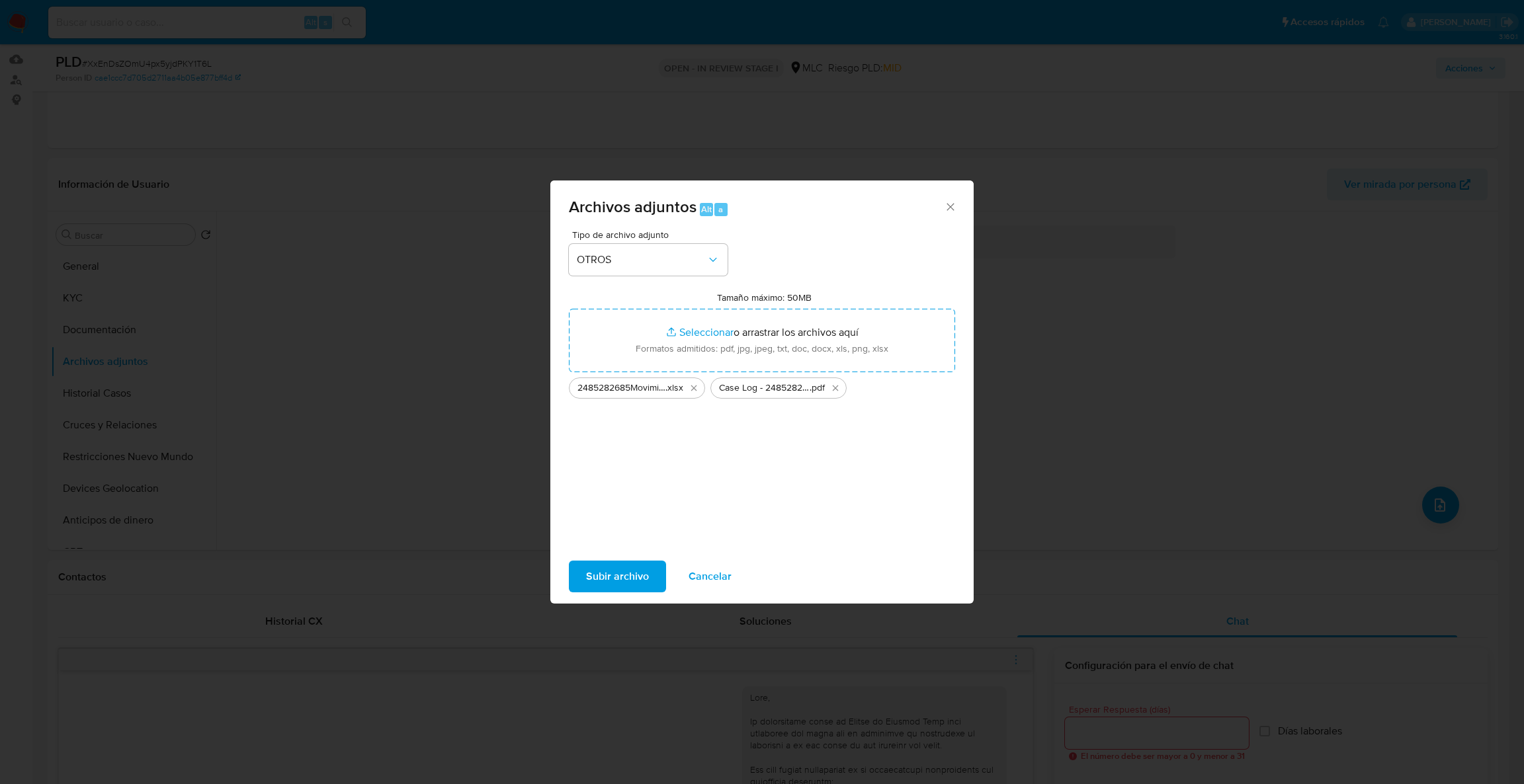
click at [612, 575] on span "Subir archivo" at bounding box center [618, 577] width 63 height 29
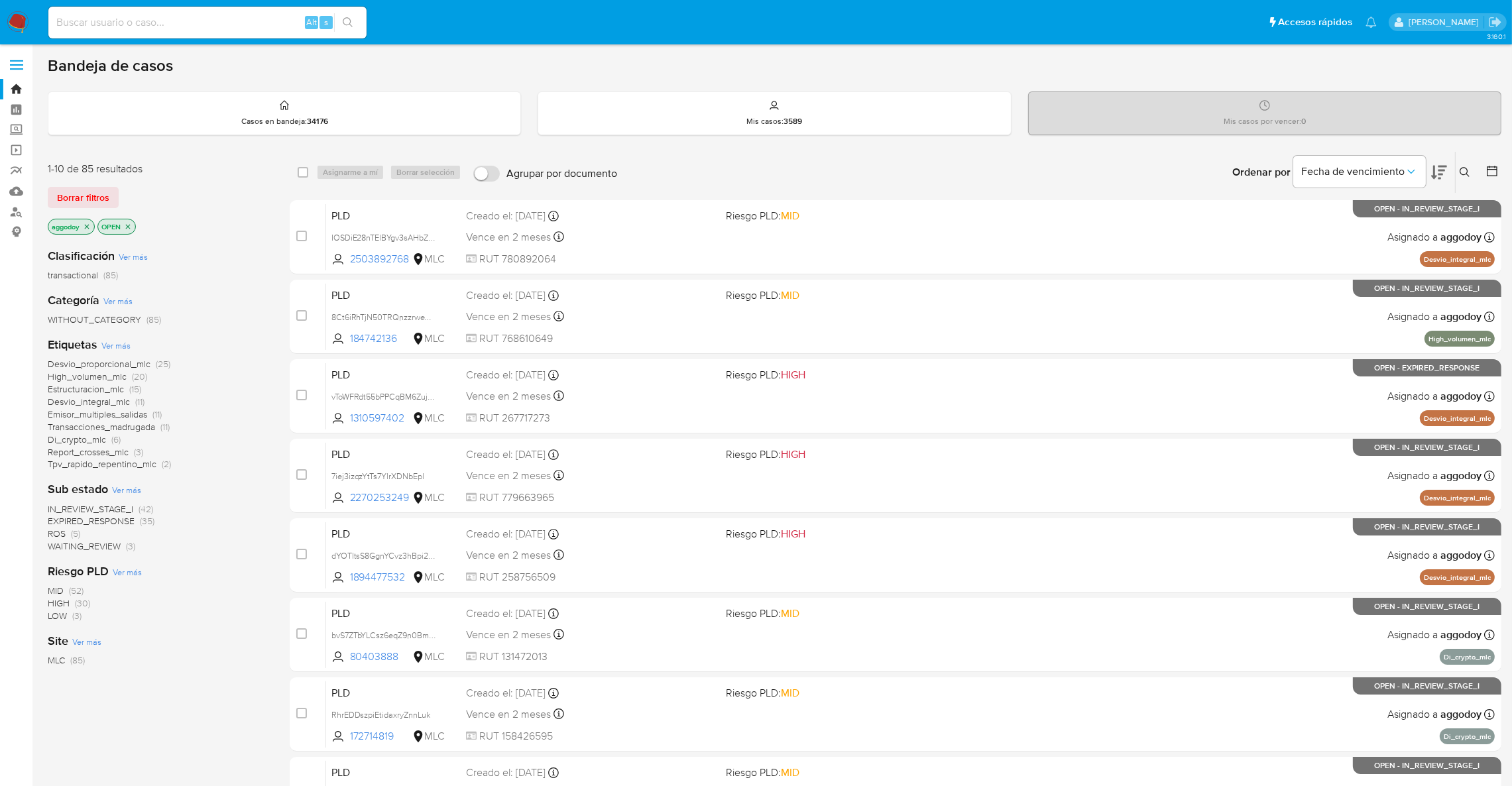
click at [1433, 174] on icon at bounding box center [1438, 173] width 16 height 14
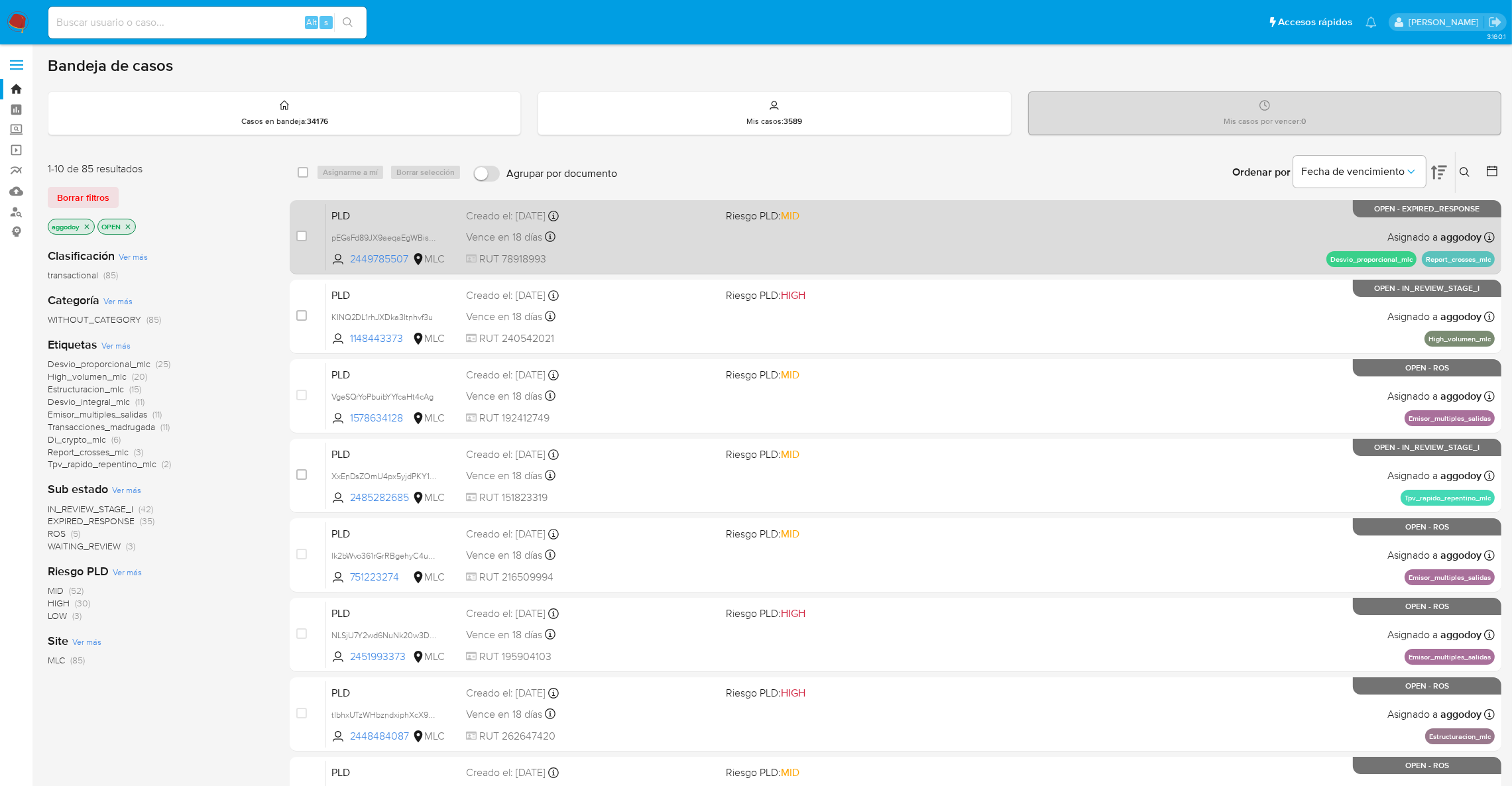
click at [984, 234] on div "PLD pEGsFd89JX9aeqaEgWBishZm 2449785507 MLC Riesgo PLD: MID Creado el: 12/07/20…" at bounding box center [910, 237] width 1168 height 67
click at [821, 206] on span "Riesgo PLD: MID" at bounding box center [850, 215] width 249 height 18
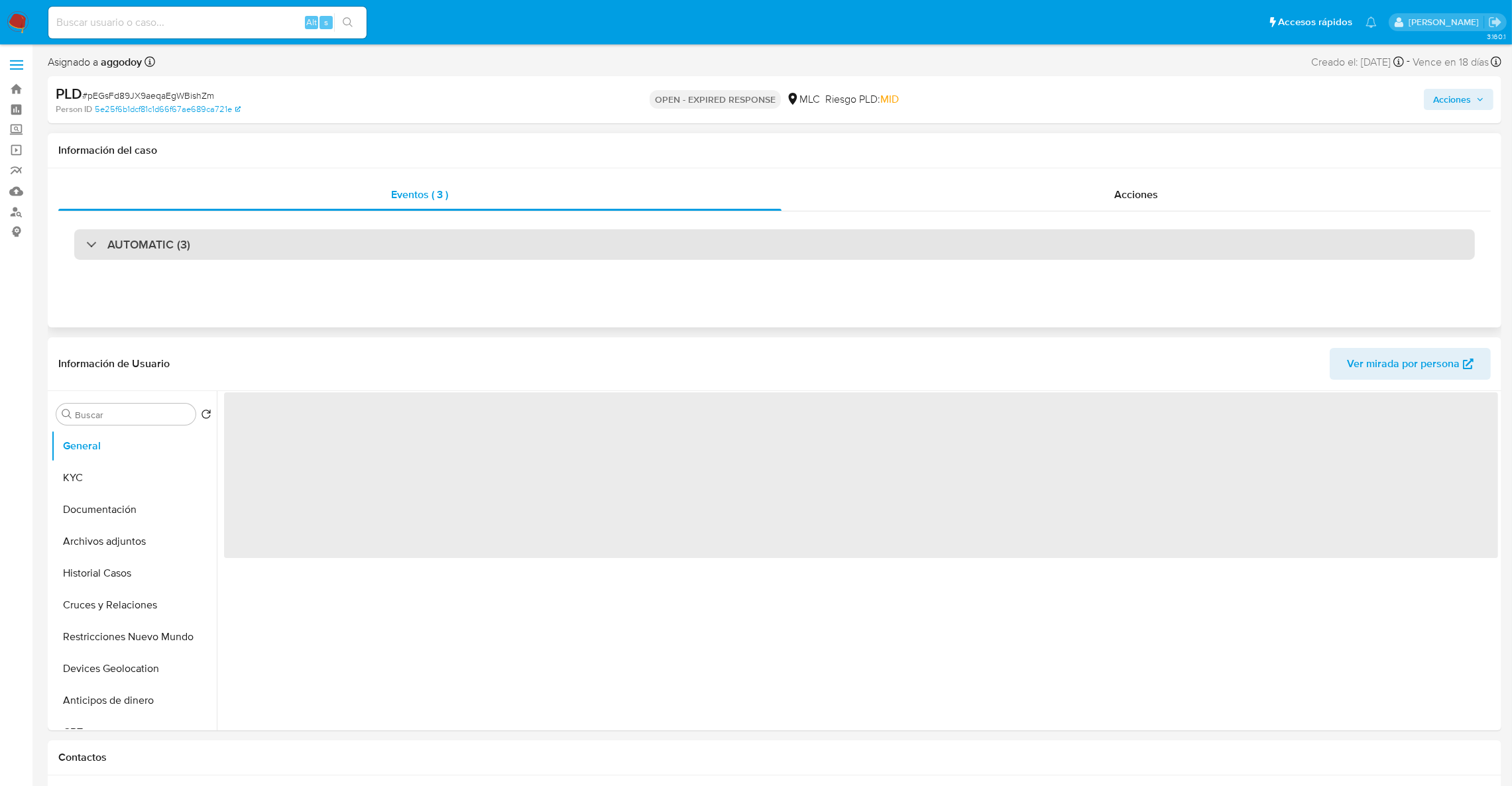
select select "10"
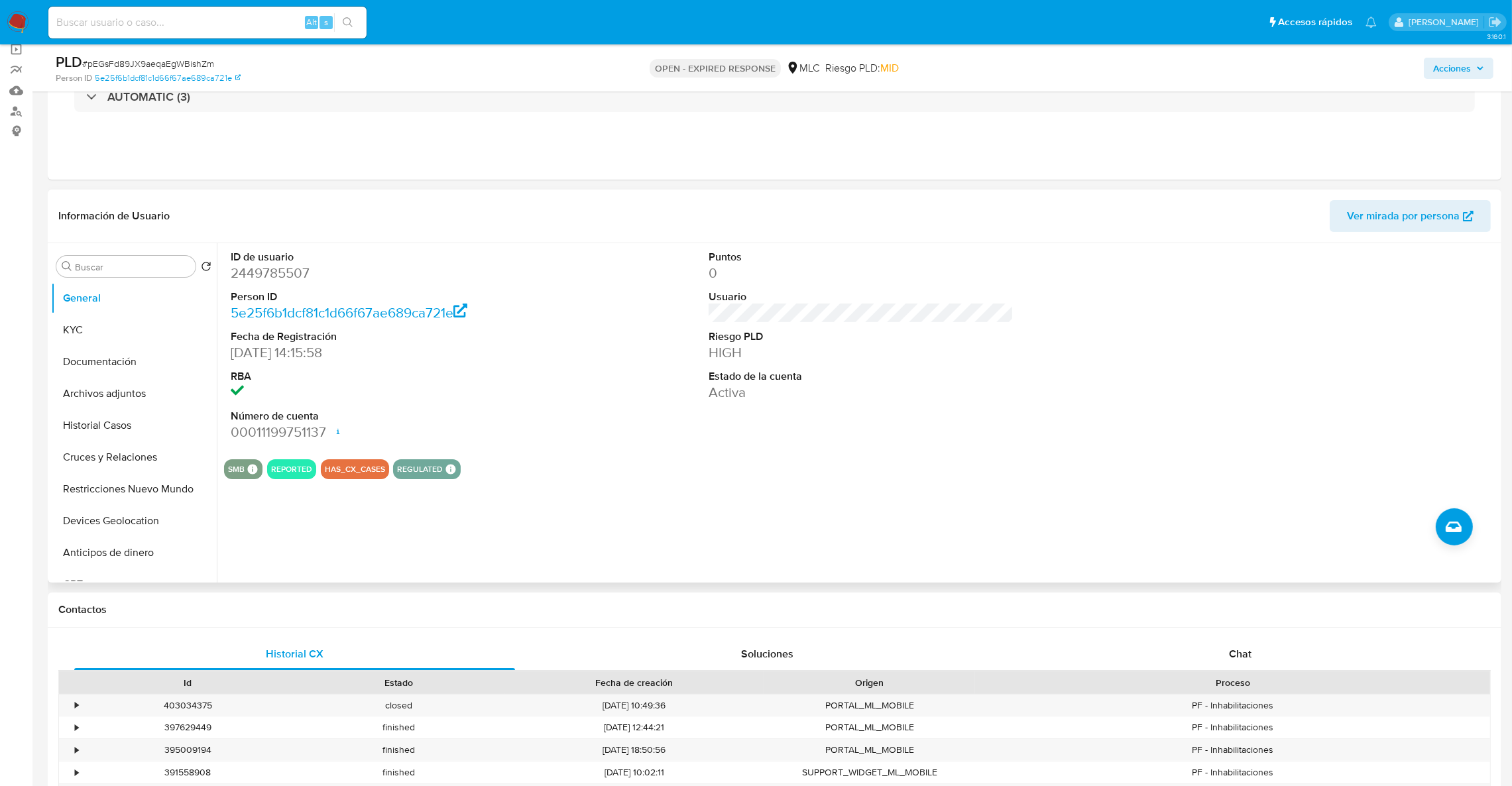
scroll to position [100, 0]
click at [257, 272] on dd "2449785507" at bounding box center [383, 274] width 305 height 18
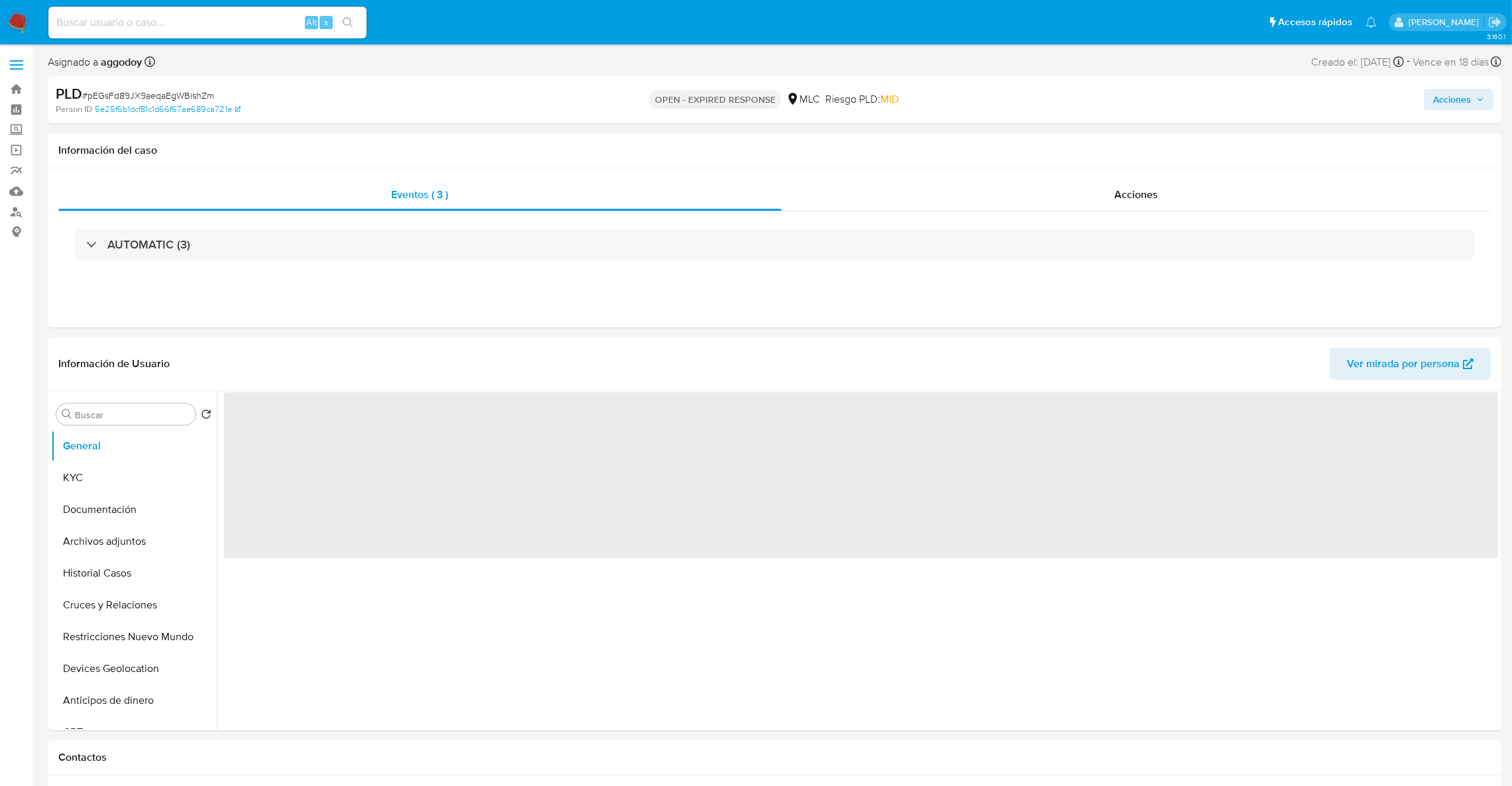
select select "10"
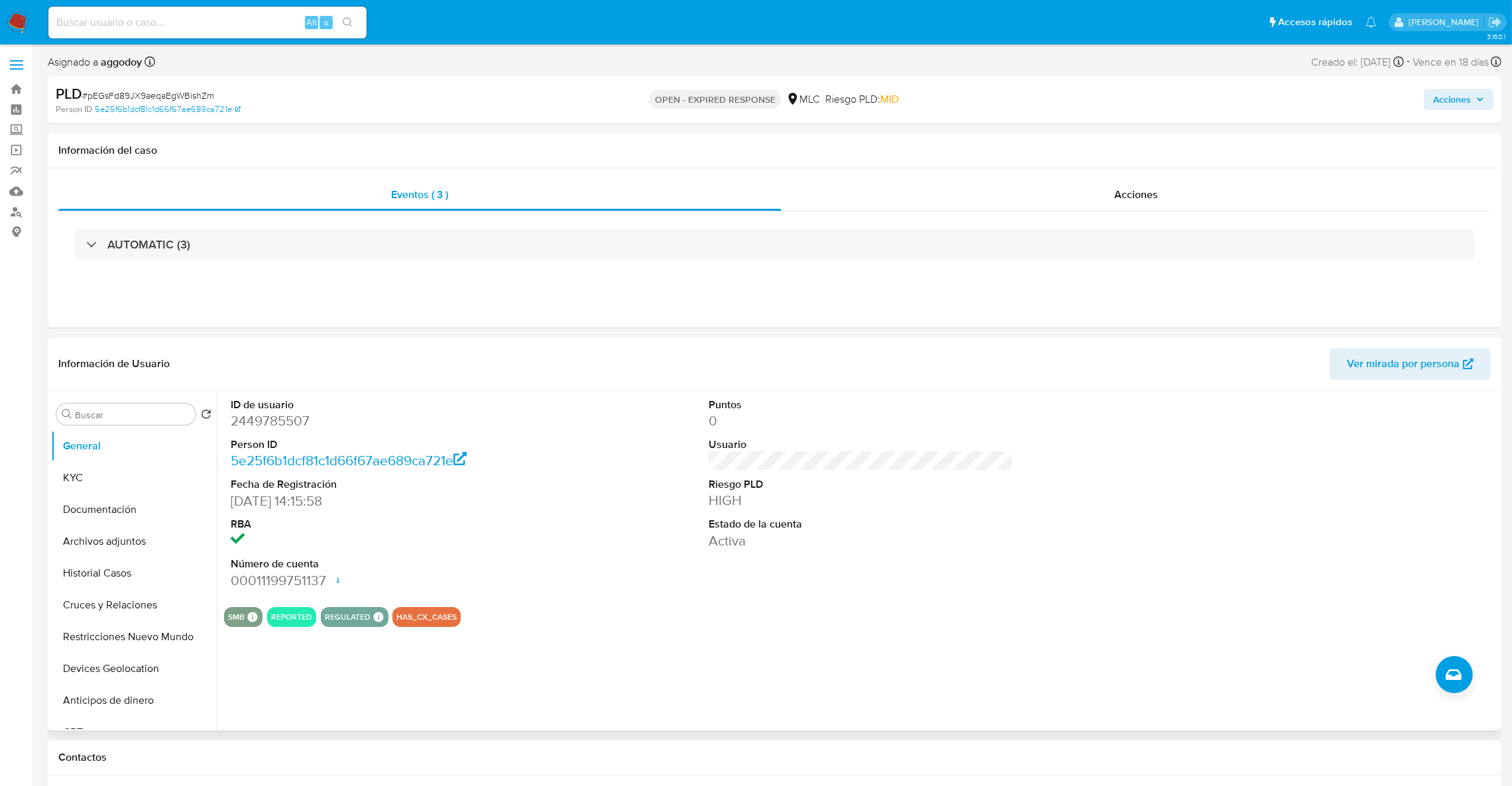
click at [268, 433] on dl "ID de usuario 2449785507 Person ID 5e25f6b1dcf81c1d66f67ae689ca721e Fecha de Re…" at bounding box center [383, 494] width 305 height 192
drag, startPoint x: 268, startPoint y: 433, endPoint x: 243, endPoint y: 417, distance: 29.7
click at [243, 417] on dd "2449785507" at bounding box center [383, 421] width 305 height 18
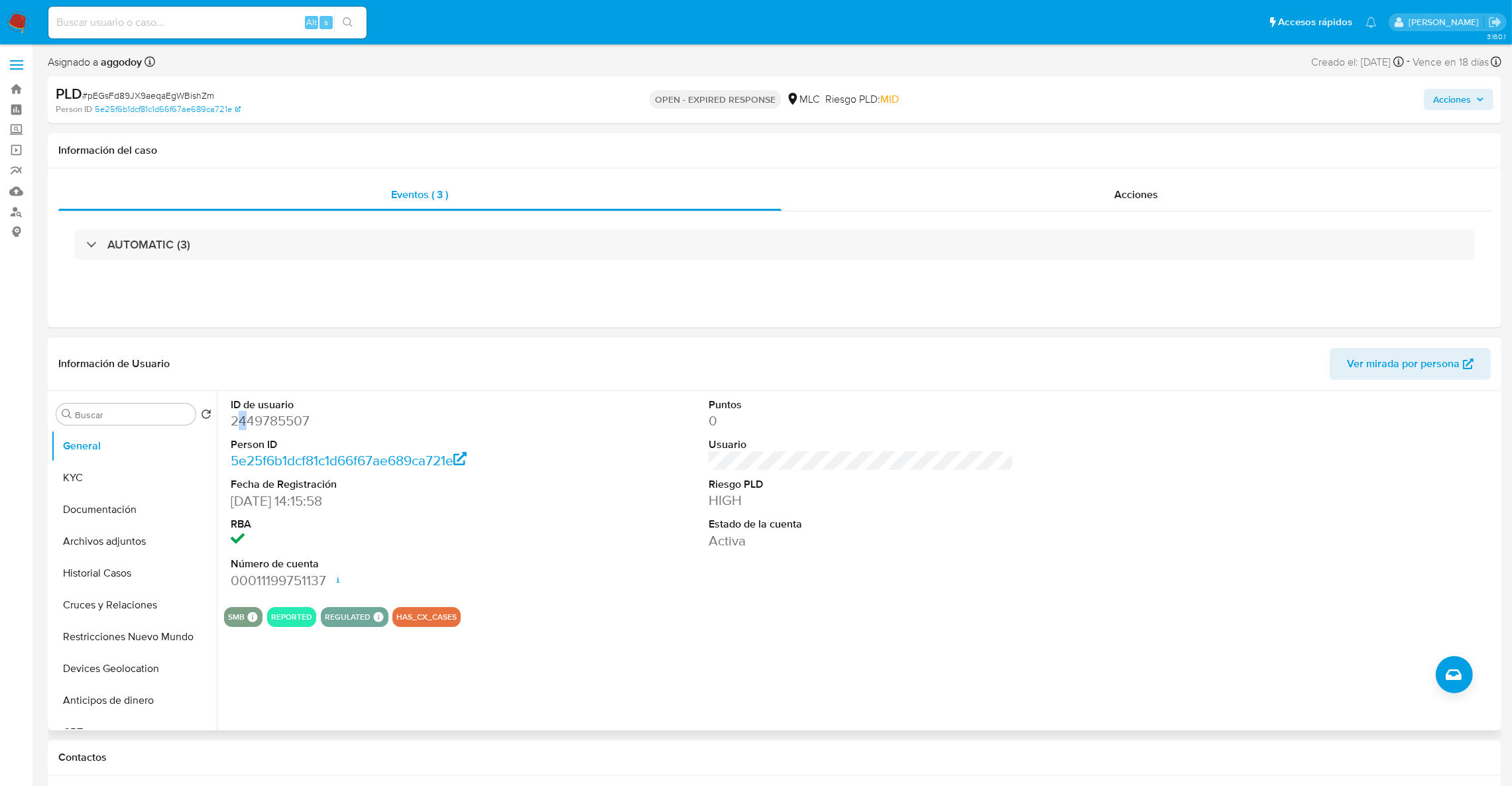
click at [248, 418] on dd "2449785507" at bounding box center [383, 421] width 305 height 18
click at [244, 418] on dd "2449785507" at bounding box center [383, 421] width 305 height 18
click at [113, 564] on button "Historial Casos" at bounding box center [128, 573] width 155 height 32
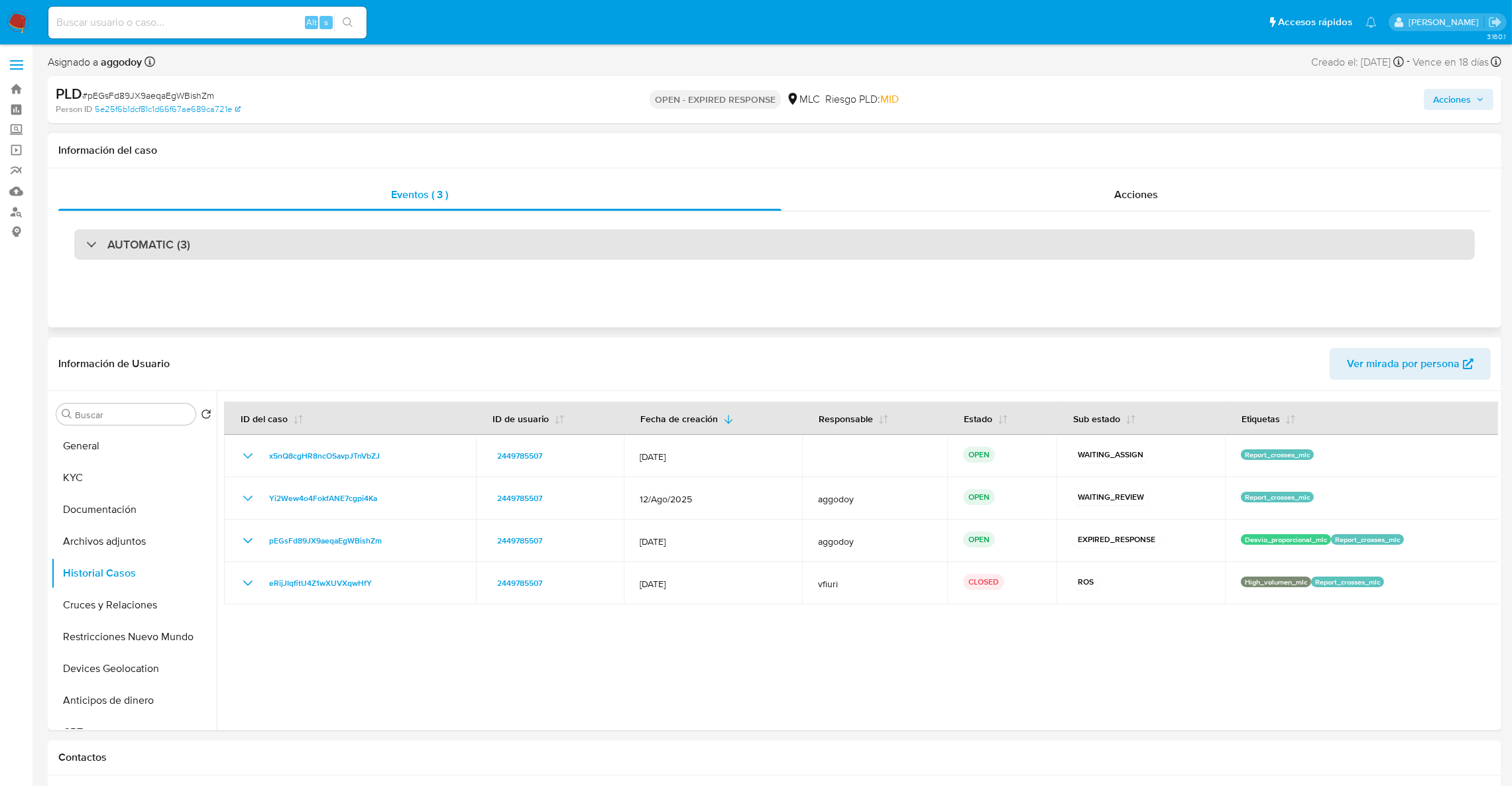
click at [662, 233] on div "AUTOMATIC (3)" at bounding box center [775, 244] width 1400 height 30
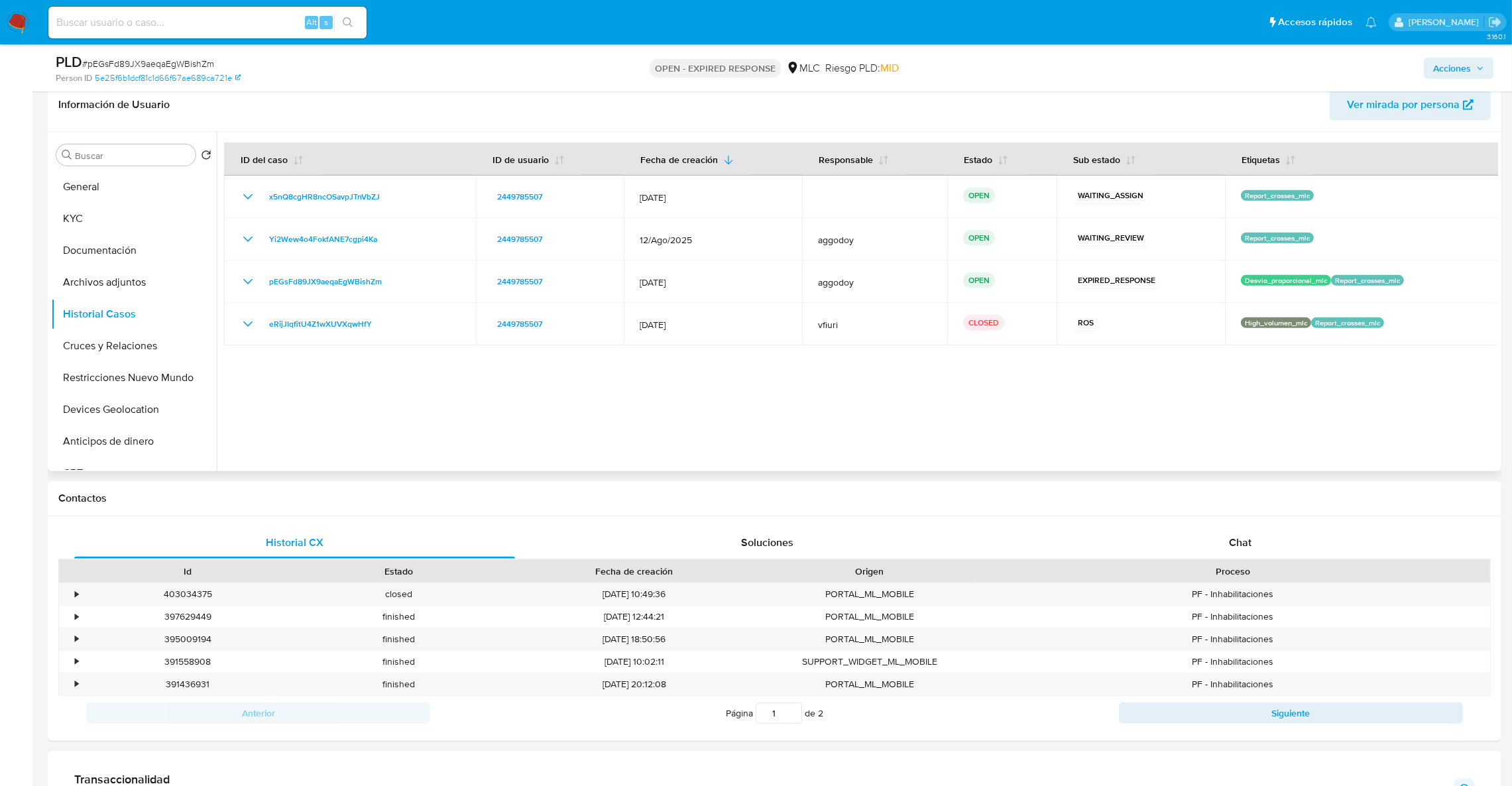
scroll to position [994, 0]
click at [128, 197] on button "General" at bounding box center [128, 186] width 155 height 32
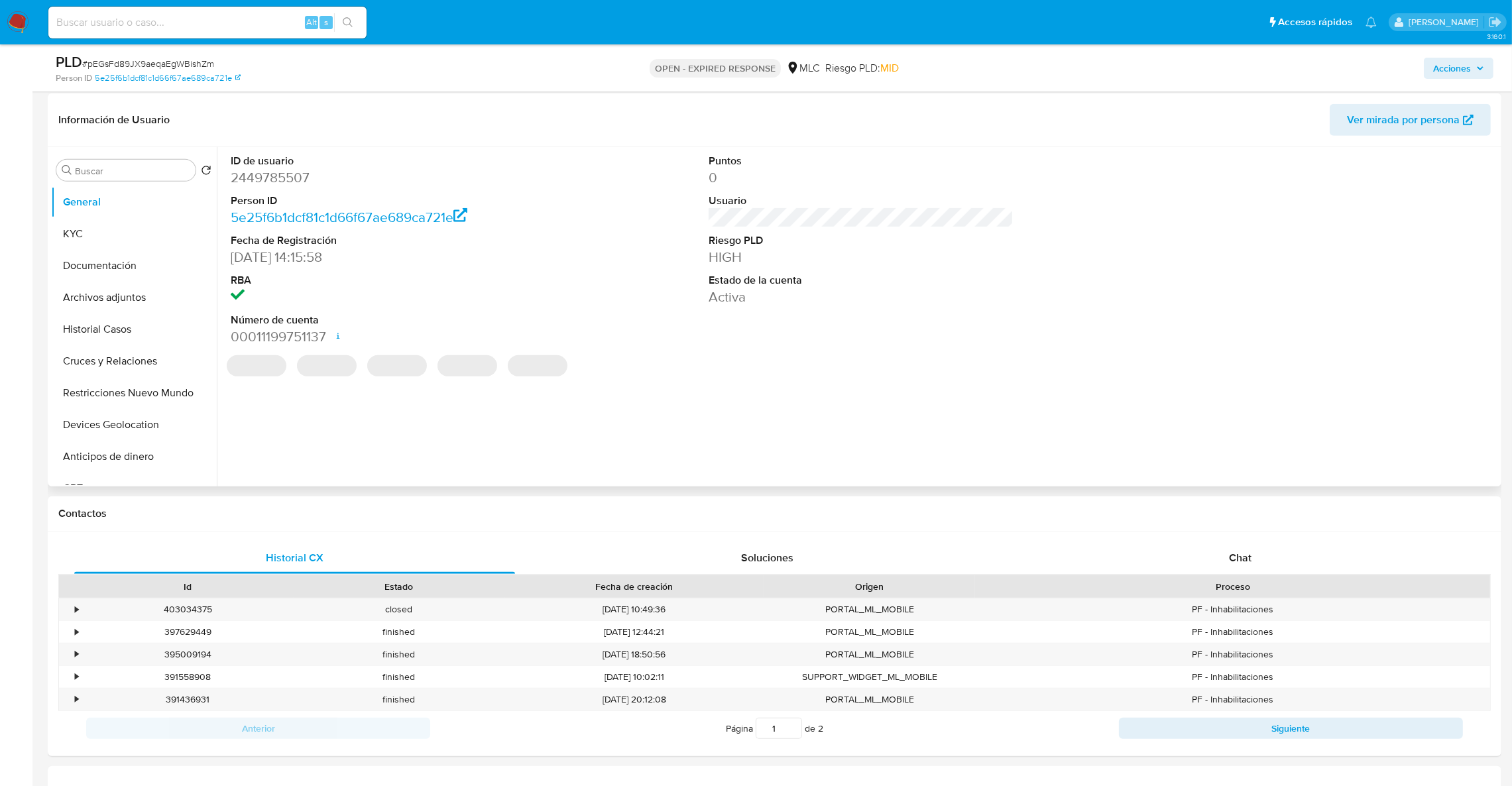
click at [252, 185] on dd "2449785507" at bounding box center [383, 178] width 305 height 18
copy dd "2449785507"
